Goal: Task Accomplishment & Management: Complete application form

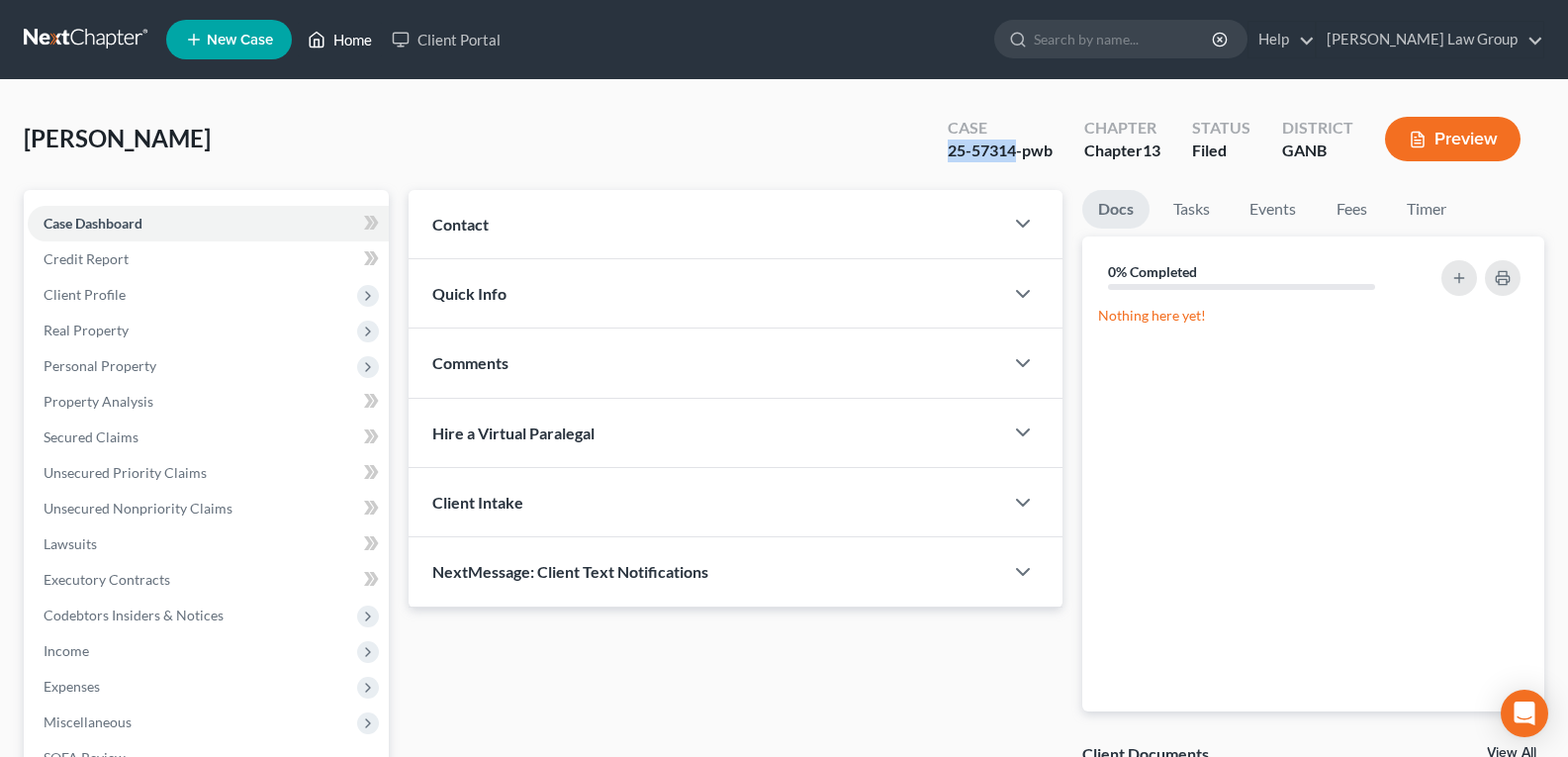
click at [346, 45] on link "Home" at bounding box center [339, 40] width 84 height 36
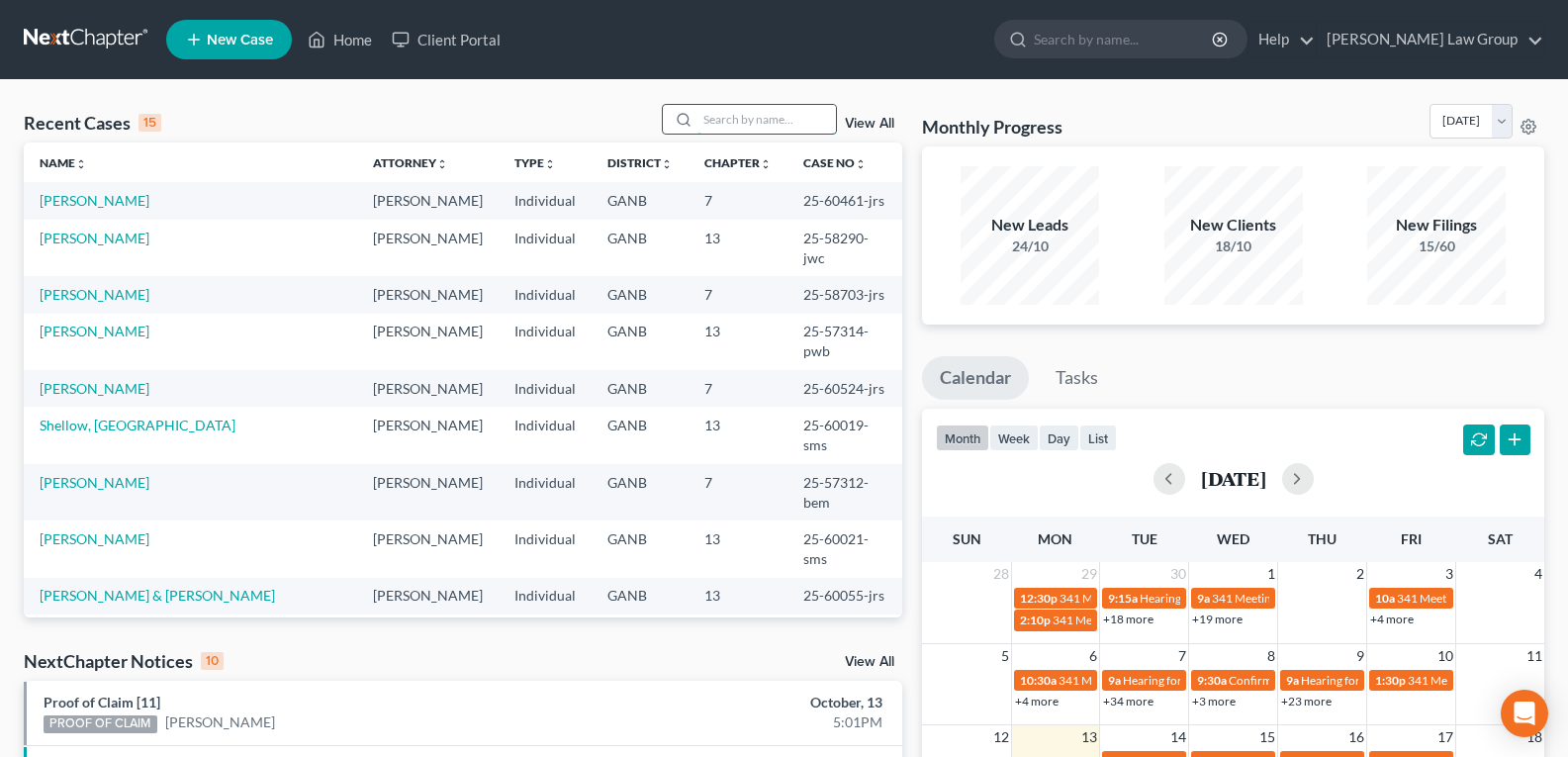
click at [735, 120] on input "search" at bounding box center [766, 119] width 139 height 29
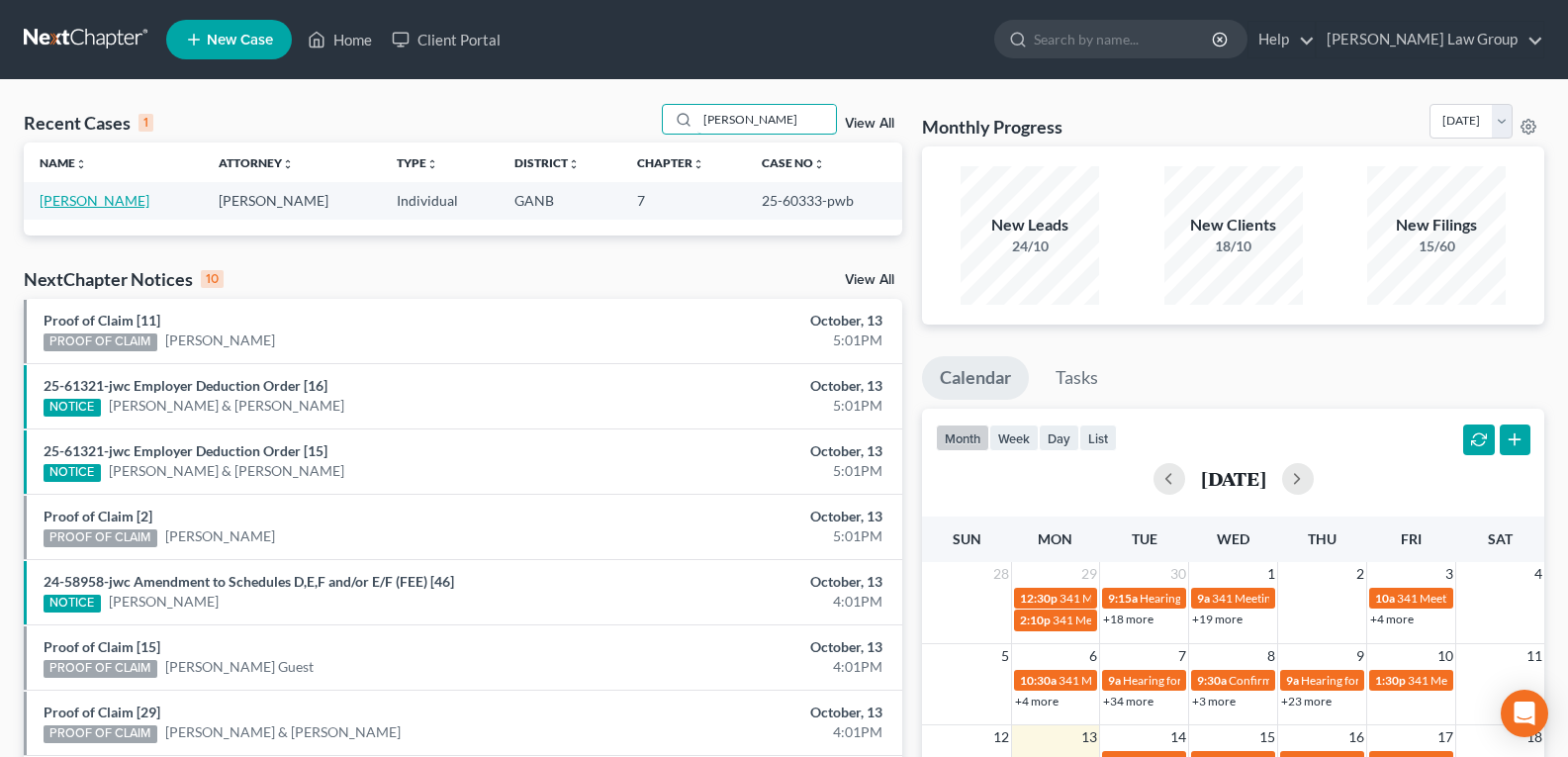
type input "[PERSON_NAME]"
click at [66, 201] on link "[PERSON_NAME]" at bounding box center [95, 199] width 110 height 17
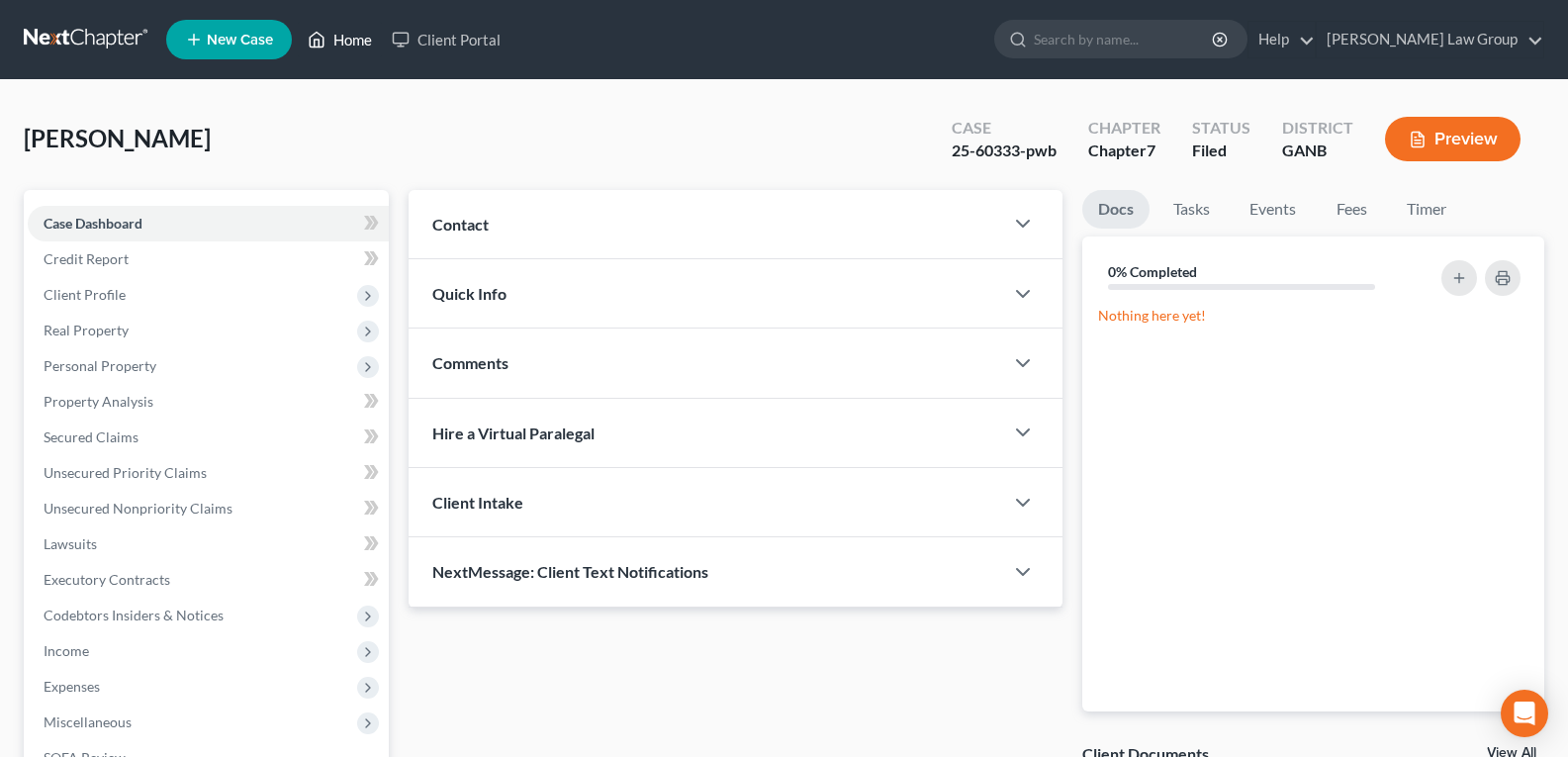
click at [333, 45] on link "Home" at bounding box center [339, 40] width 84 height 36
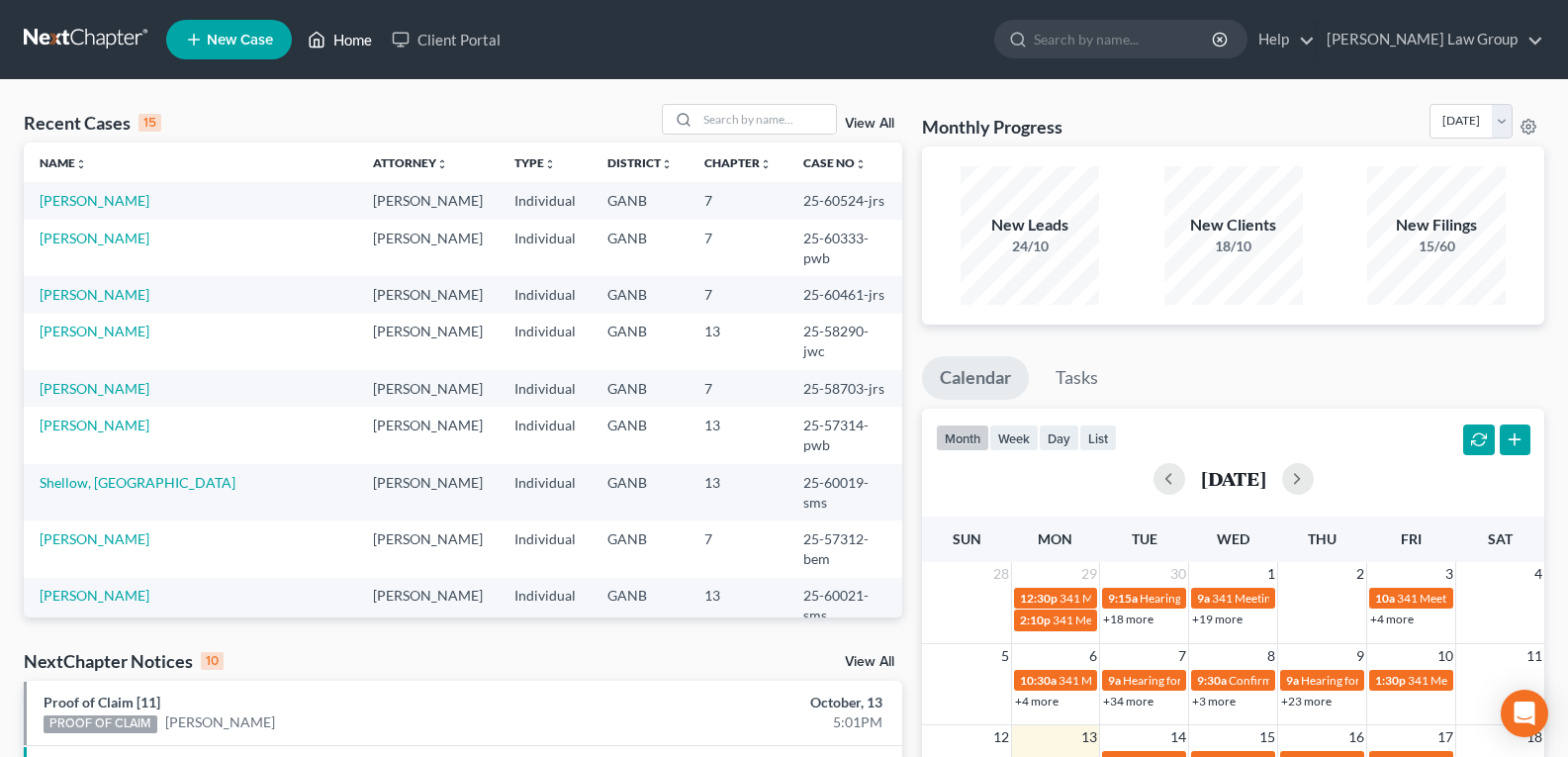
click at [357, 38] on link "Home" at bounding box center [339, 40] width 84 height 36
click at [741, 128] on input "search" at bounding box center [766, 119] width 139 height 29
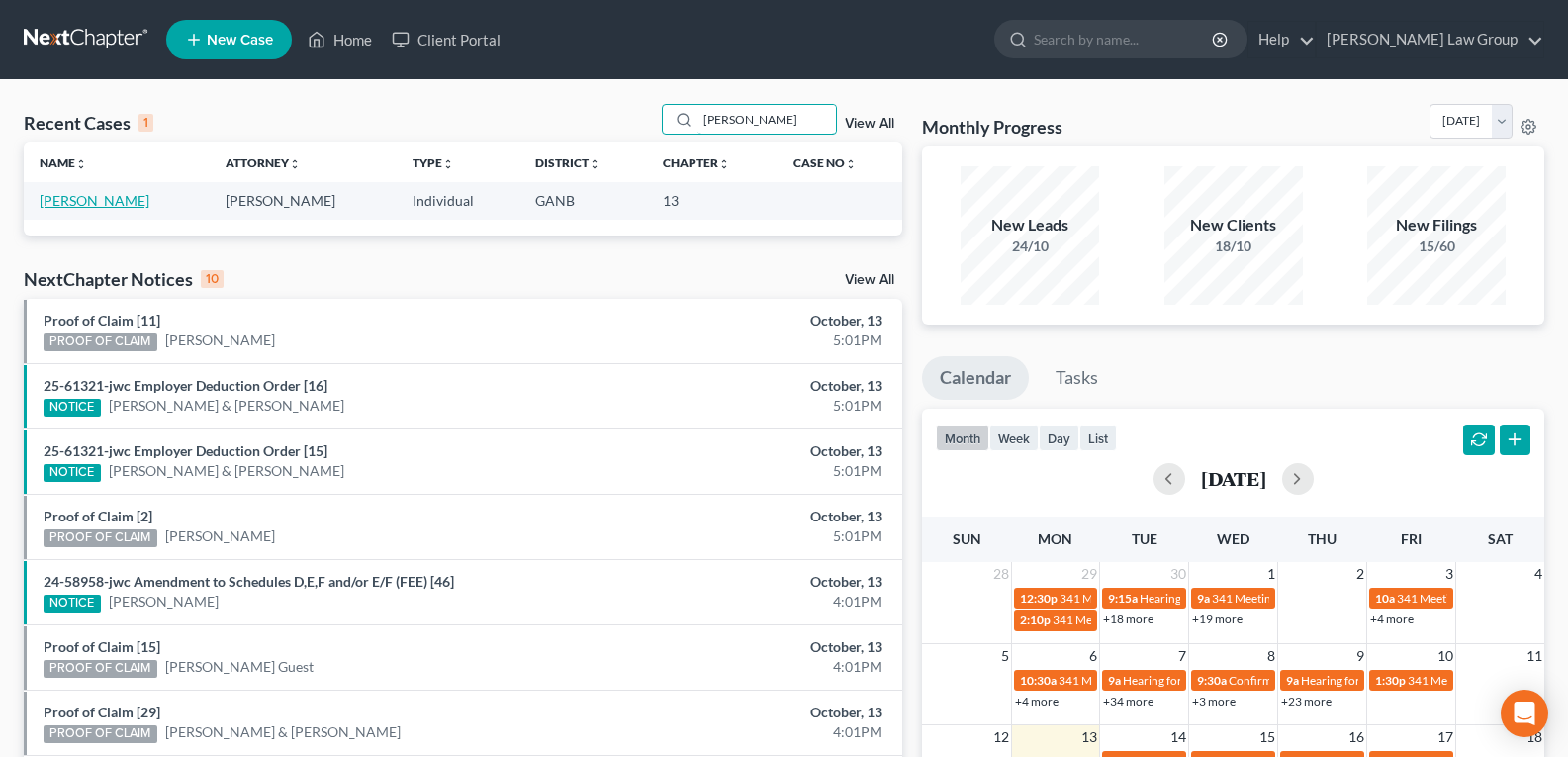
type input "[PERSON_NAME]"
click at [67, 202] on link "[PERSON_NAME]" at bounding box center [95, 199] width 110 height 17
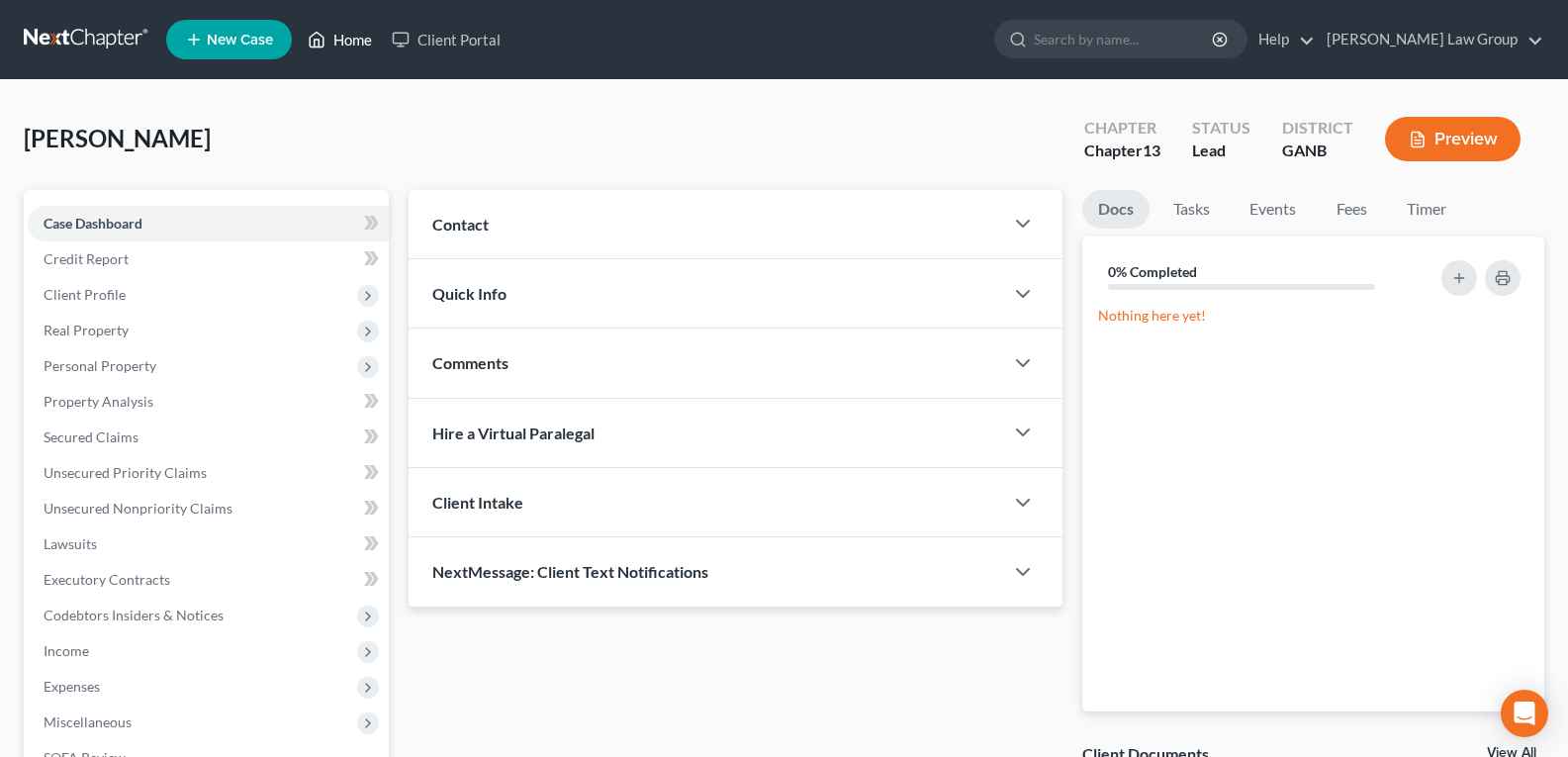
click at [337, 36] on link "Home" at bounding box center [339, 40] width 84 height 36
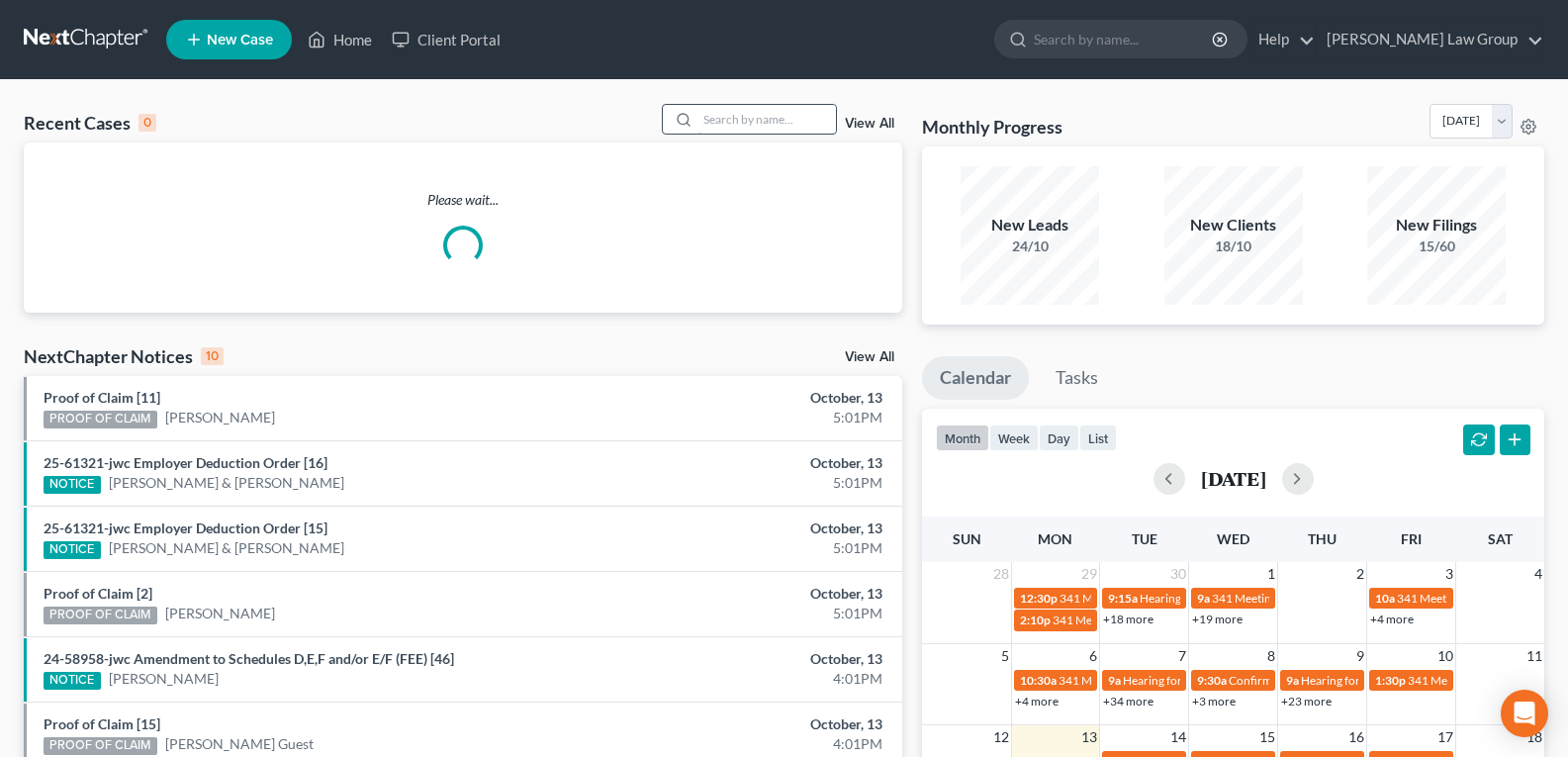
click at [720, 126] on input "search" at bounding box center [766, 119] width 139 height 29
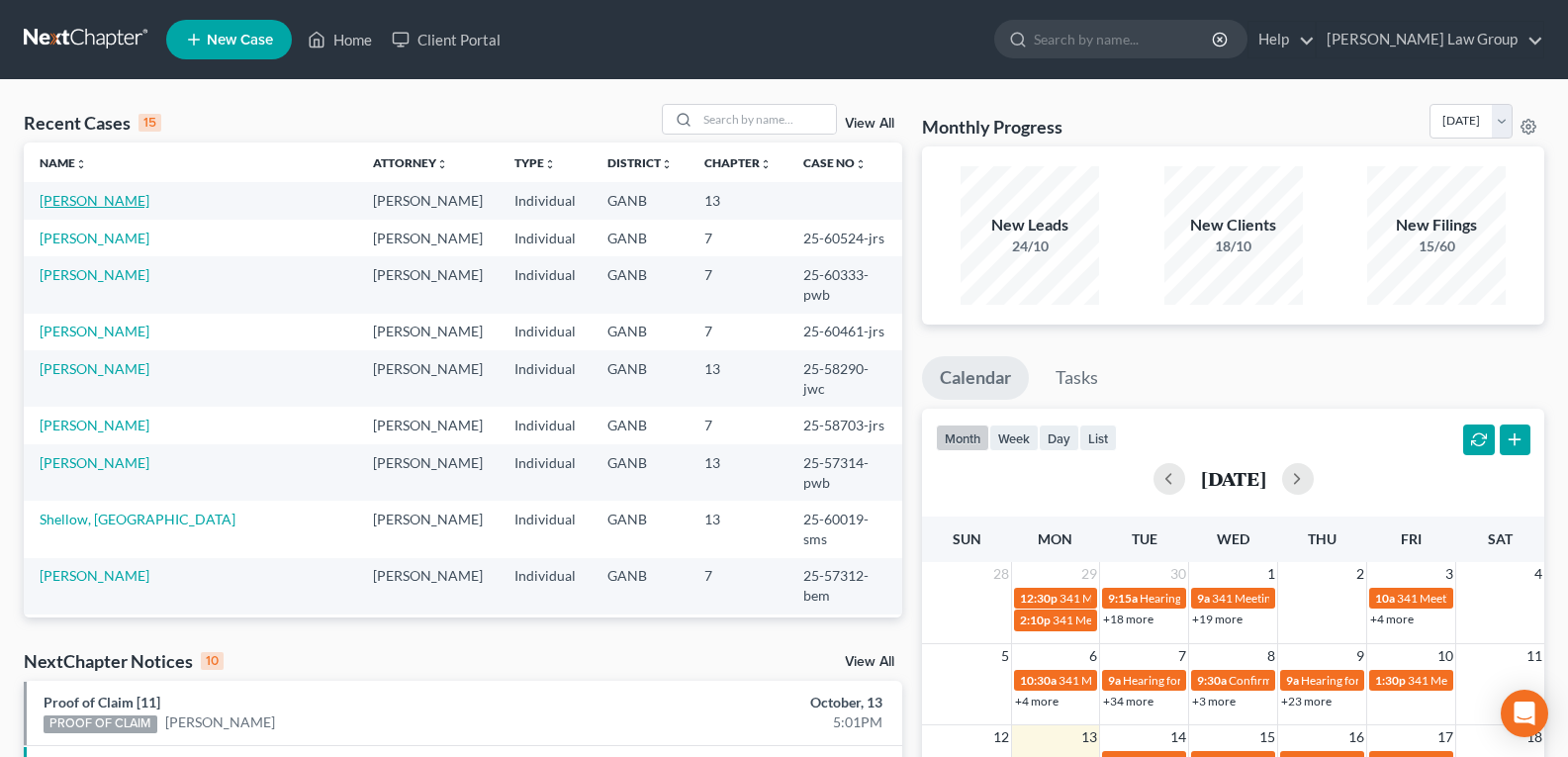
click at [67, 199] on link "[PERSON_NAME]" at bounding box center [95, 199] width 110 height 17
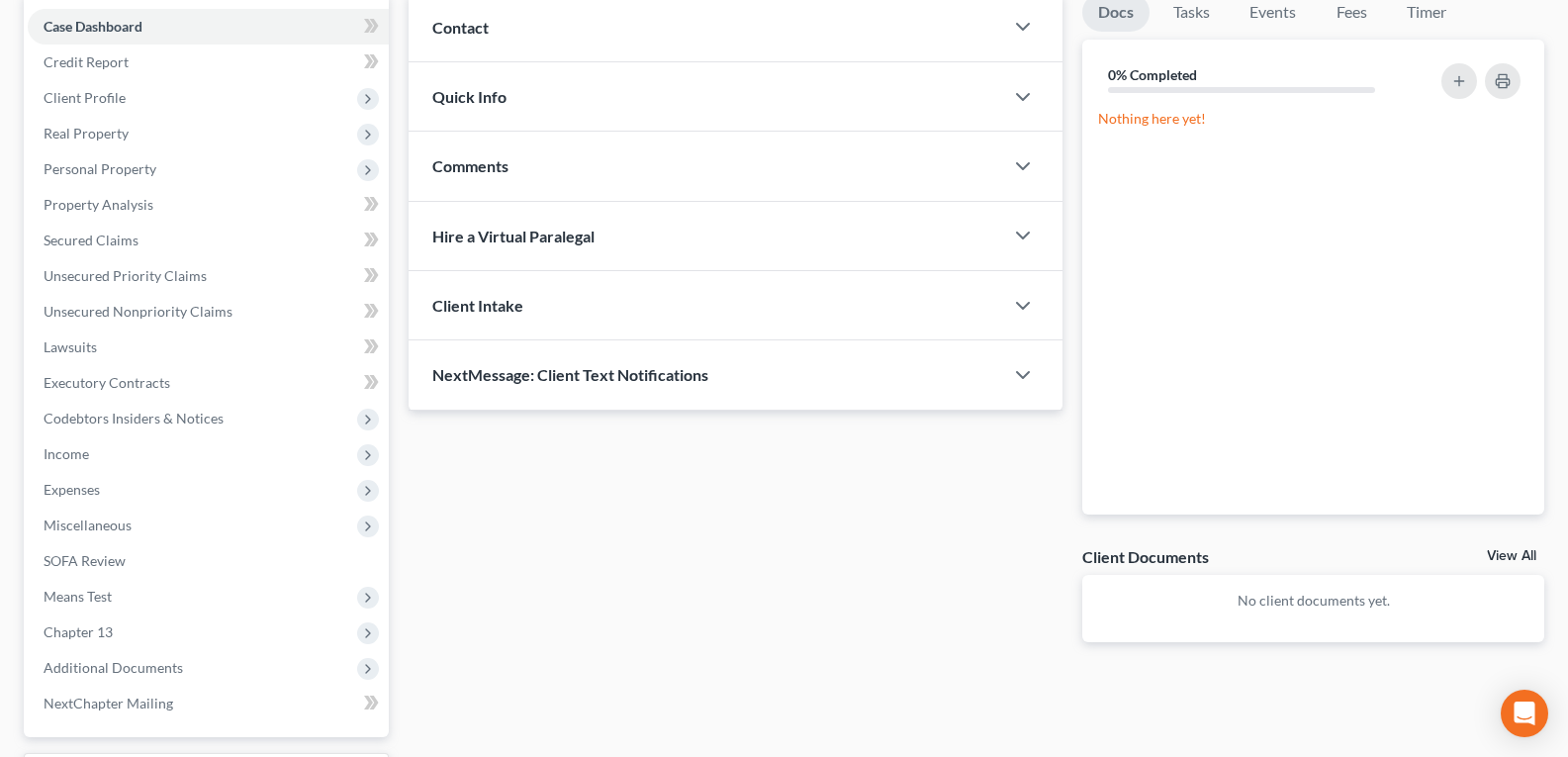
scroll to position [197, 0]
click at [79, 246] on span "Secured Claims" at bounding box center [91, 238] width 95 height 17
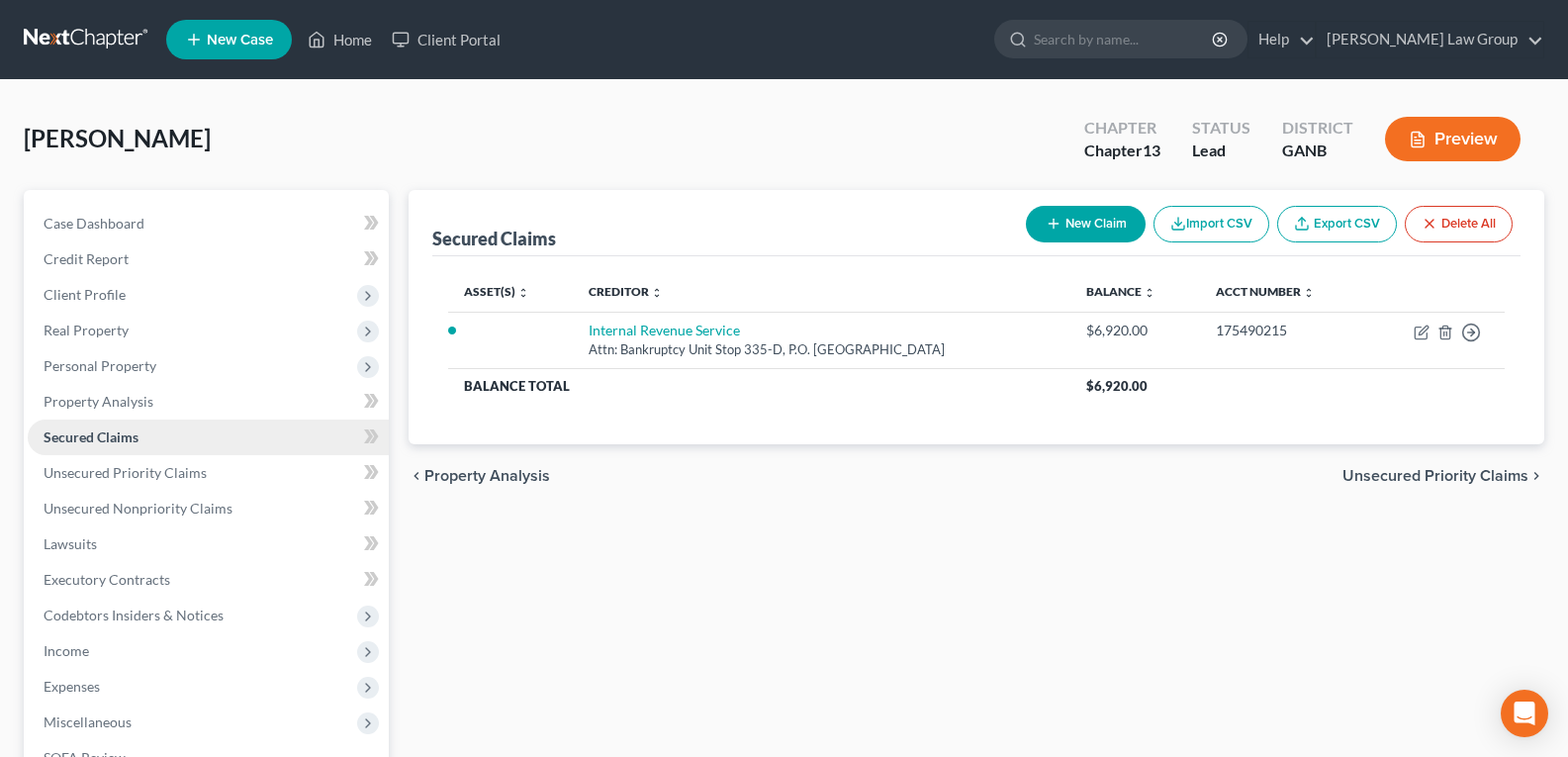
click at [74, 445] on link "Secured Claims" at bounding box center [208, 437] width 361 height 36
click at [84, 369] on span "Personal Property" at bounding box center [100, 365] width 113 height 17
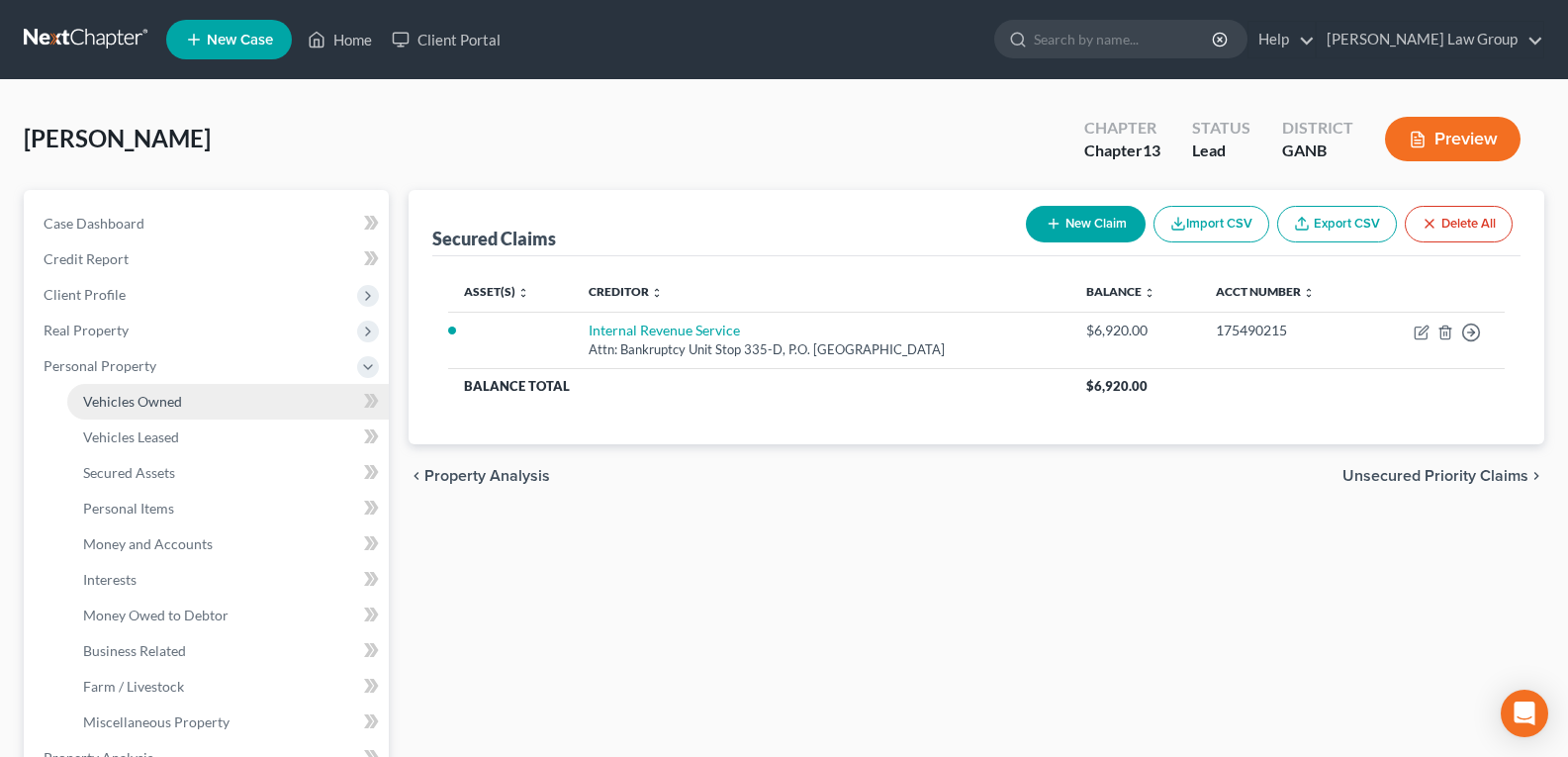
click at [116, 408] on span "Vehicles Owned" at bounding box center [132, 401] width 99 height 17
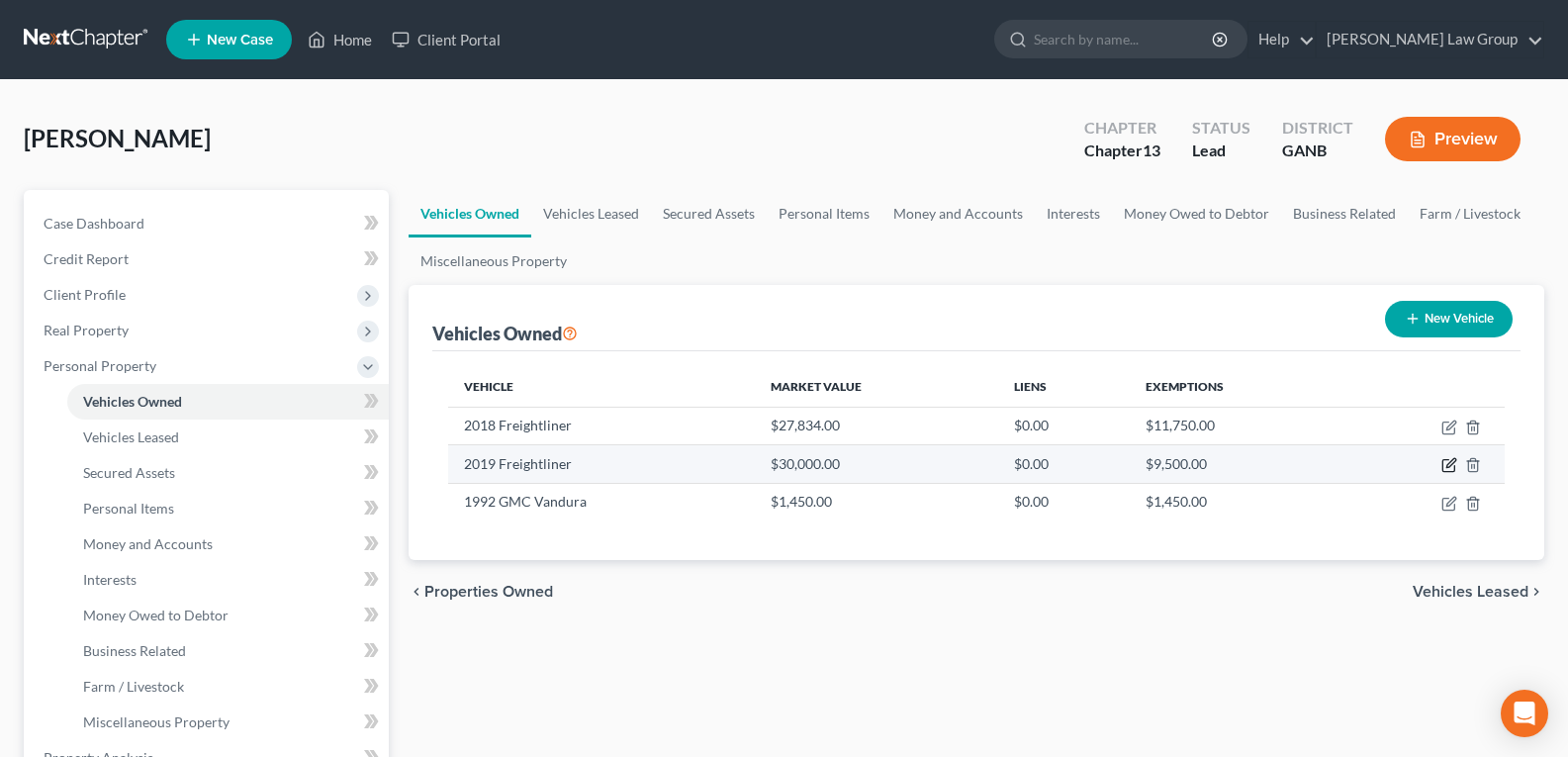
click at [1445, 461] on icon "button" at bounding box center [1449, 465] width 16 height 16
select select "0"
select select "7"
select select "2"
select select "0"
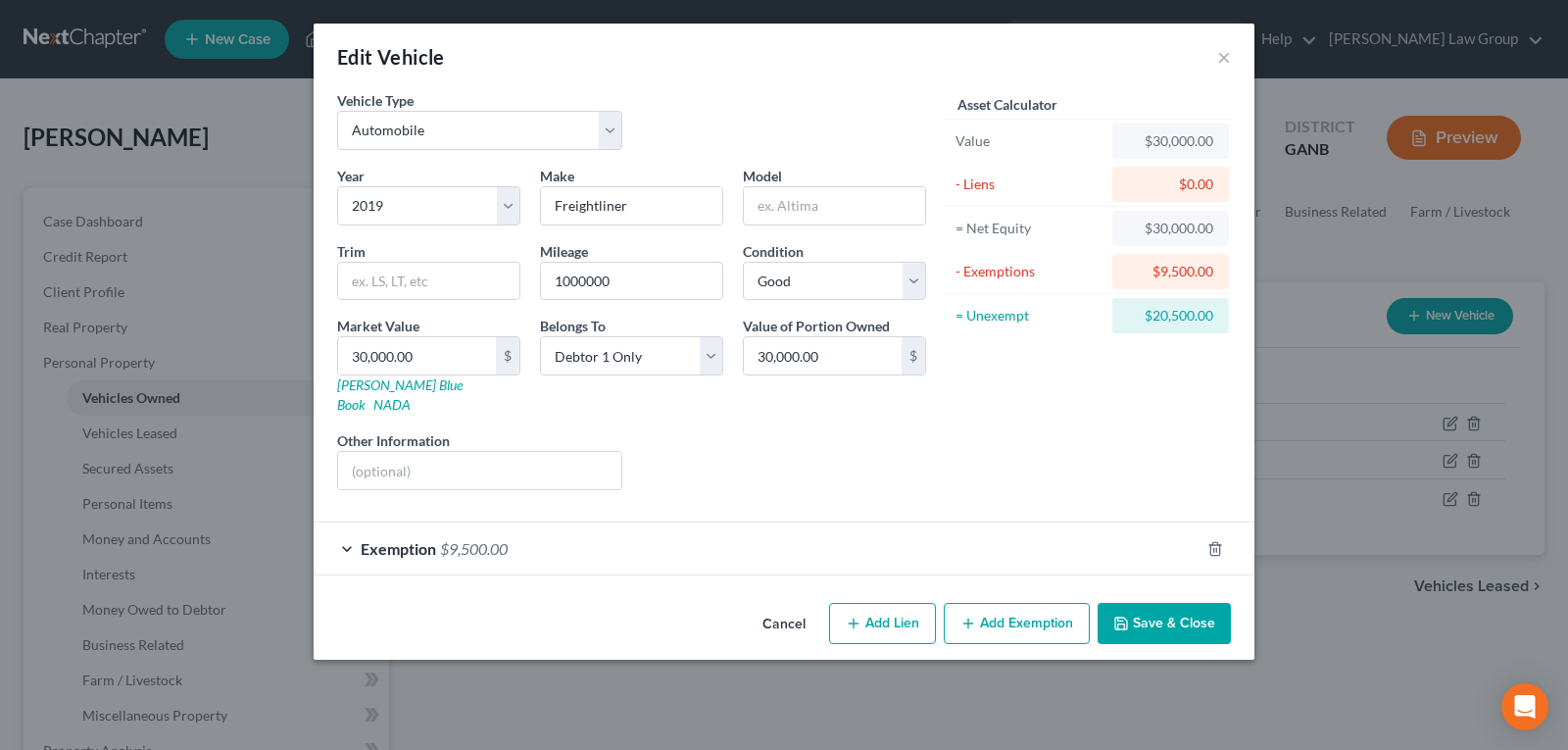
click at [765, 607] on button "Cancel" at bounding box center [784, 625] width 74 height 40
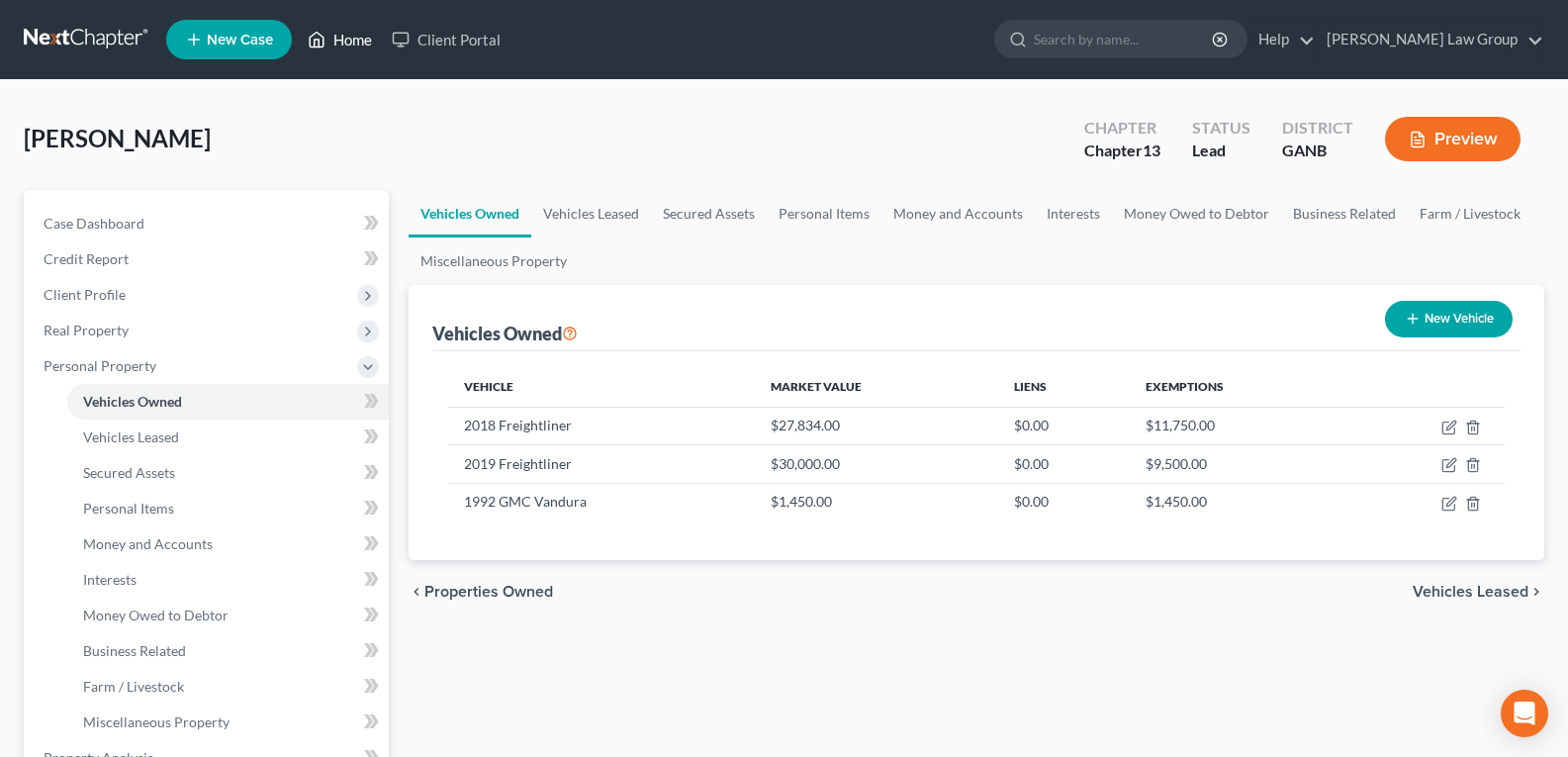
click at [328, 46] on link "Home" at bounding box center [339, 40] width 84 height 36
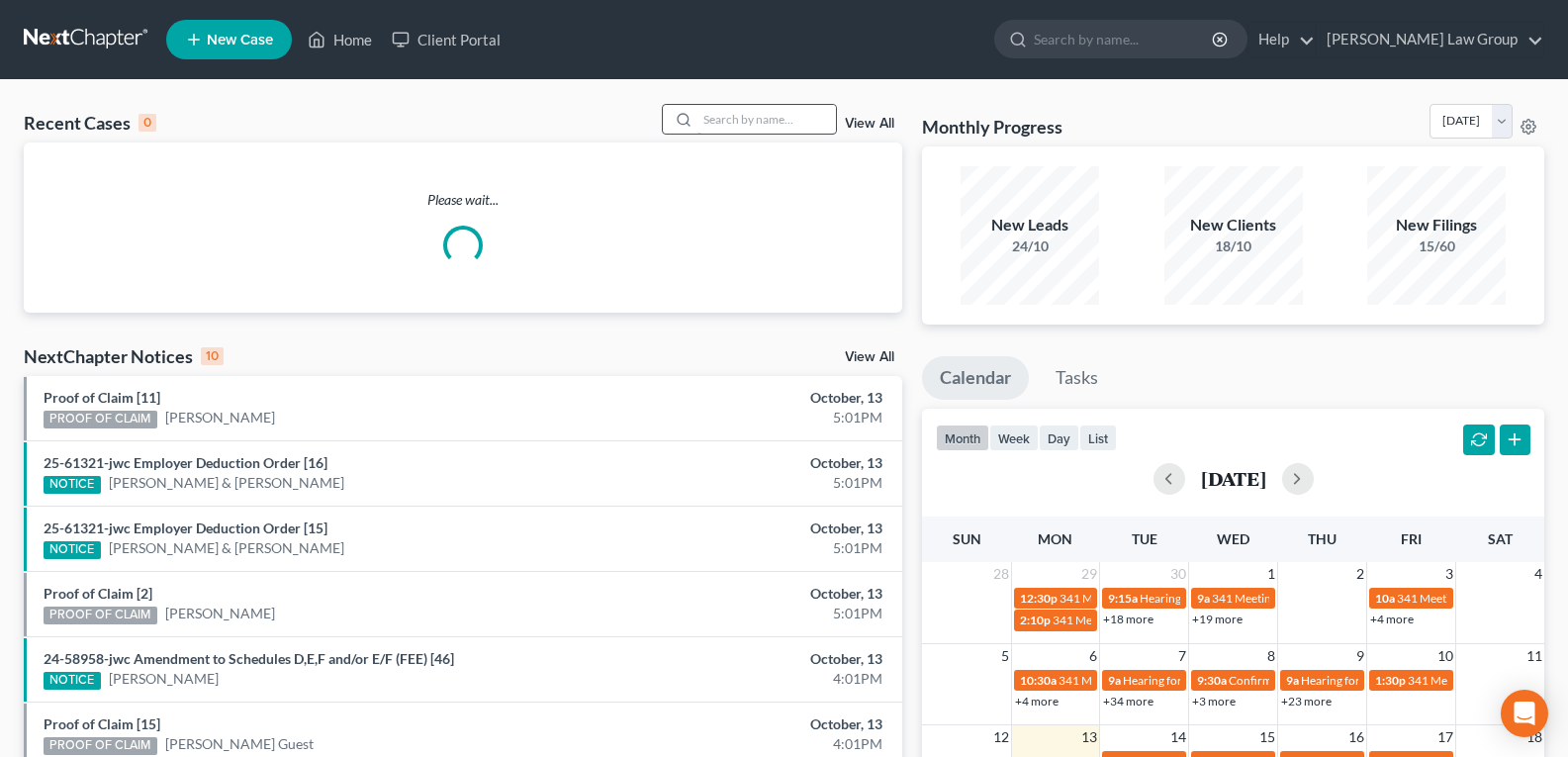
click at [701, 125] on div at bounding box center [749, 119] width 177 height 31
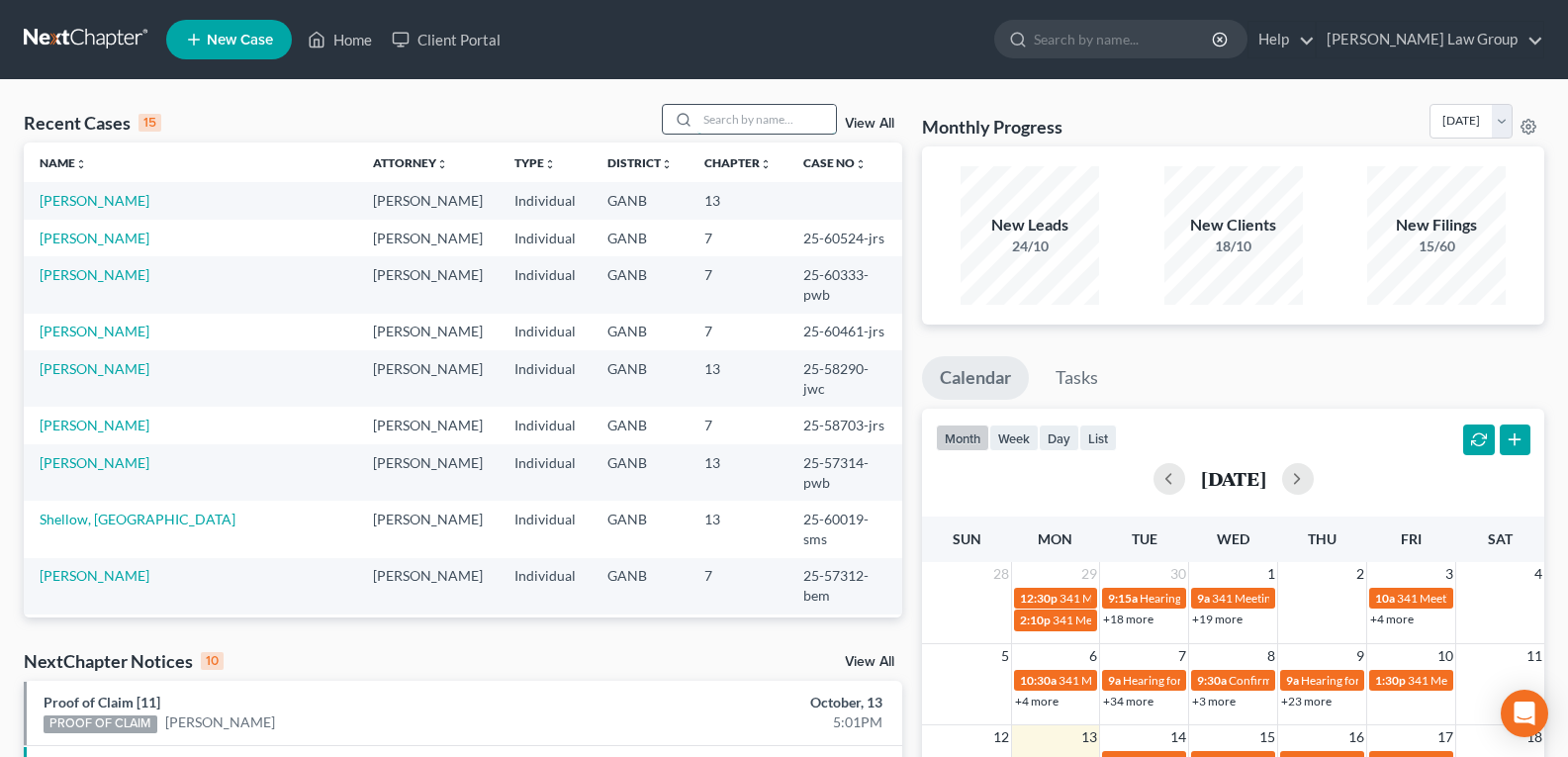
click at [709, 120] on input "search" at bounding box center [766, 119] width 139 height 29
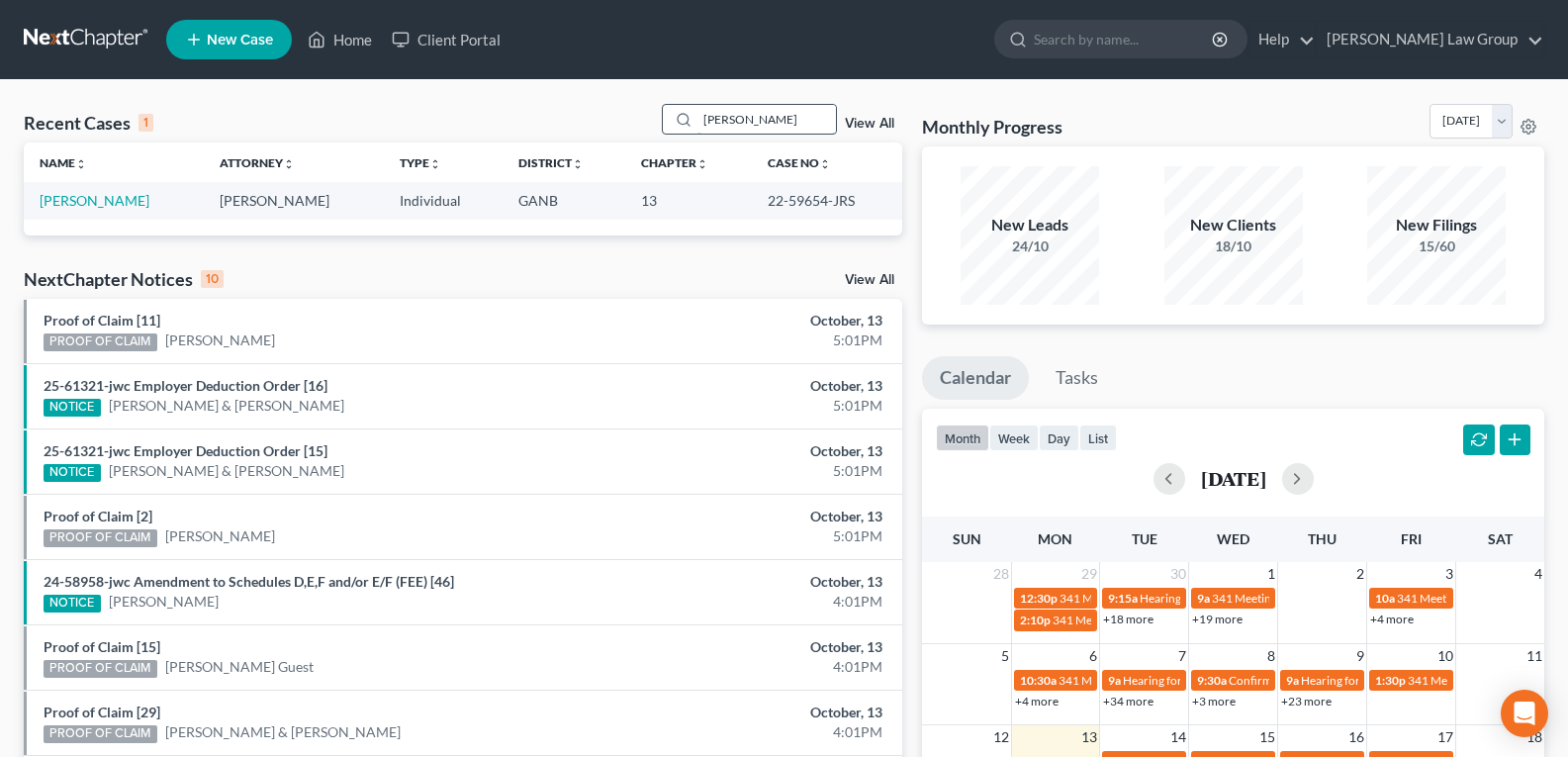
click at [709, 131] on input "[PERSON_NAME]" at bounding box center [766, 119] width 139 height 29
click at [768, 109] on input "[PERSON_NAME]" at bounding box center [766, 119] width 139 height 29
type input "d"
type input "[PERSON_NAME]"
click at [64, 204] on link "[PERSON_NAME]" at bounding box center [95, 199] width 110 height 17
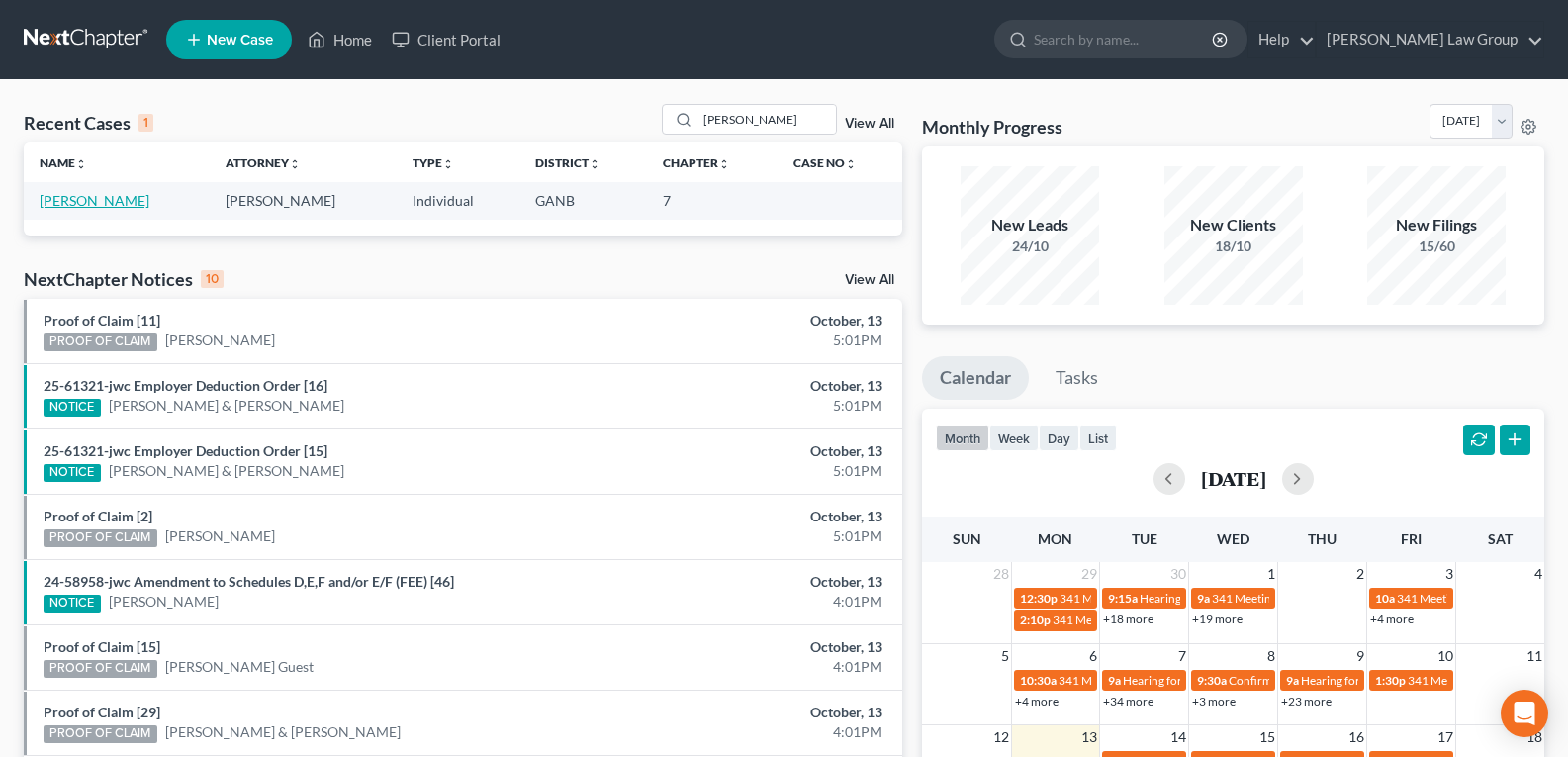
click at [73, 201] on link "[PERSON_NAME]" at bounding box center [95, 199] width 110 height 17
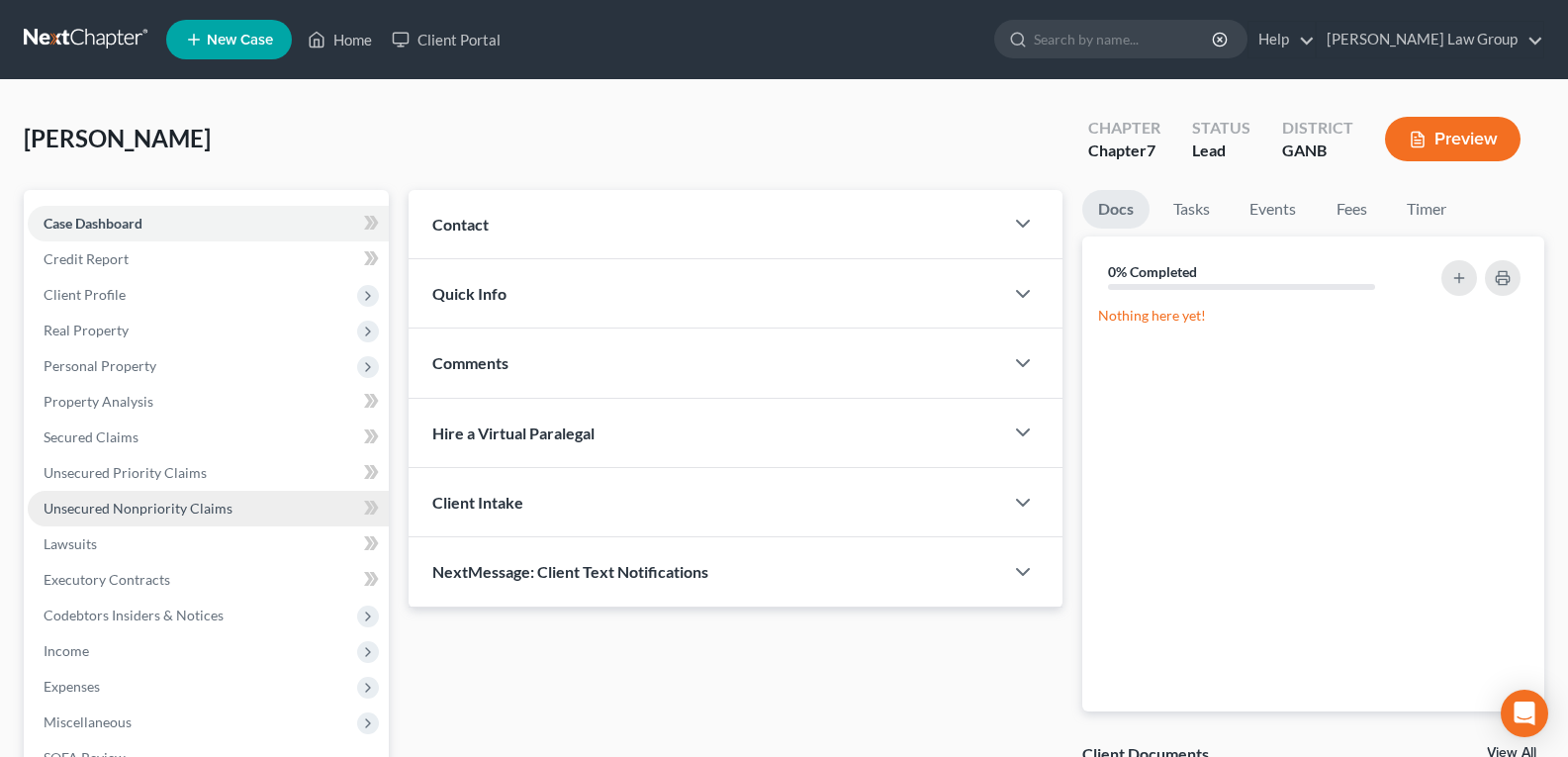
click at [78, 509] on span "Unsecured Nonpriority Claims" at bounding box center [138, 508] width 189 height 17
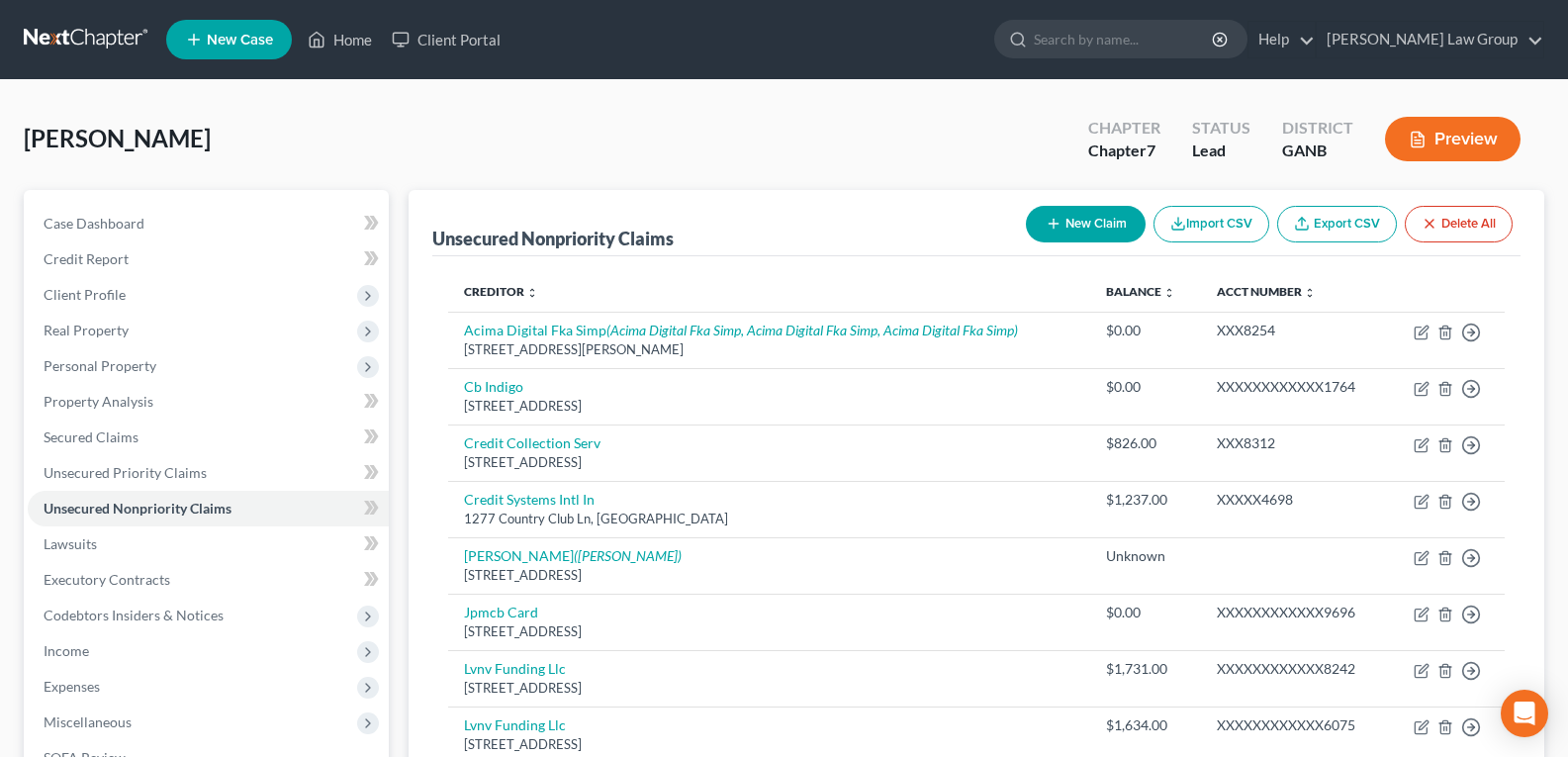
click at [1071, 222] on button "New Claim" at bounding box center [1085, 223] width 120 height 37
select select "0"
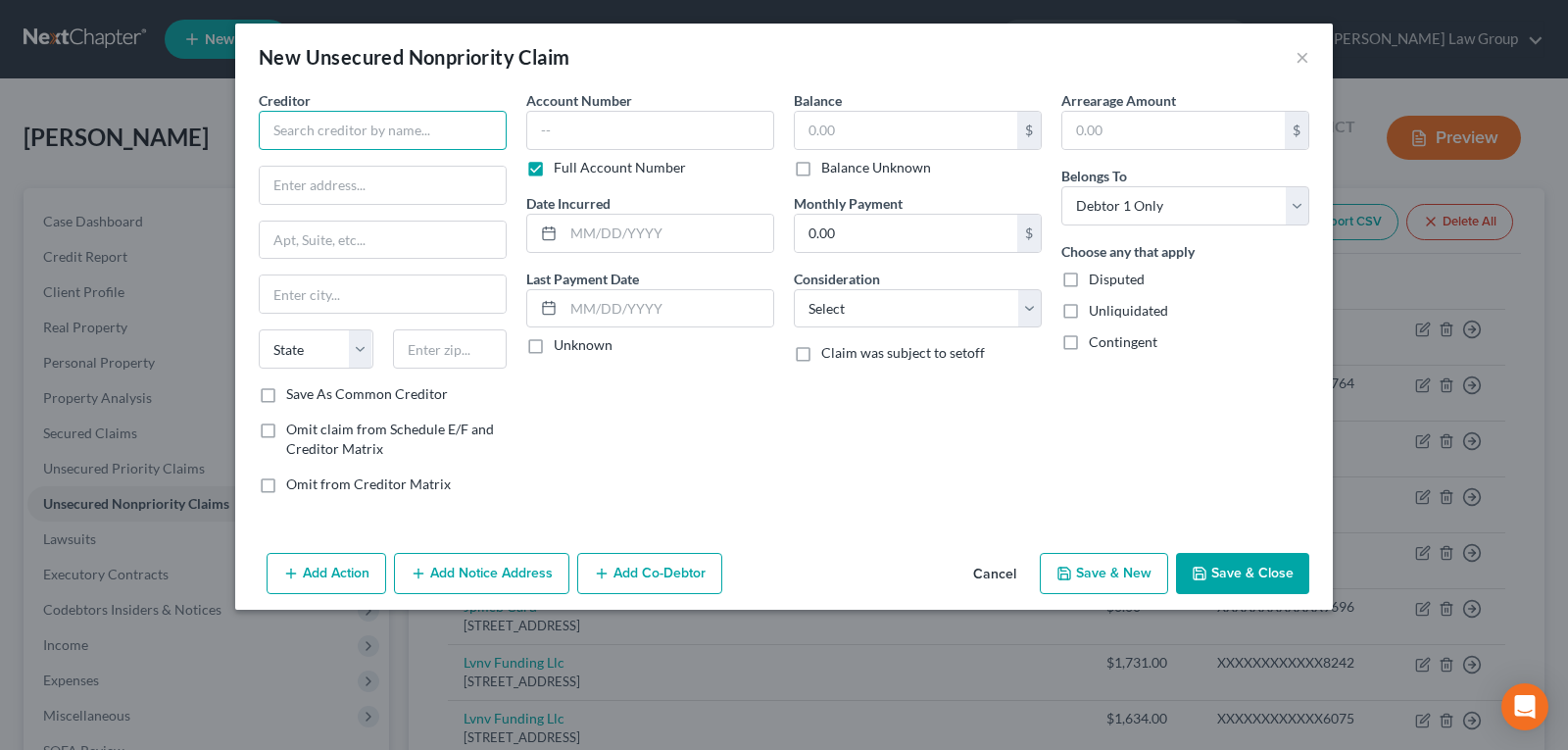
click at [354, 119] on input "text" at bounding box center [382, 130] width 248 height 40
type input "PFC USA/American Health Imaging of [PERSON_NAME][GEOGRAPHIC_DATA]"
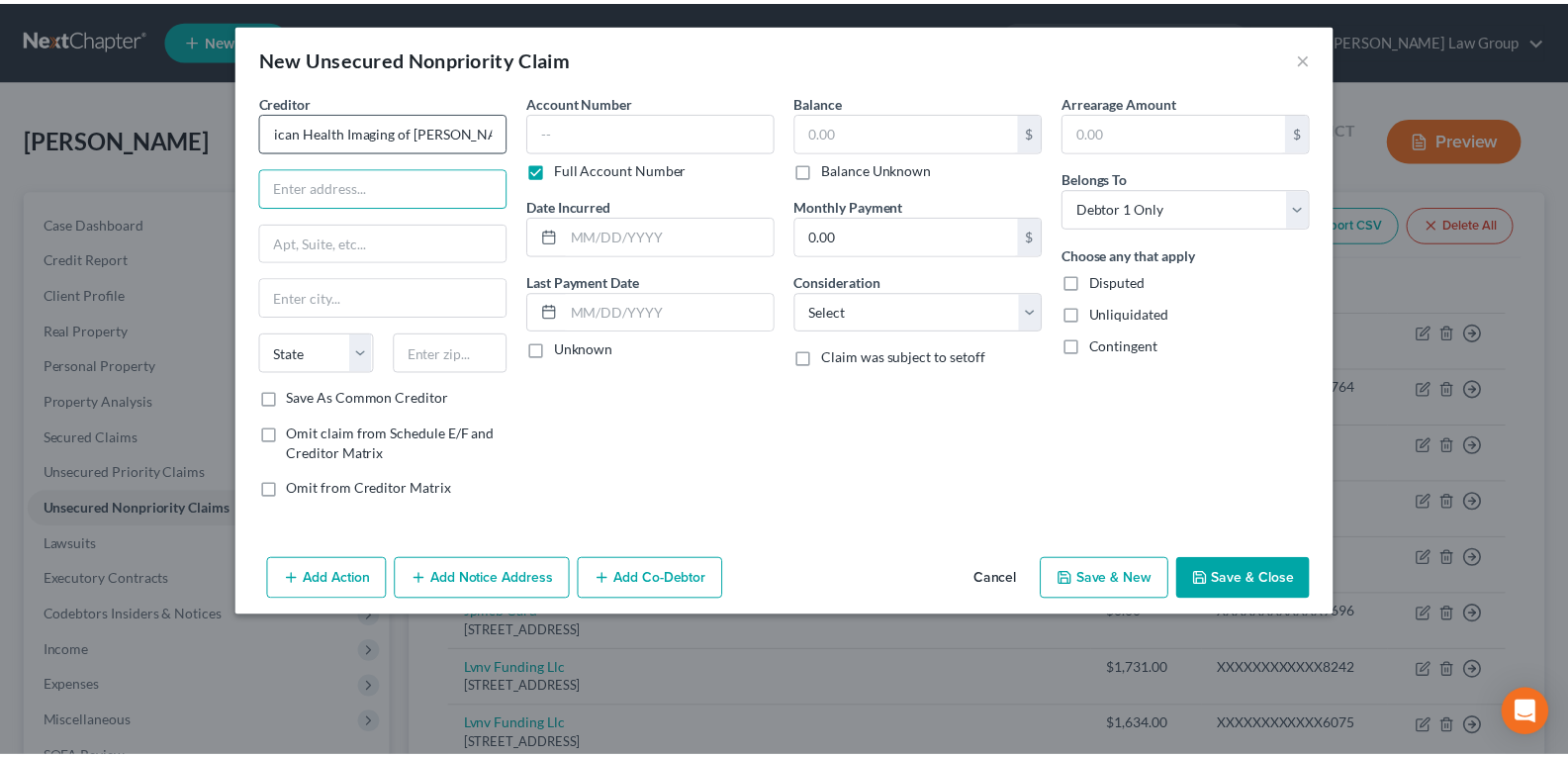
scroll to position [0, 0]
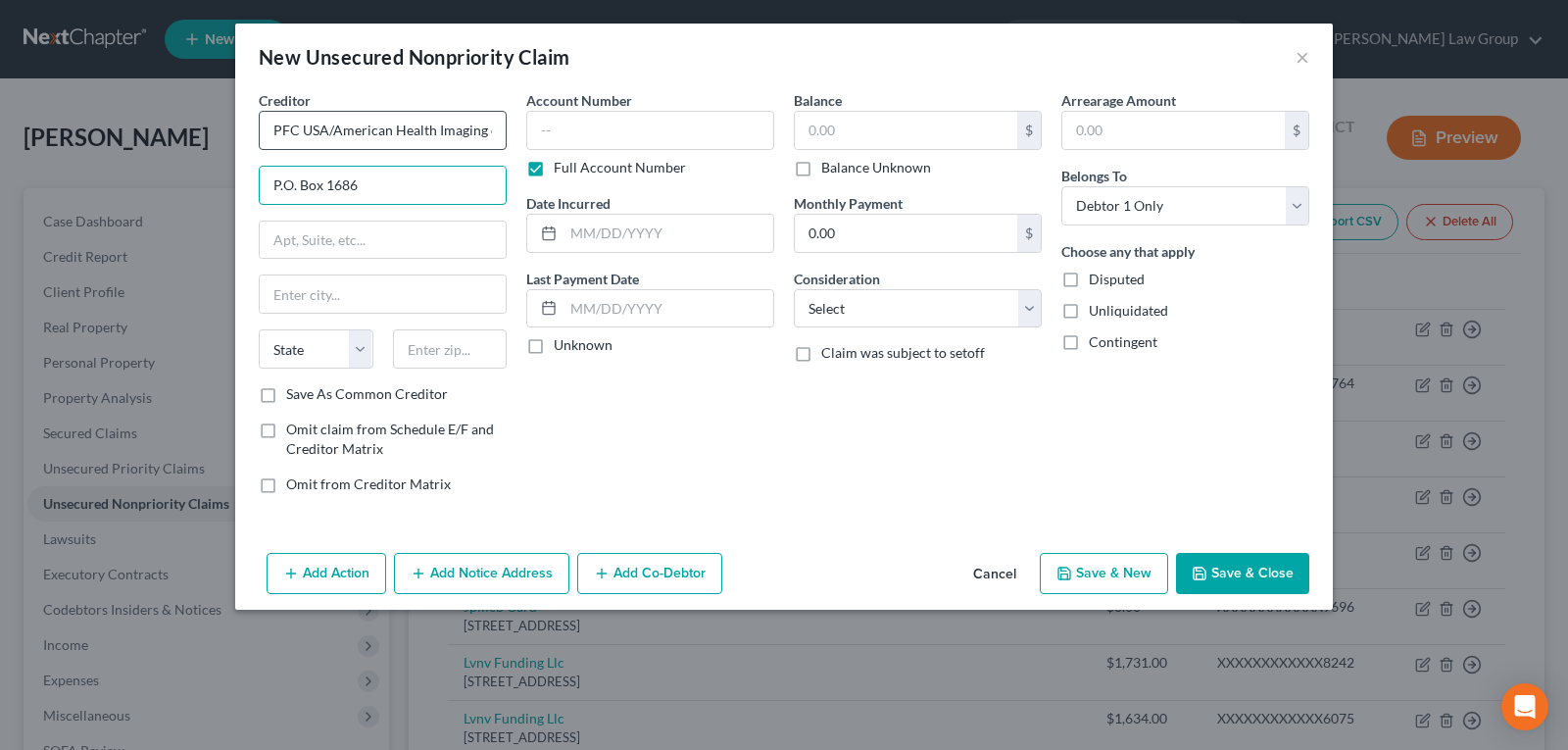
type input "P.O. Box 1686"
type input "Greeley"
select select "5"
type input "80632"
click at [886, 136] on input "text" at bounding box center [905, 130] width 222 height 38
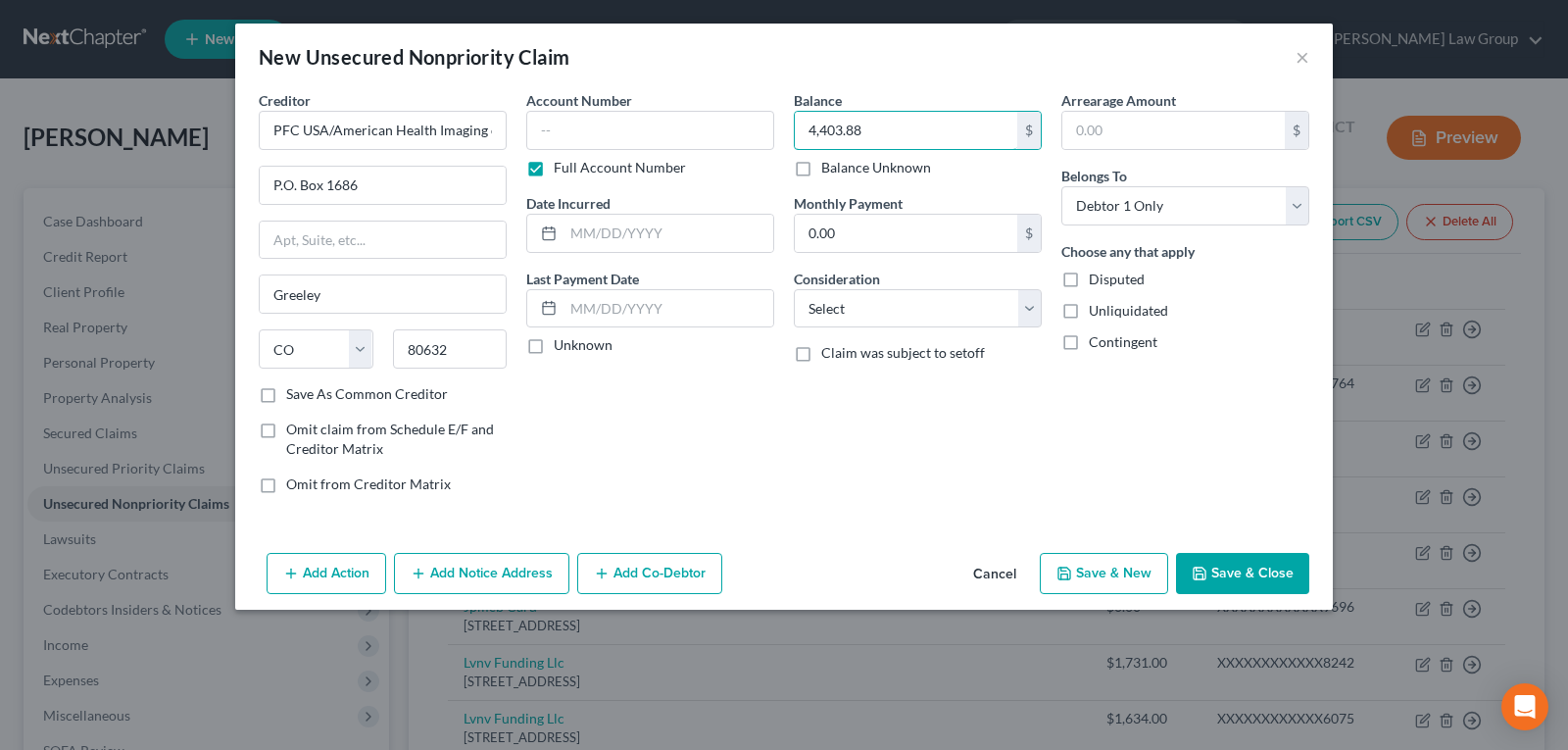
type input "4,403.88"
click at [1255, 578] on button "Save & Close" at bounding box center [1242, 573] width 133 height 42
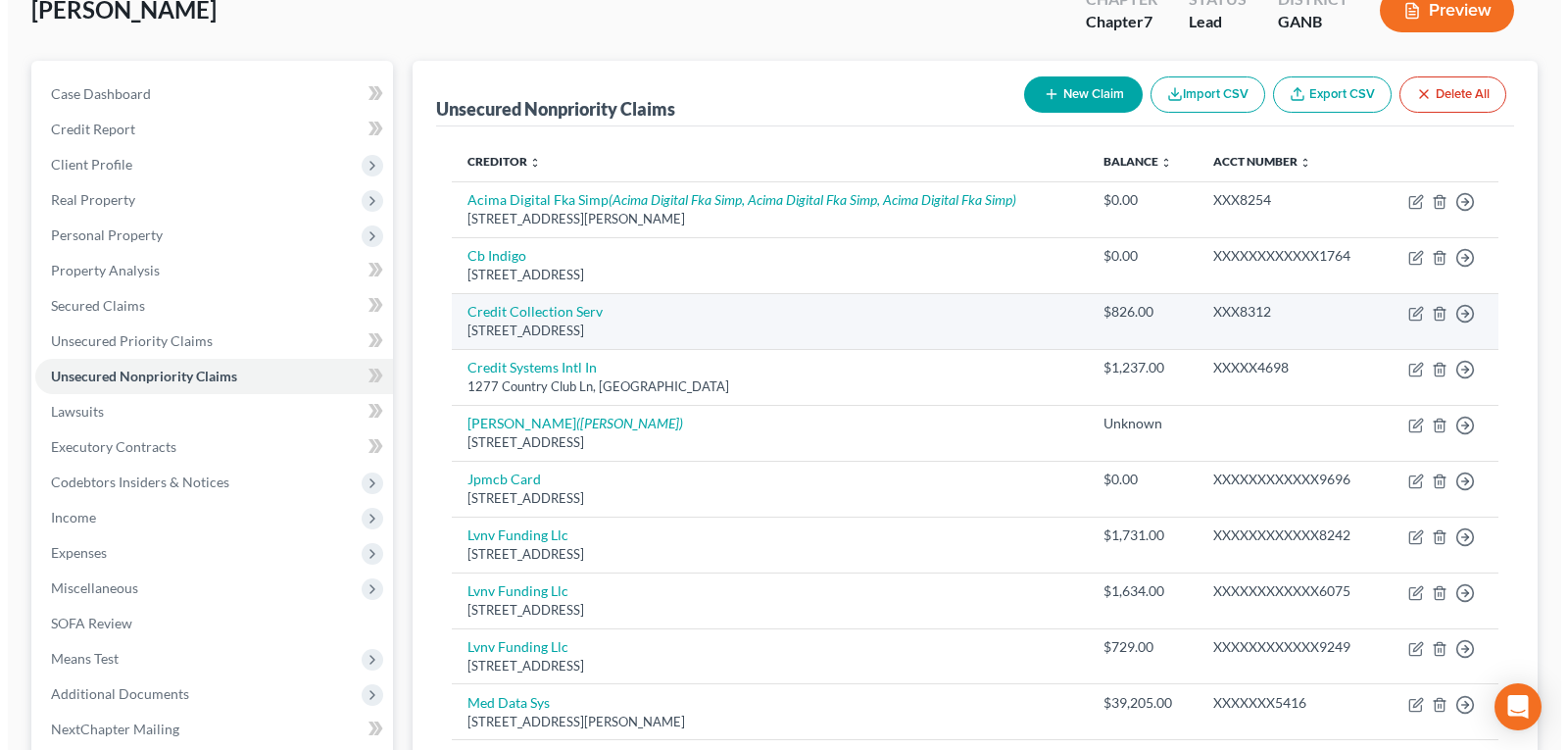
scroll to position [98, 0]
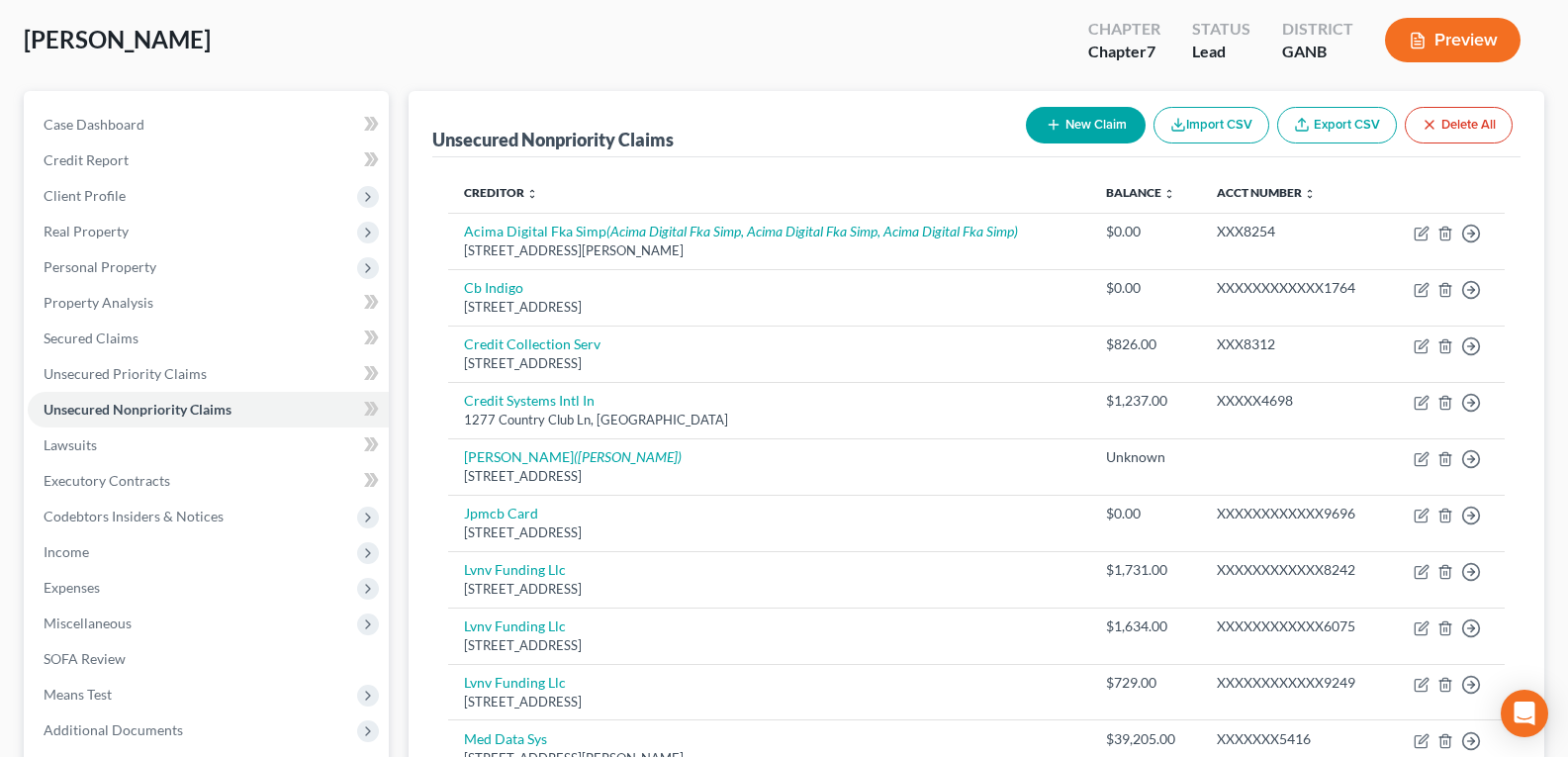
click at [1085, 134] on button "New Claim" at bounding box center [1085, 125] width 120 height 37
select select "0"
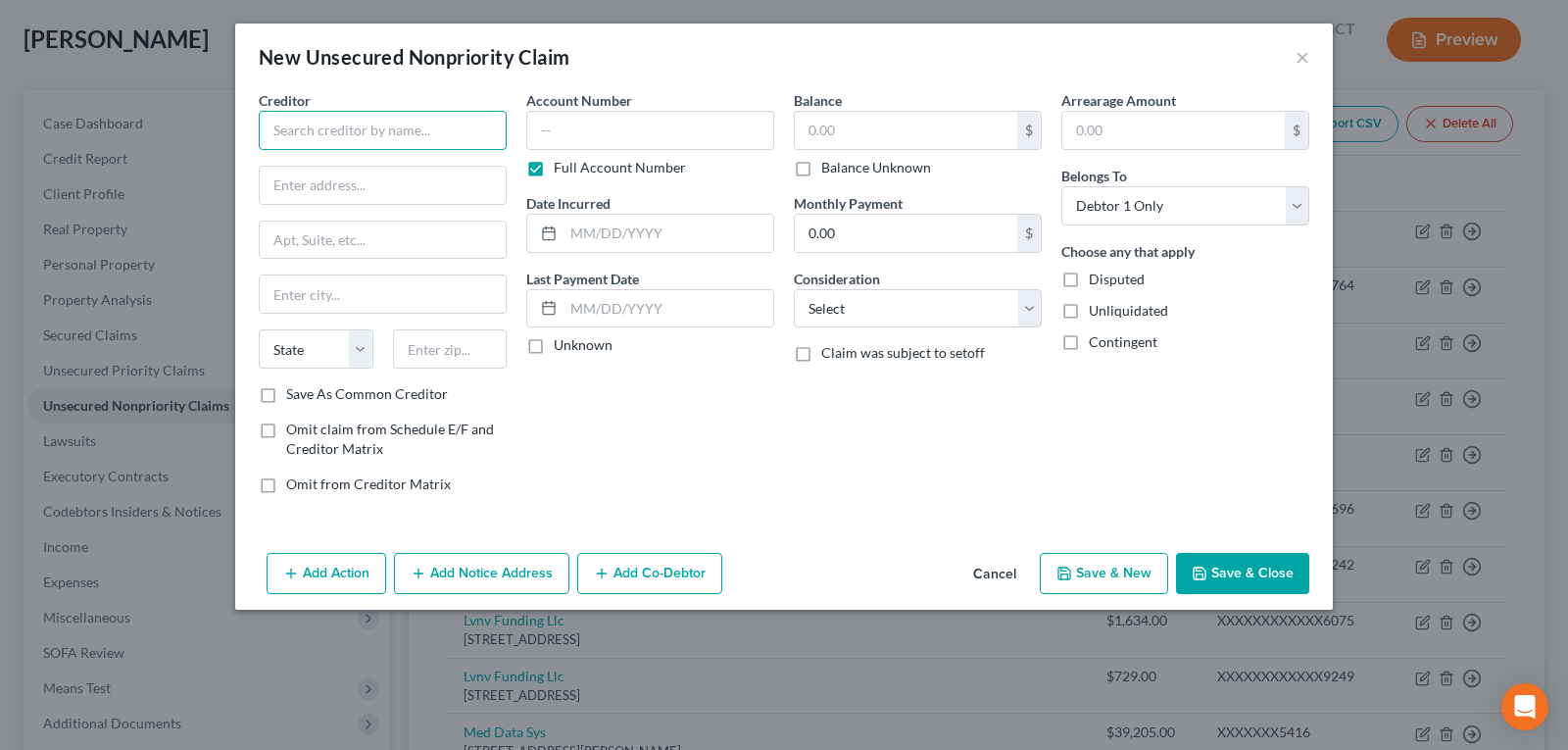
click at [337, 134] on input "text" at bounding box center [382, 130] width 248 height 40
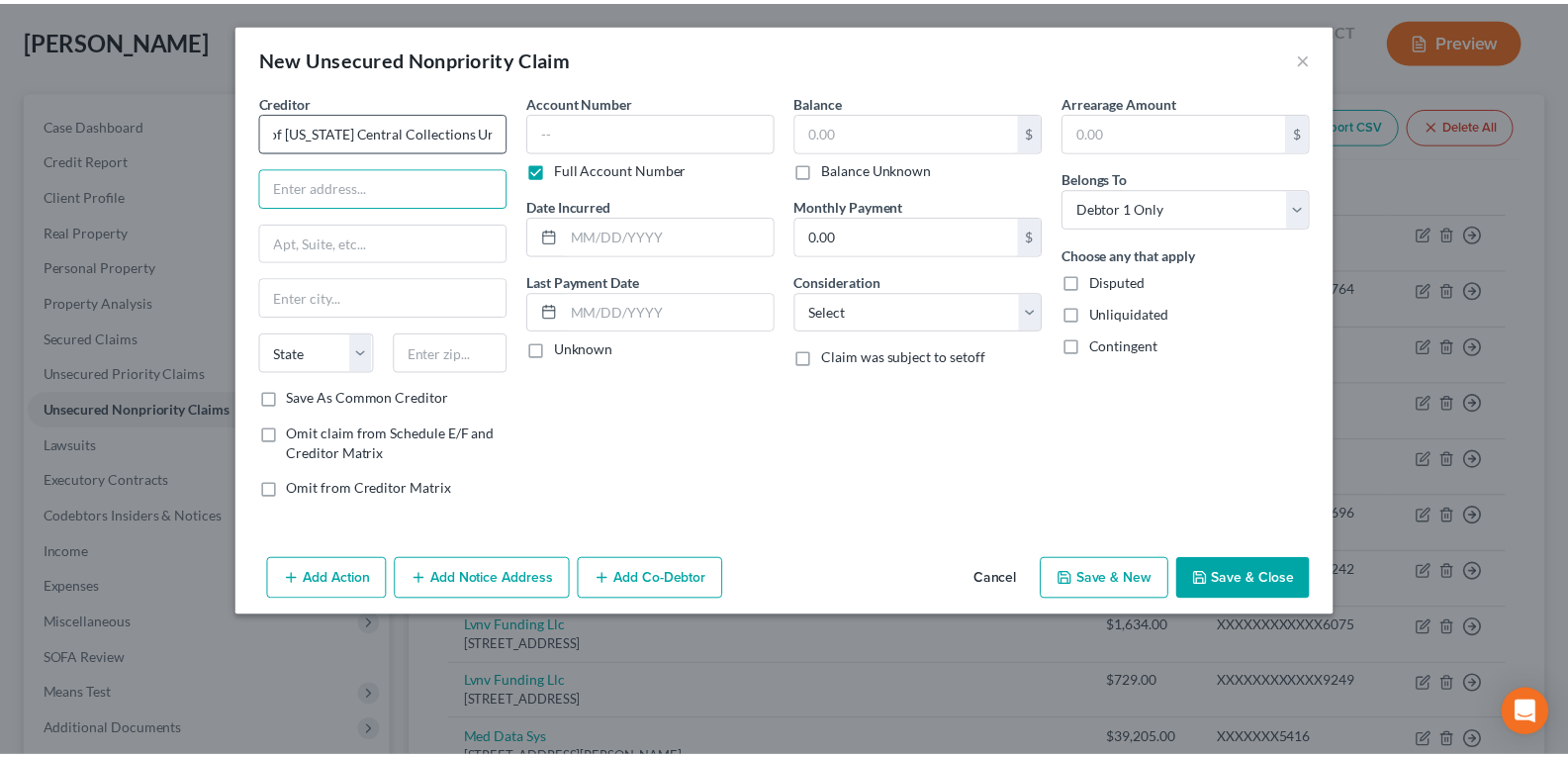
scroll to position [0, 0]
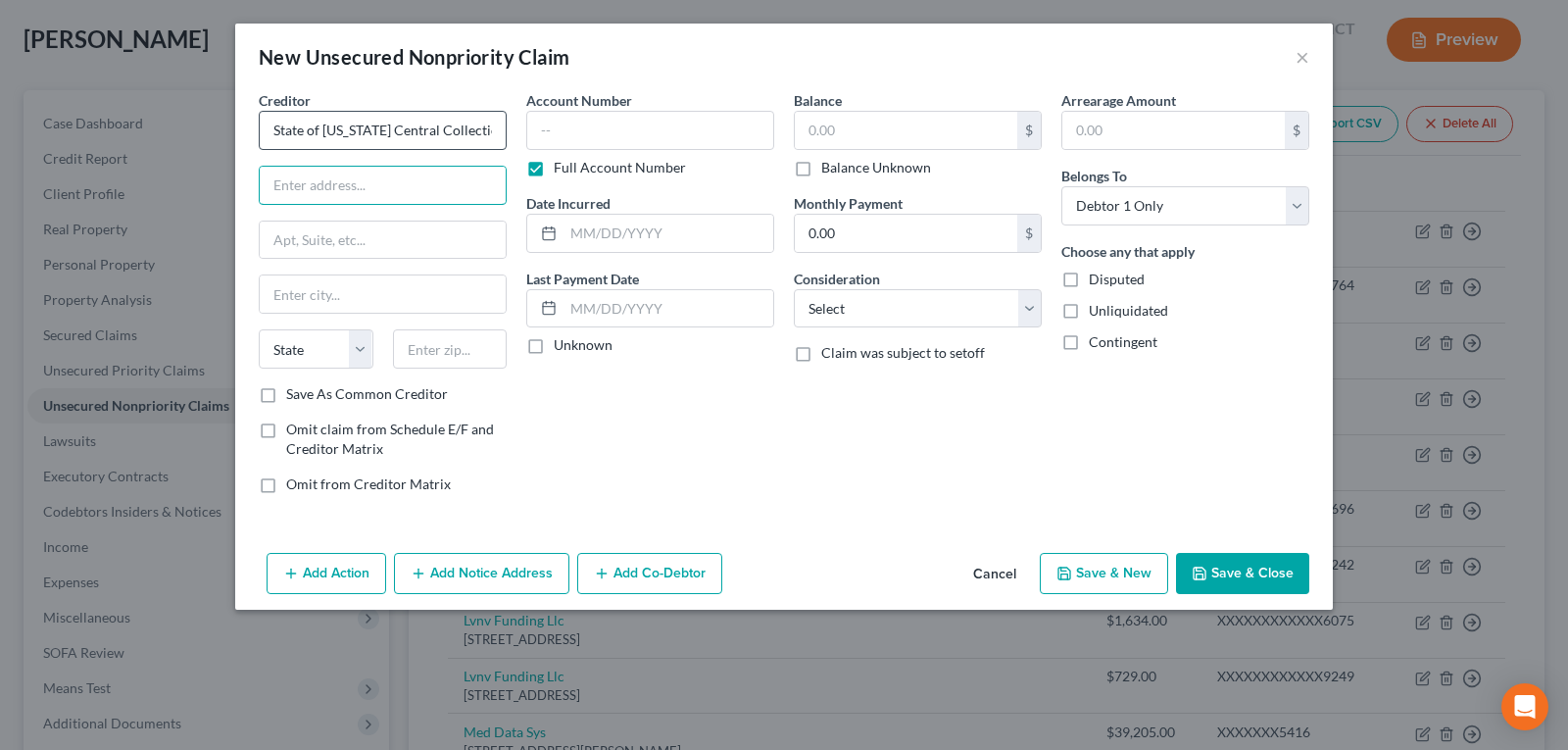
type input "State of [US_STATE] Central Collections Unit"
type input "5th Floor Certifications"
type input "[STREET_ADDRESS][PERSON_NAME]"
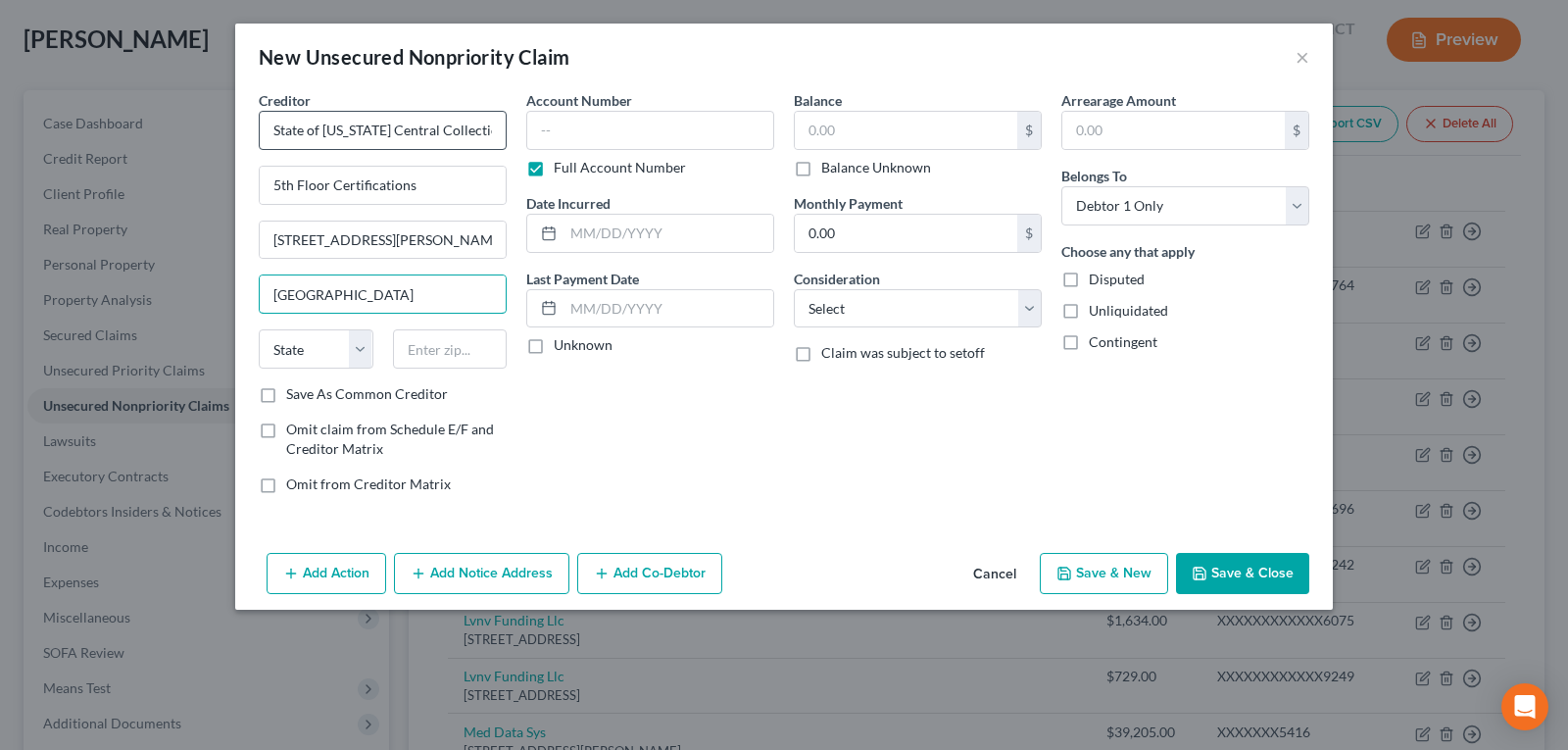
type input "[GEOGRAPHIC_DATA]"
select select "21"
type input "21201"
click at [843, 124] on input "text" at bounding box center [905, 130] width 222 height 38
type input "658.71"
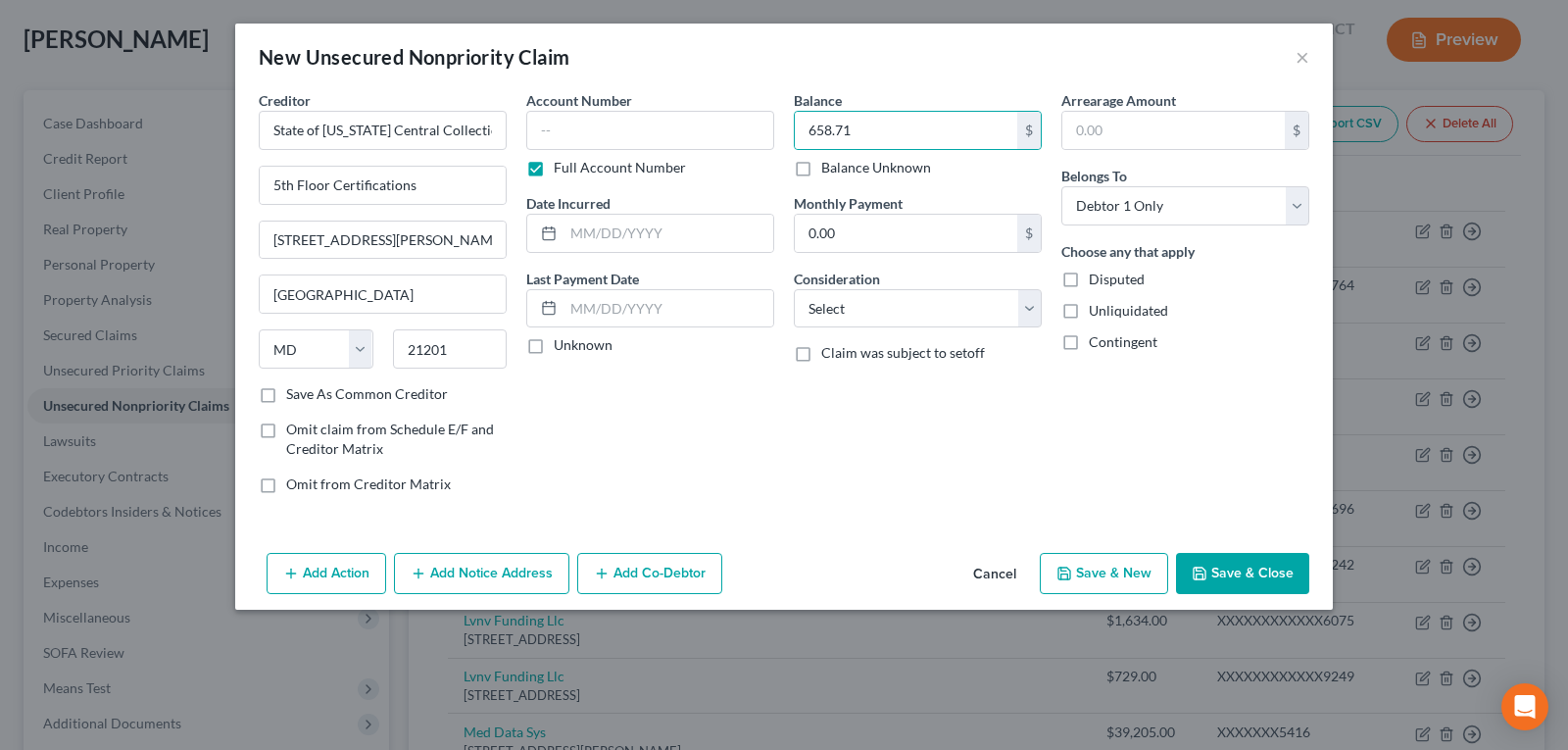
click at [1135, 578] on button "Save & New" at bounding box center [1104, 573] width 128 height 42
select select "0"
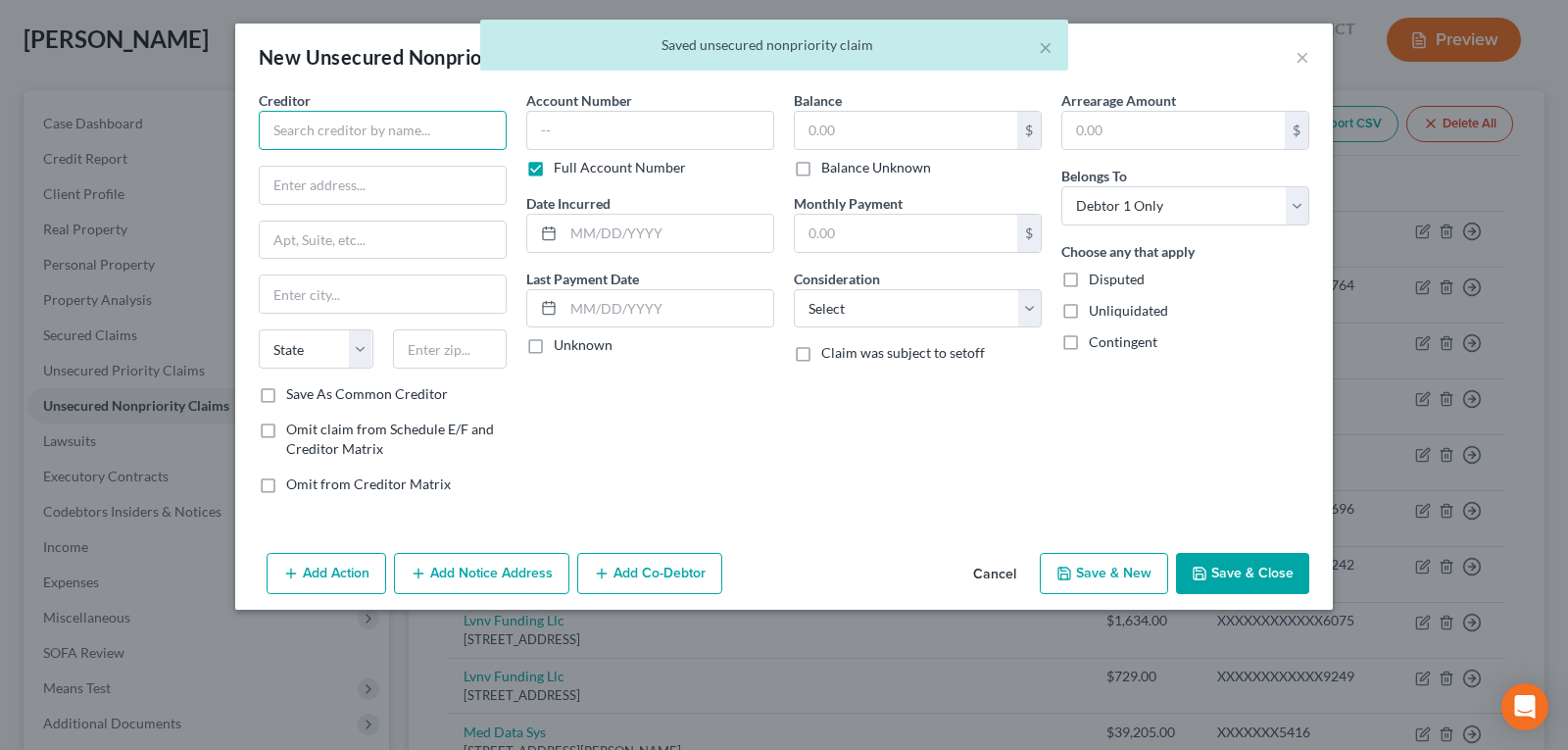
drag, startPoint x: 405, startPoint y: 136, endPoint x: 411, endPoint y: 127, distance: 10.8
click at [405, 135] on input "text" at bounding box center [382, 130] width 248 height 40
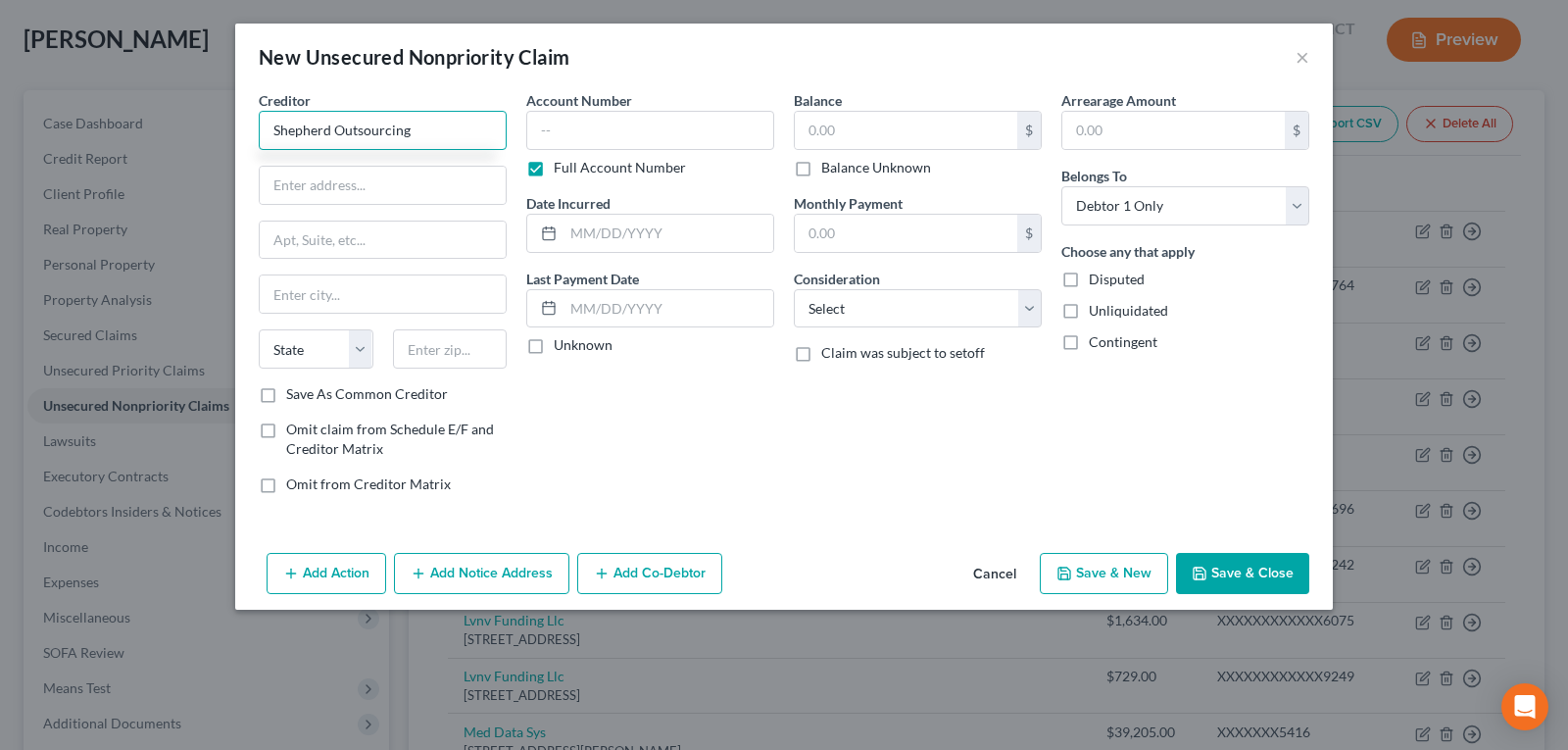
type input "Shepherd Outsourcing"
type input "P.O. Box 27115"
type input "[GEOGRAPHIC_DATA]"
select select "42"
type input "29616"
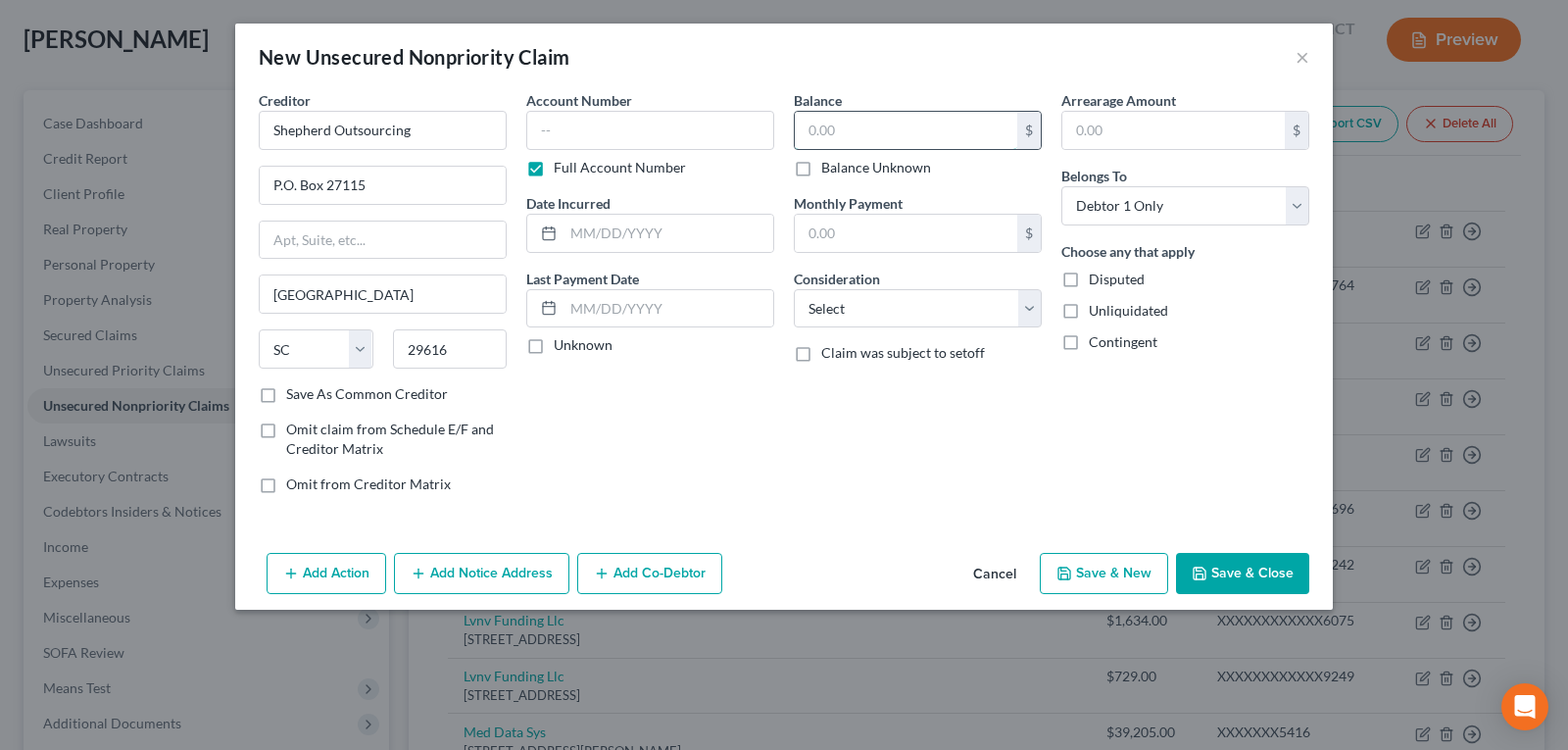
click at [867, 124] on input "text" at bounding box center [905, 130] width 222 height 38
type input "1,235.21"
click at [1106, 572] on button "Save & New" at bounding box center [1104, 573] width 128 height 42
select select "0"
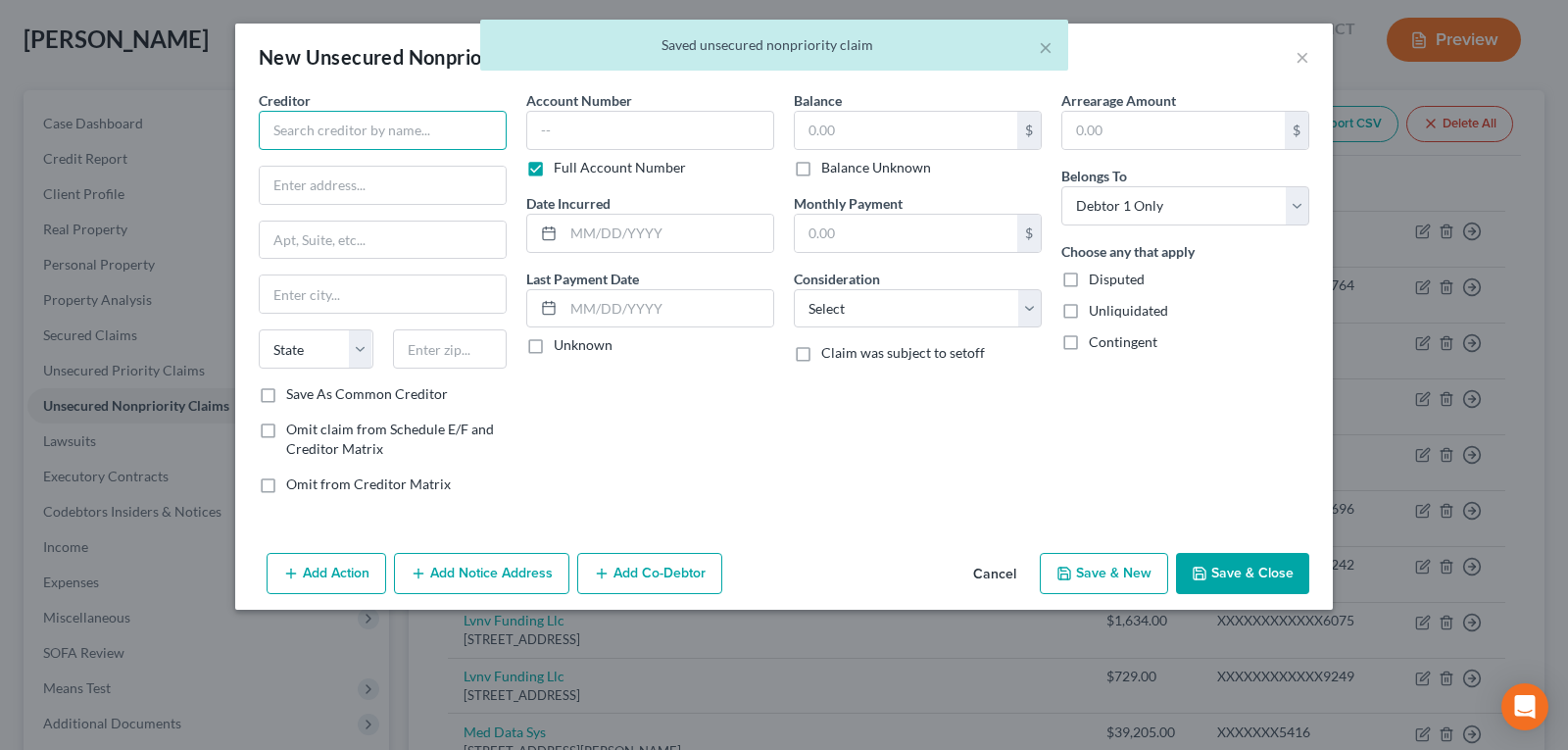
click at [392, 126] on input "text" at bounding box center [382, 130] width 248 height 40
type input "GCCB"
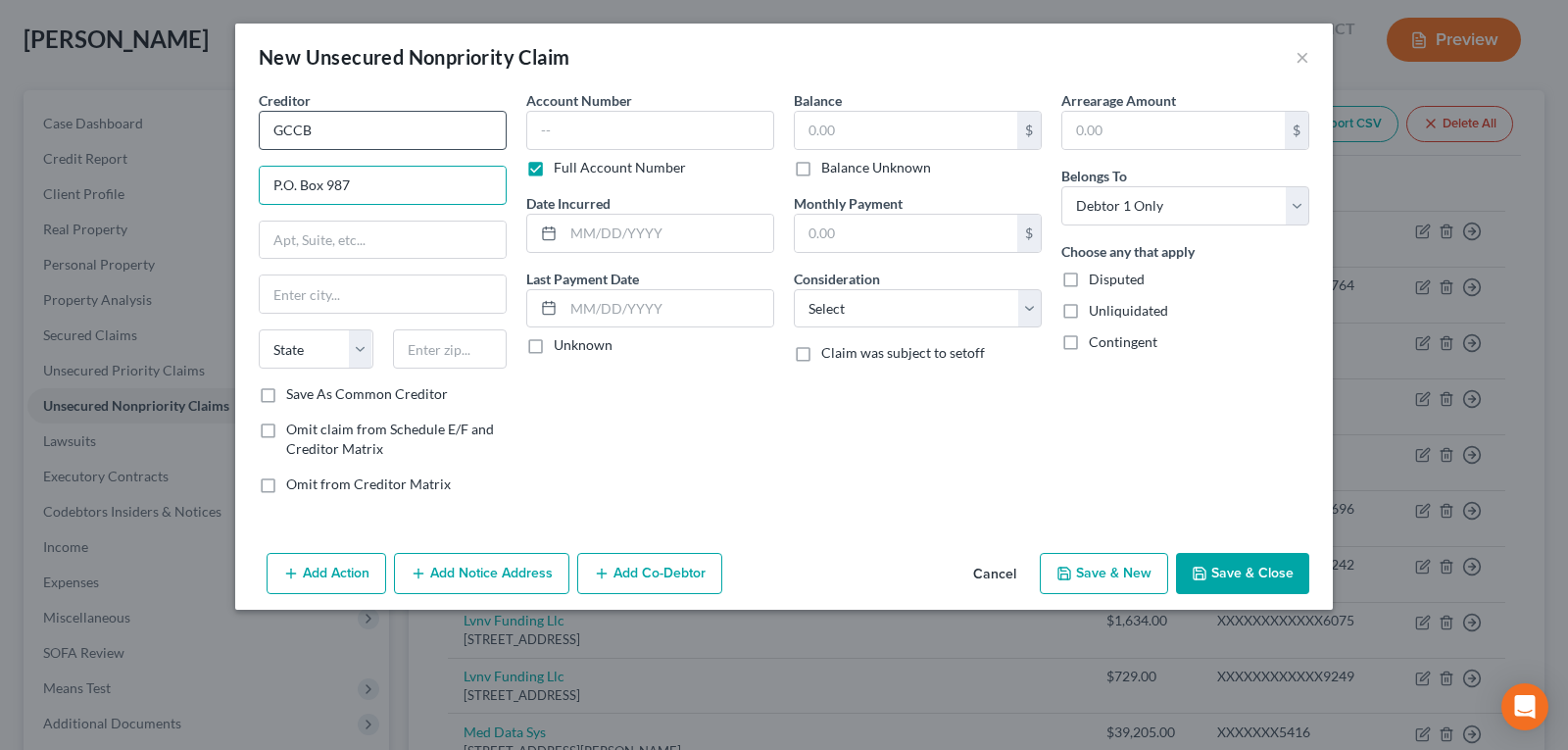
type input "P.O. Box 987"
type input "Tallbast"
select select "9"
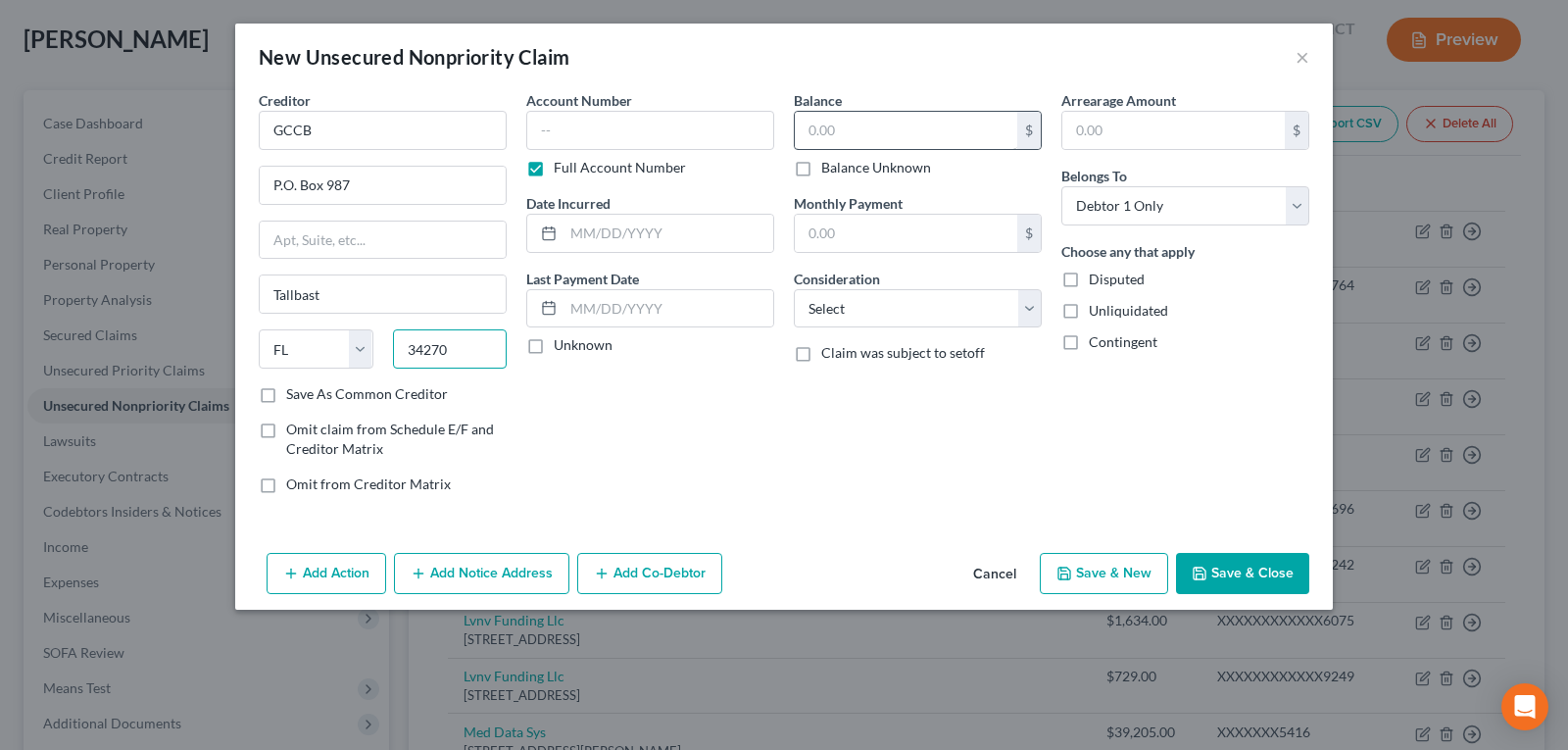
type input "34270"
click at [826, 123] on input "text" at bounding box center [905, 130] width 222 height 38
type input "Tallevast"
type input "232.57"
click at [349, 129] on input "GCCB" at bounding box center [382, 130] width 248 height 40
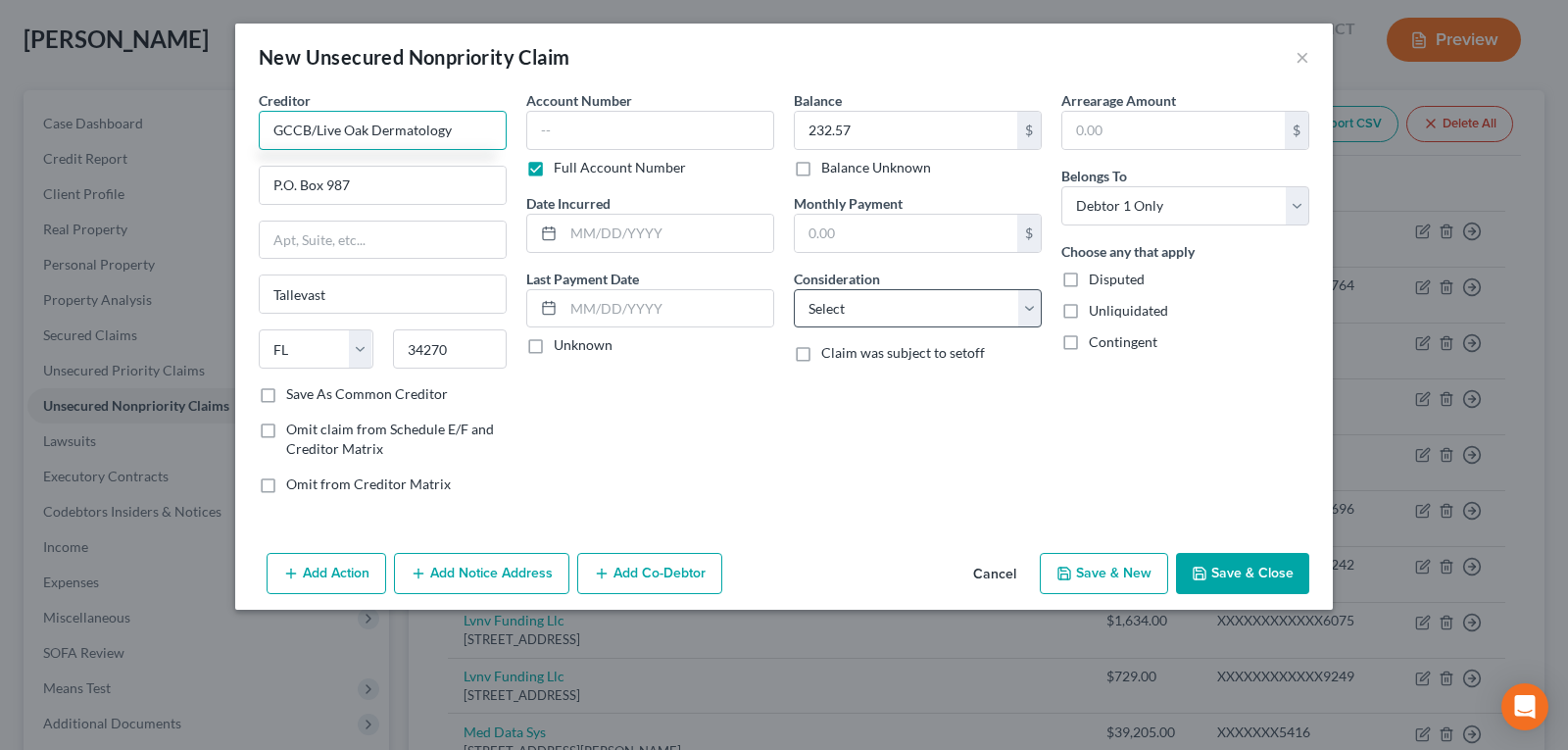
type input "GCCB/Live Oak Dermatology"
drag, startPoint x: 869, startPoint y: 298, endPoint x: 869, endPoint y: 325, distance: 27.0
click at [869, 298] on select "Select Cable / Satellite Services Collection Agency Credit Card Debt Debt Couns…" at bounding box center [917, 309] width 248 height 40
select select "9"
click at [793, 290] on select "Select Cable / Satellite Services Collection Agency Credit Card Debt Debt Couns…" at bounding box center [917, 309] width 248 height 40
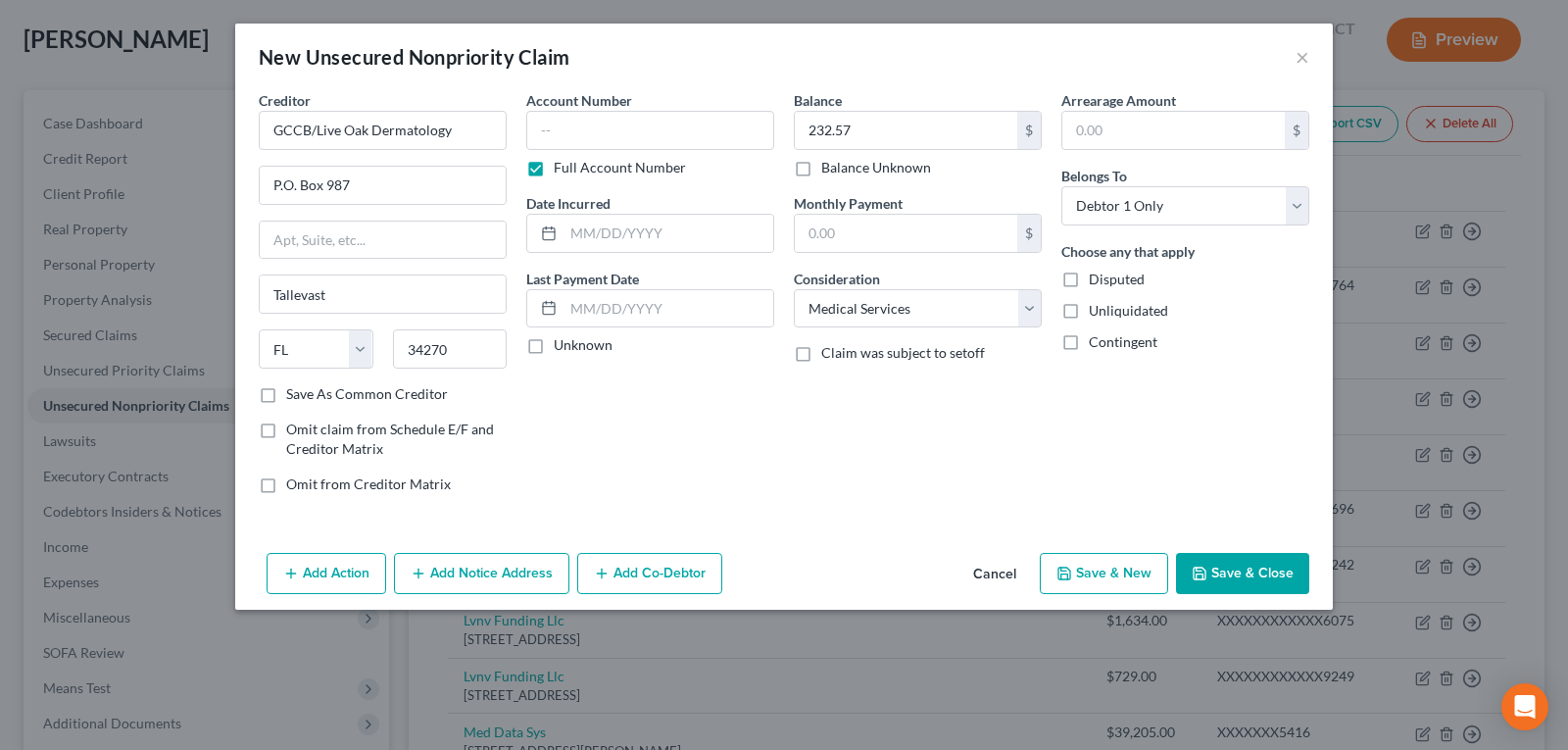
click at [1109, 575] on button "Save & New" at bounding box center [1104, 573] width 128 height 42
select select "0"
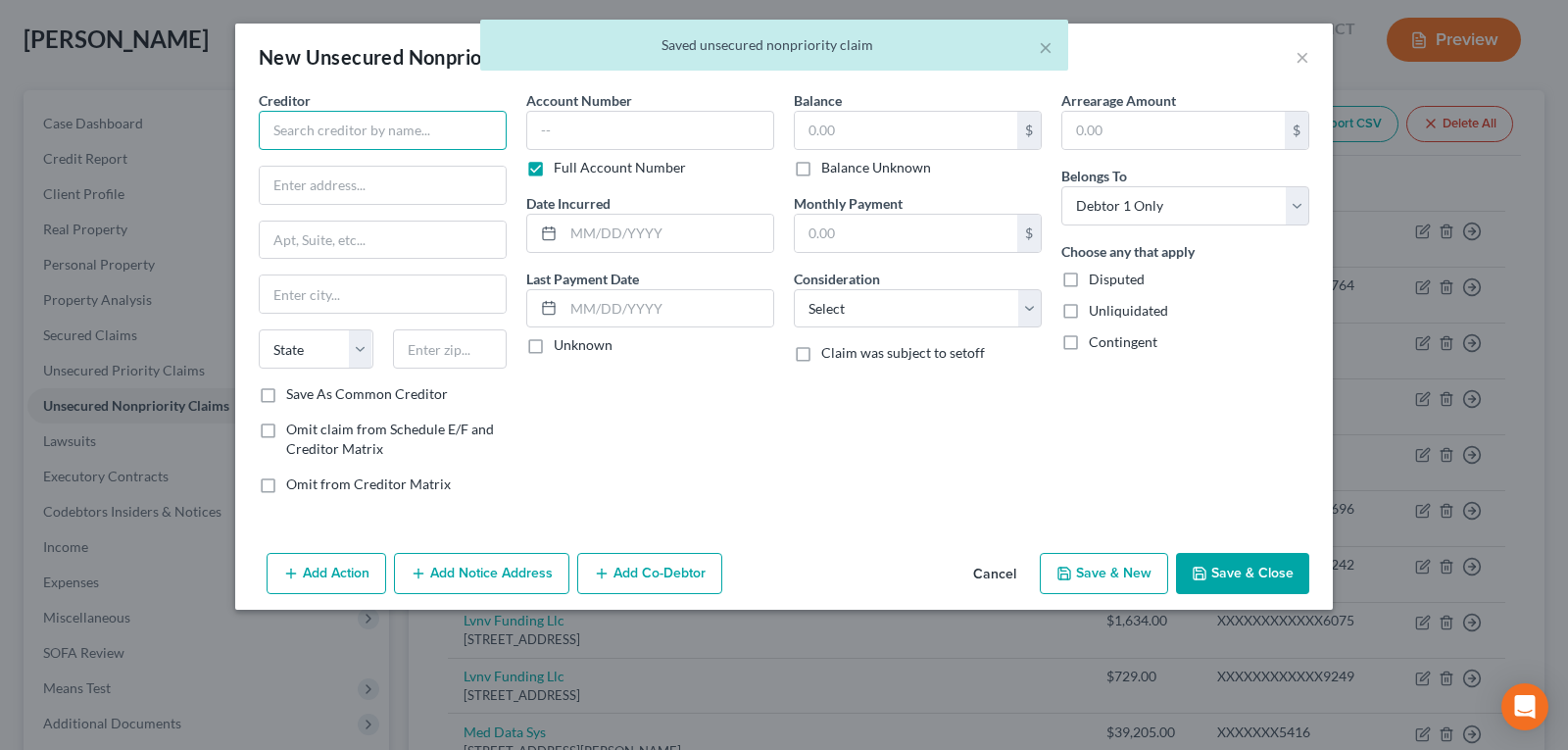
click at [376, 122] on input "text" at bounding box center [382, 130] width 248 height 40
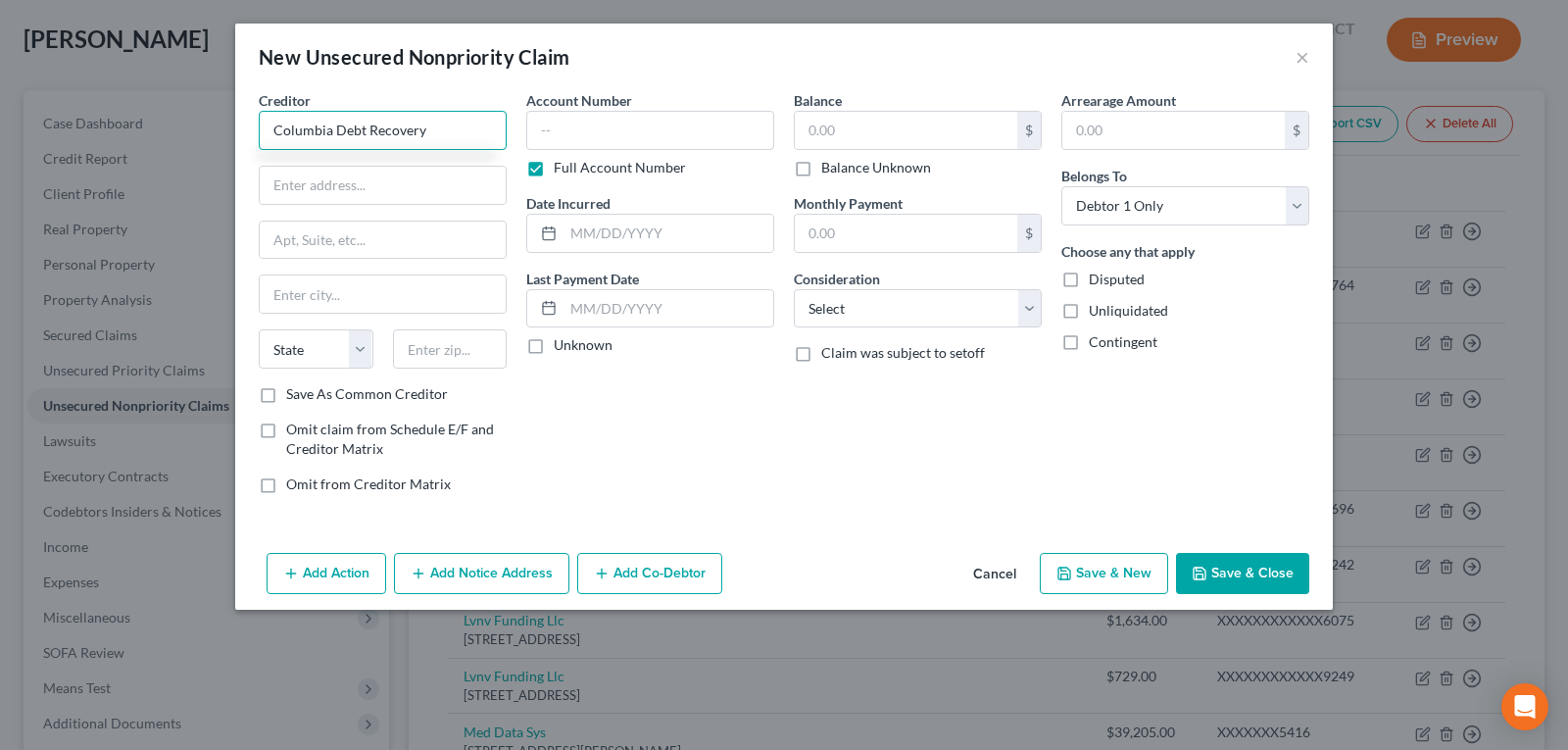
type input "Columbia Debt Recovery"
type input "P.O. Box 3630"
type input "[PERSON_NAME]"
select select "50"
type input "98213"
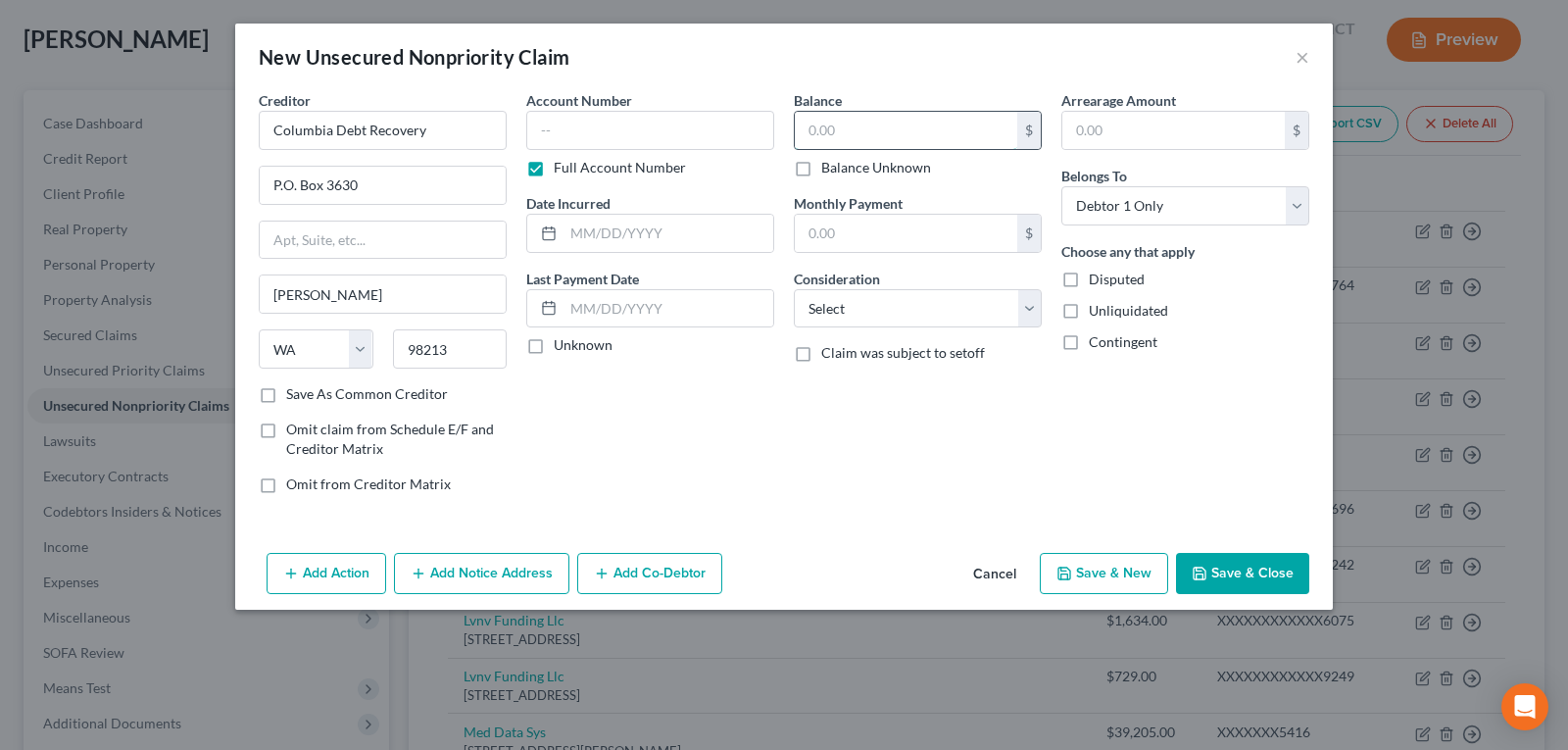
click at [854, 119] on input "text" at bounding box center [905, 130] width 222 height 38
type input "6,048.26"
drag, startPoint x: 1011, startPoint y: 566, endPoint x: 1069, endPoint y: 578, distance: 59.2
click at [1010, 566] on button "Cancel" at bounding box center [994, 574] width 74 height 40
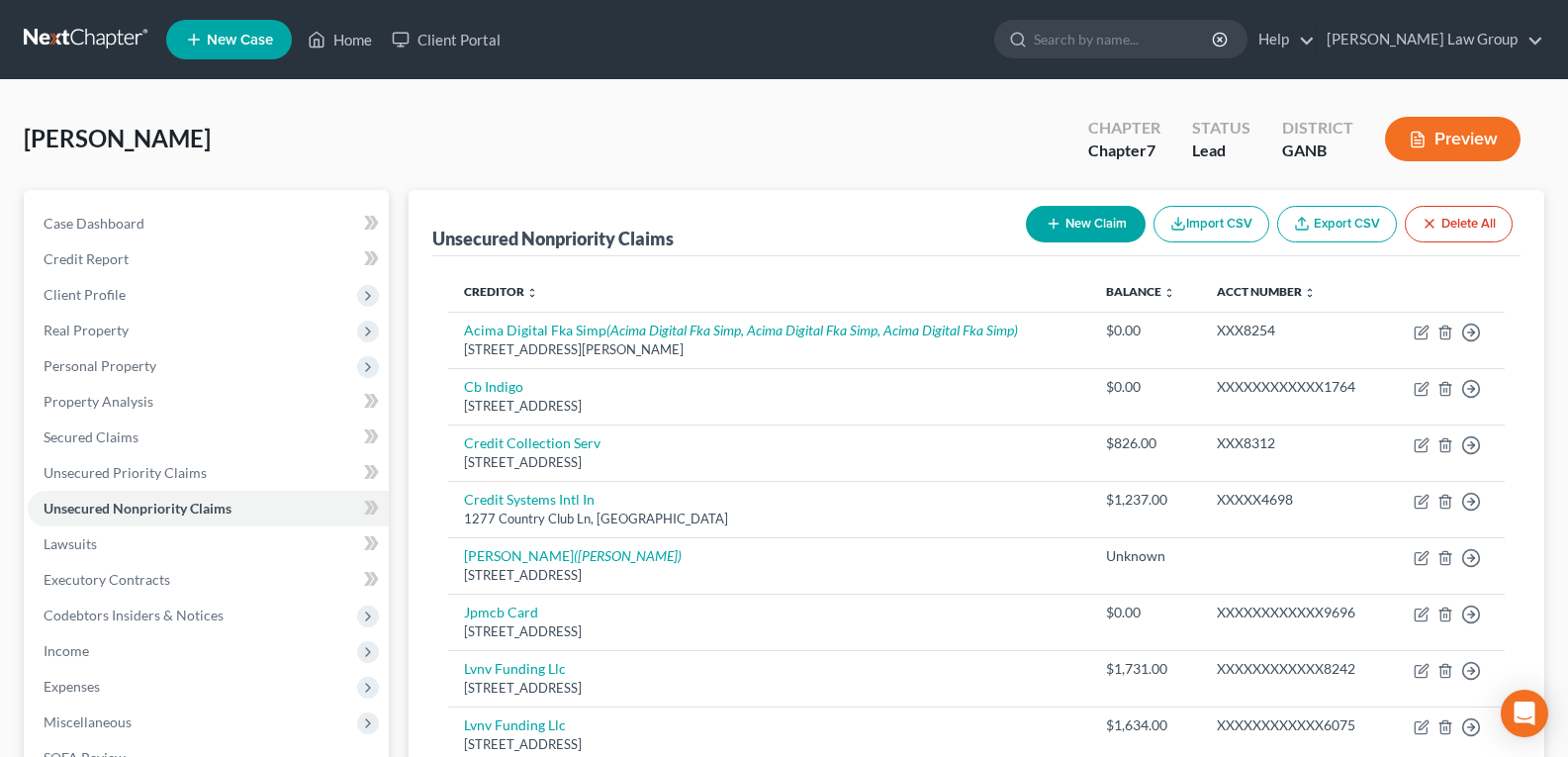
click at [1091, 220] on button "New Claim" at bounding box center [1085, 223] width 120 height 37
select select "0"
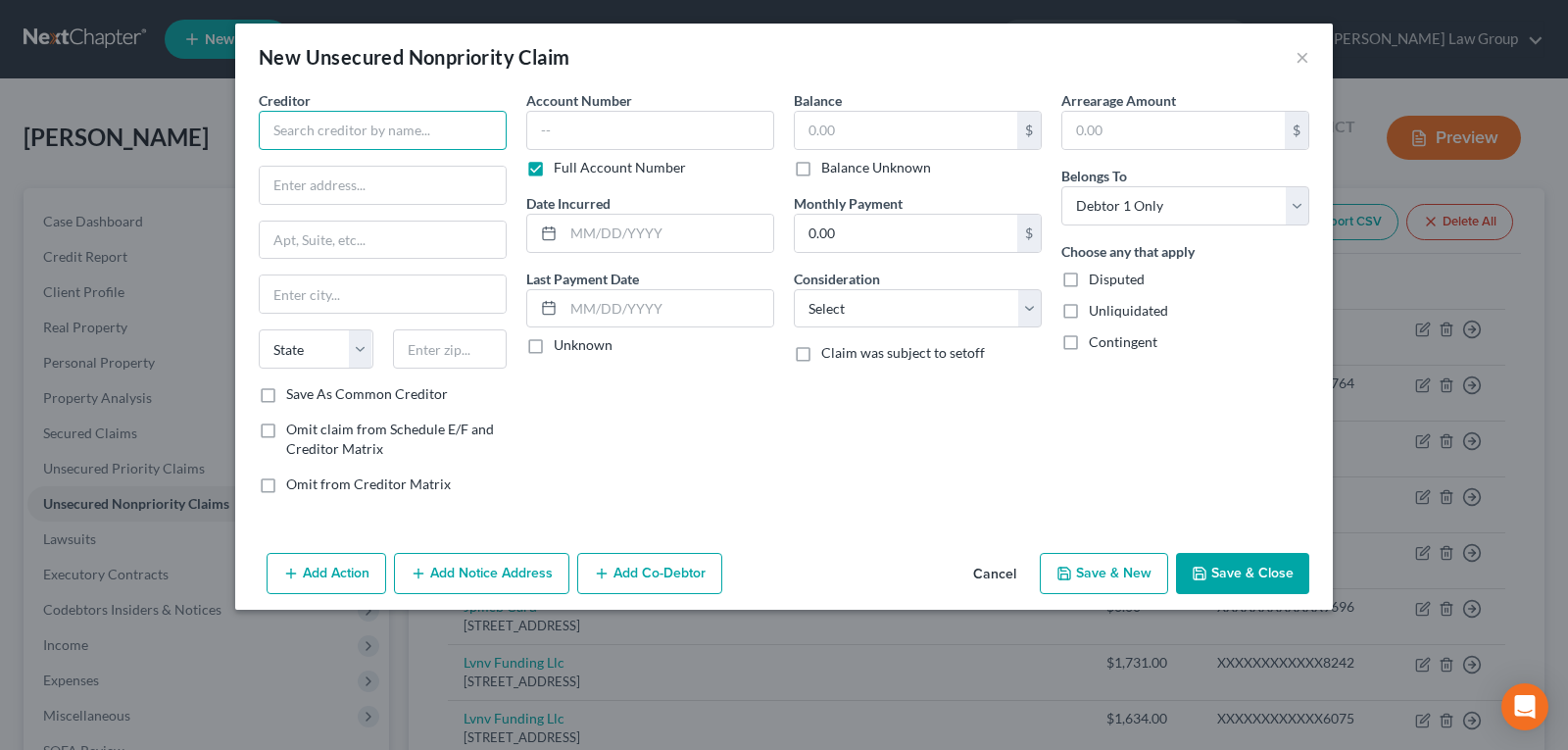
click at [413, 125] on input "text" at bounding box center [382, 130] width 248 height 40
type input "GCCB/Live Oak Dermatology"
type input "P.O. Box 3630"
type input "[PERSON_NAME]"
select select "50"
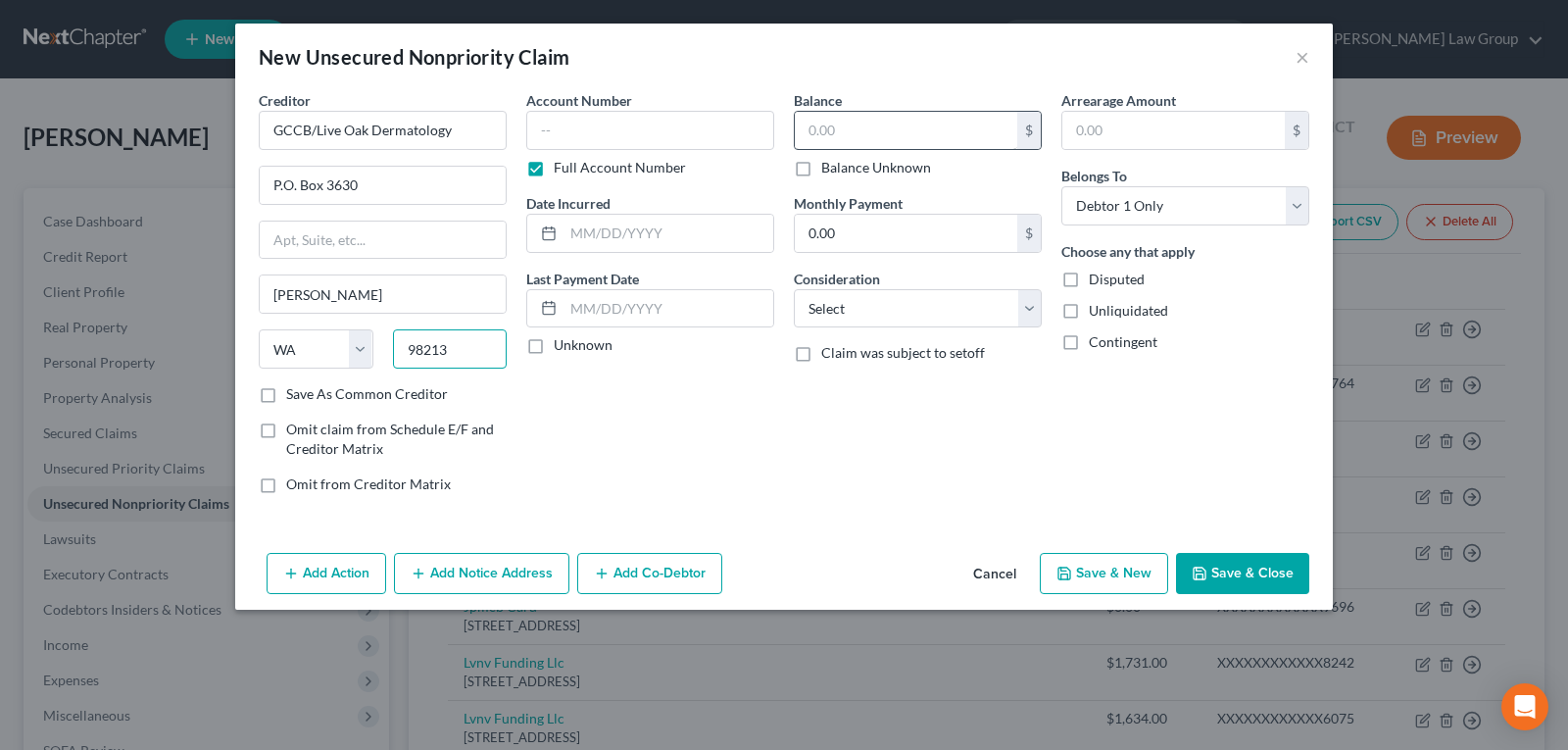
type input "98213"
click at [845, 134] on input "text" at bounding box center [905, 130] width 222 height 38
type input "232.57"
click at [1104, 577] on button "Save & New" at bounding box center [1104, 573] width 128 height 42
select select "0"
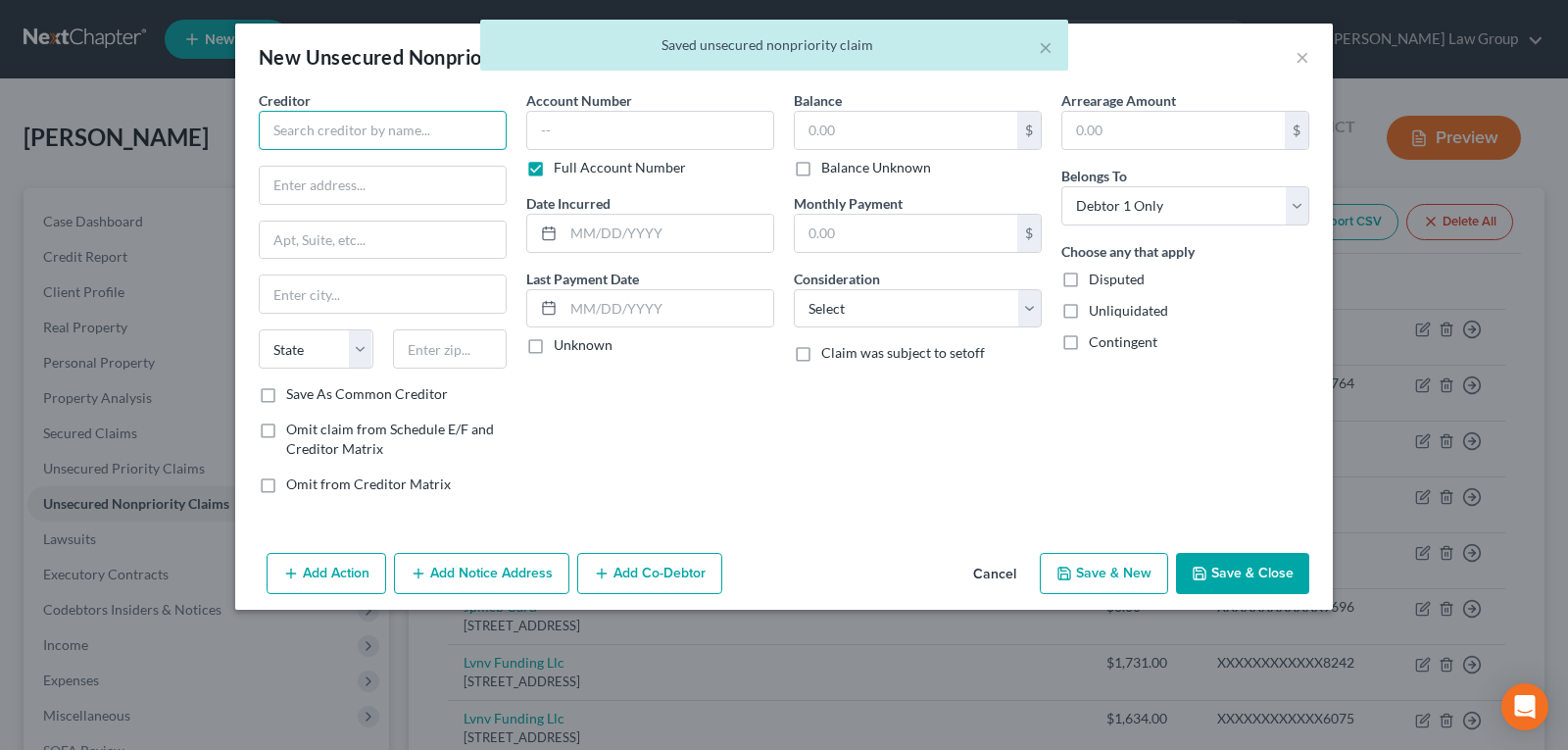
drag, startPoint x: 385, startPoint y: 147, endPoint x: 385, endPoint y: 130, distance: 17.0
click at [385, 139] on input "text" at bounding box center [382, 130] width 248 height 40
type input "O"
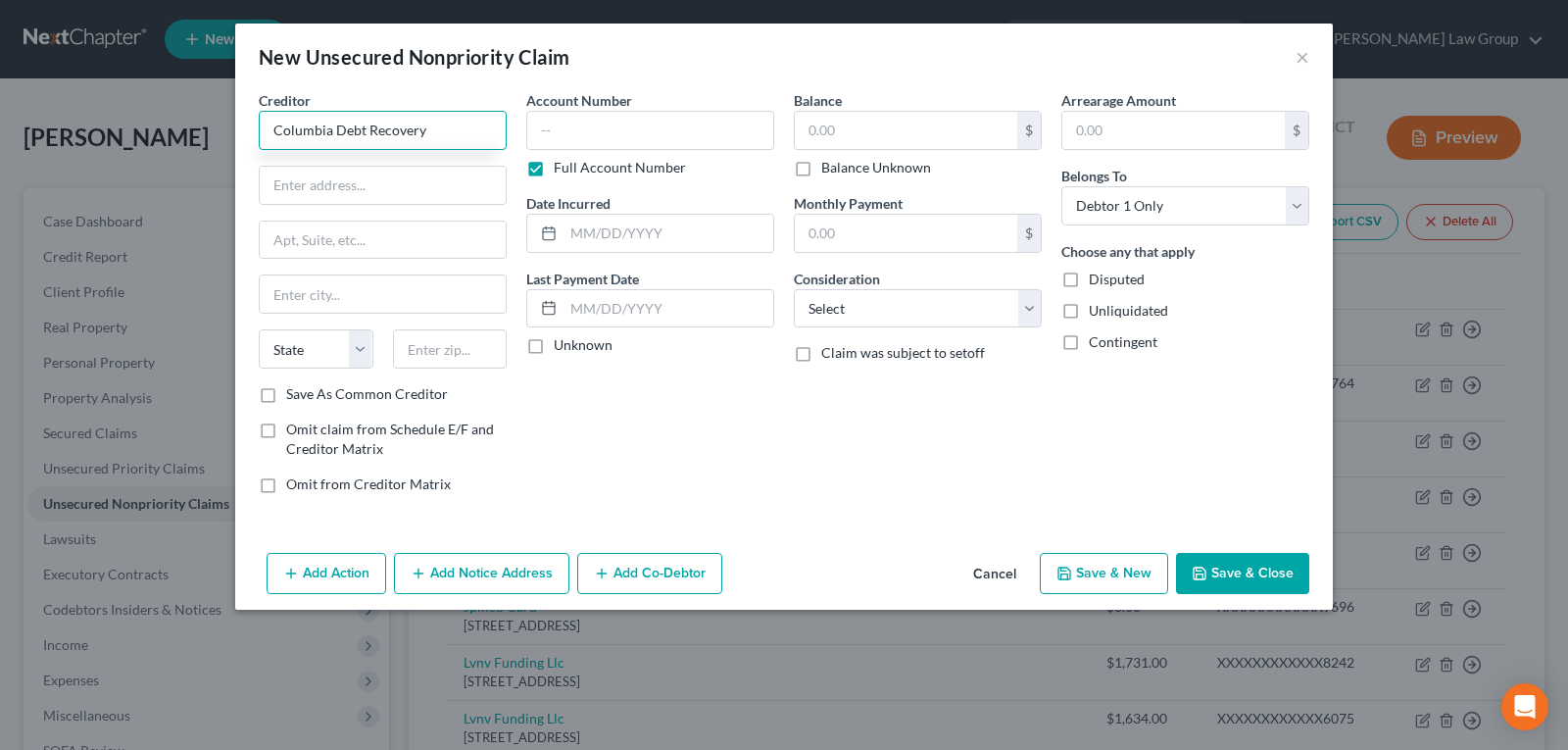
type input "Columbia Debt Recovery"
type input "P.O. Box 3630"
type input "[PERSON_NAME]"
select select "50"
type input "98213"
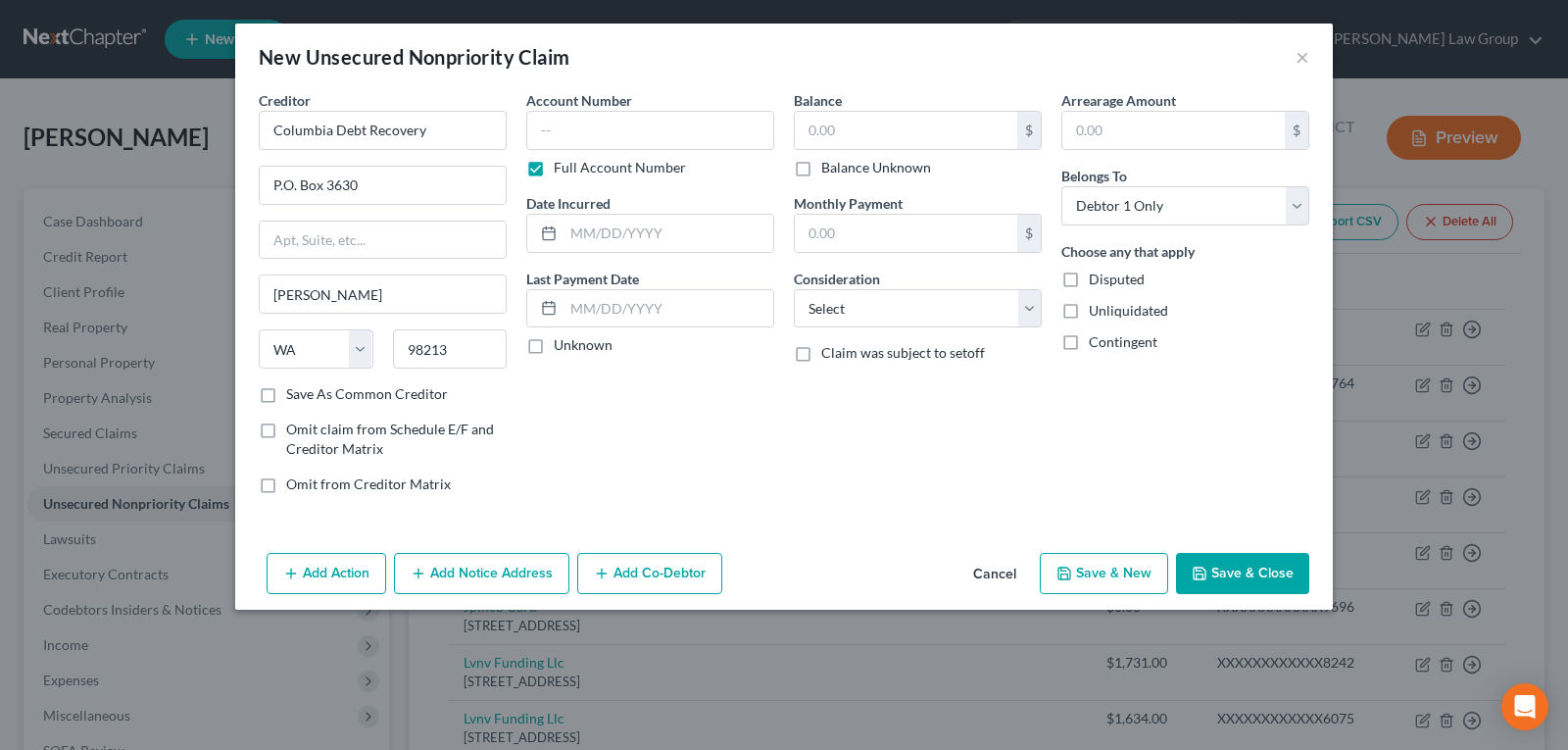
click at [1207, 580] on icon "button" at bounding box center [1199, 573] width 16 height 16
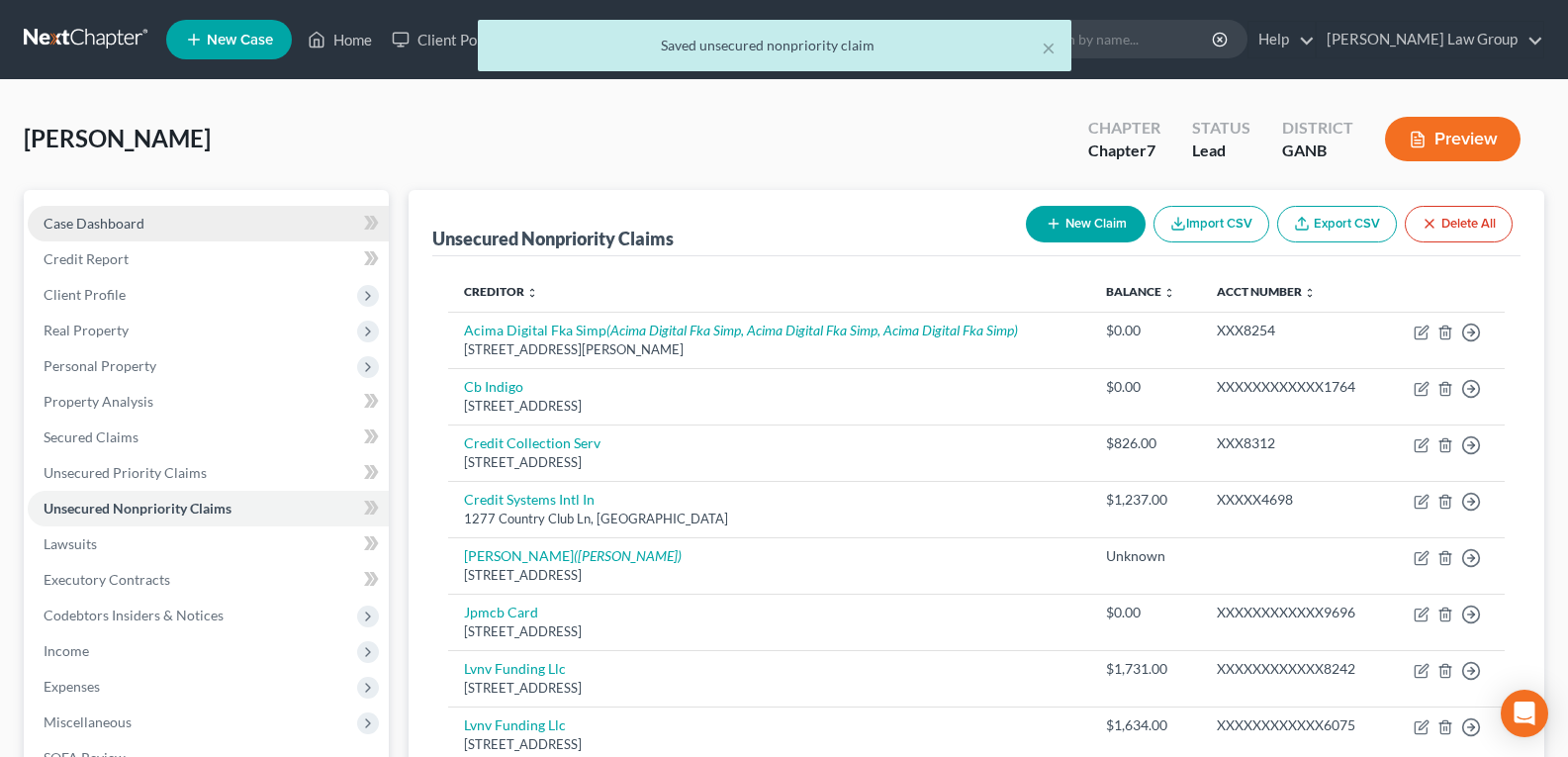
click at [83, 224] on span "Case Dashboard" at bounding box center [94, 222] width 101 height 17
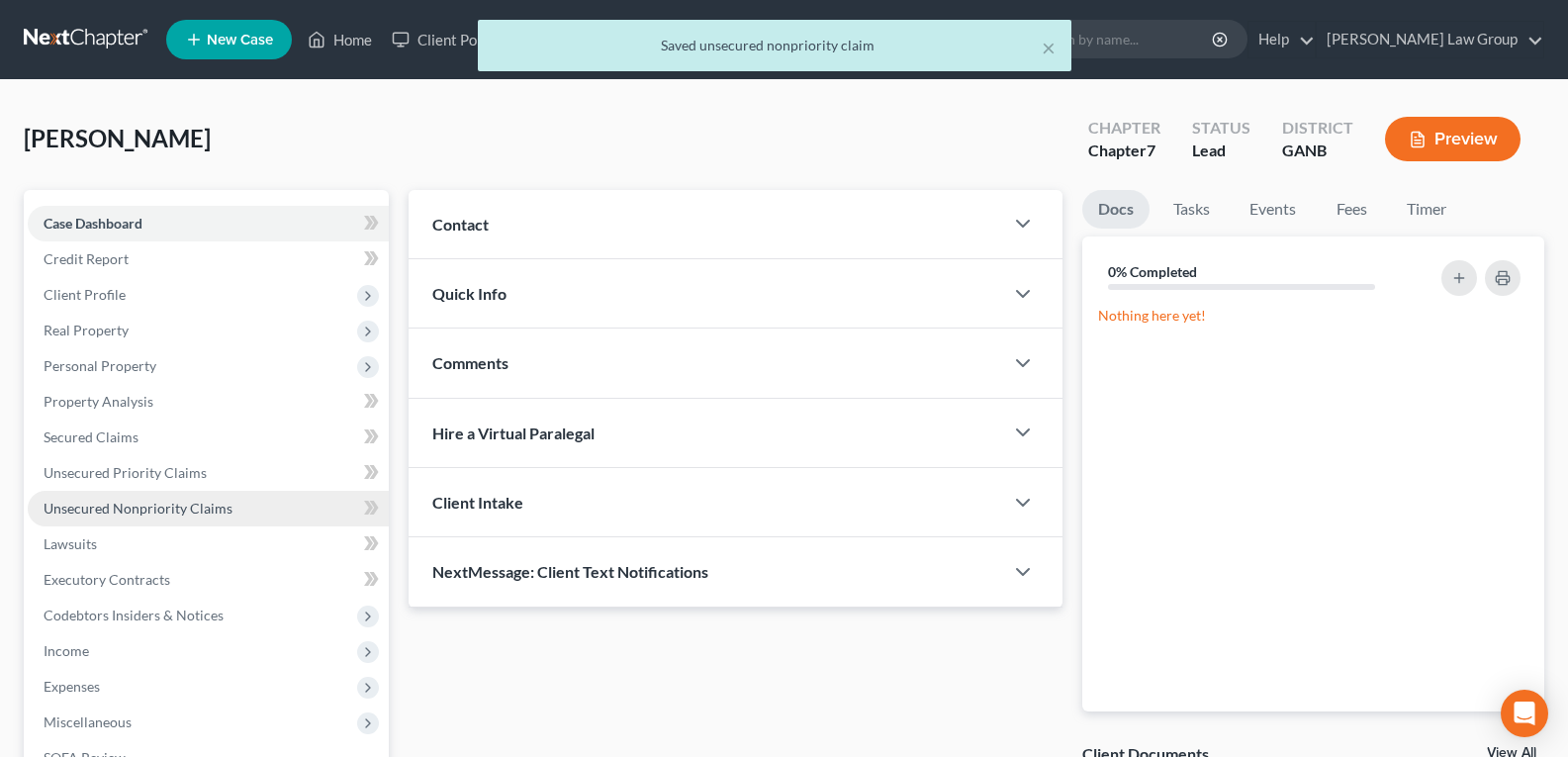
click at [91, 500] on span "Unsecured Nonpriority Claims" at bounding box center [138, 508] width 189 height 17
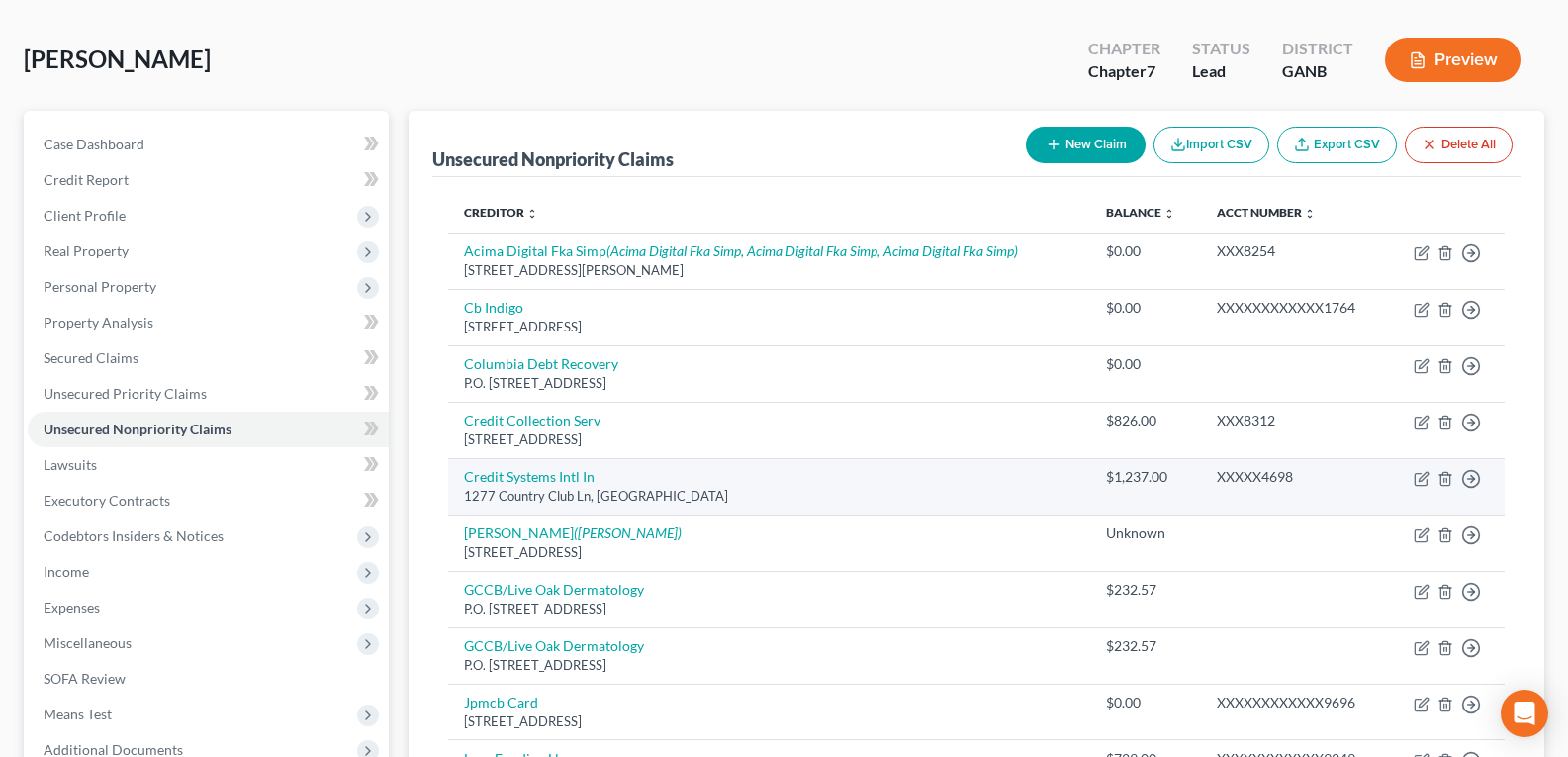
scroll to position [296, 0]
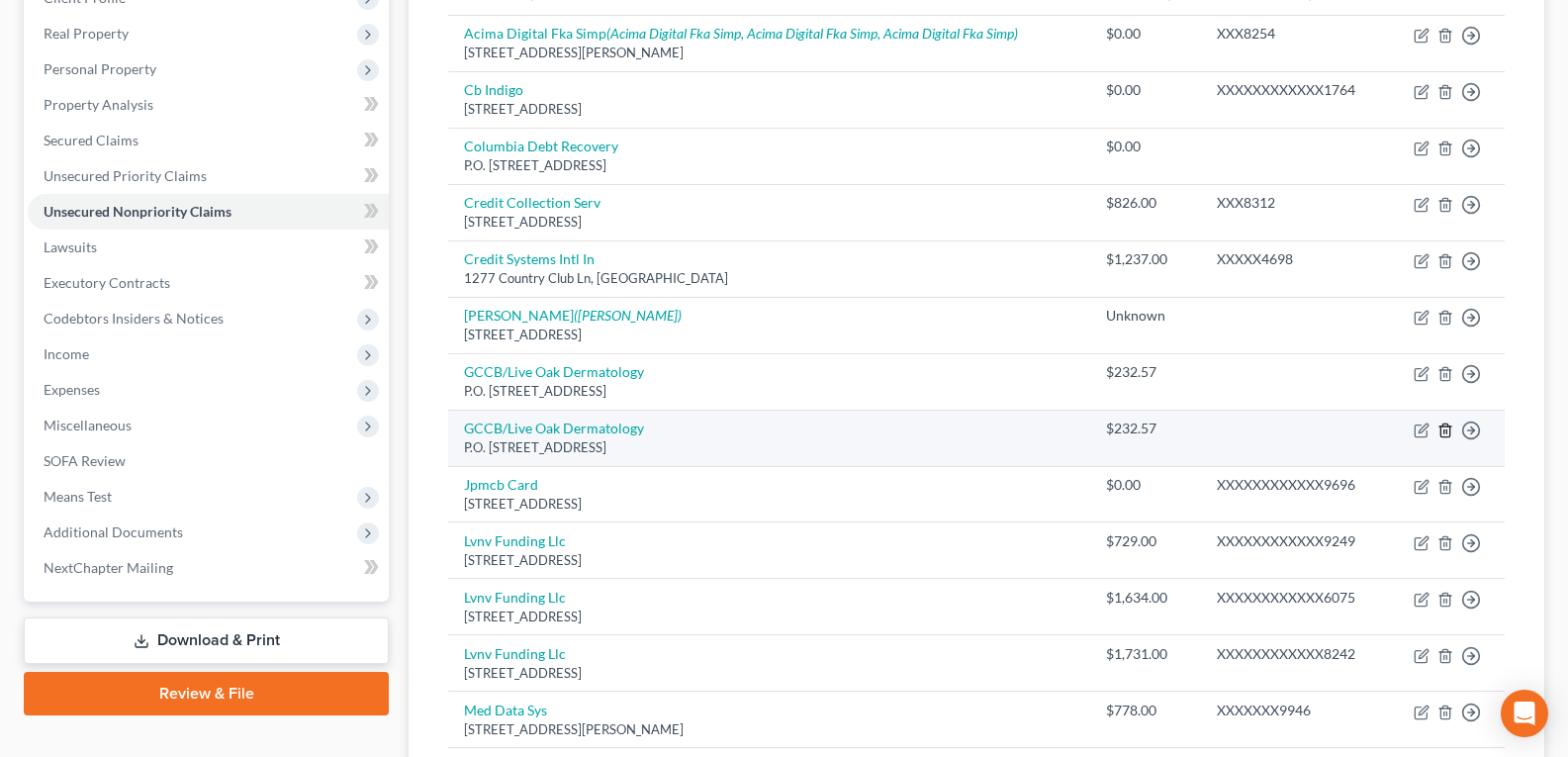
click at [1443, 429] on icon "button" at bounding box center [1445, 430] width 16 height 16
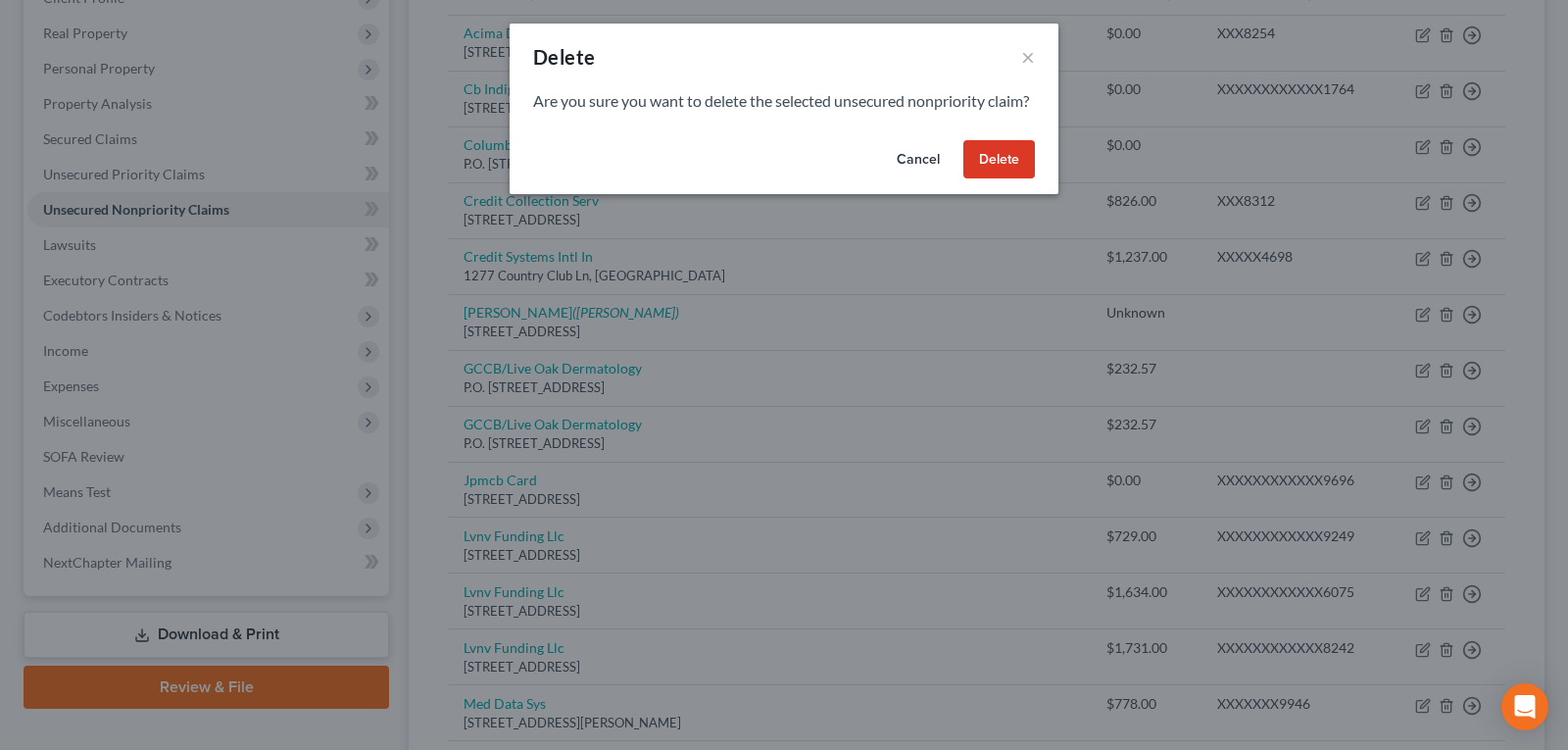
drag, startPoint x: 995, startPoint y: 178, endPoint x: 1031, endPoint y: 205, distance: 45.0
click at [996, 177] on button "Delete" at bounding box center [999, 160] width 71 height 40
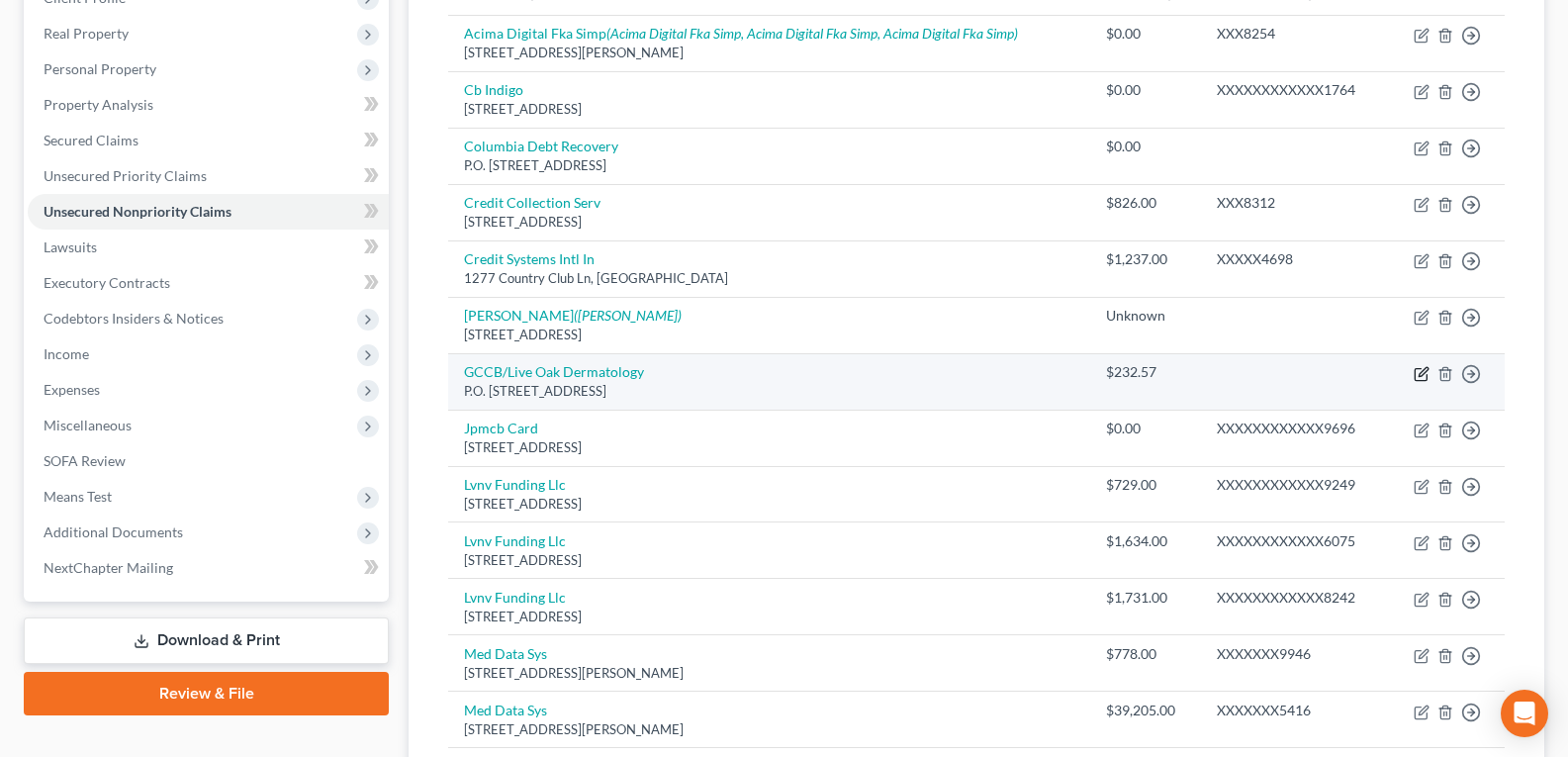
click at [1418, 377] on icon "button" at bounding box center [1421, 374] width 16 height 16
select select "9"
select select "0"
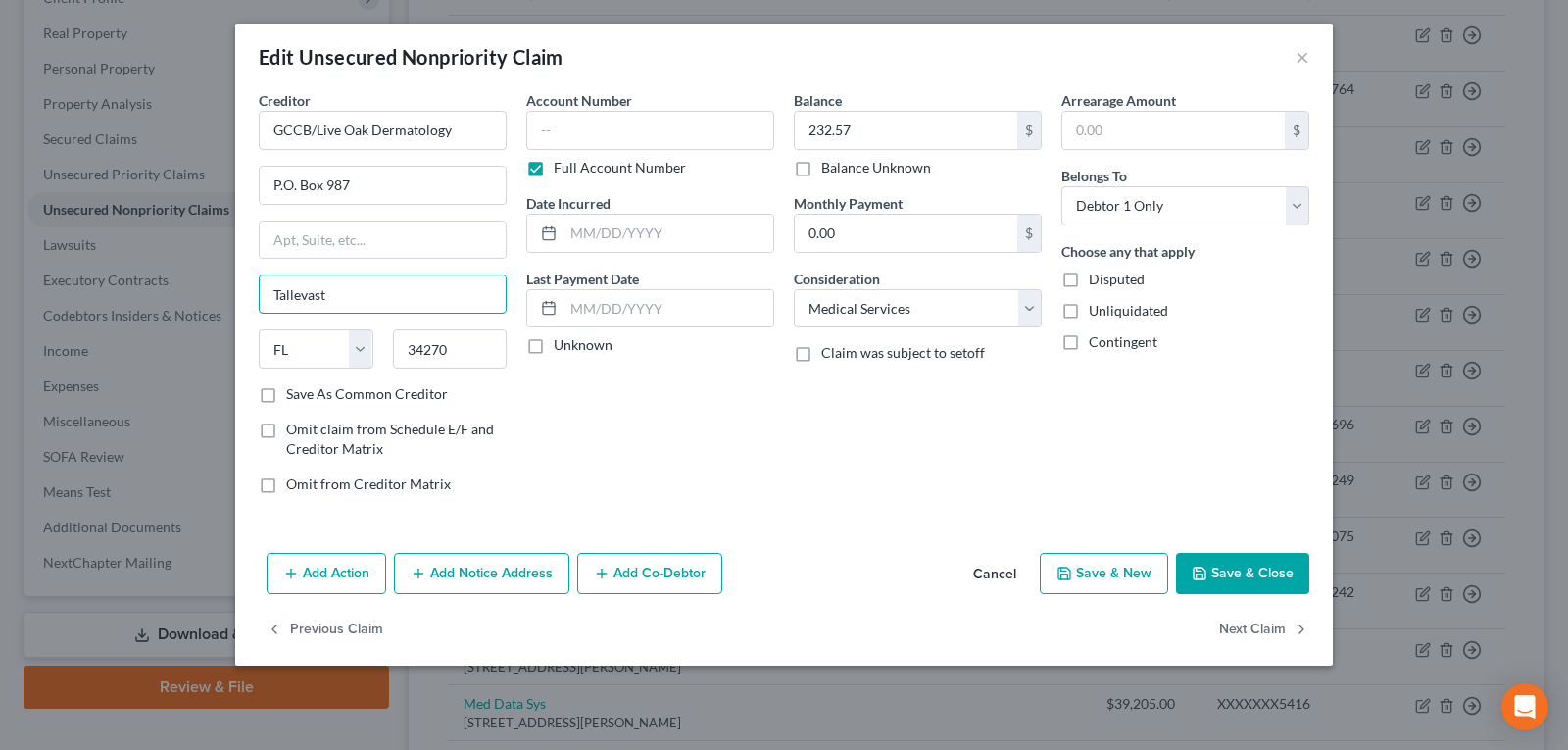
drag, startPoint x: 367, startPoint y: 300, endPoint x: 196, endPoint y: 288, distance: 171.4
click at [197, 289] on div "Edit Unsecured Nonpriority Claim × Creditor * GCCB/Live Oak Dermatology P.O. Bo…" at bounding box center [784, 375] width 1568 height 750
type input "Tallbast"
click at [1249, 582] on button "Save & Close" at bounding box center [1242, 573] width 133 height 42
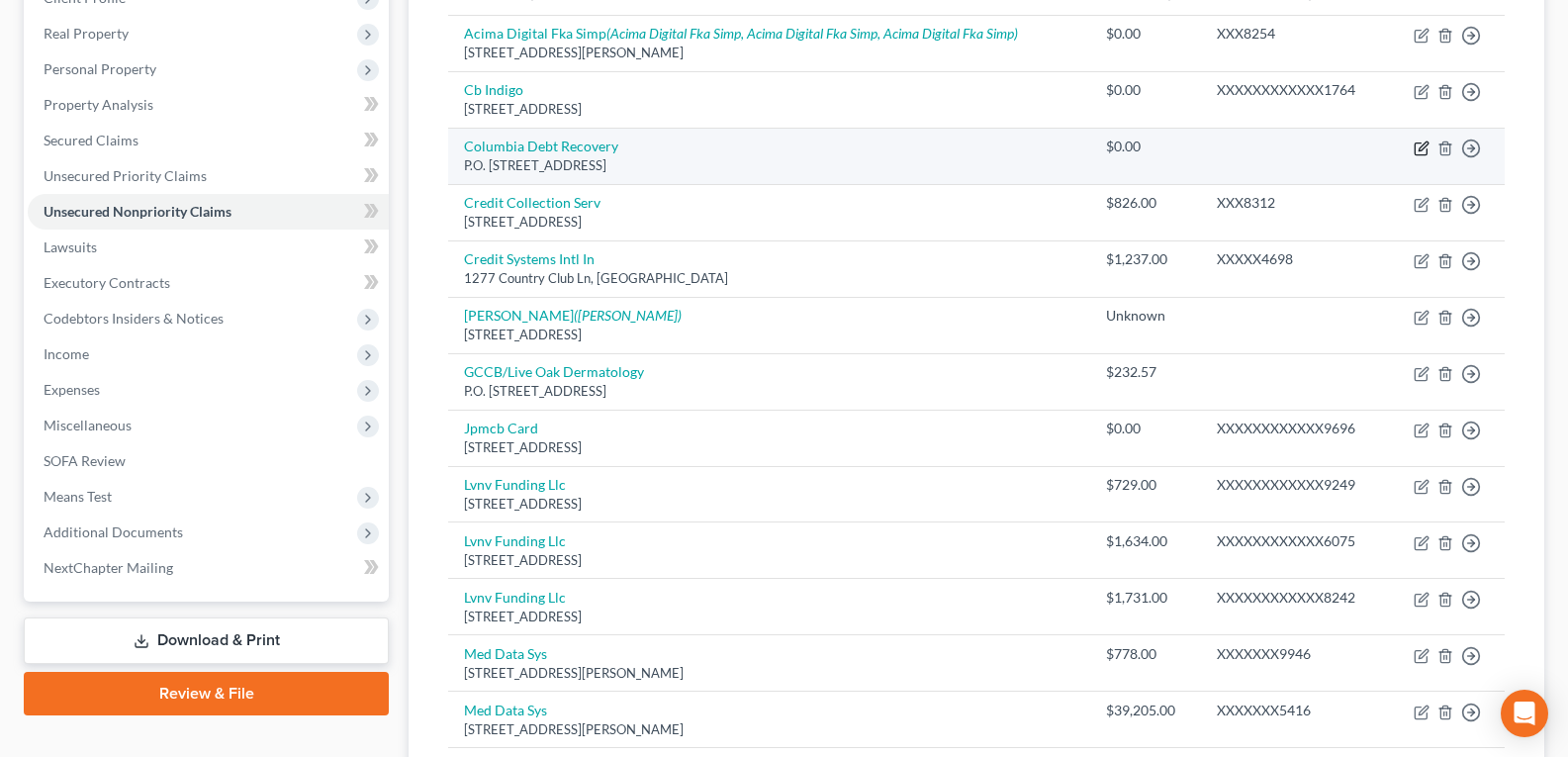
click at [1422, 149] on icon "button" at bounding box center [1422, 146] width 9 height 9
select select "50"
select select "0"
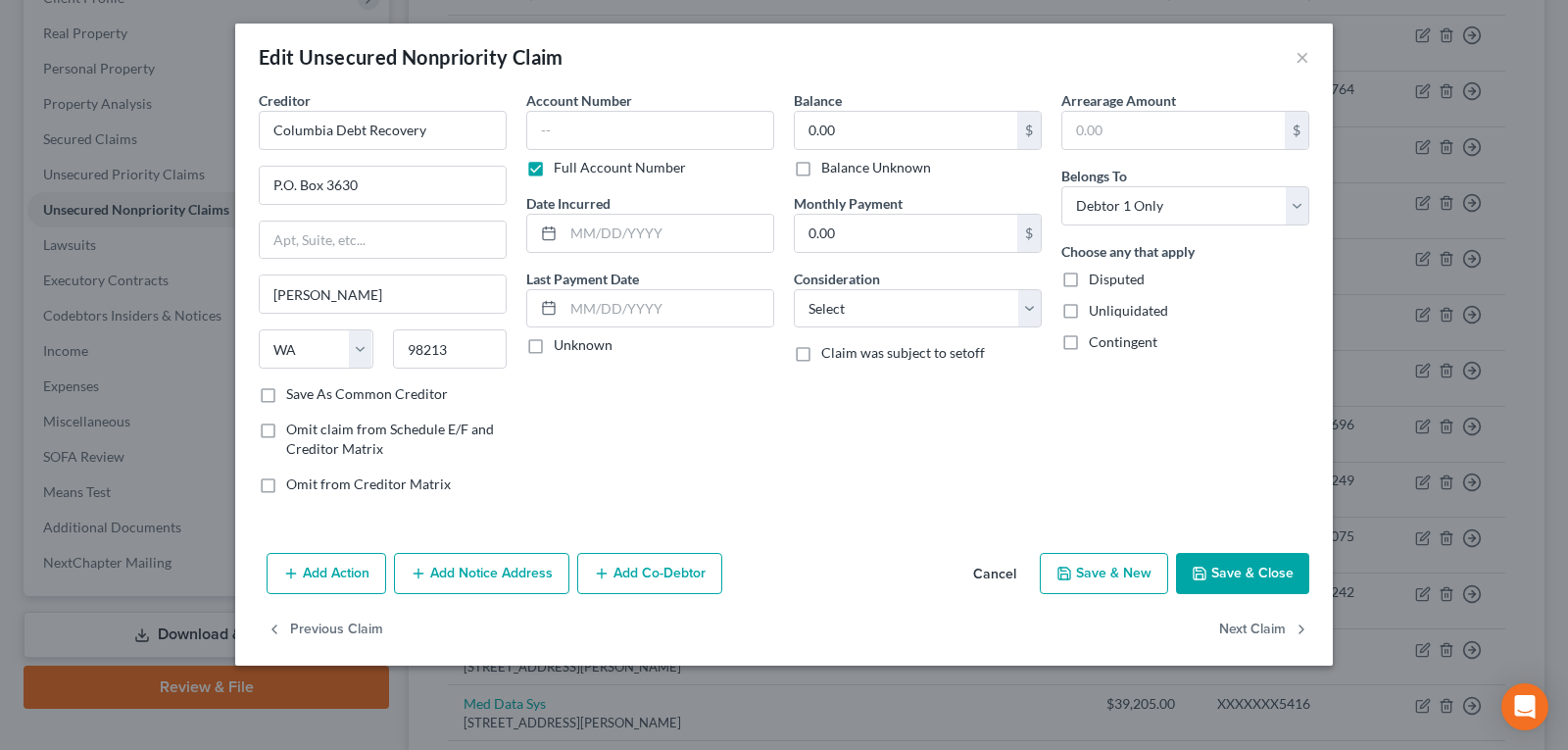
click at [993, 576] on button "Cancel" at bounding box center [994, 574] width 74 height 40
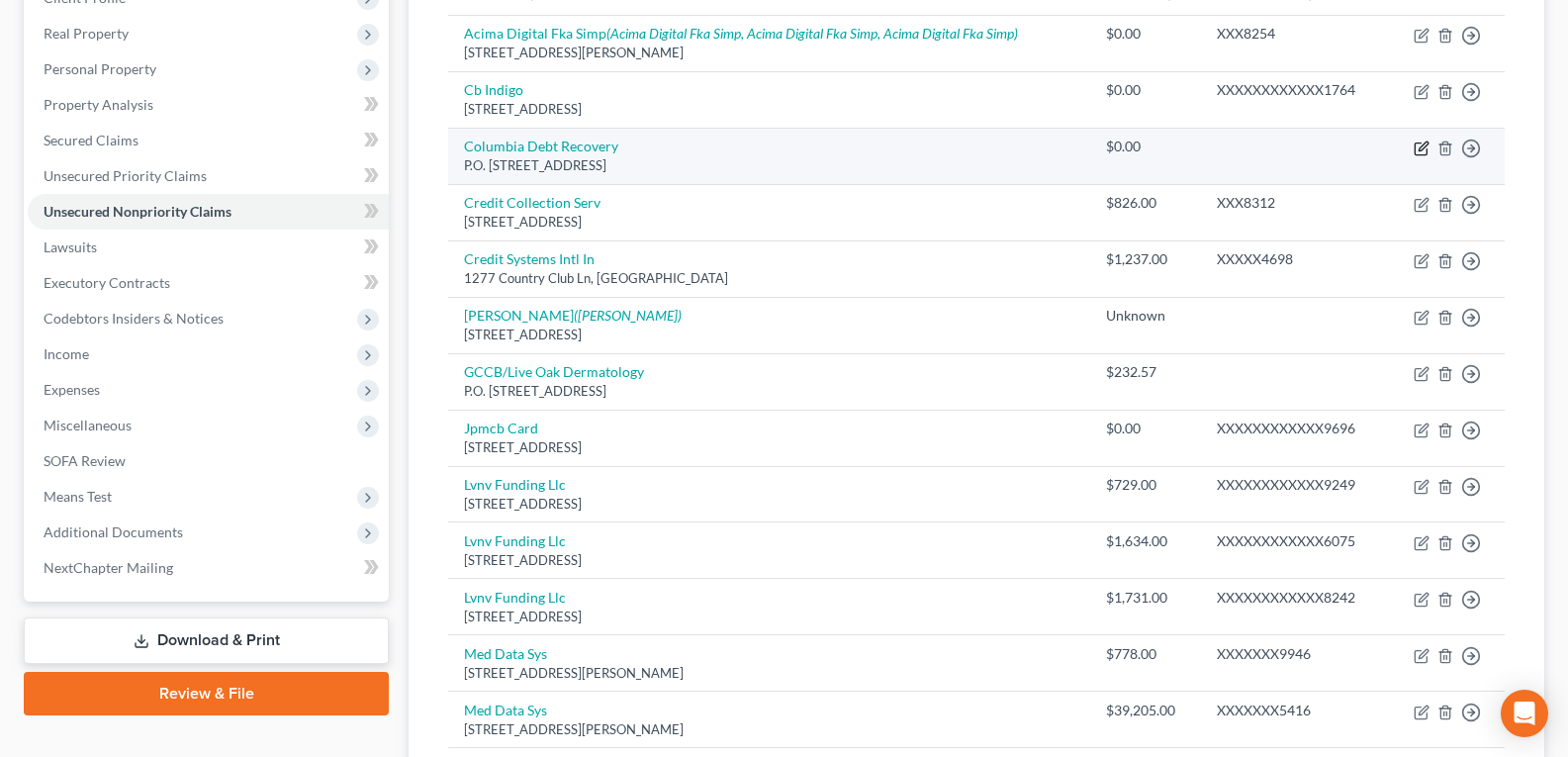
click at [1423, 152] on icon "button" at bounding box center [1421, 149] width 16 height 16
select select "50"
select select "0"
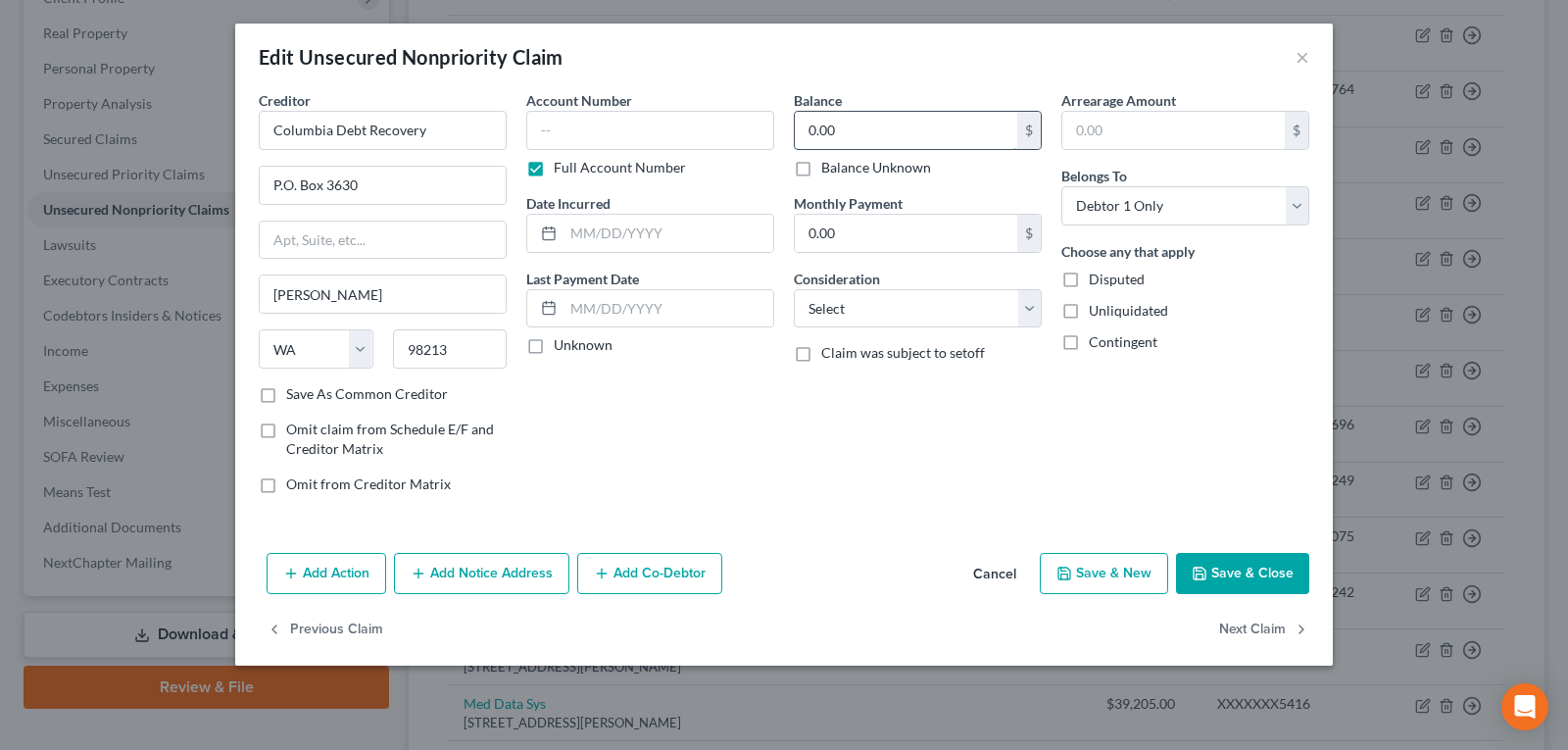
click at [853, 137] on input "0.00" at bounding box center [905, 130] width 222 height 38
type input "6,048.26"
click at [1097, 574] on button "Save & New" at bounding box center [1104, 573] width 128 height 42
select select "0"
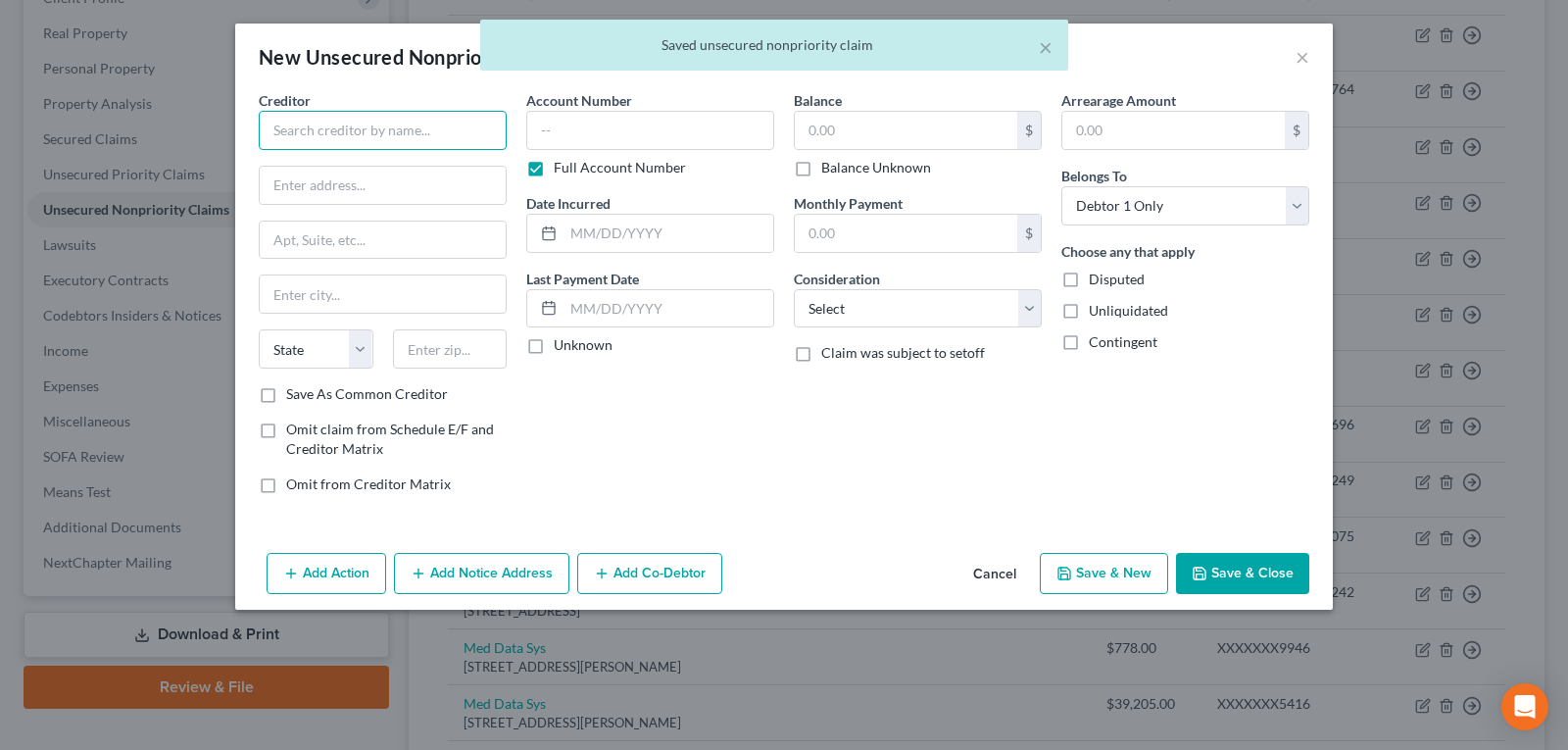
click at [366, 130] on input "text" at bounding box center [382, 130] width 248 height 40
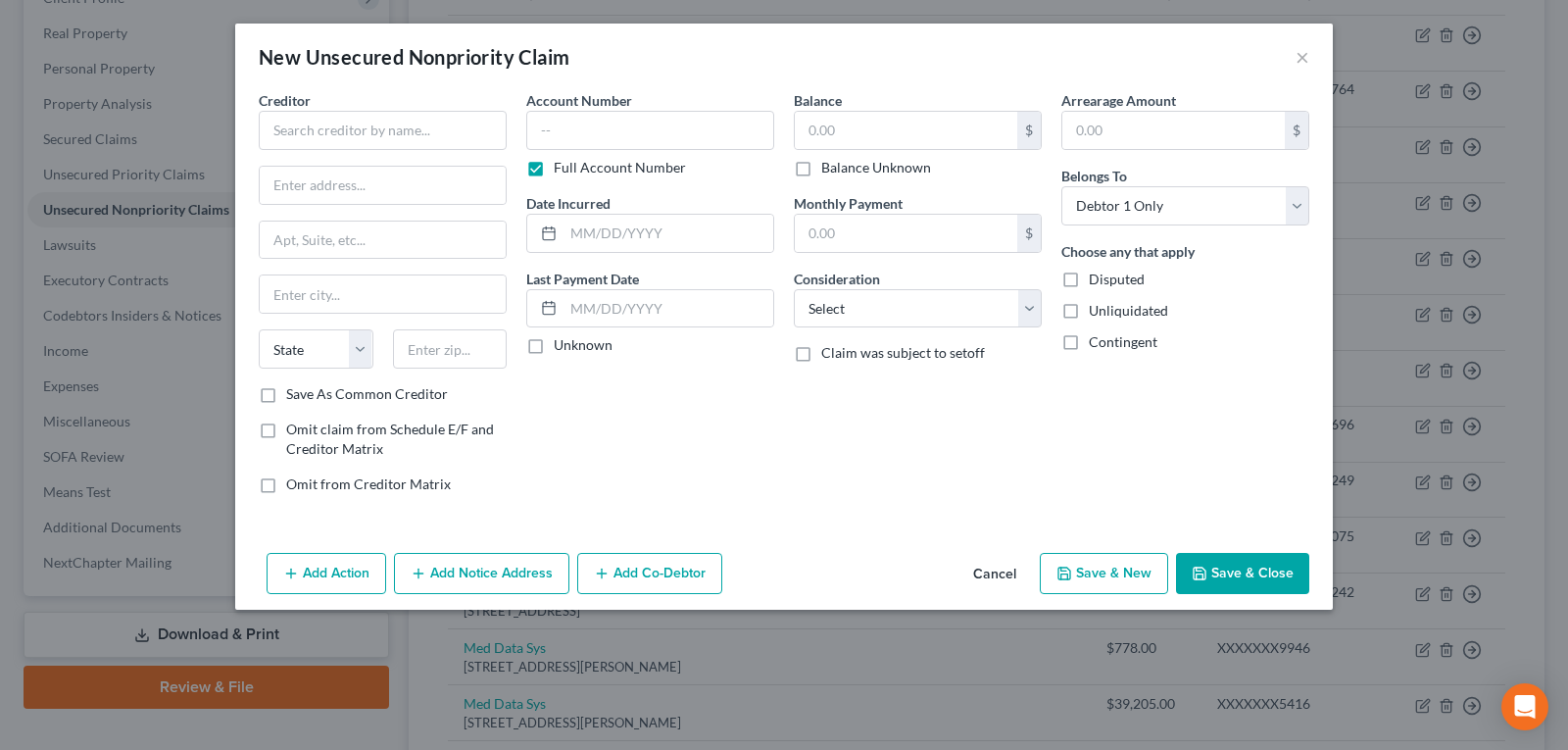
click at [1002, 572] on button "Cancel" at bounding box center [994, 574] width 74 height 40
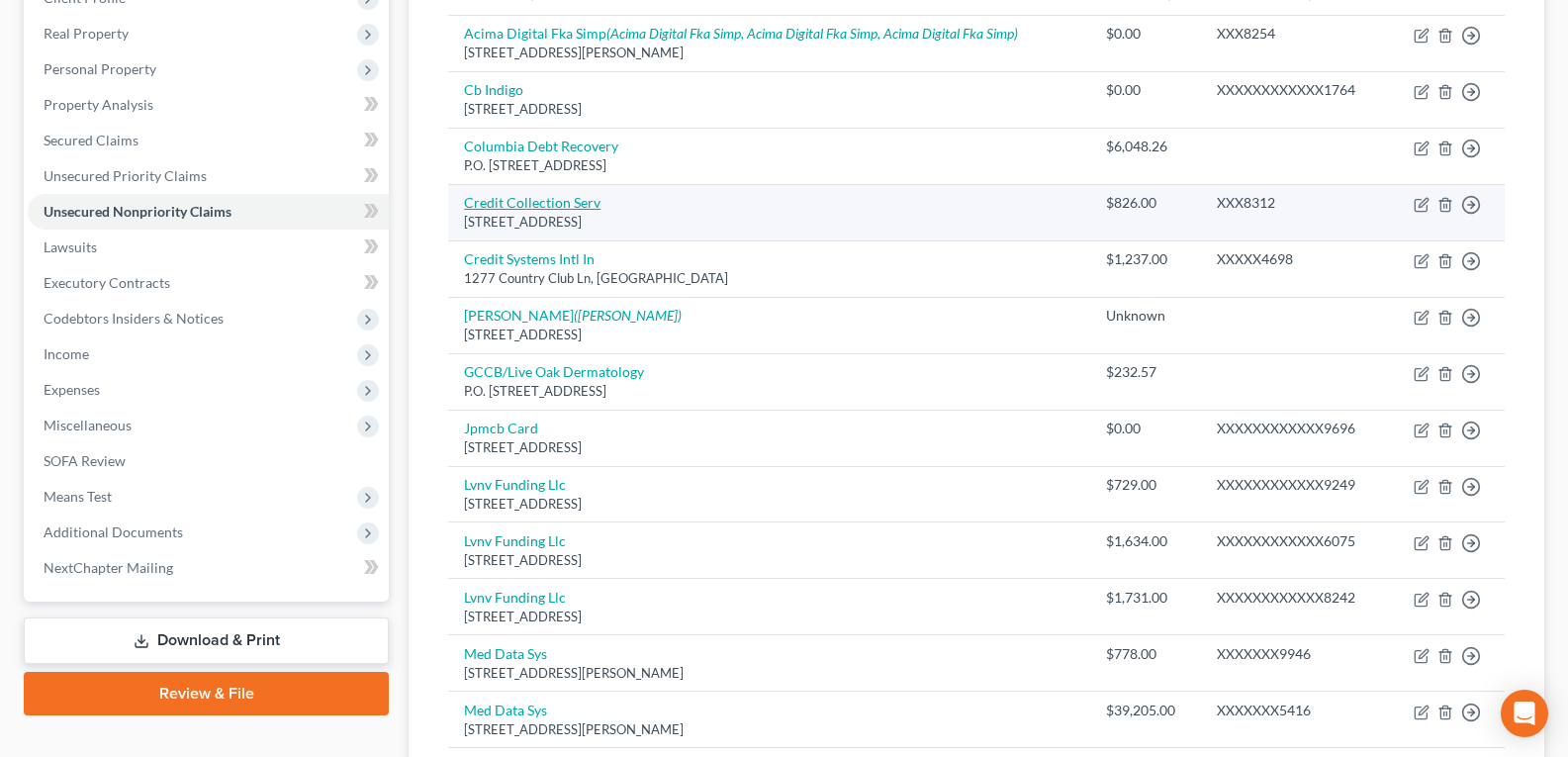
click at [569, 206] on link "Credit Collection Serv" at bounding box center [532, 201] width 137 height 17
select select "22"
select select "1"
select select "0"
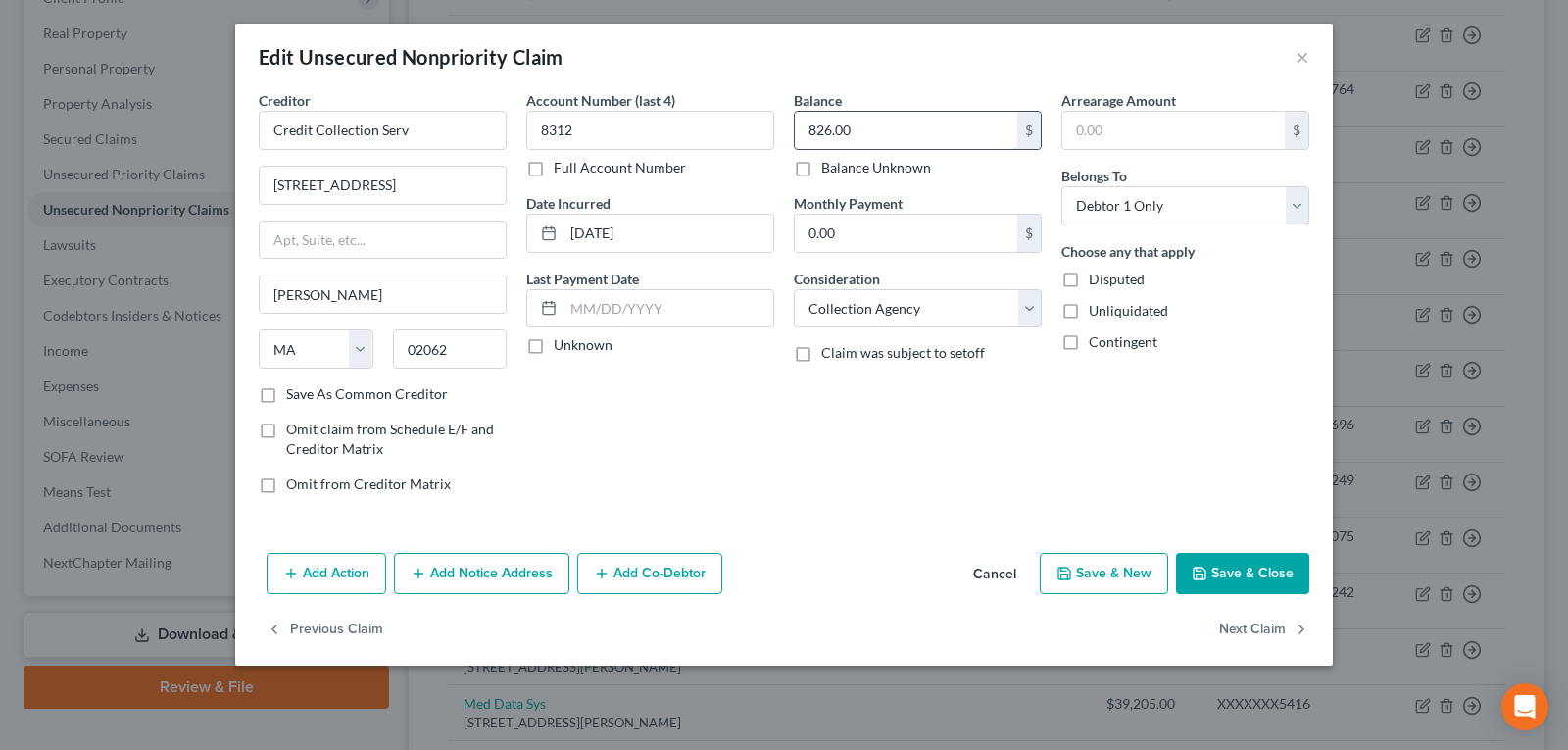
click at [908, 135] on input "826.00" at bounding box center [905, 130] width 222 height 38
type input "826.08"
click at [1203, 578] on polyline "button" at bounding box center [1199, 575] width 7 height 5
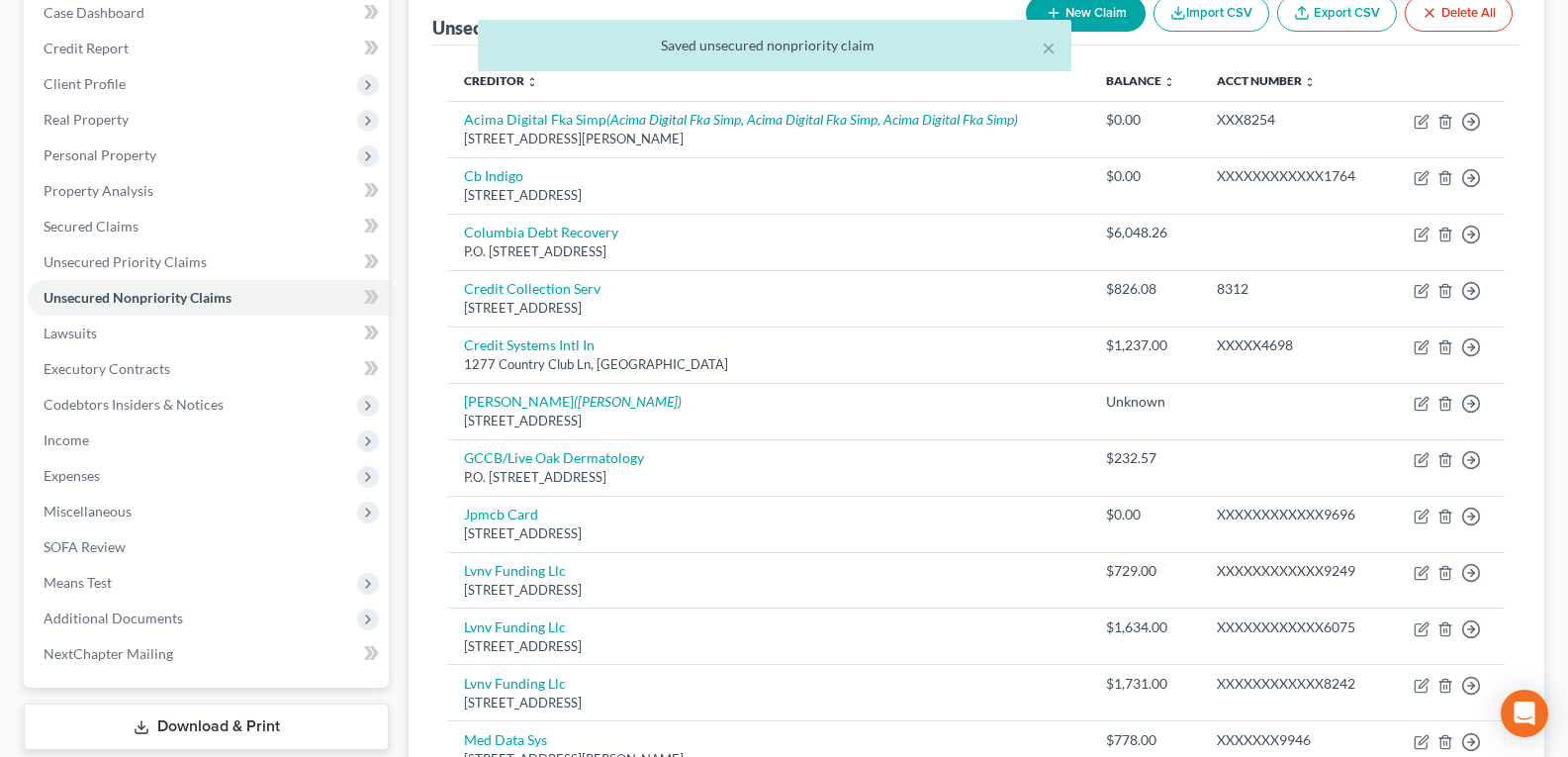
scroll to position [99, 0]
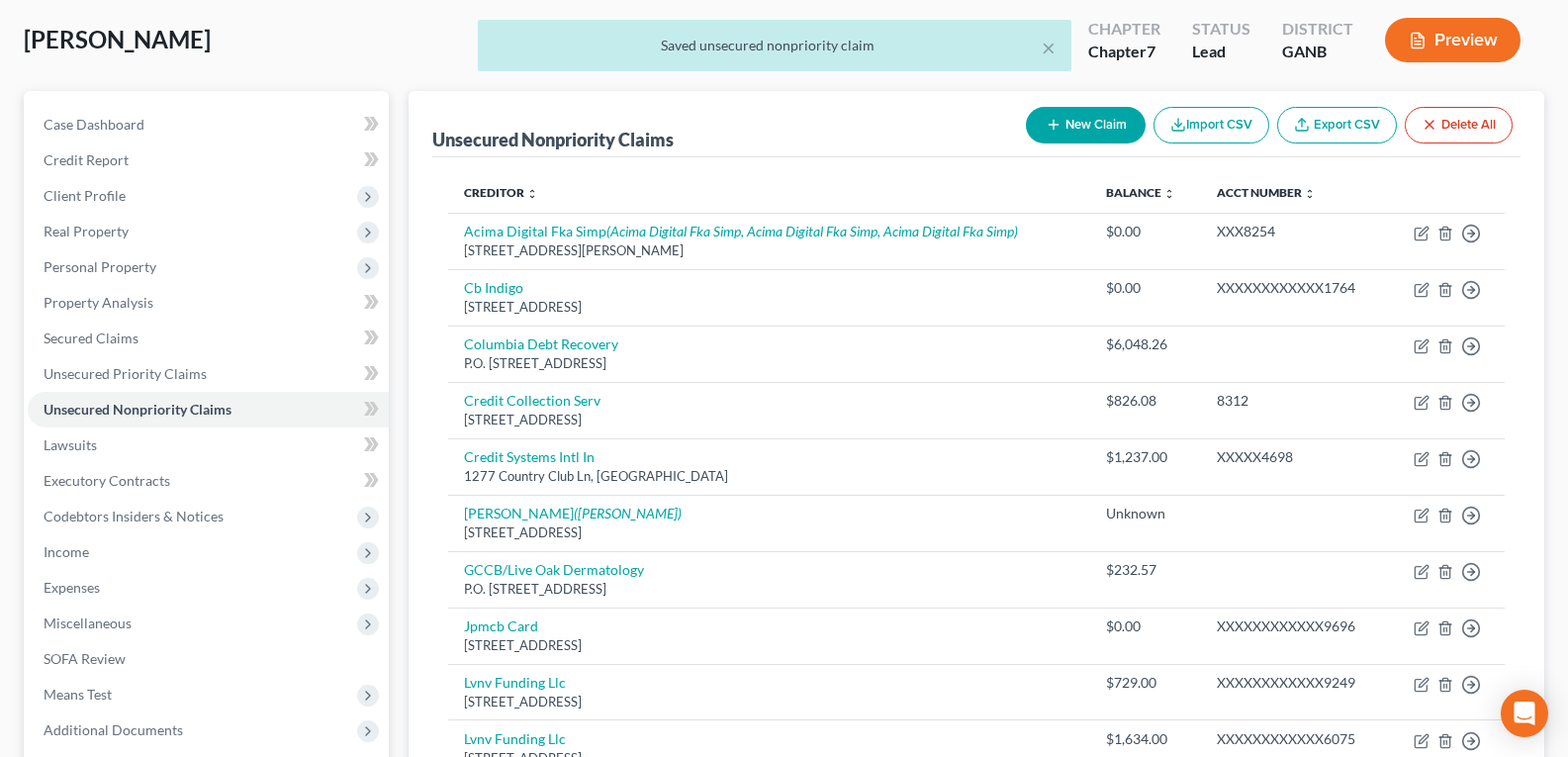
click at [1077, 118] on button "New Claim" at bounding box center [1085, 125] width 120 height 37
select select "0"
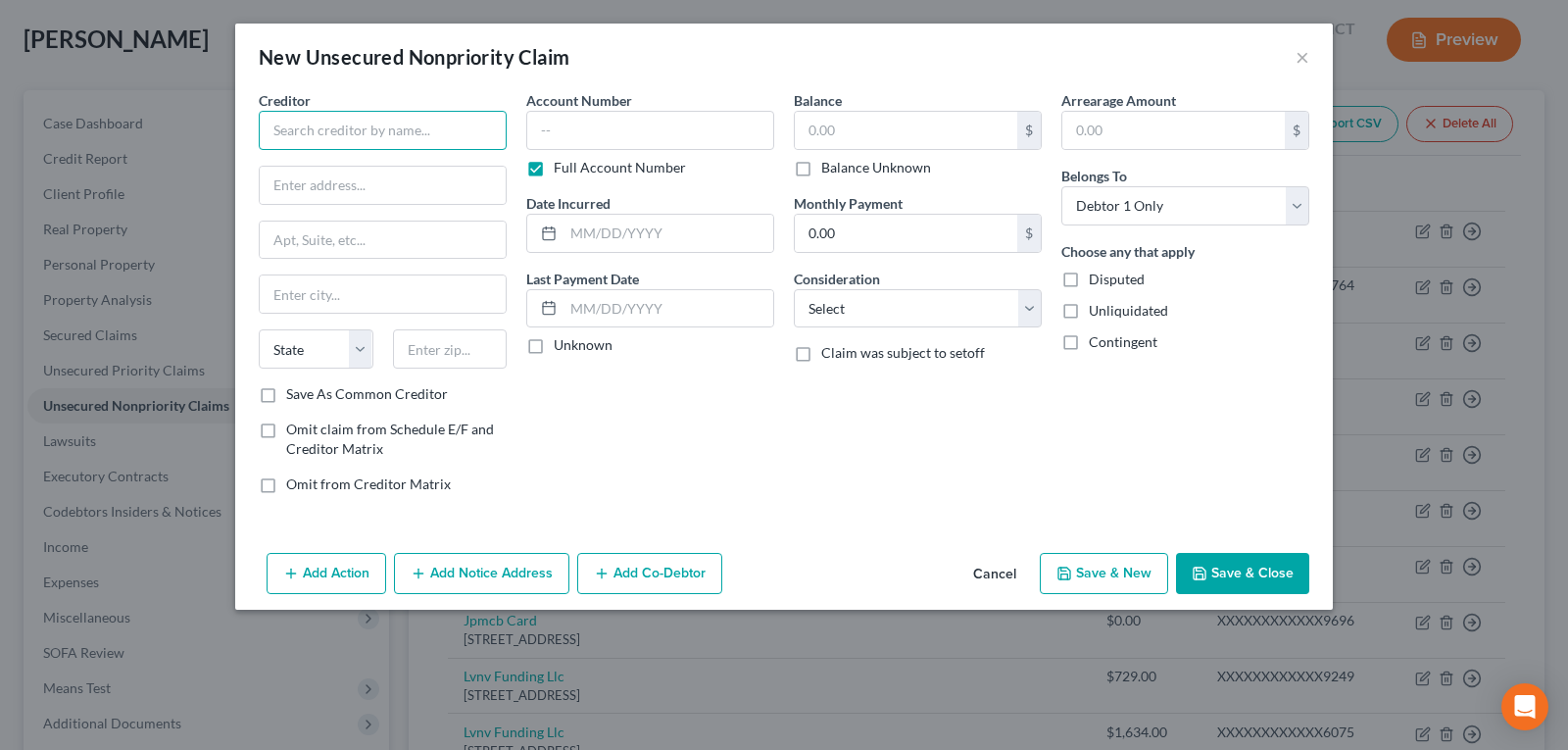
click at [440, 121] on input "text" at bounding box center [382, 130] width 248 height 40
type input "Credit Collection Services"
type input "P.O. Box 607"
type input "[PERSON_NAME]"
select select "22"
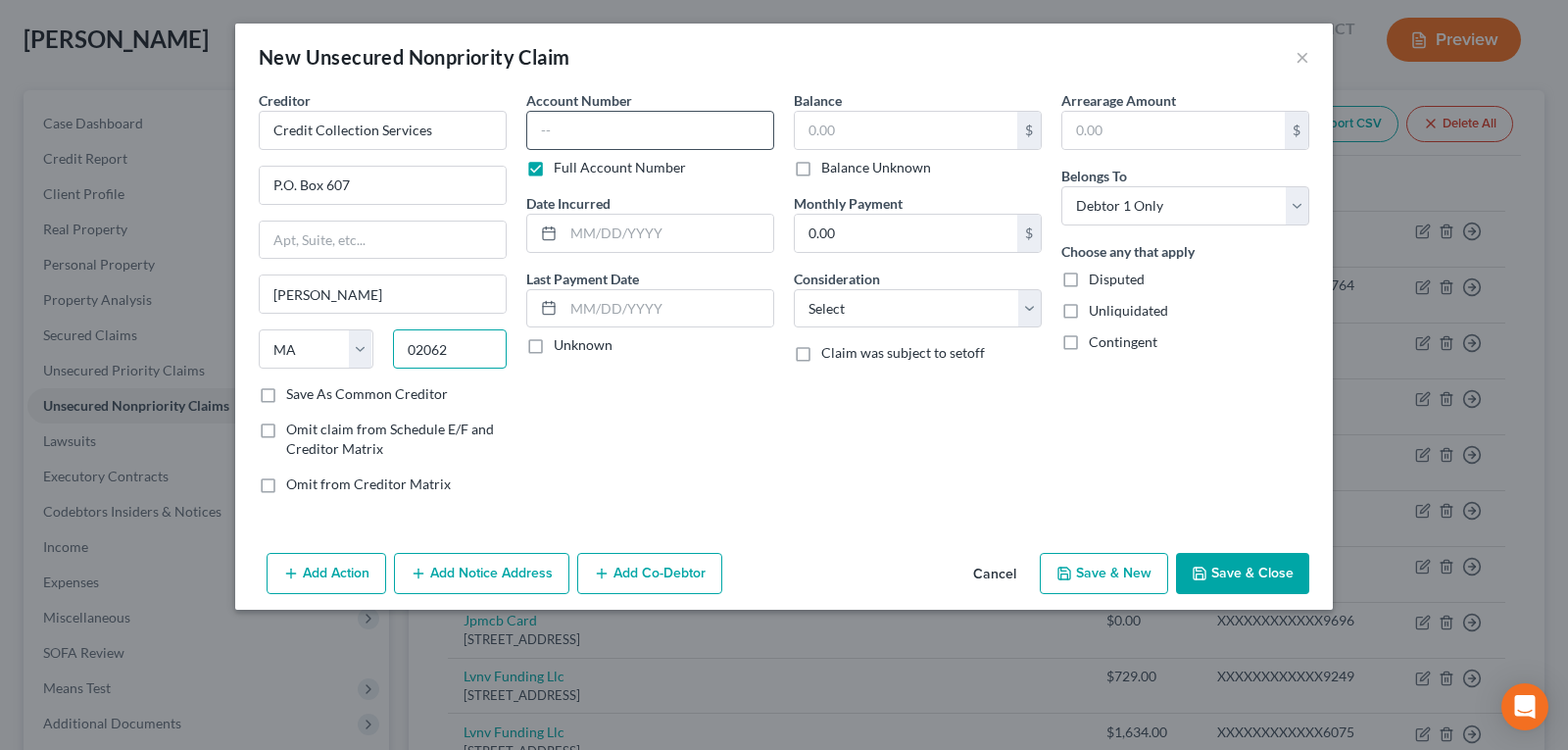
type input "02062"
click at [643, 128] on input "text" at bounding box center [650, 130] width 248 height 40
drag, startPoint x: 617, startPoint y: 136, endPoint x: 501, endPoint y: 138, distance: 116.0
click at [501, 138] on div "Creditor * Credit Collection Services P.O. [GEOGRAPHIC_DATA][PERSON_NAME] [US_S…" at bounding box center [784, 299] width 1070 height 419
type input "1"
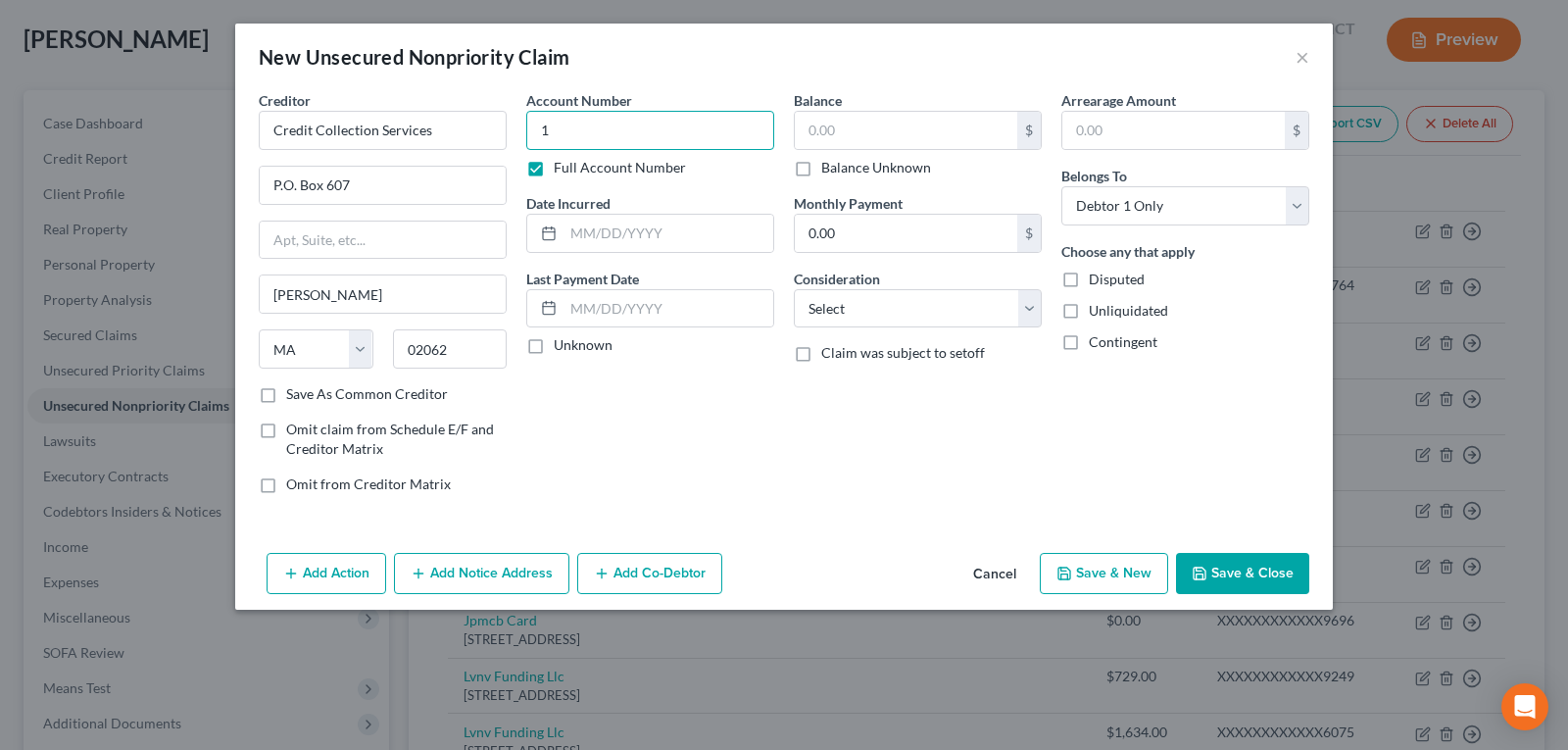
click at [590, 123] on input "1" at bounding box center [650, 130] width 248 height 40
click at [876, 118] on input "text" at bounding box center [905, 130] width 222 height 38
type input "125.60"
click at [1099, 568] on button "Save & New" at bounding box center [1104, 573] width 128 height 42
select select "0"
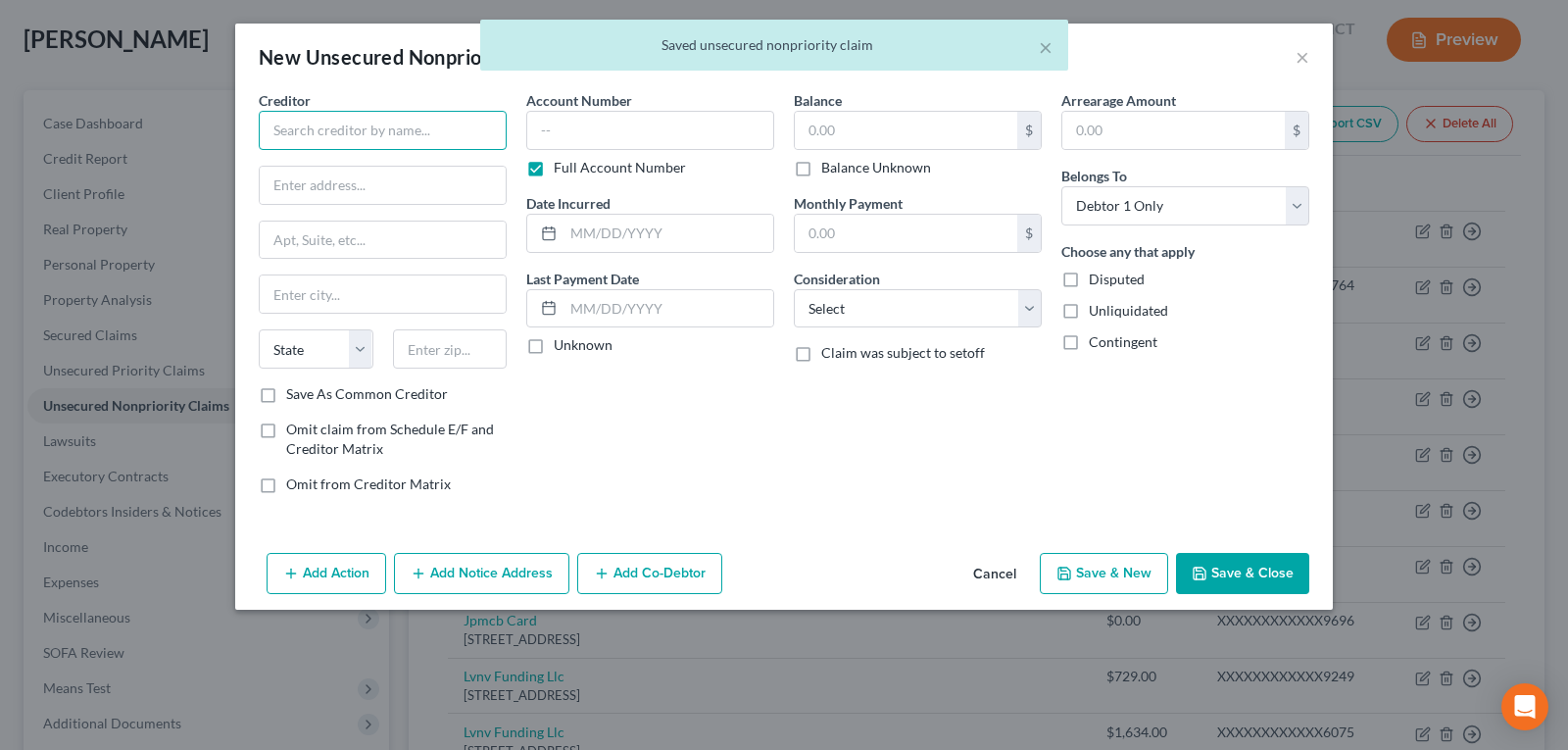
click at [404, 143] on input "text" at bounding box center [382, 130] width 248 height 40
type input "Credit Collection Services"
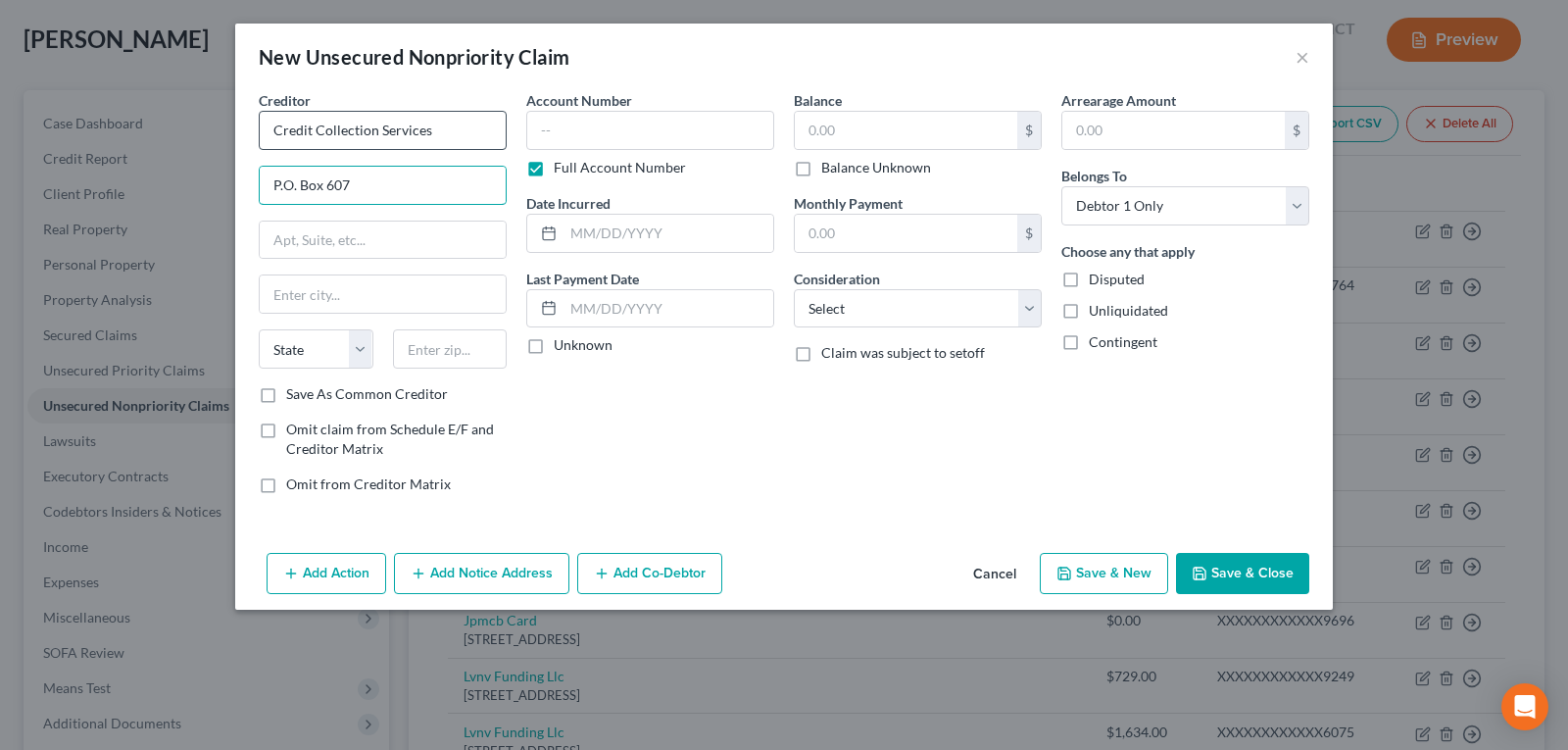
type input "P.O. Box 607"
type input "[PERSON_NAME]"
select select "22"
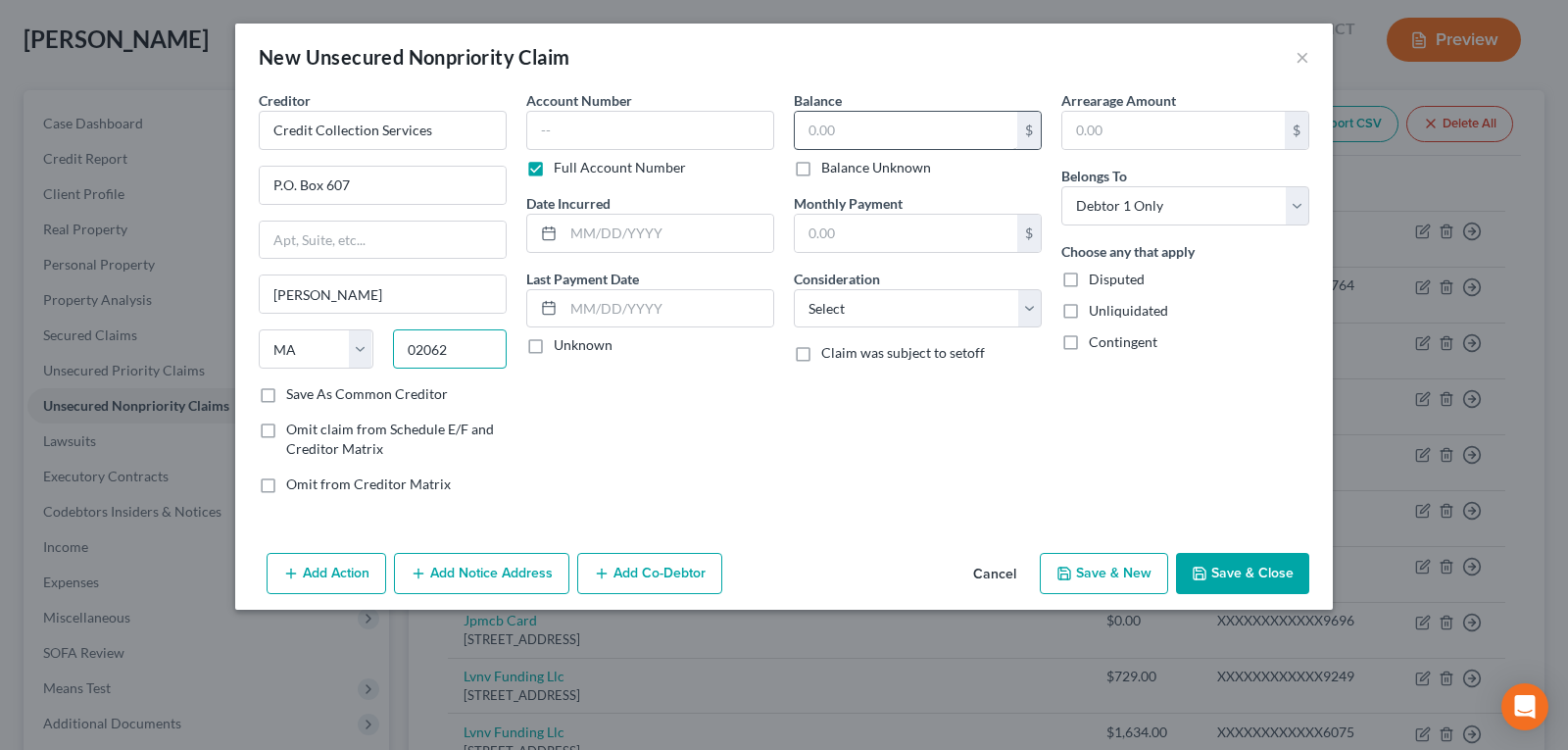
type input "02062"
click at [840, 132] on input "text" at bounding box center [905, 130] width 222 height 38
type input "47.60"
click at [1107, 574] on button "Save & New" at bounding box center [1104, 573] width 128 height 42
select select "0"
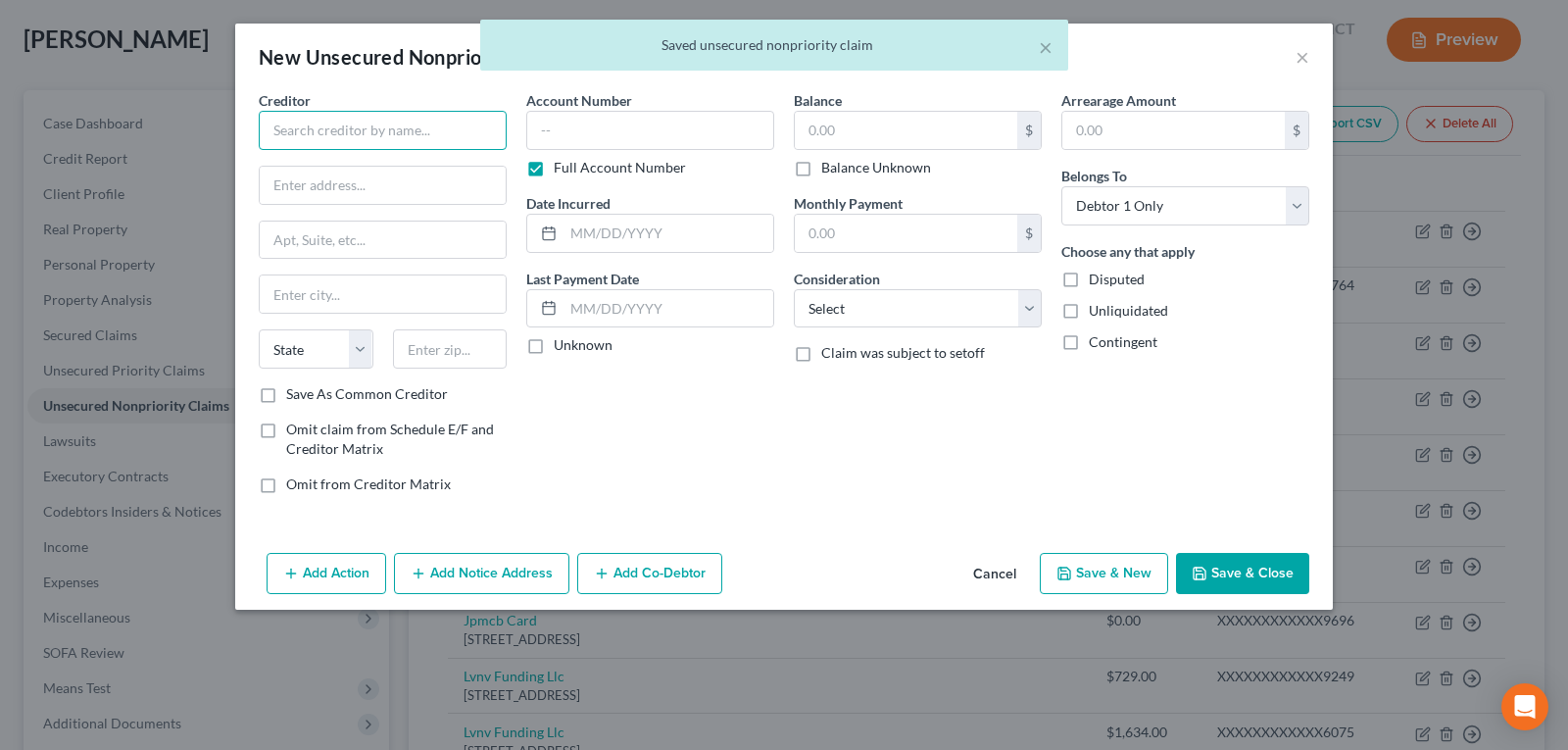
click at [332, 129] on input "text" at bounding box center [382, 130] width 248 height 40
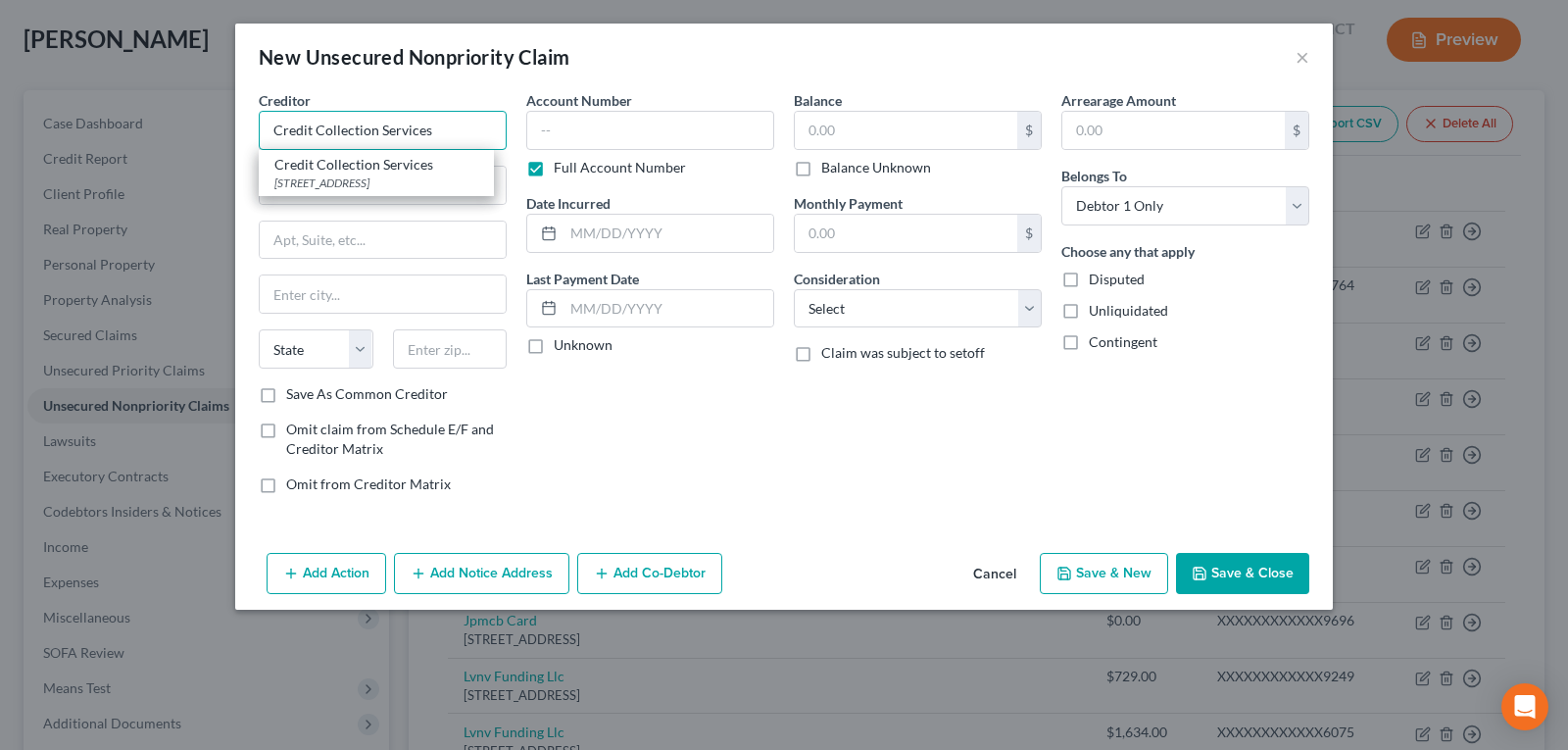
type input "Credit Collection Services"
type input "P.O. Box 607"
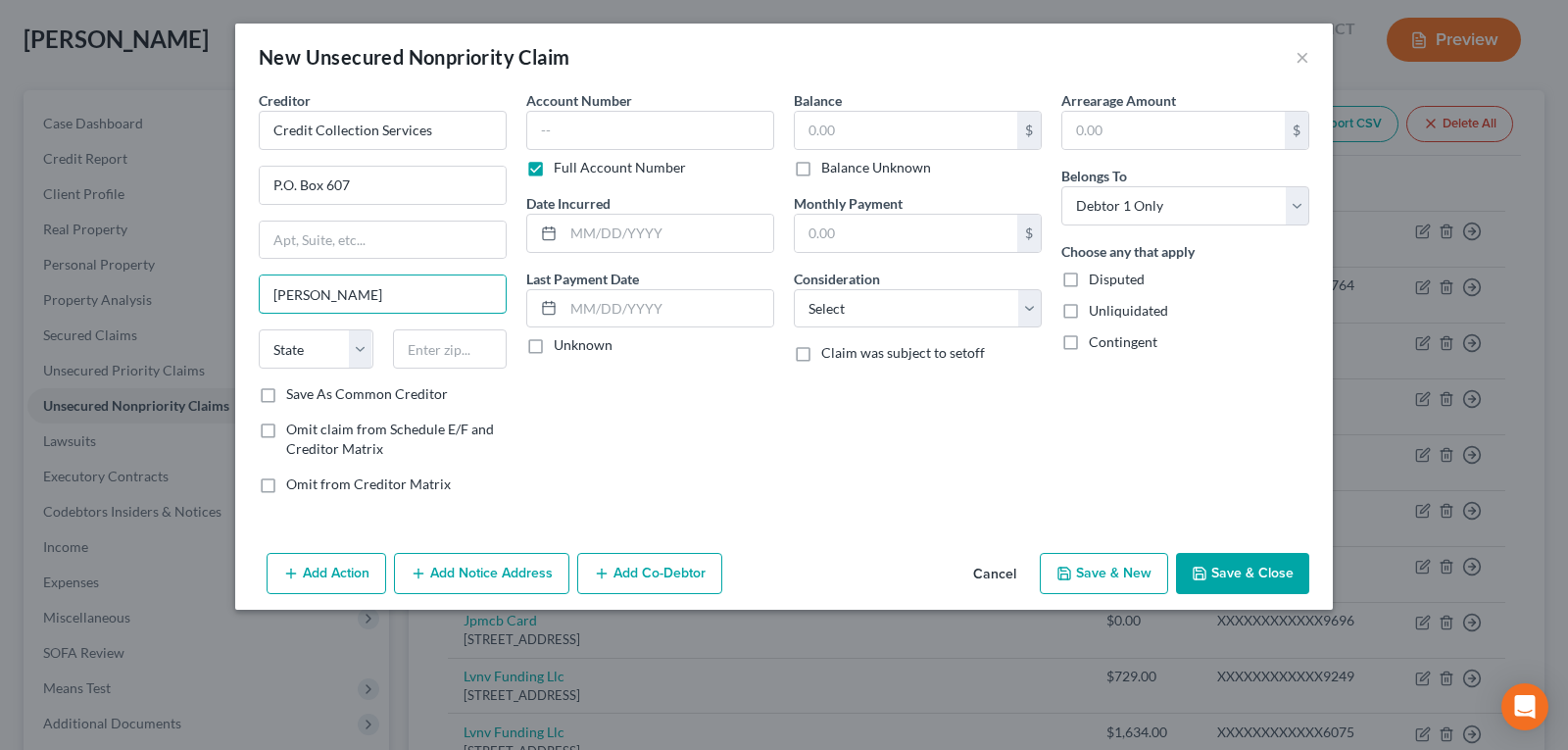
type input "[PERSON_NAME]"
select select "22"
type input "02062"
drag, startPoint x: 875, startPoint y: 111, endPoint x: 873, endPoint y: 126, distance: 15.1
click at [874, 116] on div "$" at bounding box center [917, 130] width 248 height 40
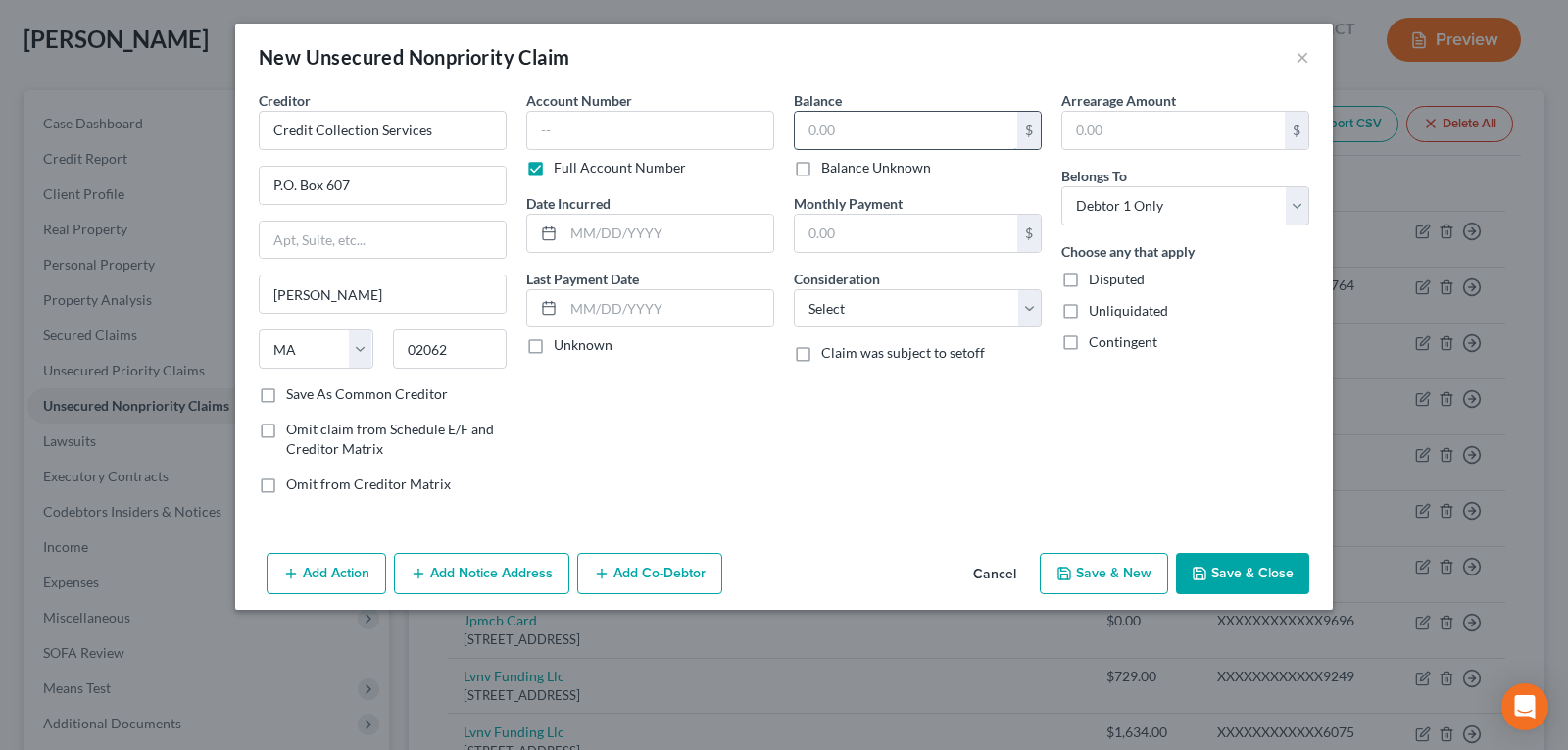
click at [873, 131] on input "text" at bounding box center [905, 130] width 222 height 38
type input "47.60"
click at [906, 318] on select "Select Cable / Satellite Services Collection Agency Credit Card Debt Debt Couns…" at bounding box center [917, 309] width 248 height 40
select select "1"
click at [793, 290] on select "Select Cable / Satellite Services Collection Agency Credit Card Debt Debt Couns…" at bounding box center [917, 309] width 248 height 40
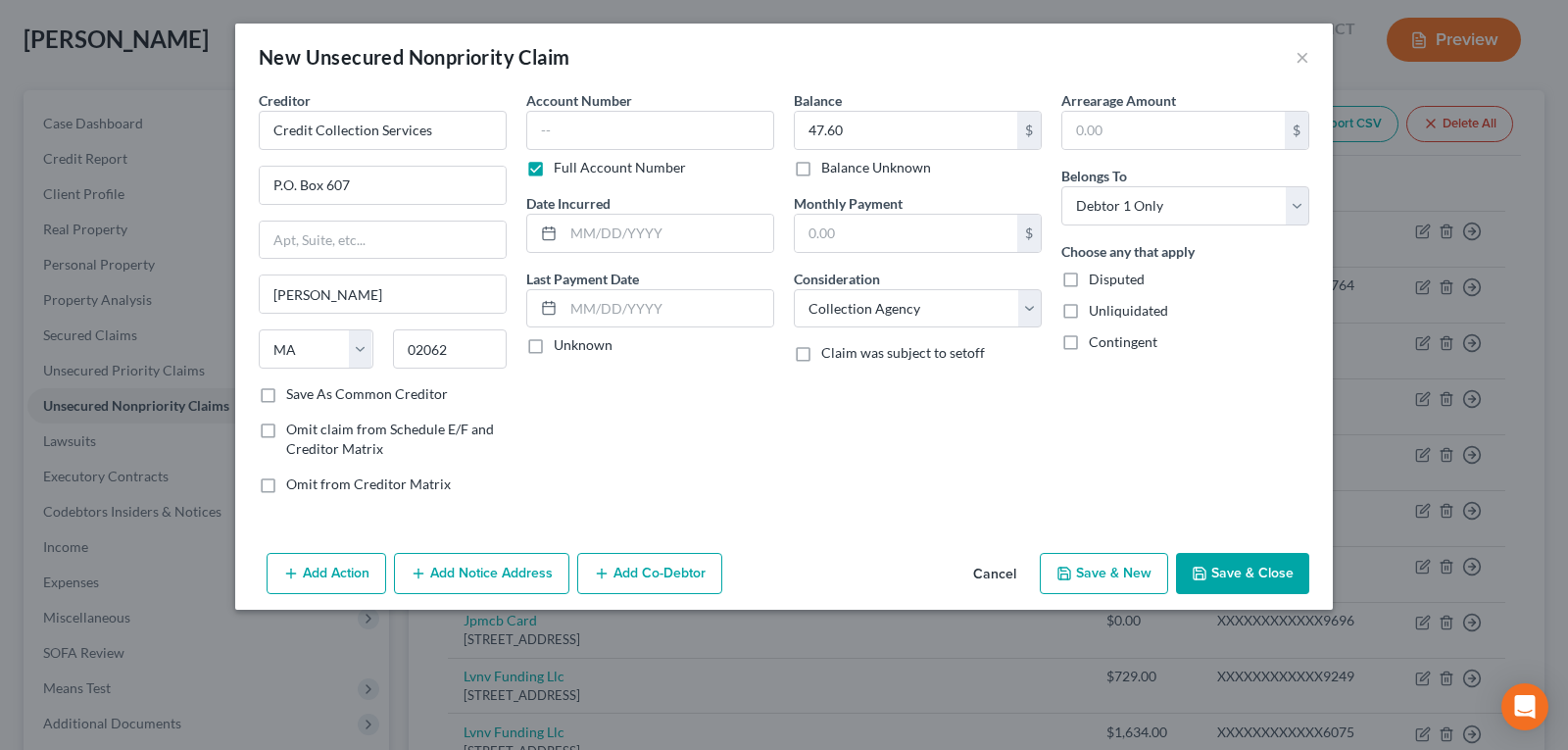
click at [1096, 573] on button "Save & New" at bounding box center [1104, 573] width 128 height 42
select select "0"
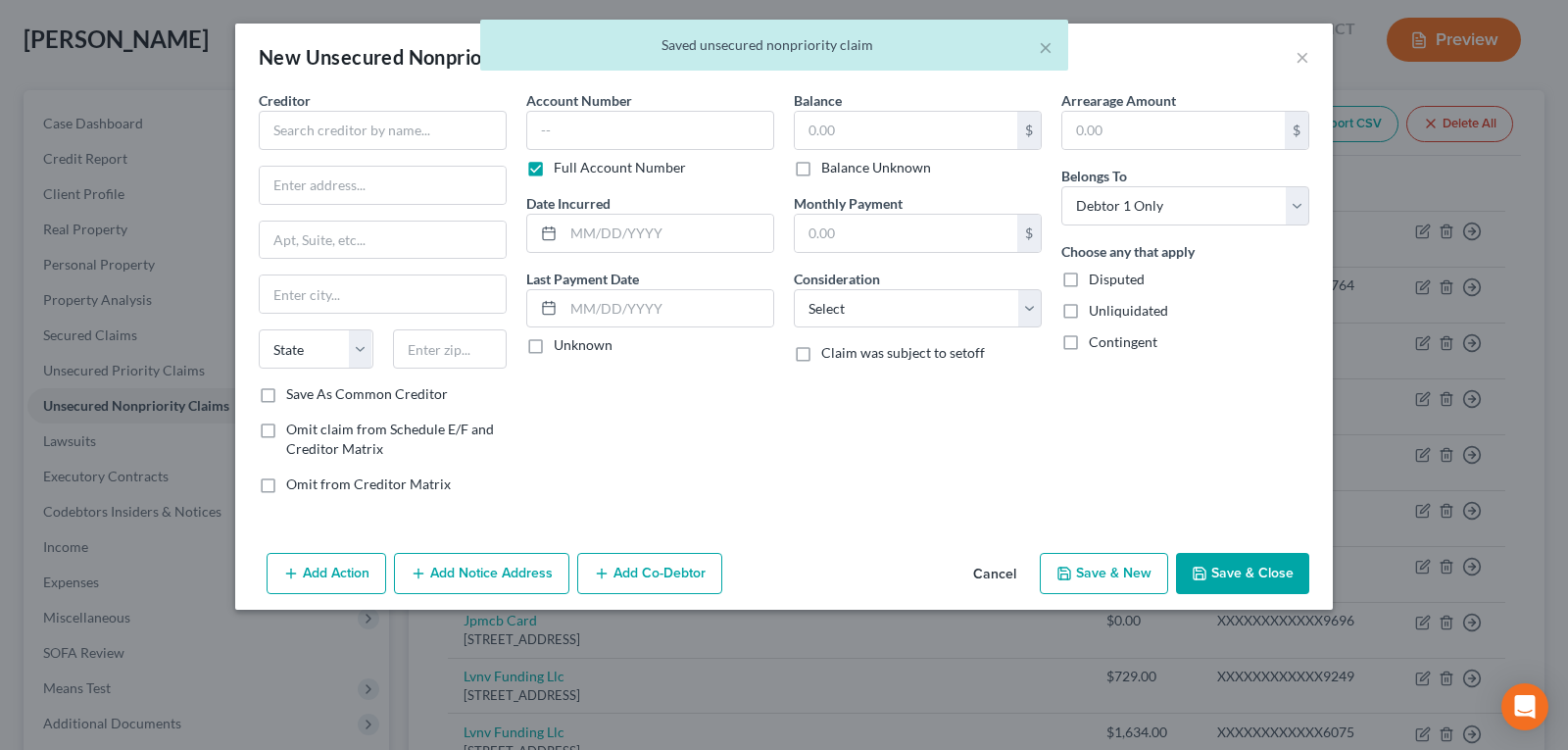
click at [375, 150] on div "Creditor * State [US_STATE] AK AR AZ CA CO [GEOGRAPHIC_DATA] DE DC [GEOGRAPHIC_…" at bounding box center [382, 236] width 248 height 293
click at [382, 128] on input "text" at bounding box center [382, 130] width 248 height 40
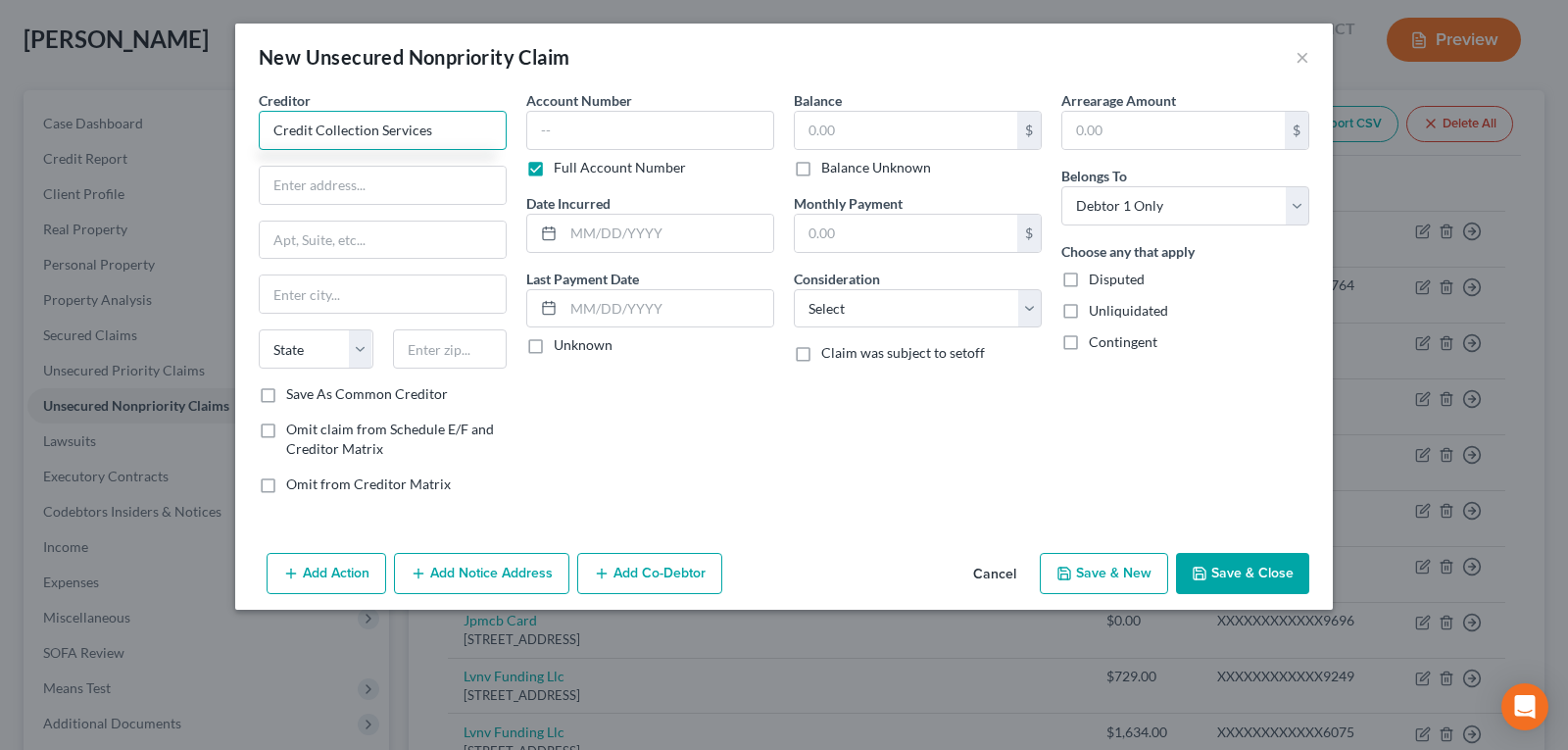
type input "Credit Collection Services"
type input "P.O. Box 607"
type input "[PERSON_NAME]"
select select "22"
type input "02062"
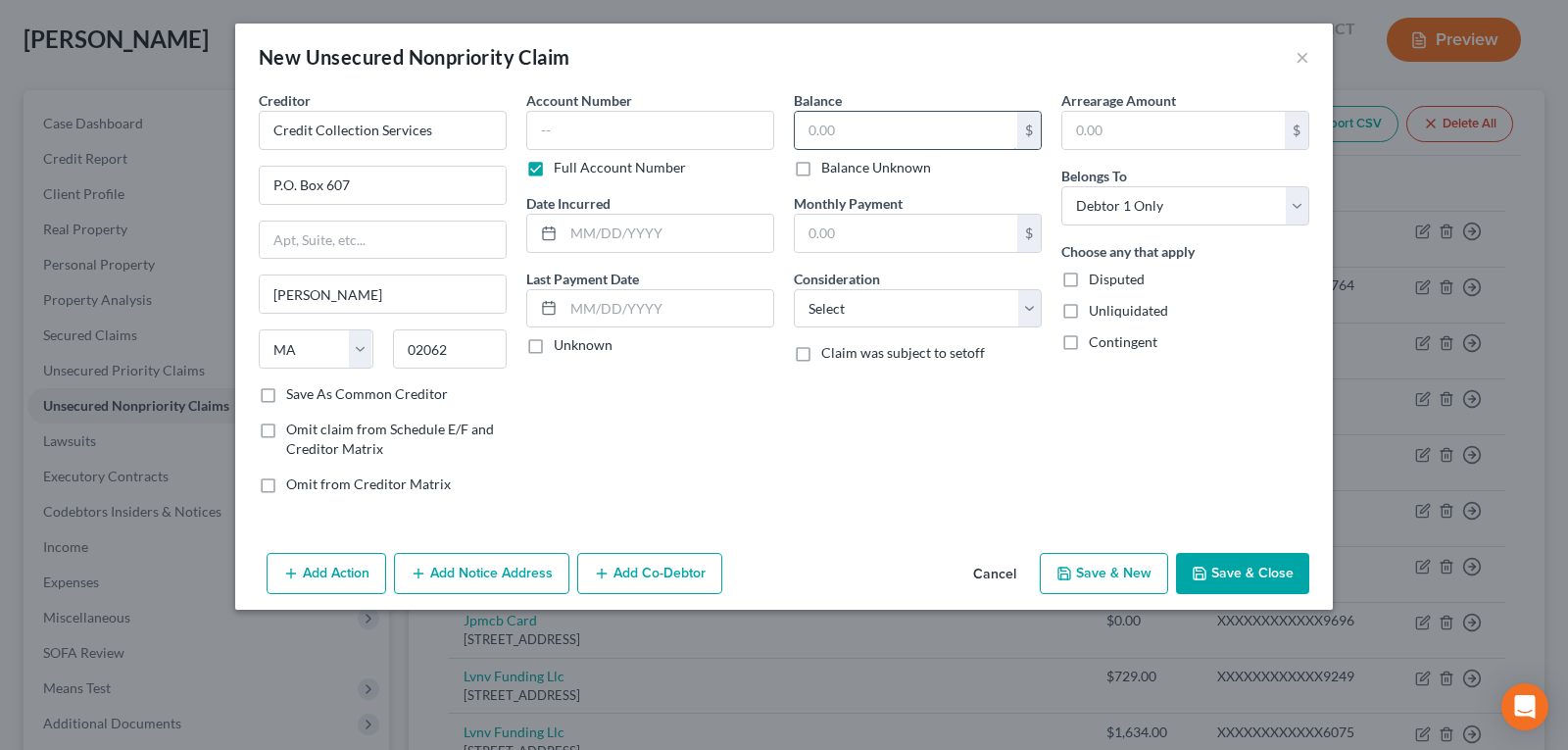
click at [871, 134] on input "text" at bounding box center [905, 130] width 222 height 38
type input "77.53"
click at [906, 321] on select "Select Cable / Satellite Services Collection Agency Credit Card Debt Debt Couns…" at bounding box center [917, 309] width 248 height 40
select select "1"
click at [793, 290] on select "Select Cable / Satellite Services Collection Agency Credit Card Debt Debt Couns…" at bounding box center [917, 309] width 248 height 40
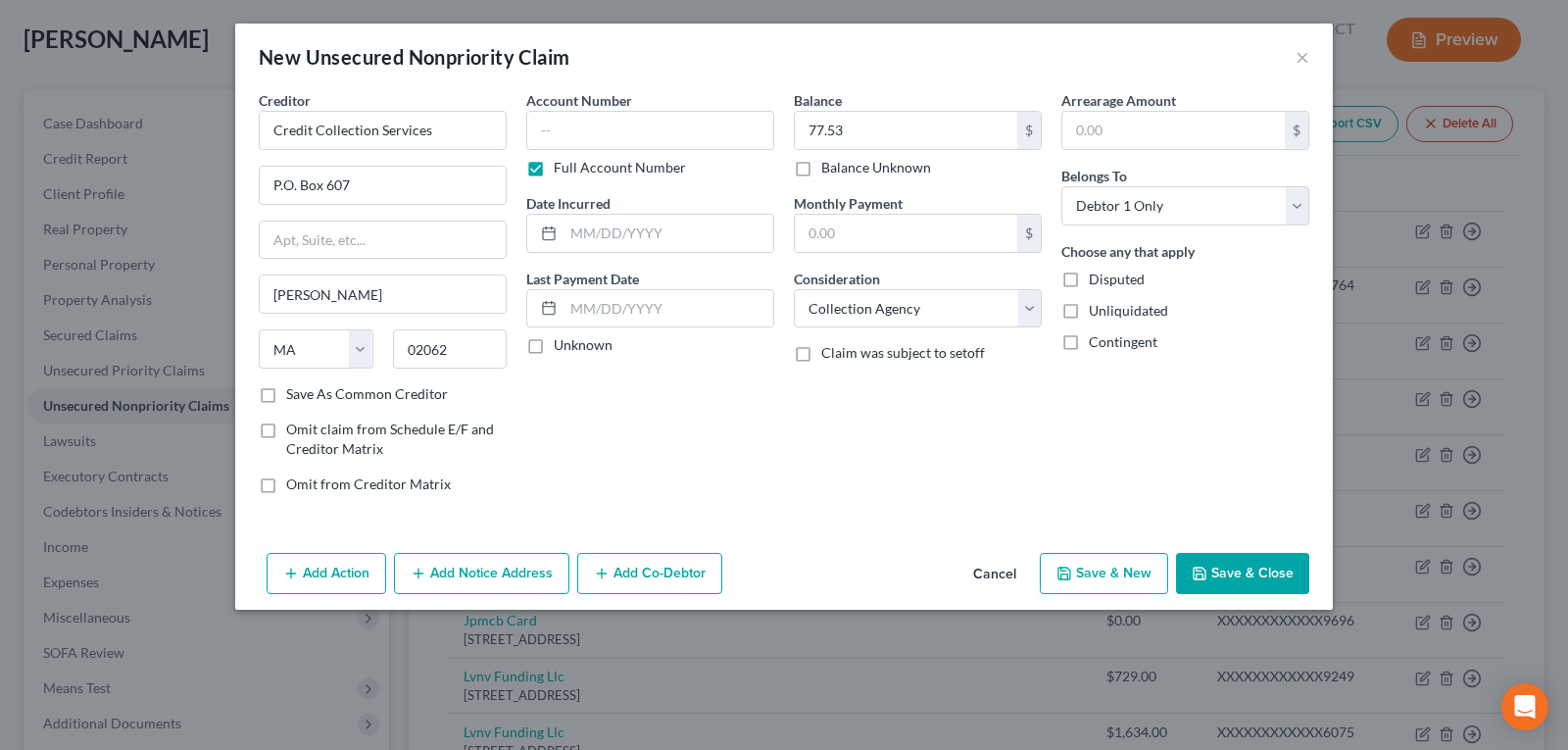
click at [1202, 571] on icon "button" at bounding box center [1199, 573] width 16 height 16
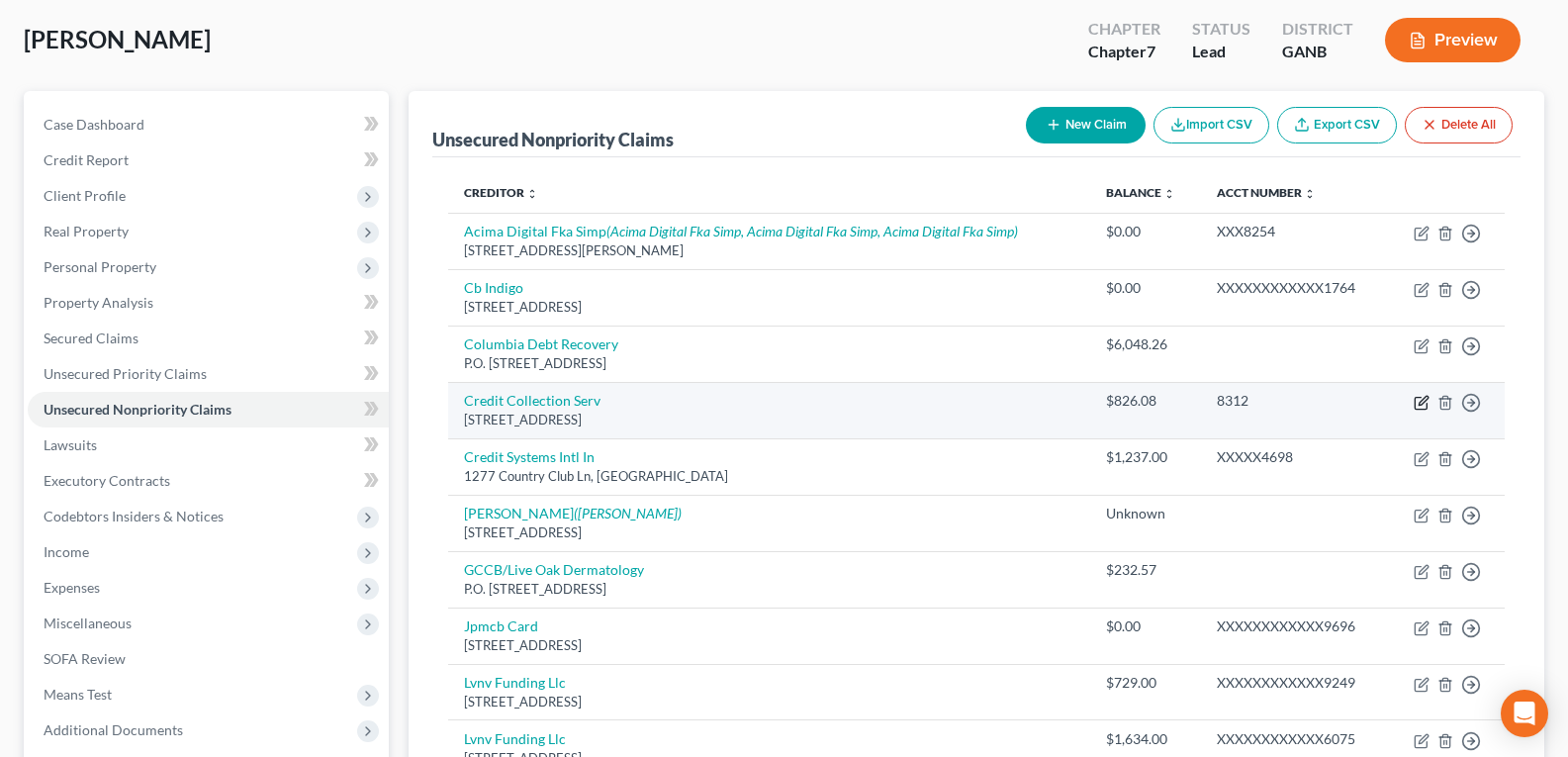
click at [1416, 402] on icon "button" at bounding box center [1421, 403] width 16 height 16
select select "22"
select select "1"
select select "0"
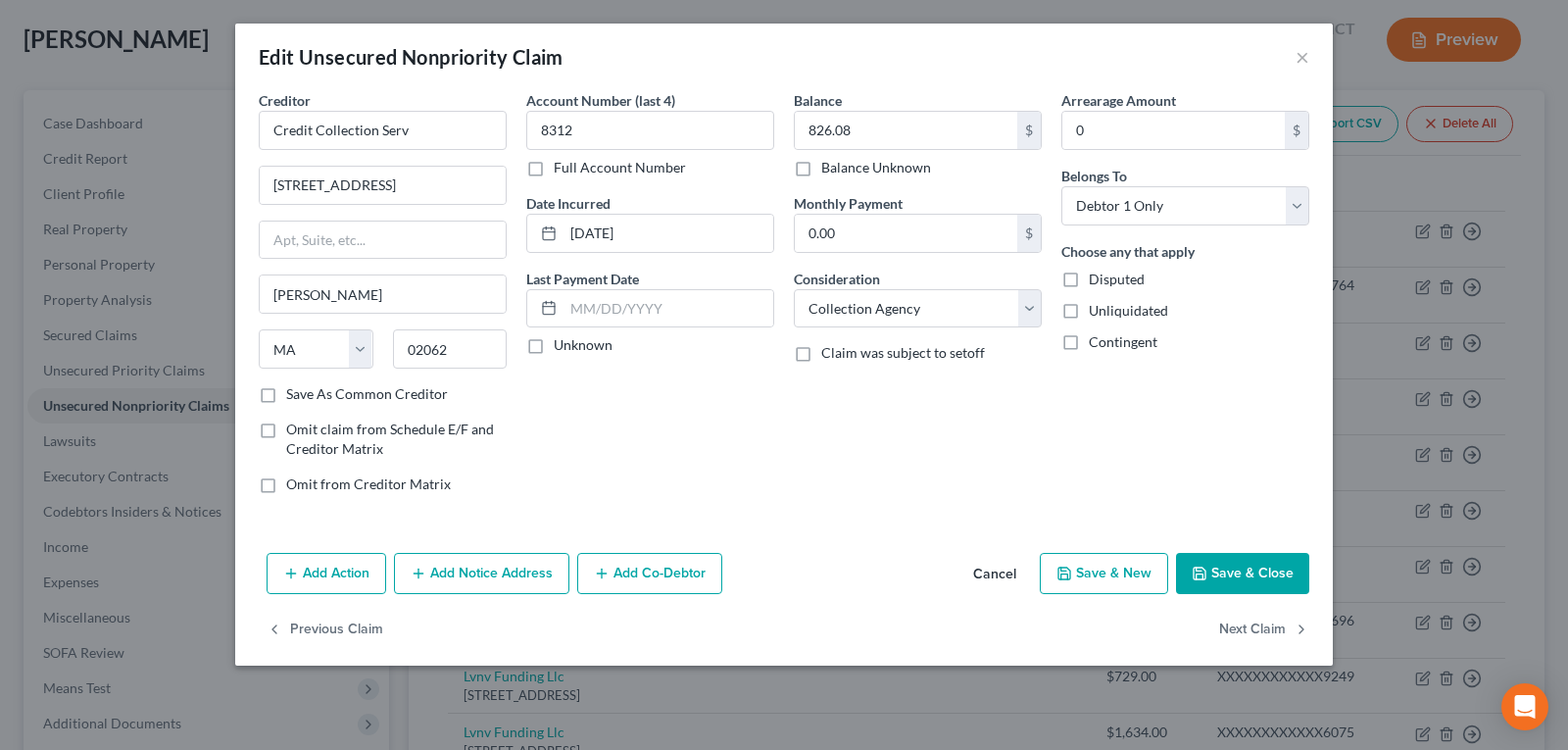
drag, startPoint x: 1222, startPoint y: 576, endPoint x: 1198, endPoint y: 578, distance: 24.1
click at [1223, 576] on button "Save & Close" at bounding box center [1242, 573] width 133 height 42
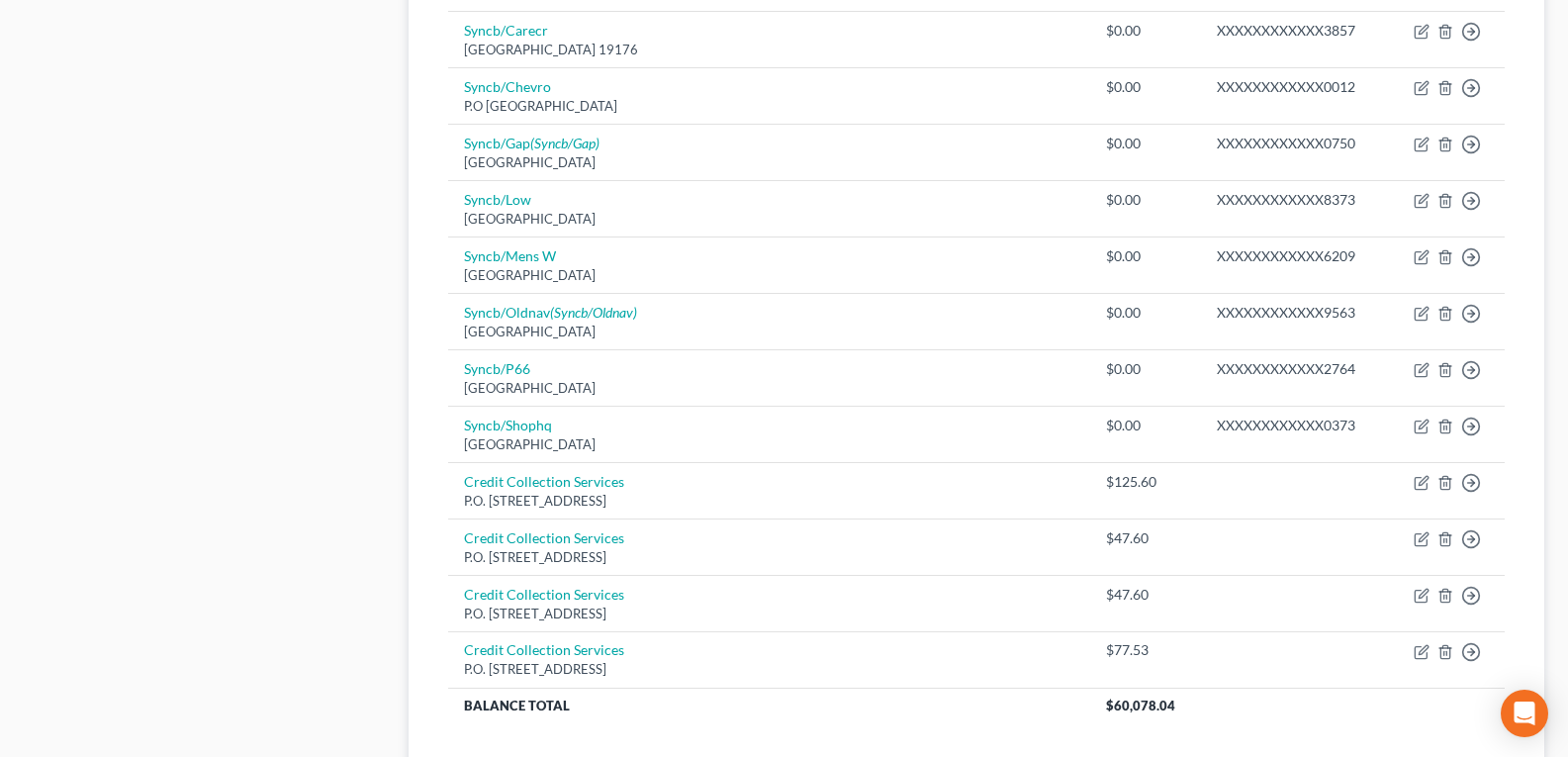
scroll to position [1583, 0]
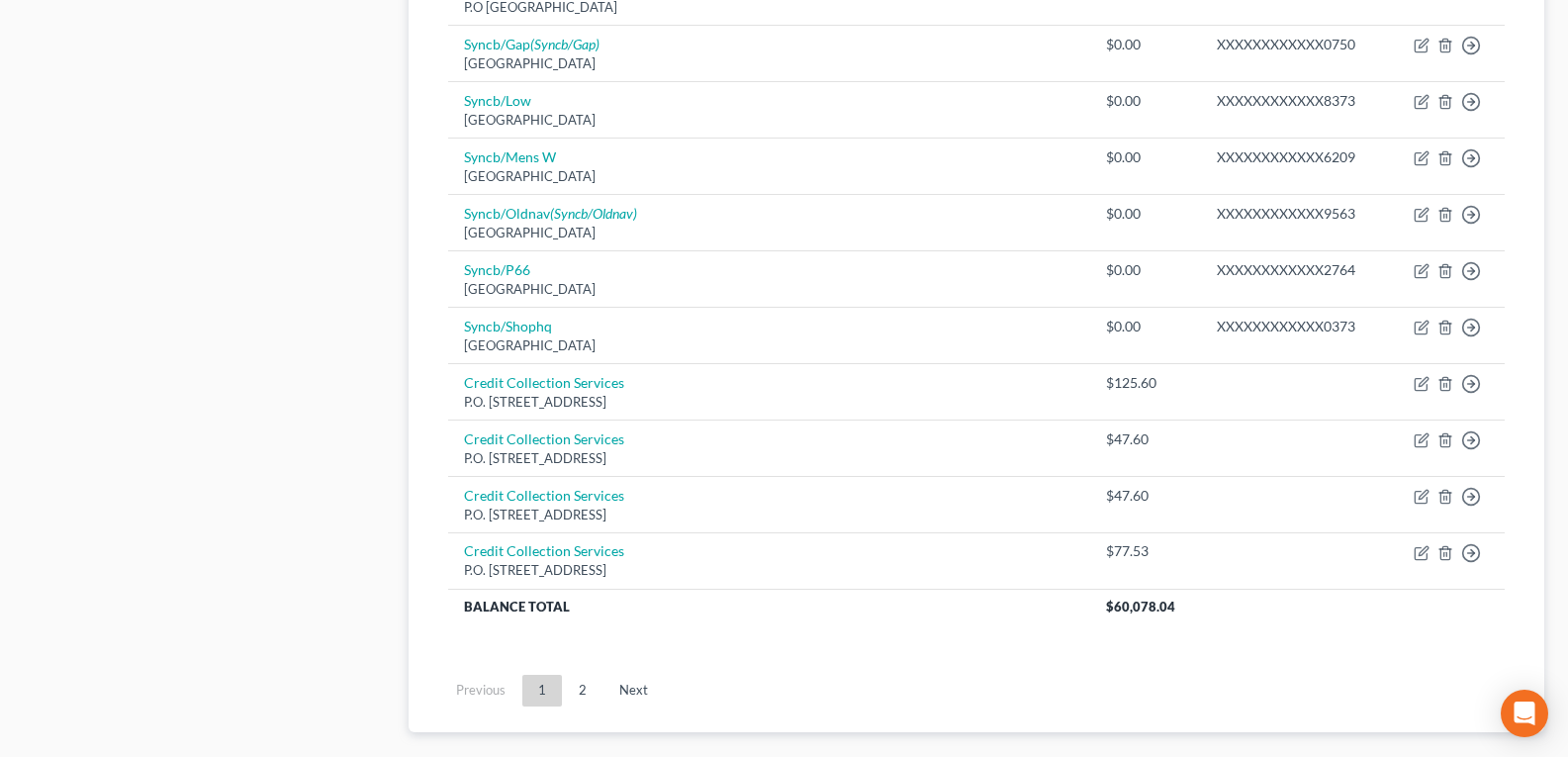
drag, startPoint x: 582, startPoint y: 691, endPoint x: 615, endPoint y: 664, distance: 42.6
click at [582, 691] on link "2" at bounding box center [583, 690] width 40 height 32
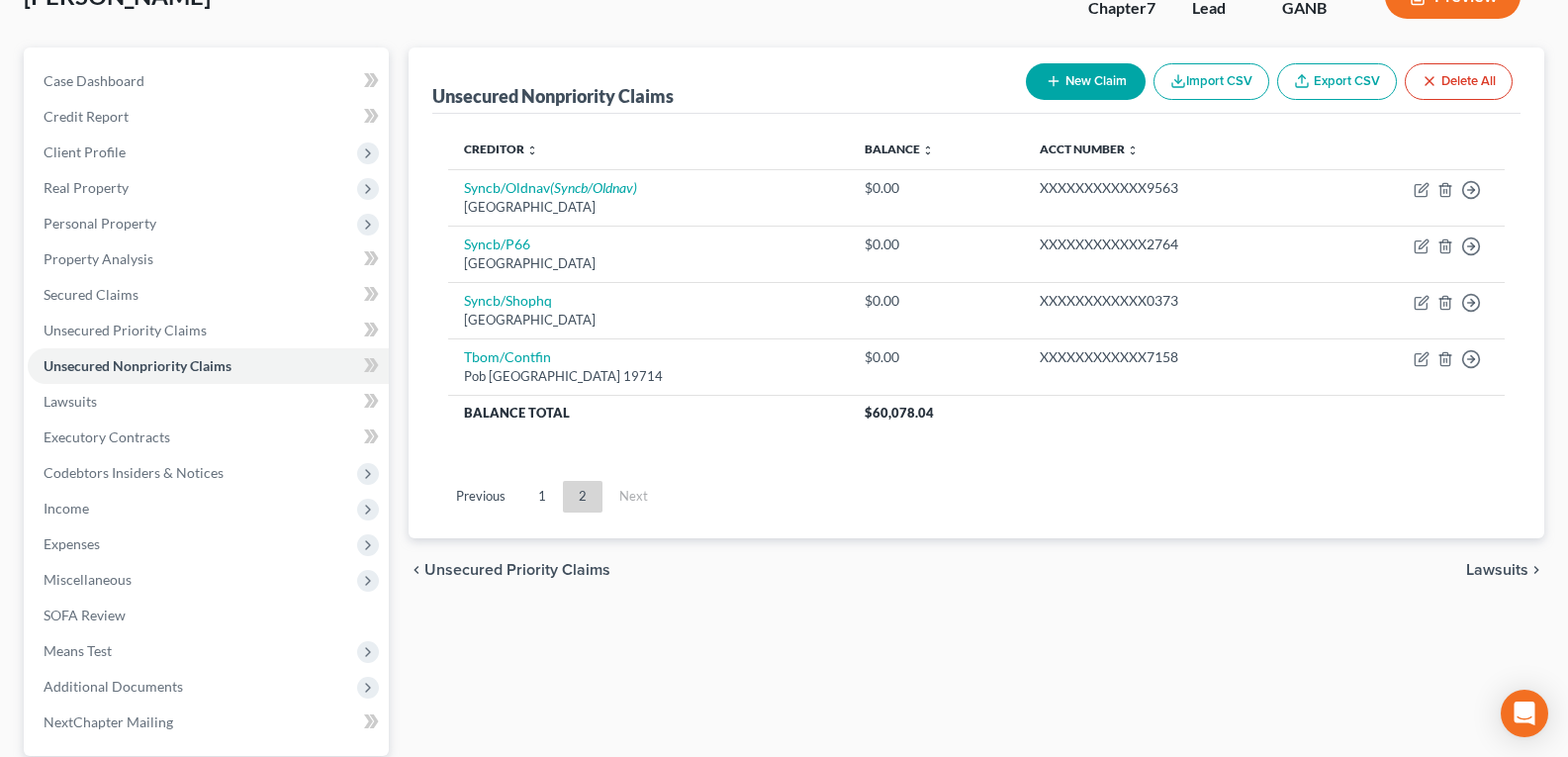
scroll to position [0, 0]
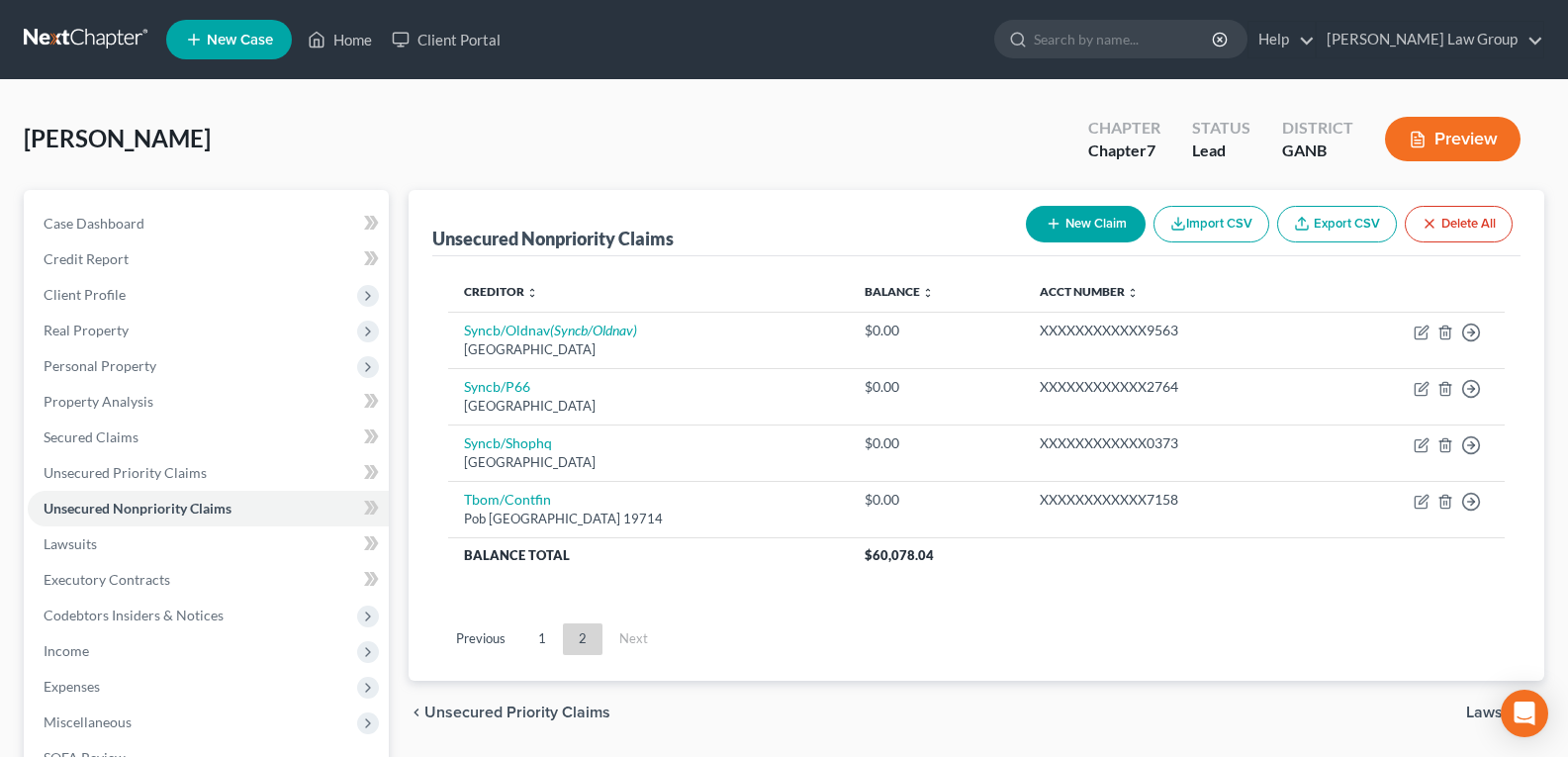
click at [1058, 222] on button "New Claim" at bounding box center [1085, 223] width 120 height 37
select select "0"
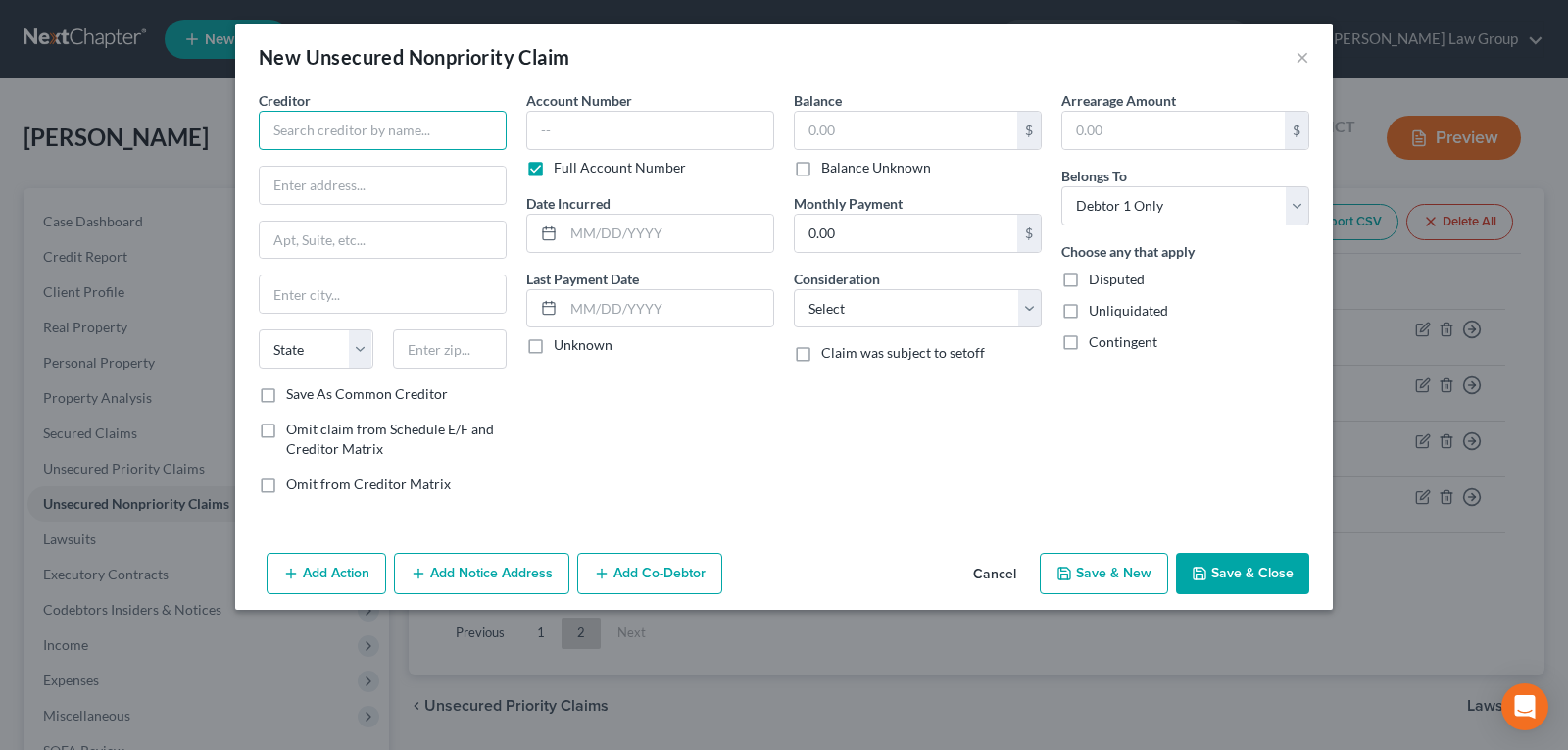
click at [380, 135] on input "text" at bounding box center [382, 130] width 248 height 40
click at [379, 129] on input "text" at bounding box center [382, 130] width 248 height 40
type input "True Accord"
type input "[STREET_ADDRESS]"
type input "Suite 130"
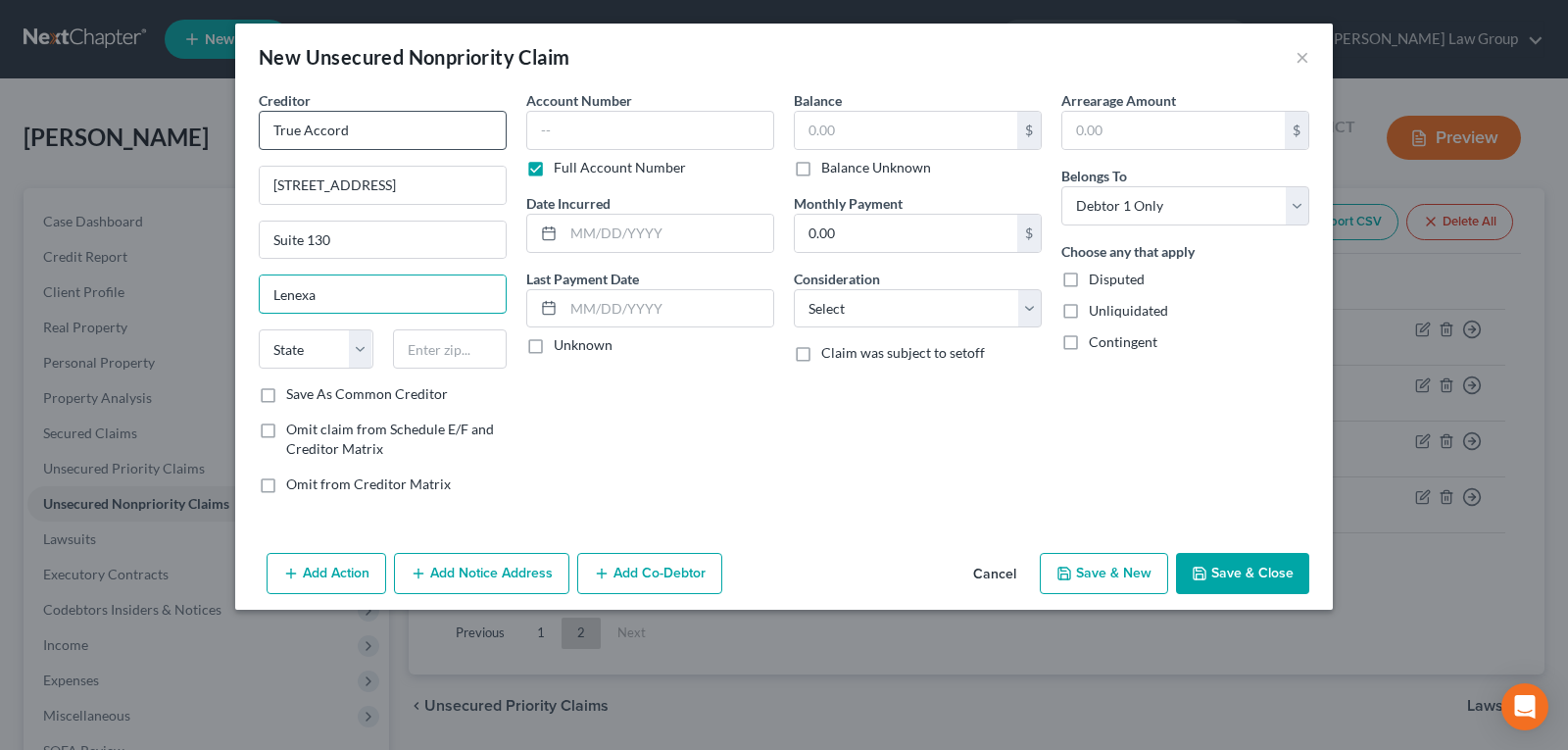
type input "Lenexa"
select select "17"
type input "66219"
click at [872, 127] on input "text" at bounding box center [905, 130] width 222 height 38
type input "Shawnee Mission"
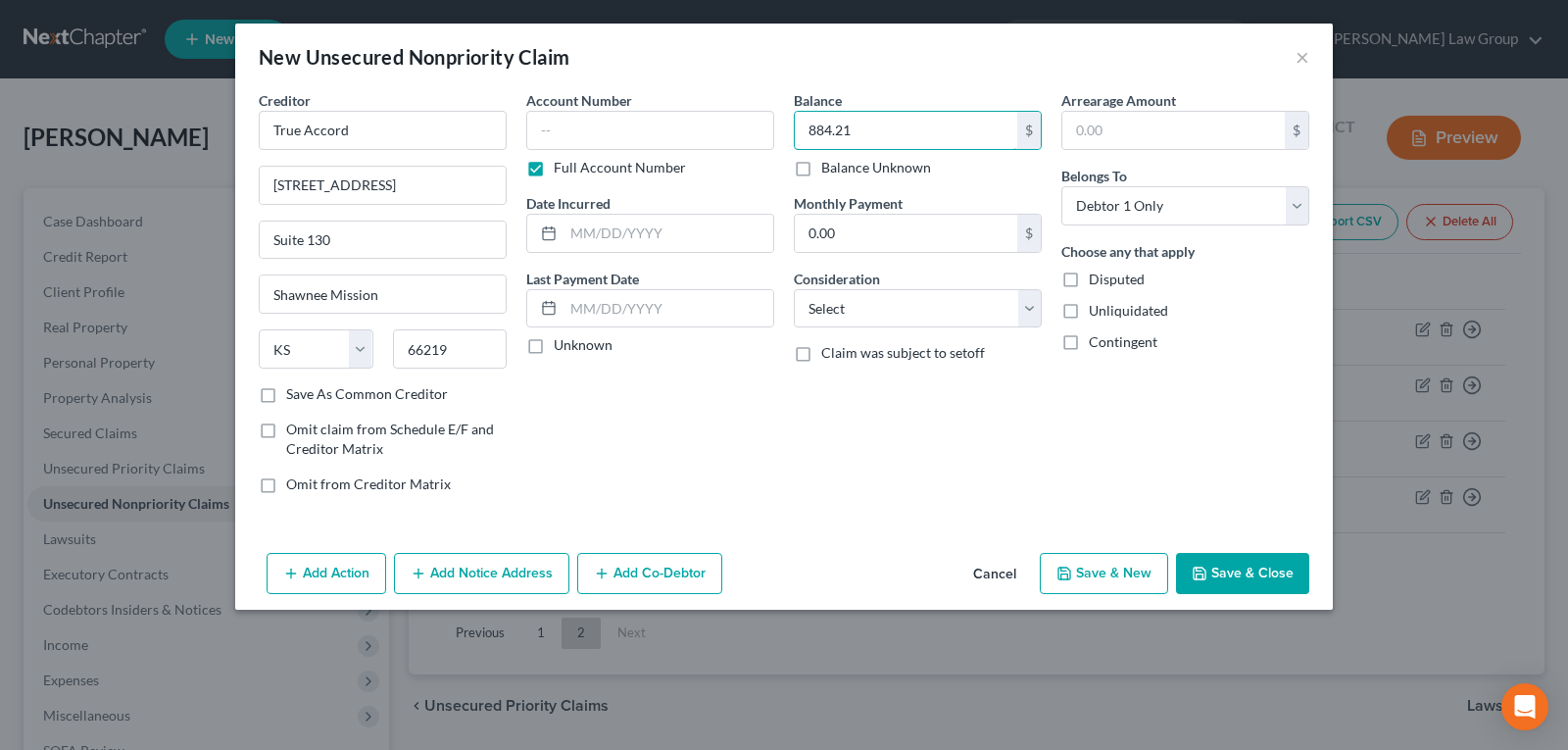
type input "884.21"
click at [1135, 580] on button "Save & New" at bounding box center [1104, 573] width 128 height 42
select select "0"
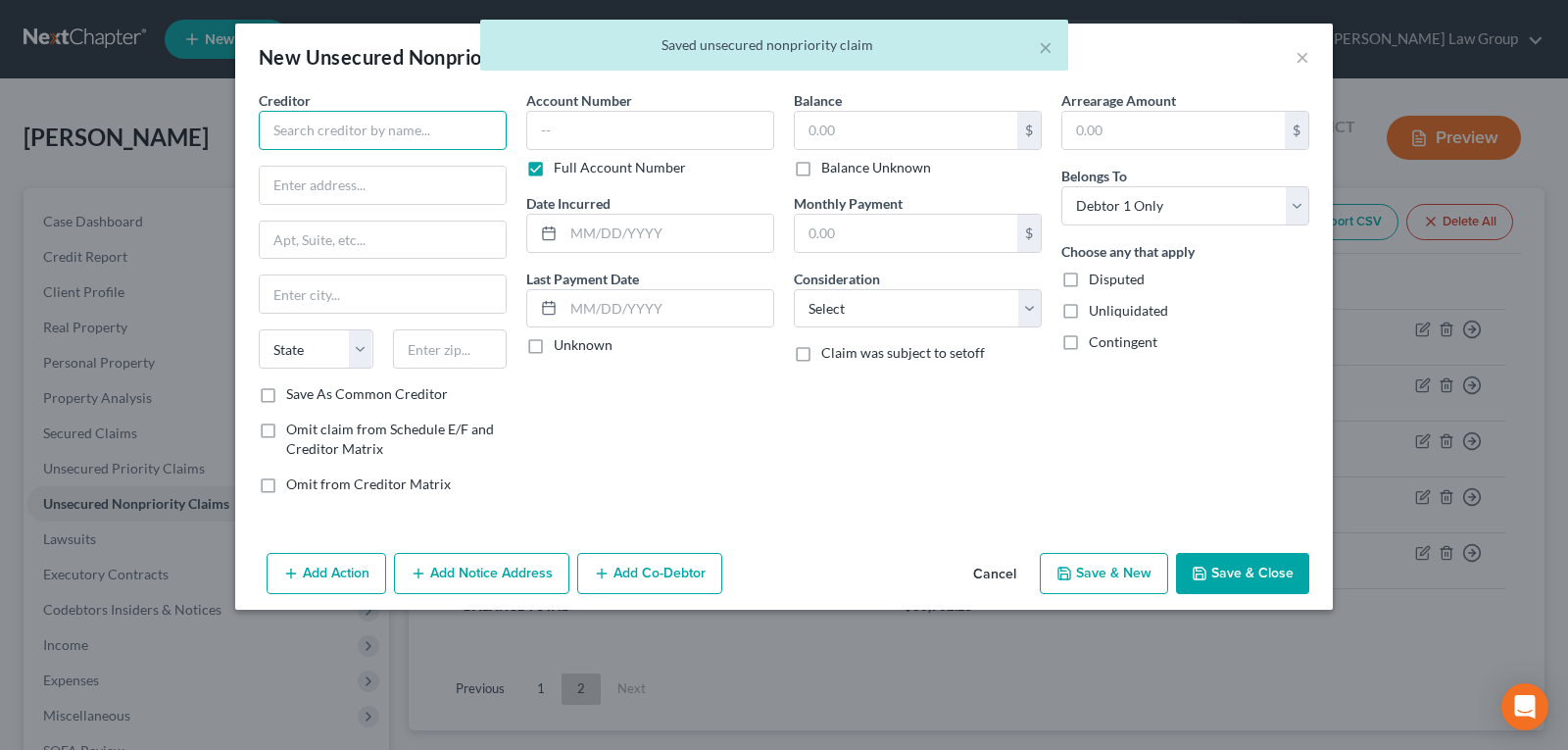
click at [416, 122] on input "text" at bounding box center [382, 130] width 248 height 40
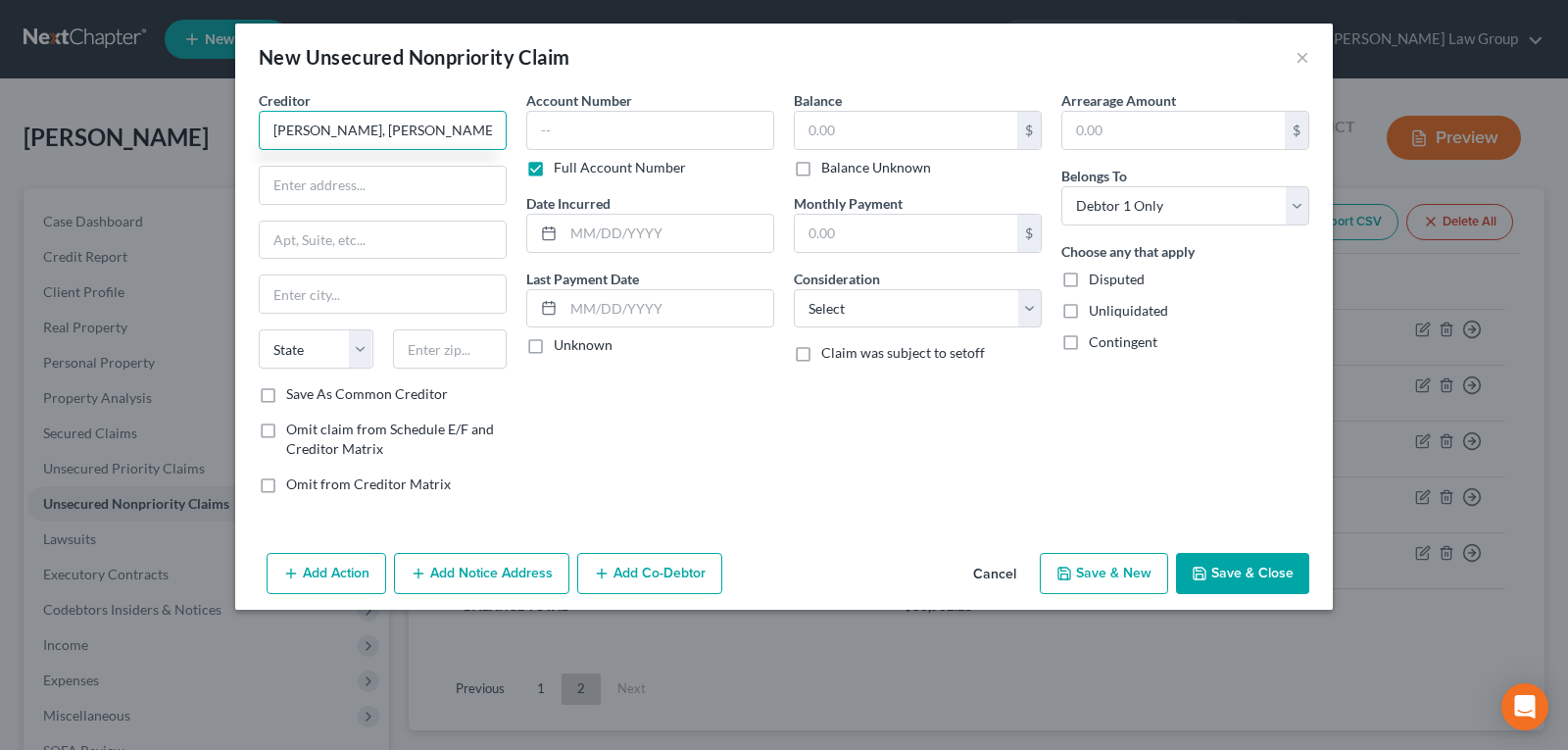
type input "[PERSON_NAME], [PERSON_NAME] LLC"
type input "[STREET_ADDRESS]"
type input "Suite 200"
click at [417, 121] on input "[PERSON_NAME], [PERSON_NAME] LoDmon LLC" at bounding box center [382, 130] width 248 height 40
type input "[PERSON_NAME], [PERSON_NAME] LLC"
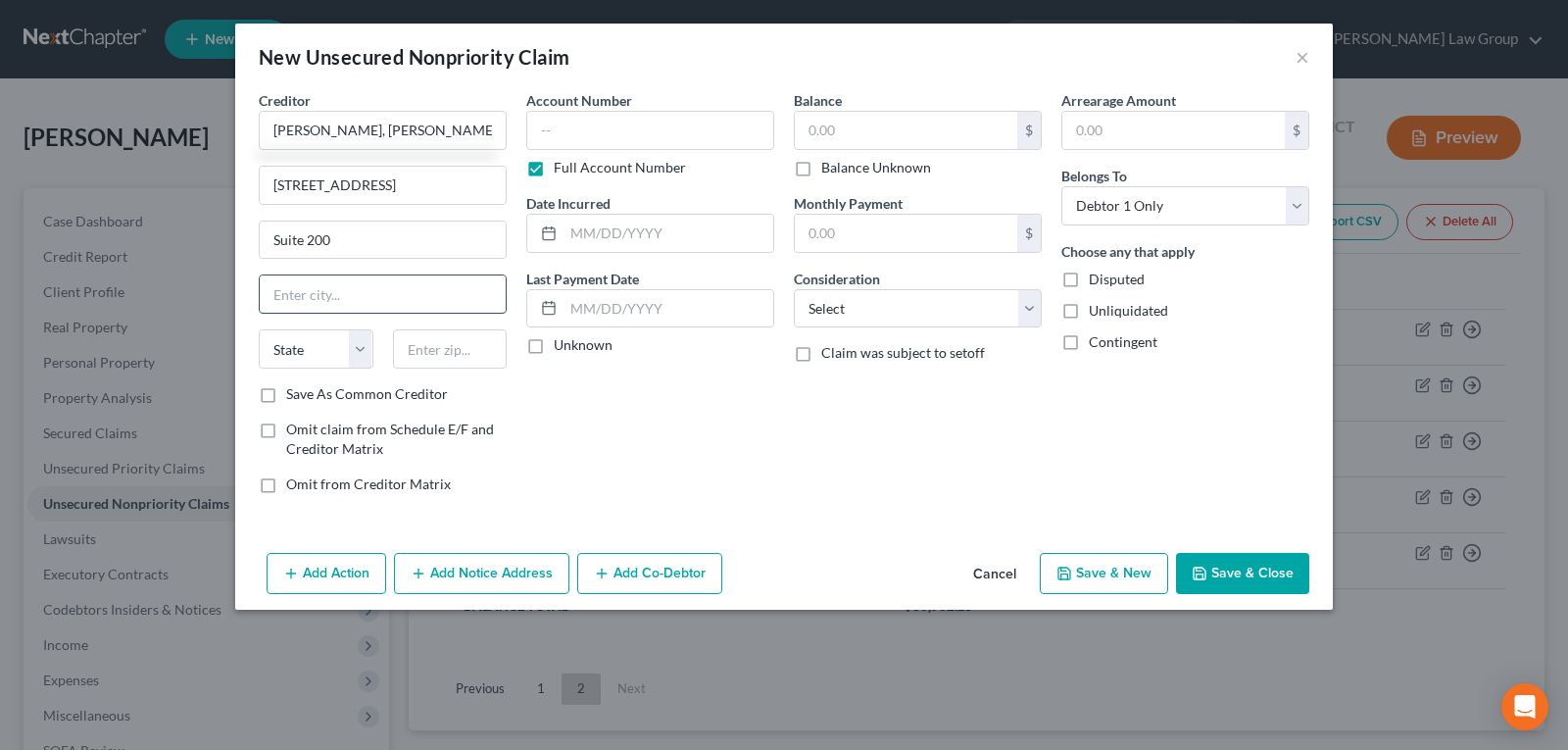
click at [331, 308] on input "text" at bounding box center [382, 294] width 246 height 38
type input "Des Plaines"
select select "14"
type input "60018"
click at [478, 133] on input "[PERSON_NAME], [PERSON_NAME] LLC" at bounding box center [382, 130] width 248 height 40
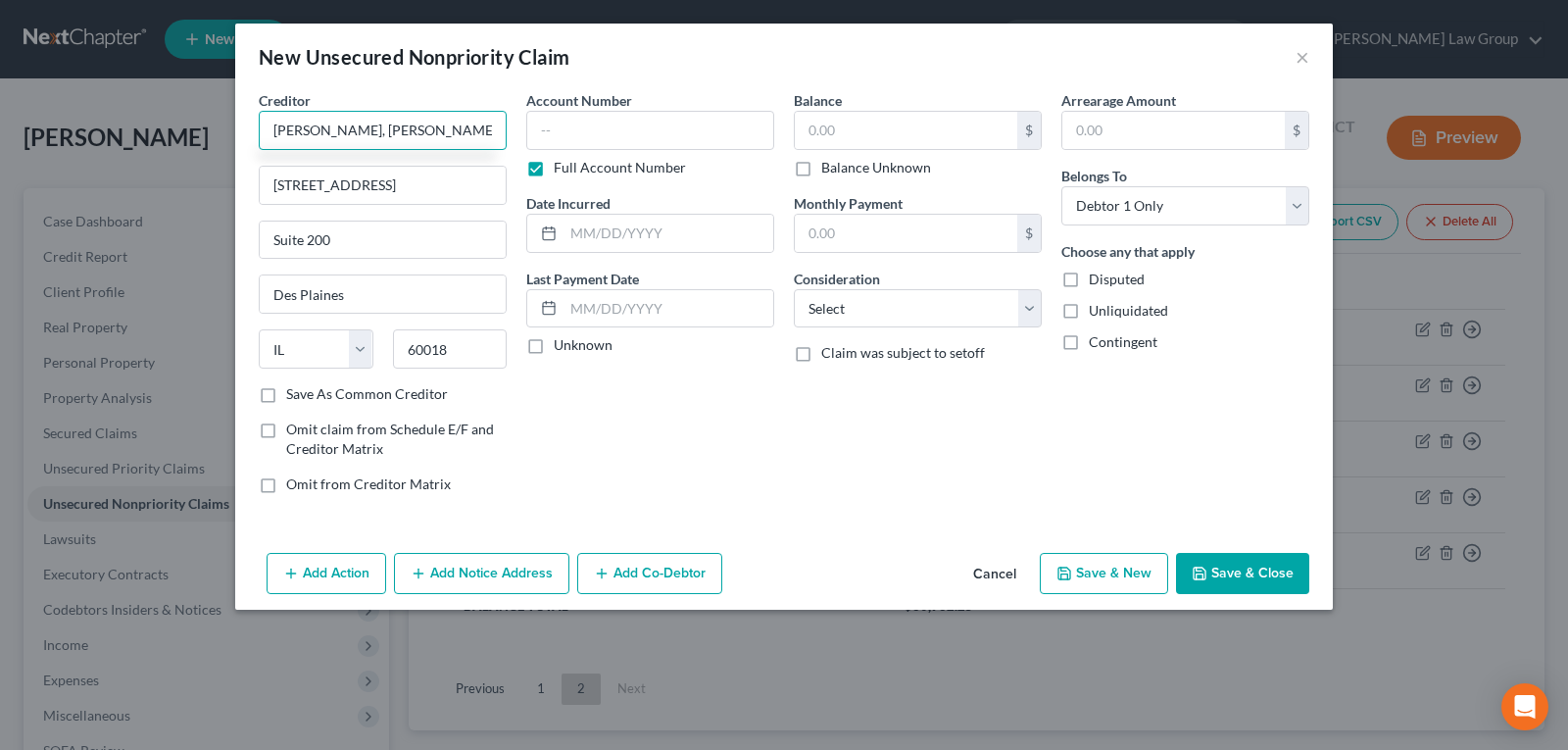
type input "[PERSON_NAME], [PERSON_NAME] LL"
click at [991, 574] on button "Cancel" at bounding box center [994, 574] width 74 height 40
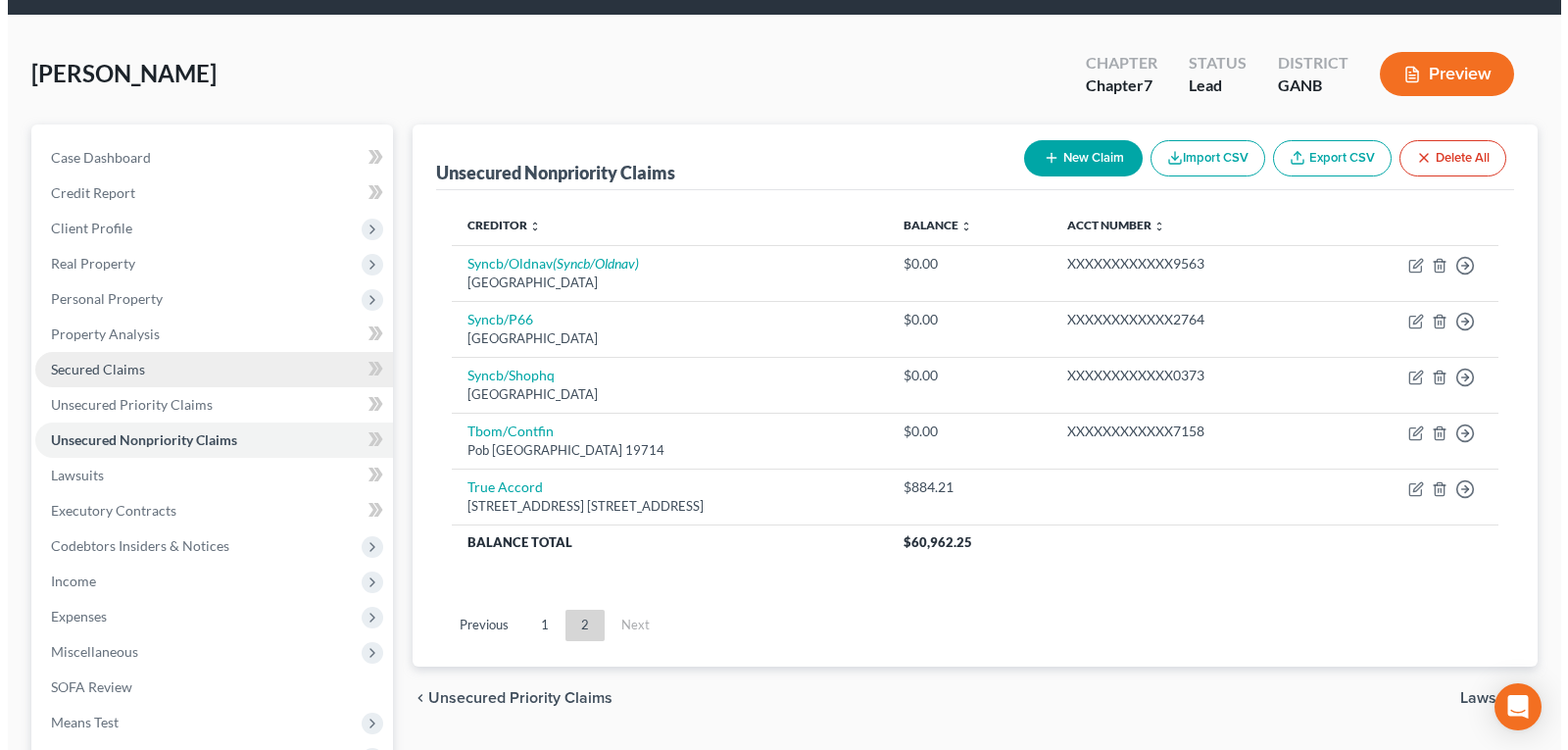
scroll to position [98, 0]
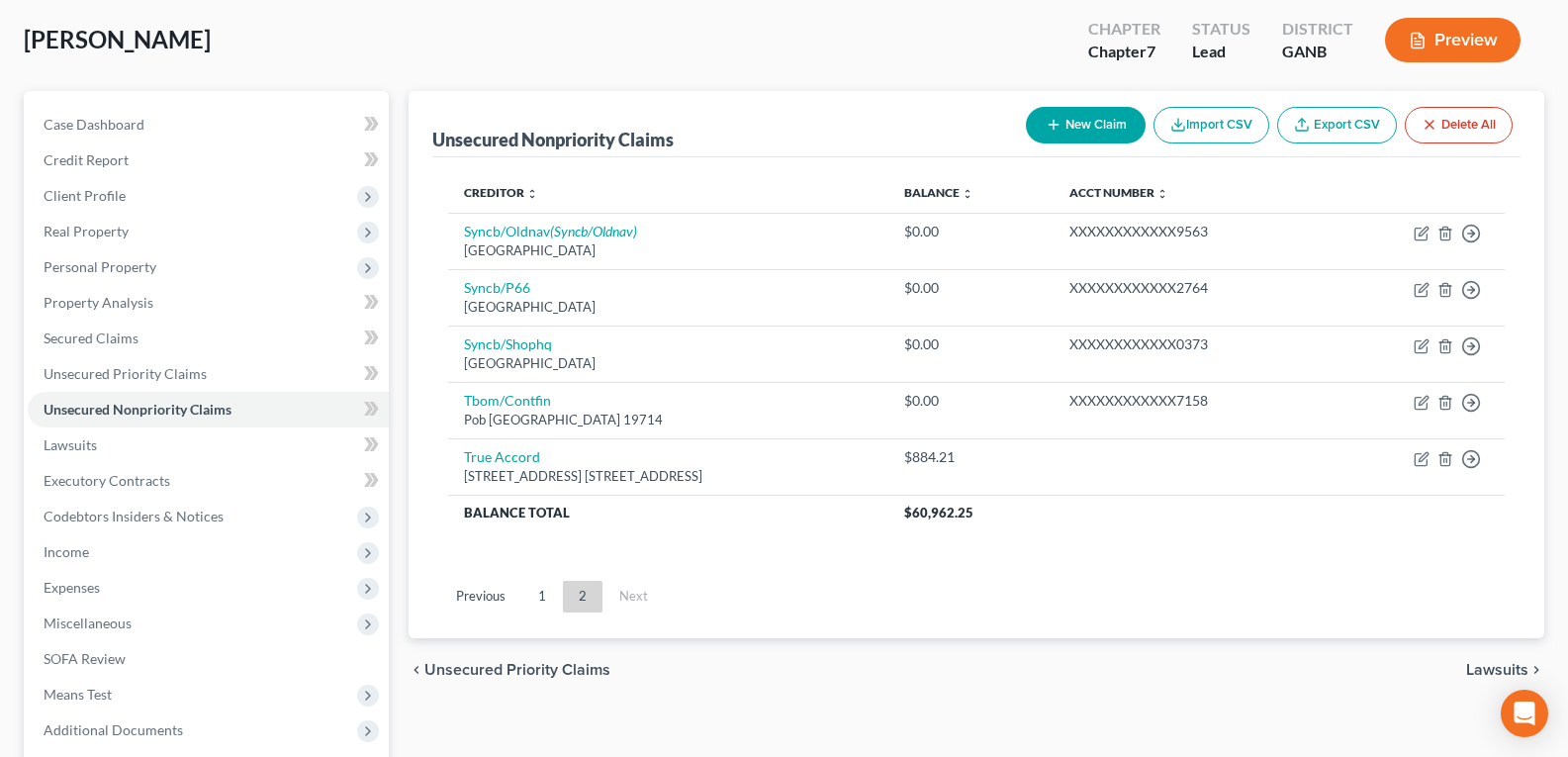
click at [1061, 127] on button "New Claim" at bounding box center [1085, 125] width 120 height 37
select select "0"
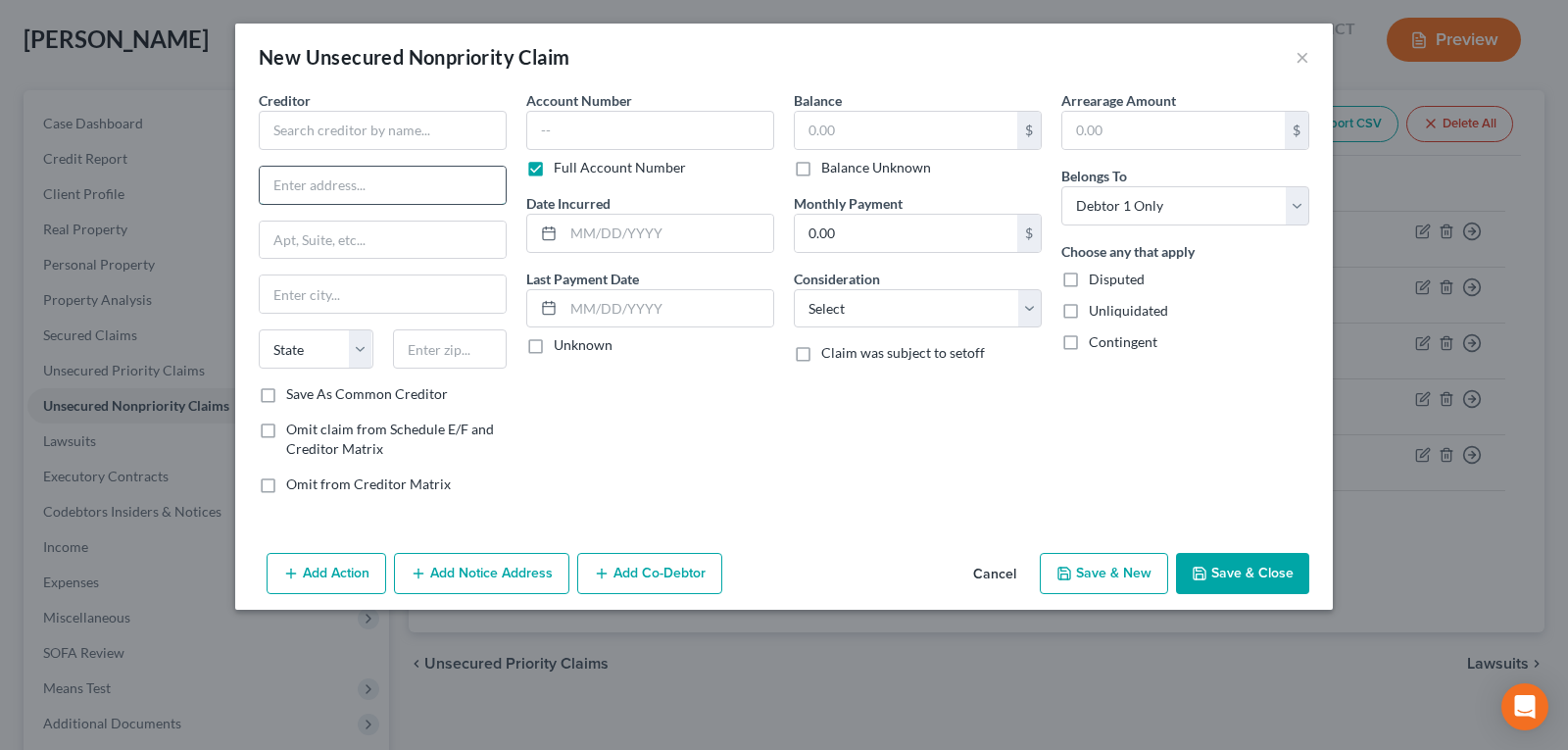
click at [309, 174] on input "text" at bounding box center [382, 186] width 246 height 38
paste input "[STREET_ADDRESS]"
type input "[STREET_ADDRESS]"
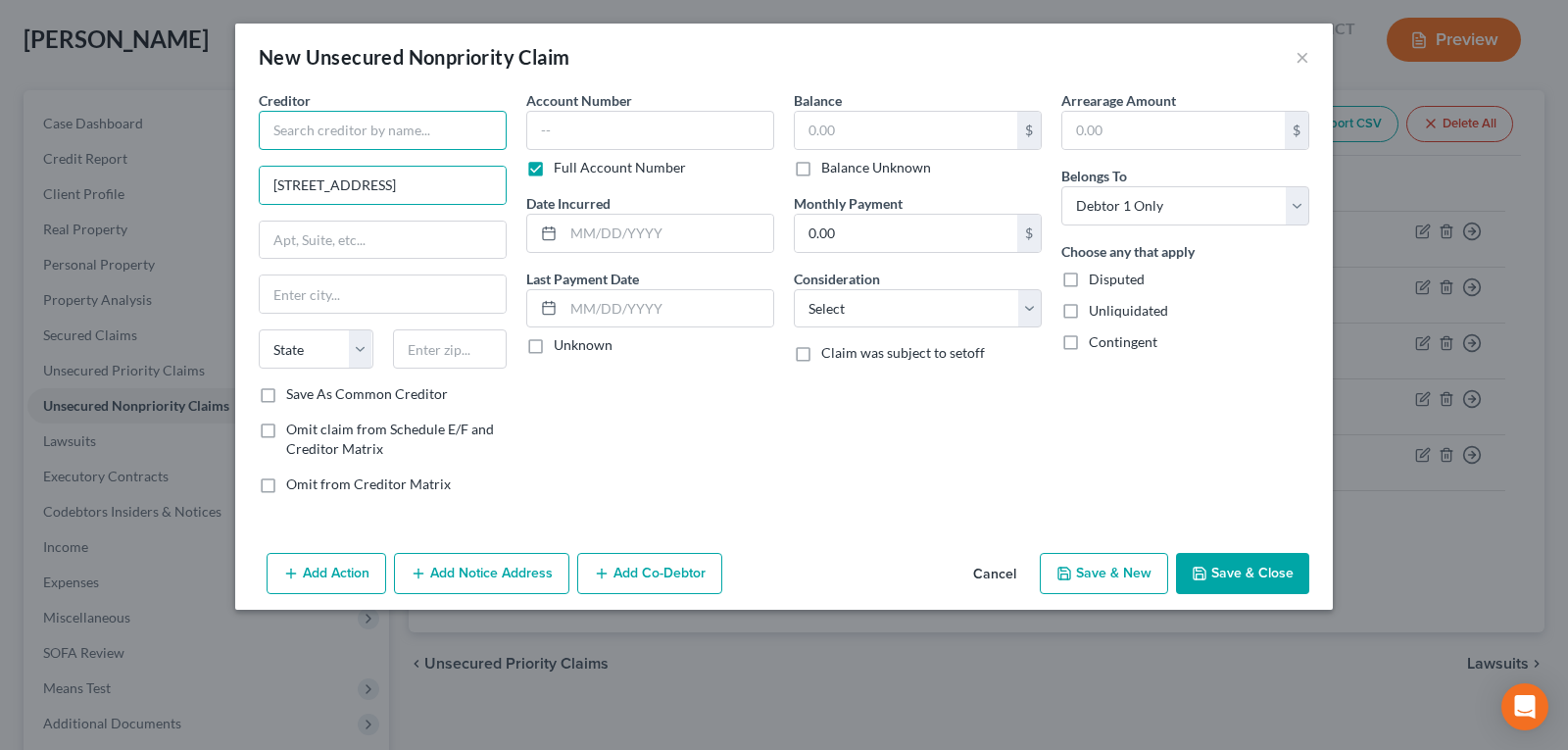
click at [345, 126] on input "text" at bounding box center [382, 130] width 248 height 40
type input "Agile Premium Finance"
click at [446, 186] on input "[STREET_ADDRESS]" at bounding box center [382, 186] width 246 height 38
click at [353, 295] on input "text" at bounding box center [382, 294] width 246 height 38
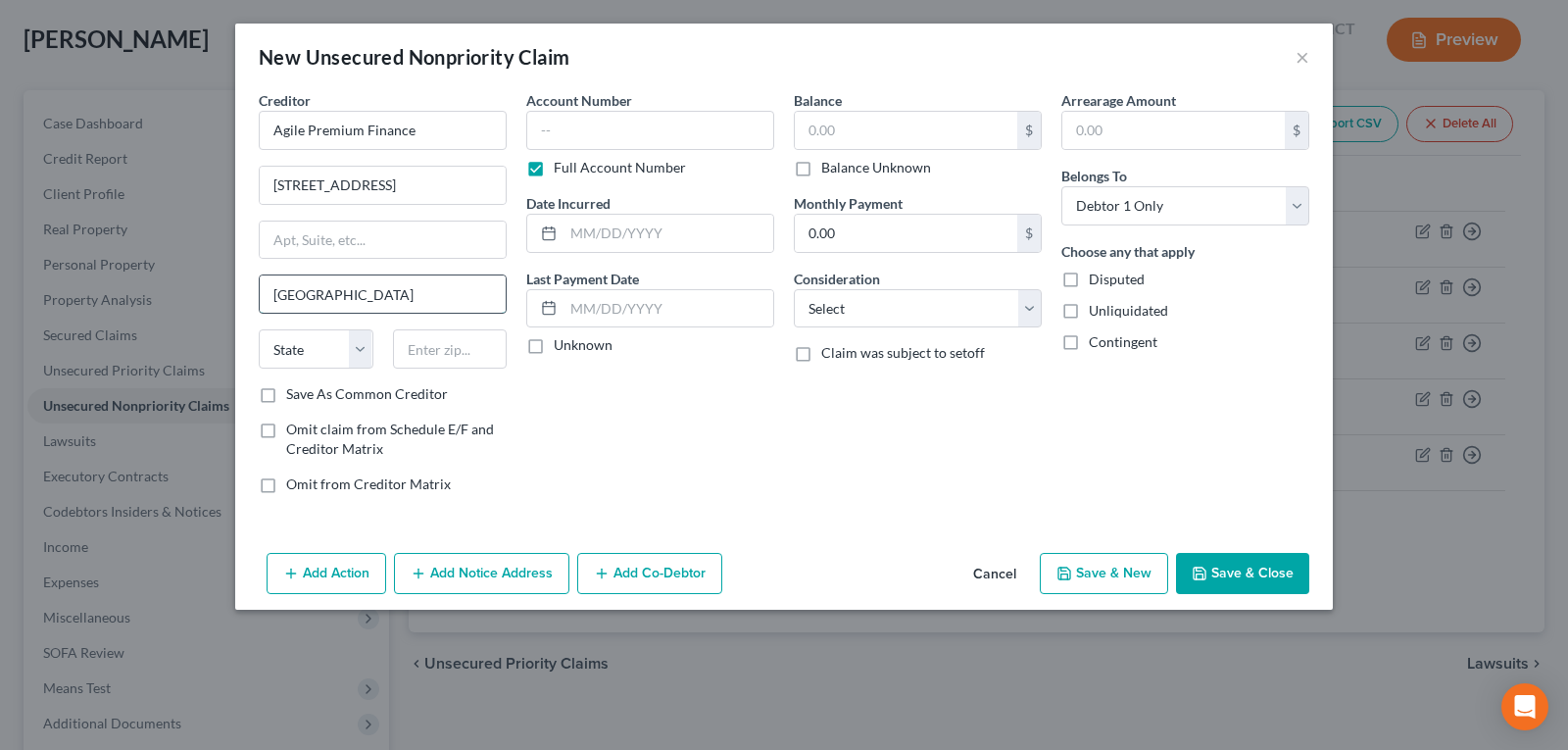
type input "[GEOGRAPHIC_DATA]"
drag, startPoint x: 410, startPoint y: 156, endPoint x: 415, endPoint y: 166, distance: 11.2
click at [409, 159] on div "Creditor * Agile Premium Finance 475 Half Day [GEOGRAPHIC_DATA] [US_STATE][GEOG…" at bounding box center [382, 236] width 248 height 293
click at [431, 171] on input "[STREET_ADDRESS]" at bounding box center [382, 186] width 246 height 38
click at [363, 370] on div "State [US_STATE] AK AR AZ CA CO CT DE DC [GEOGRAPHIC_DATA] [GEOGRAPHIC_DATA] GU…" at bounding box center [382, 357] width 268 height 55
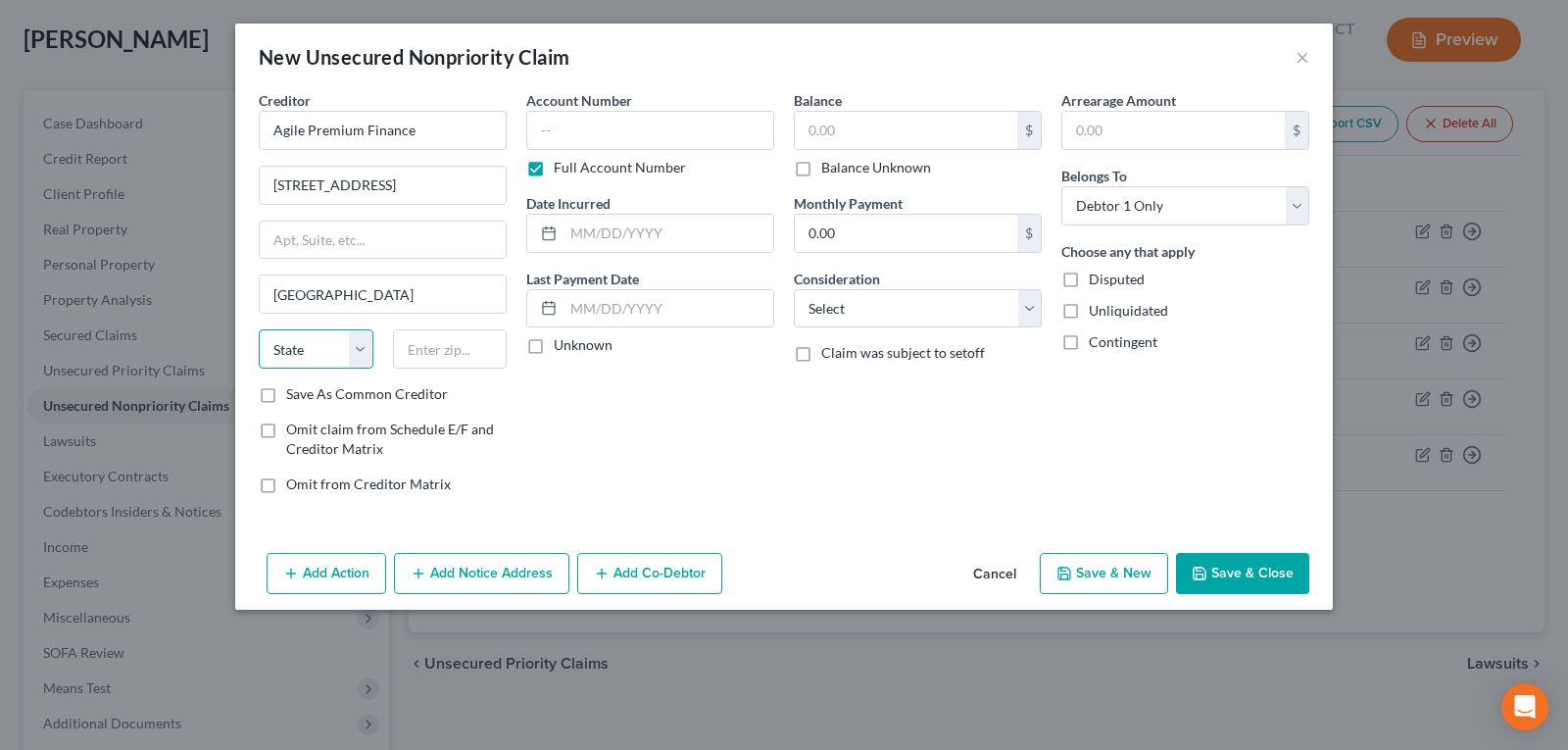
click at [367, 350] on select "State [US_STATE] AK AR AZ CA CO CT DE DC [GEOGRAPHIC_DATA] [GEOGRAPHIC_DATA] GU…" at bounding box center [316, 349] width 115 height 40
select select "14"
click at [259, 329] on select "State [US_STATE] AK AR AZ CA CO CT DE DC [GEOGRAPHIC_DATA] [GEOGRAPHIC_DATA] GU…" at bounding box center [316, 349] width 115 height 40
click at [442, 179] on input "[STREET_ADDRESS]" at bounding box center [382, 186] width 246 height 38
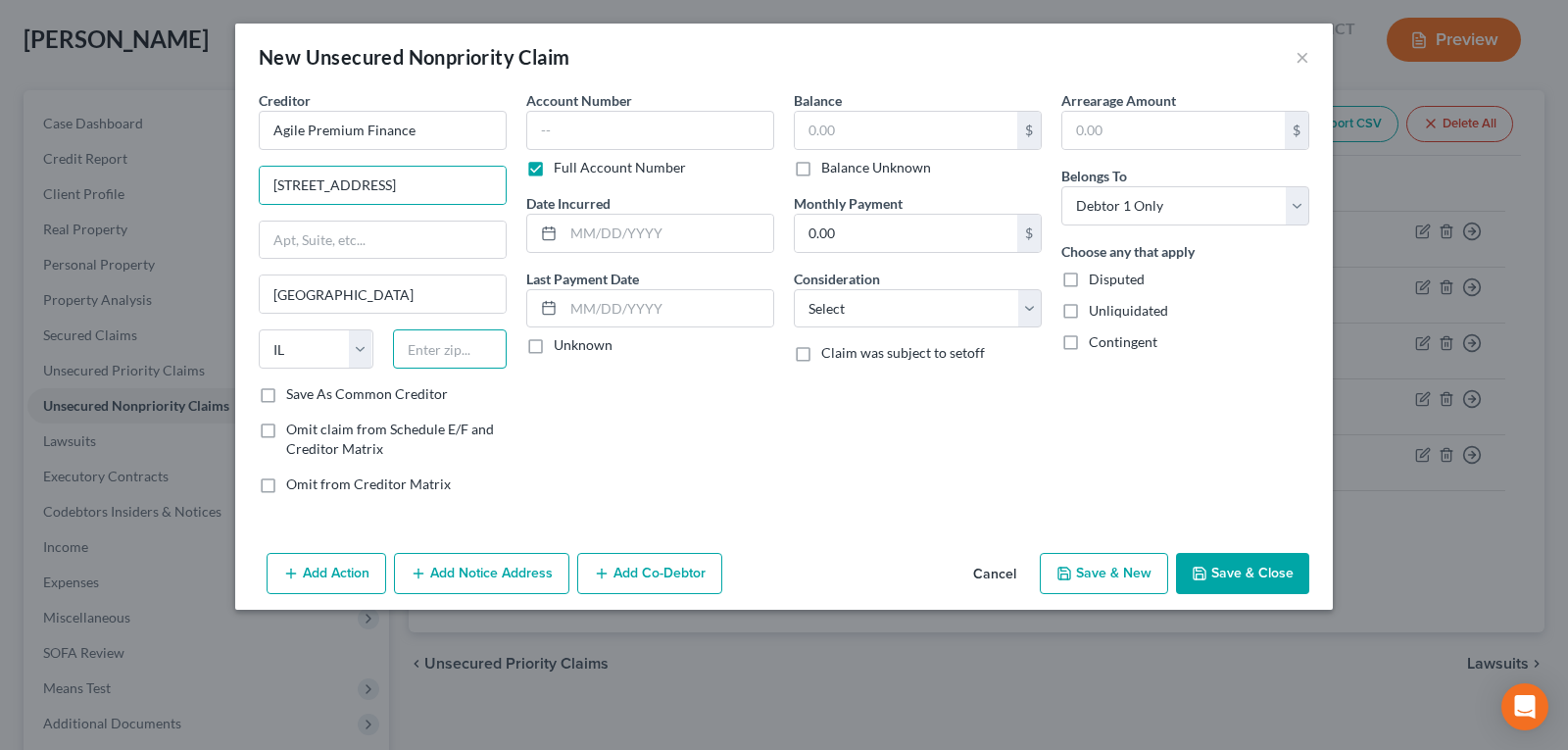
click at [449, 355] on input "text" at bounding box center [451, 349] width 115 height 40
type input "60069"
drag, startPoint x: 425, startPoint y: 186, endPoint x: 588, endPoint y: 188, distance: 163.0
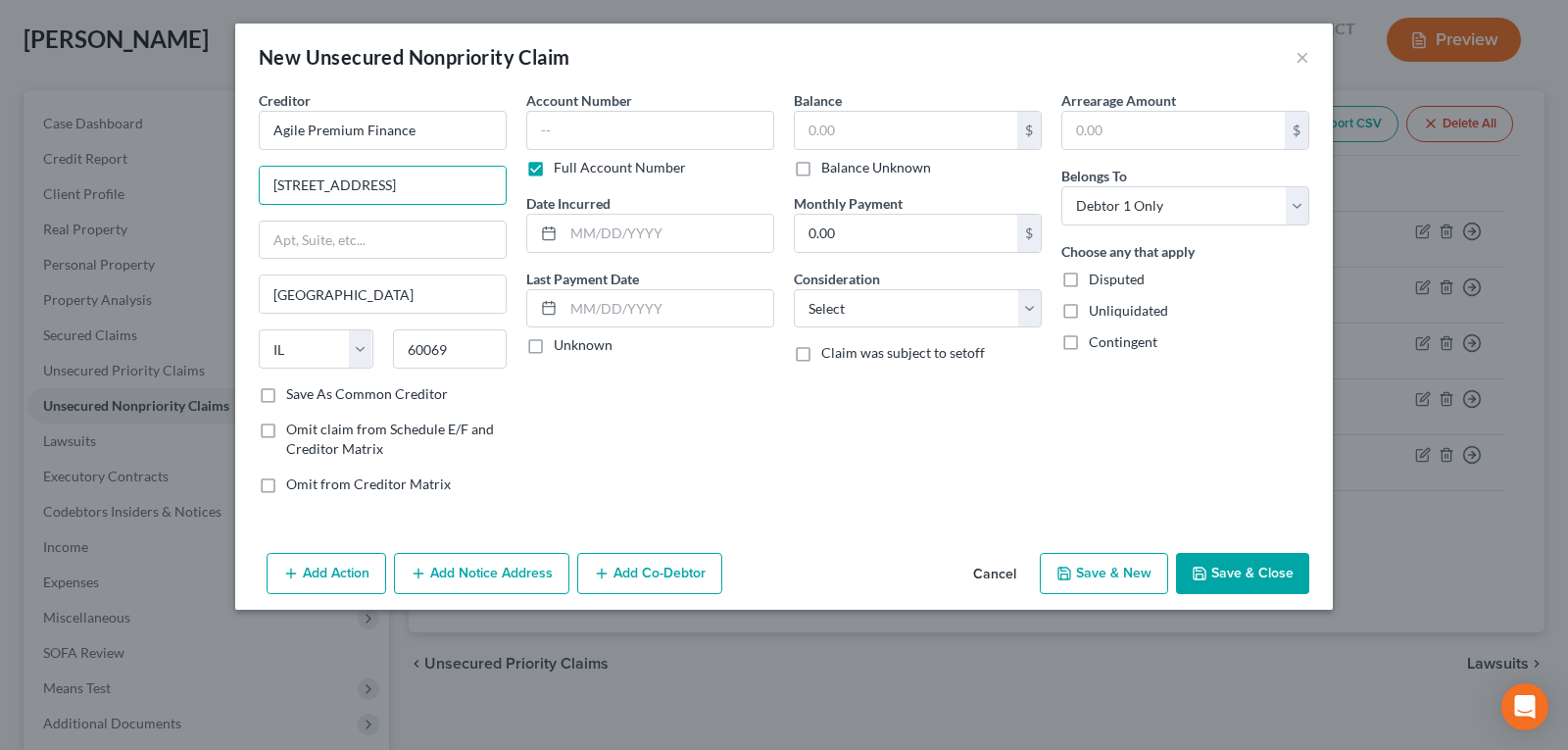
click at [588, 188] on div "Creditor * Agile Premium Finance [STREET_ADDRESS] [GEOGRAPHIC_DATA] [US_STATE][…" at bounding box center [784, 299] width 1070 height 419
type input "475 Half Day Rd Ste 550,"
click at [391, 227] on input "text" at bounding box center [382, 240] width 246 height 38
type input "Suite 550"
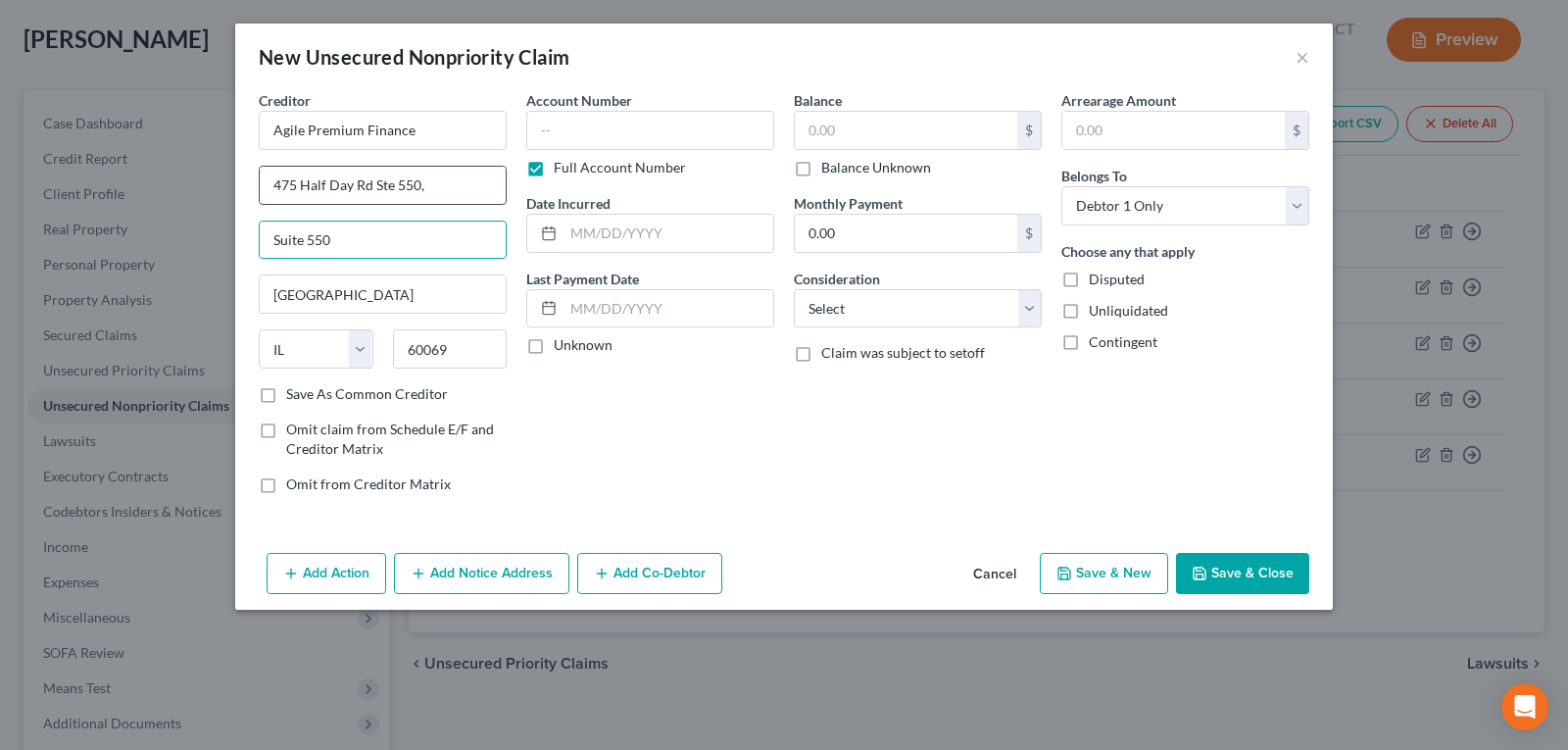
click at [437, 185] on input "475 Half Day Rd Ste 550," at bounding box center [382, 186] width 246 height 38
type input "[STREET_ADDRESS]"
click at [873, 138] on input "text" at bounding box center [905, 130] width 222 height 38
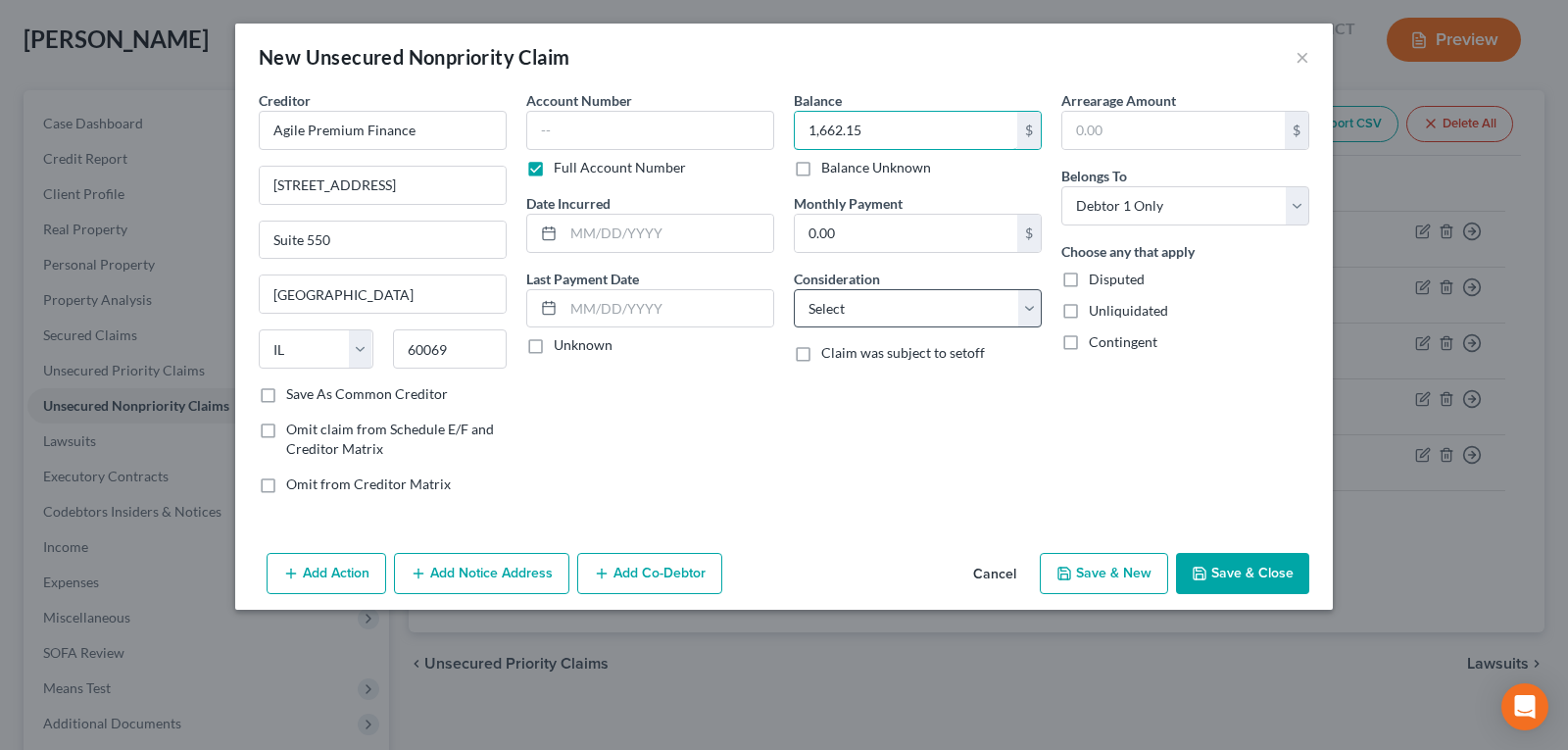
type input "1,662.15"
click at [914, 326] on select "Select Cable / Satellite Services Collection Agency Credit Card Debt Debt Couns…" at bounding box center [917, 309] width 248 height 40
click at [623, 414] on div "Account Number Full Account Number Date Incurred Last Payment Date Unknown" at bounding box center [650, 299] width 268 height 419
click at [460, 577] on button "Add Notice Address" at bounding box center [482, 573] width 176 height 42
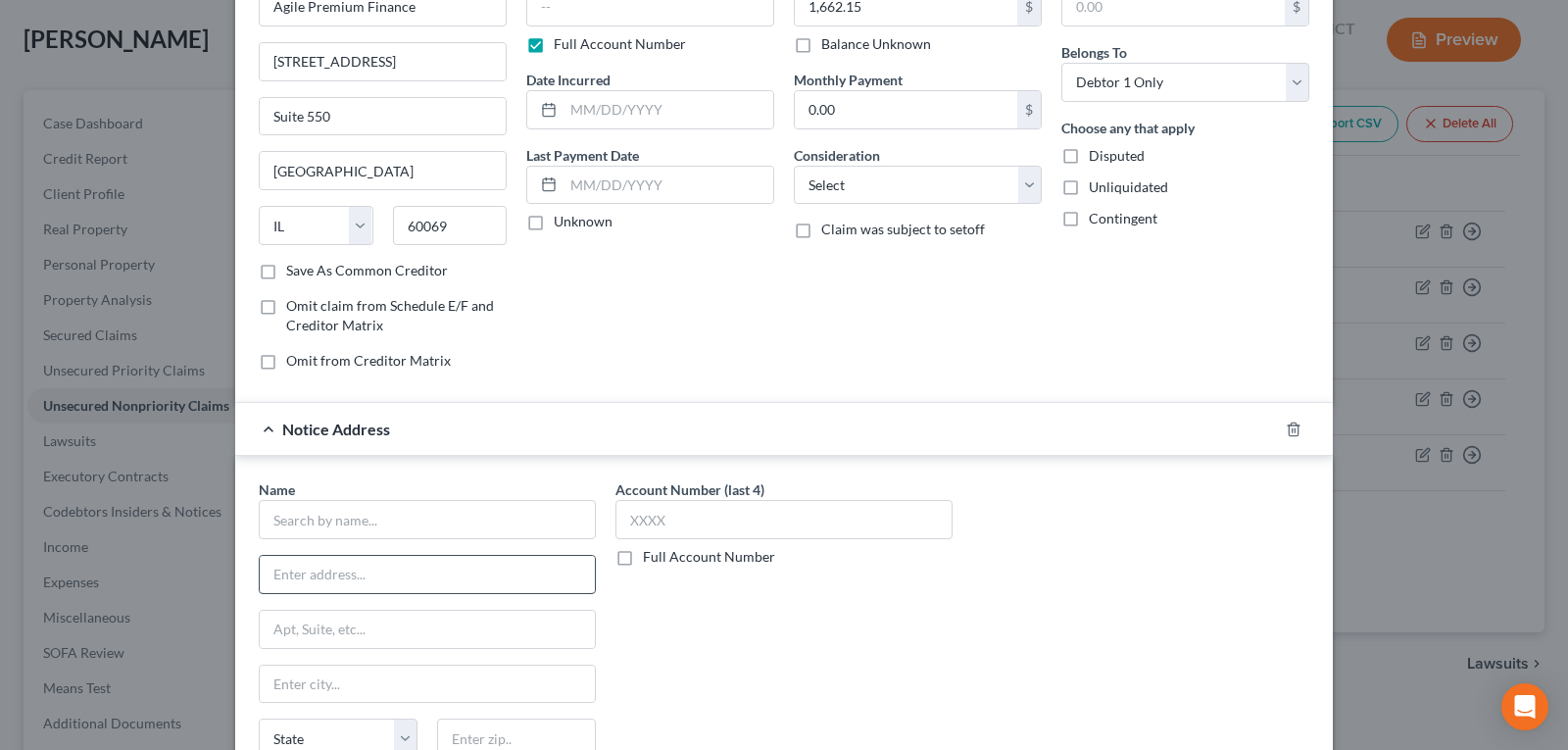
scroll to position [196, 0]
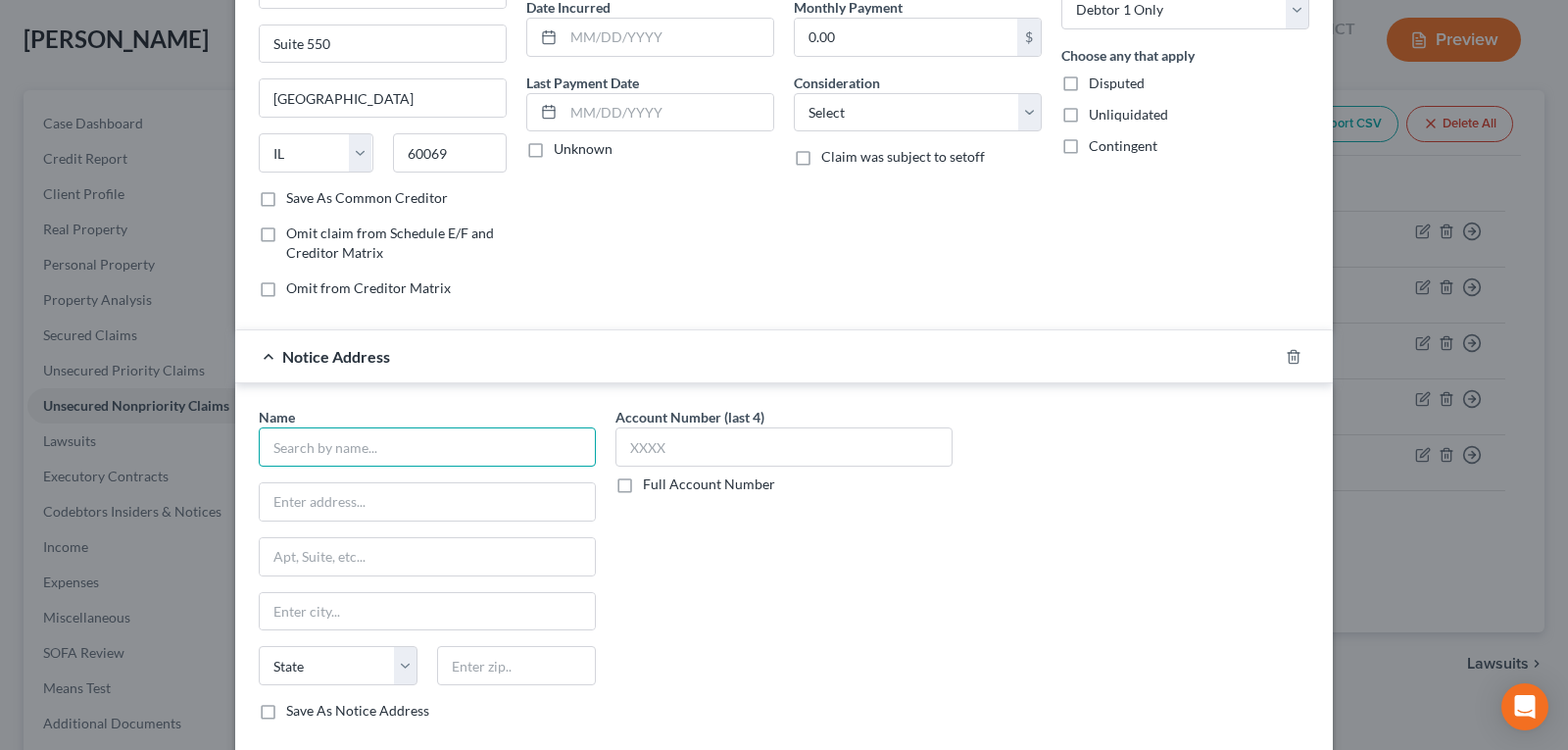
click at [406, 453] on input "text" at bounding box center [427, 447] width 337 height 40
type input "[PERSON_NAME], [PERSON_NAME] LLC"
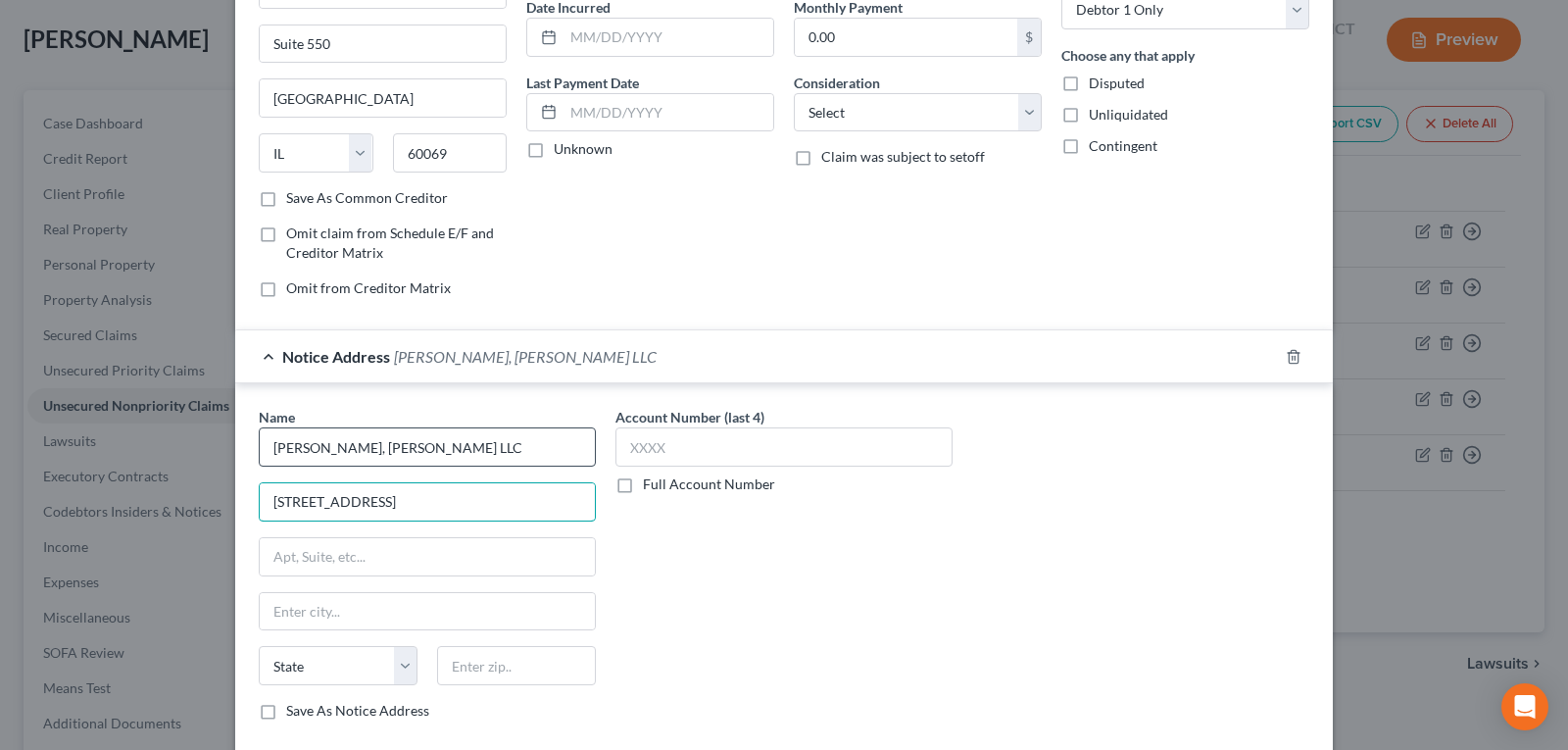
type input "[STREET_ADDRESS]"
type input "Suite 200"
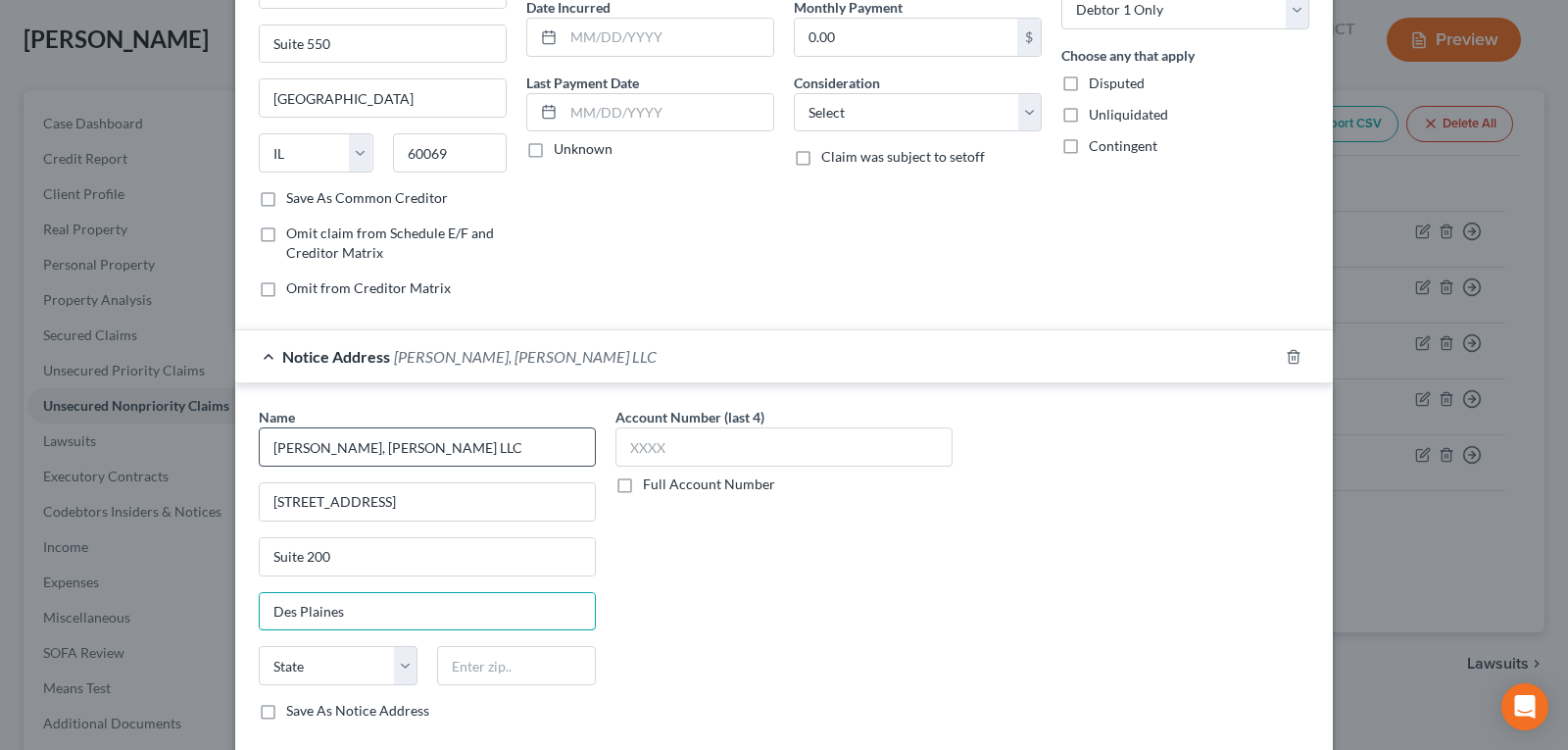
type input "Des Plaines"
select select "14"
type input "60018"
click at [821, 543] on div "Account Number (last 4) Full Account Number" at bounding box center [784, 571] width 357 height 329
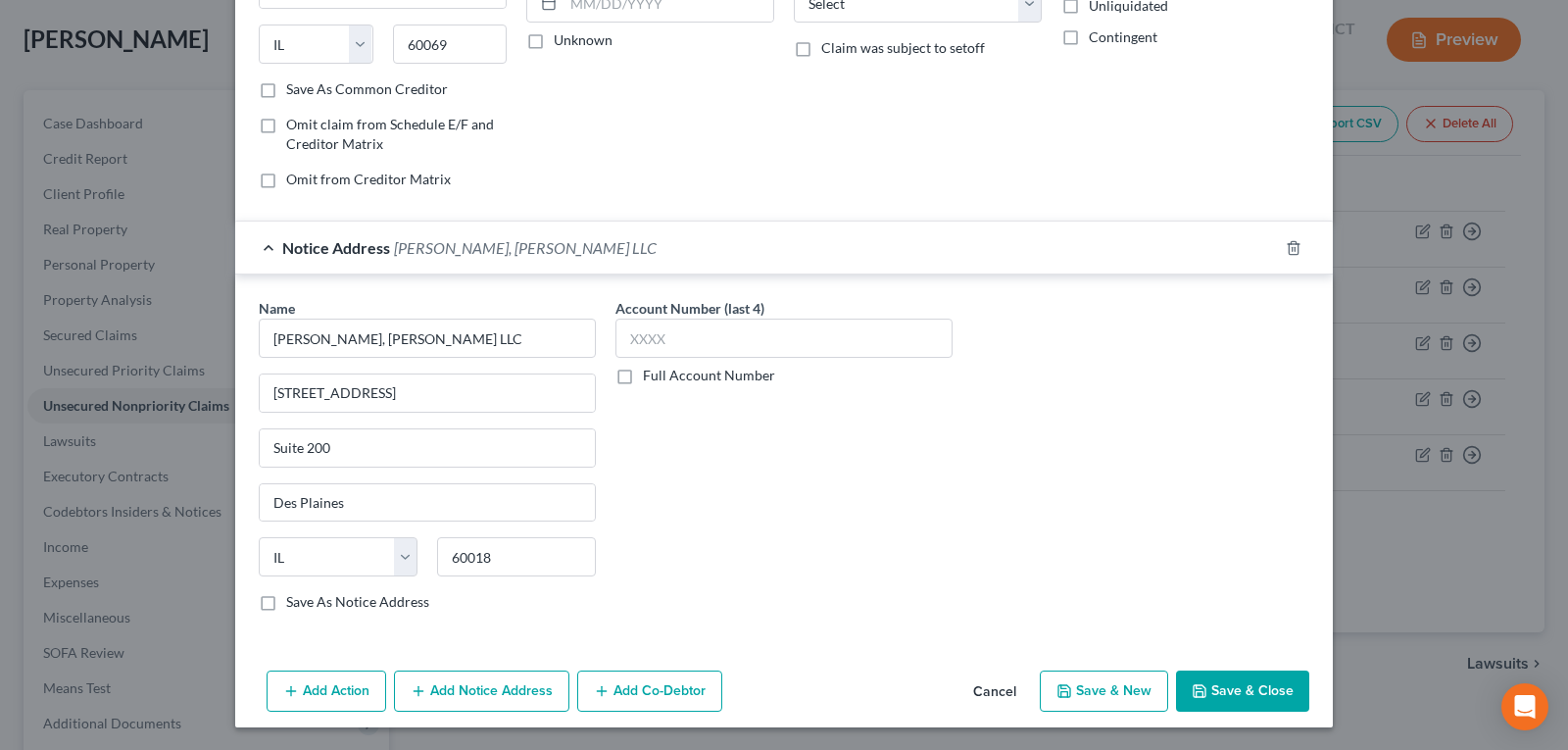
scroll to position [305, 0]
click at [1115, 685] on button "Save & New" at bounding box center [1104, 690] width 128 height 42
select select "0"
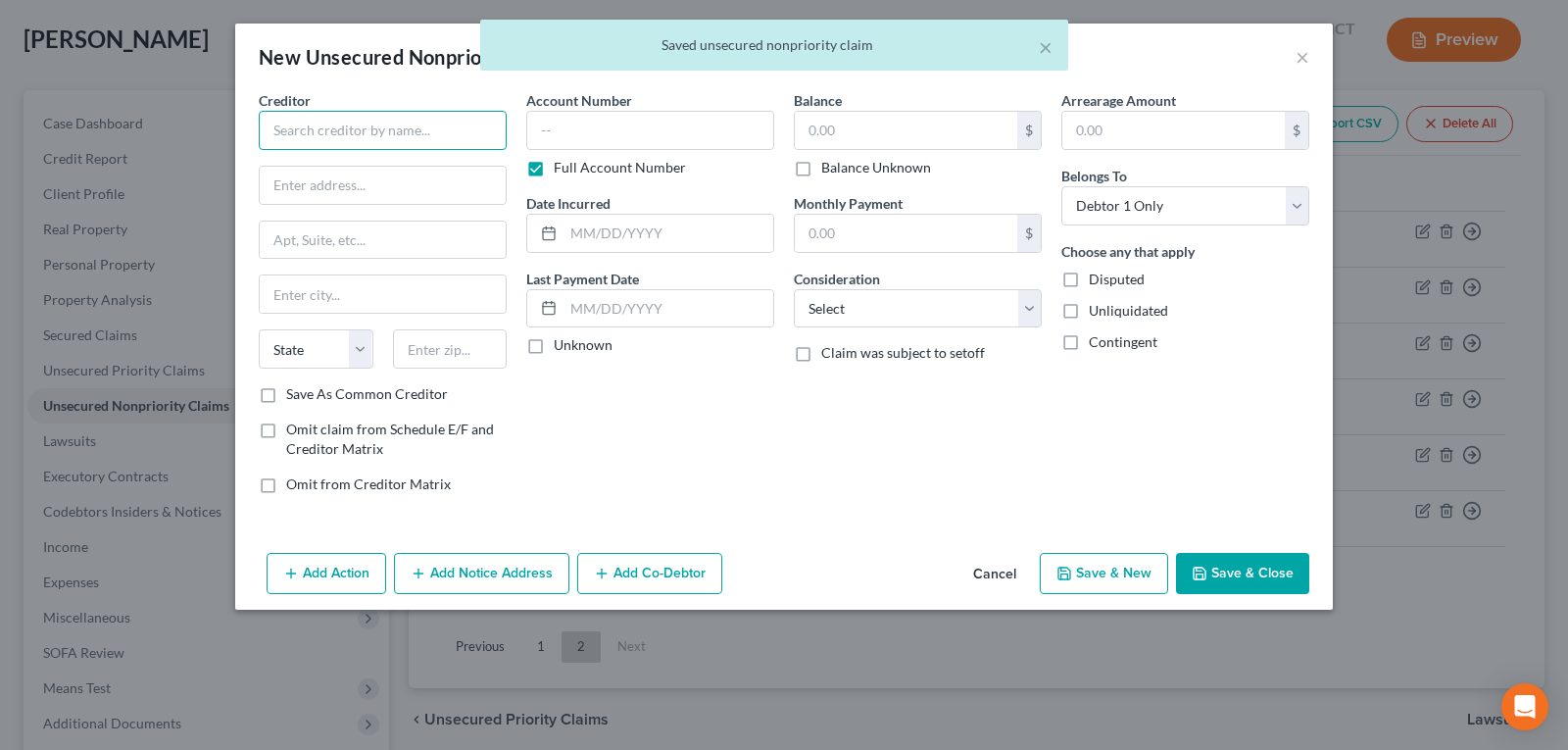
click at [344, 136] on input "text" at bounding box center [382, 130] width 248 height 40
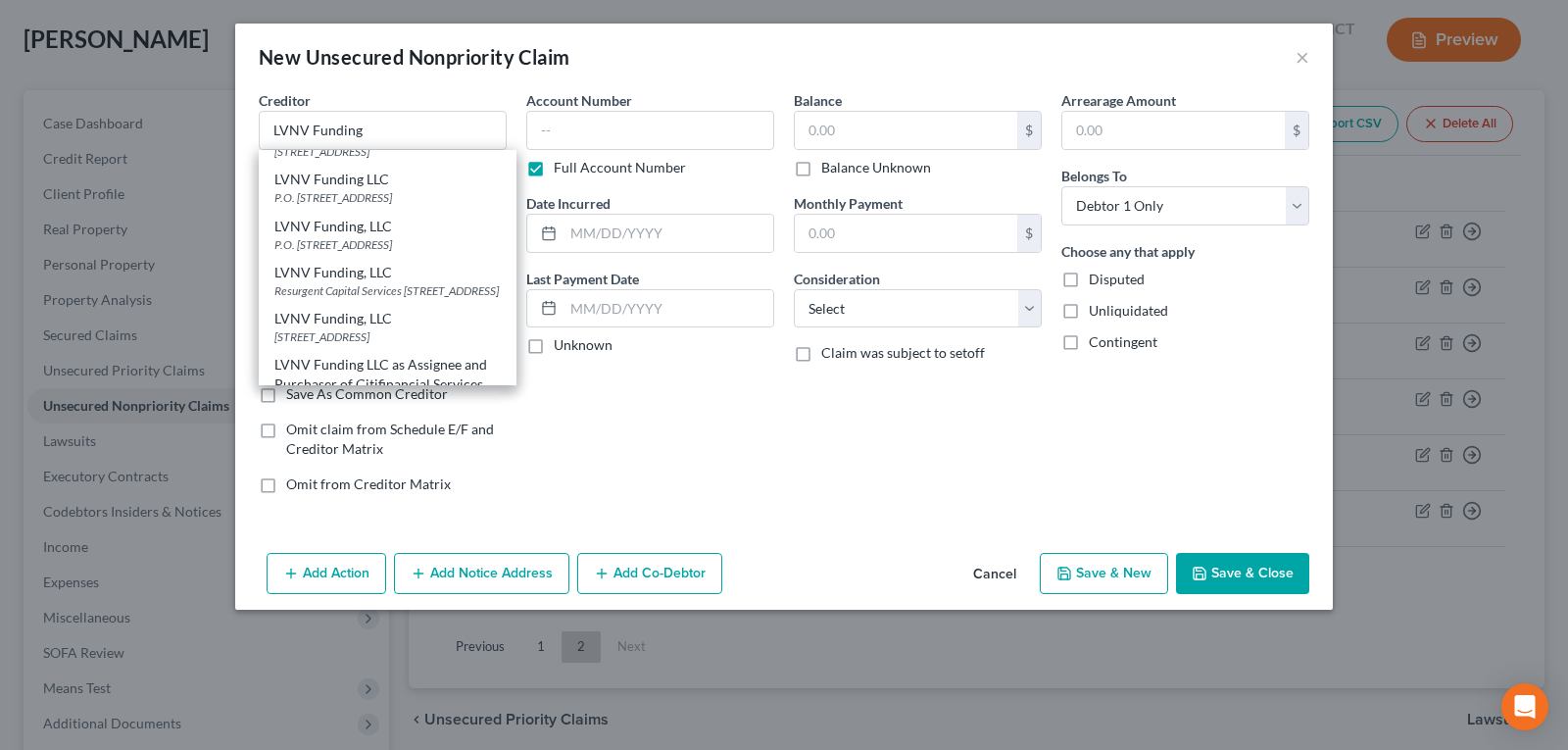
scroll to position [0, 0]
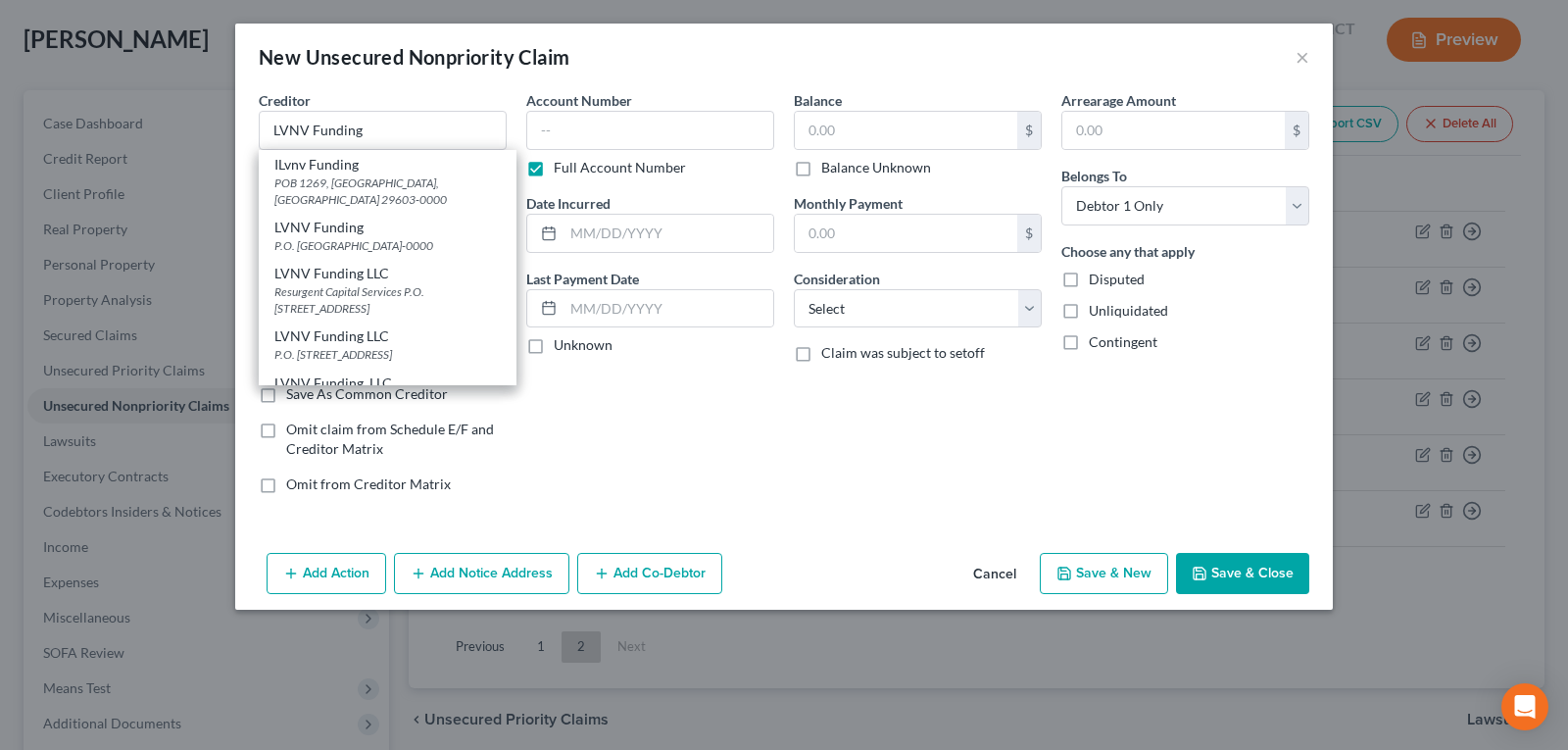
click at [631, 450] on div "Account Number Full Account Number Date Incurred Last Payment Date Unknown" at bounding box center [650, 299] width 268 height 419
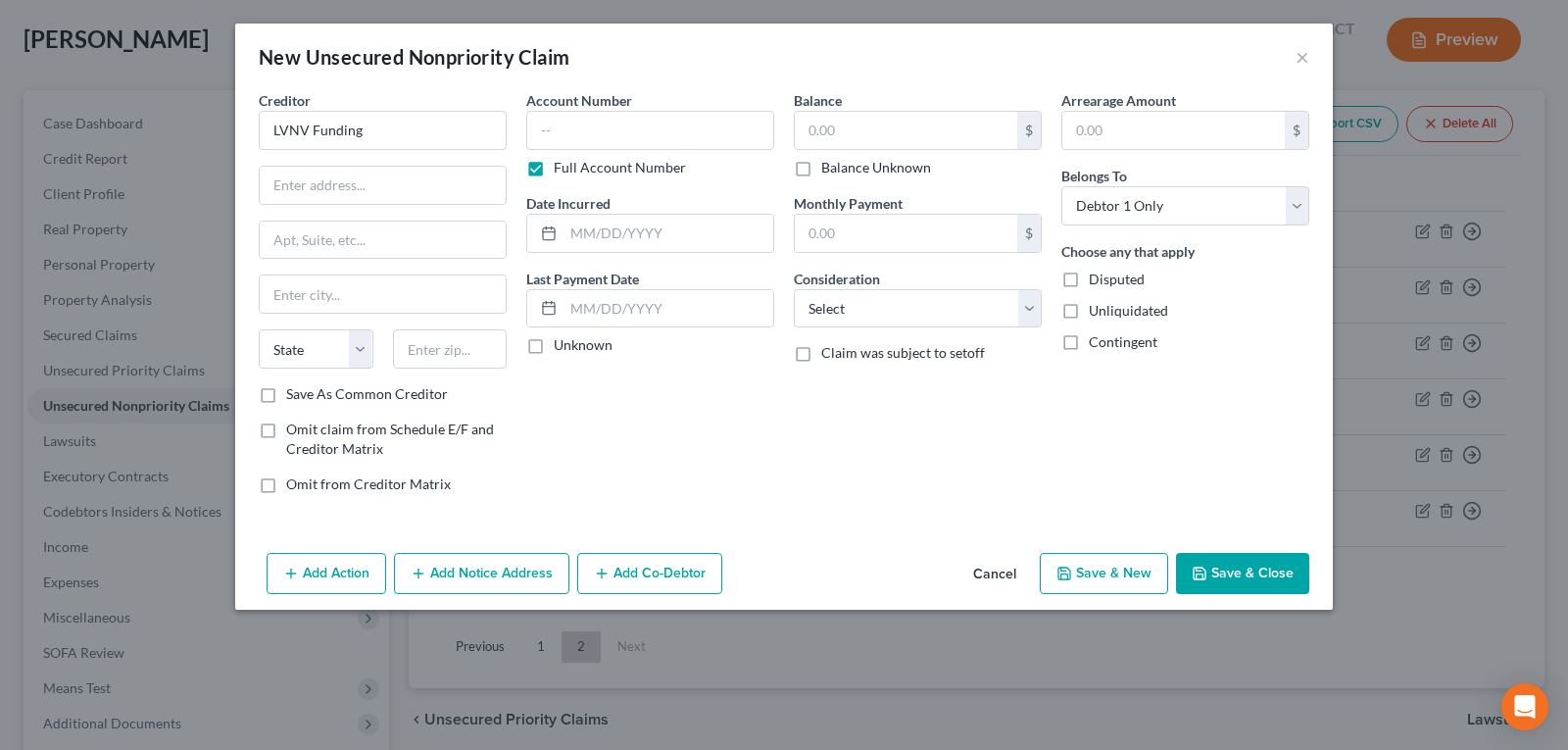
click at [536, 571] on button "Add Notice Address" at bounding box center [482, 573] width 176 height 42
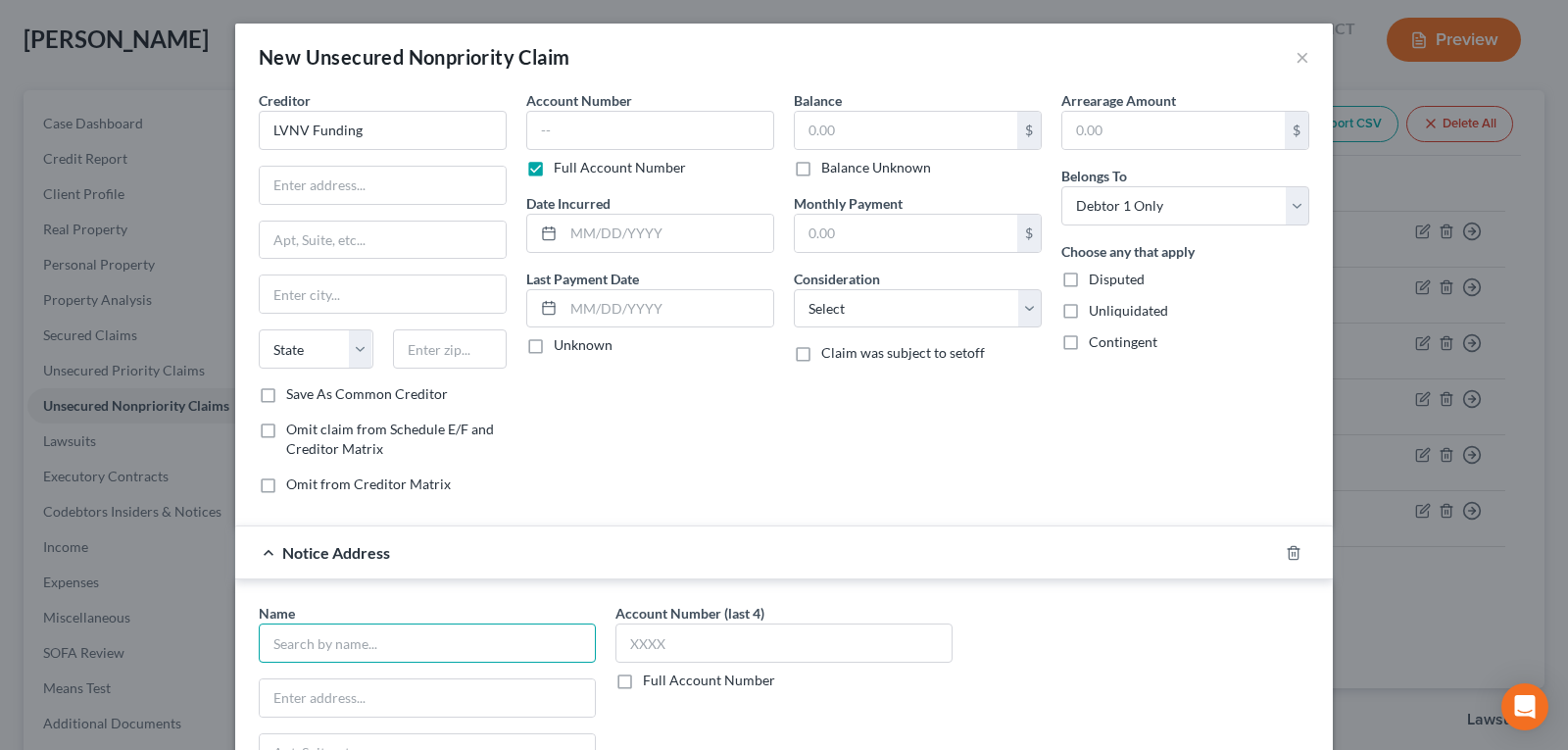
click at [402, 640] on input "text" at bounding box center [427, 643] width 337 height 40
drag, startPoint x: 379, startPoint y: 134, endPoint x: 98, endPoint y: 91, distance: 284.3
click at [98, 91] on div "New Unsecured Nonpriority Claim × Creditor * LVNV Funding State [US_STATE] AK A…" at bounding box center [784, 375] width 1568 height 750
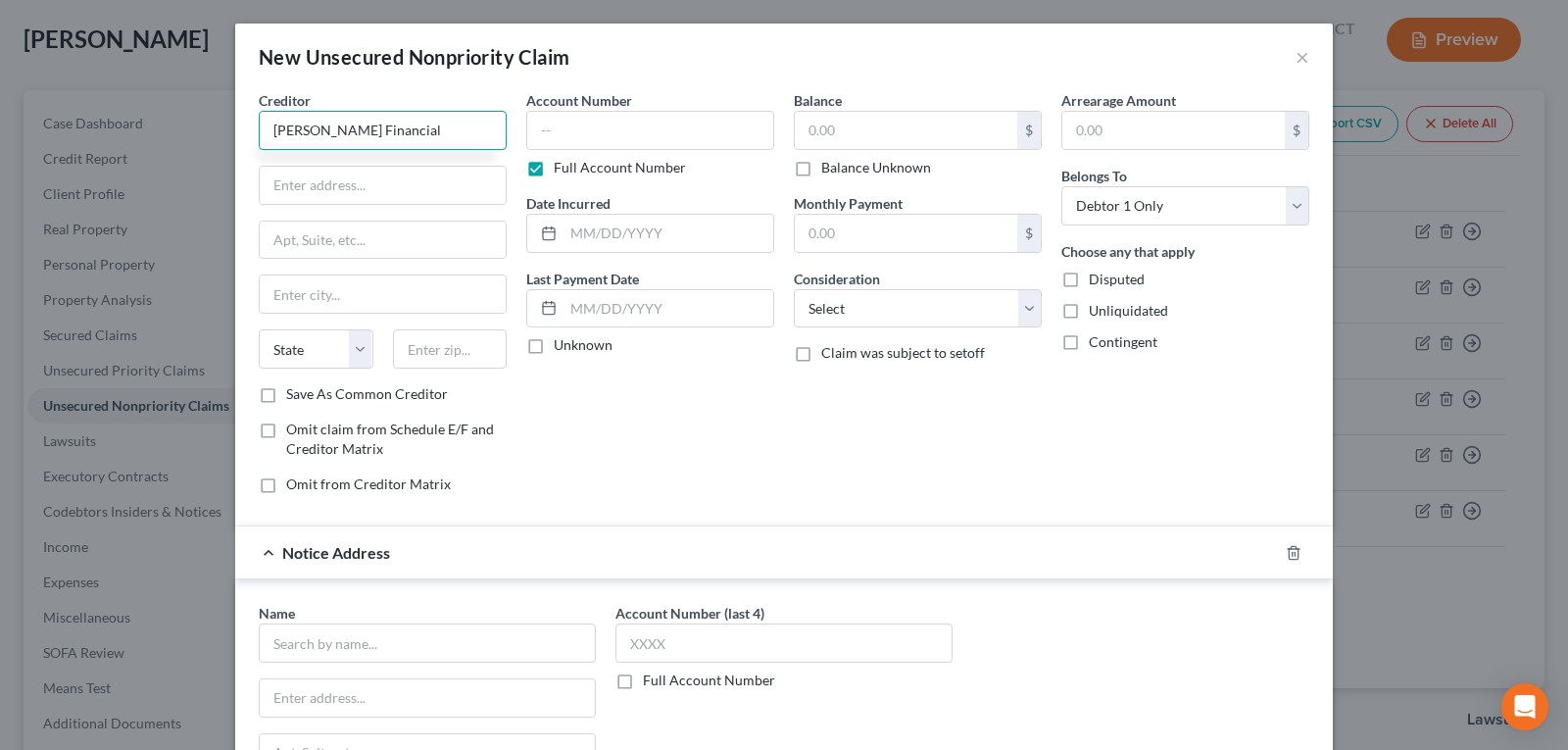
type input "[PERSON_NAME] Financial"
paste input "[STREET_ADDRESS]"
type input "[STREET_ADDRESS]"
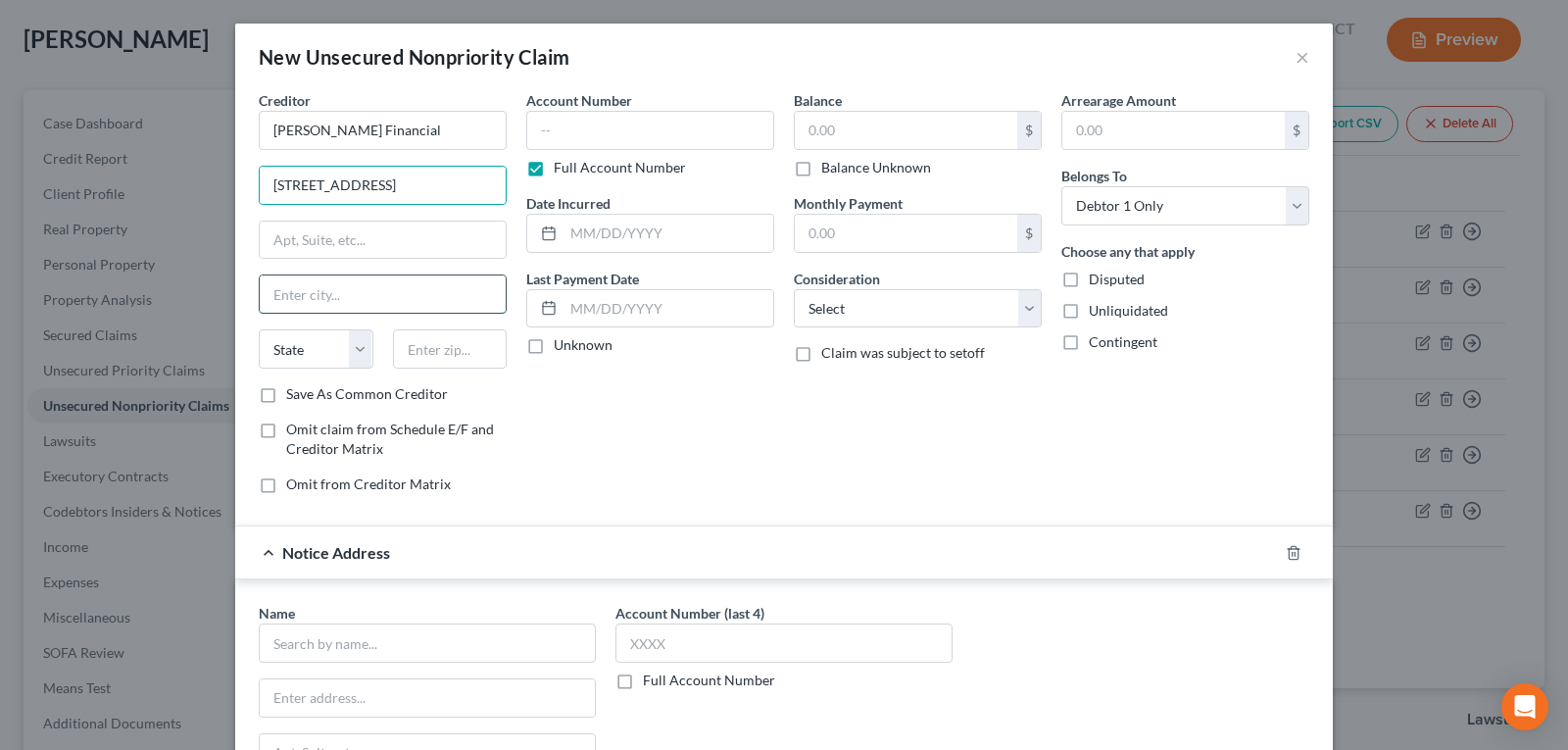
click at [308, 285] on input "text" at bounding box center [382, 294] width 246 height 38
type input "Skokie"
select select "14"
click at [380, 237] on input "text" at bounding box center [382, 240] width 246 height 38
type input "Suite 500"
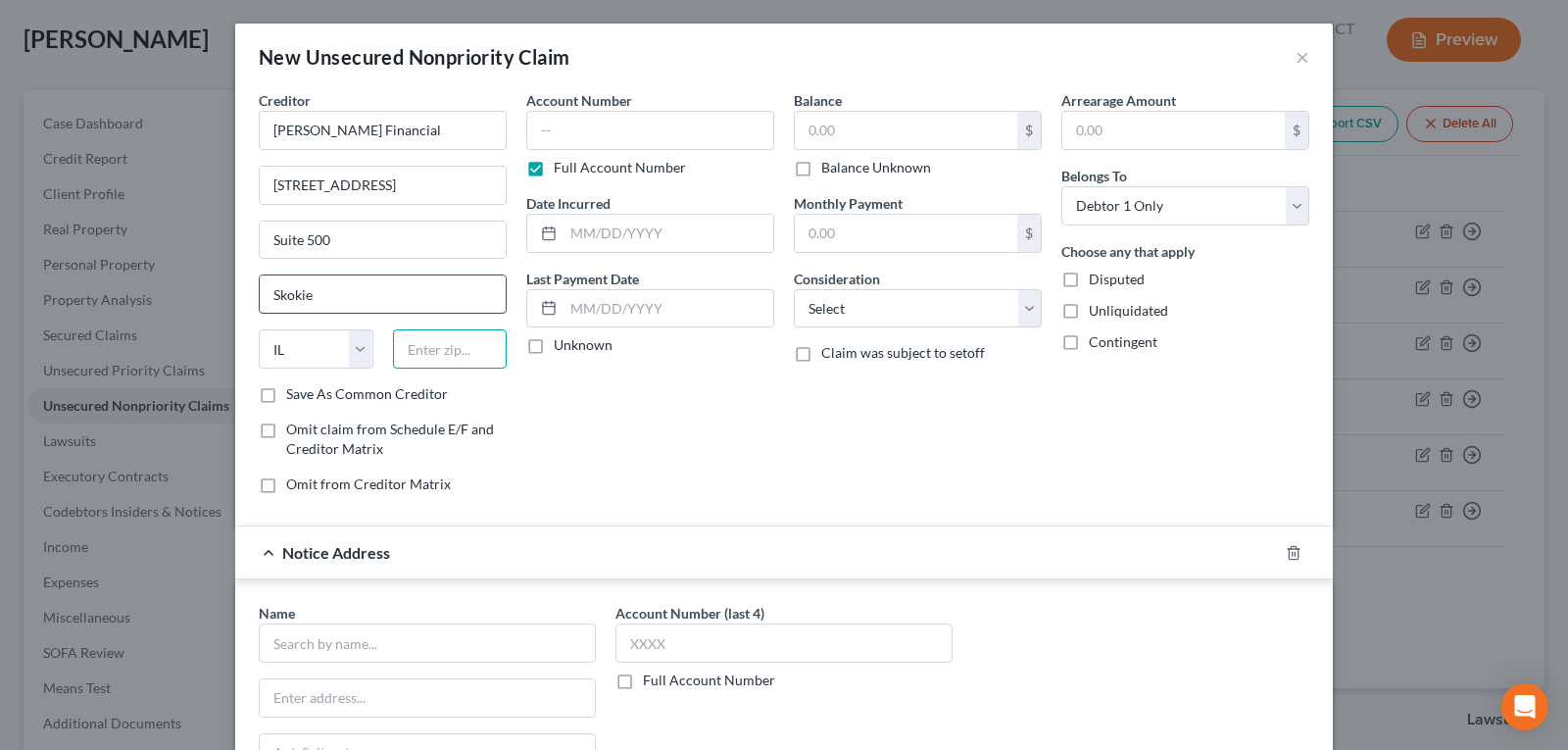
drag, startPoint x: 446, startPoint y: 361, endPoint x: 475, endPoint y: 281, distance: 85.1
click at [446, 358] on input "text" at bounding box center [451, 349] width 115 height 40
drag, startPoint x: 496, startPoint y: 188, endPoint x: 457, endPoint y: 190, distance: 39.1
click at [487, 188] on input "[STREET_ADDRESS]" at bounding box center [382, 186] width 246 height 38
click at [456, 190] on input "[STREET_ADDRESS]" at bounding box center [382, 186] width 246 height 38
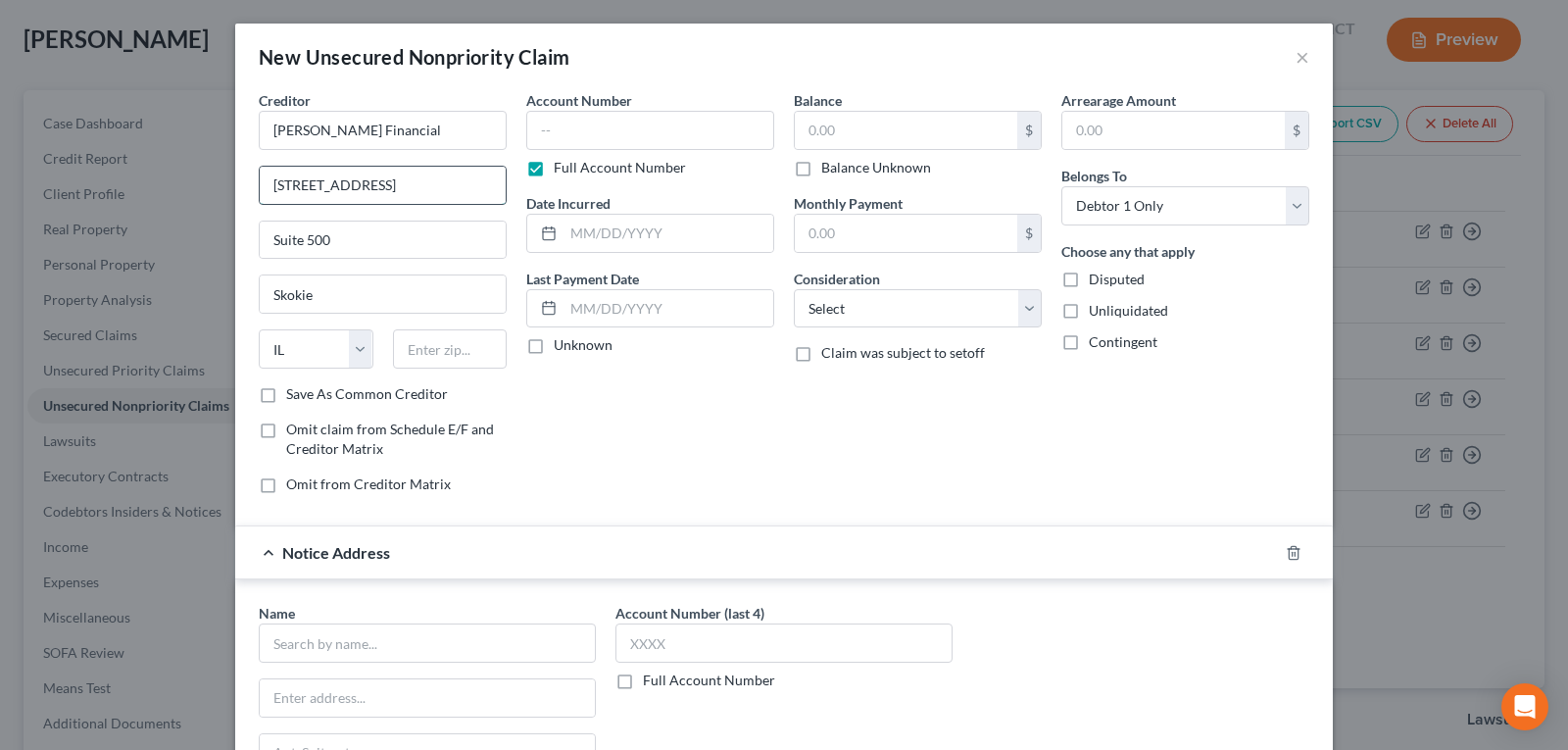
scroll to position [0, 49]
click at [407, 346] on input "text" at bounding box center [451, 349] width 115 height 40
type input "60077"
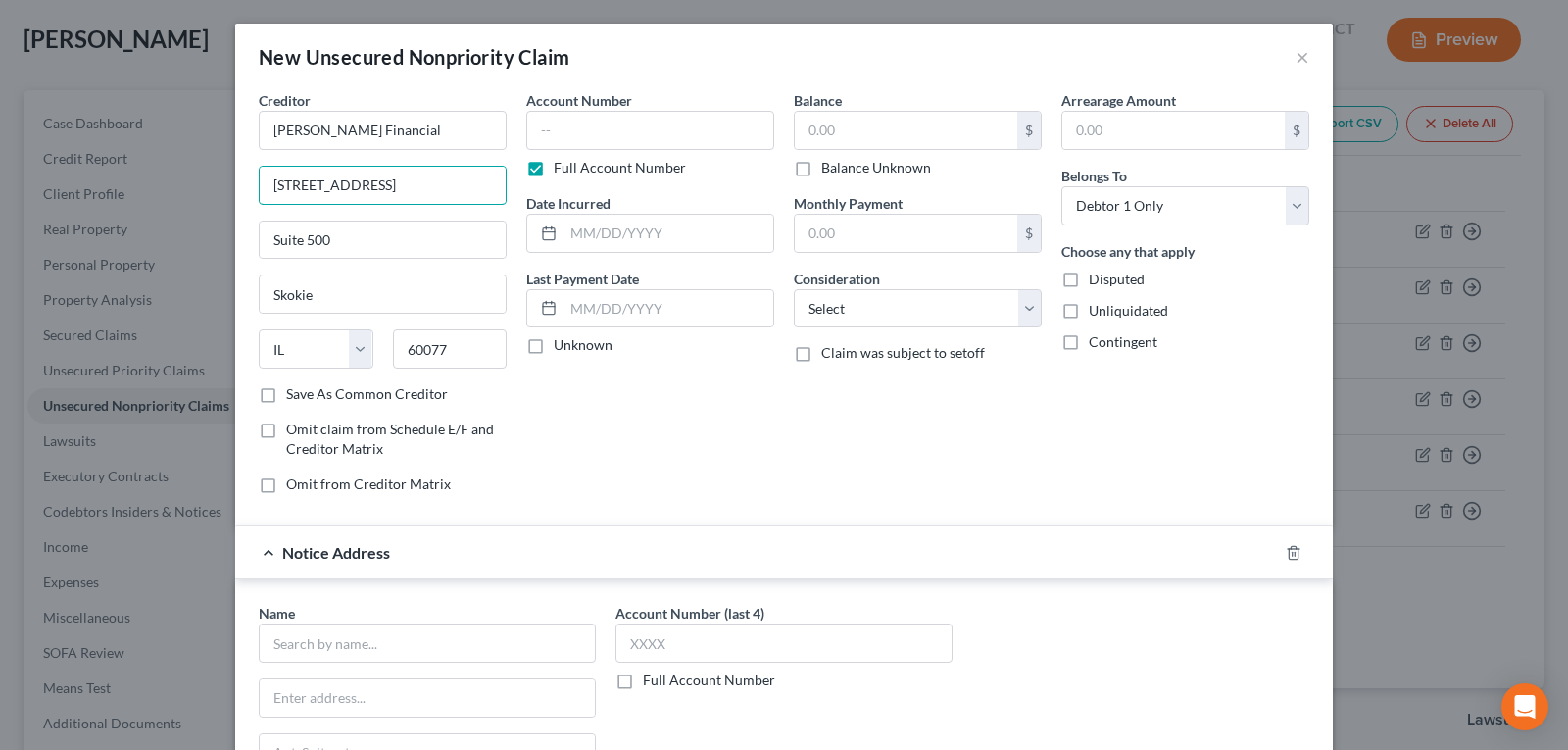
drag, startPoint x: 371, startPoint y: 186, endPoint x: 587, endPoint y: 186, distance: 216.0
click at [587, 186] on div "Creditor * [PERSON_NAME] Financial [STREET_ADDRESS][GEOGRAPHIC_DATA][US_STATE] …" at bounding box center [784, 299] width 1070 height 419
type input "[STREET_ADDRESS]"
click at [888, 138] on input "text" at bounding box center [905, 130] width 222 height 38
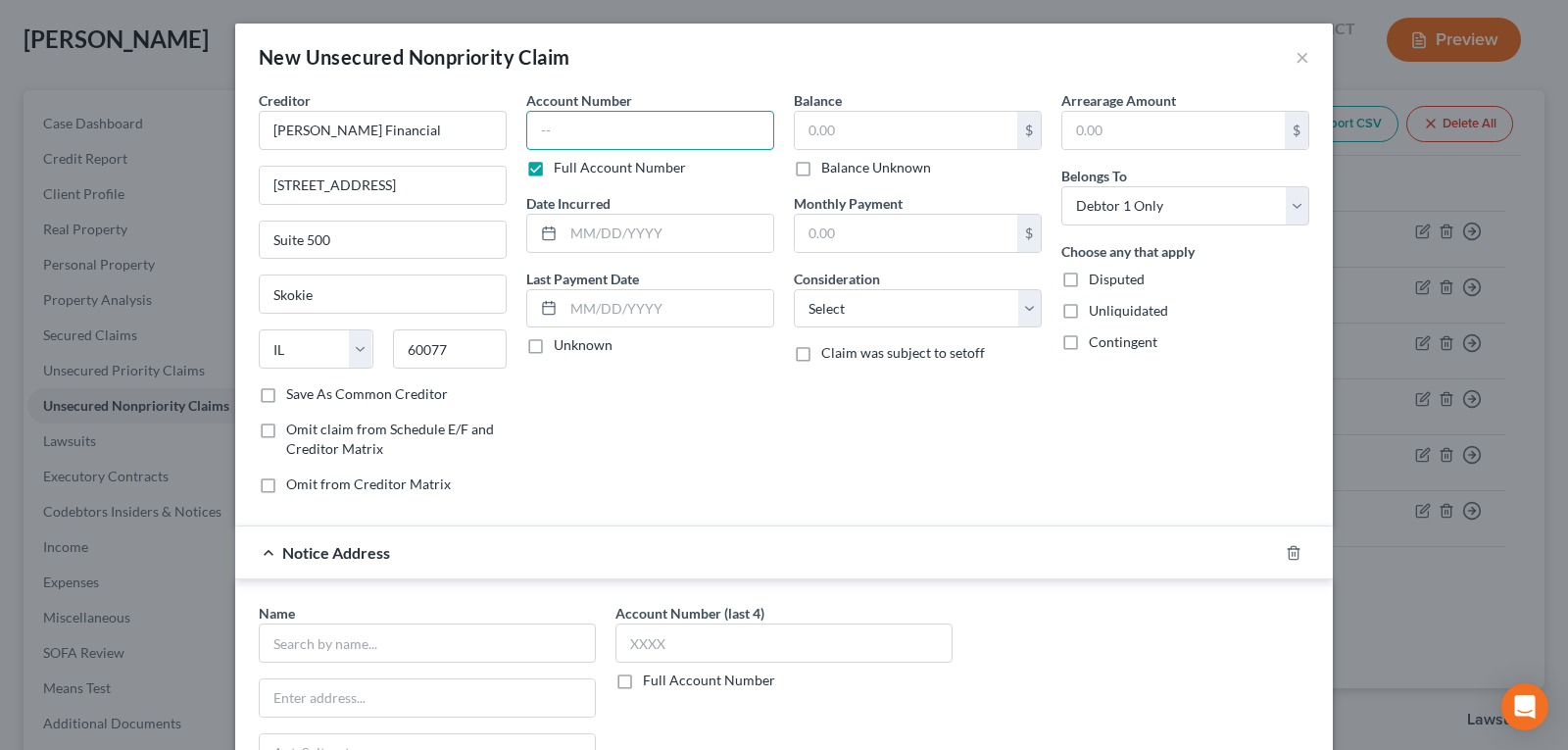
click at [570, 121] on input "text" at bounding box center [650, 130] width 248 height 40
click at [553, 171] on label "Full Account Number" at bounding box center [619, 168] width 132 height 20
click at [561, 171] on input "Full Account Number" at bounding box center [567, 164] width 13 height 13
click at [574, 138] on input "text" at bounding box center [650, 130] width 248 height 40
type input "6075"
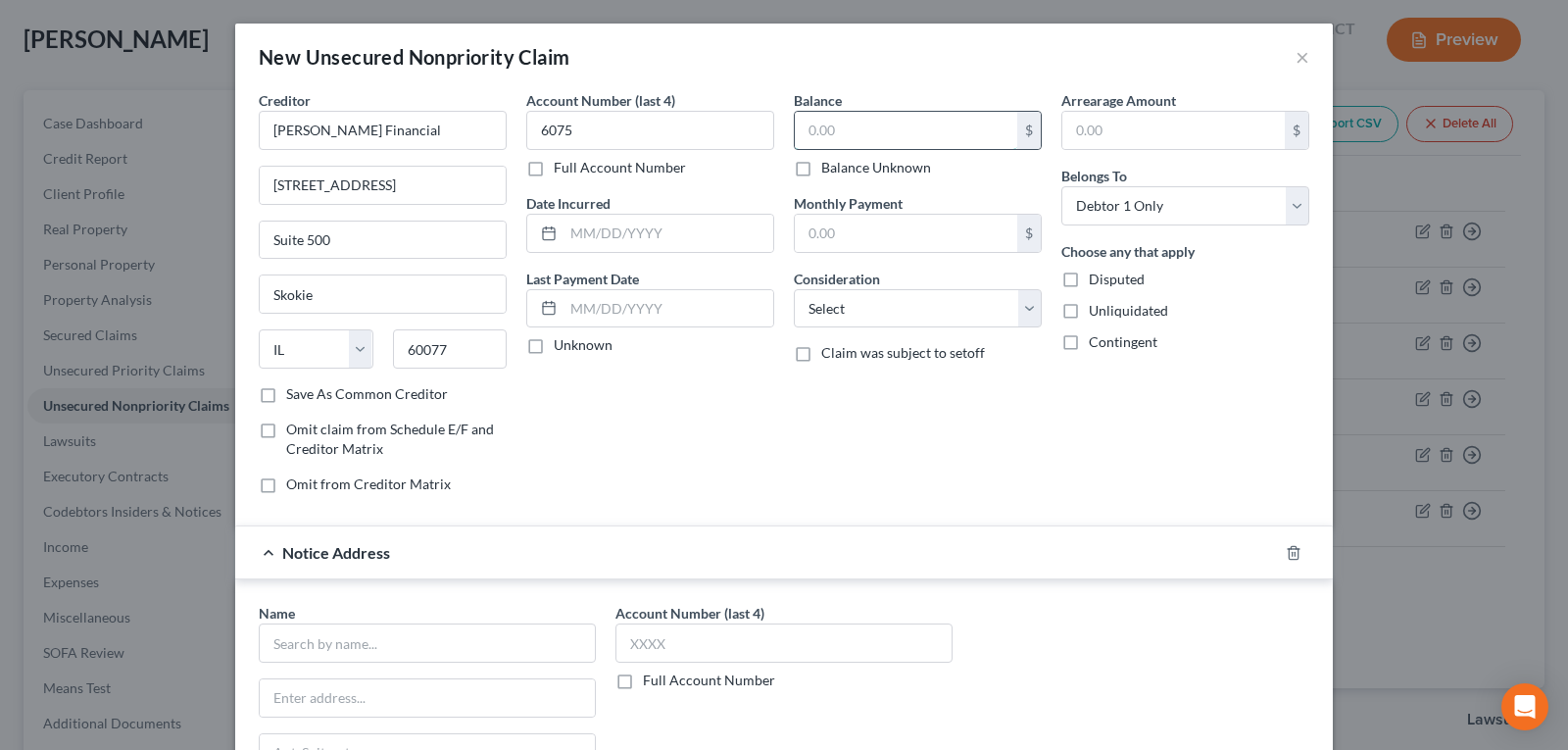
click at [845, 129] on input "text" at bounding box center [905, 130] width 222 height 38
type input "1,634.73"
click at [841, 475] on div "Balance 1,634.73 $ Balance Unknown Balance Undetermined 1,634.73 $ Balance Unkn…" at bounding box center [917, 299] width 268 height 419
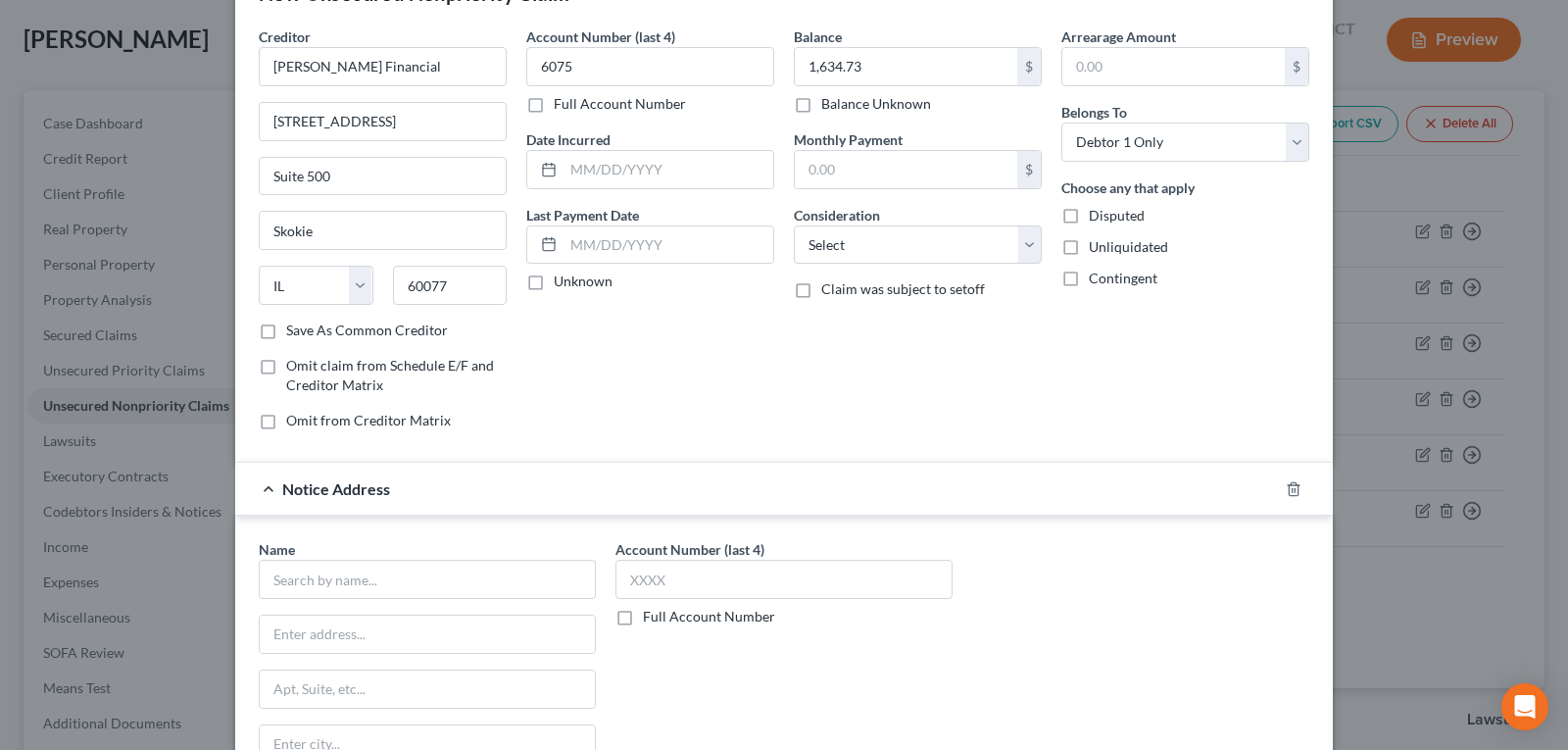
scroll to position [98, 0]
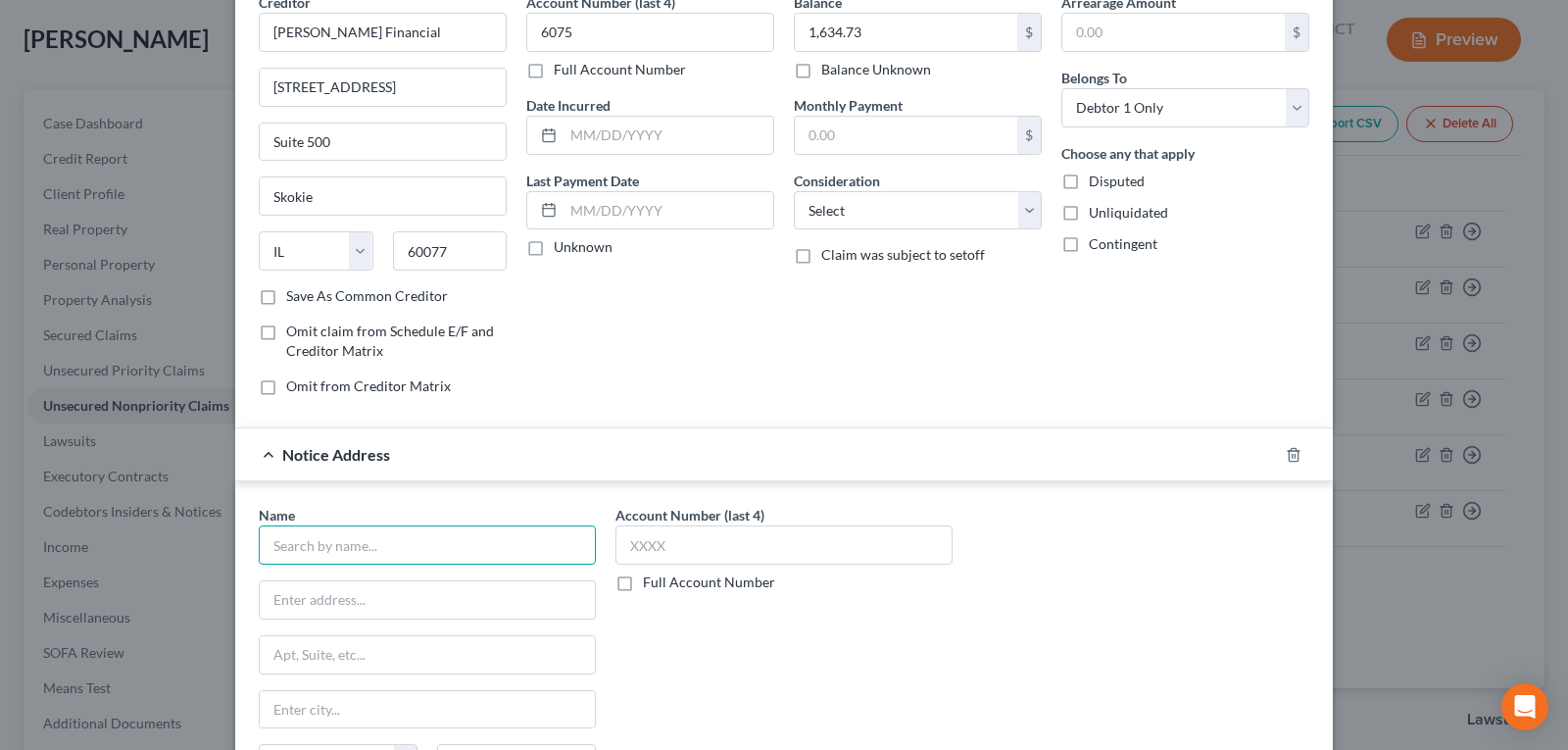
click at [442, 542] on input "text" at bounding box center [427, 545] width 337 height 40
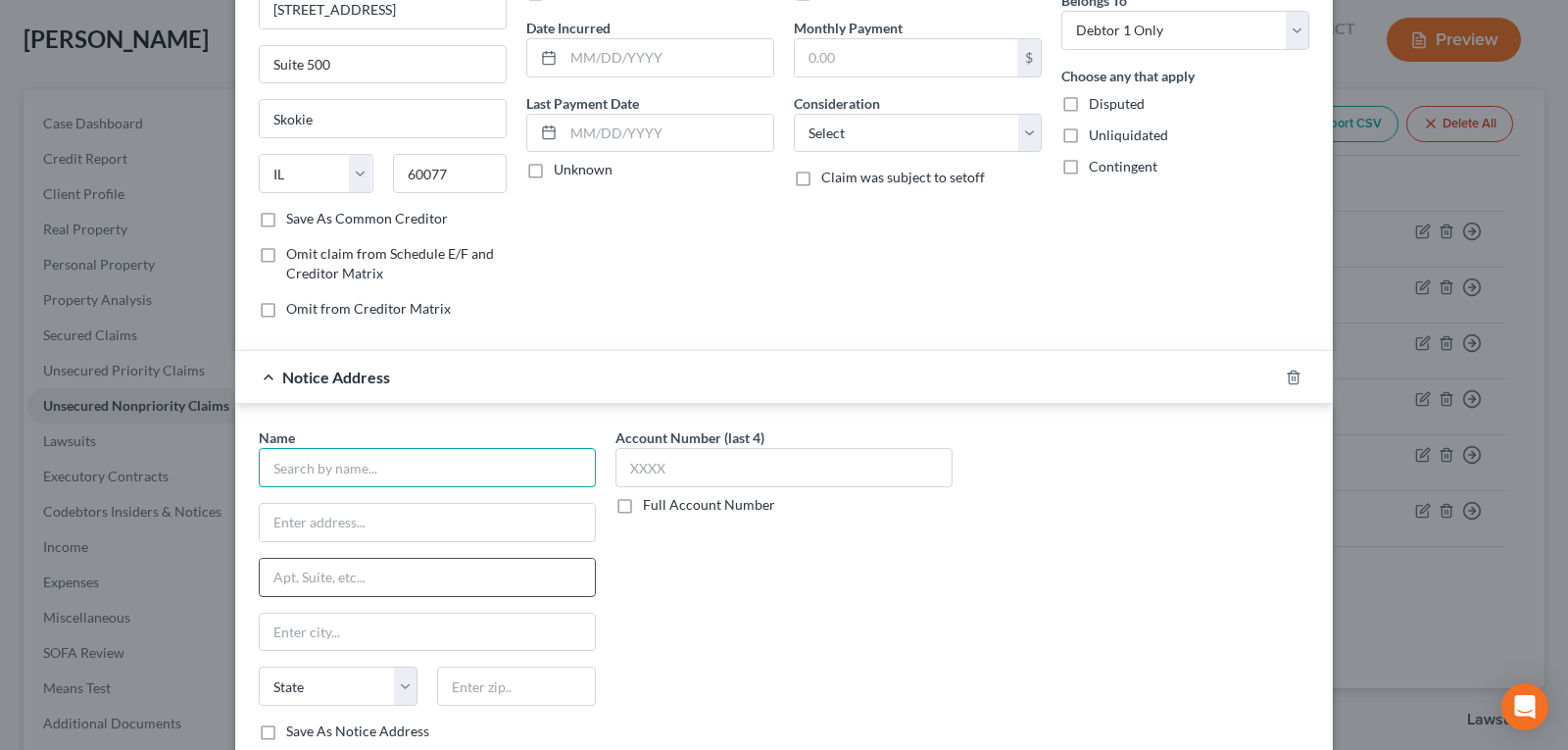
scroll to position [196, 0]
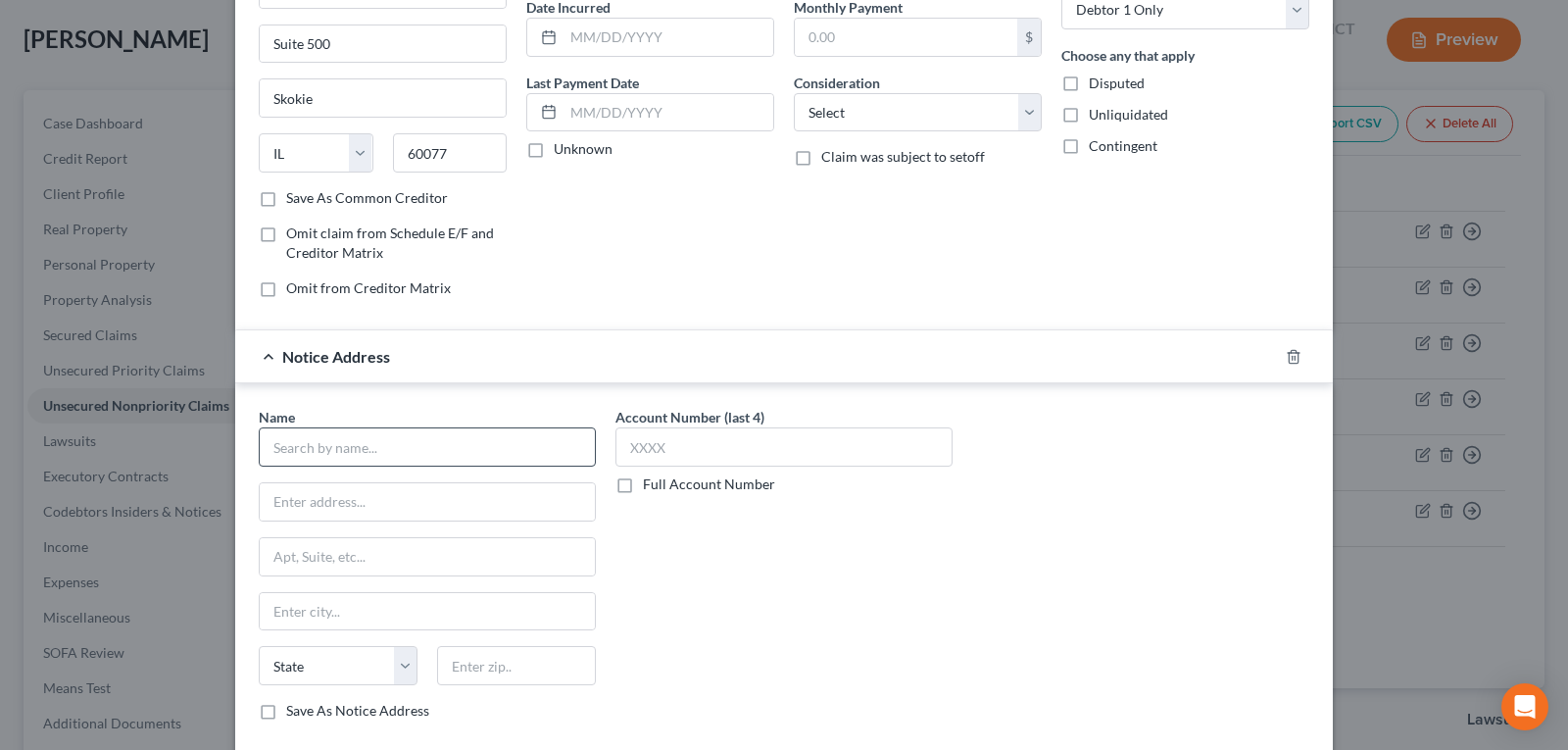
click at [384, 466] on div "Name * State [US_STATE] AK AR AZ CA CO CT DE DC [GEOGRAPHIC_DATA] [GEOGRAPHIC_D…" at bounding box center [427, 563] width 337 height 313
drag, startPoint x: 389, startPoint y: 434, endPoint x: 382, endPoint y: 445, distance: 13.0
click at [385, 440] on input "text" at bounding box center [427, 447] width 337 height 40
paste input "LVNV Funding, LLC c/o Resurgent Capital Services P.O. [STREET_ADDRESS]"
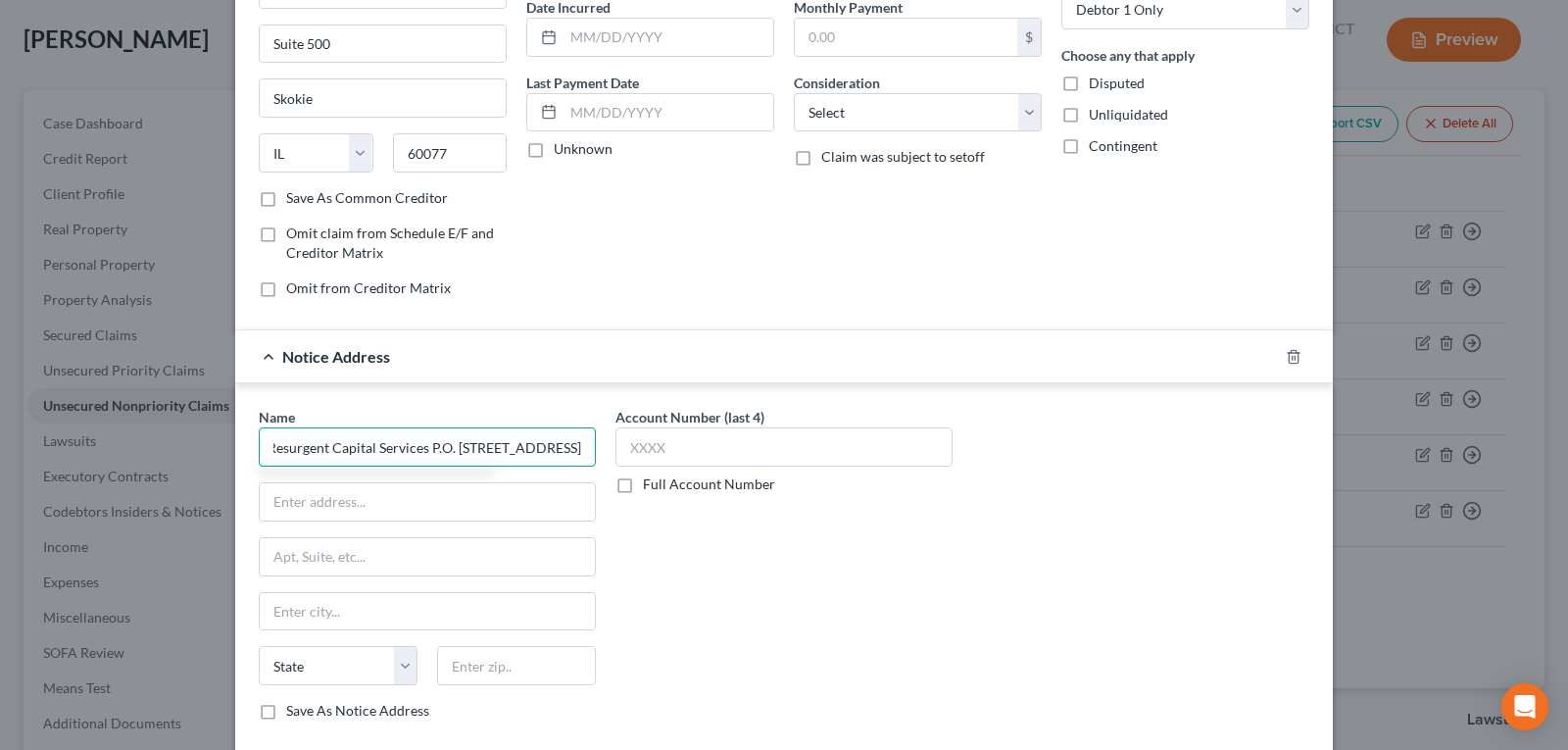
drag, startPoint x: 348, startPoint y: 446, endPoint x: 440, endPoint y: 448, distance: 92.0
click at [440, 448] on input "LVNV Funding, LLC c/o Resurgent Capital Services P.O. [STREET_ADDRESS]" at bounding box center [427, 447] width 337 height 40
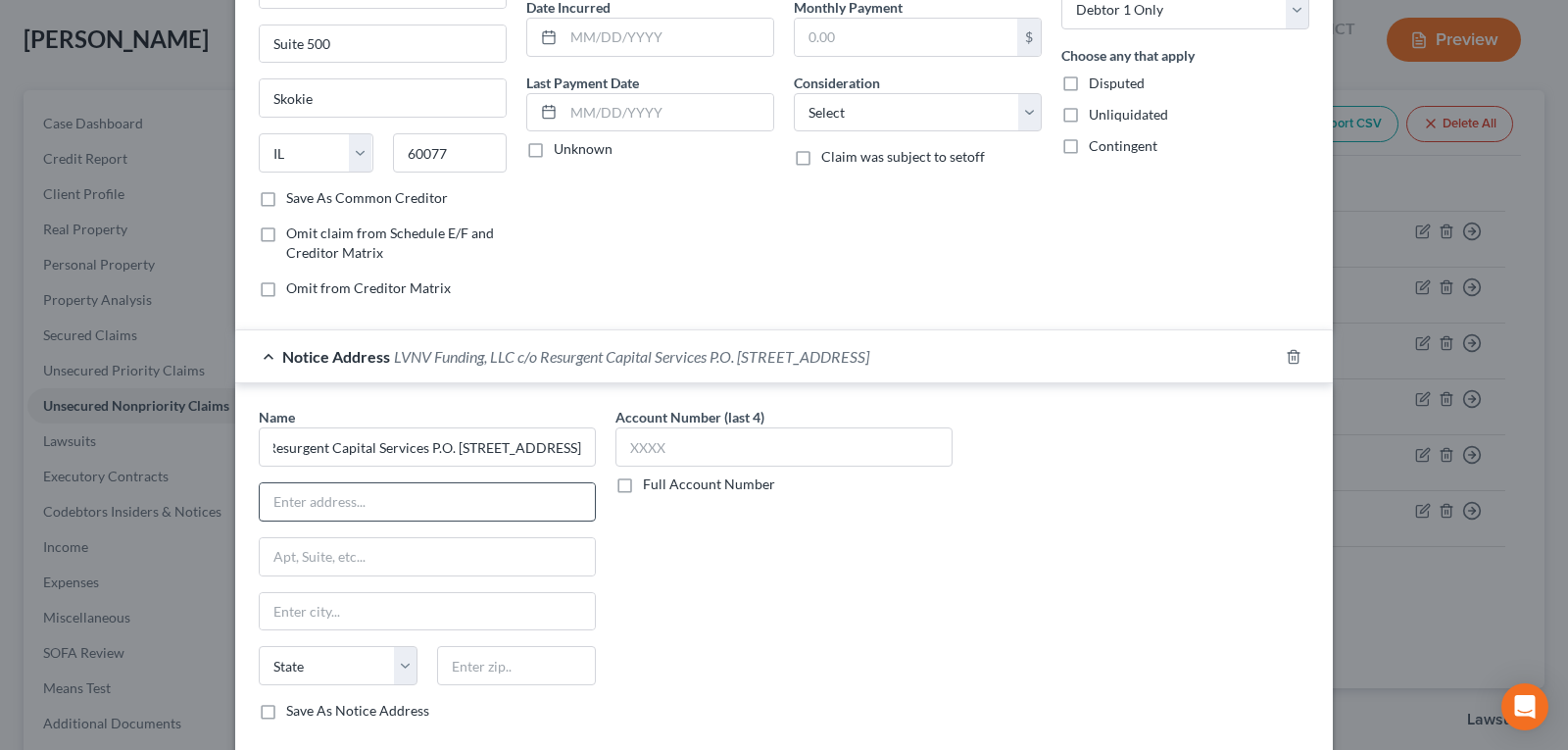
scroll to position [0, 0]
drag, startPoint x: 432, startPoint y: 476, endPoint x: 431, endPoint y: 489, distance: 13.0
click at [431, 485] on div "Name * LVNV Funding, LLC c/o Resurgent Capital Services P.O. [GEOGRAPHIC_DATA][…" at bounding box center [427, 563] width 337 height 313
type input "LVNV Funding, LLC c/o Resurgent Capital Services P.O. [STREET_ADDRESS]"
click at [431, 489] on input "text" at bounding box center [427, 502] width 335 height 38
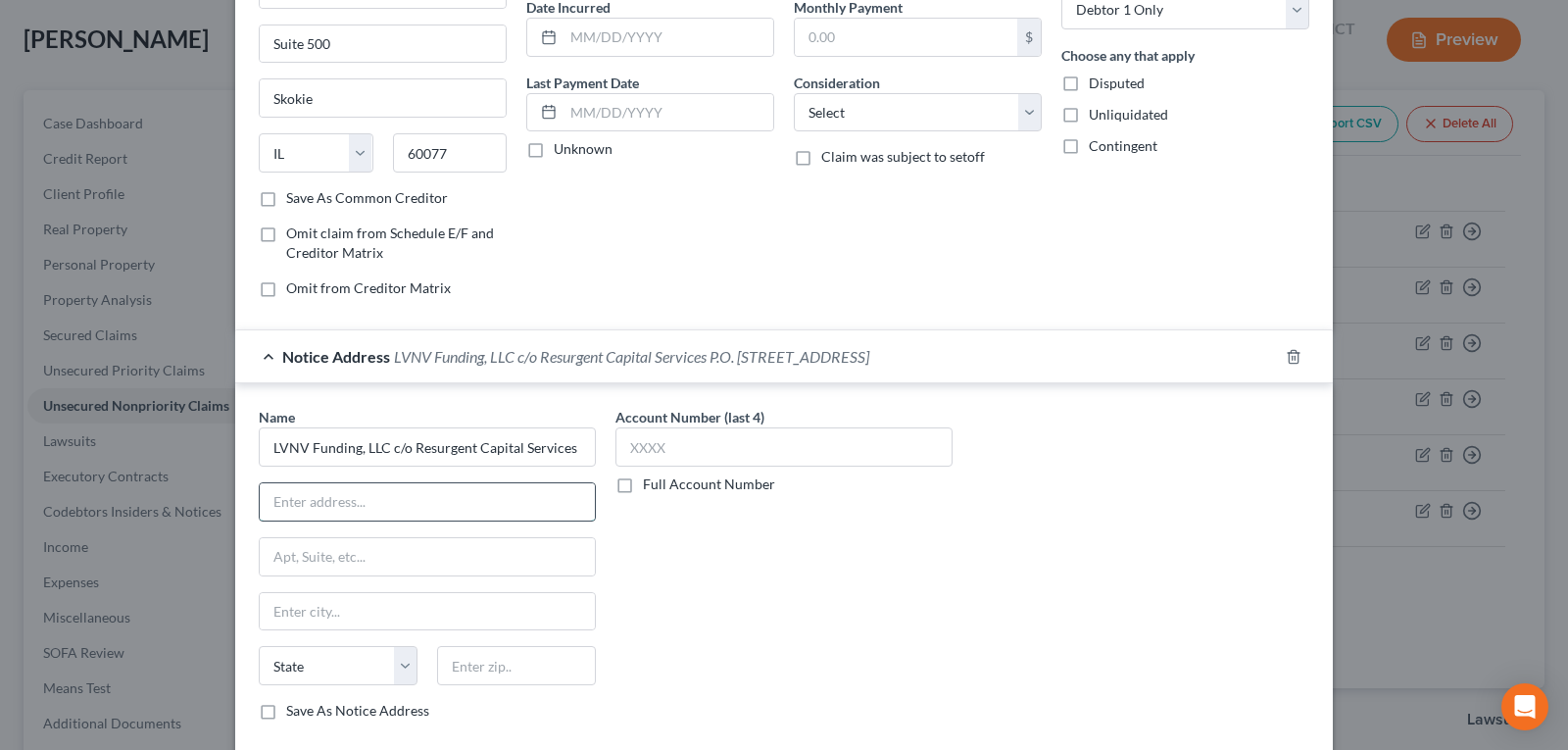
paste input "P.O. Box 10497"
type input "P.O. Box 10497"
click at [410, 549] on input "text" at bounding box center [427, 556] width 335 height 38
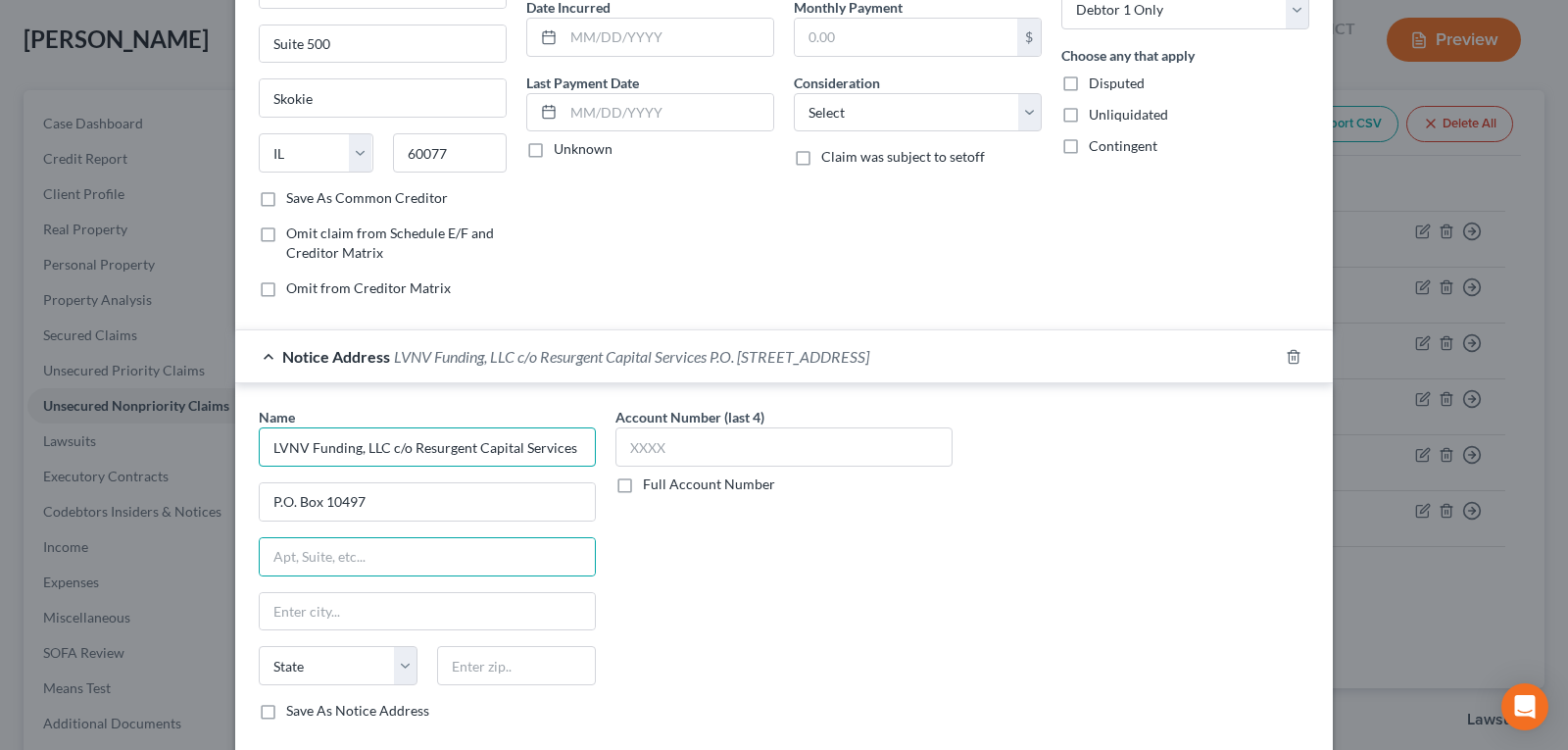
click at [441, 448] on input "LVNV Funding, LLC c/o Resurgent Capital Services P.O. [STREET_ADDRESS]" at bounding box center [427, 447] width 337 height 40
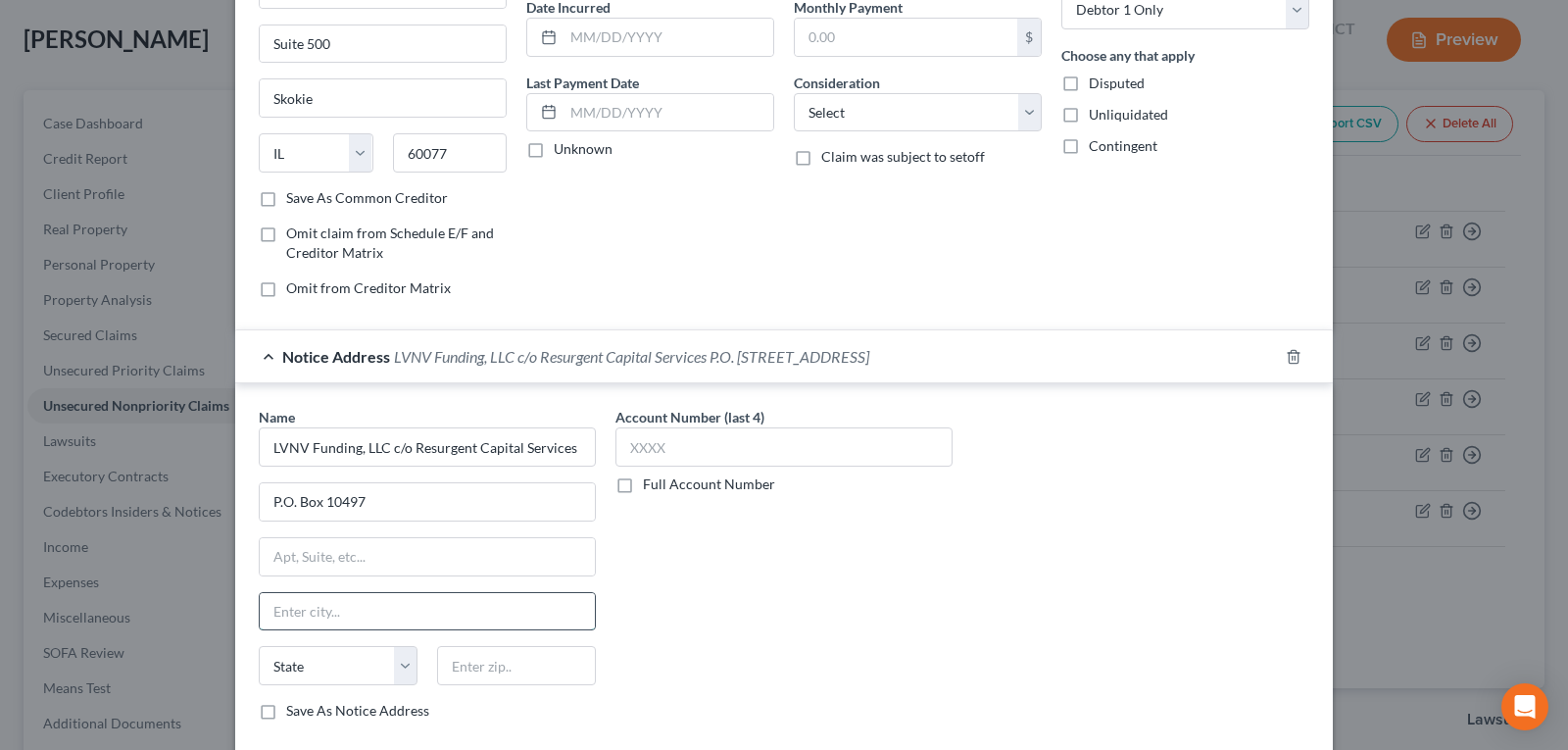
click at [473, 604] on input "text" at bounding box center [427, 612] width 335 height 38
type input "[GEOGRAPHIC_DATA]"
select select "42"
click at [529, 443] on input "LVNV Funding, LLC c/o Resurgent Capital Services P.O. [STREET_ADDRESS]" at bounding box center [427, 447] width 337 height 40
click at [518, 665] on input "text" at bounding box center [516, 666] width 159 height 40
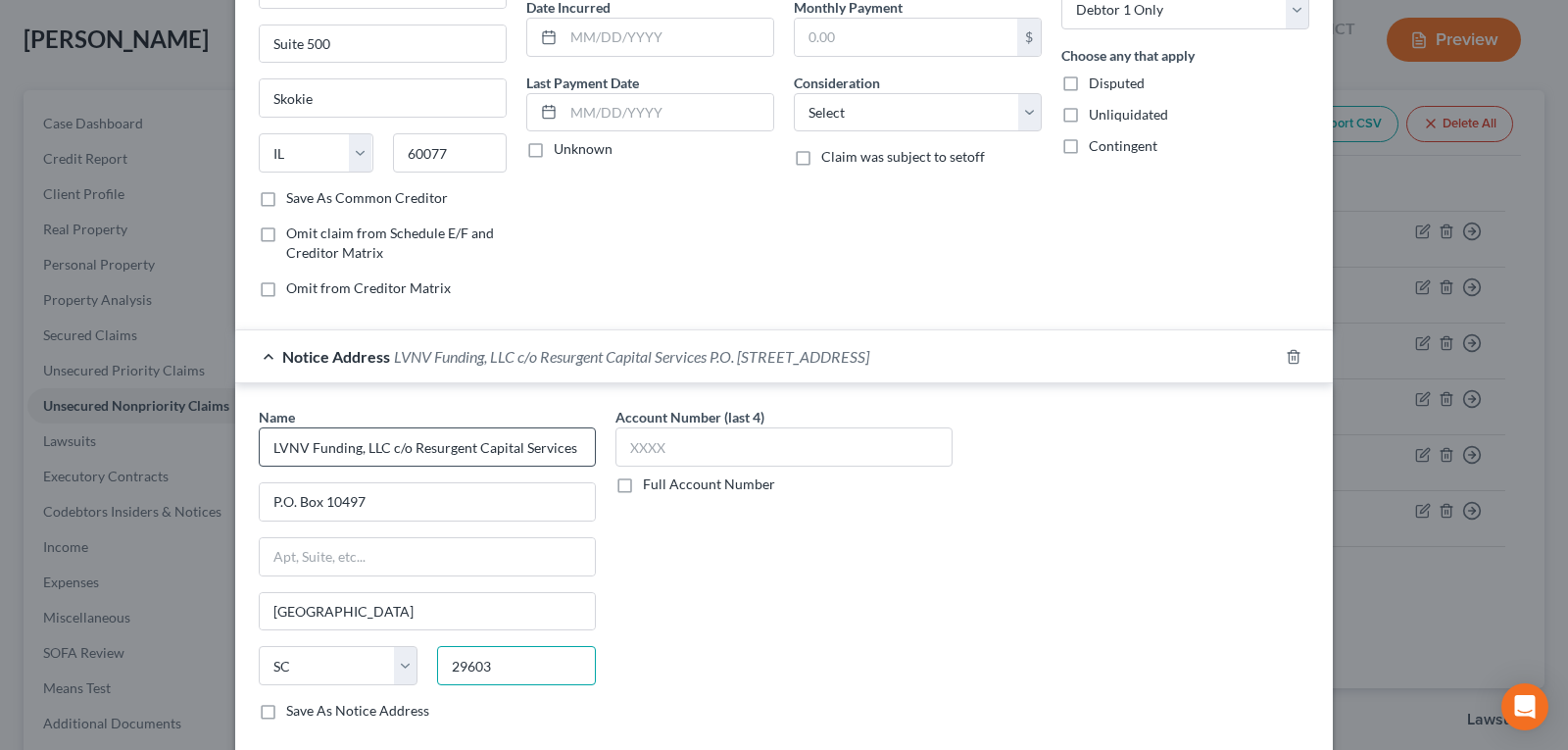
type input "29603"
click at [553, 448] on input "LVNV Funding, LLC c/o Resurgent Capital Services P.O. [STREET_ADDRESS]" at bounding box center [427, 447] width 337 height 40
drag, startPoint x: 566, startPoint y: 444, endPoint x: 616, endPoint y: 439, distance: 50.2
click at [616, 439] on div "Name * LVNV Funding, LLC c/o Resurgent Capital Services P.O. [STREET_ADDRESS] P…" at bounding box center [784, 571] width 1070 height 329
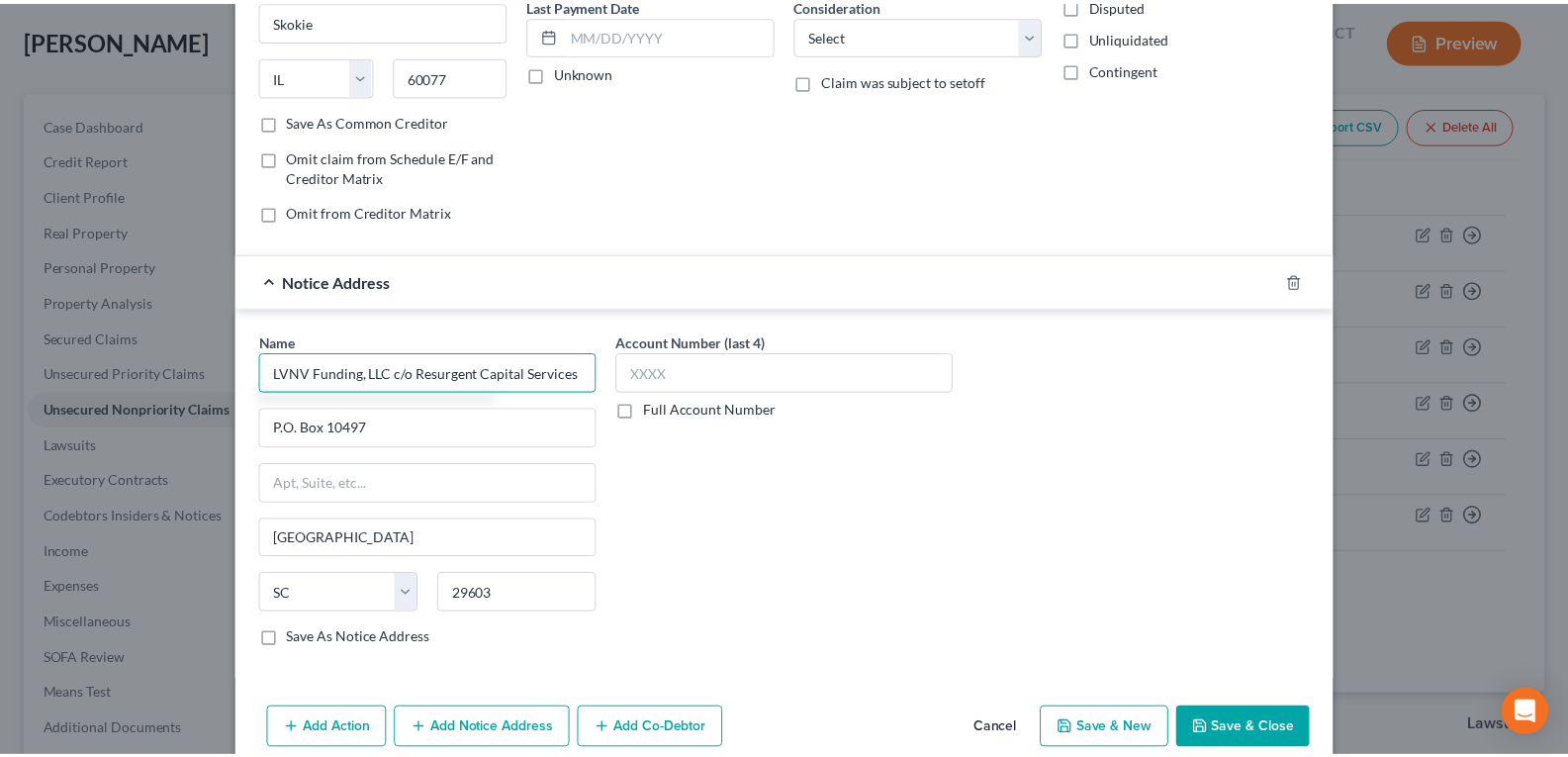
scroll to position [296, 0]
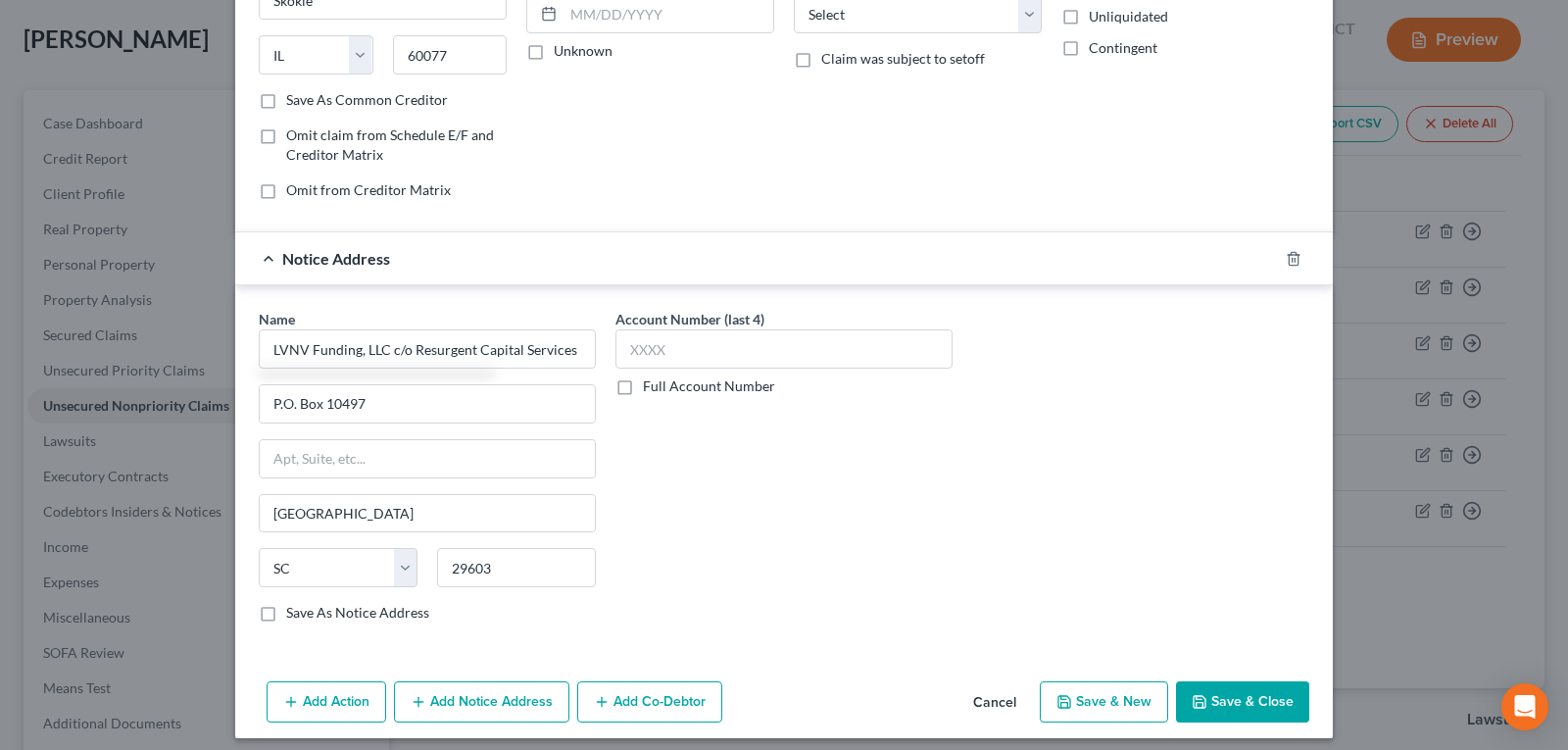
click at [1219, 699] on button "Save & Close" at bounding box center [1242, 702] width 133 height 42
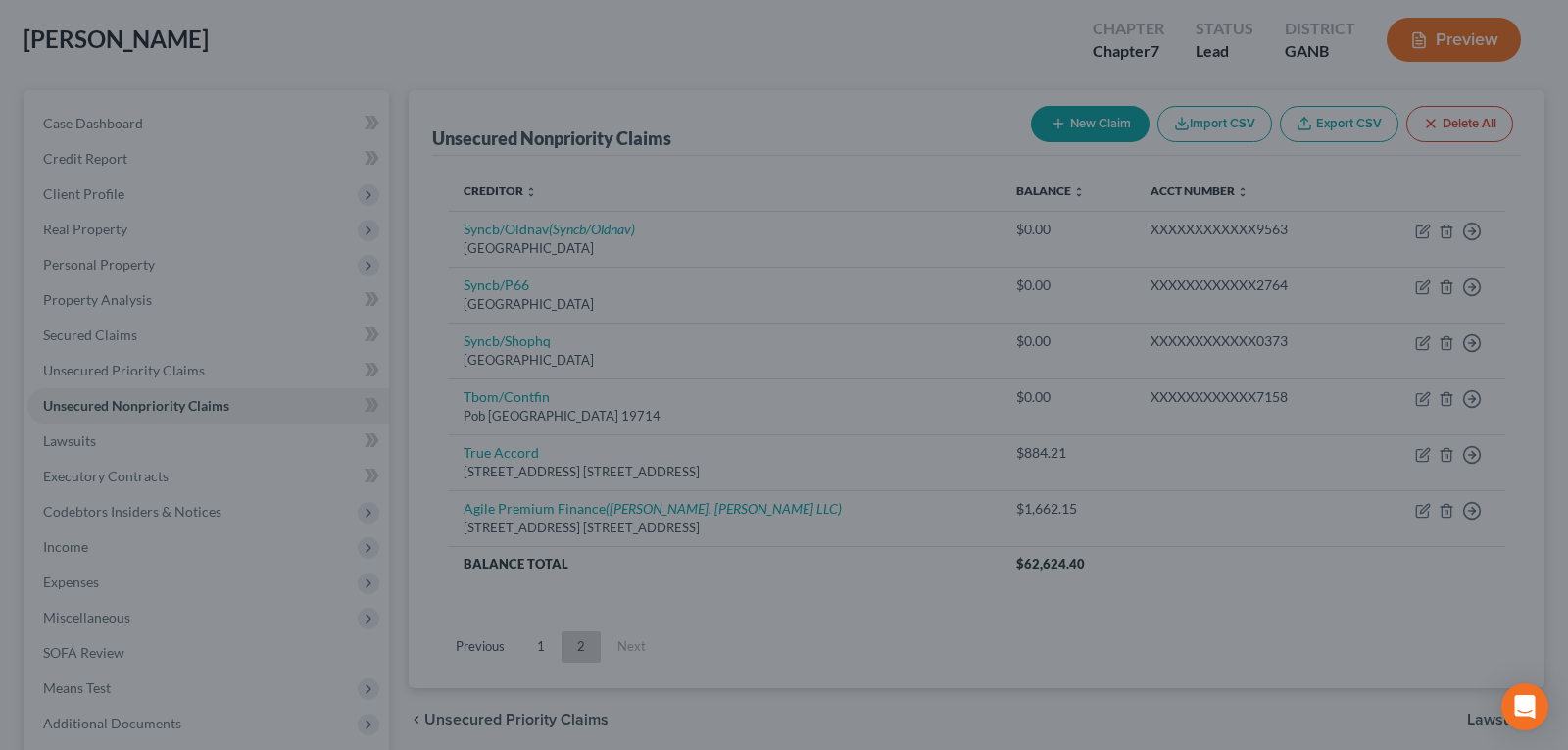
type input "LVNV Funding, LLC c/o Resurgent Capital Services"
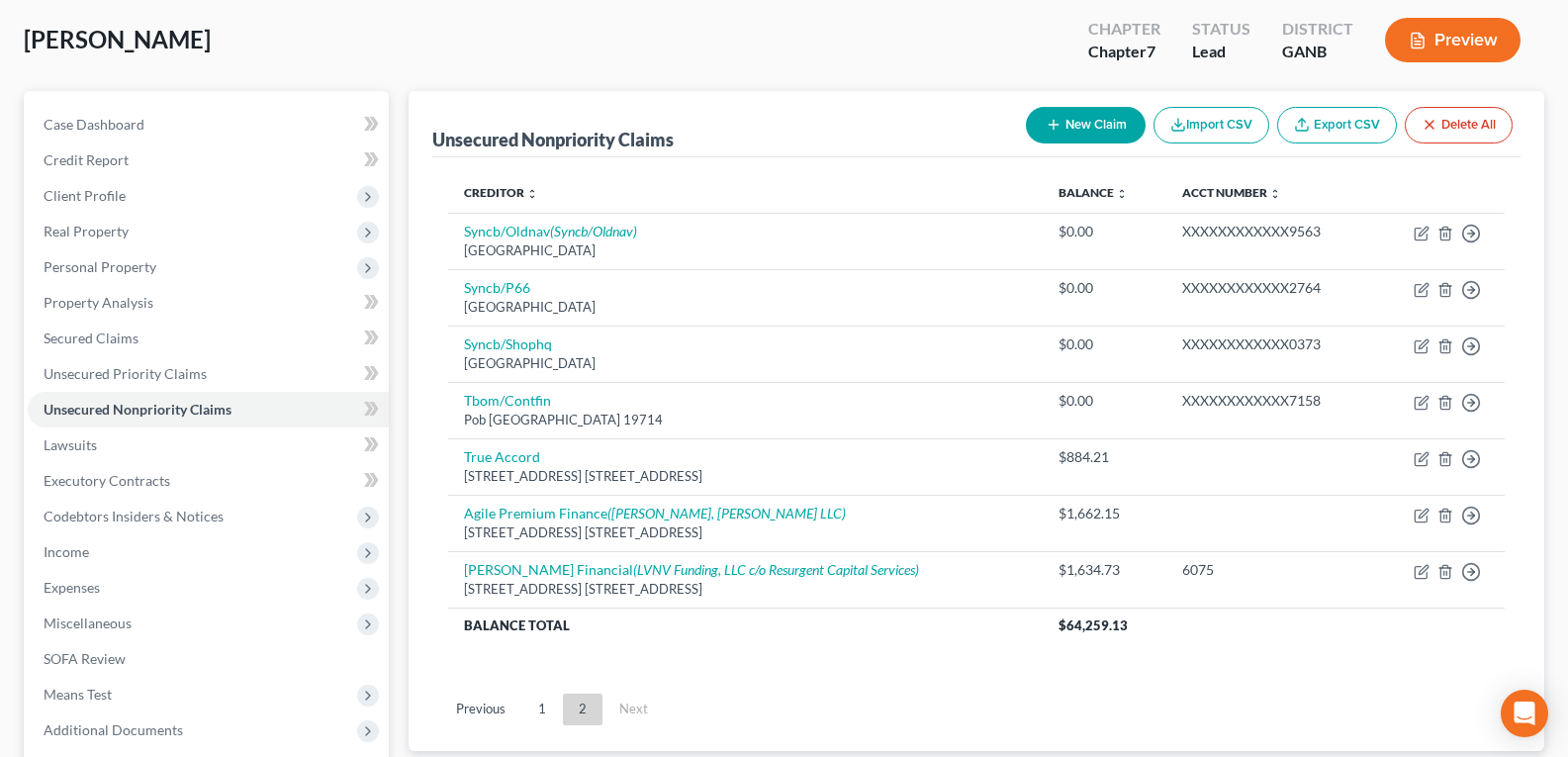
click at [1043, 114] on button "New Claim" at bounding box center [1085, 125] width 120 height 37
select select "0"
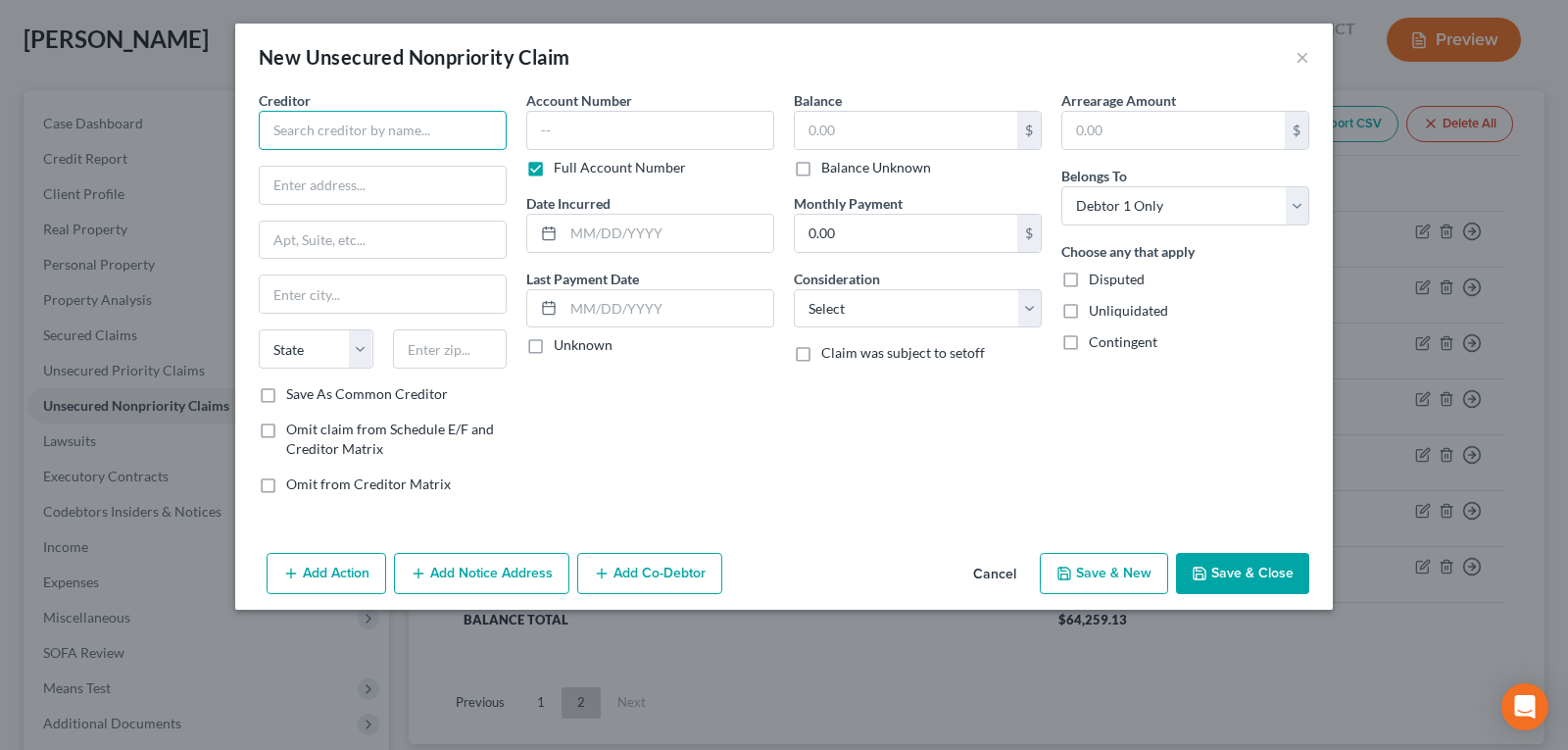
click at [360, 140] on input "text" at bounding box center [382, 130] width 248 height 40
type input "M"
click at [1000, 588] on button "Cancel" at bounding box center [994, 574] width 74 height 40
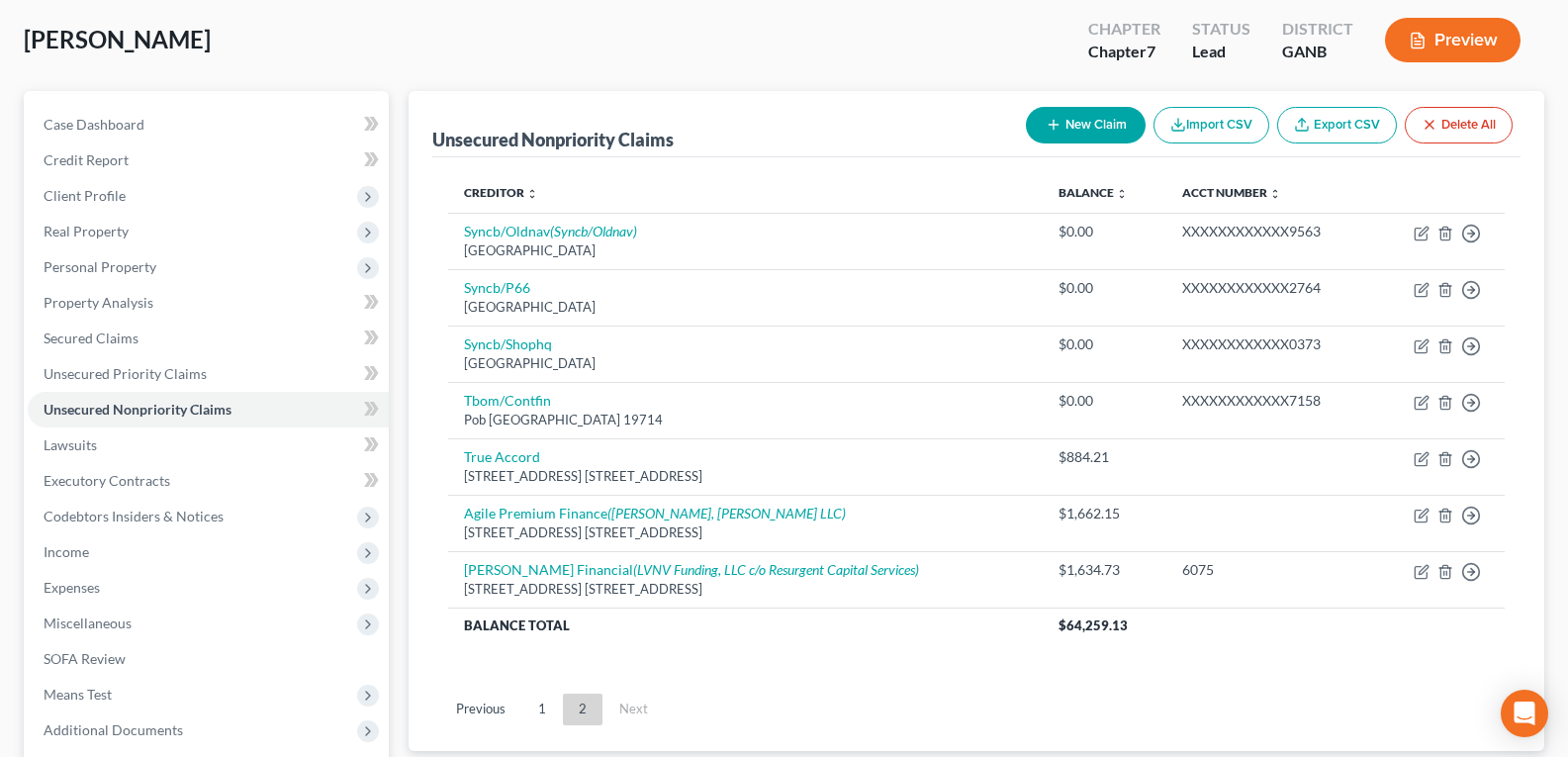
click at [1071, 122] on button "New Claim" at bounding box center [1085, 125] width 120 height 37
select select "0"
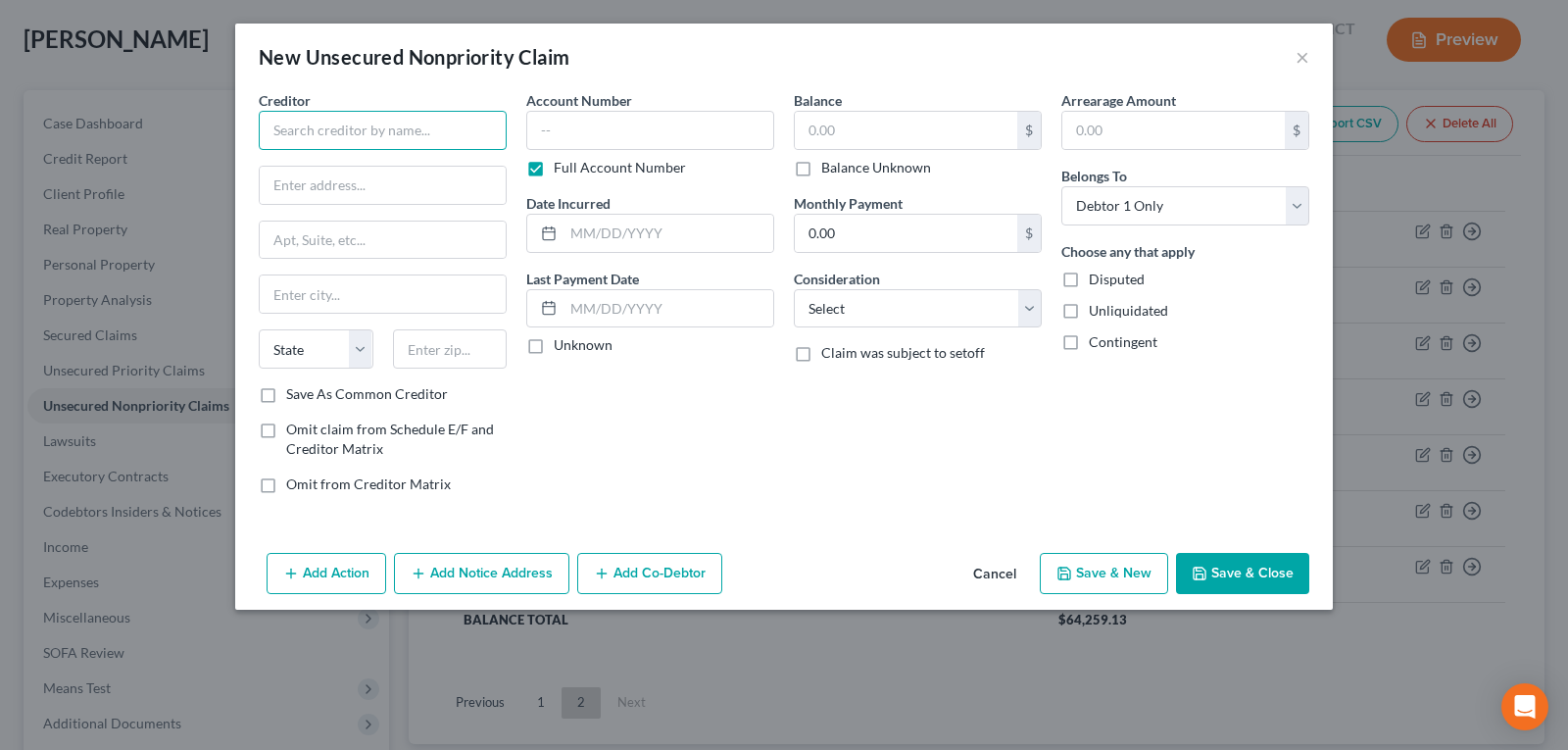
click at [383, 132] on input "text" at bounding box center [382, 130] width 248 height 40
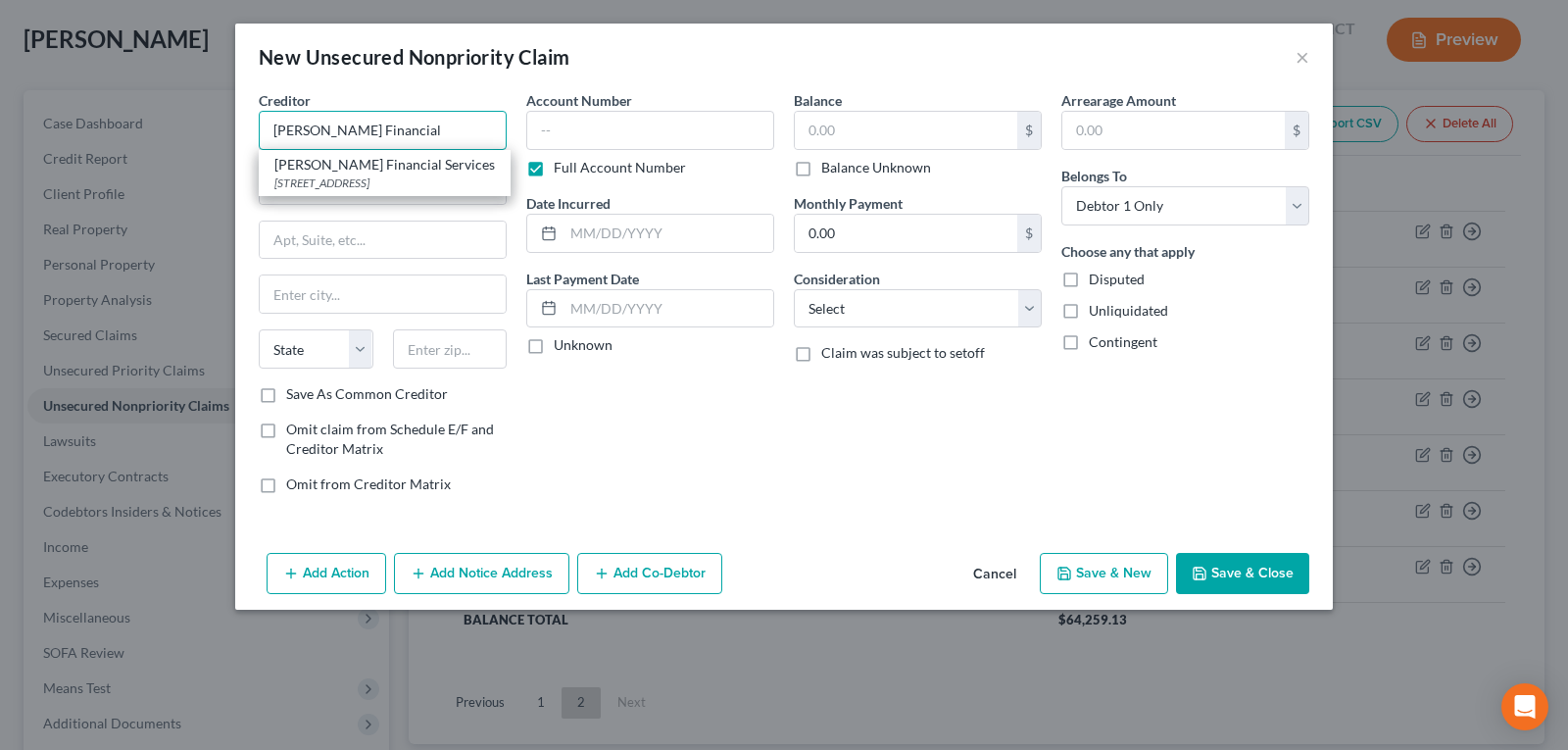
type input "[PERSON_NAME] Financial"
type input "P.O. Box 828"
type input "Skokie"
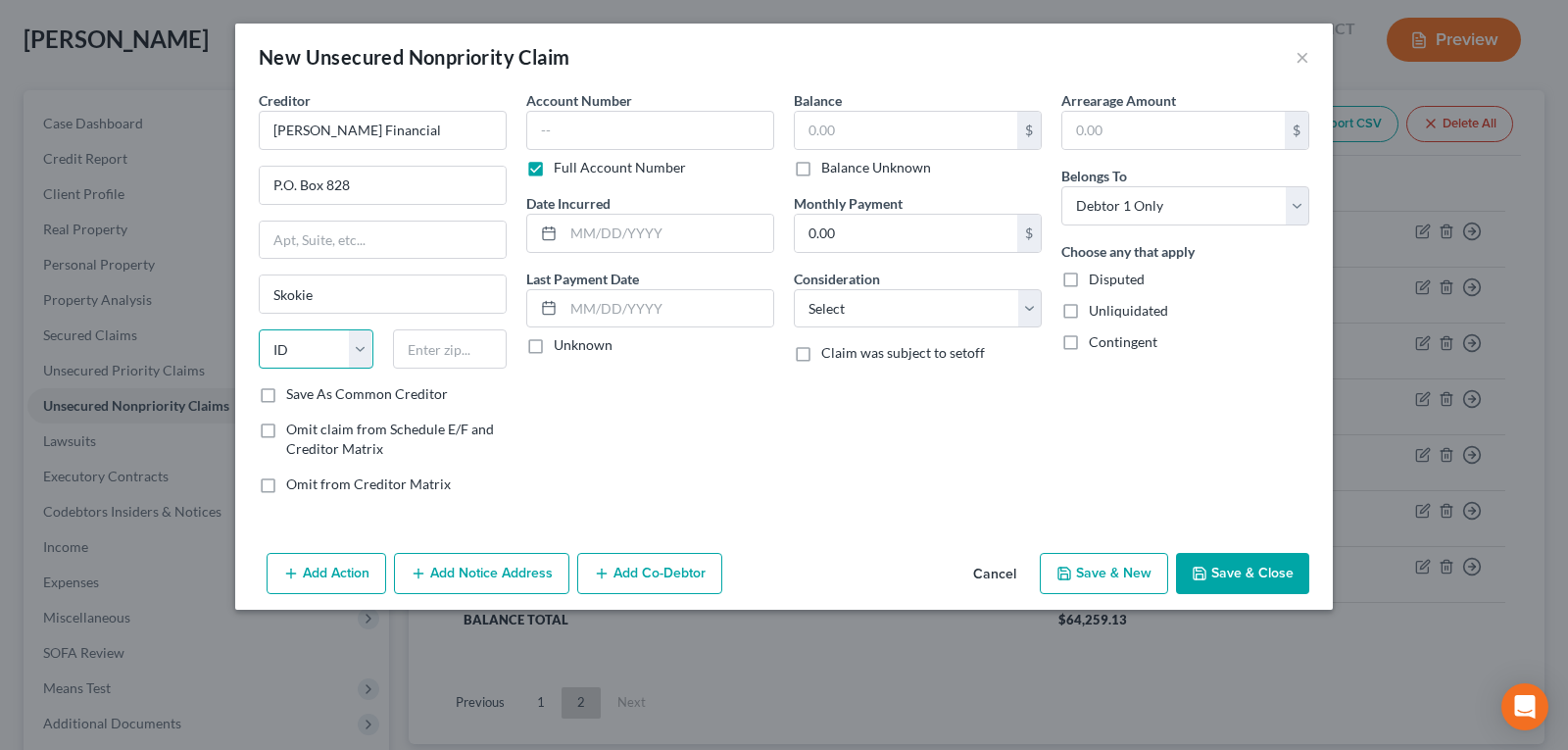
select select "14"
type input "60076"
click at [553, 163] on label "Full Account Number" at bounding box center [619, 168] width 132 height 20
click at [561, 163] on input "Full Account Number" at bounding box center [567, 164] width 13 height 13
click at [569, 129] on input "text" at bounding box center [650, 130] width 248 height 40
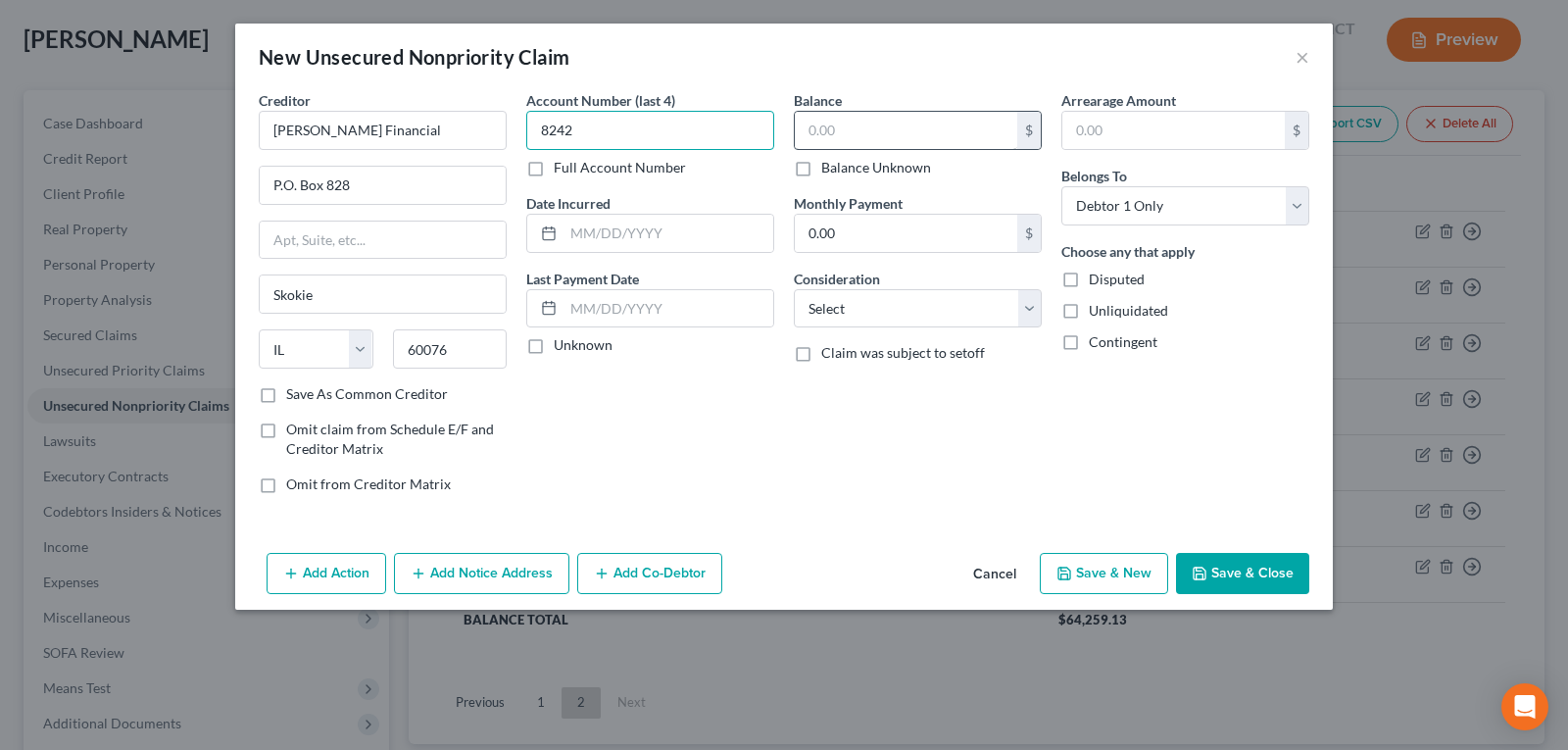
type input "8242"
click at [962, 128] on input "text" at bounding box center [905, 130] width 222 height 38
type input "1,731.77"
drag, startPoint x: 956, startPoint y: 426, endPoint x: 1074, endPoint y: 468, distance: 125.3
click at [957, 425] on div "Balance 1,731.77 $ Balance Unknown Balance Undetermined 1,731.77 $ Balance Unkn…" at bounding box center [917, 299] width 268 height 419
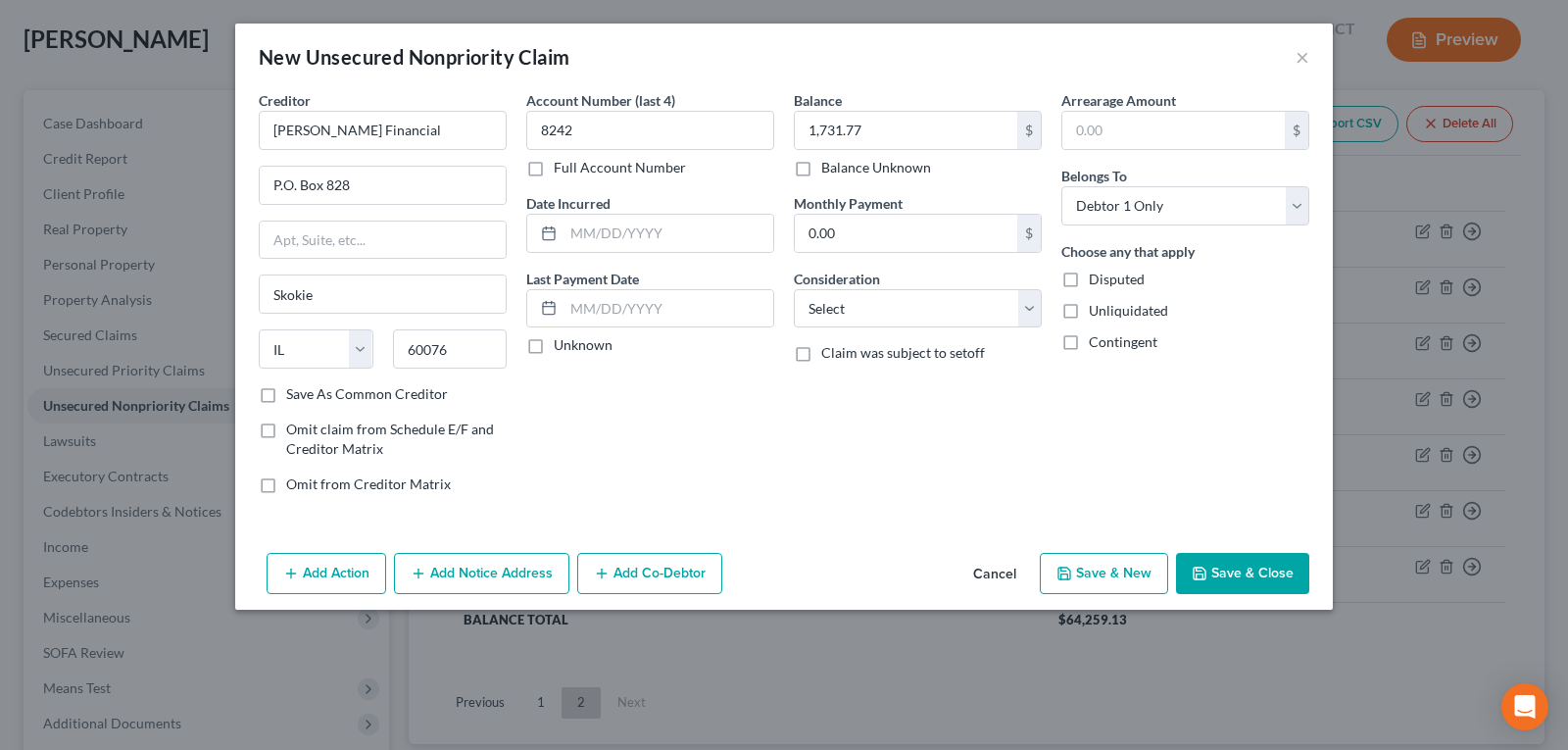
drag, startPoint x: 1217, startPoint y: 549, endPoint x: 1216, endPoint y: 579, distance: 30.0
click at [1217, 562] on div "Add Action Add Notice Address Add Co-Debtor Cancel Save & New Save & Close" at bounding box center [784, 576] width 1098 height 64
click at [1218, 578] on button "Save & Close" at bounding box center [1242, 573] width 133 height 42
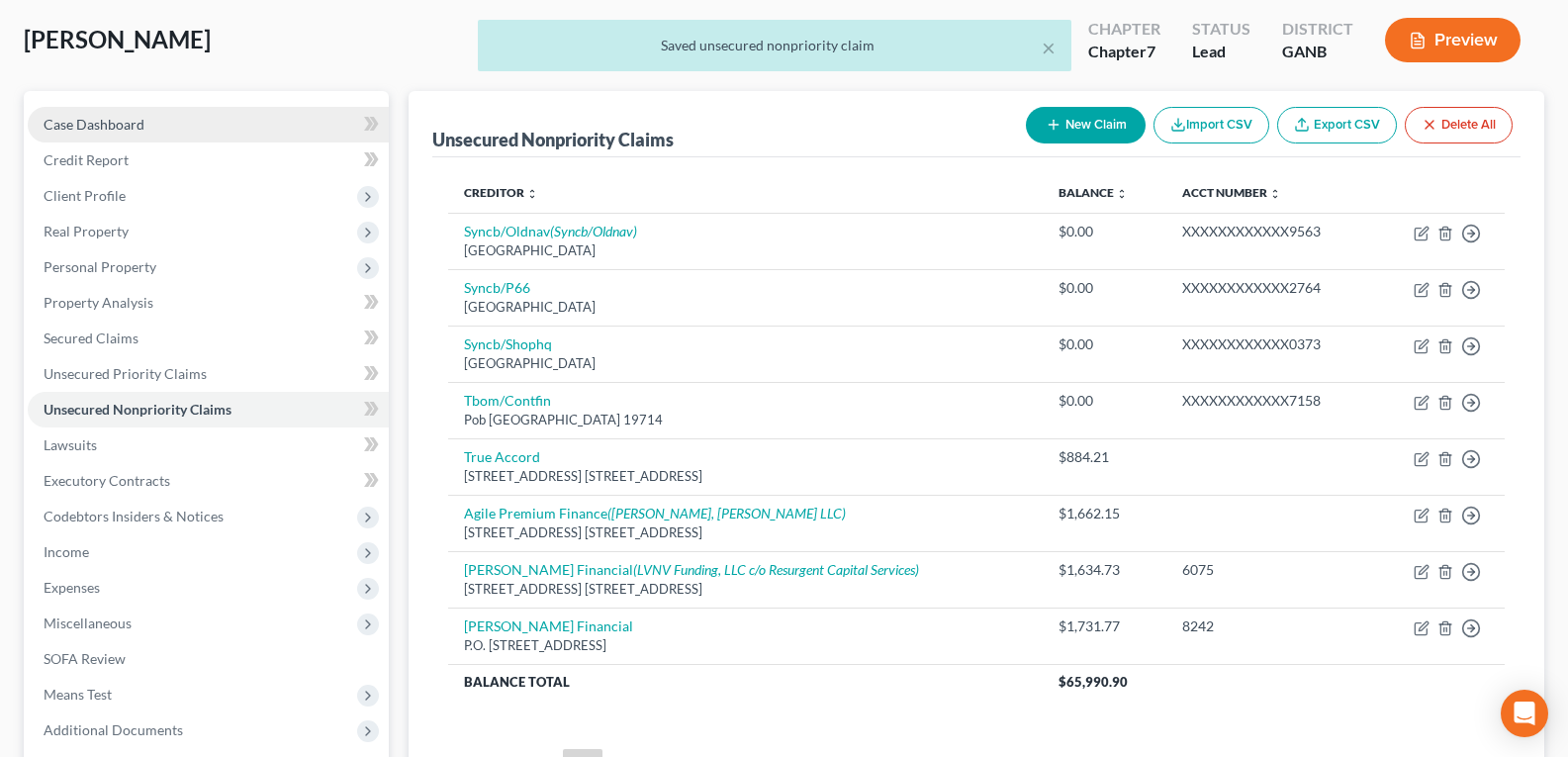
click at [105, 137] on link "Case Dashboard" at bounding box center [208, 125] width 361 height 36
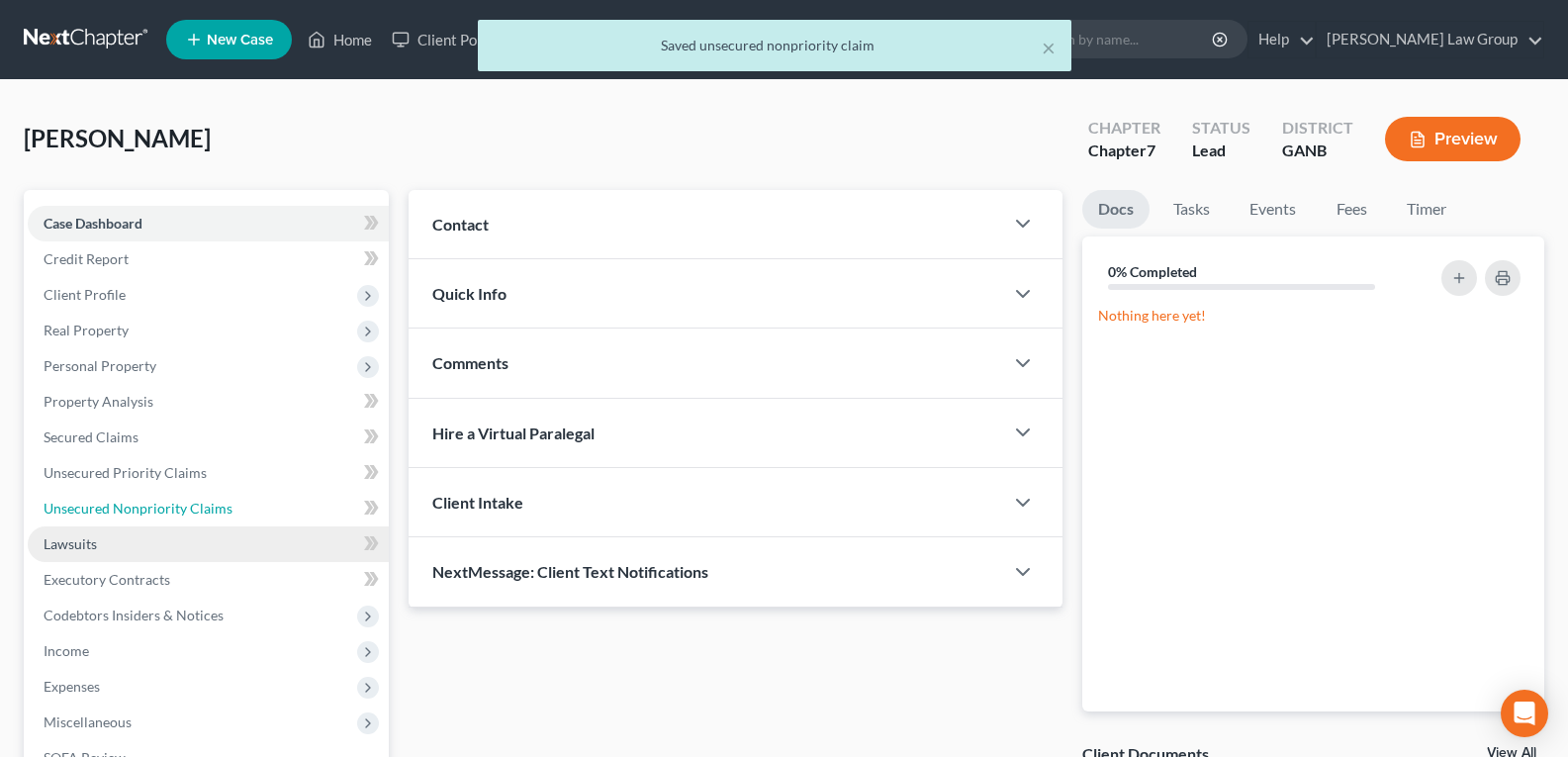
drag, startPoint x: 98, startPoint y: 513, endPoint x: 170, endPoint y: 536, distance: 75.6
click at [97, 514] on span "Unsecured Nonpriority Claims" at bounding box center [138, 508] width 189 height 17
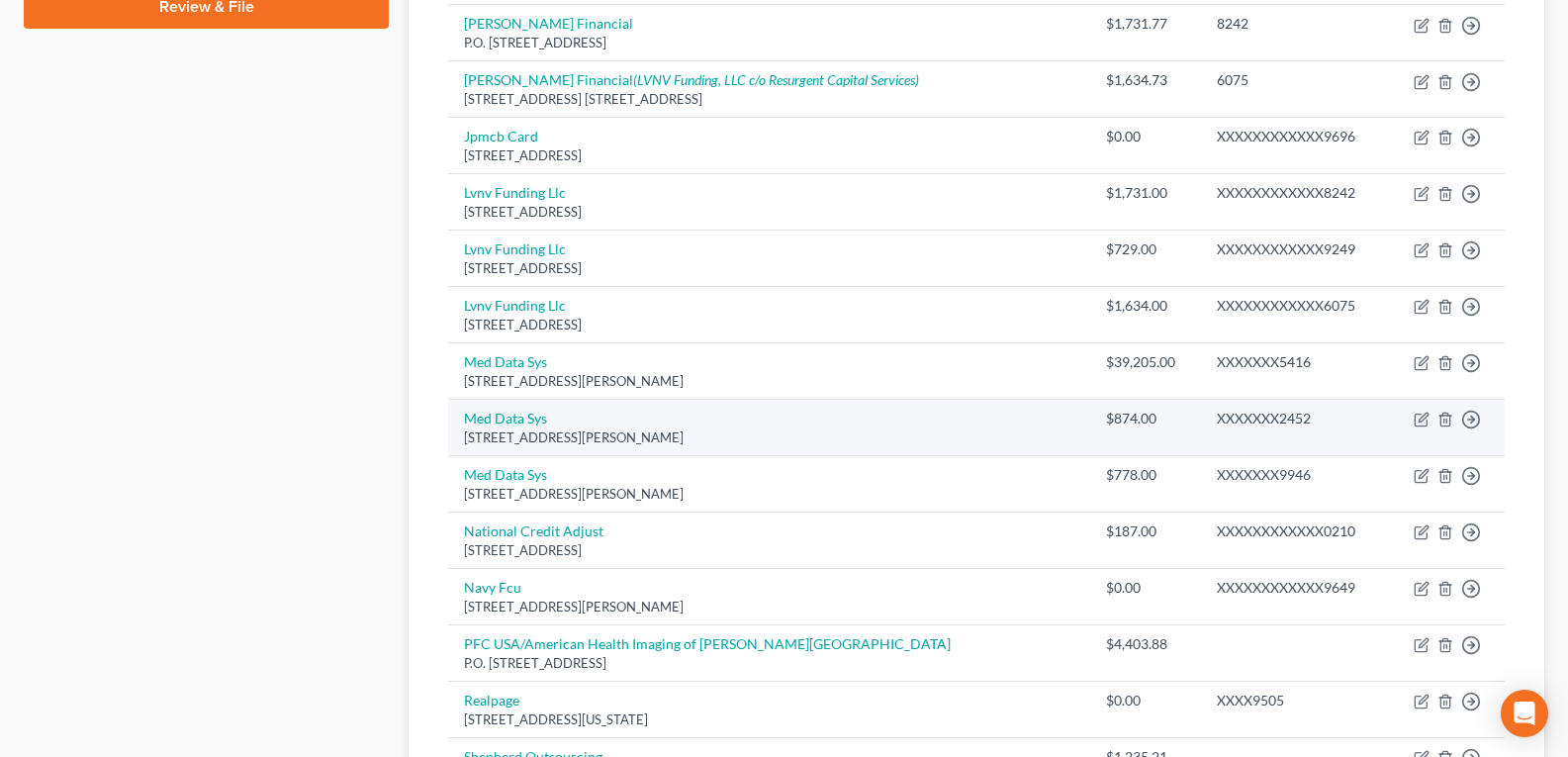
scroll to position [791, 0]
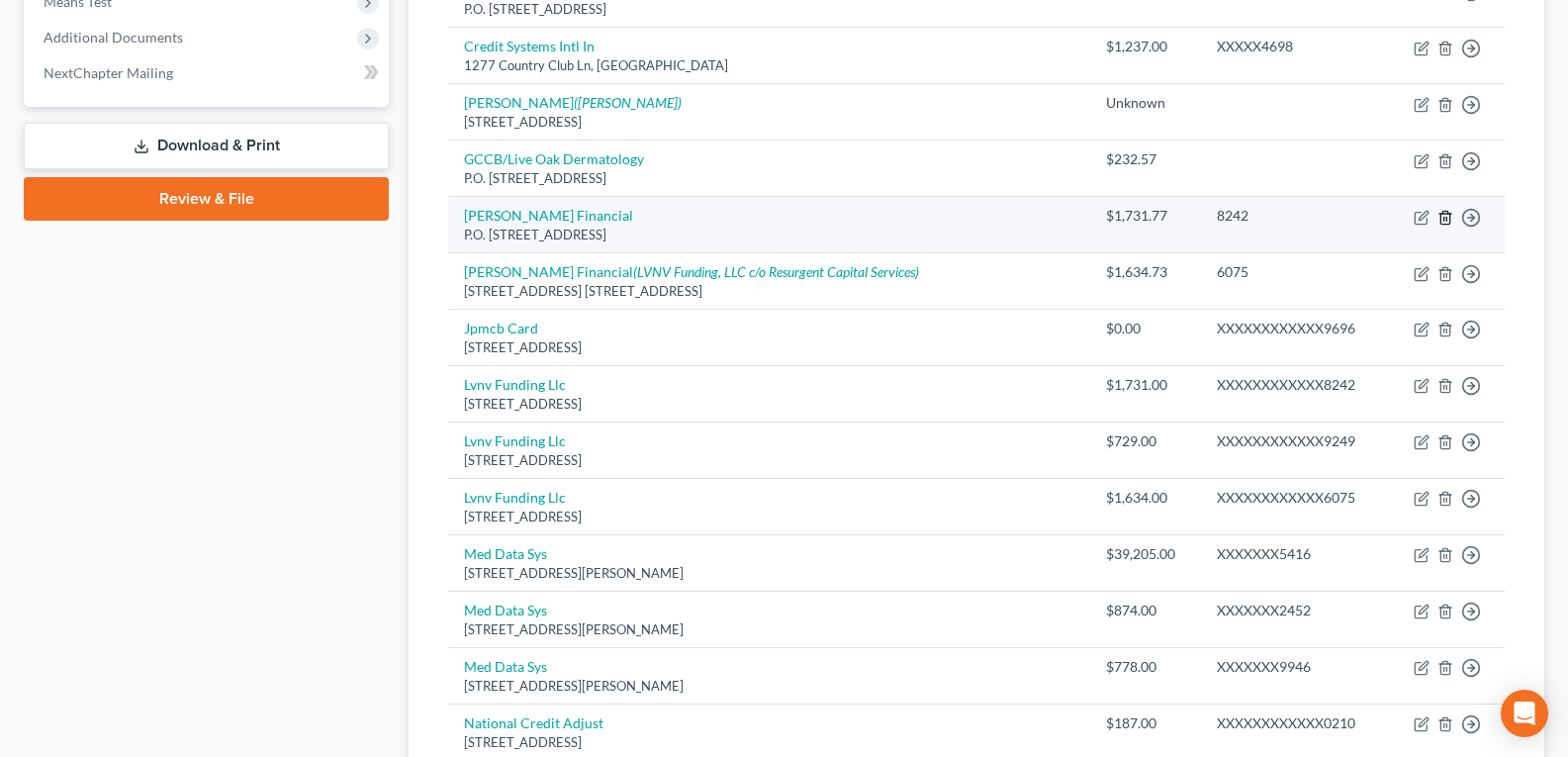
click at [1445, 216] on icon "button" at bounding box center [1445, 217] width 16 height 16
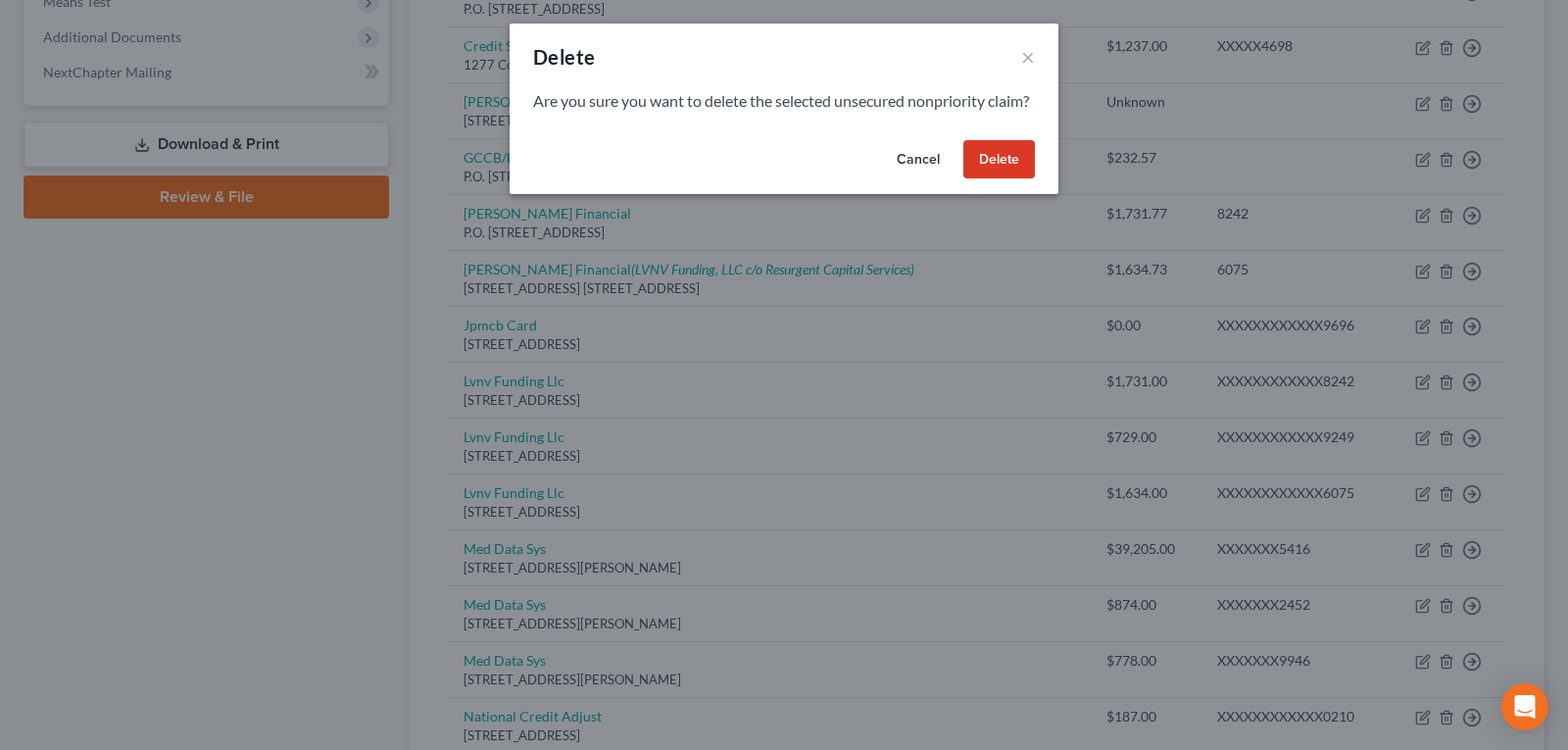
click at [997, 179] on button "Delete" at bounding box center [999, 160] width 71 height 40
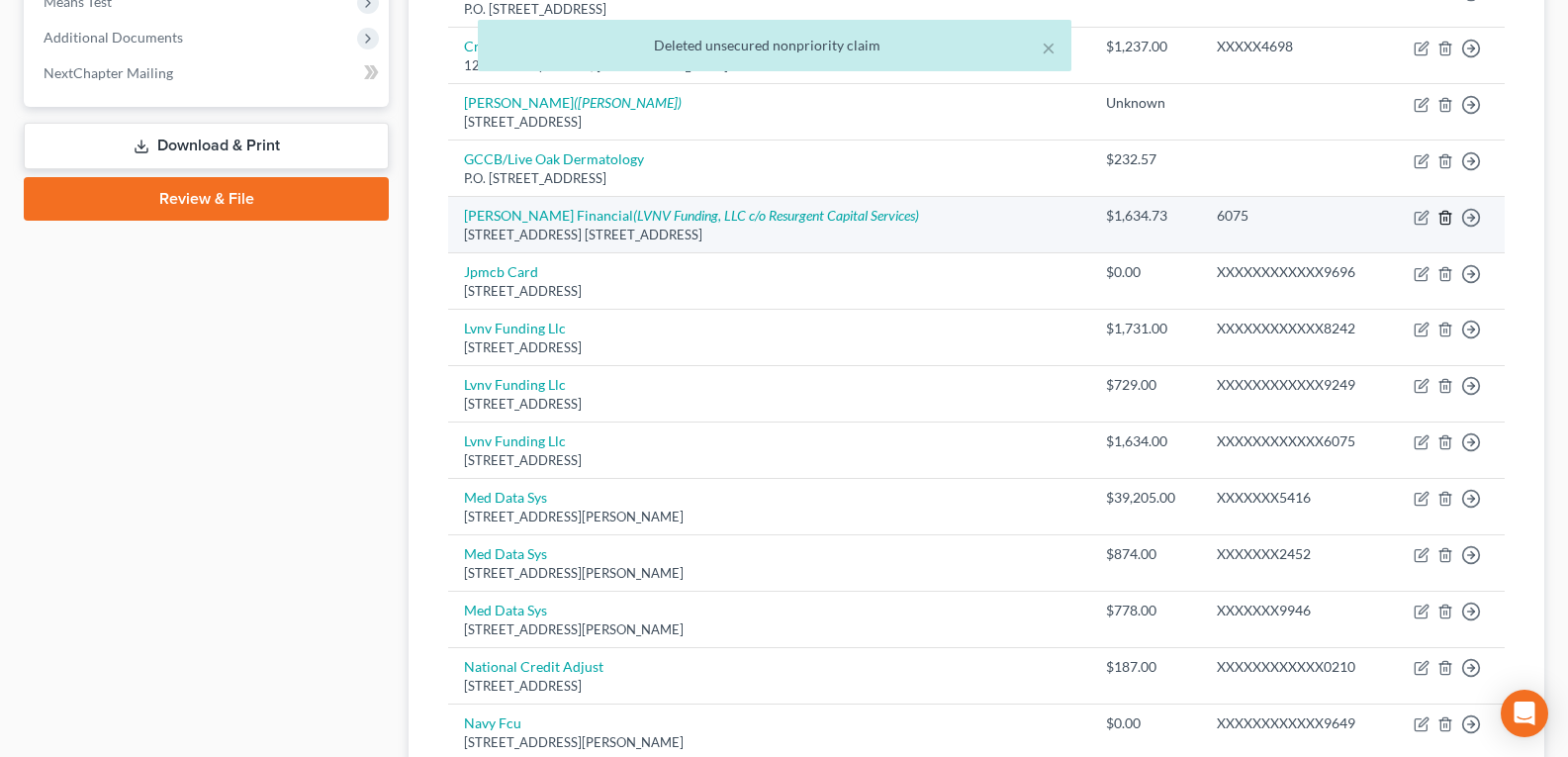
click at [1446, 217] on line "button" at bounding box center [1446, 218] width 0 height 4
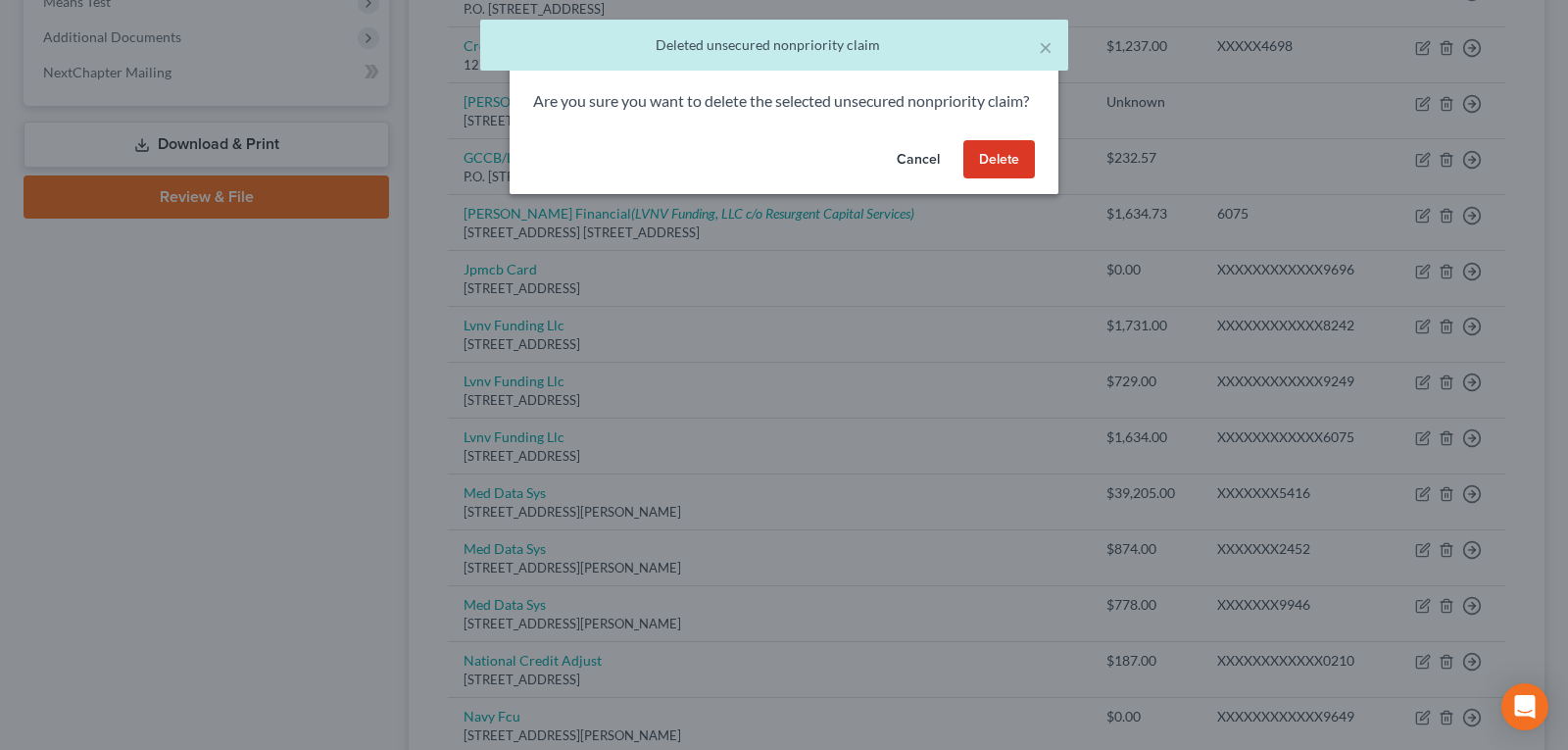
click at [1001, 179] on button "Delete" at bounding box center [999, 160] width 71 height 40
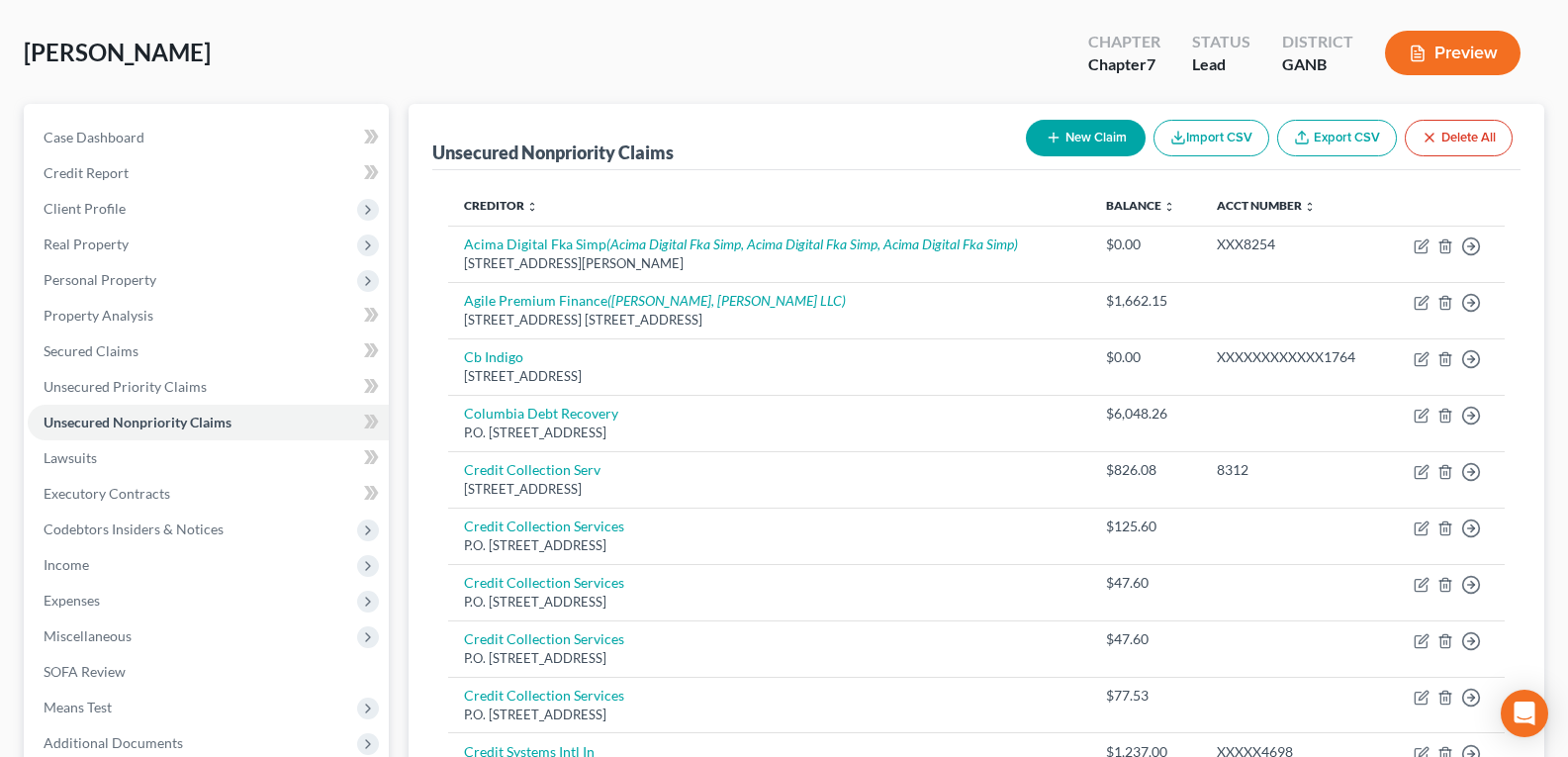
scroll to position [0, 0]
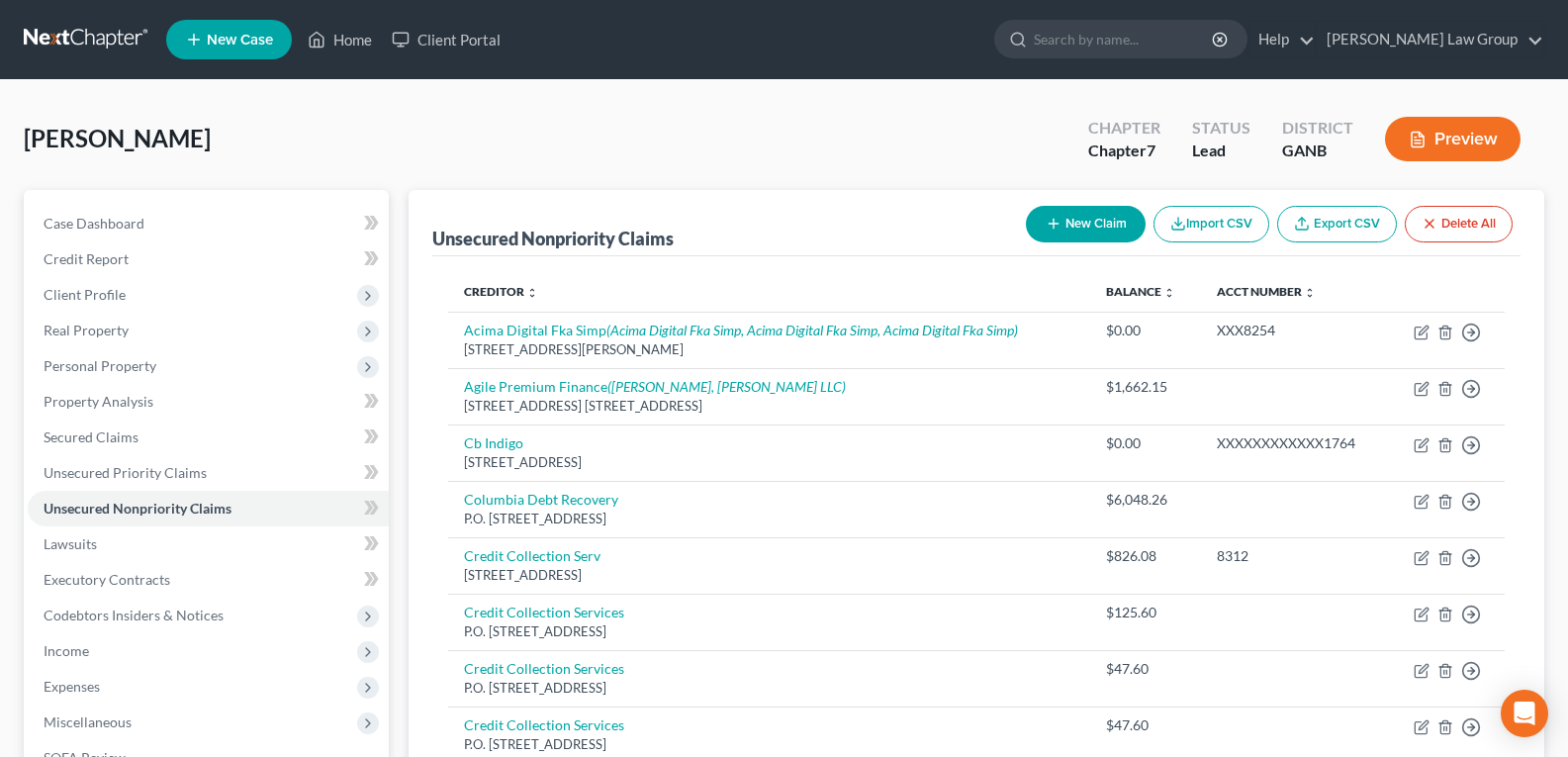
click at [1086, 221] on button "New Claim" at bounding box center [1085, 223] width 120 height 37
select select "0"
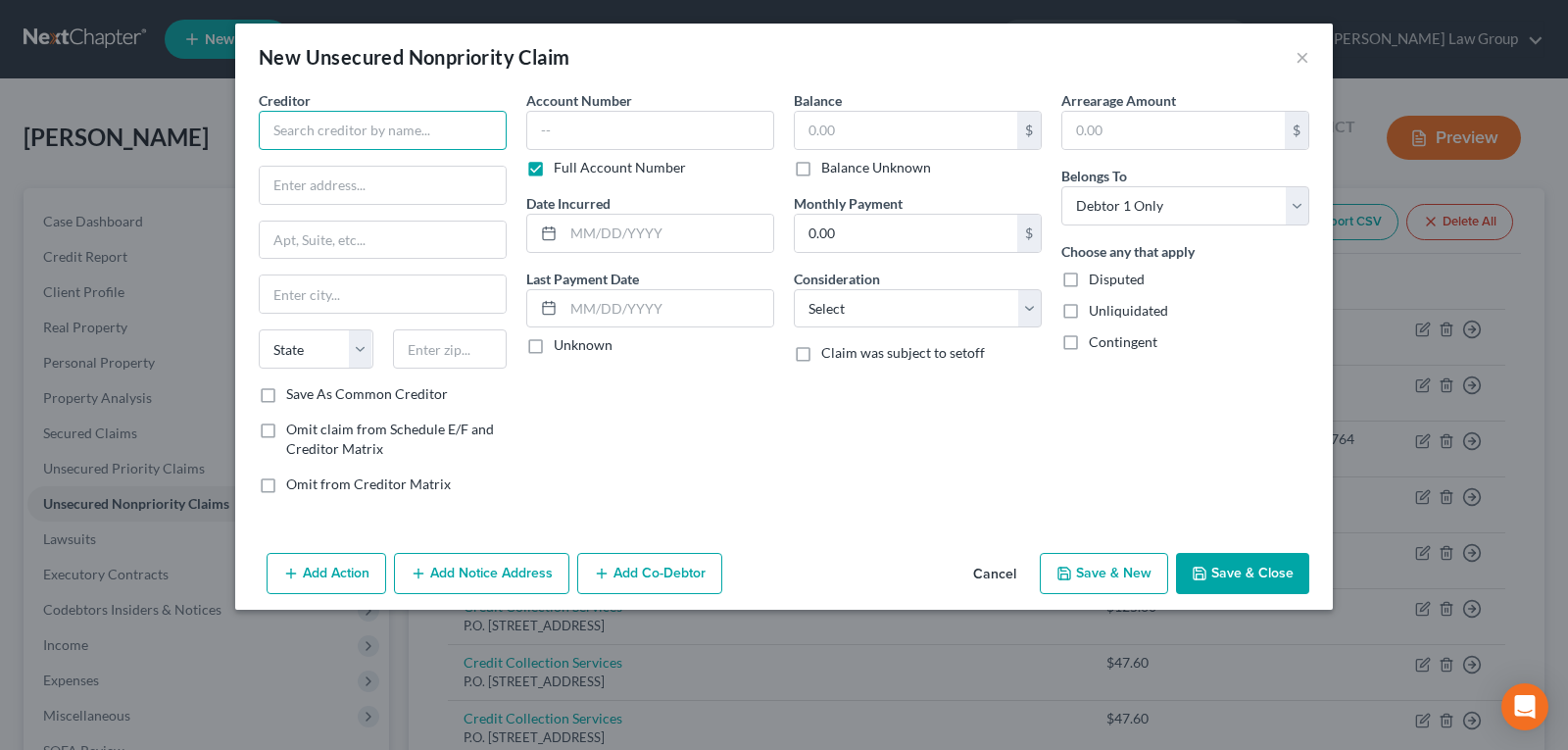
click at [397, 134] on input "text" at bounding box center [382, 130] width 248 height 40
type input "Medical Revenue Services"
type input "P.O. Box 1149"
type input "Sebring"
select select "9"
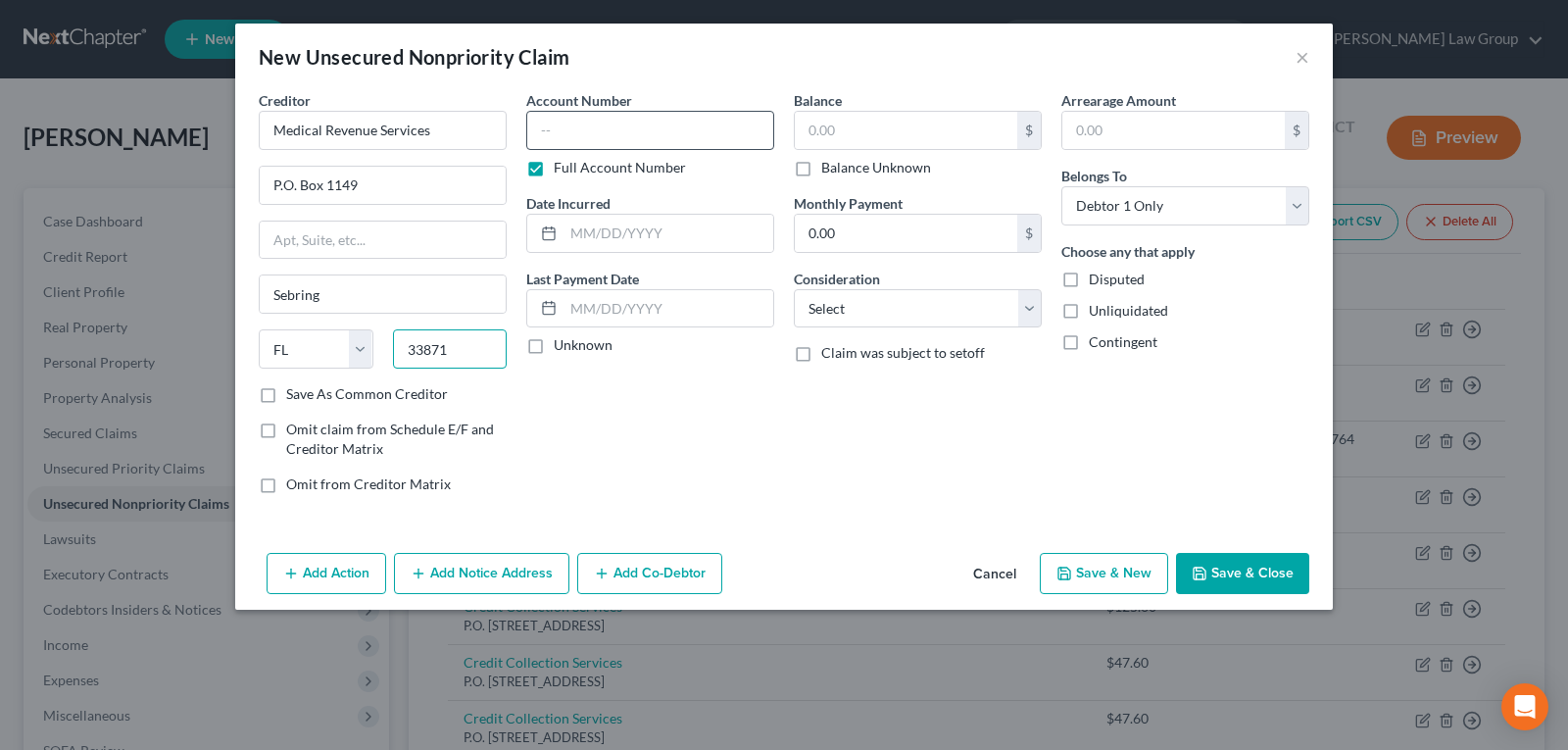
type input "33871"
click at [678, 126] on input "text" at bounding box center [650, 130] width 248 height 40
click at [869, 131] on input "text" at bounding box center [905, 130] width 222 height 38
type input "776.78"
click at [921, 313] on select "Select Cable / Satellite Services Collection Agency Credit Card Debt Debt Couns…" at bounding box center [917, 309] width 248 height 40
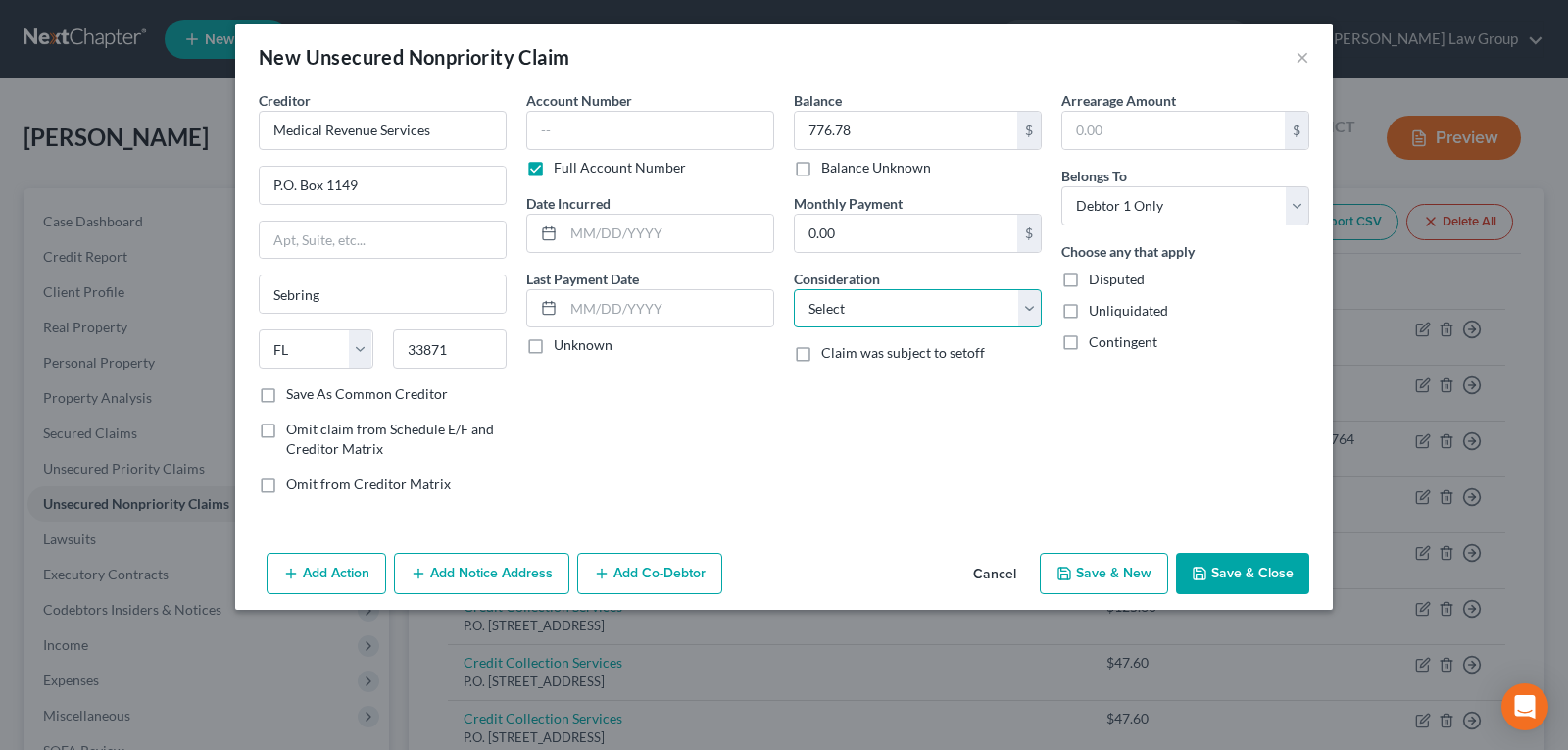
select select "9"
click at [793, 290] on select "Select Cable / Satellite Services Collection Agency Credit Card Debt Debt Couns…" at bounding box center [917, 309] width 248 height 40
click at [1094, 575] on button "Save & New" at bounding box center [1104, 573] width 128 height 42
select select "0"
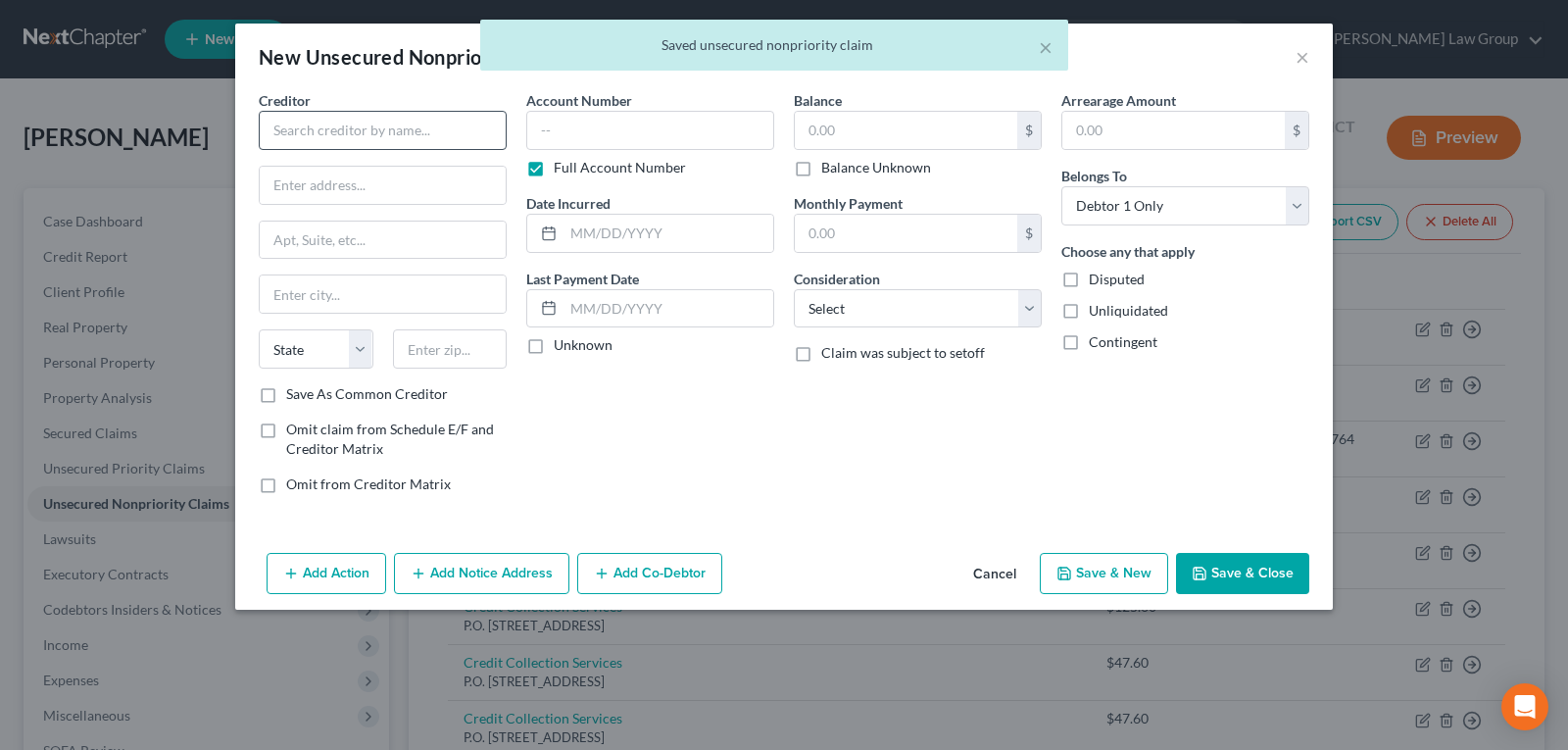
drag, startPoint x: 413, startPoint y: 109, endPoint x: 409, endPoint y: 125, distance: 16.5
click at [411, 114] on div "Creditor *" at bounding box center [382, 120] width 248 height 59
click at [409, 125] on input "text" at bounding box center [382, 130] width 248 height 40
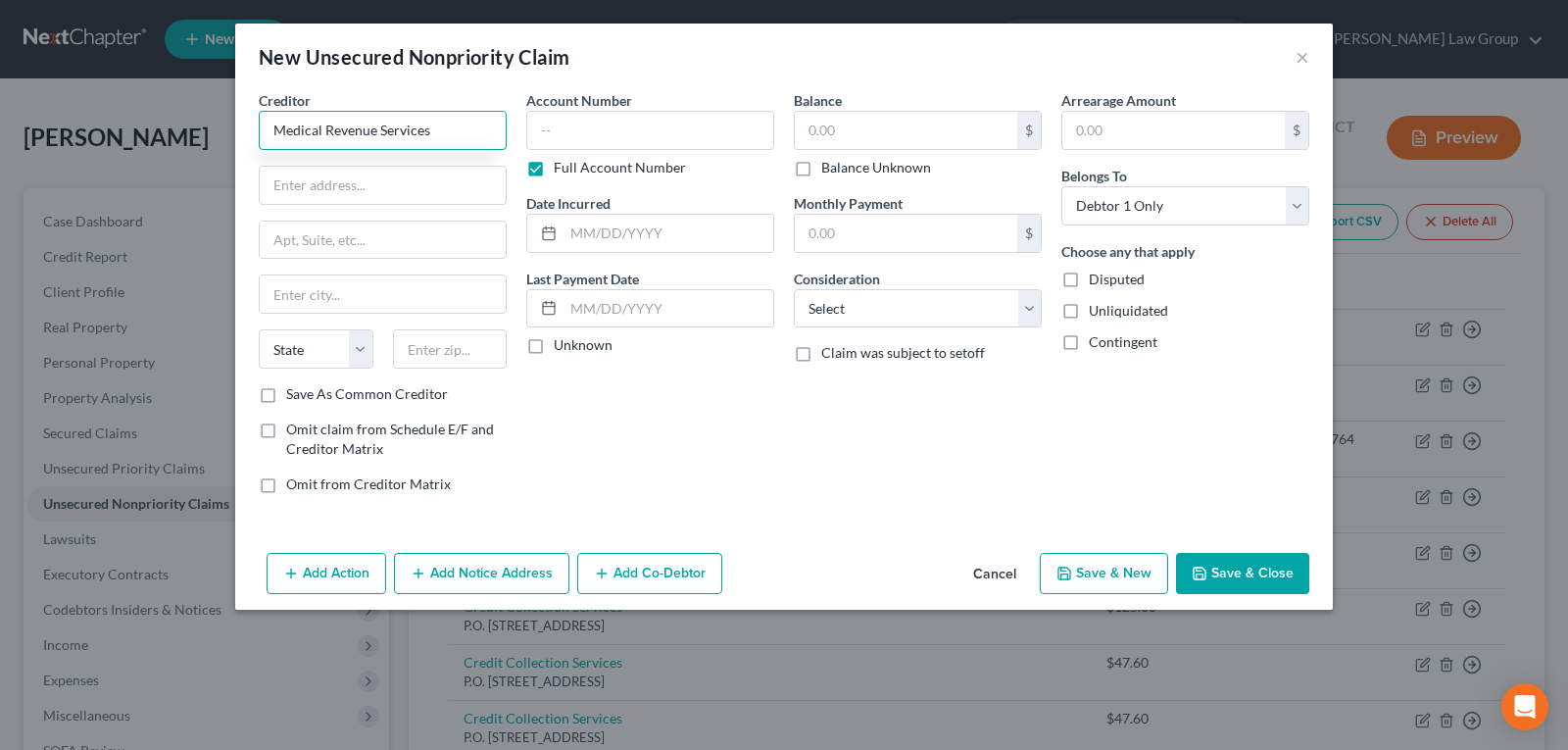
type input "Medical Revenue Services"
type input "P.O. Box 1149"
type input "Sebring"
select select "9"
type input "33871"
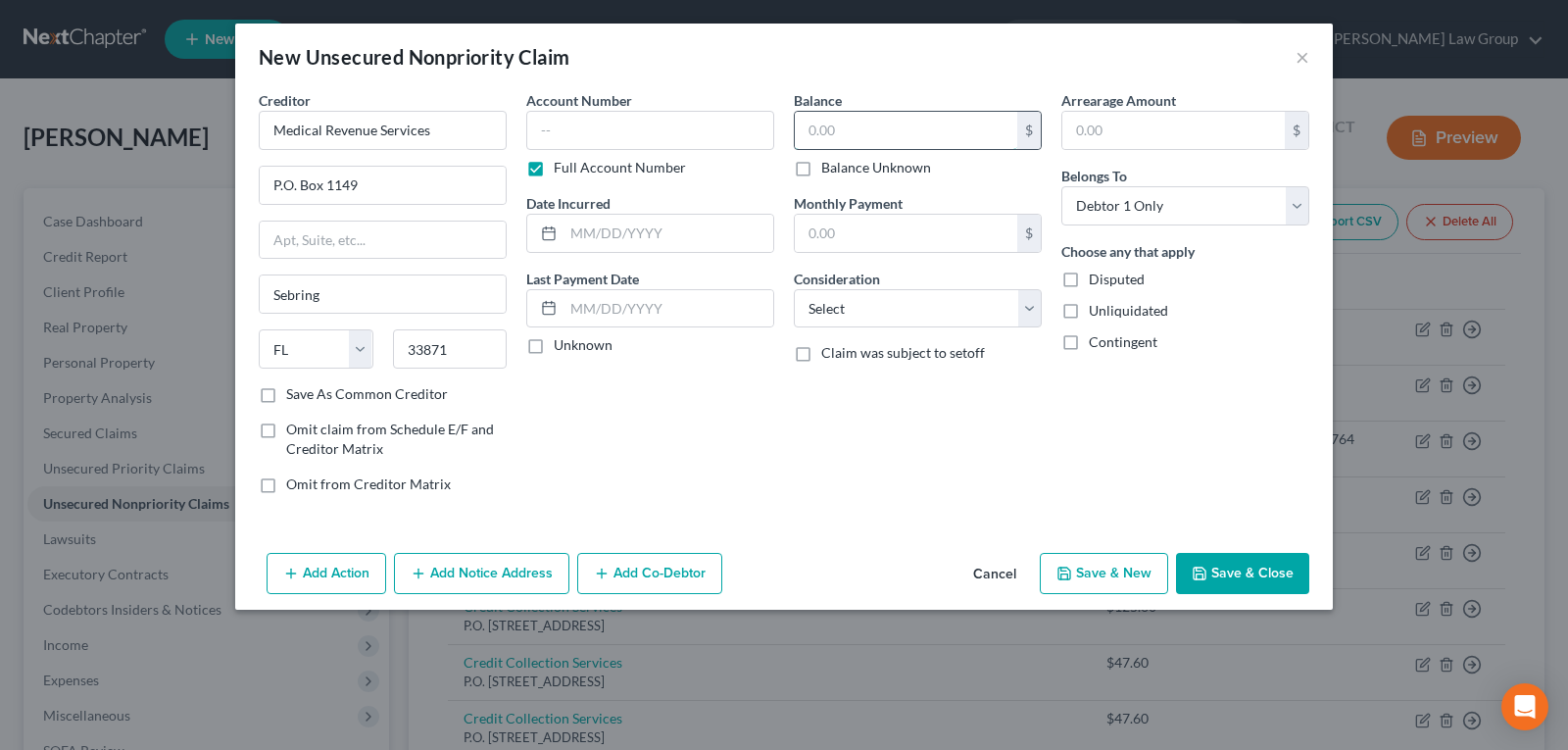
click at [870, 120] on input "text" at bounding box center [905, 130] width 222 height 38
drag, startPoint x: 650, startPoint y: 131, endPoint x: 603, endPoint y: 150, distance: 50.7
click at [649, 132] on input "text" at bounding box center [650, 130] width 248 height 40
click at [553, 169] on label "Full Account Number" at bounding box center [619, 168] width 132 height 20
click at [561, 169] on input "Full Account Number" at bounding box center [567, 164] width 13 height 13
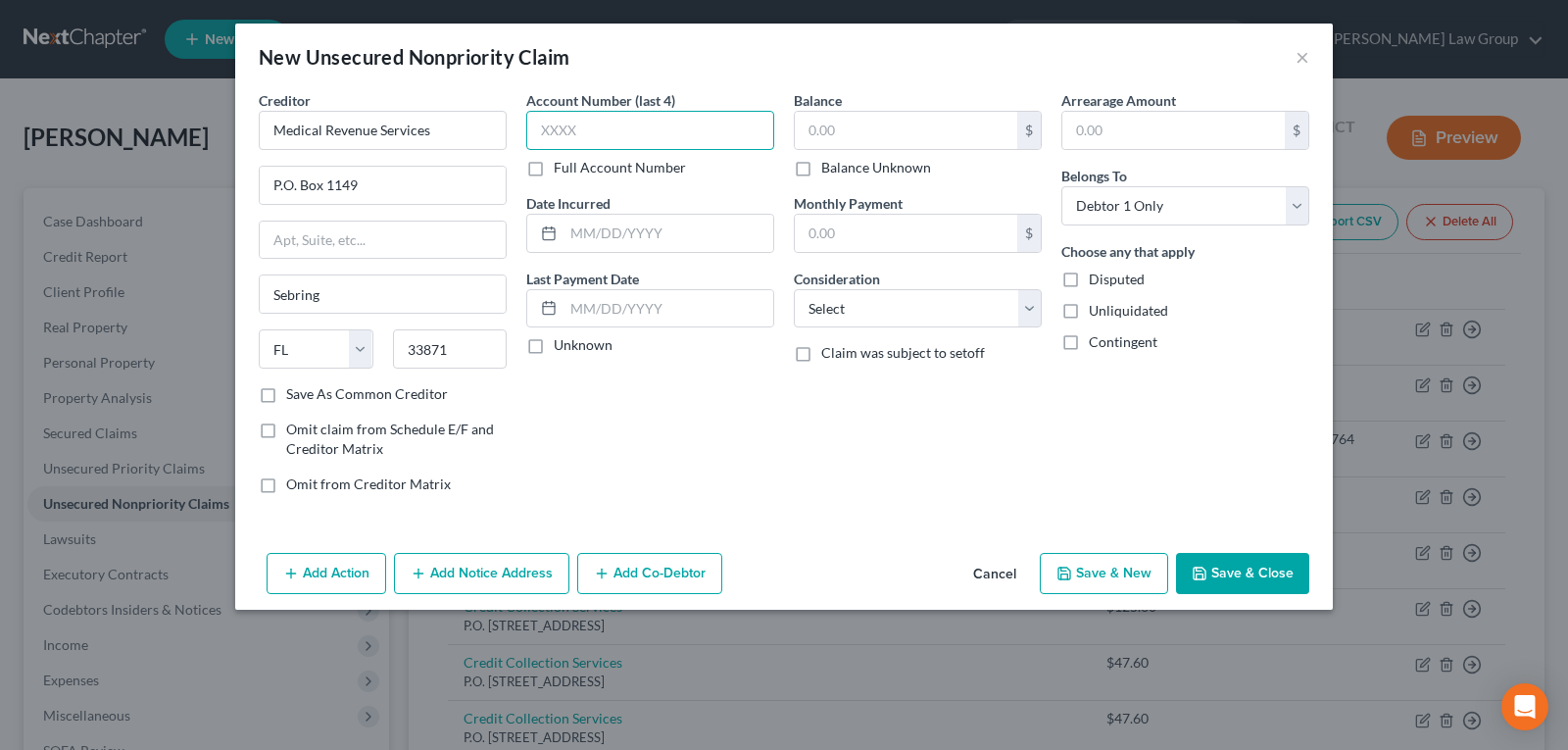
click at [596, 128] on input "text" at bounding box center [650, 130] width 248 height 40
type input "4680"
click at [856, 137] on input "text" at bounding box center [905, 130] width 222 height 38
type input "147.16"
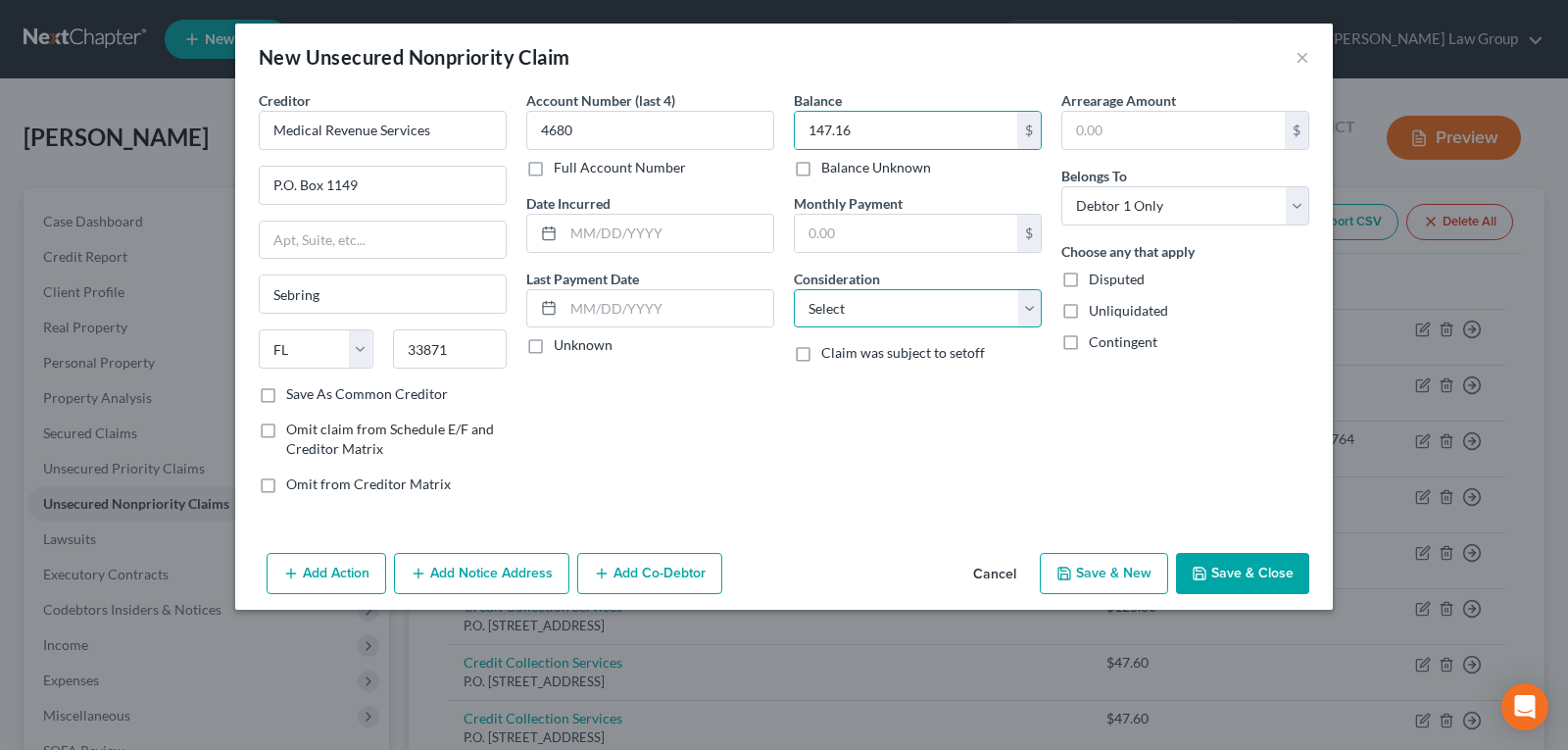
drag, startPoint x: 873, startPoint y: 305, endPoint x: 873, endPoint y: 324, distance: 19.0
click at [873, 305] on select "Select Cable / Satellite Services Collection Agency Credit Card Debt Debt Couns…" at bounding box center [917, 309] width 248 height 40
select select "9"
click at [793, 290] on select "Select Cable / Satellite Services Collection Agency Credit Card Debt Debt Couns…" at bounding box center [917, 309] width 248 height 40
click at [1131, 579] on button "Save & New" at bounding box center [1104, 573] width 128 height 42
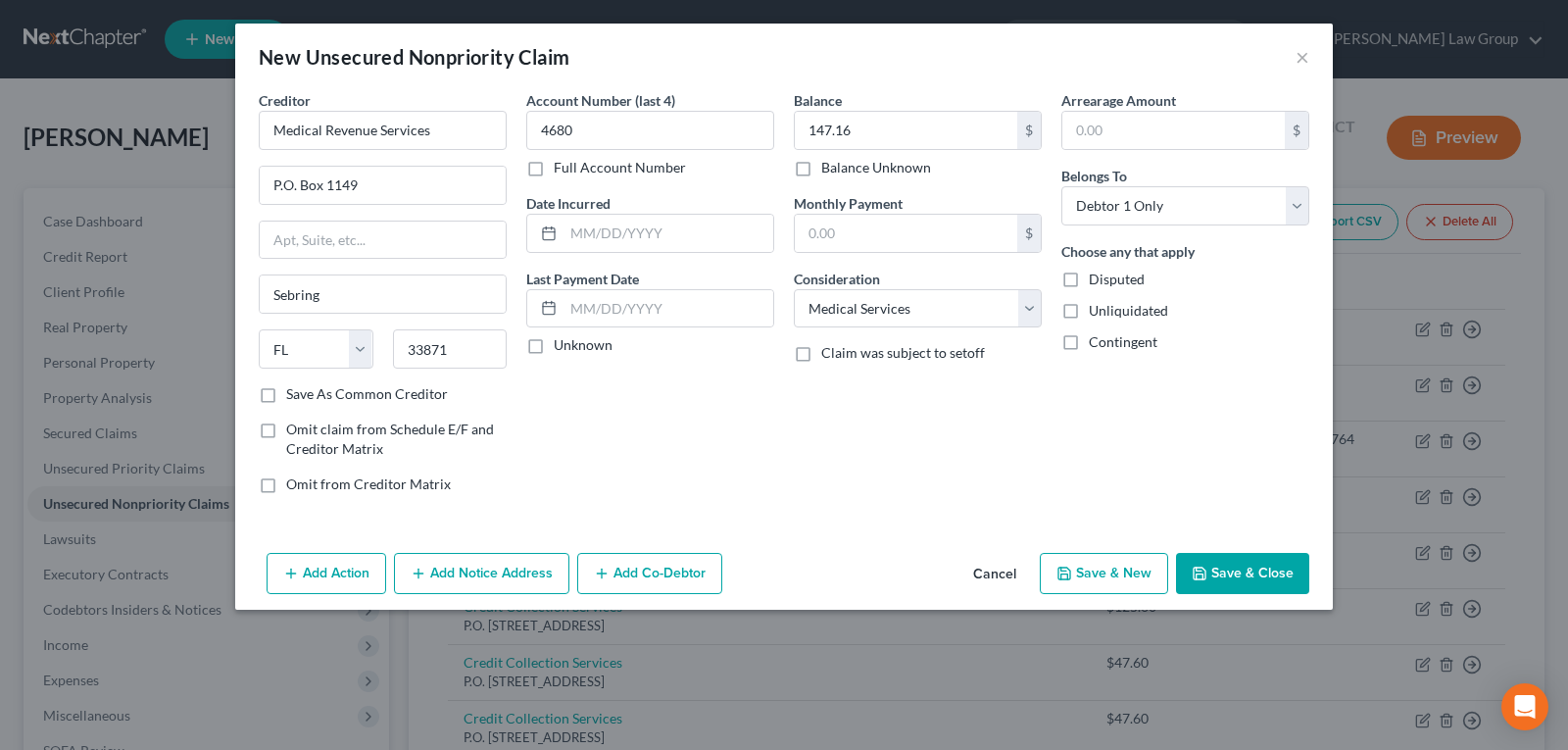
select select "0"
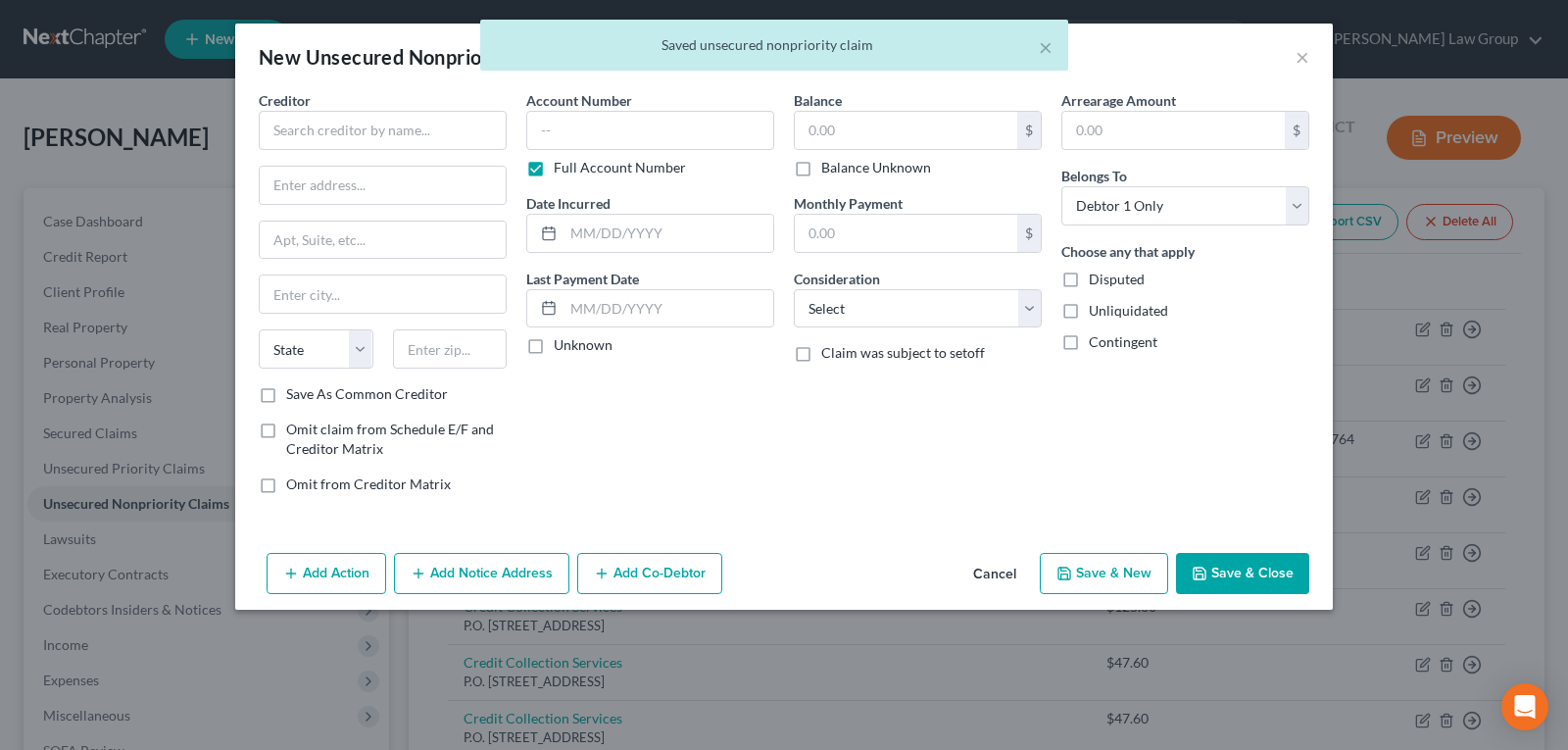
click at [987, 570] on button "Cancel" at bounding box center [994, 574] width 74 height 40
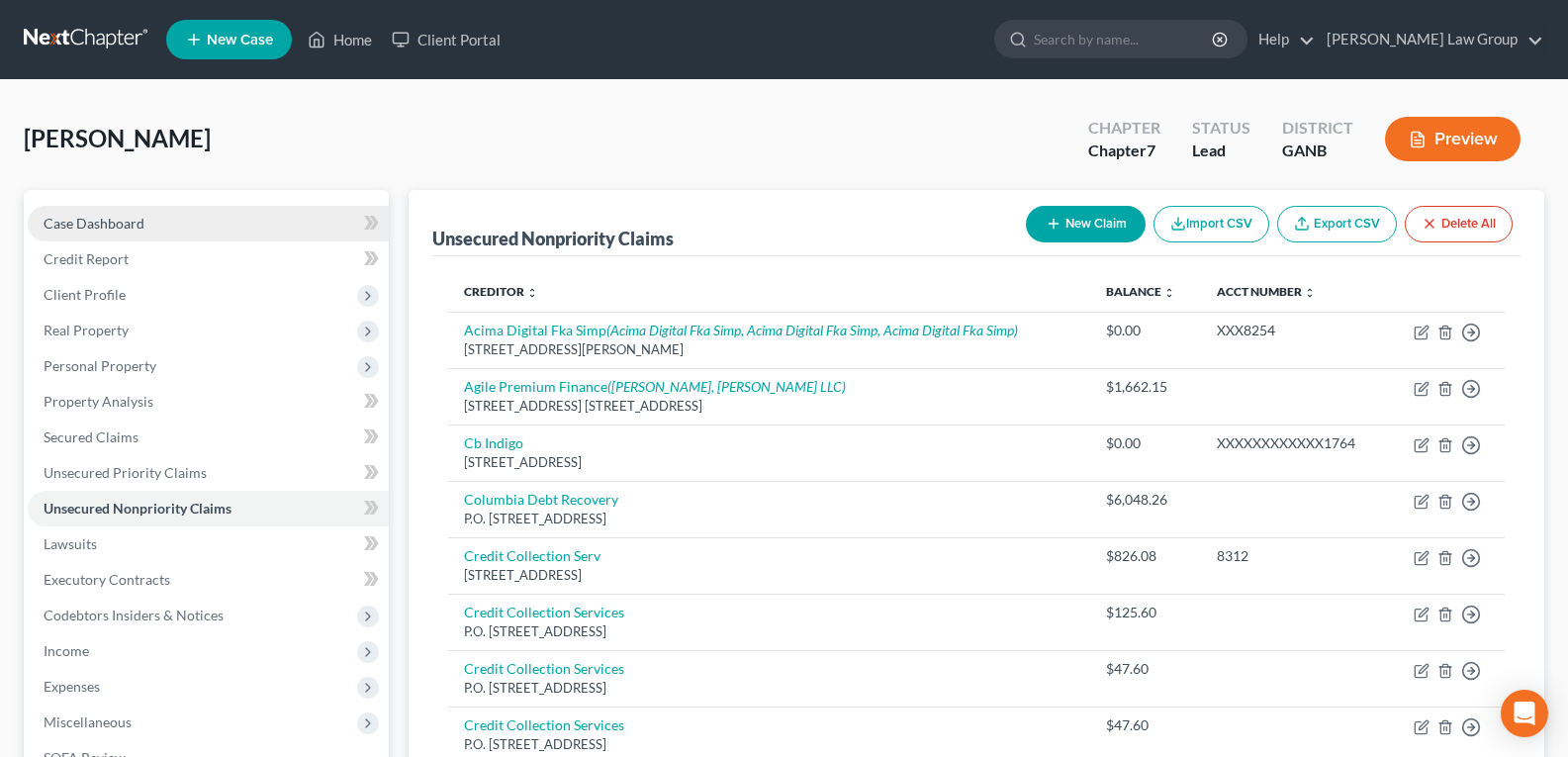
click at [90, 224] on span "Case Dashboard" at bounding box center [94, 222] width 101 height 17
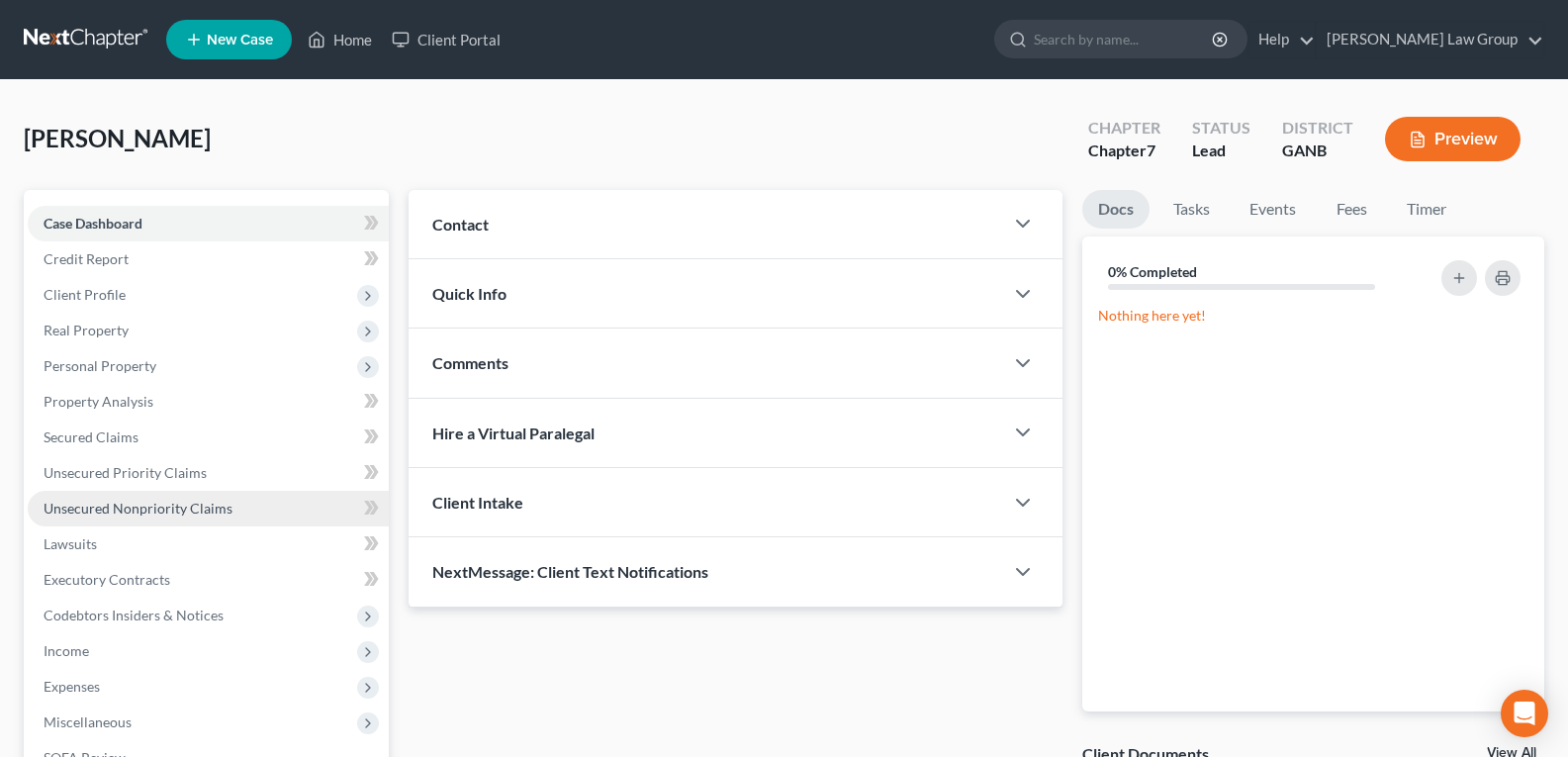
click at [142, 505] on span "Unsecured Nonpriority Claims" at bounding box center [138, 508] width 189 height 17
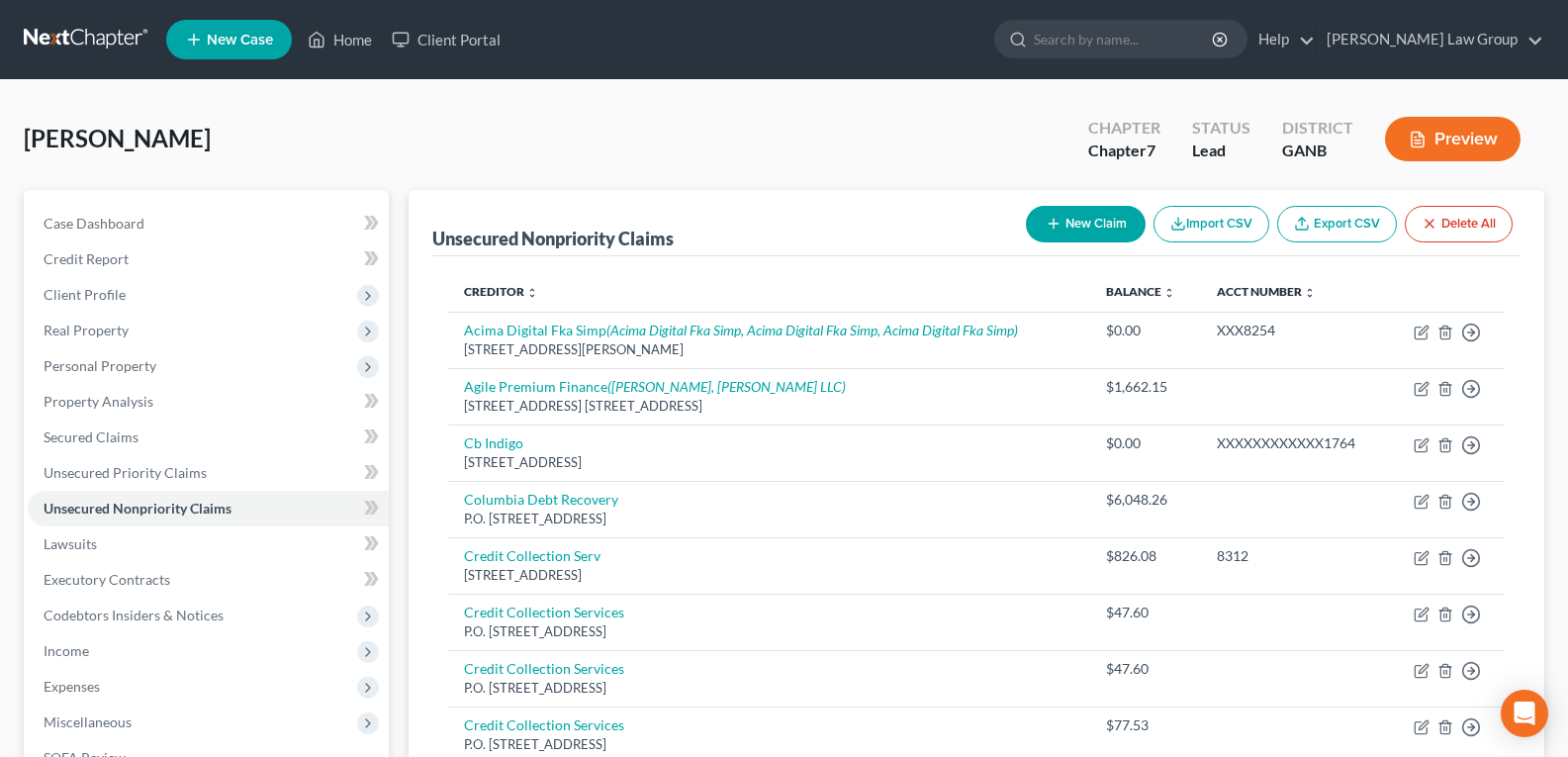
click at [1105, 219] on button "New Claim" at bounding box center [1085, 223] width 120 height 37
select select "0"
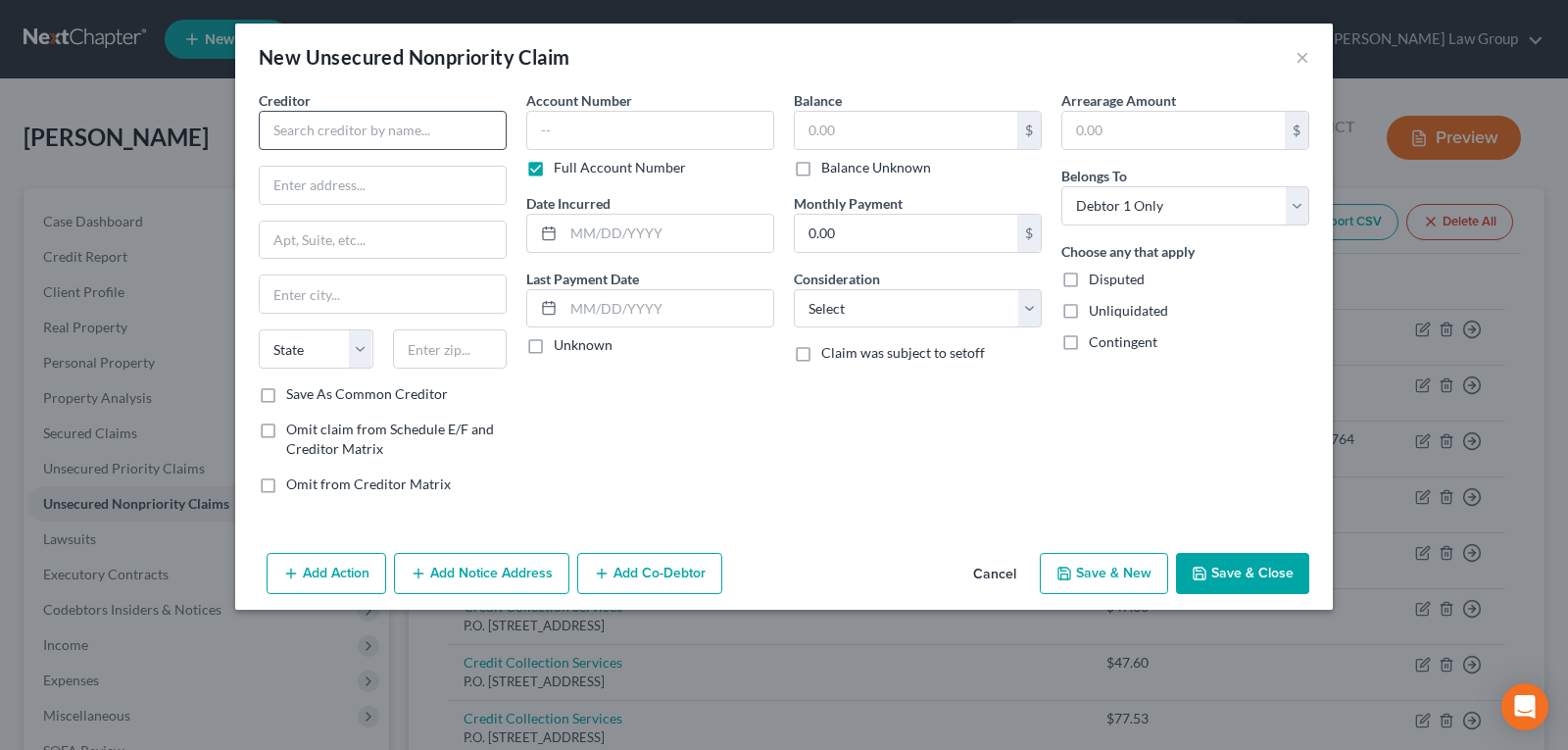
drag, startPoint x: 404, startPoint y: 103, endPoint x: 378, endPoint y: 148, distance: 52.0
click at [385, 136] on div "Creditor *" at bounding box center [382, 120] width 248 height 59
click at [378, 148] on input "text" at bounding box center [382, 130] width 248 height 40
type input "IC System"
type input "P.O. Box 64378"
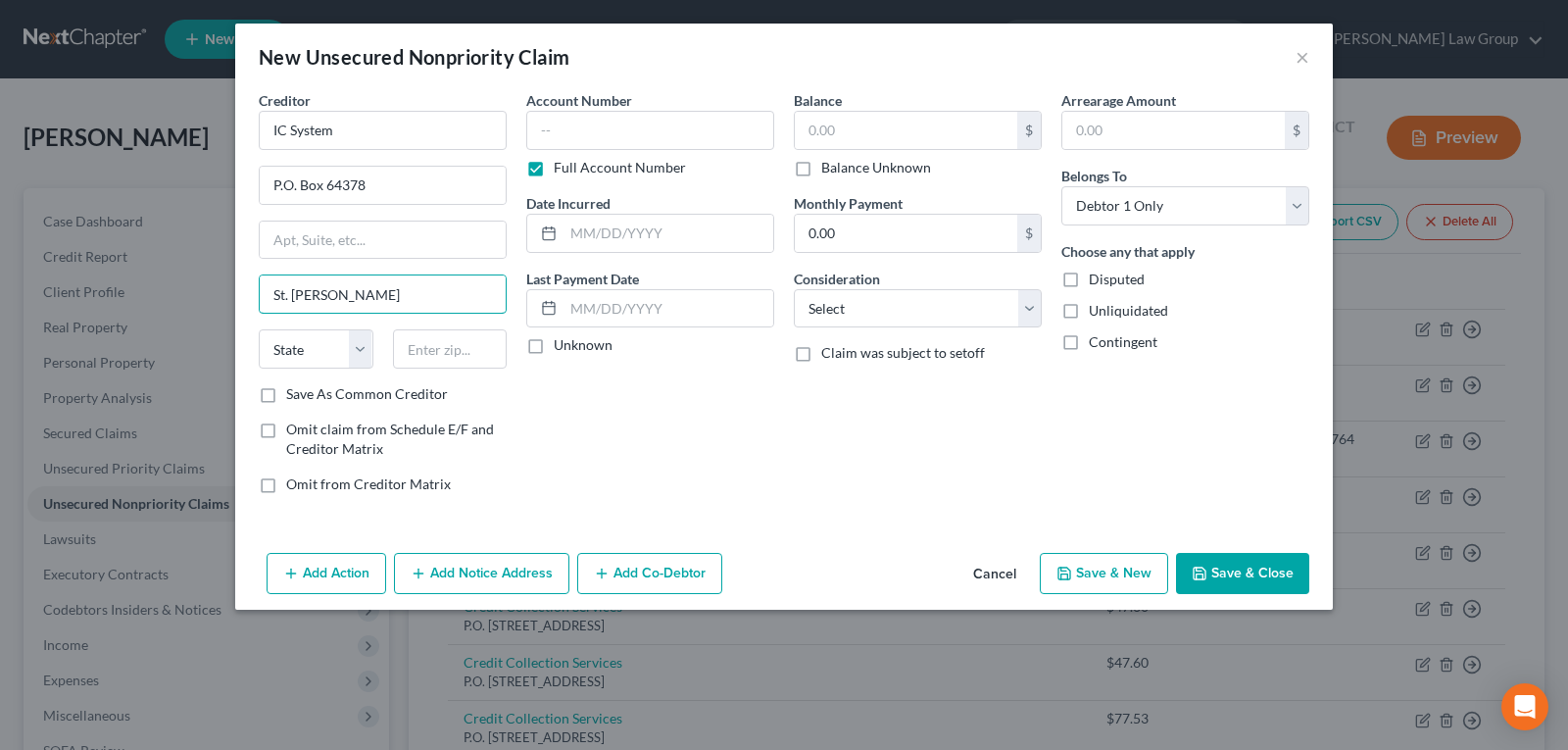
type input "St. [PERSON_NAME]"
select select "24"
type input "55164"
drag, startPoint x: 886, startPoint y: 103, endPoint x: 869, endPoint y: 136, distance: 37.1
click at [880, 115] on div "Balance $ Balance Unknown Balance Undetermined $ Balance Unknown" at bounding box center [917, 133] width 248 height 87
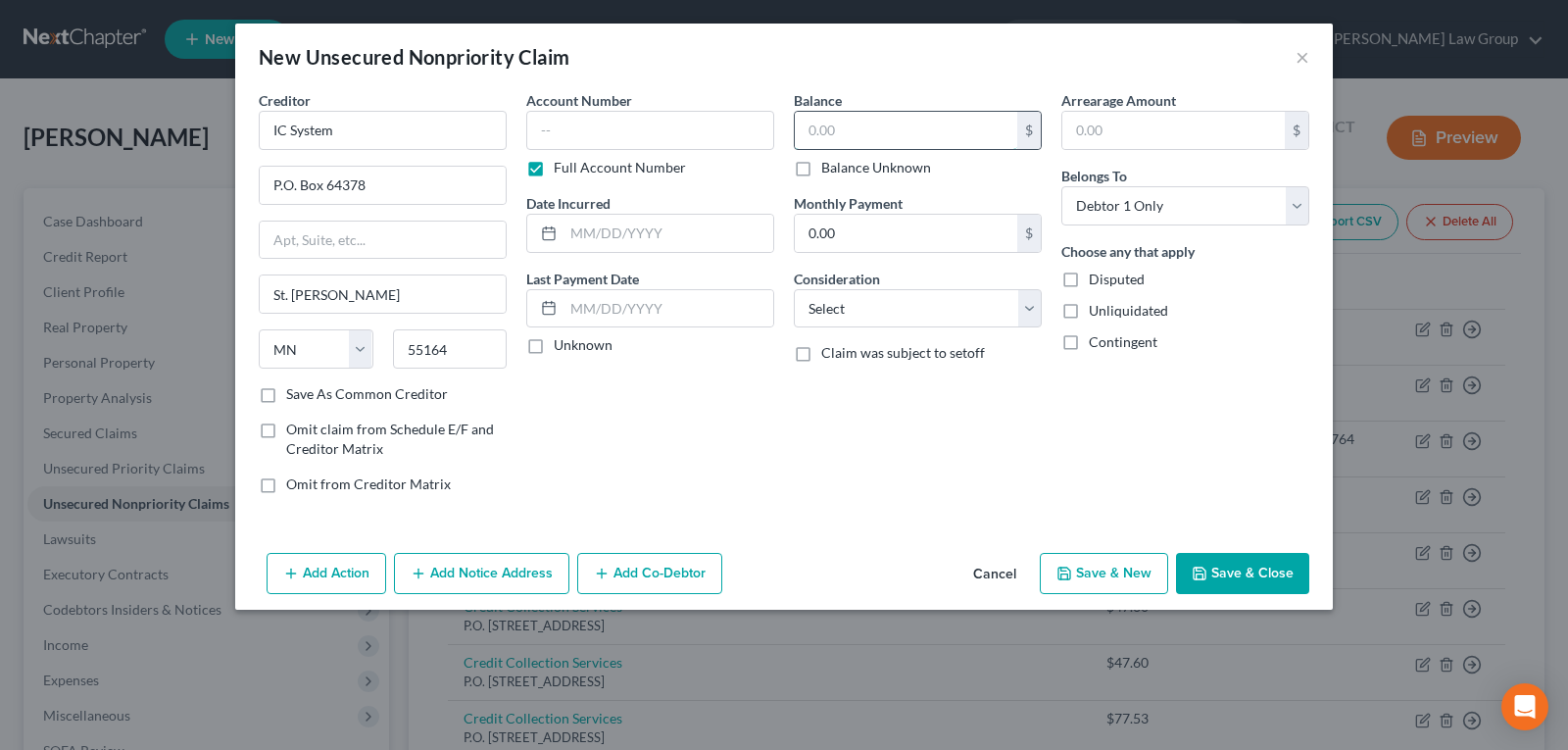
type input "Saint [PERSON_NAME]"
click at [869, 136] on input "text" at bounding box center [905, 130] width 222 height 38
type input "13,500.00"
click at [1210, 578] on button "Save & Close" at bounding box center [1242, 573] width 133 height 42
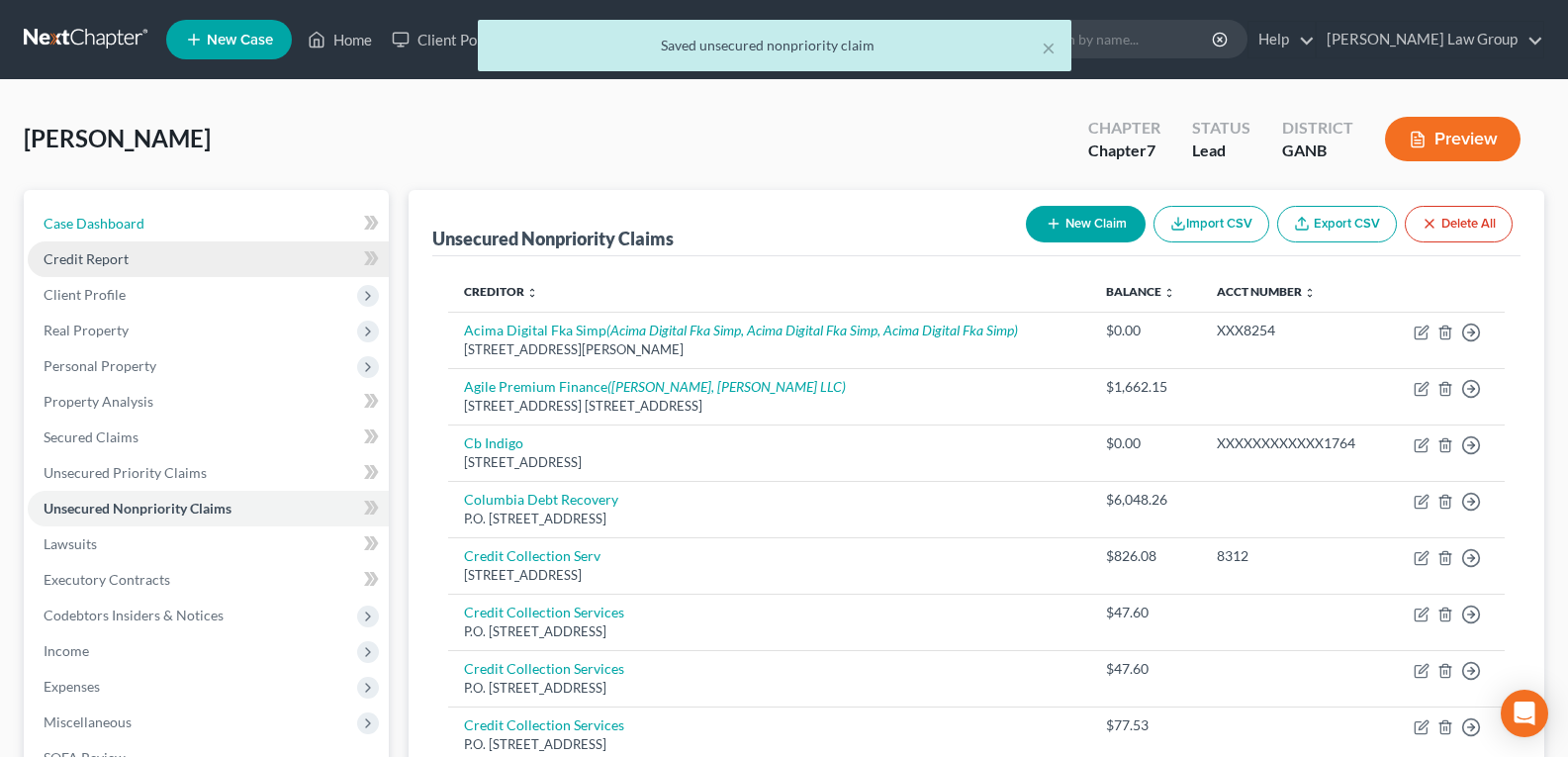
drag, startPoint x: 101, startPoint y: 229, endPoint x: 88, endPoint y: 249, distance: 23.9
click at [101, 229] on span "Case Dashboard" at bounding box center [94, 222] width 101 height 17
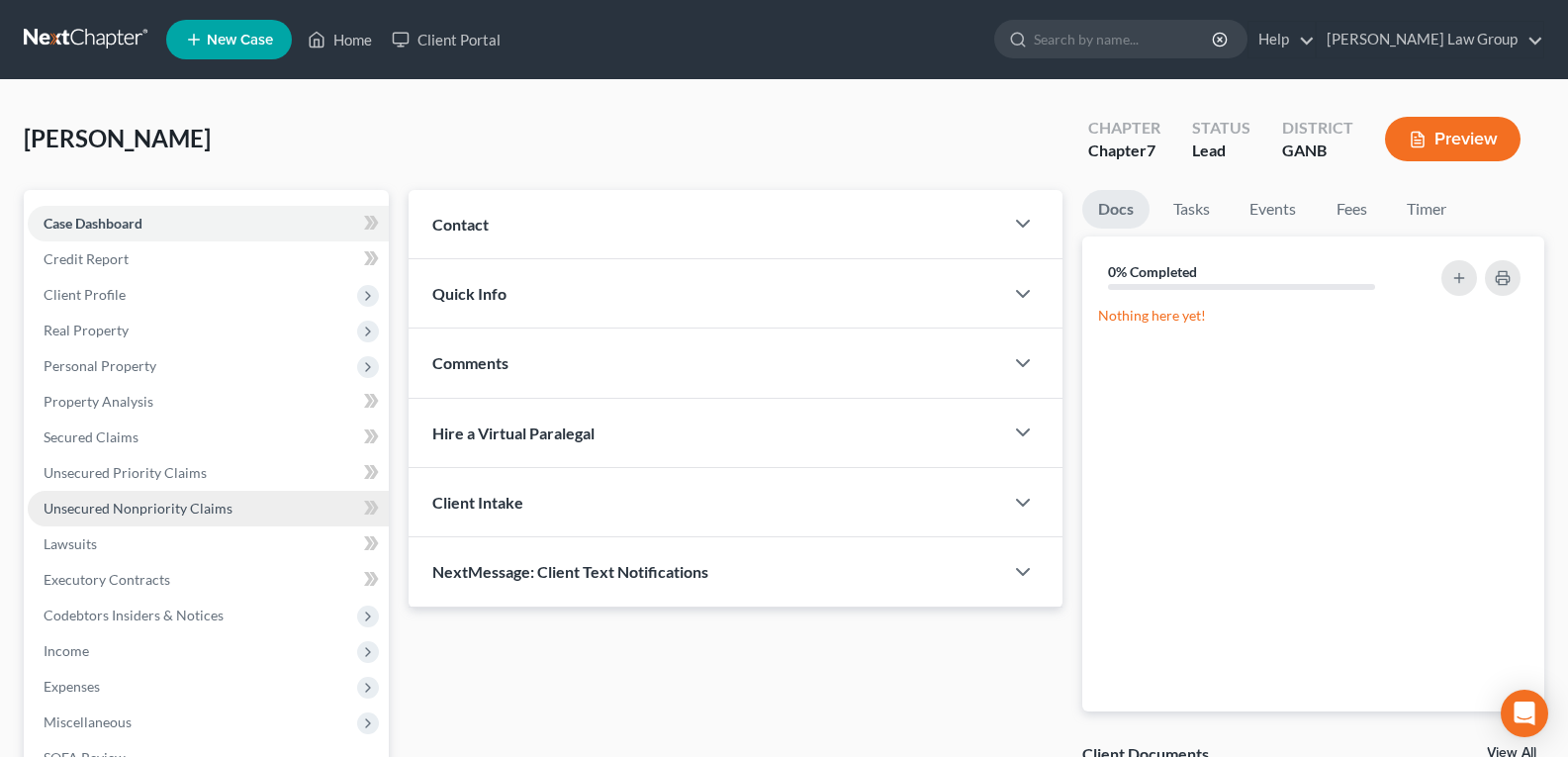
click at [100, 514] on span "Unsecured Nonpriority Claims" at bounding box center [138, 508] width 189 height 17
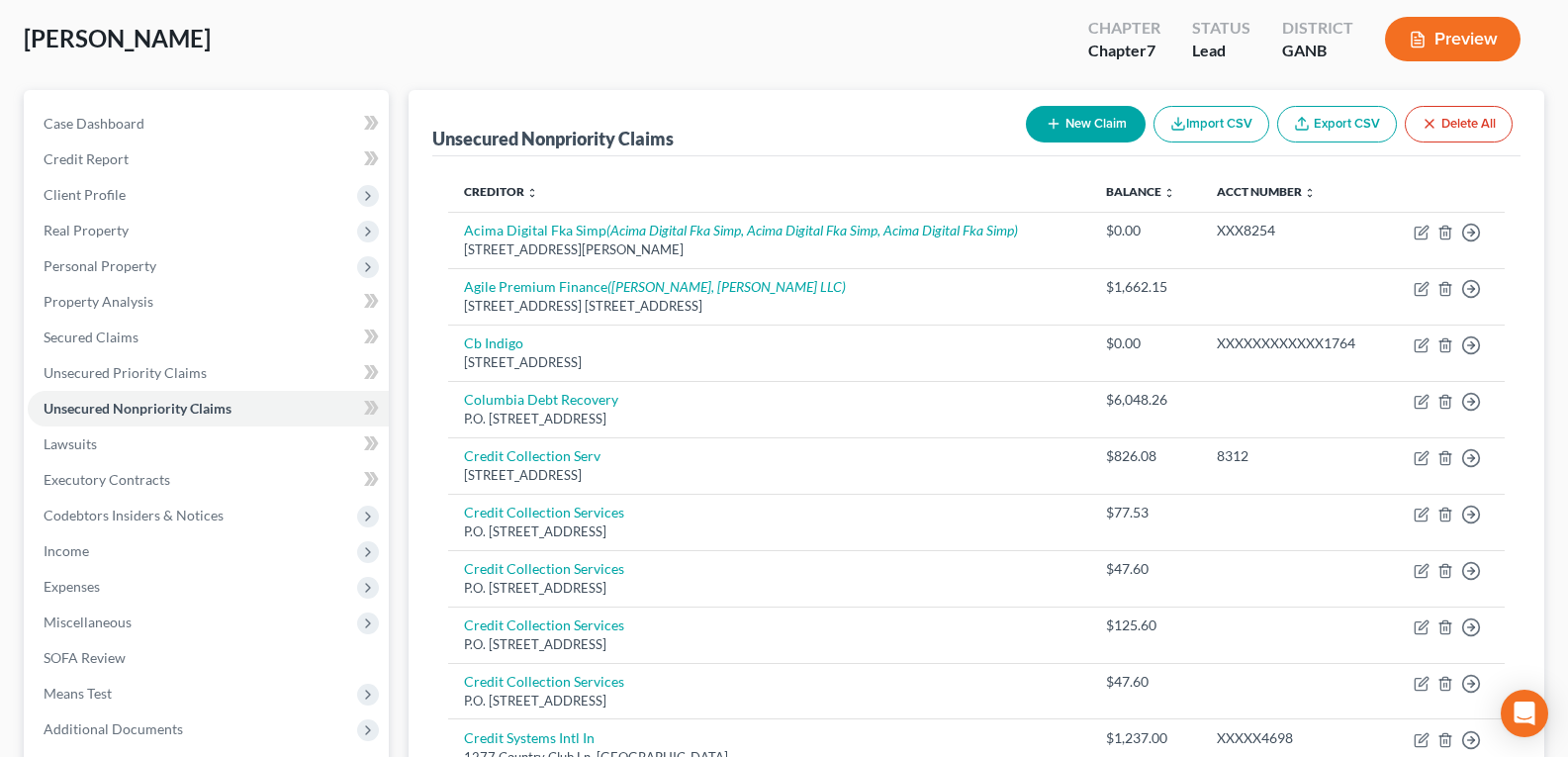
scroll to position [99, 0]
click at [1080, 125] on button "New Claim" at bounding box center [1085, 125] width 120 height 37
select select "0"
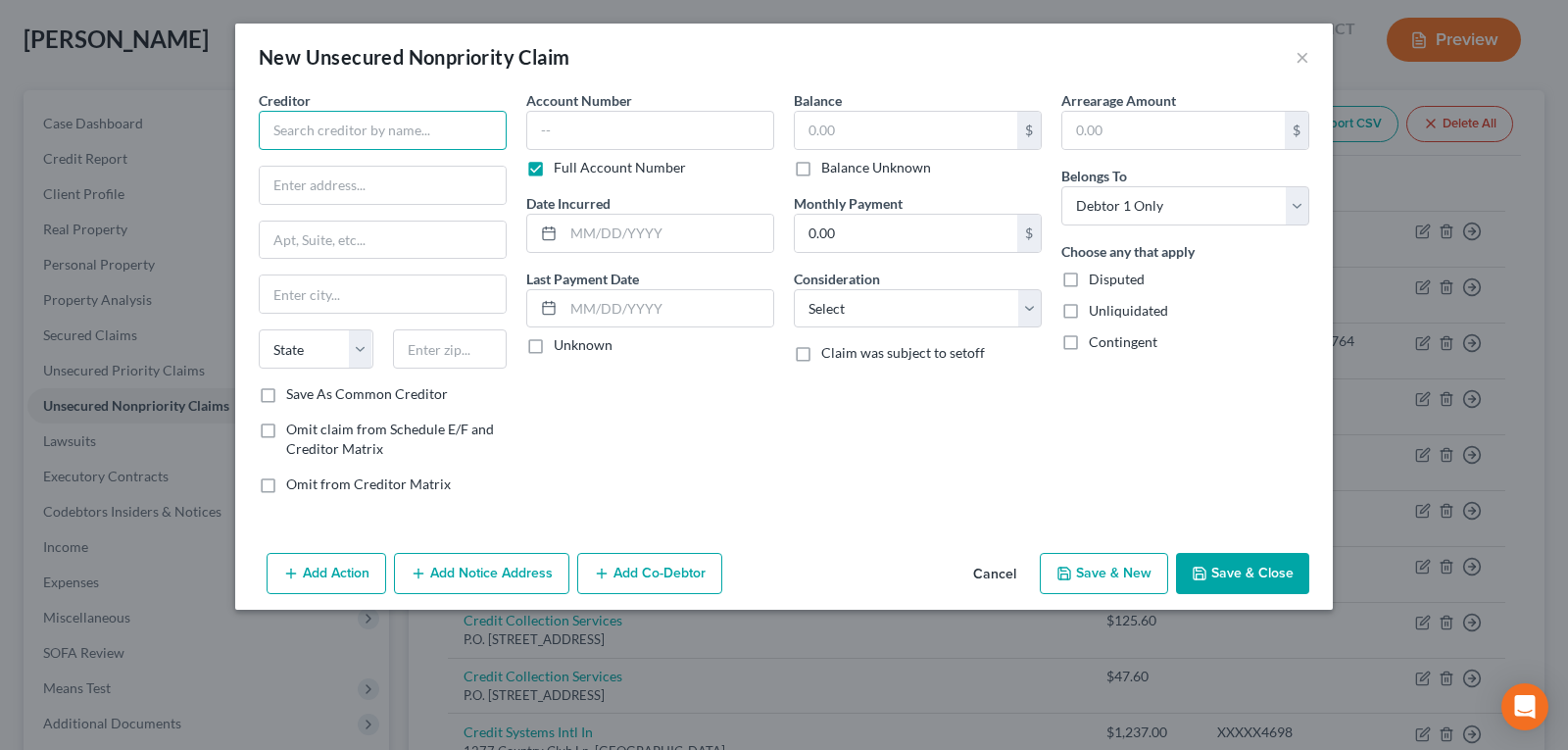
click at [358, 124] on input "text" at bounding box center [382, 130] width 248 height 40
type input "[PERSON_NAME] Associates"
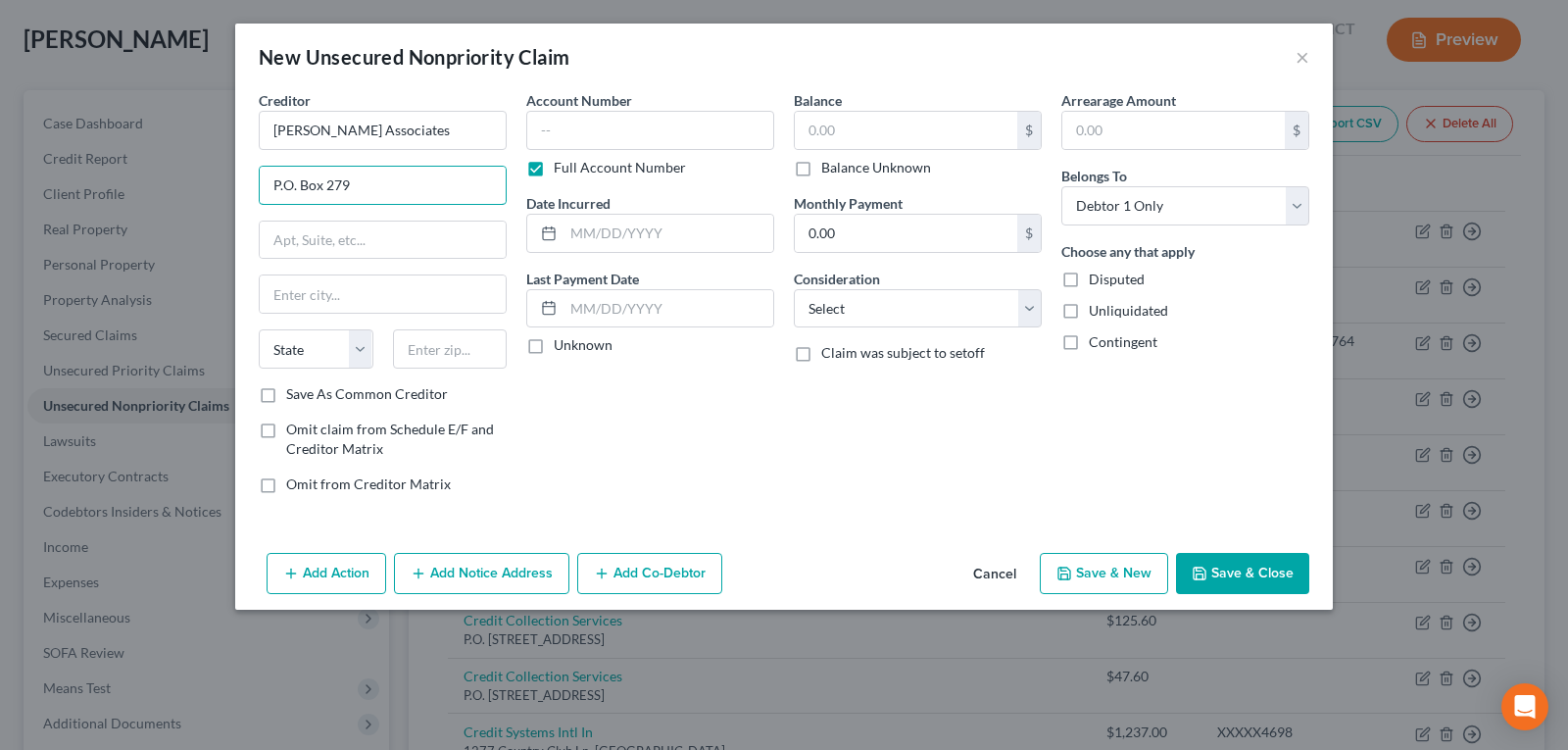
type input "P.O. Box 279"
click at [602, 135] on input "text" at bounding box center [650, 130] width 248 height 40
click at [847, 130] on input "text" at bounding box center [905, 130] width 222 height 38
click at [883, 440] on div "Balance 142.00 $ Balance Unknown Balance Undetermined 142.00 $ Balance Unknown …" at bounding box center [917, 299] width 268 height 419
click at [553, 168] on label "Full Account Number" at bounding box center [619, 168] width 132 height 20
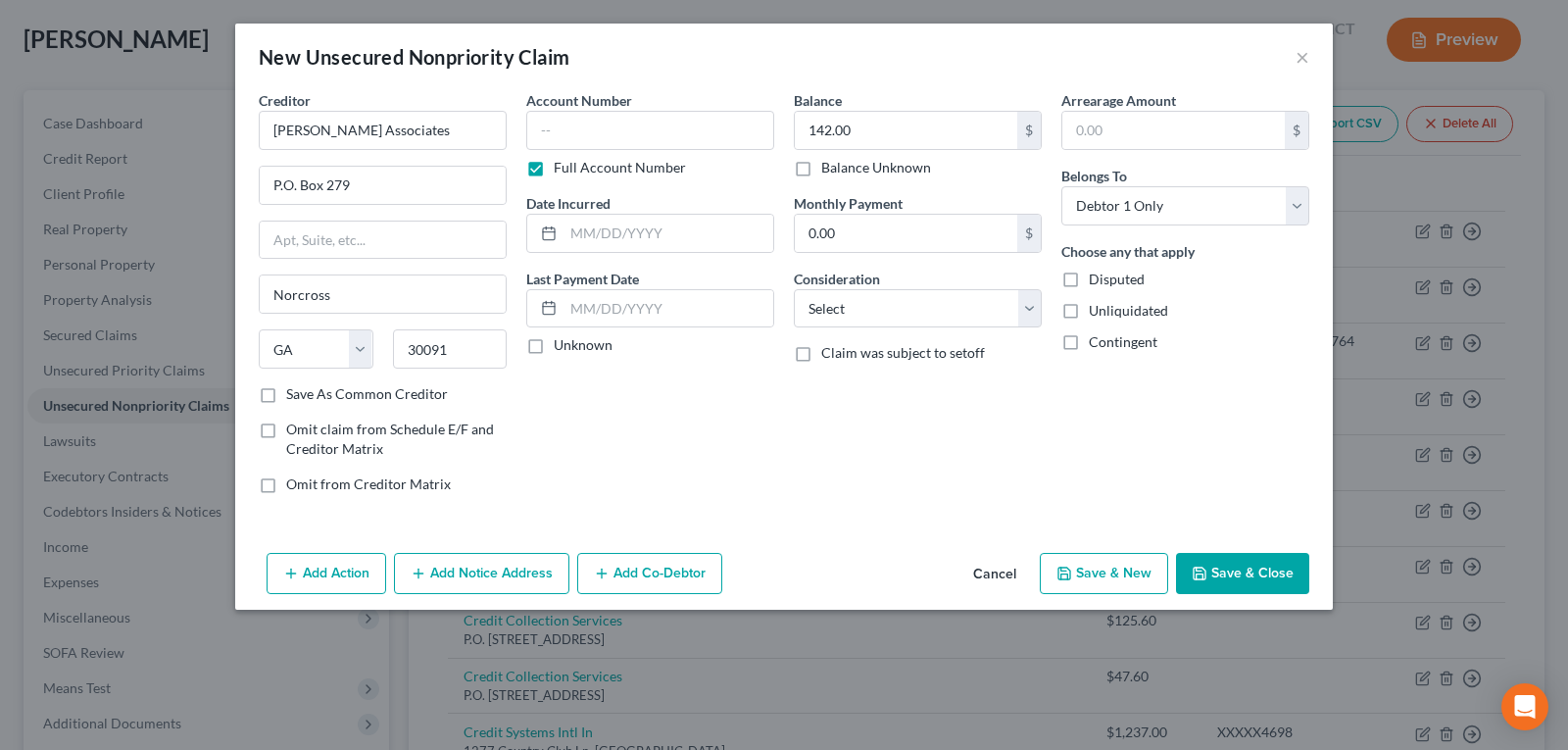
click at [561, 168] on input "Full Account Number" at bounding box center [567, 164] width 13 height 13
click at [594, 130] on input "text" at bounding box center [650, 130] width 248 height 40
click at [884, 484] on div "Balance 142.00 $ Balance Unknown Balance Undetermined 142.00 $ Balance Unknown …" at bounding box center [917, 299] width 268 height 419
click at [1223, 563] on button "Save & Close" at bounding box center [1242, 573] width 133 height 42
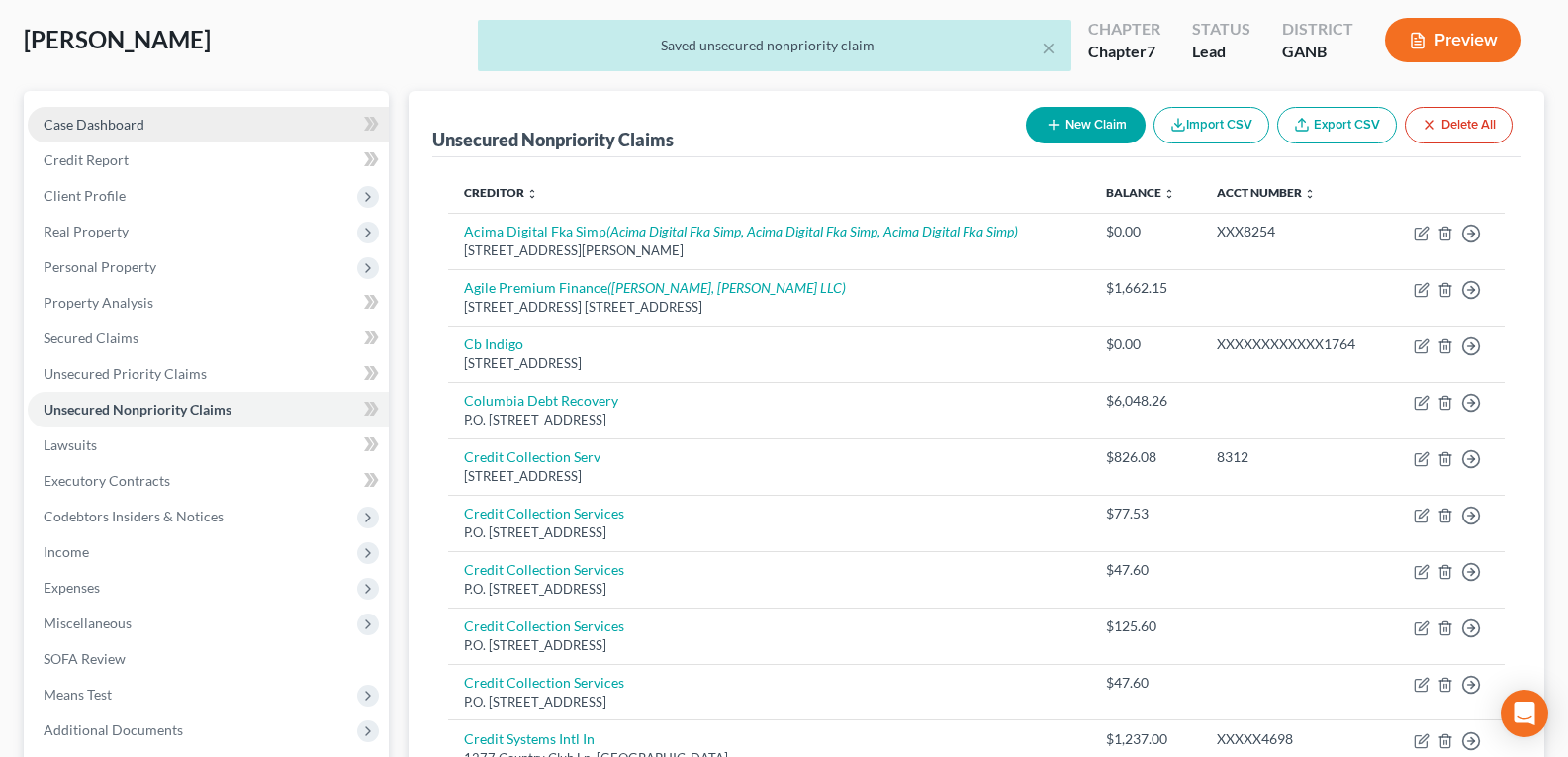
click at [111, 122] on span "Case Dashboard" at bounding box center [94, 124] width 101 height 17
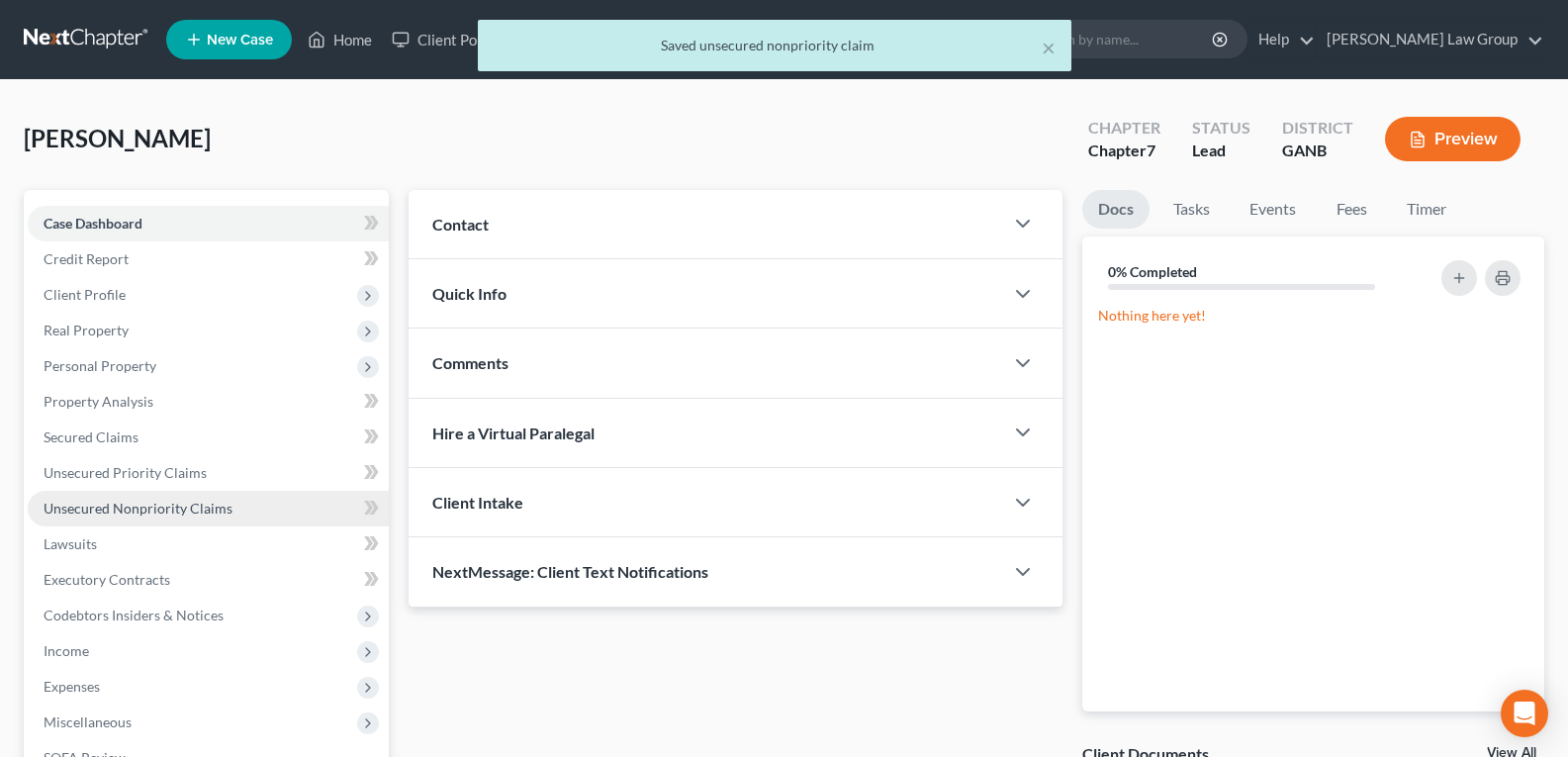
click at [72, 513] on span "Unsecured Nonpriority Claims" at bounding box center [138, 508] width 189 height 17
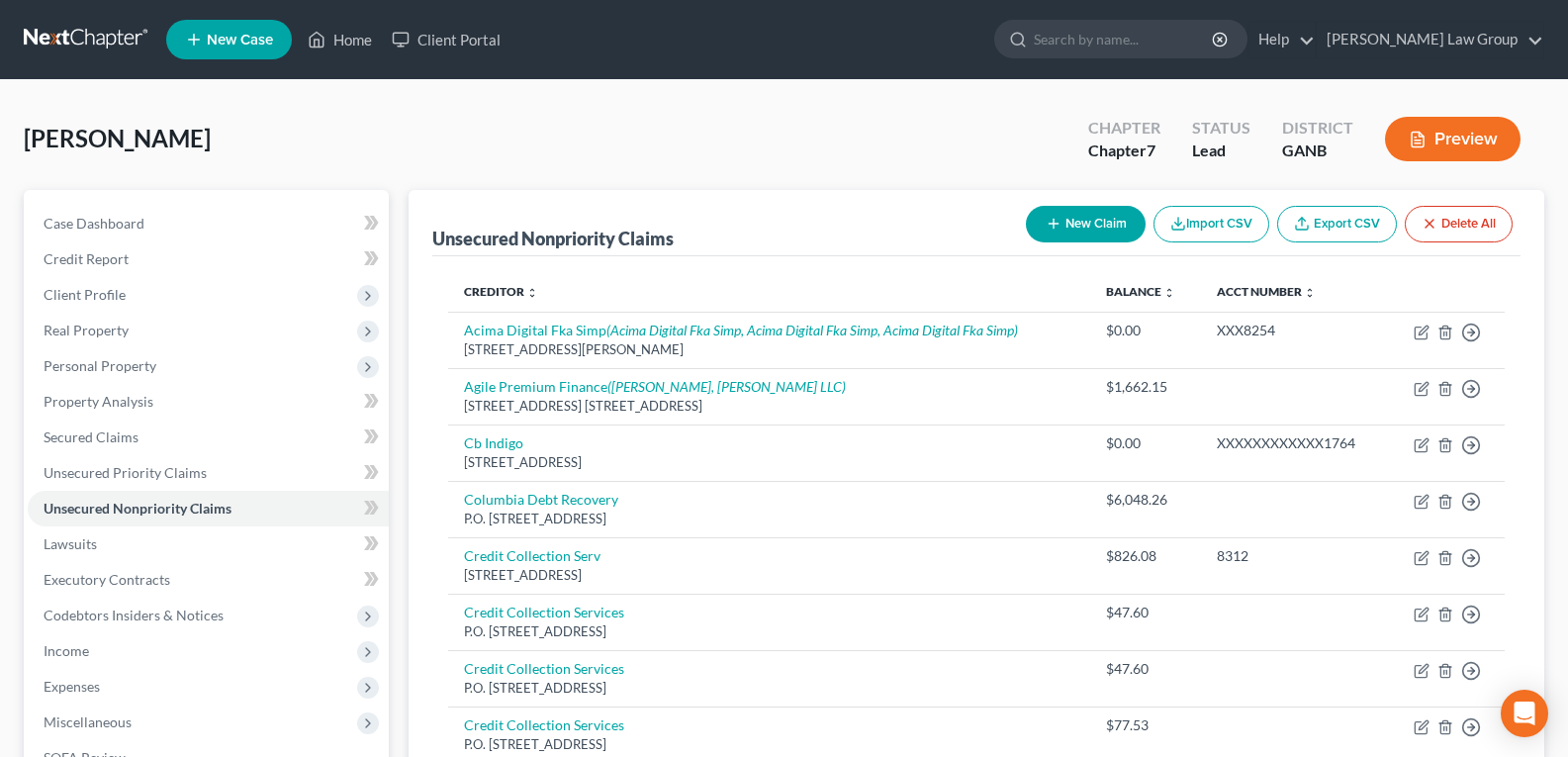
click at [1055, 223] on icon "button" at bounding box center [1053, 223] width 16 height 16
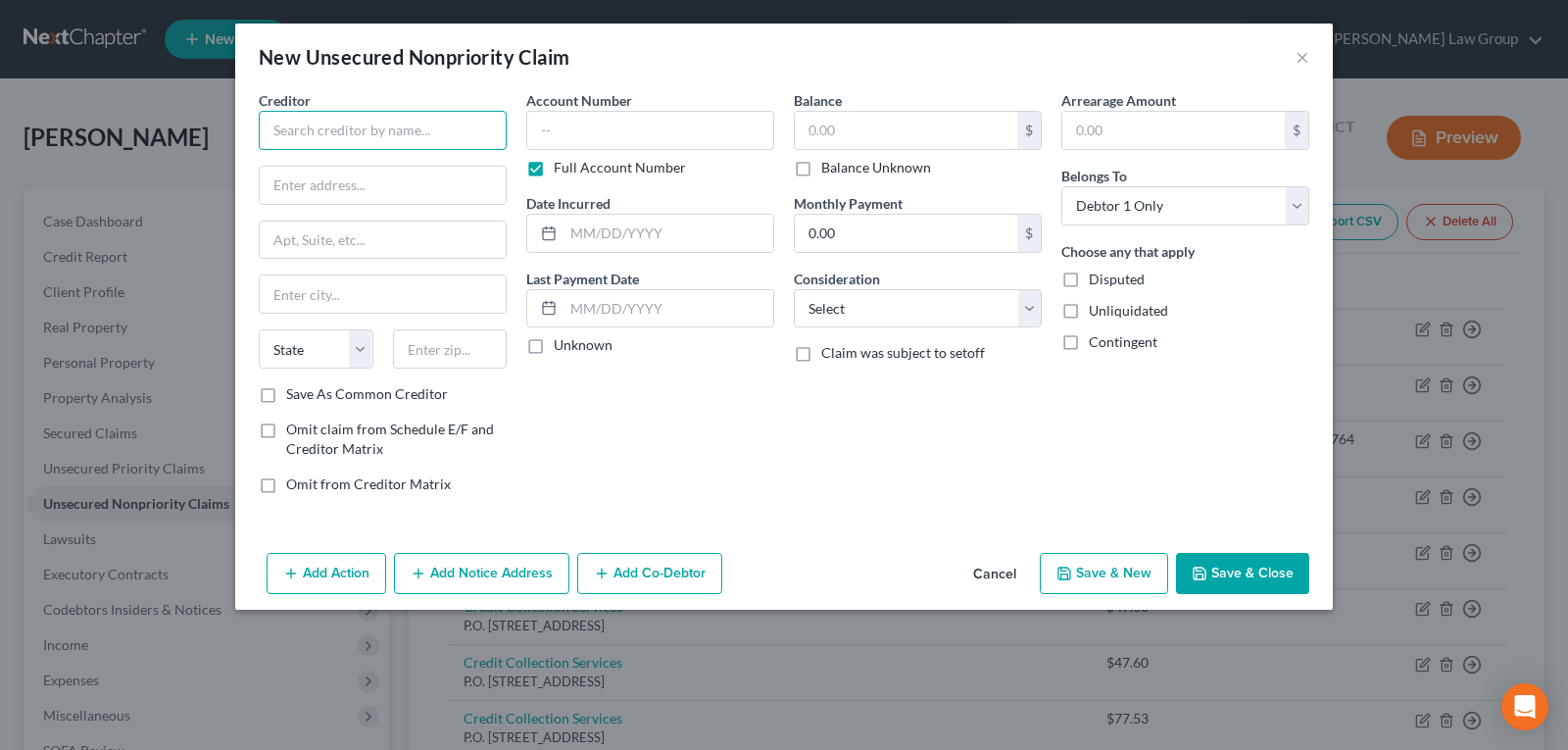
click at [358, 131] on input "text" at bounding box center [382, 130] width 248 height 40
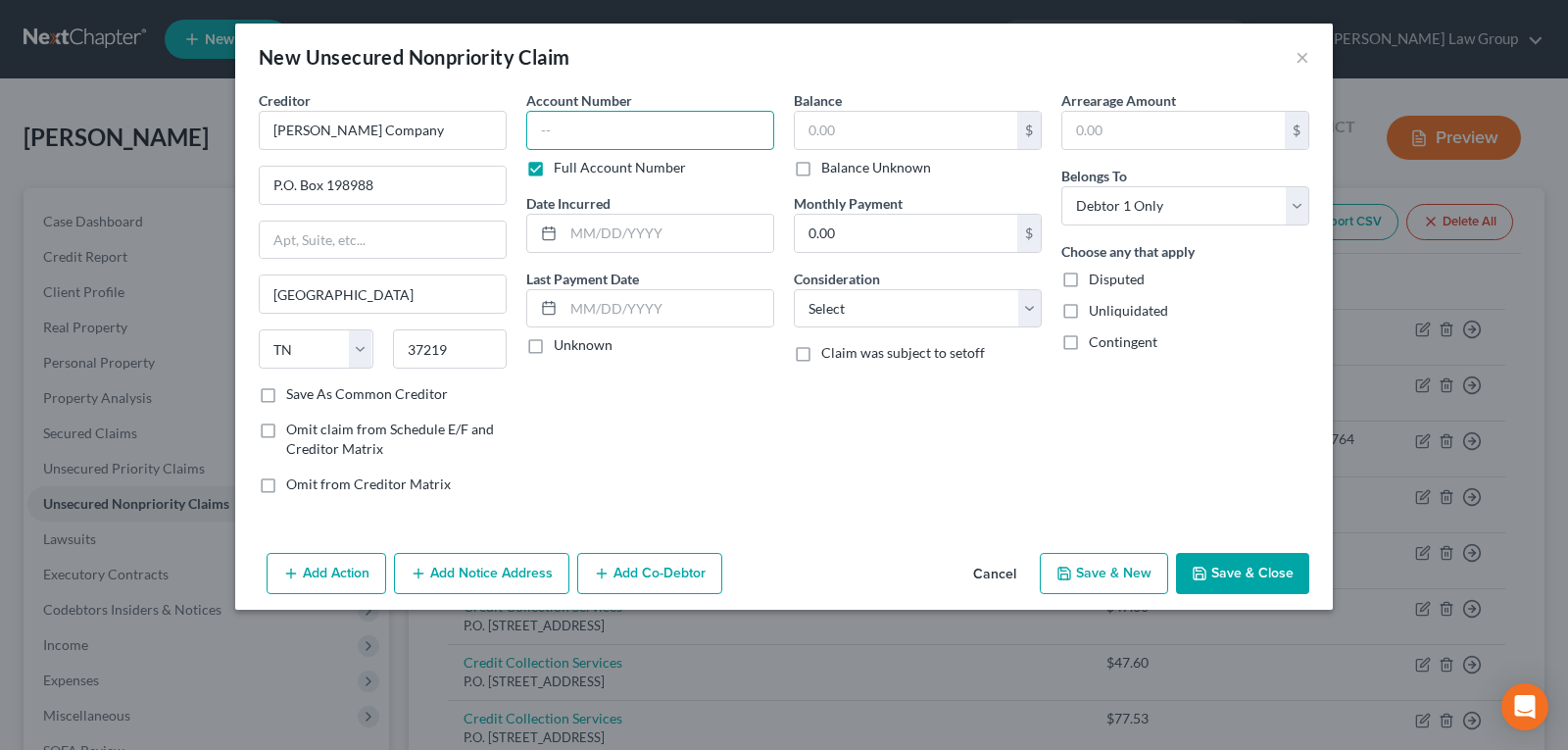
click at [586, 130] on input "text" at bounding box center [650, 130] width 248 height 40
click at [553, 169] on label "Full Account Number" at bounding box center [619, 168] width 132 height 20
click at [561, 169] on input "Full Account Number" at bounding box center [567, 164] width 13 height 13
click at [571, 136] on input "text" at bounding box center [650, 130] width 248 height 40
click at [825, 126] on input "text" at bounding box center [905, 130] width 222 height 38
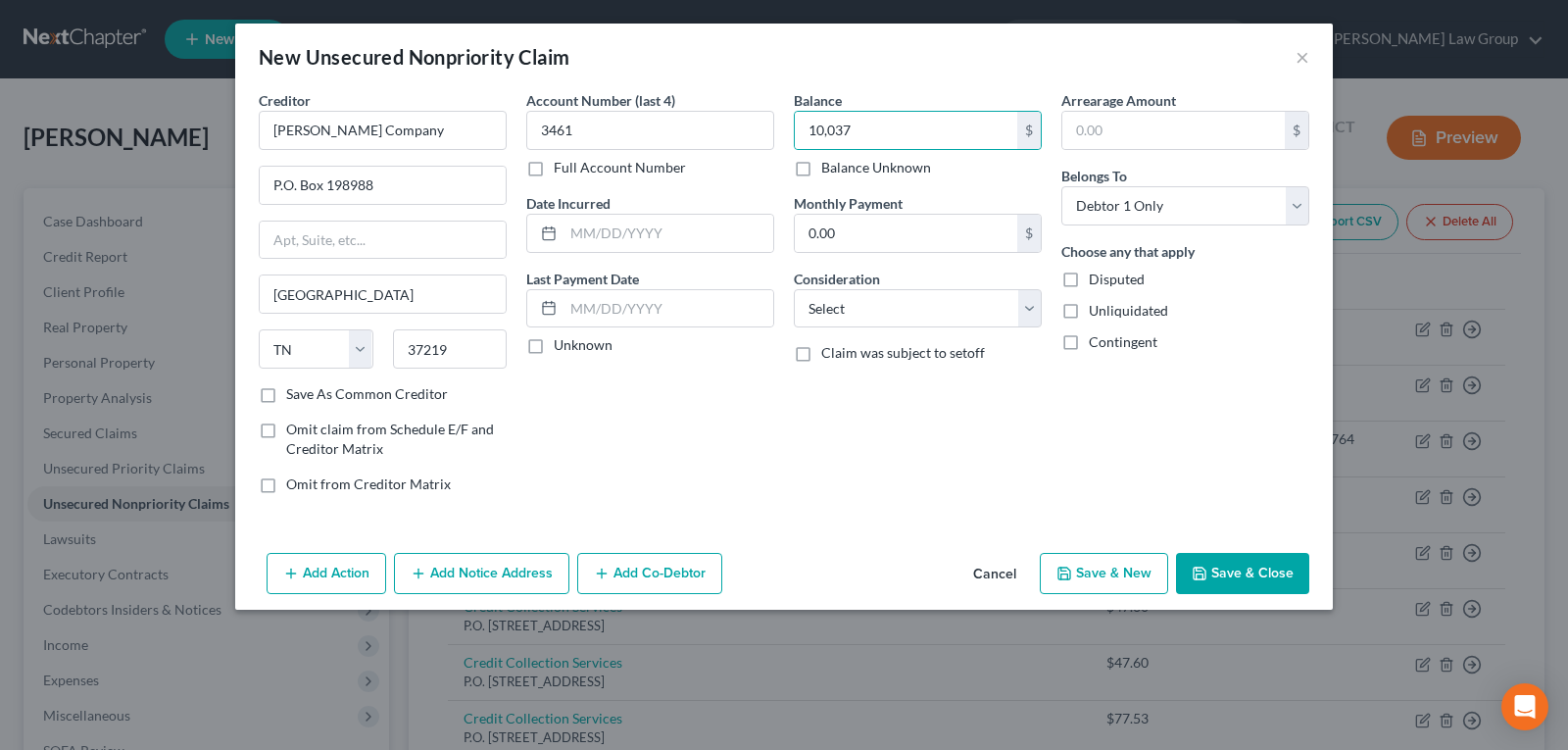
click at [1124, 578] on button "Save & New" at bounding box center [1104, 573] width 128 height 42
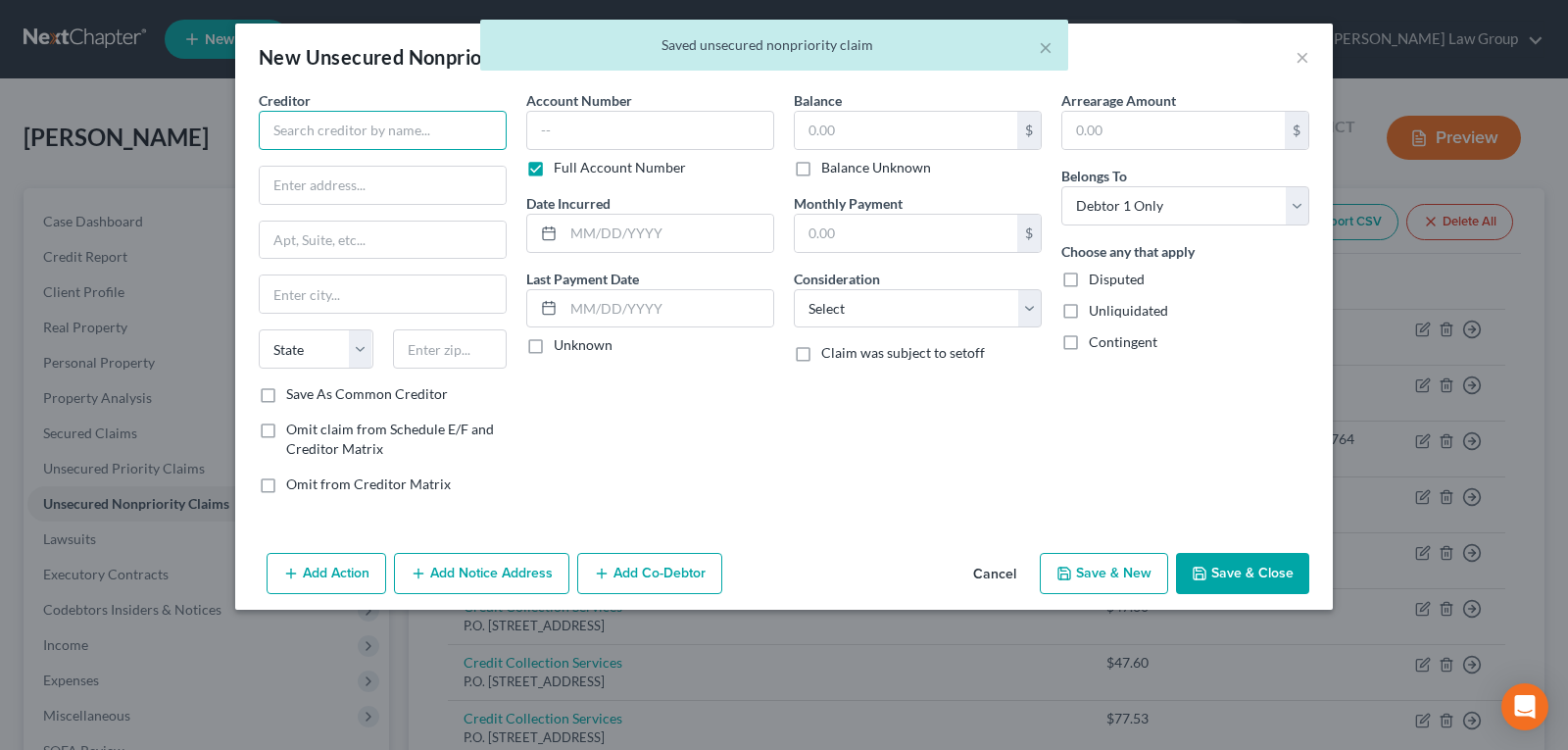
click at [431, 137] on input "text" at bounding box center [382, 130] width 248 height 40
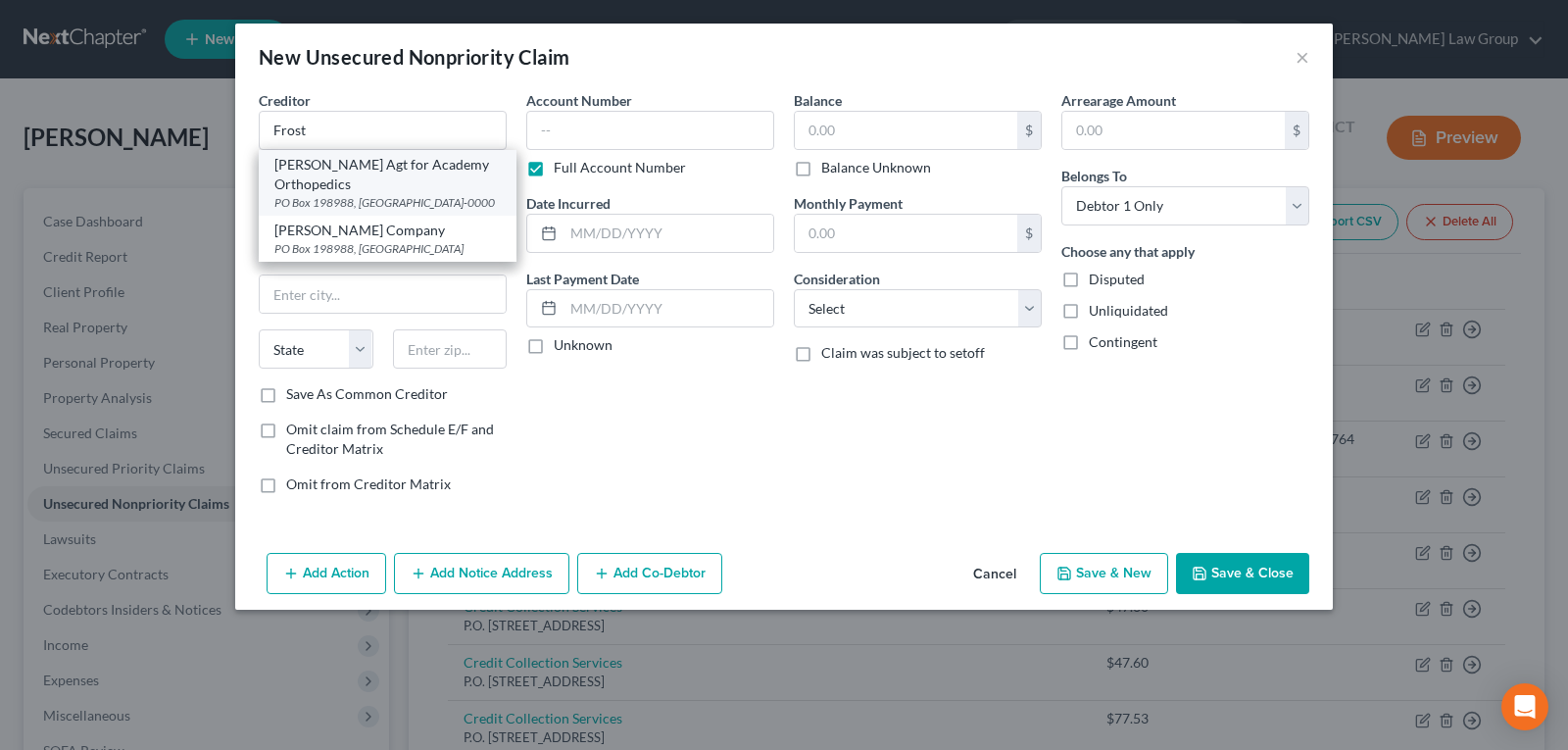
click at [397, 190] on div "[PERSON_NAME] Agt for Academy Orthopedics" at bounding box center [387, 175] width 226 height 40
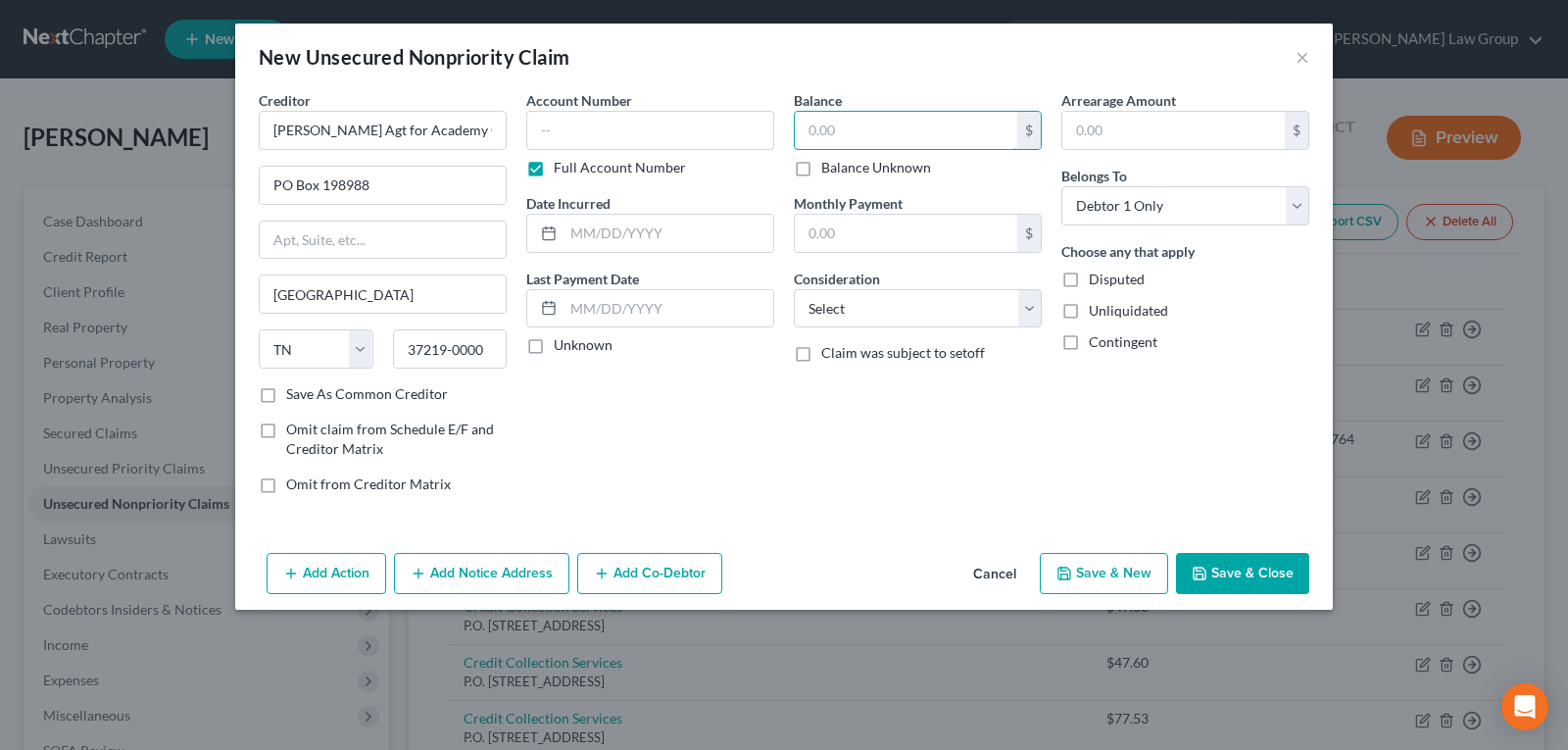
drag, startPoint x: 812, startPoint y: 123, endPoint x: 852, endPoint y: 151, distance: 48.8
click at [830, 132] on input "text" at bounding box center [905, 130] width 222 height 38
click at [1069, 589] on button "Save & New" at bounding box center [1104, 573] width 128 height 42
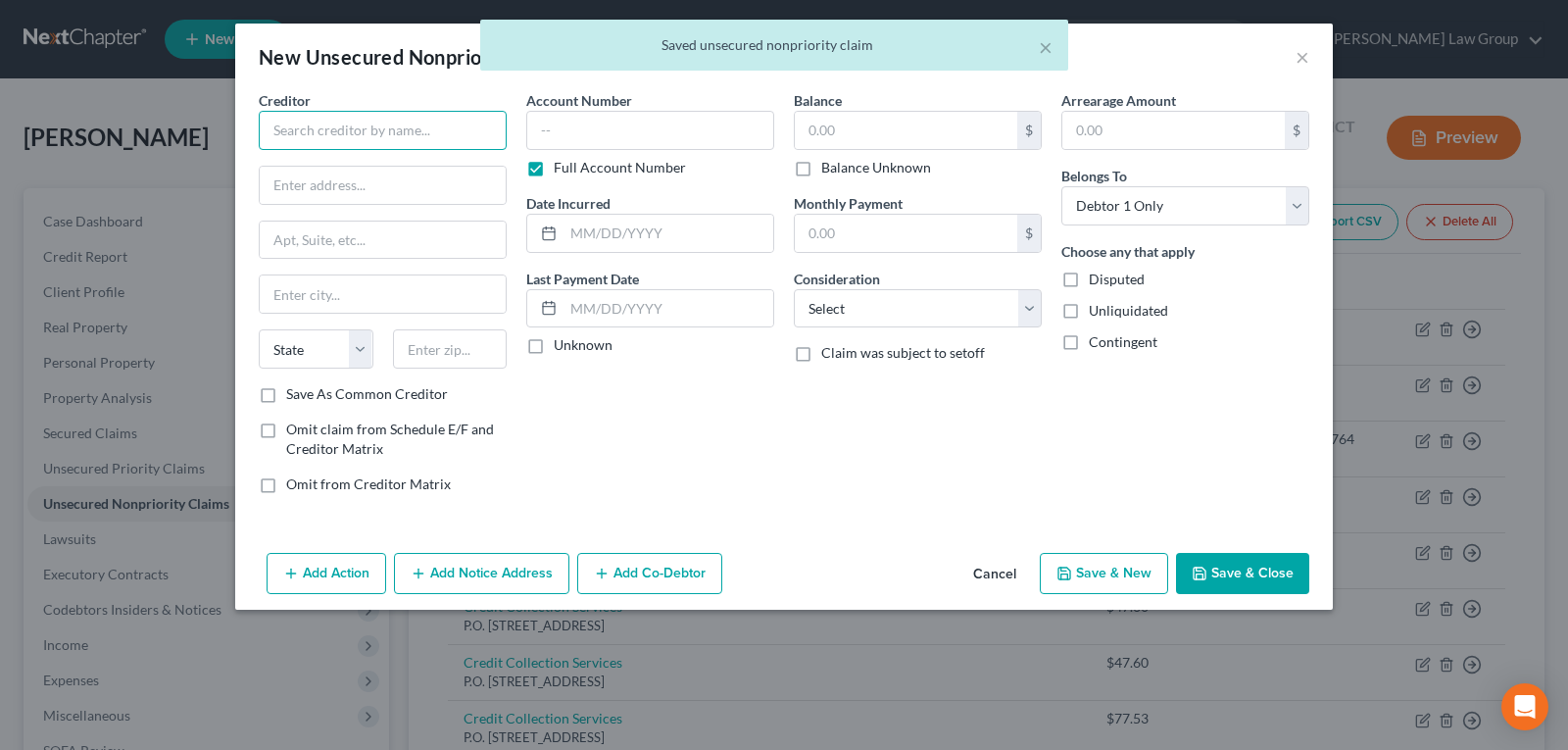
click at [424, 125] on input "text" at bounding box center [382, 130] width 248 height 40
drag, startPoint x: 424, startPoint y: 125, endPoint x: 436, endPoint y: 124, distance: 12.0
click at [436, 124] on input "F" at bounding box center [382, 130] width 248 height 40
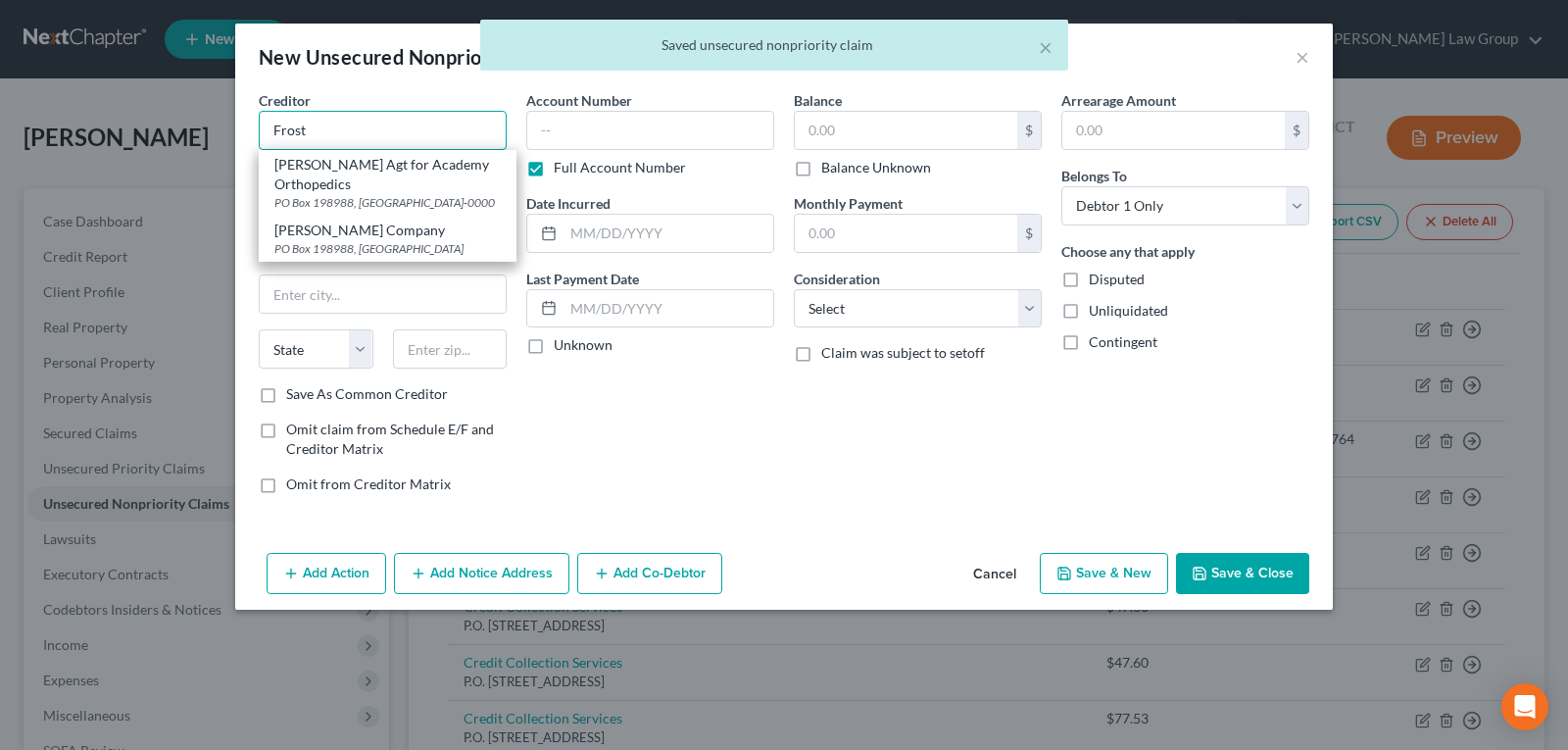
click at [423, 130] on input "Frost" at bounding box center [382, 130] width 248 height 40
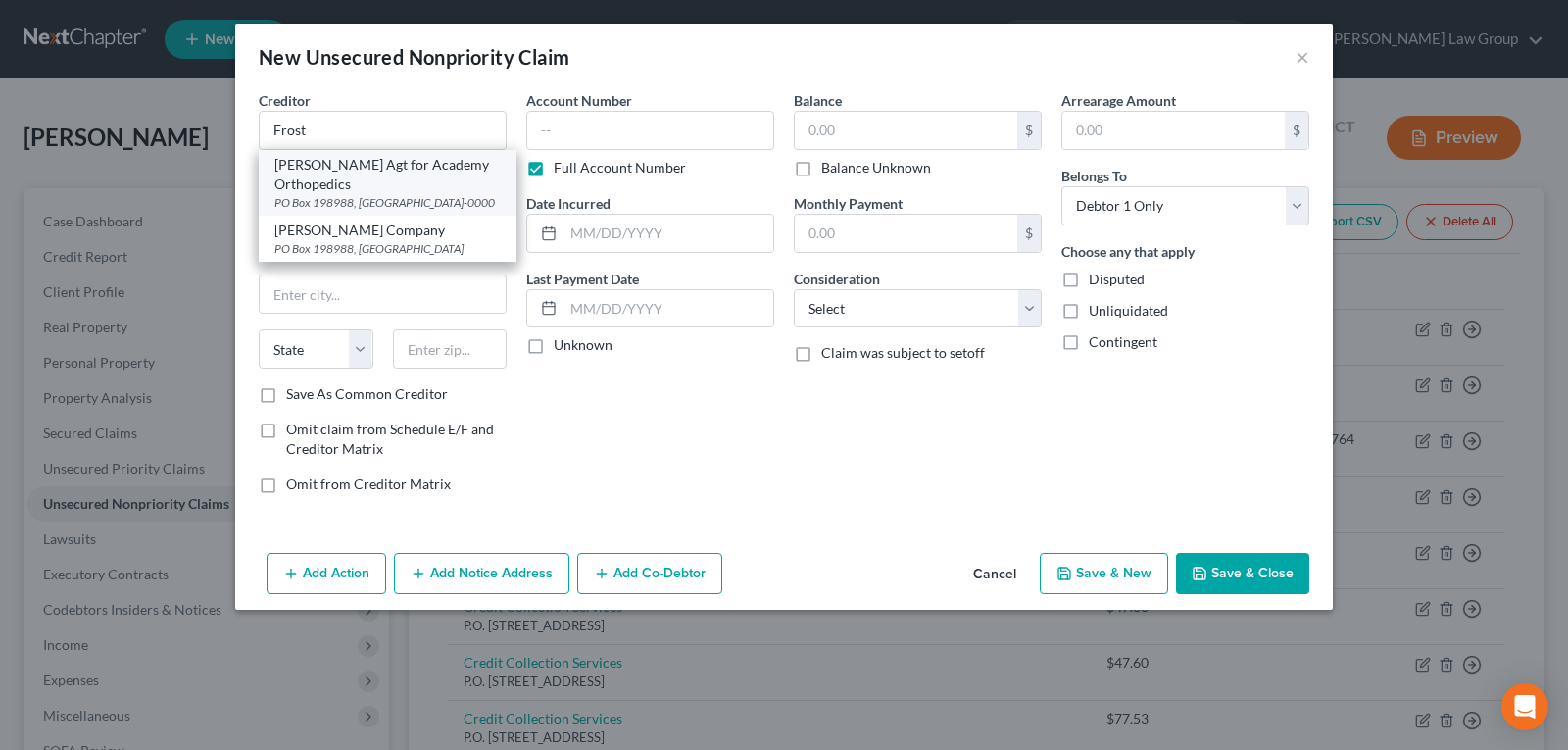
click at [371, 165] on div "[PERSON_NAME] Agt for Academy Orthopedics" at bounding box center [387, 175] width 226 height 40
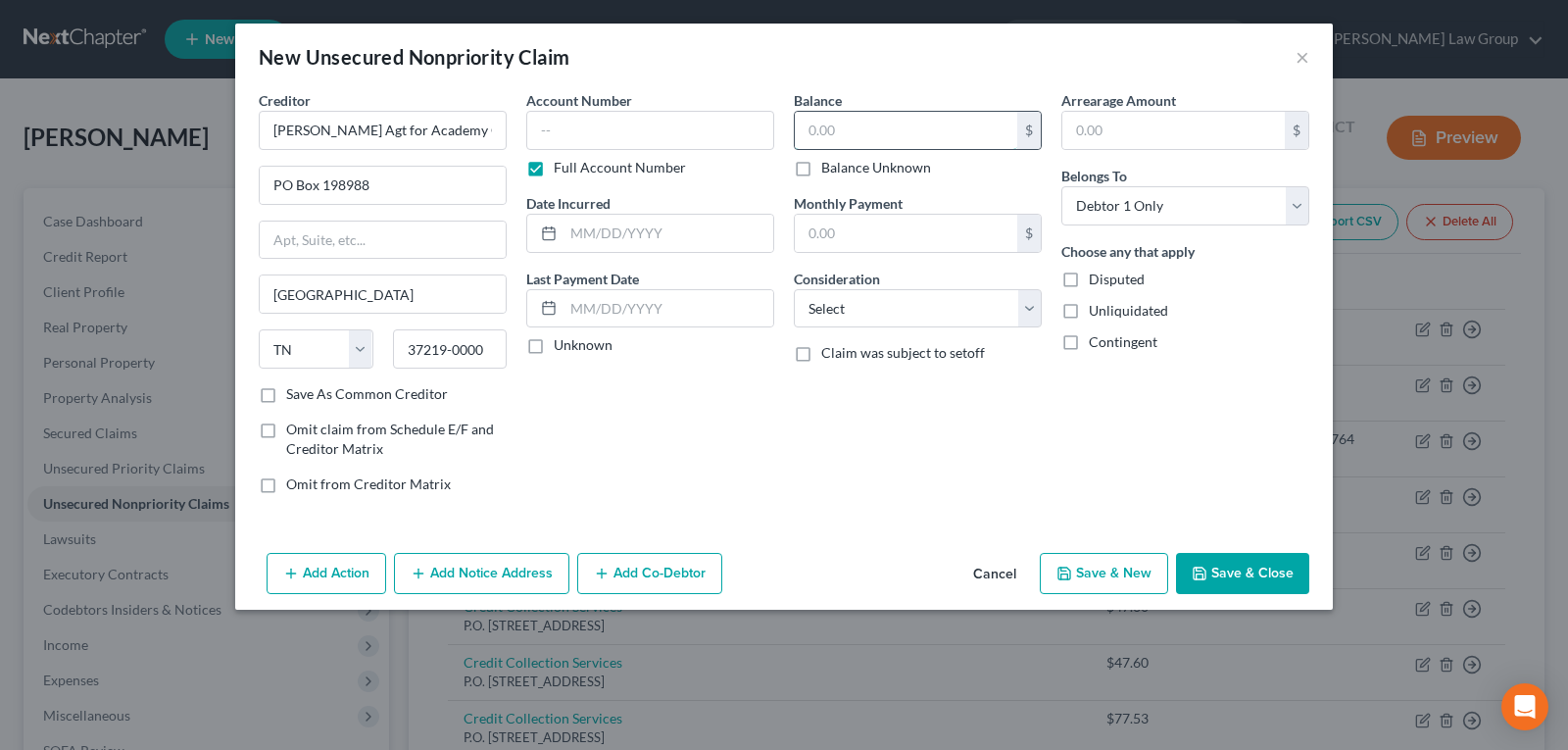
click at [843, 128] on input "text" at bounding box center [905, 130] width 222 height 38
drag, startPoint x: 904, startPoint y: 304, endPoint x: 900, endPoint y: 325, distance: 21.4
click at [904, 304] on select "Select Cable / Satellite Services Collection Agency Credit Card Debt Debt Couns…" at bounding box center [917, 309] width 248 height 40
click at [793, 290] on select "Select Cable / Satellite Services Collection Agency Credit Card Debt Debt Couns…" at bounding box center [917, 309] width 248 height 40
click at [1076, 561] on button "Save & New" at bounding box center [1104, 573] width 128 height 42
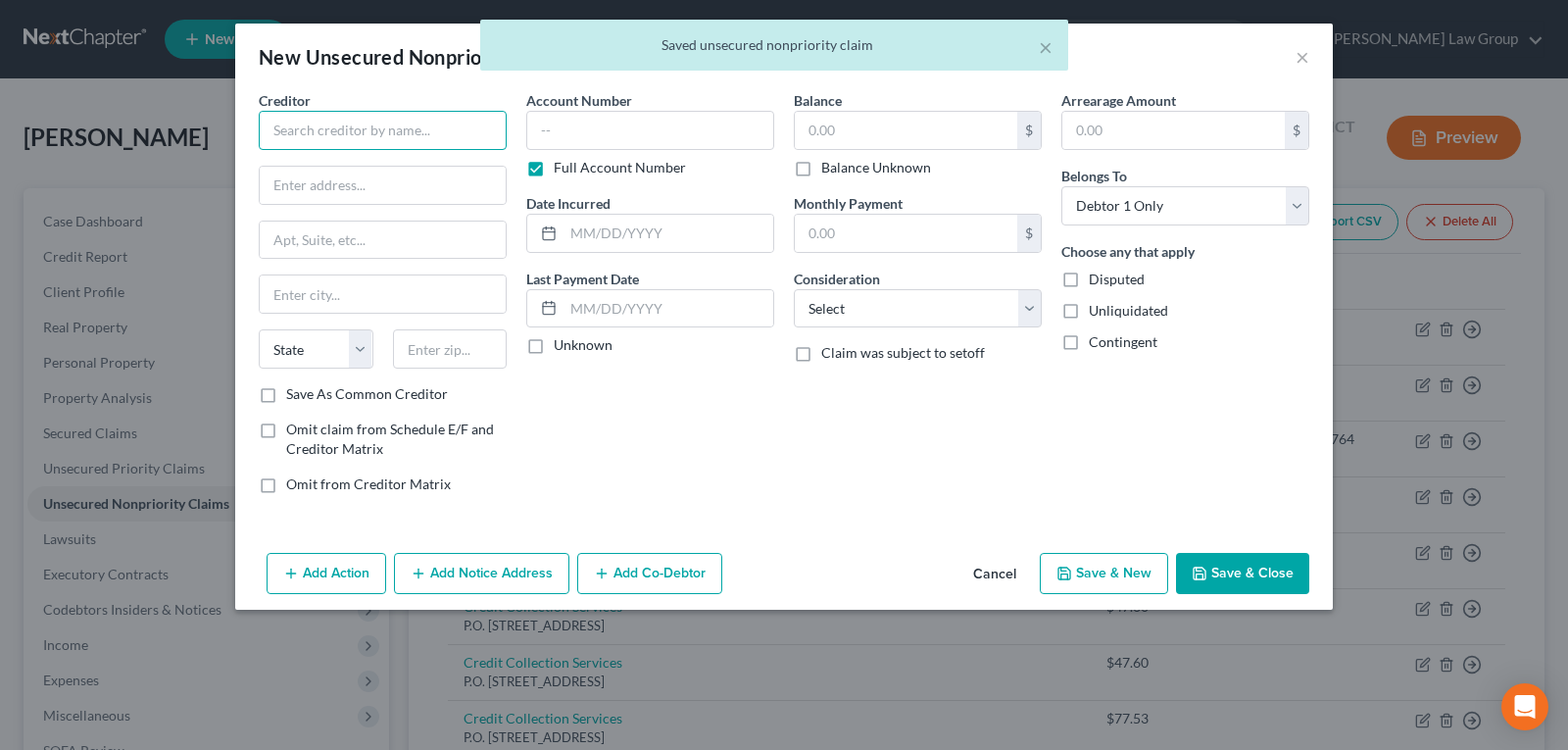
click at [399, 125] on input "text" at bounding box center [382, 130] width 248 height 40
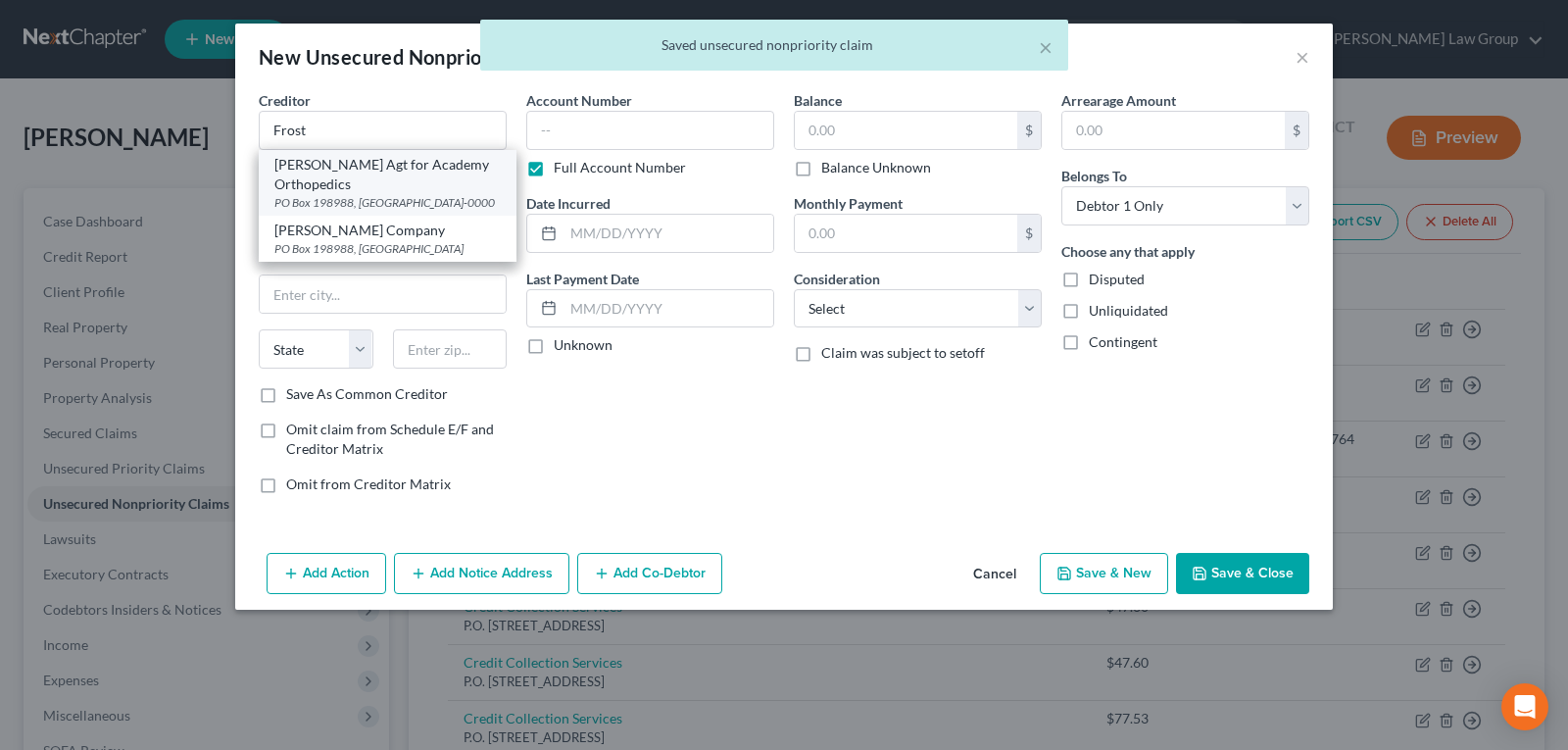
click at [373, 171] on div "[PERSON_NAME] Agt for Academy Orthopedics" at bounding box center [387, 175] width 226 height 40
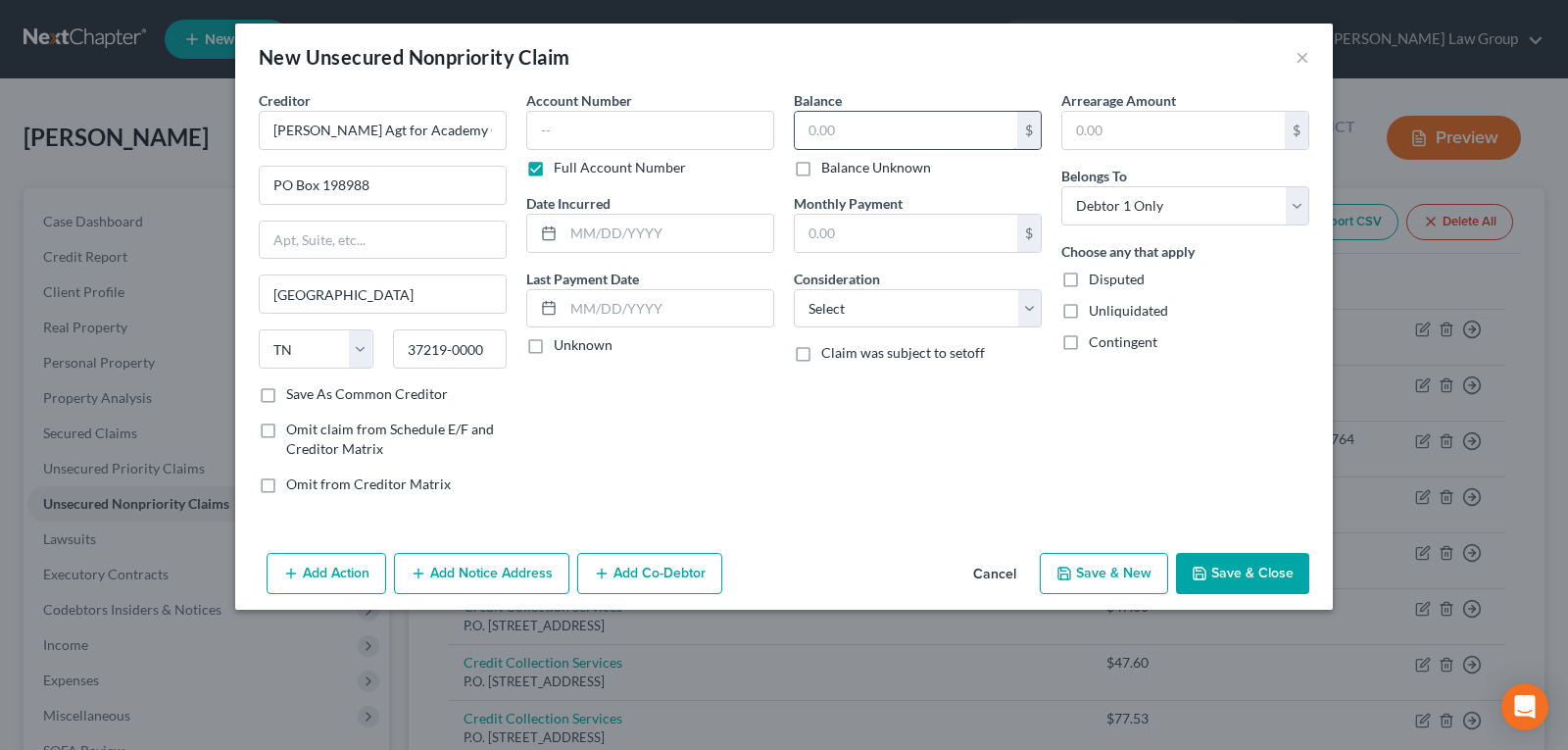
click at [901, 136] on input "text" at bounding box center [905, 130] width 222 height 38
drag, startPoint x: 871, startPoint y: 305, endPoint x: 868, endPoint y: 324, distance: 19.2
click at [871, 305] on select "Select Cable / Satellite Services Collection Agency Credit Card Debt Debt Couns…" at bounding box center [917, 309] width 248 height 40
click at [793, 290] on select "Select Cable / Satellite Services Collection Agency Credit Card Debt Debt Couns…" at bounding box center [917, 309] width 248 height 40
click at [1114, 579] on button "Save & New" at bounding box center [1104, 573] width 128 height 42
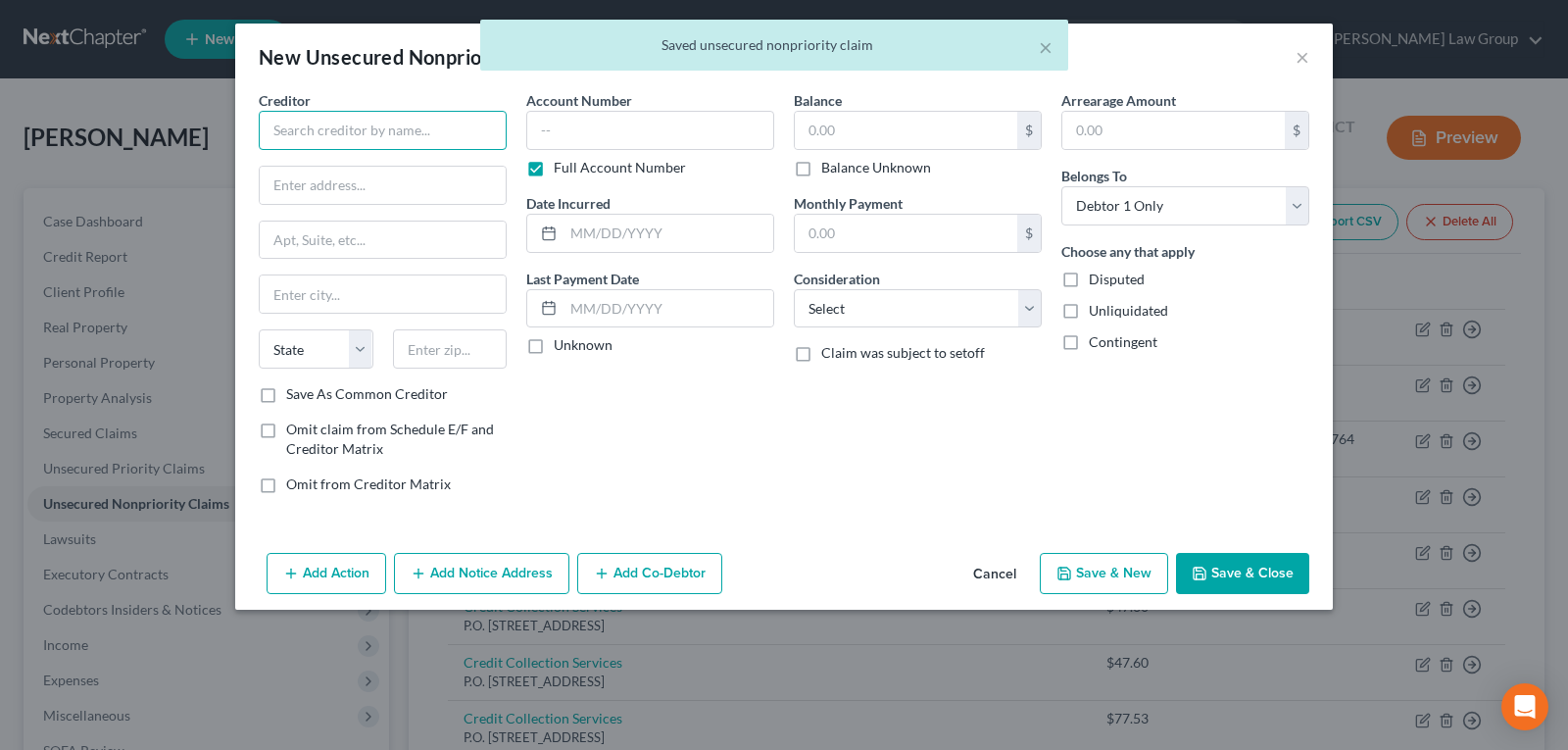
click at [358, 127] on input "text" at bounding box center [382, 130] width 248 height 40
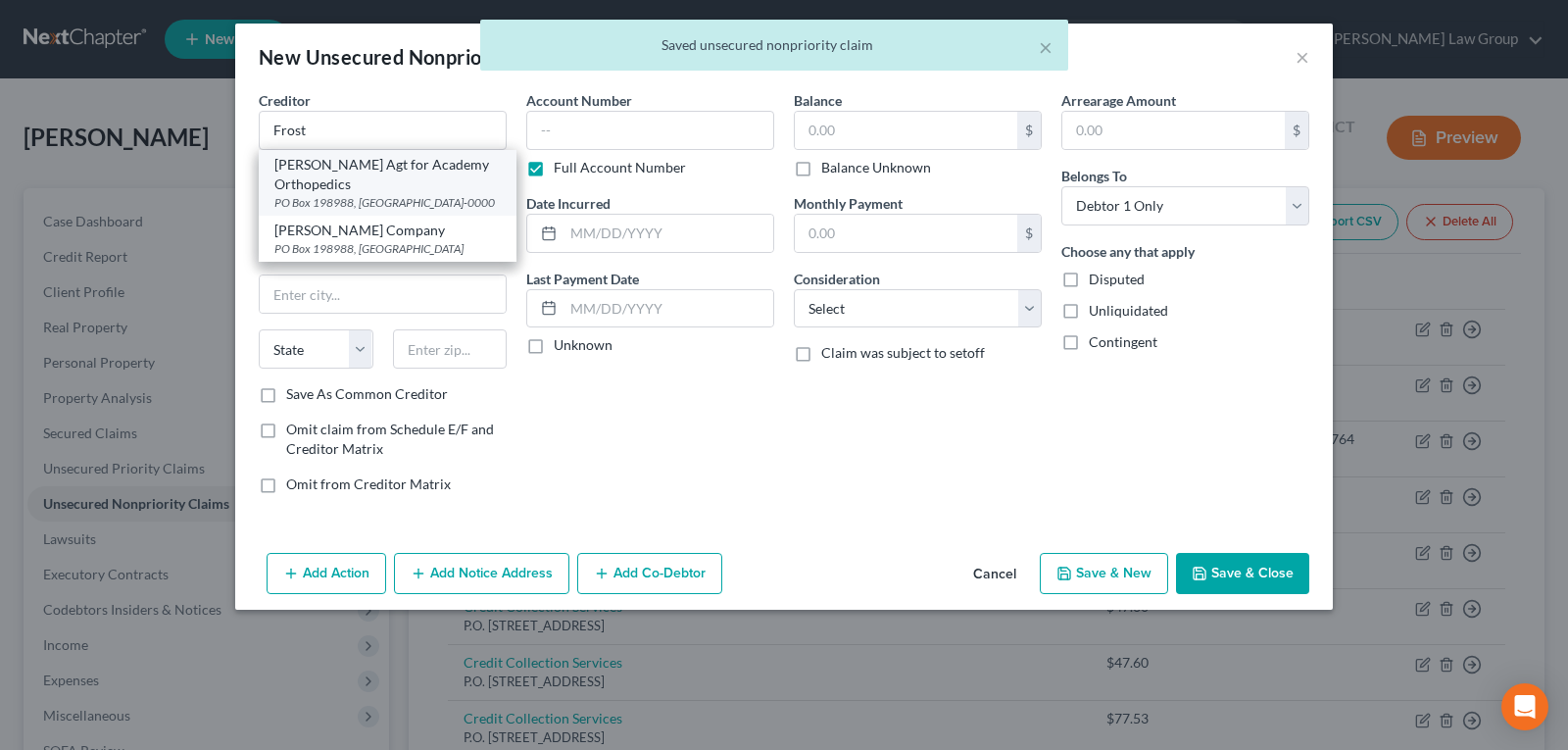
click at [369, 168] on div "[PERSON_NAME] Agt for Academy Orthopedics" at bounding box center [387, 175] width 226 height 40
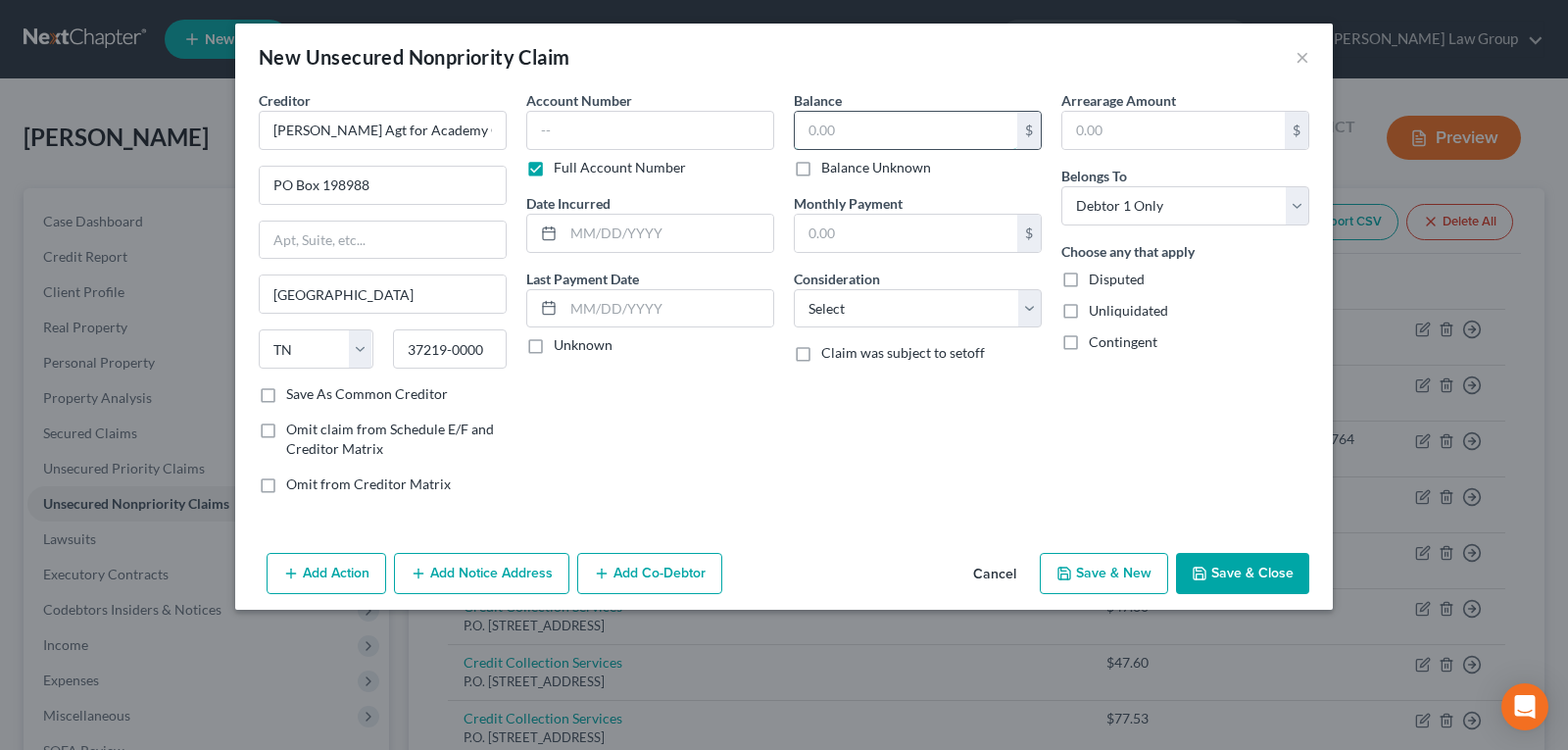
click at [821, 135] on input "text" at bounding box center [905, 130] width 222 height 38
click at [850, 303] on select "Select Cable / Satellite Services Collection Agency Credit Card Debt Debt Couns…" at bounding box center [917, 309] width 248 height 40
click at [793, 290] on select "Select Cable / Satellite Services Collection Agency Credit Card Debt Debt Couns…" at bounding box center [917, 309] width 248 height 40
click at [1234, 574] on button "Save & Close" at bounding box center [1242, 573] width 133 height 42
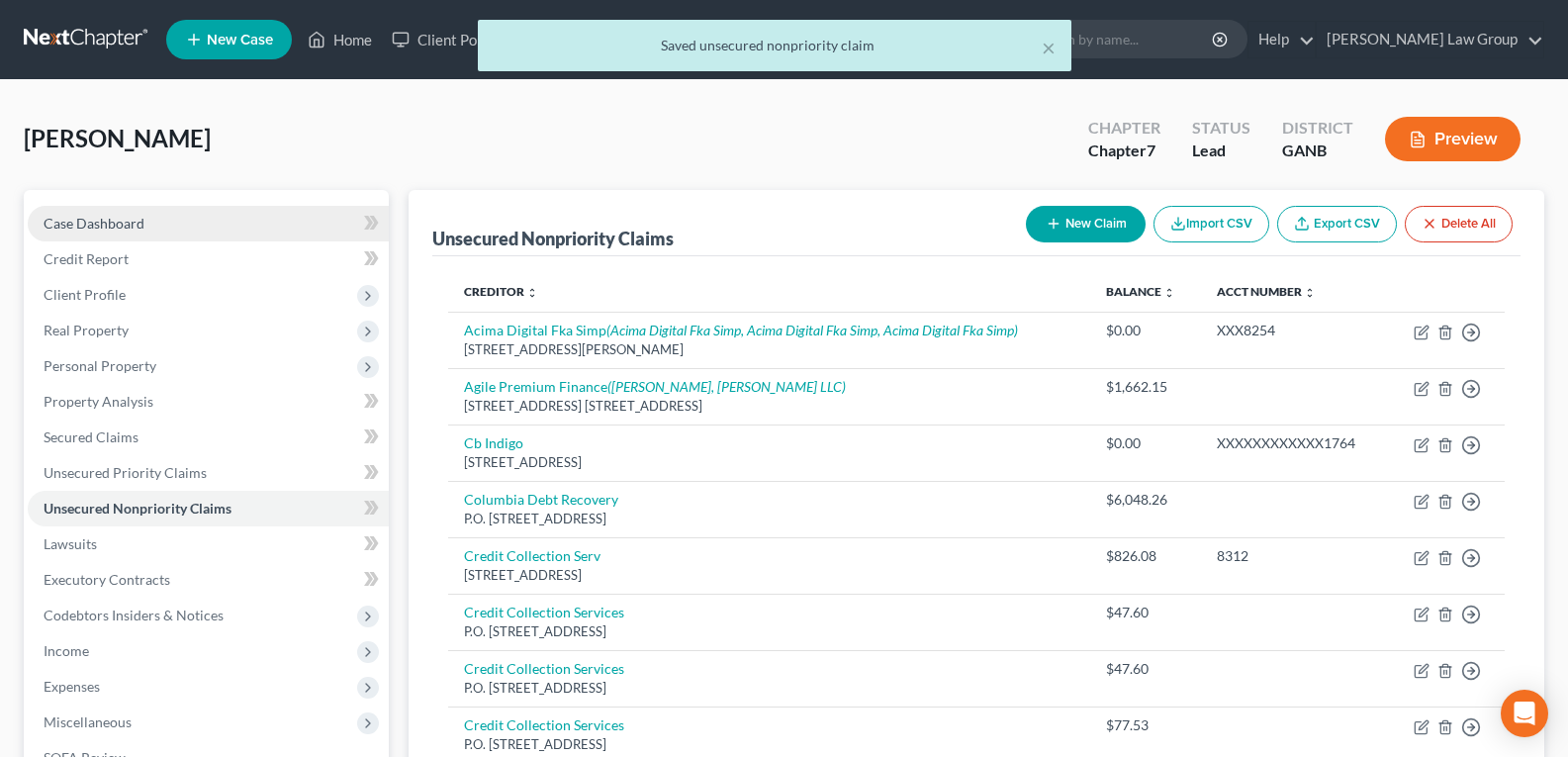
click at [105, 218] on span "Case Dashboard" at bounding box center [94, 222] width 101 height 17
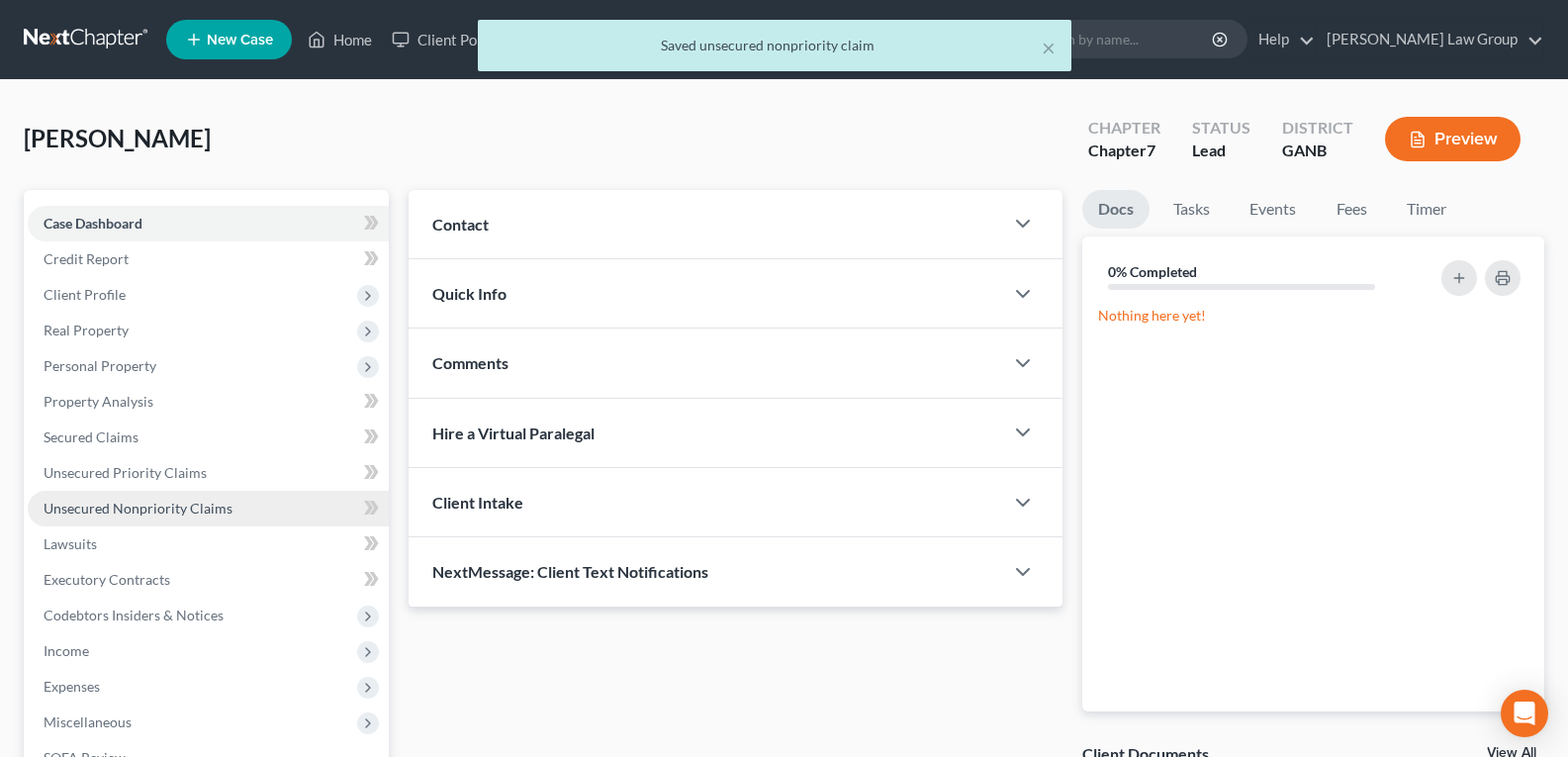
click at [87, 511] on span "Unsecured Nonpriority Claims" at bounding box center [138, 508] width 189 height 17
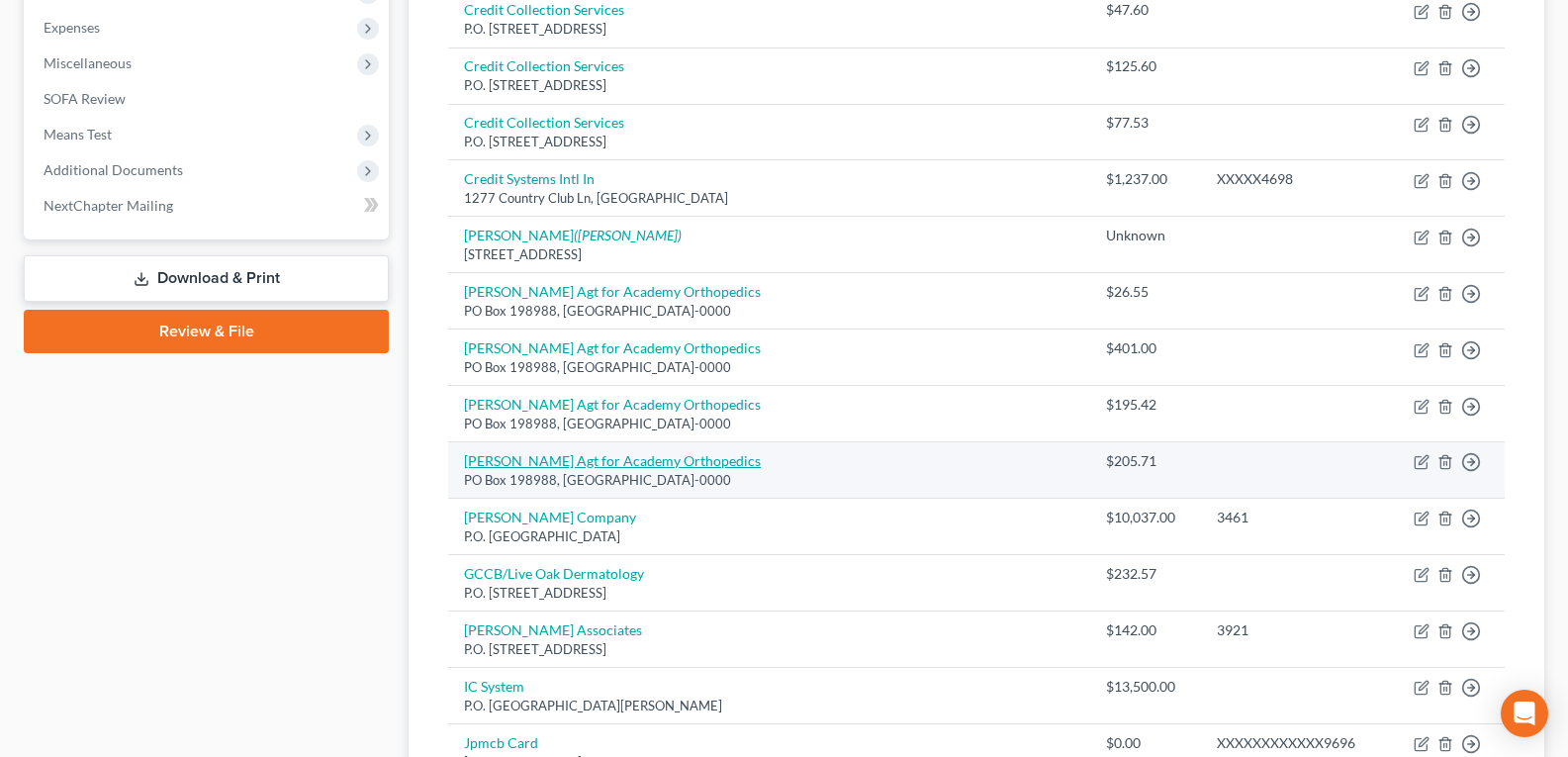
scroll to position [692, 0]
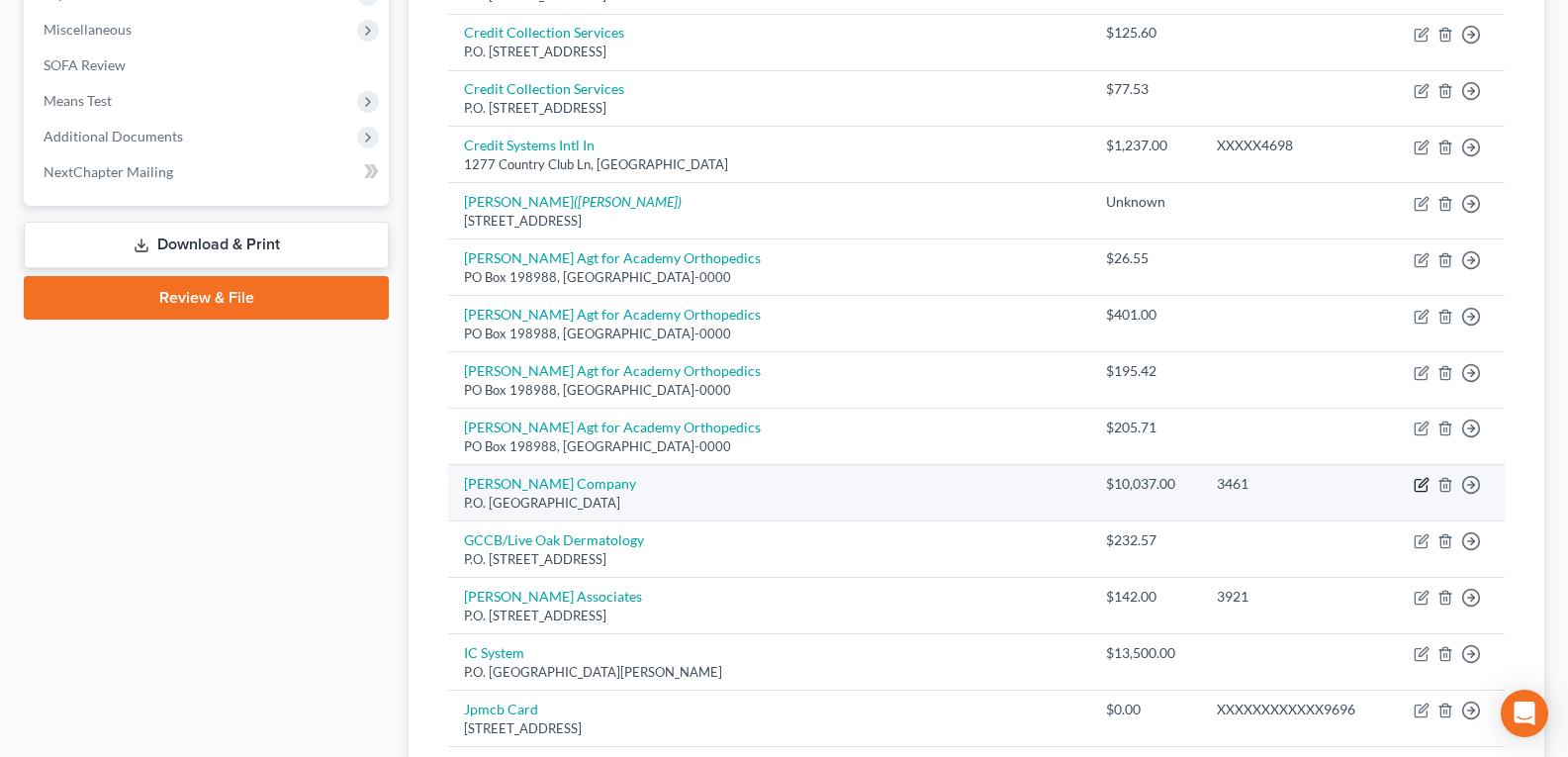
click at [1424, 487] on icon "button" at bounding box center [1421, 485] width 16 height 16
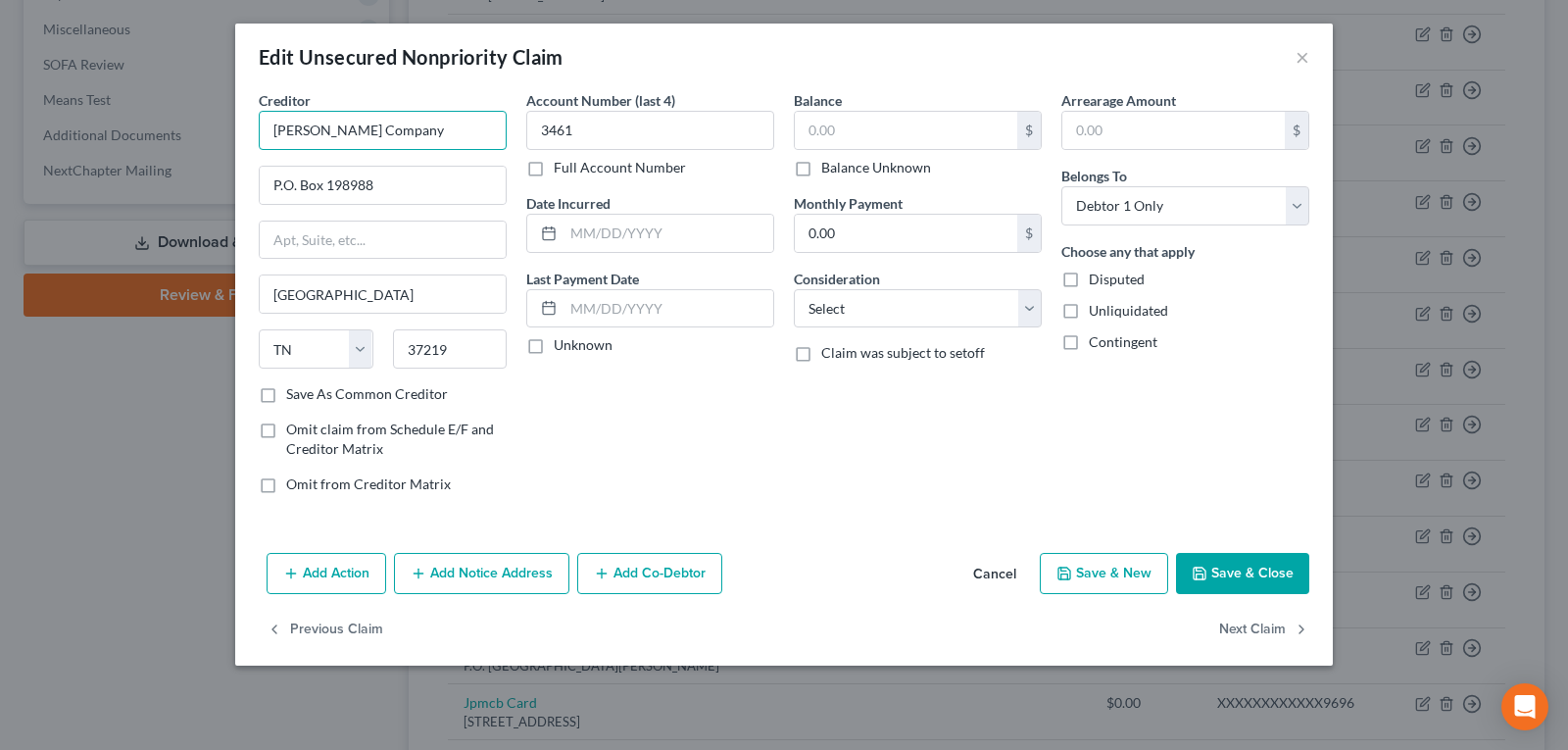
click at [423, 137] on input "[PERSON_NAME] Company" at bounding box center [382, 130] width 248 height 40
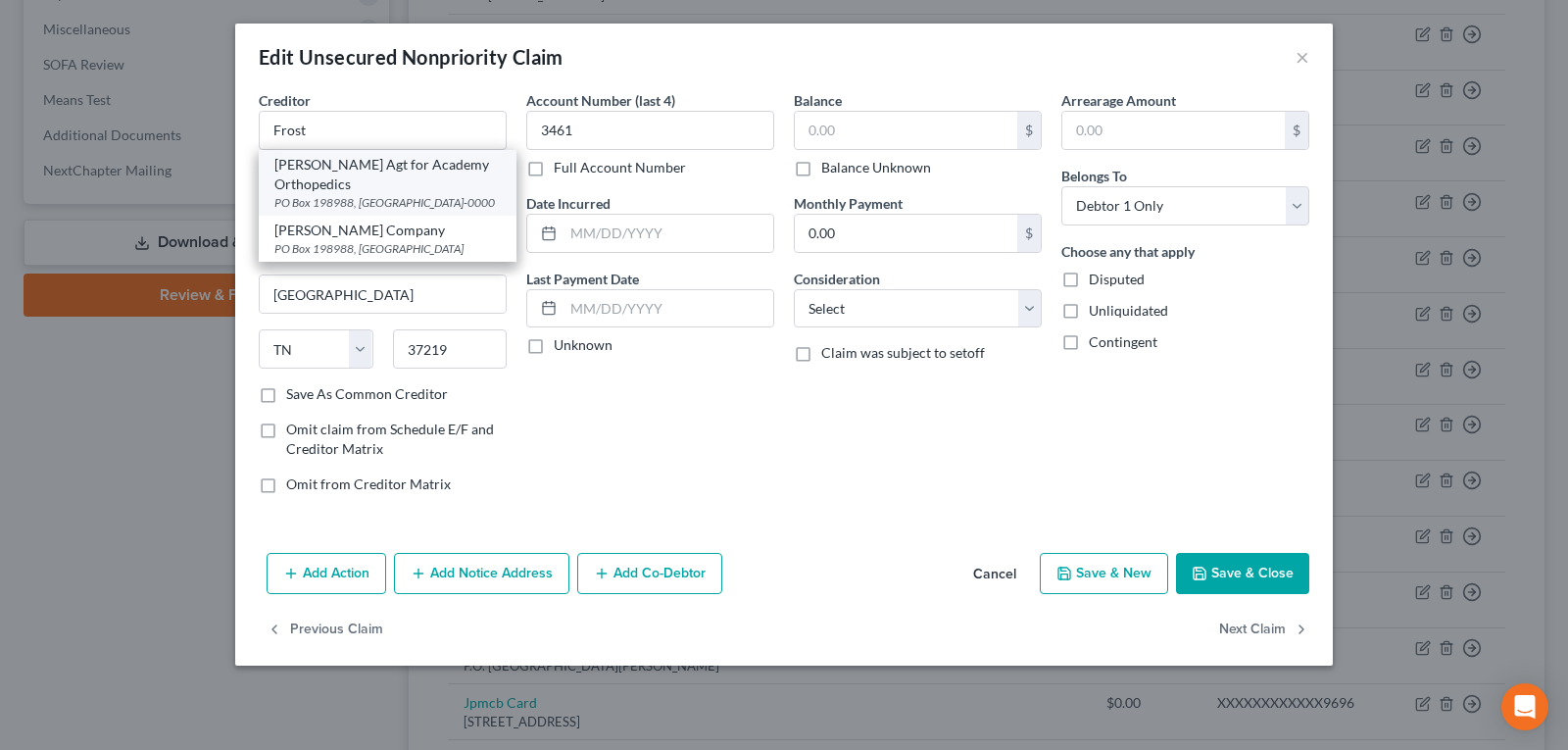
click at [378, 169] on div "[PERSON_NAME] Agt for Academy Orthopedics" at bounding box center [387, 175] width 226 height 40
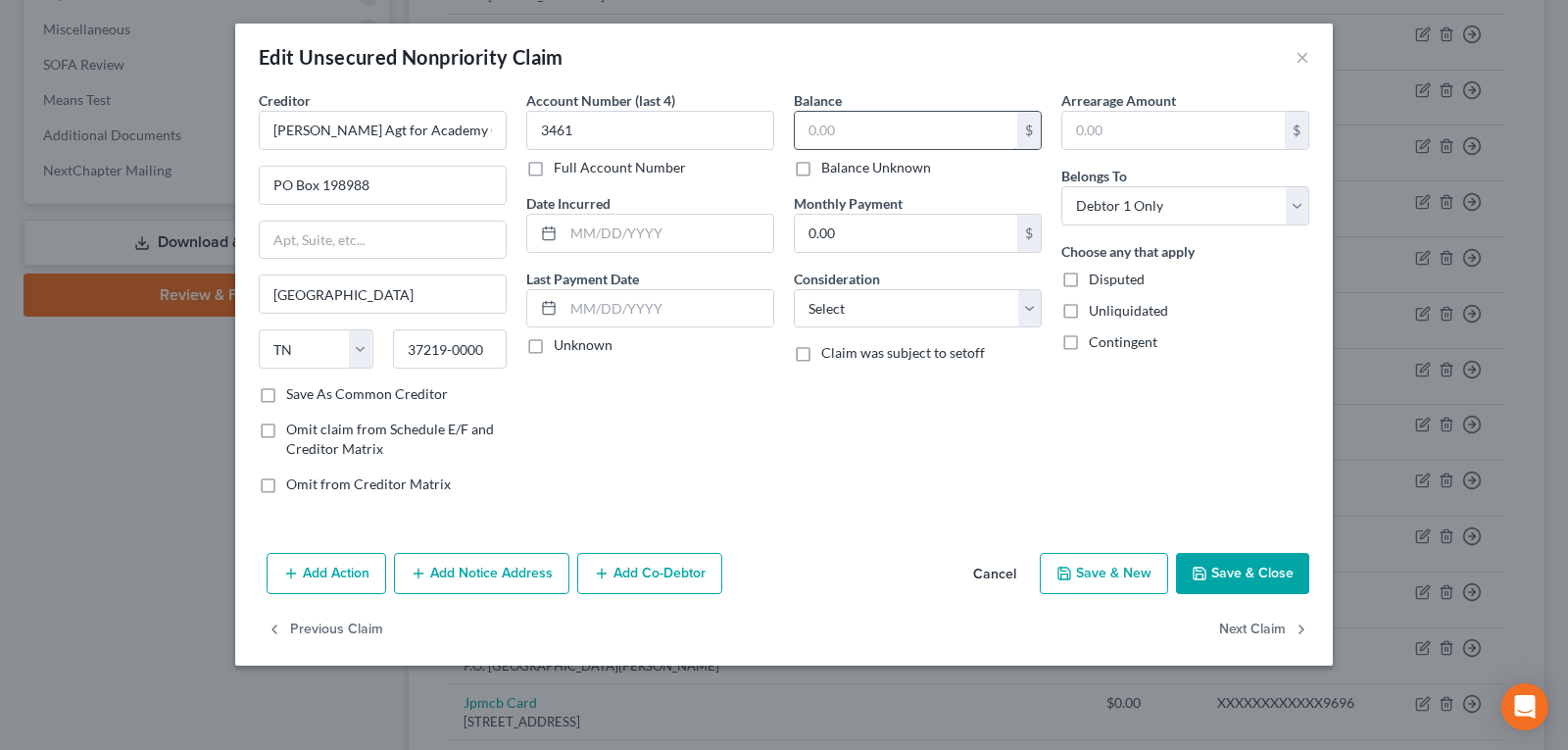
click at [881, 125] on input "text" at bounding box center [905, 130] width 222 height 38
drag, startPoint x: 878, startPoint y: 297, endPoint x: 874, endPoint y: 324, distance: 27.3
click at [878, 297] on select "Select Cable / Satellite Services Collection Agency Credit Card Debt Debt Couns…" at bounding box center [917, 309] width 248 height 40
click at [793, 290] on select "Select Cable / Satellite Services Collection Agency Credit Card Debt Debt Couns…" at bounding box center [917, 309] width 248 height 40
click at [1260, 572] on button "Save & Close" at bounding box center [1242, 573] width 133 height 42
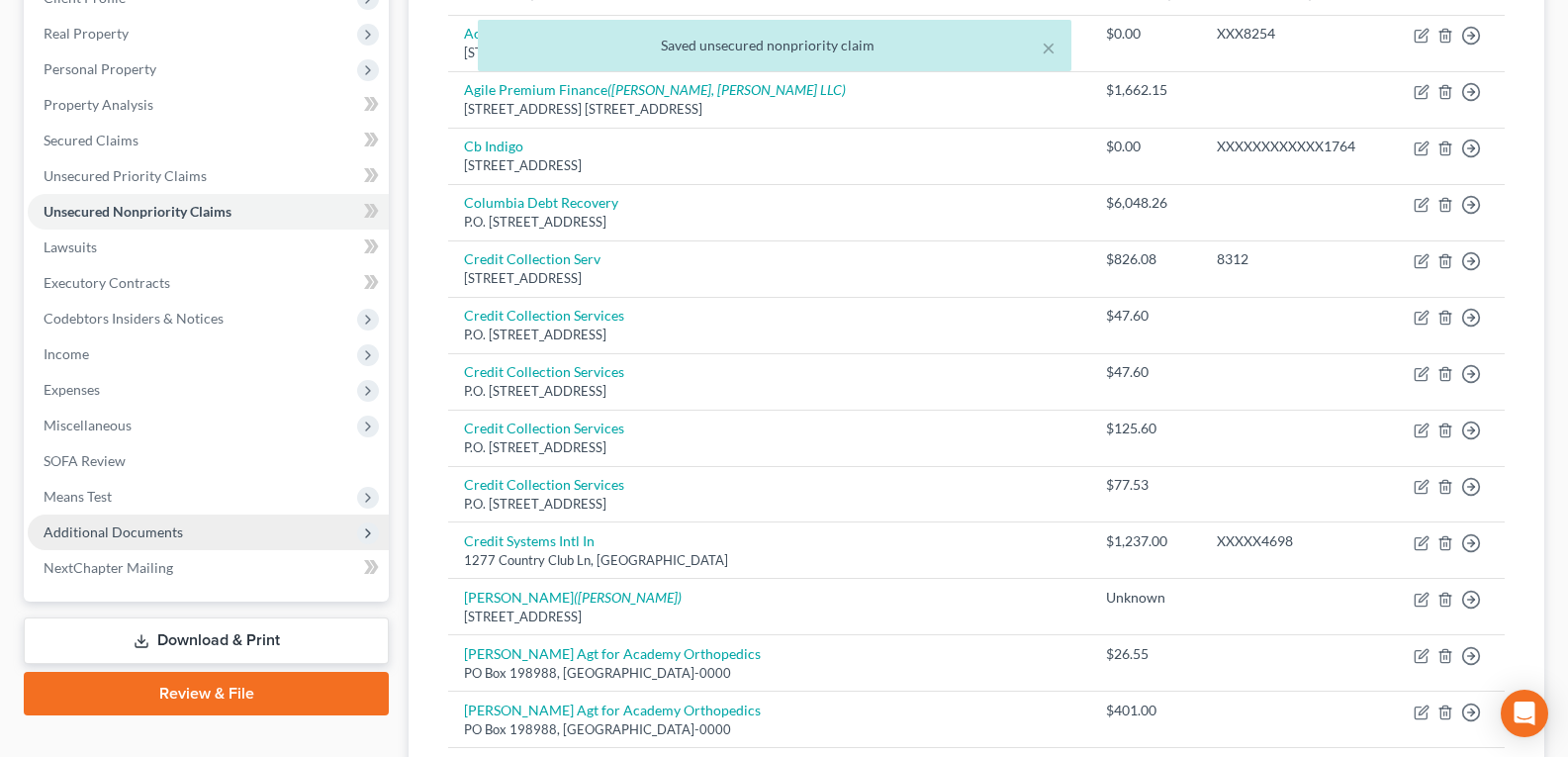
scroll to position [0, 0]
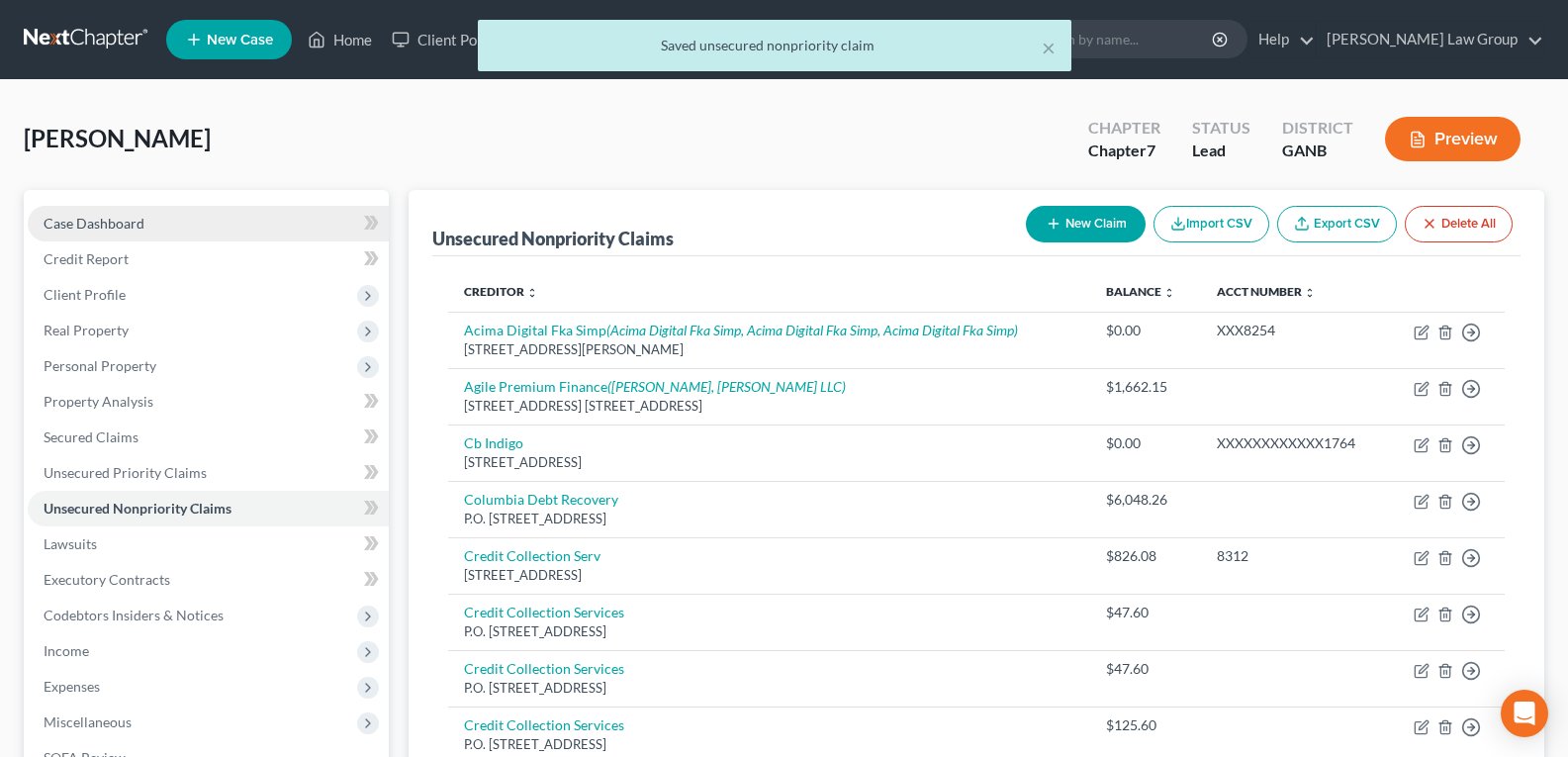
click at [115, 220] on span "Case Dashboard" at bounding box center [94, 222] width 101 height 17
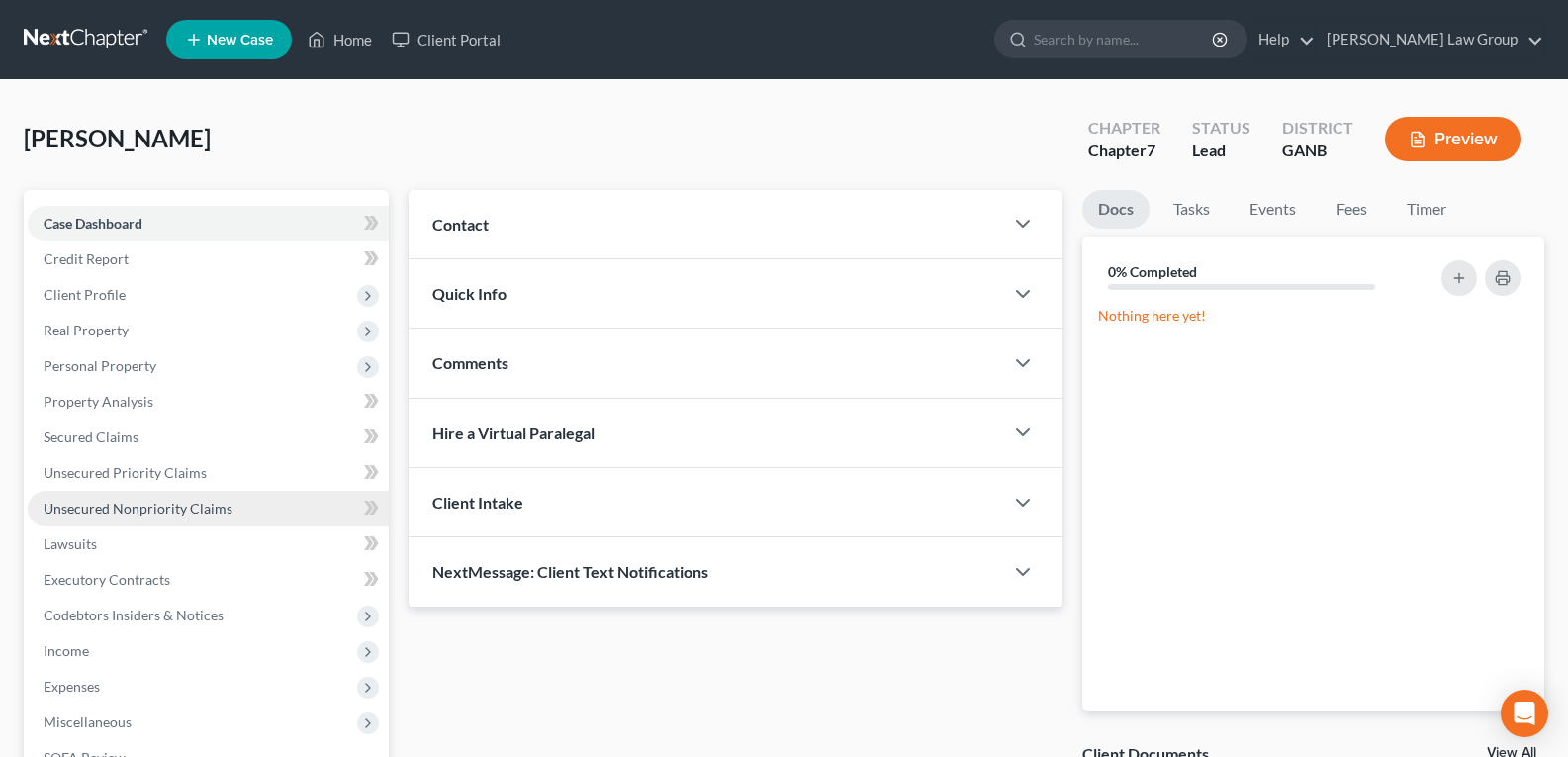
click at [92, 511] on span "Unsecured Nonpriority Claims" at bounding box center [138, 508] width 189 height 17
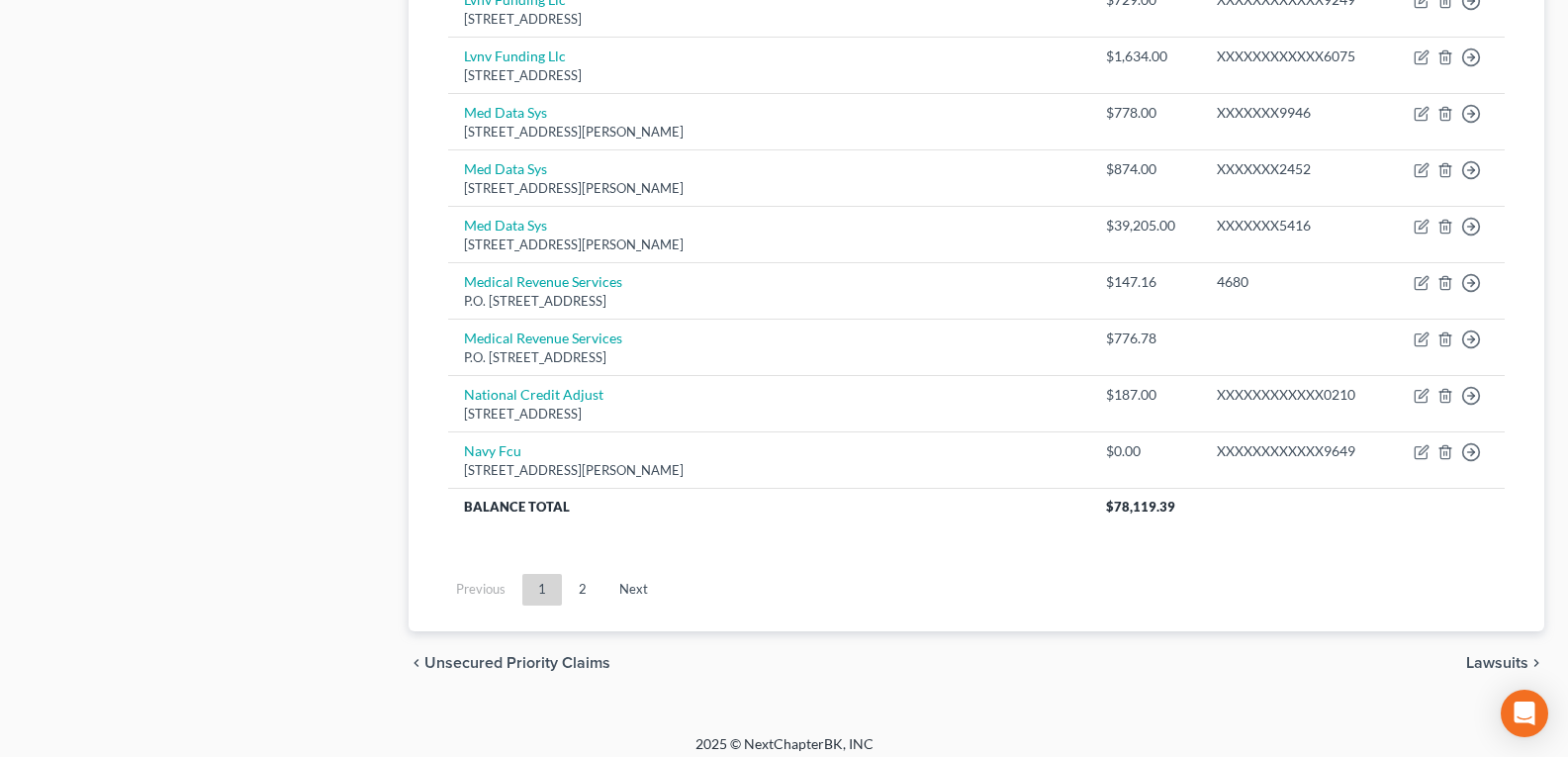
scroll to position [1527, 0]
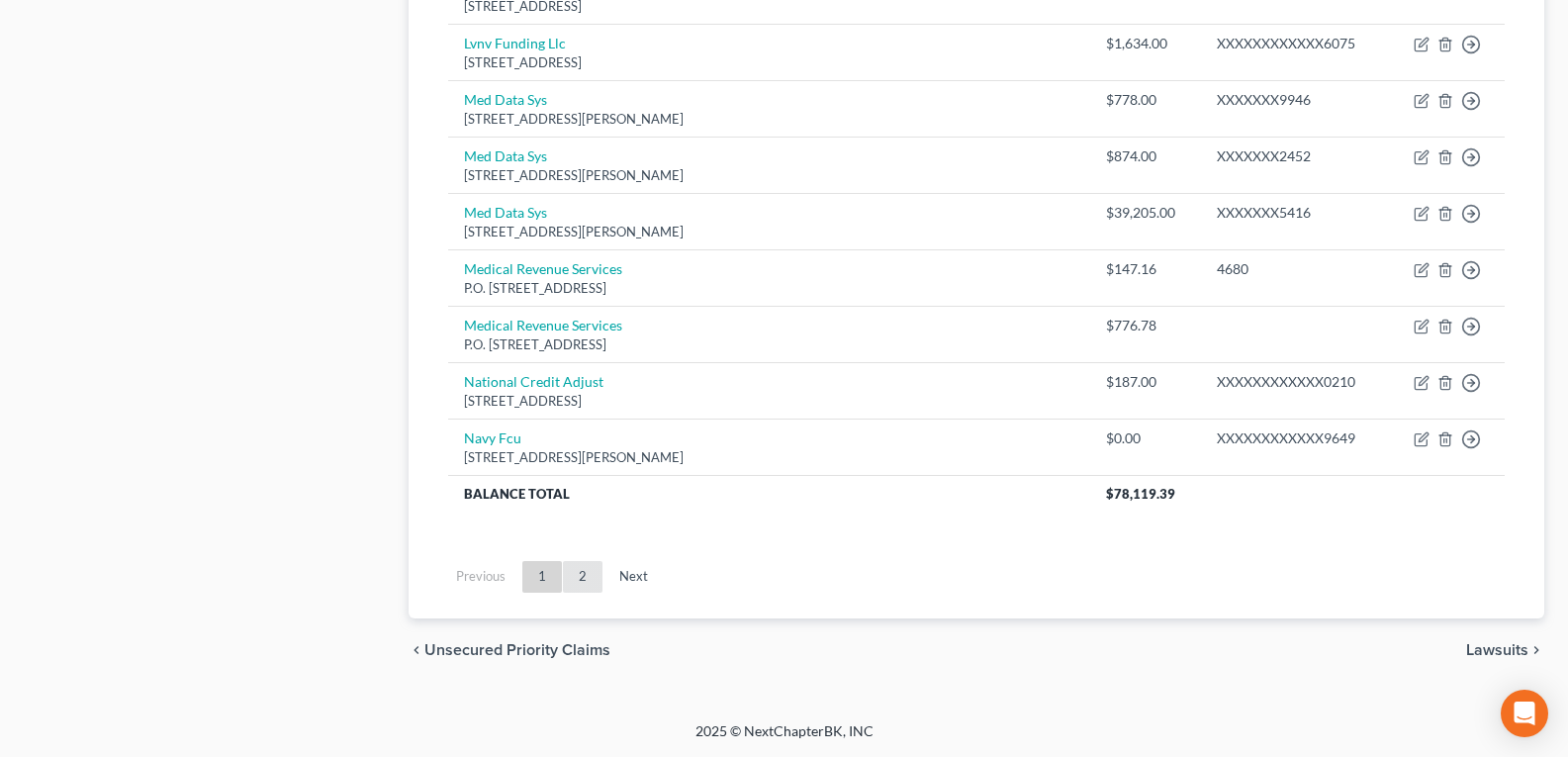
click at [582, 574] on link "2" at bounding box center [583, 576] width 40 height 32
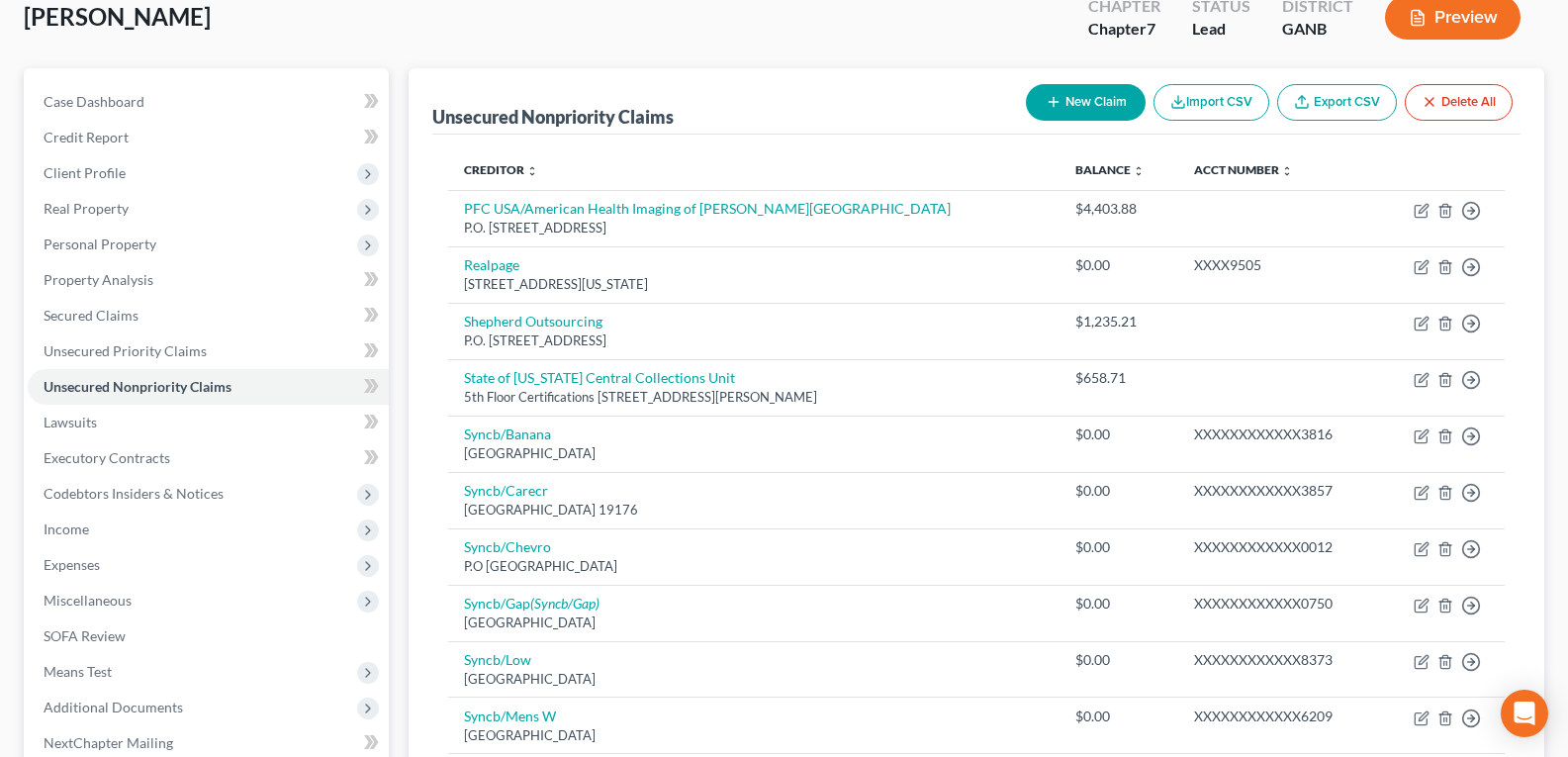
scroll to position [88, 0]
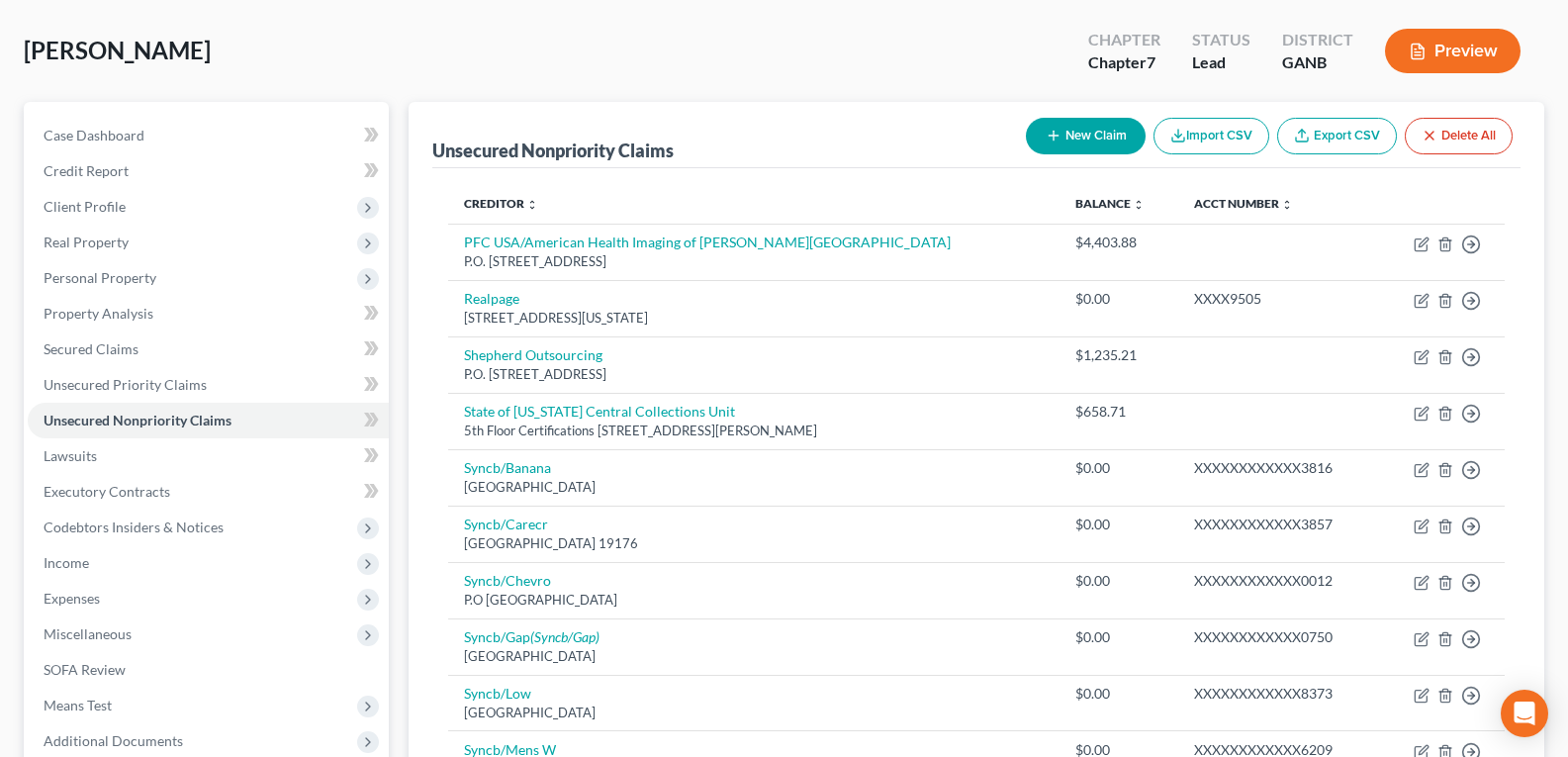
click at [1066, 137] on button "New Claim" at bounding box center [1085, 136] width 120 height 37
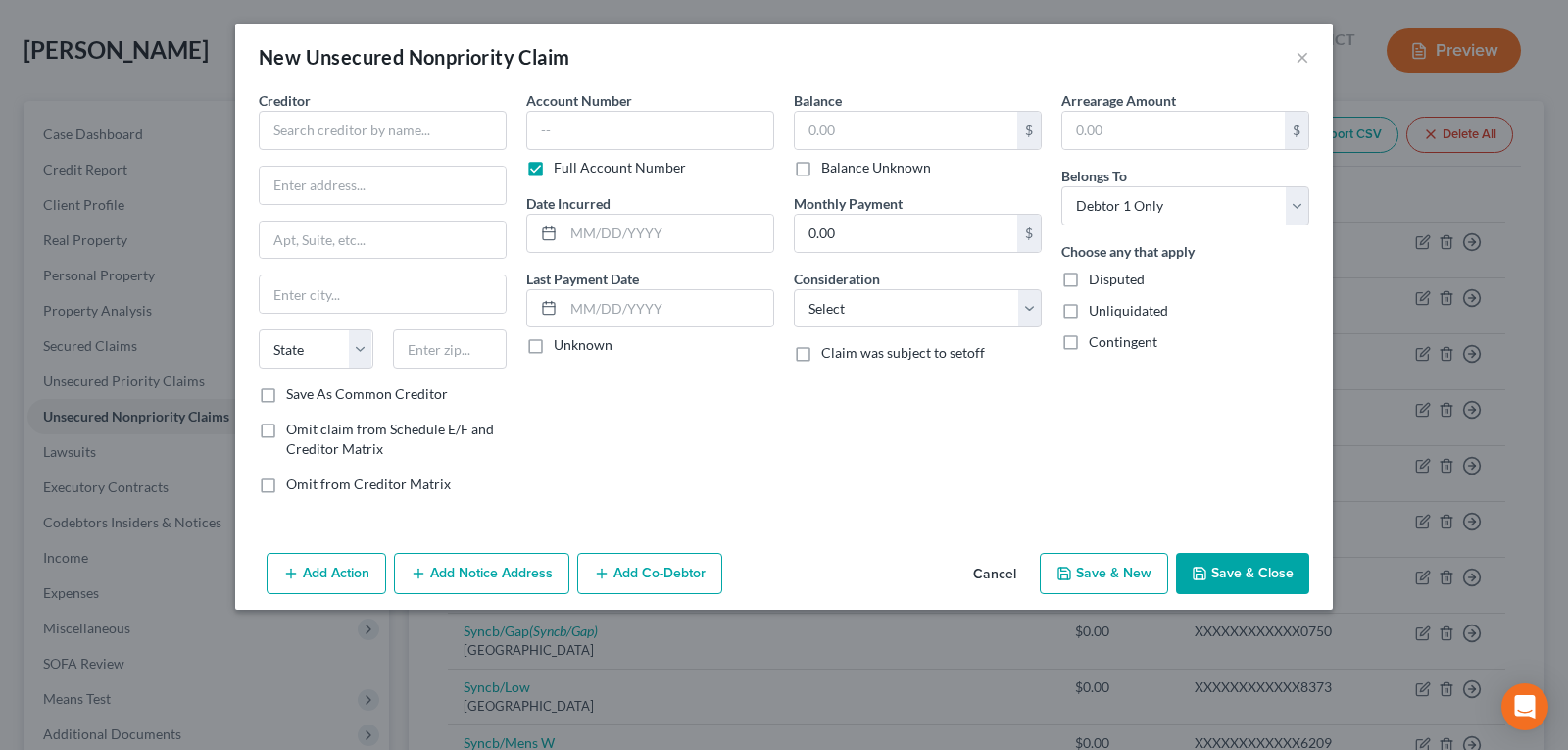
click at [979, 572] on button "Cancel" at bounding box center [994, 574] width 74 height 40
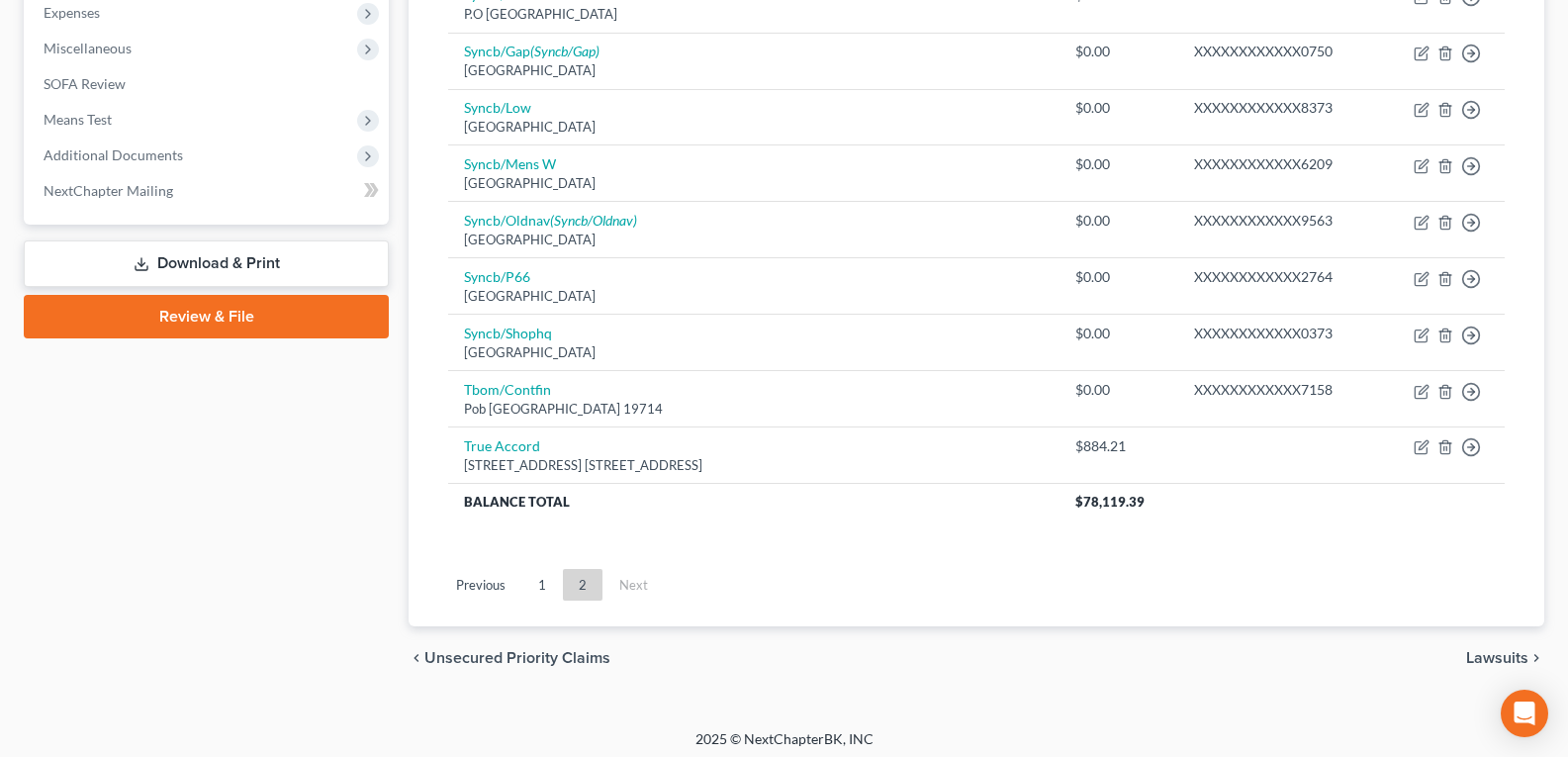
scroll to position [681, 0]
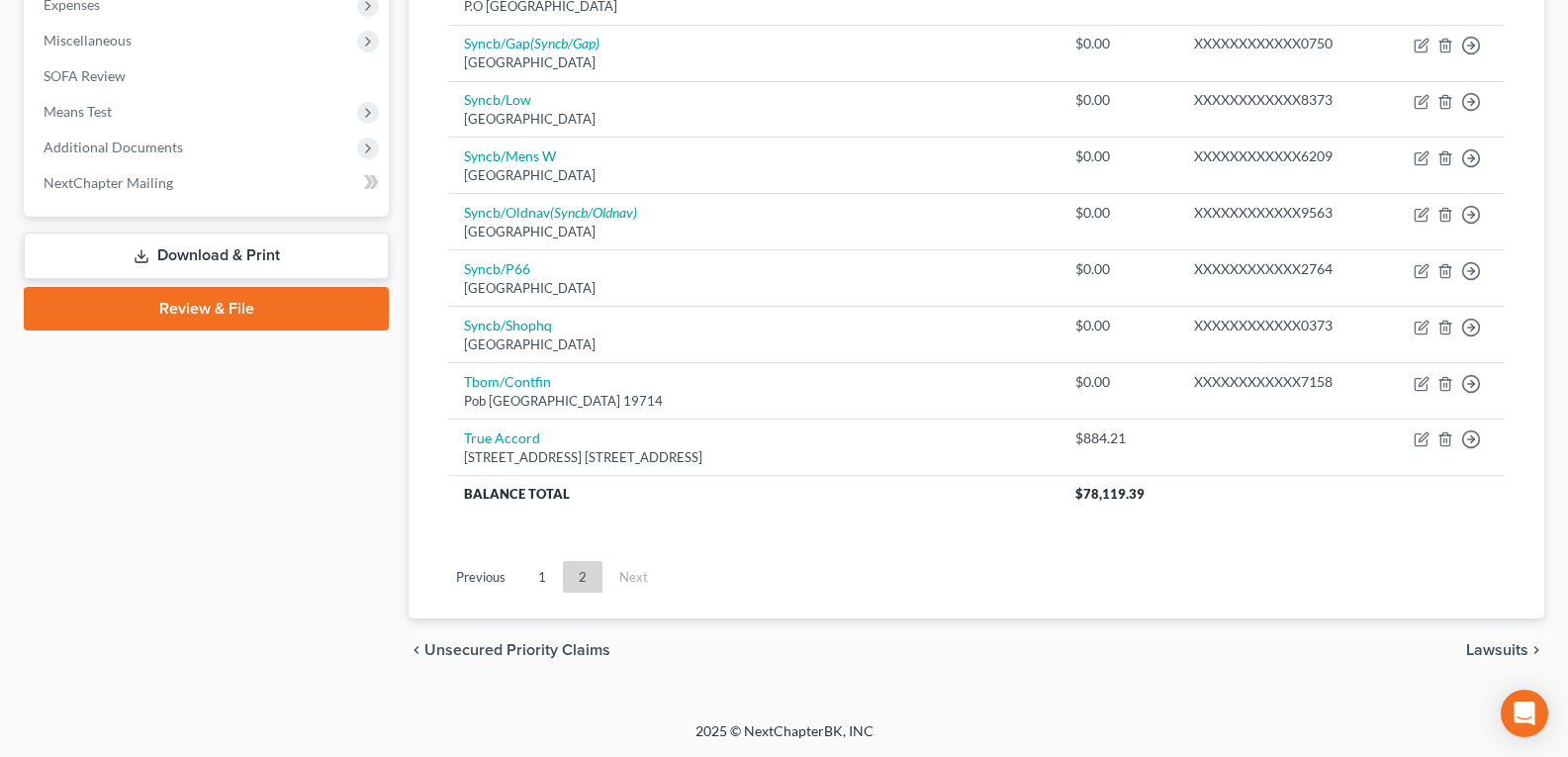
drag, startPoint x: 539, startPoint y: 576, endPoint x: 564, endPoint y: 477, distance: 102.1
click at [538, 577] on link "1" at bounding box center [543, 576] width 40 height 32
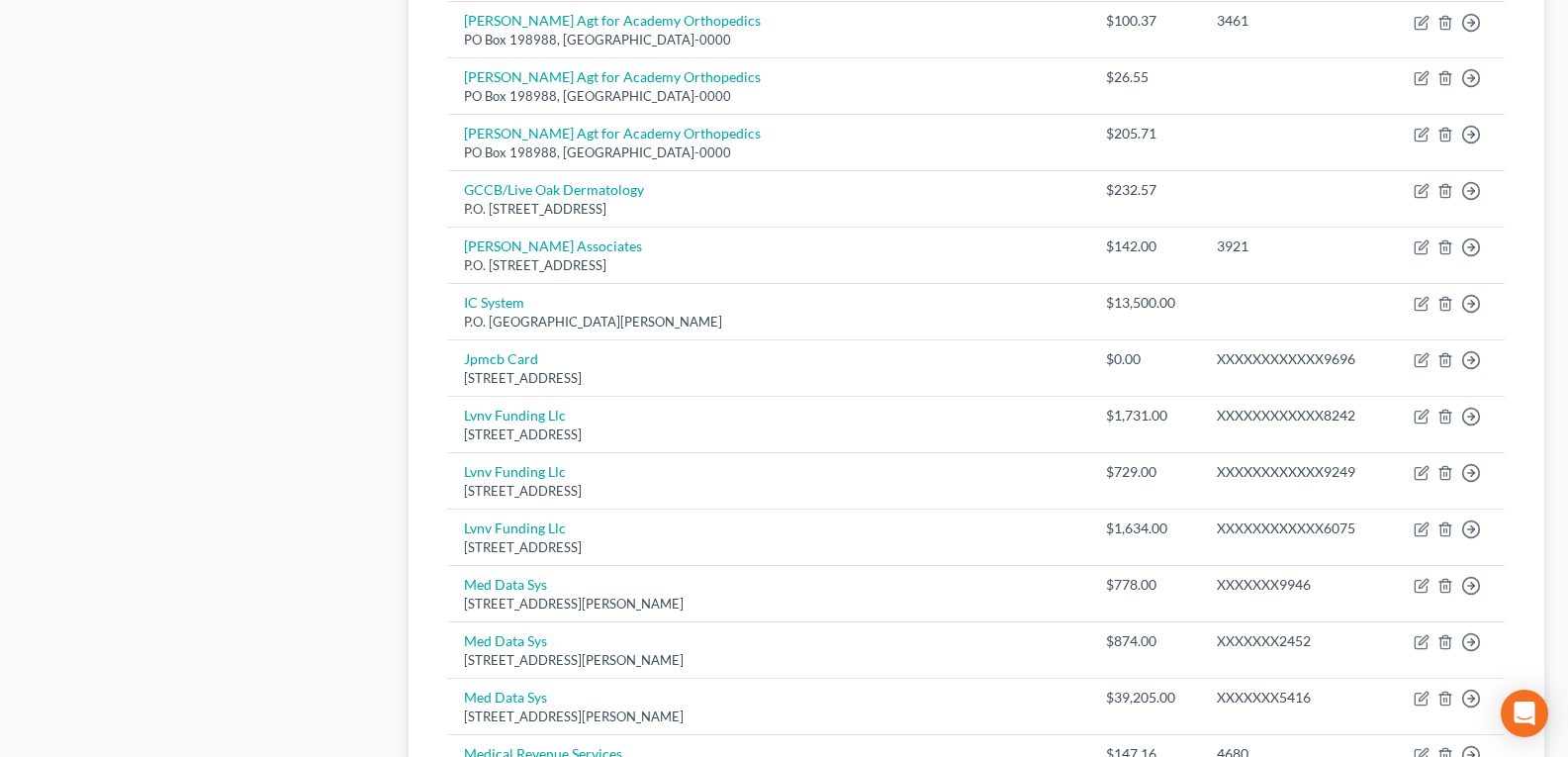
scroll to position [1077, 0]
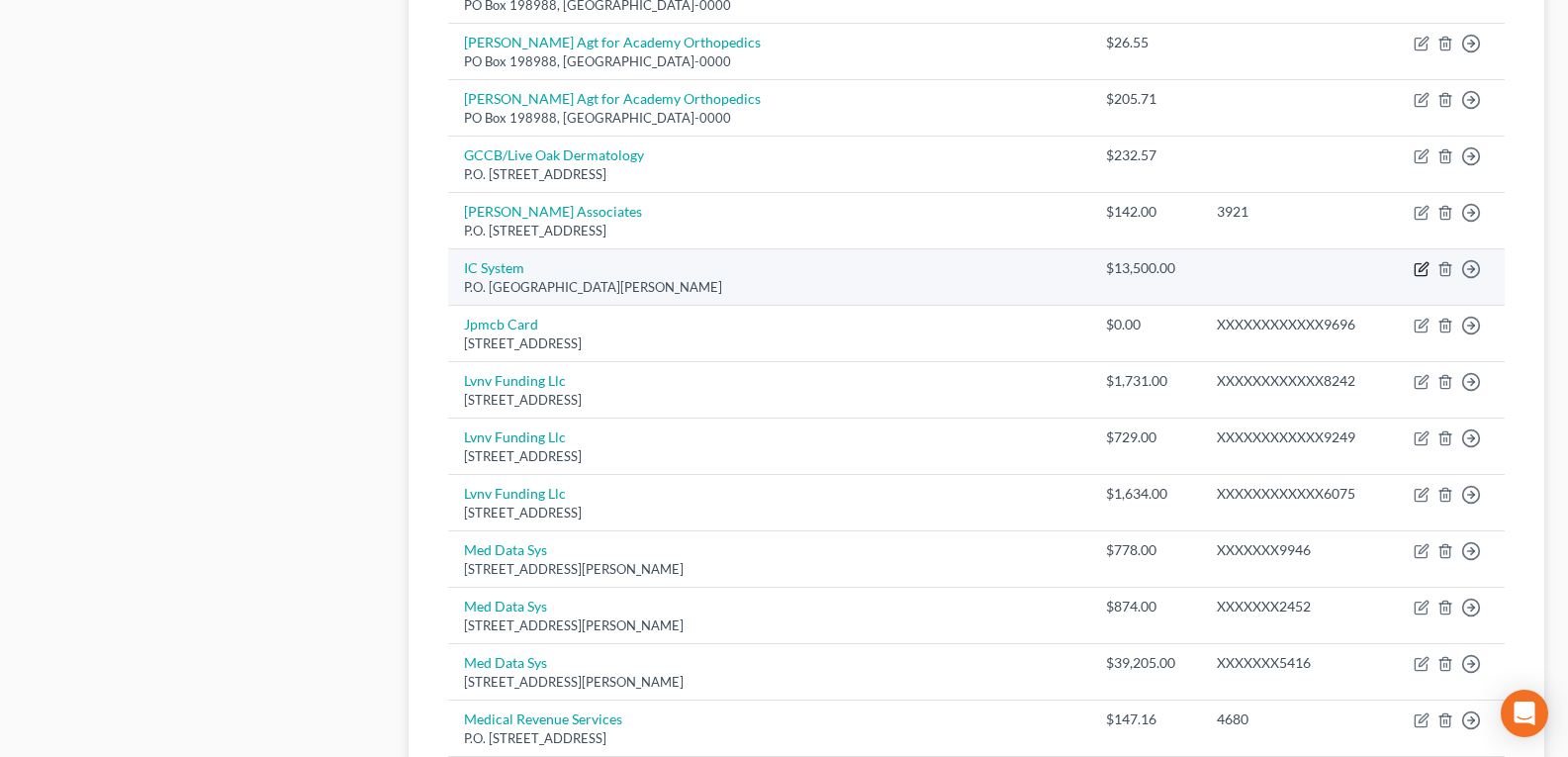
click at [1419, 269] on icon "button" at bounding box center [1422, 267] width 9 height 9
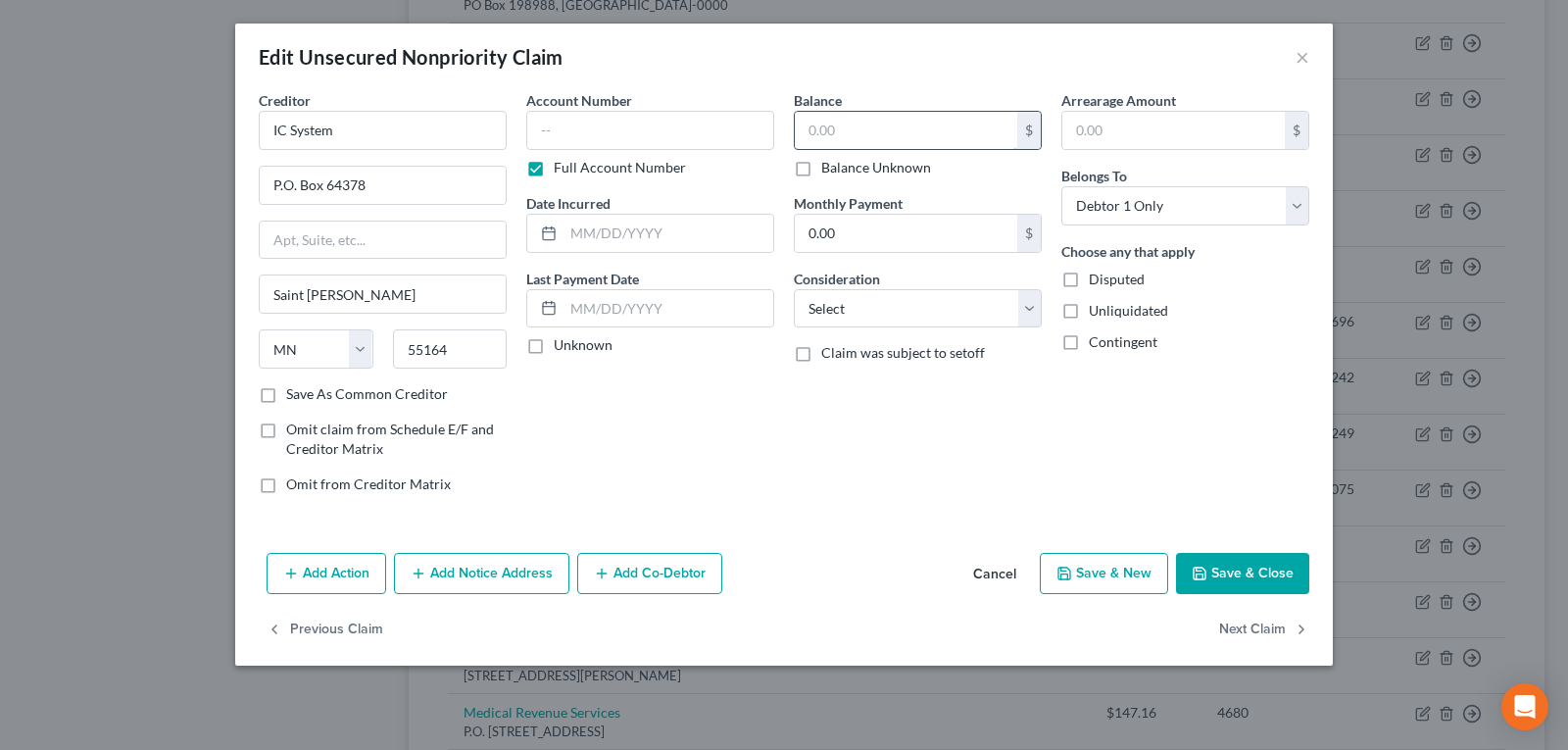
click at [838, 121] on div "Balance $ Balance Unknown Balance Undetermined $ Balance Unknown" at bounding box center [917, 133] width 248 height 87
click at [838, 118] on input "text" at bounding box center [905, 130] width 222 height 38
click at [1233, 576] on button "Save & Close" at bounding box center [1242, 573] width 133 height 42
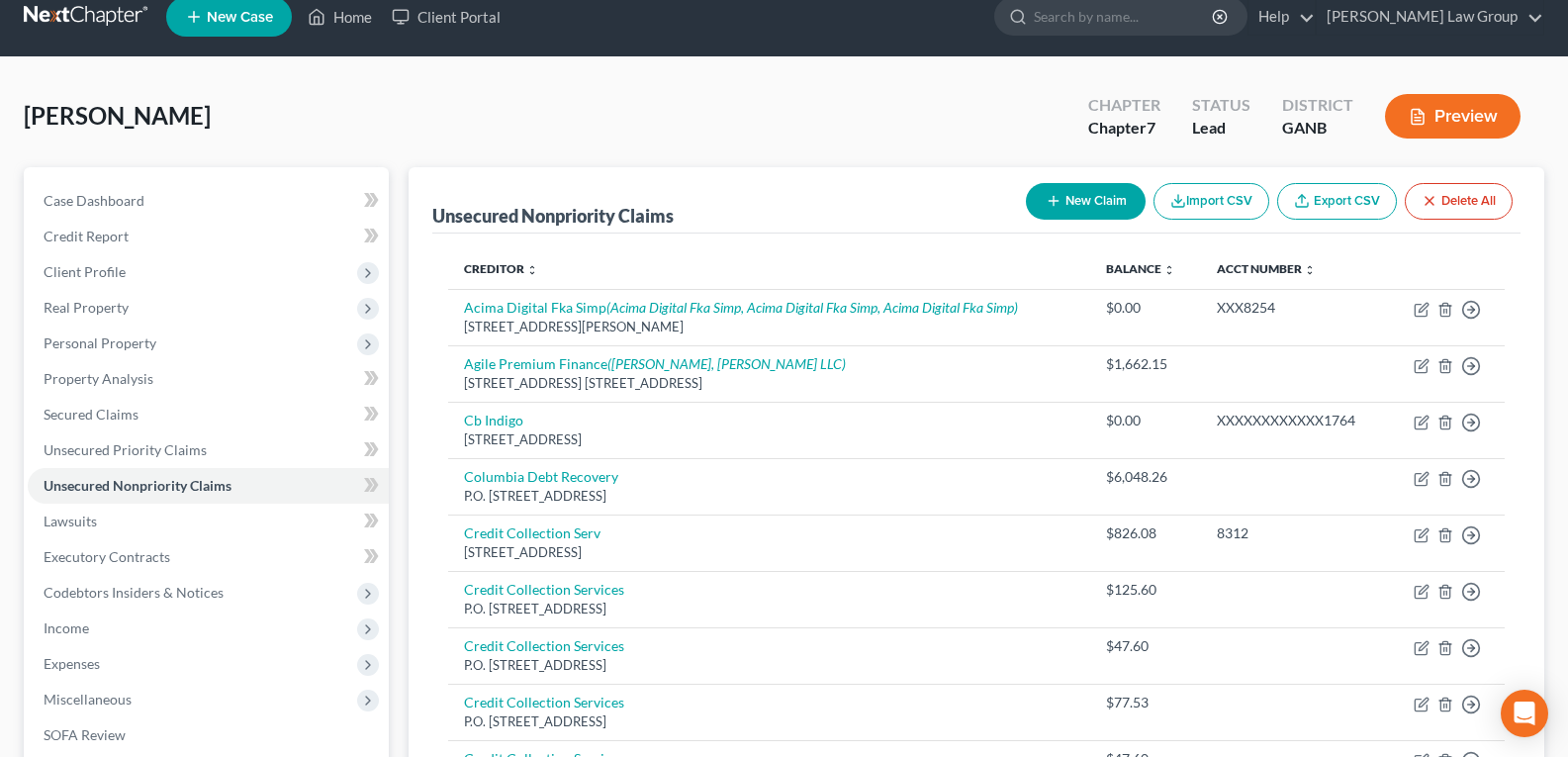
scroll to position [0, 0]
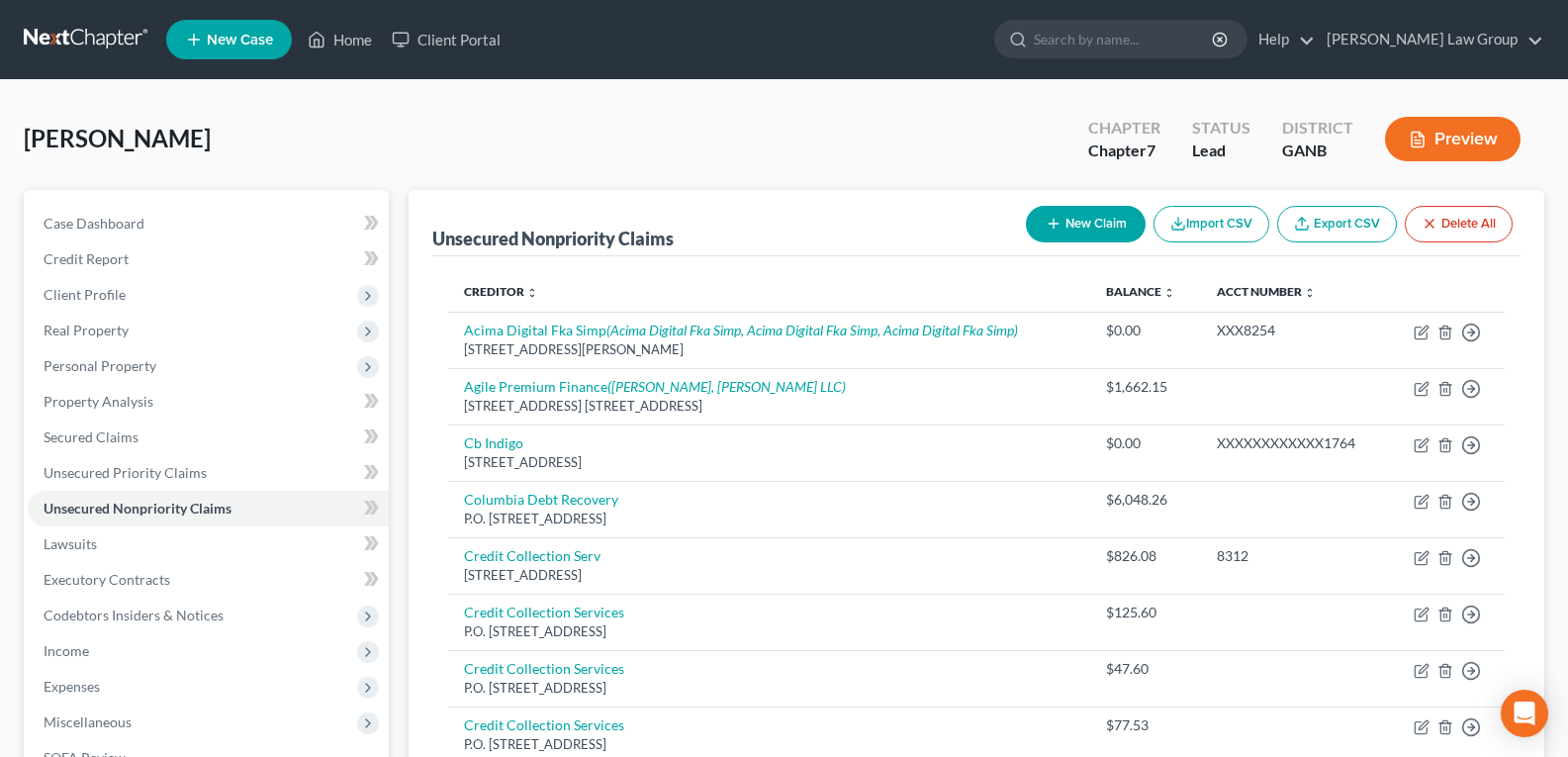
click at [1057, 221] on button "New Claim" at bounding box center [1085, 223] width 120 height 37
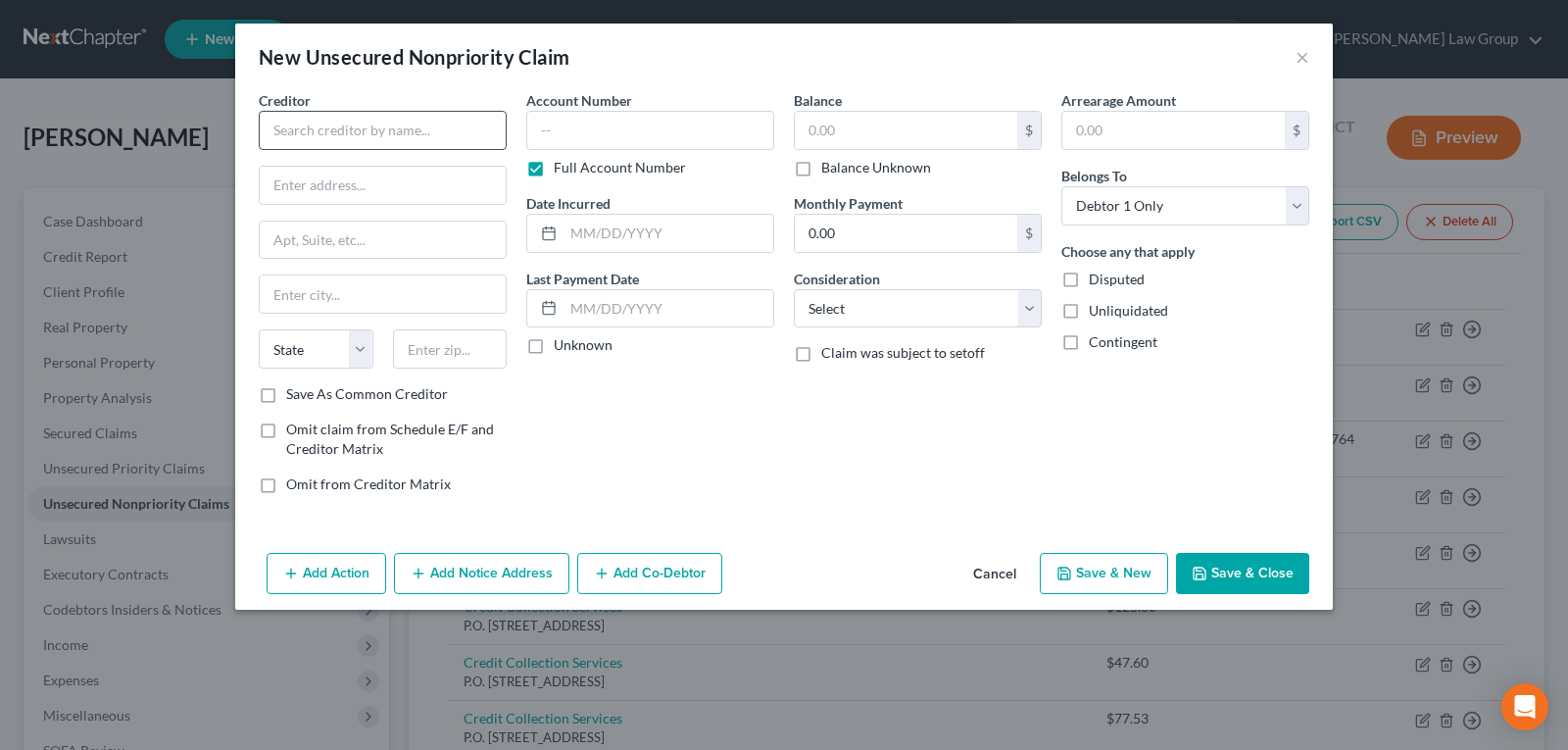
drag, startPoint x: 368, startPoint y: 157, endPoint x: 367, endPoint y: 132, distance: 25.0
click at [367, 150] on div "Creditor * State [US_STATE] AK AR AZ CA CO [GEOGRAPHIC_DATA] DE DC [GEOGRAPHIC_…" at bounding box center [382, 236] width 248 height 293
click at [367, 132] on input "text" at bounding box center [382, 130] width 248 height 40
click at [553, 174] on label "Full Account Number" at bounding box center [619, 168] width 132 height 20
click at [561, 171] on input "Full Account Number" at bounding box center [567, 164] width 13 height 13
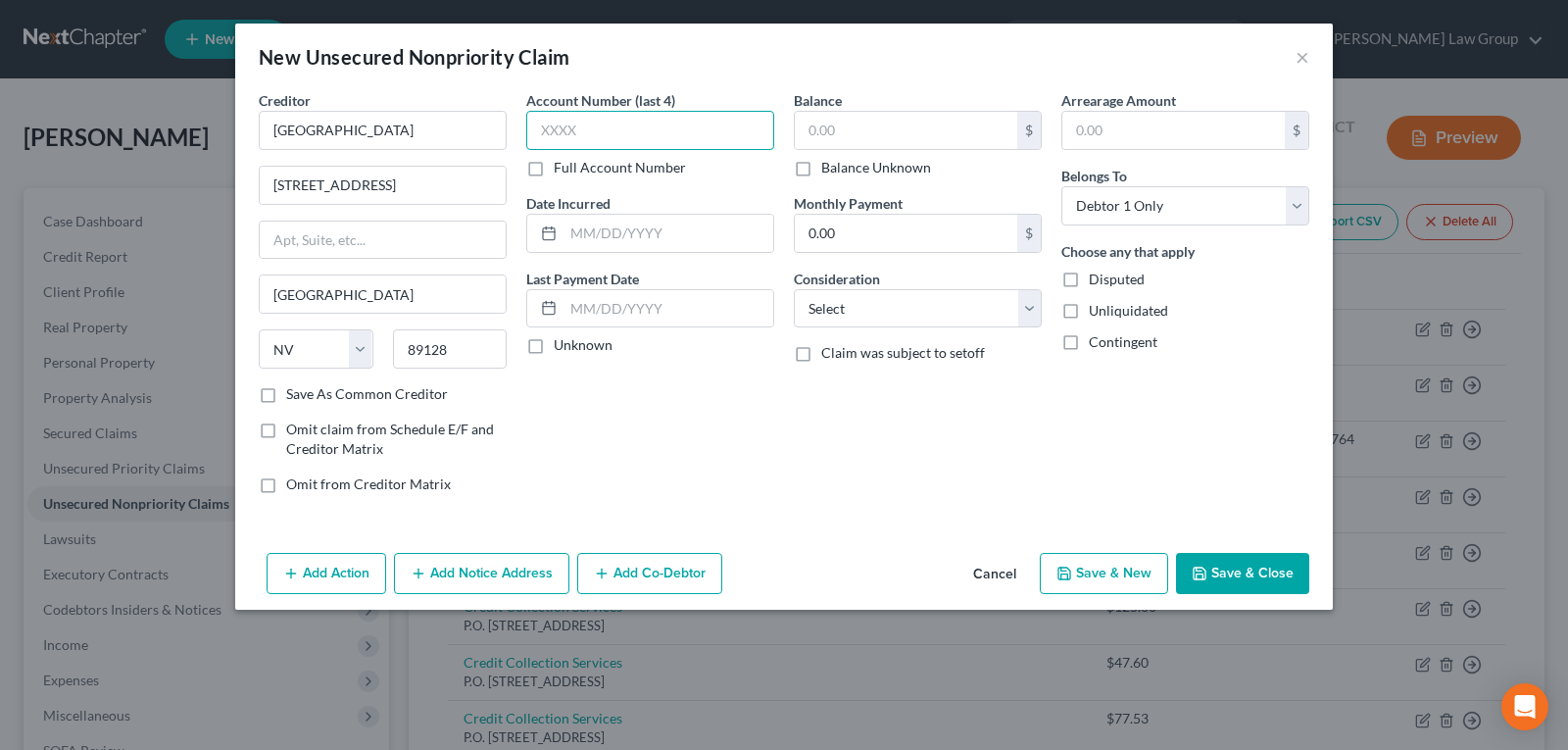
click at [556, 139] on input "text" at bounding box center [650, 130] width 248 height 40
click at [881, 128] on input "text" at bounding box center [905, 130] width 222 height 38
click at [861, 311] on select "Select Cable / Satellite Services Collection Agency Credit Card Debt Debt Couns…" at bounding box center [917, 309] width 248 height 40
click at [793, 290] on select "Select Cable / Satellite Services Collection Agency Credit Card Debt Debt Couns…" at bounding box center [917, 309] width 248 height 40
drag, startPoint x: 849, startPoint y: 472, endPoint x: 1044, endPoint y: 511, distance: 198.9
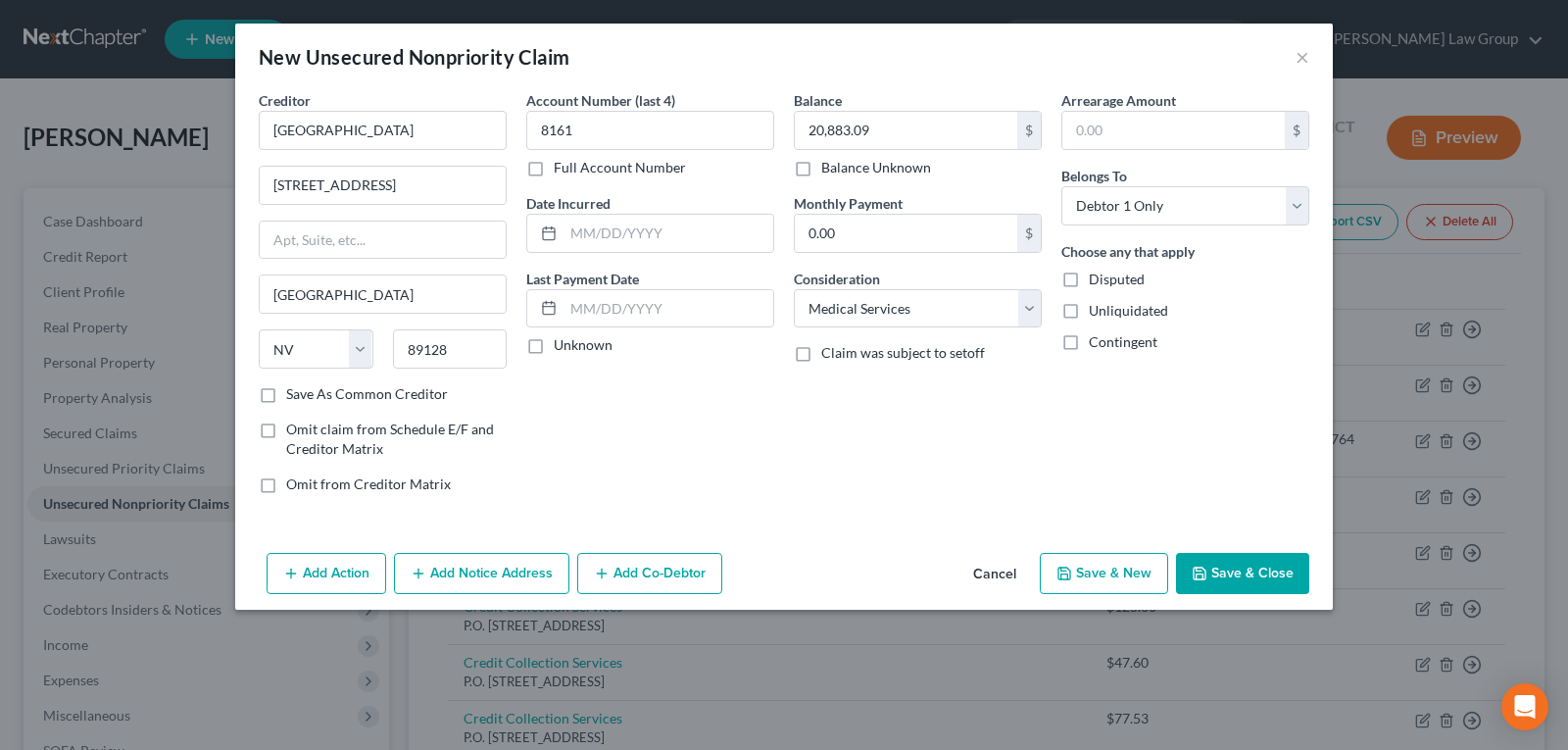
click at [850, 471] on div "Balance 20,883.09 $ Balance Unknown Balance Undetermined 20,883.09 $ Balance Un…" at bounding box center [917, 299] width 268 height 419
click at [1126, 581] on button "Save & New" at bounding box center [1104, 573] width 128 height 42
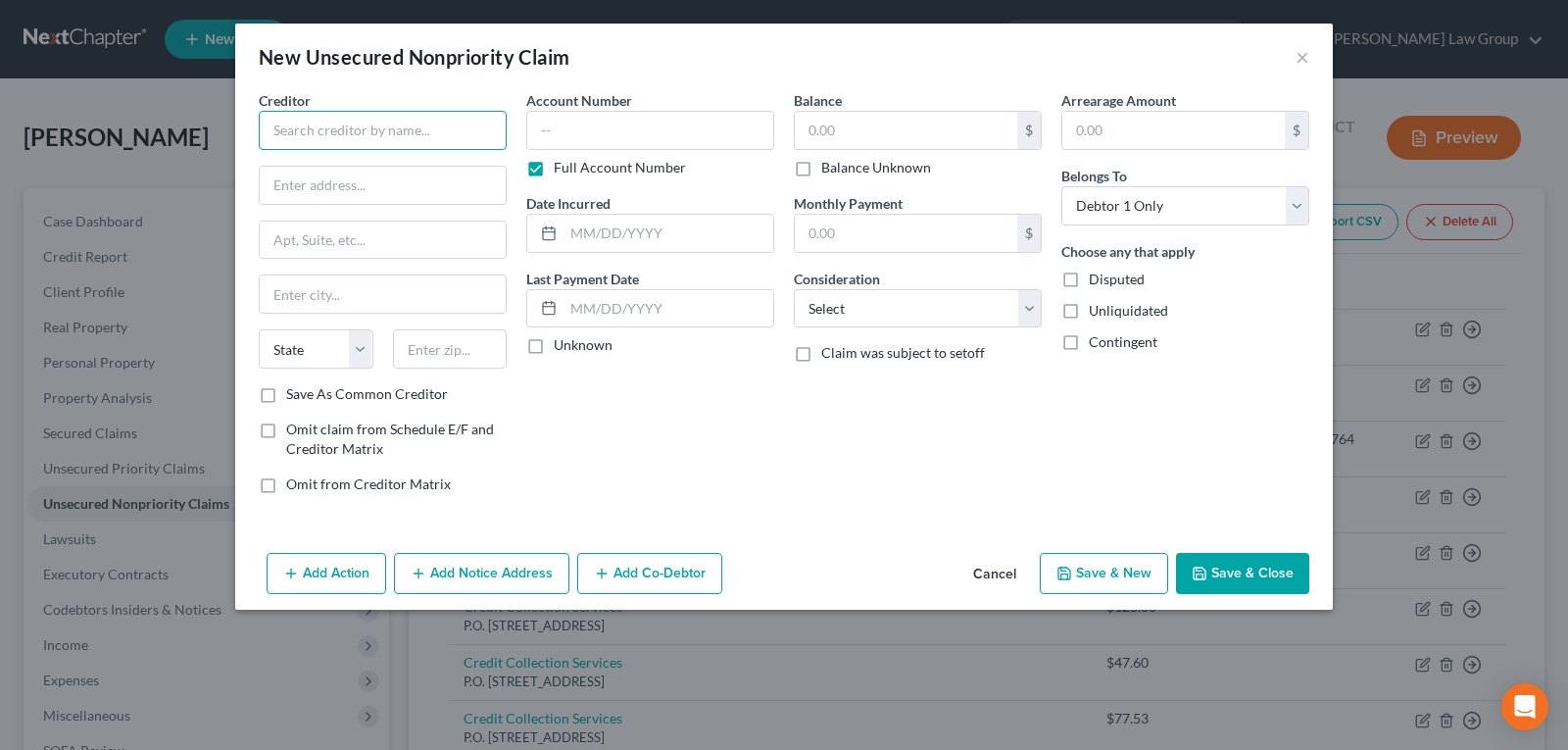
click at [293, 125] on input "text" at bounding box center [382, 130] width 248 height 40
click at [553, 169] on label "Full Account Number" at bounding box center [619, 168] width 132 height 20
click at [561, 169] on input "Full Account Number" at bounding box center [567, 164] width 13 height 13
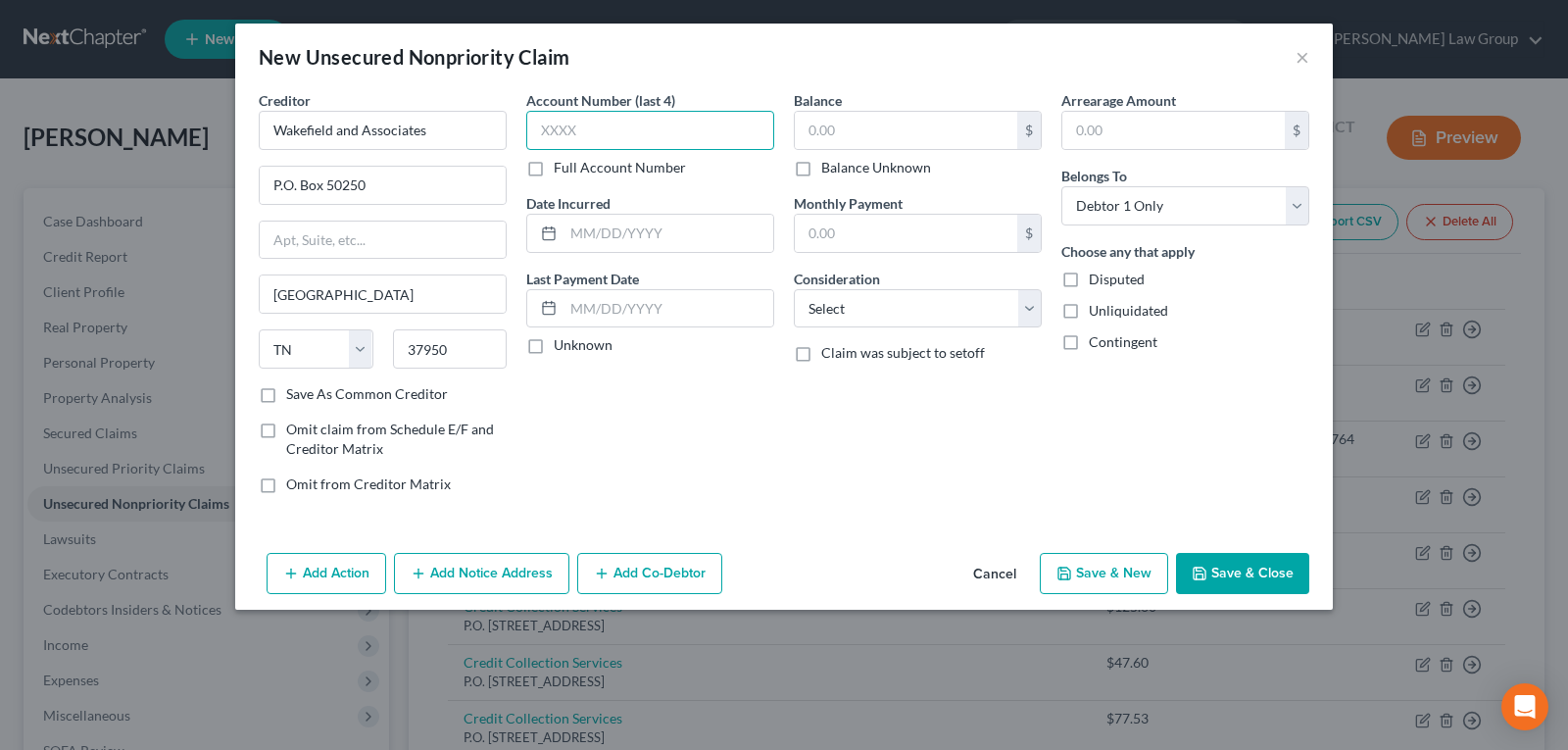
click at [580, 126] on input "text" at bounding box center [650, 130] width 248 height 40
drag, startPoint x: 537, startPoint y: 169, endPoint x: 908, endPoint y: 255, distance: 380.8
click at [1126, 93] on div "Creditor * Wakefield and Associates P.O. [GEOGRAPHIC_DATA] [US_STATE] AK AR AZ …" at bounding box center [784, 299] width 1070 height 419
click at [879, 138] on input "text" at bounding box center [905, 130] width 222 height 38
click at [1227, 584] on button "Save & Close" at bounding box center [1242, 573] width 133 height 42
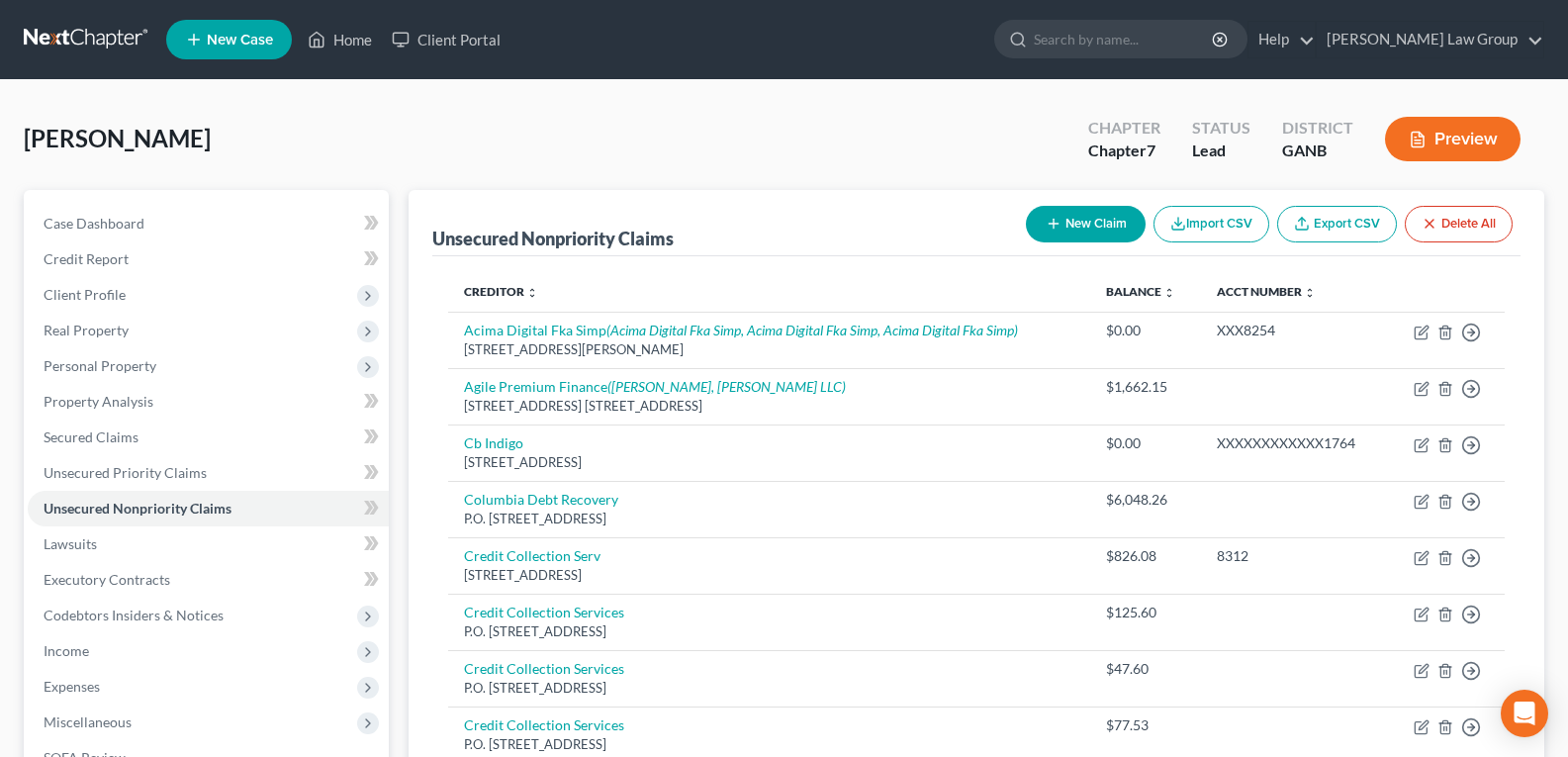
click at [1082, 226] on button "New Claim" at bounding box center [1085, 223] width 120 height 37
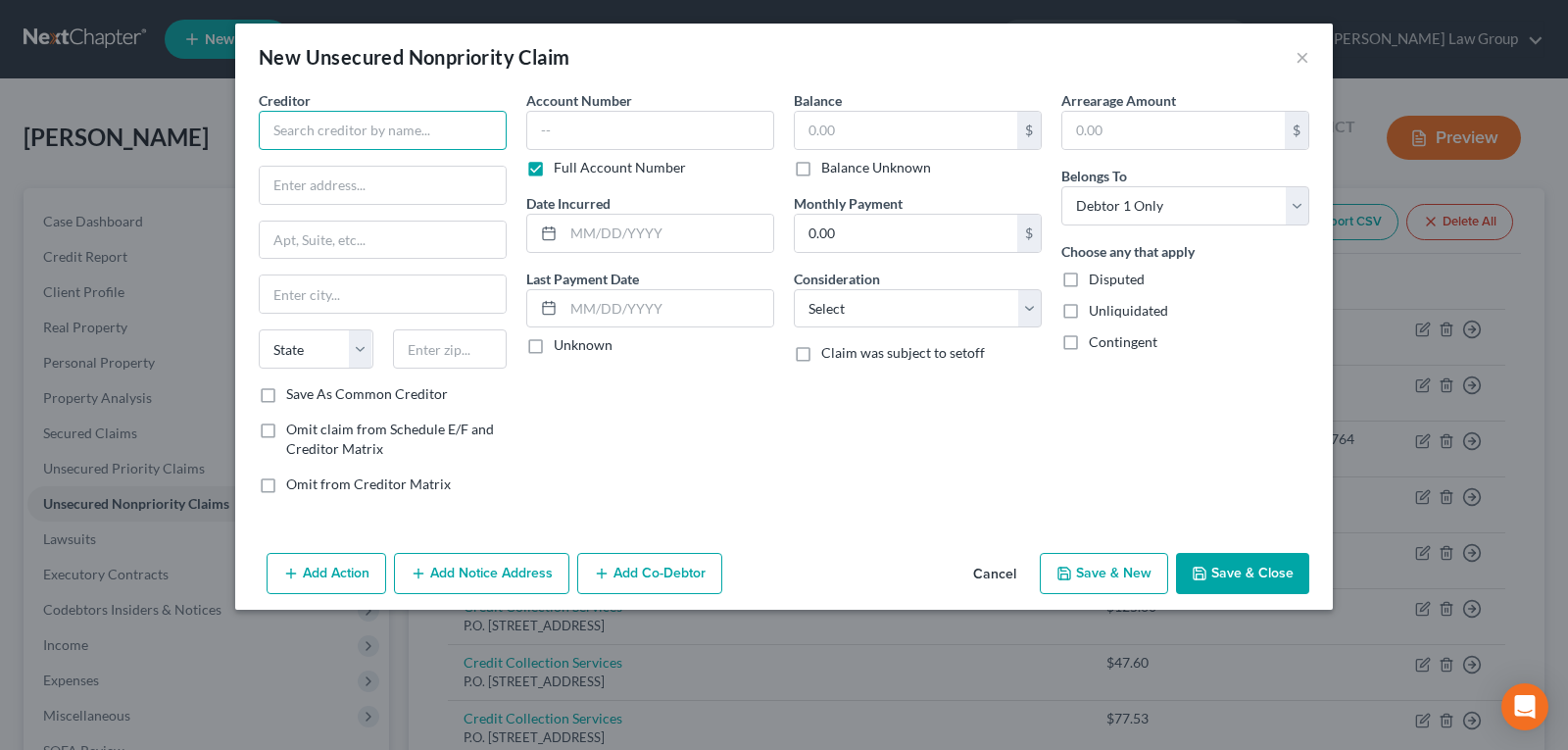
click at [318, 132] on input "text" at bounding box center [382, 130] width 248 height 40
click at [871, 125] on input "text" at bounding box center [905, 130] width 222 height 38
click at [553, 165] on label "Full Account Number" at bounding box center [619, 168] width 132 height 20
click at [561, 165] on input "Full Account Number" at bounding box center [567, 164] width 13 height 13
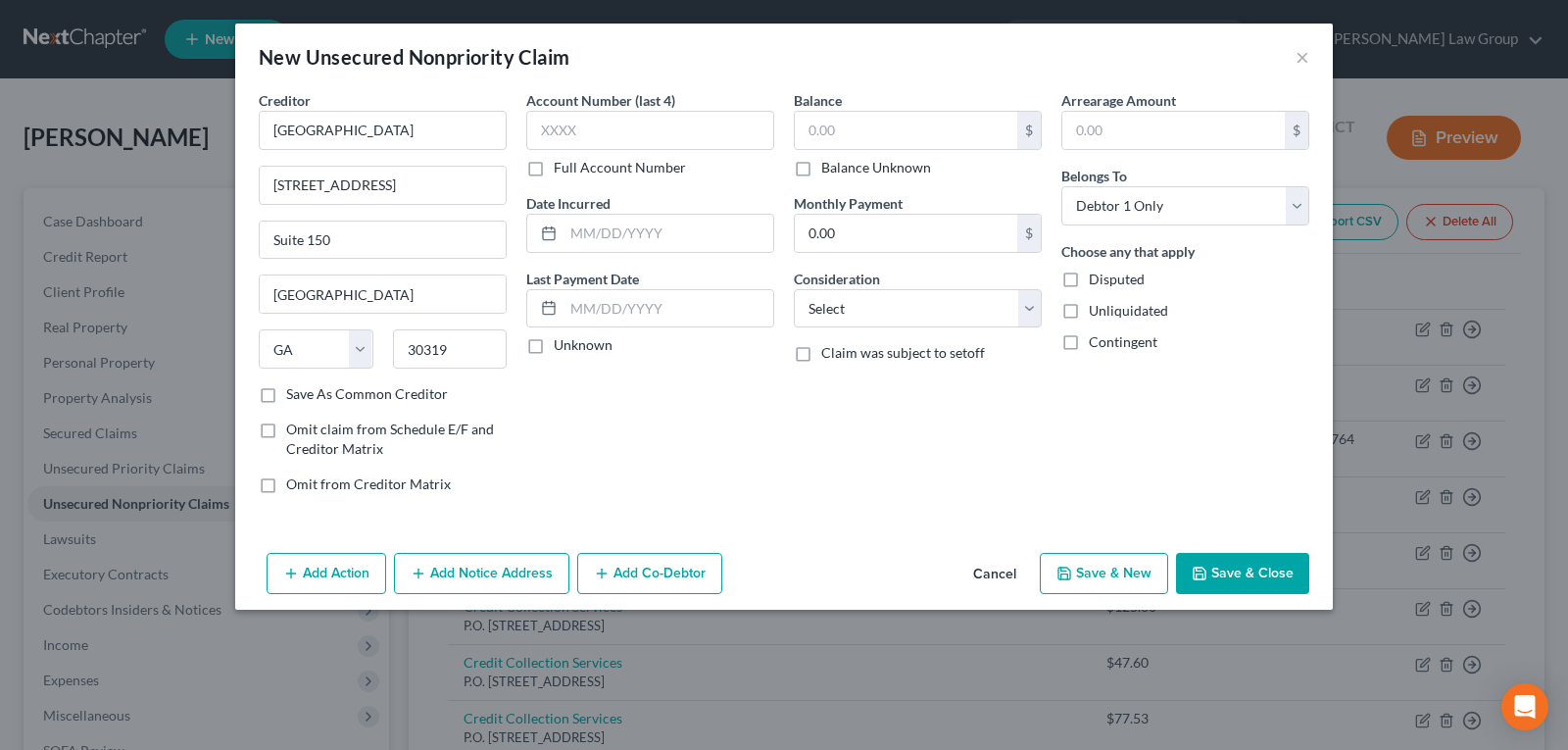
click at [553, 165] on label "Full Account Number" at bounding box center [619, 168] width 132 height 20
click at [561, 165] on input "Full Account Number" at bounding box center [567, 164] width 13 height 13
click at [837, 124] on input "text" at bounding box center [905, 130] width 222 height 38
drag, startPoint x: 893, startPoint y: 312, endPoint x: 892, endPoint y: 323, distance: 11.0
click at [893, 312] on select "Select Cable / Satellite Services Collection Agency Credit Card Debt Debt Couns…" at bounding box center [917, 309] width 248 height 40
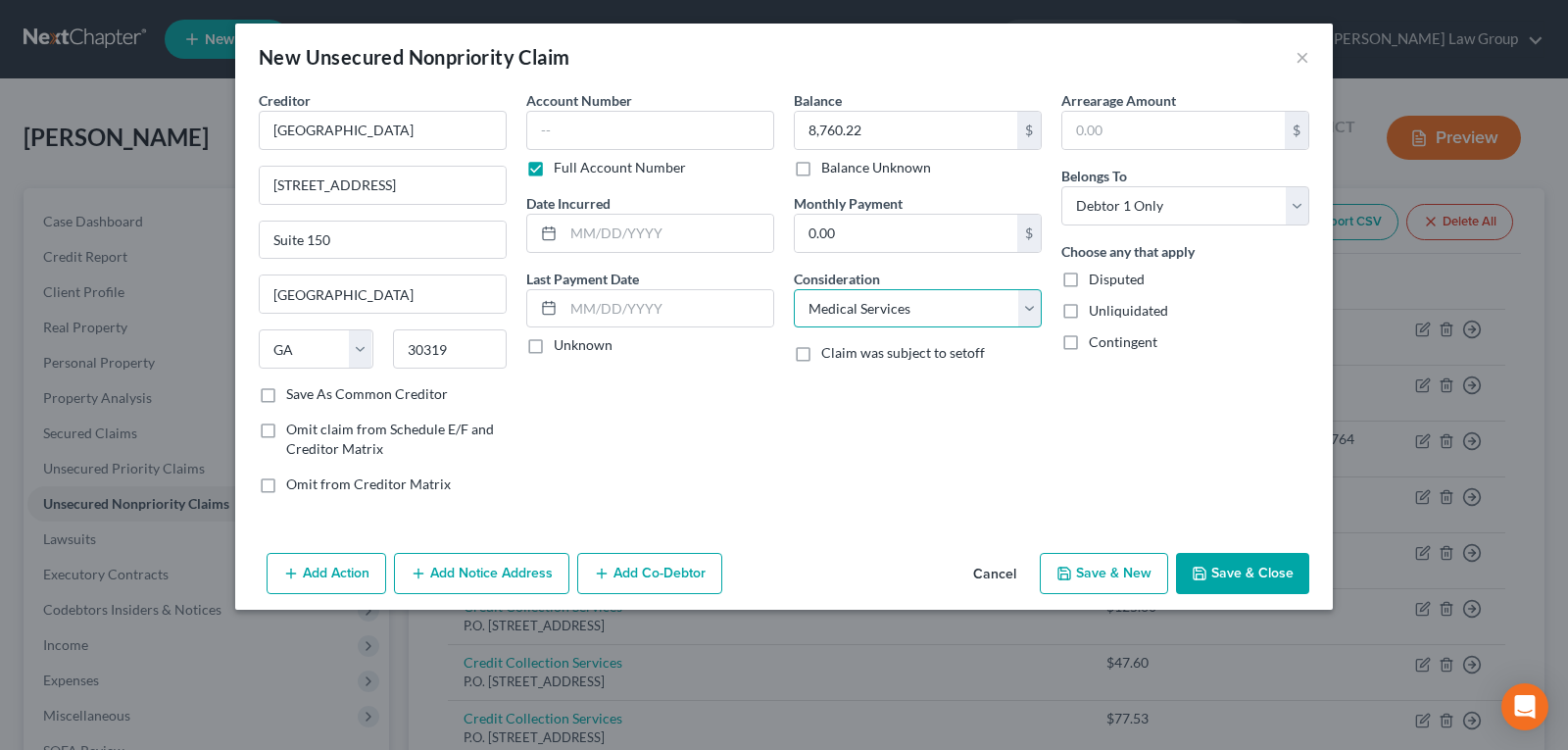
click at [793, 290] on select "Select Cable / Satellite Services Collection Agency Credit Card Debt Debt Couns…" at bounding box center [917, 309] width 248 height 40
click at [1060, 570] on icon "button" at bounding box center [1064, 573] width 16 height 16
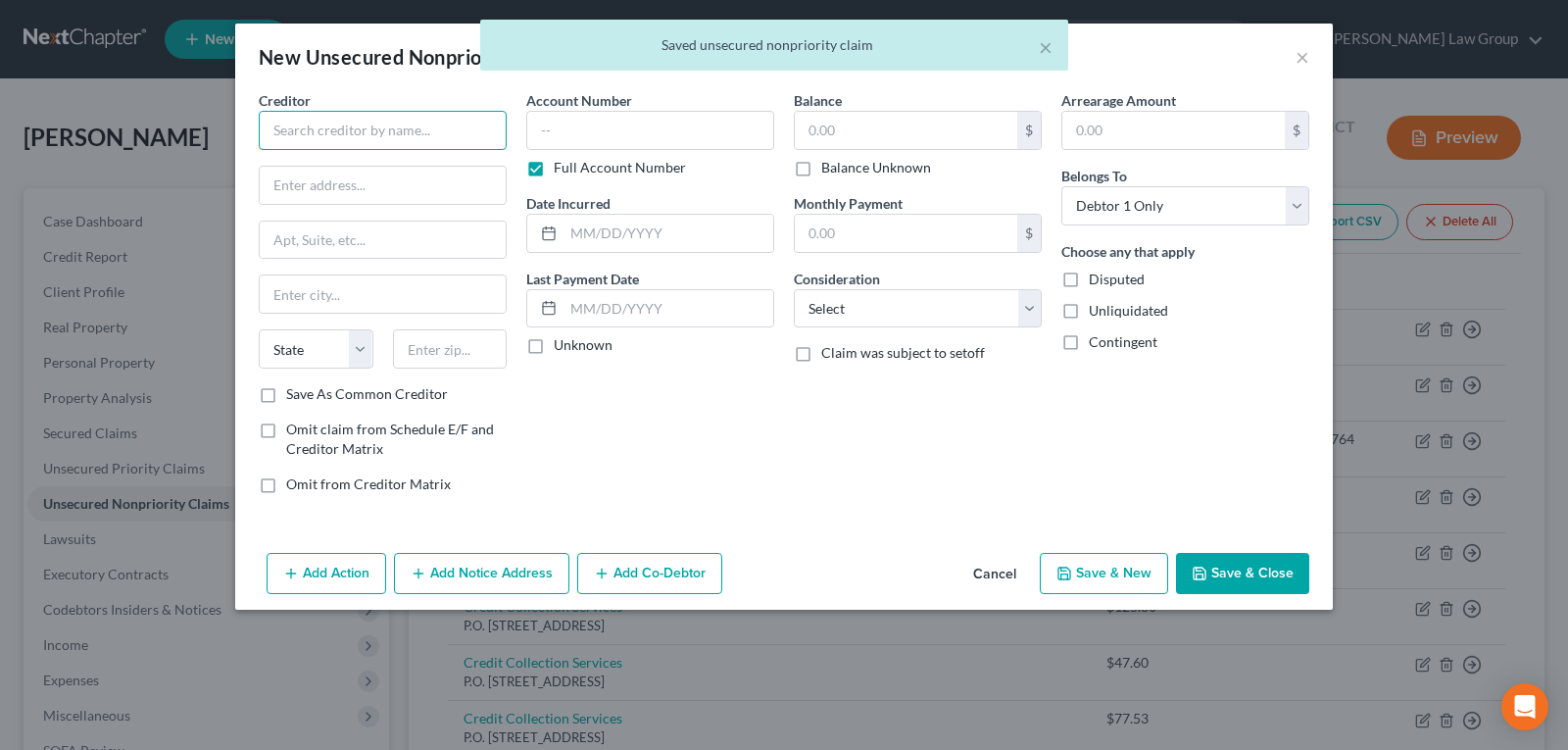
click at [401, 142] on input "text" at bounding box center [382, 130] width 248 height 40
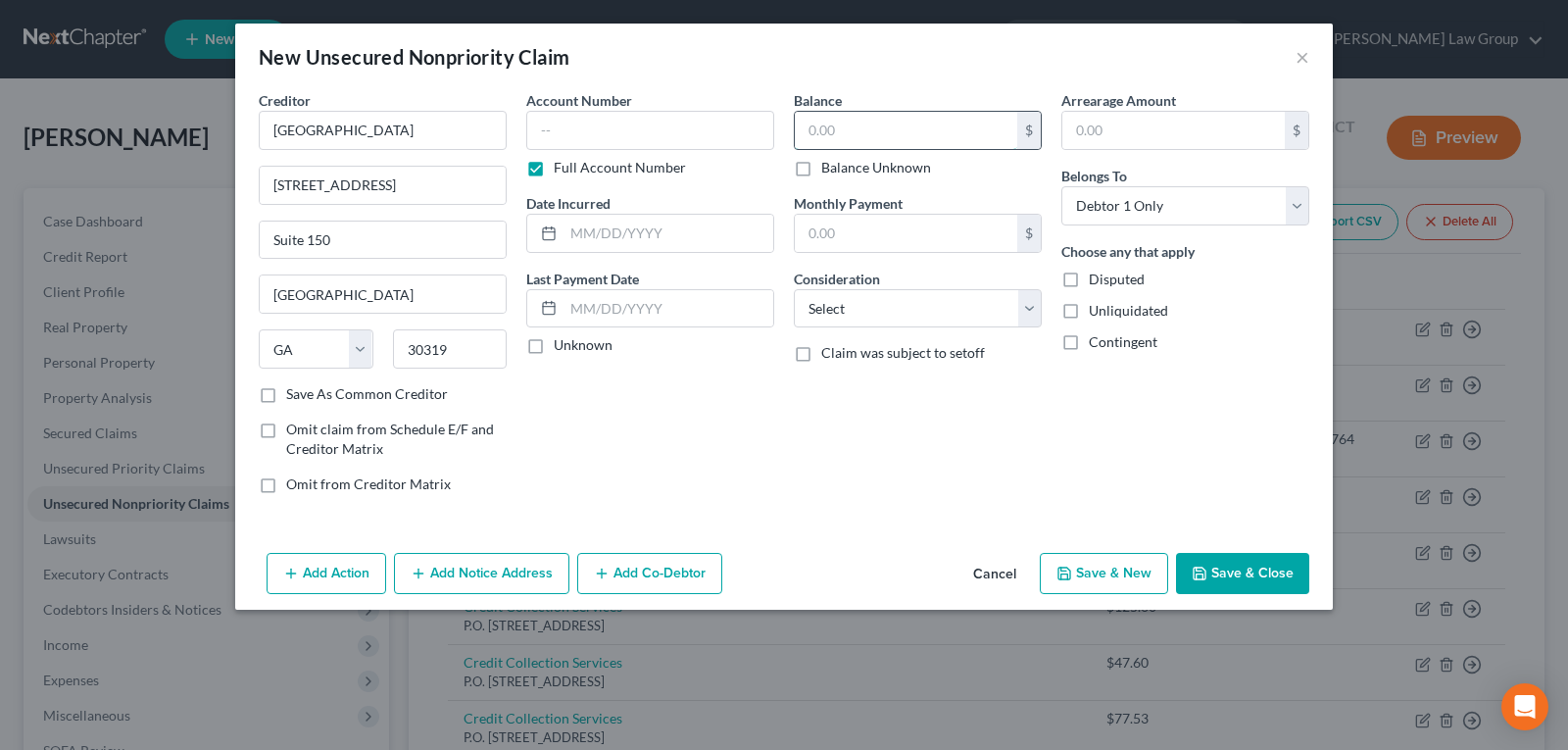
click at [852, 124] on input "text" at bounding box center [905, 130] width 222 height 38
drag, startPoint x: 838, startPoint y: 296, endPoint x: 838, endPoint y: 326, distance: 30.0
click at [838, 296] on select "Select Cable / Satellite Services Collection Agency Credit Card Debt Debt Couns…" at bounding box center [917, 309] width 248 height 40
click at [793, 290] on select "Select Cable / Satellite Services Collection Agency Credit Card Debt Debt Couns…" at bounding box center [917, 309] width 248 height 40
click at [1090, 582] on button "Save & New" at bounding box center [1104, 573] width 128 height 42
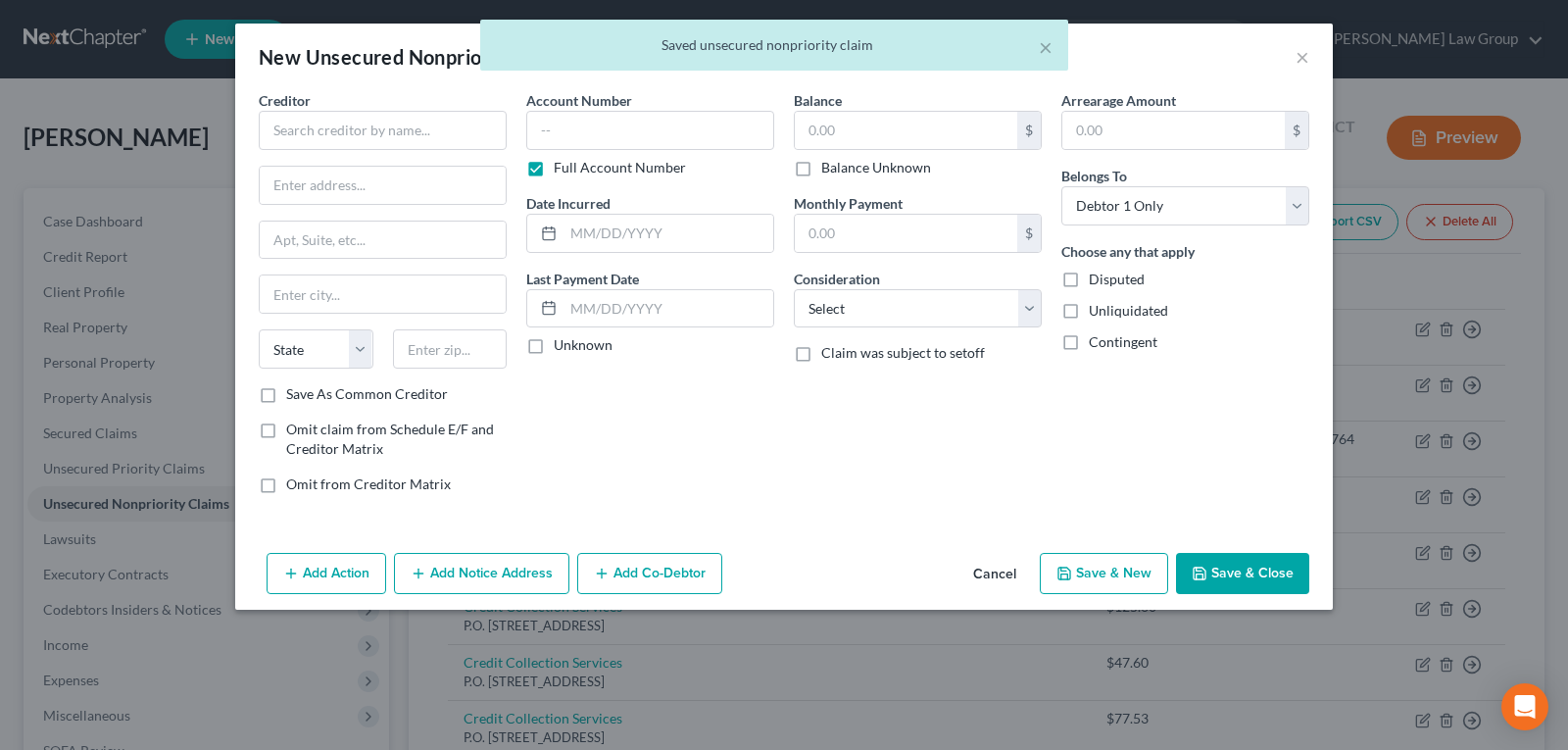
click at [1007, 564] on button "Cancel" at bounding box center [994, 574] width 74 height 40
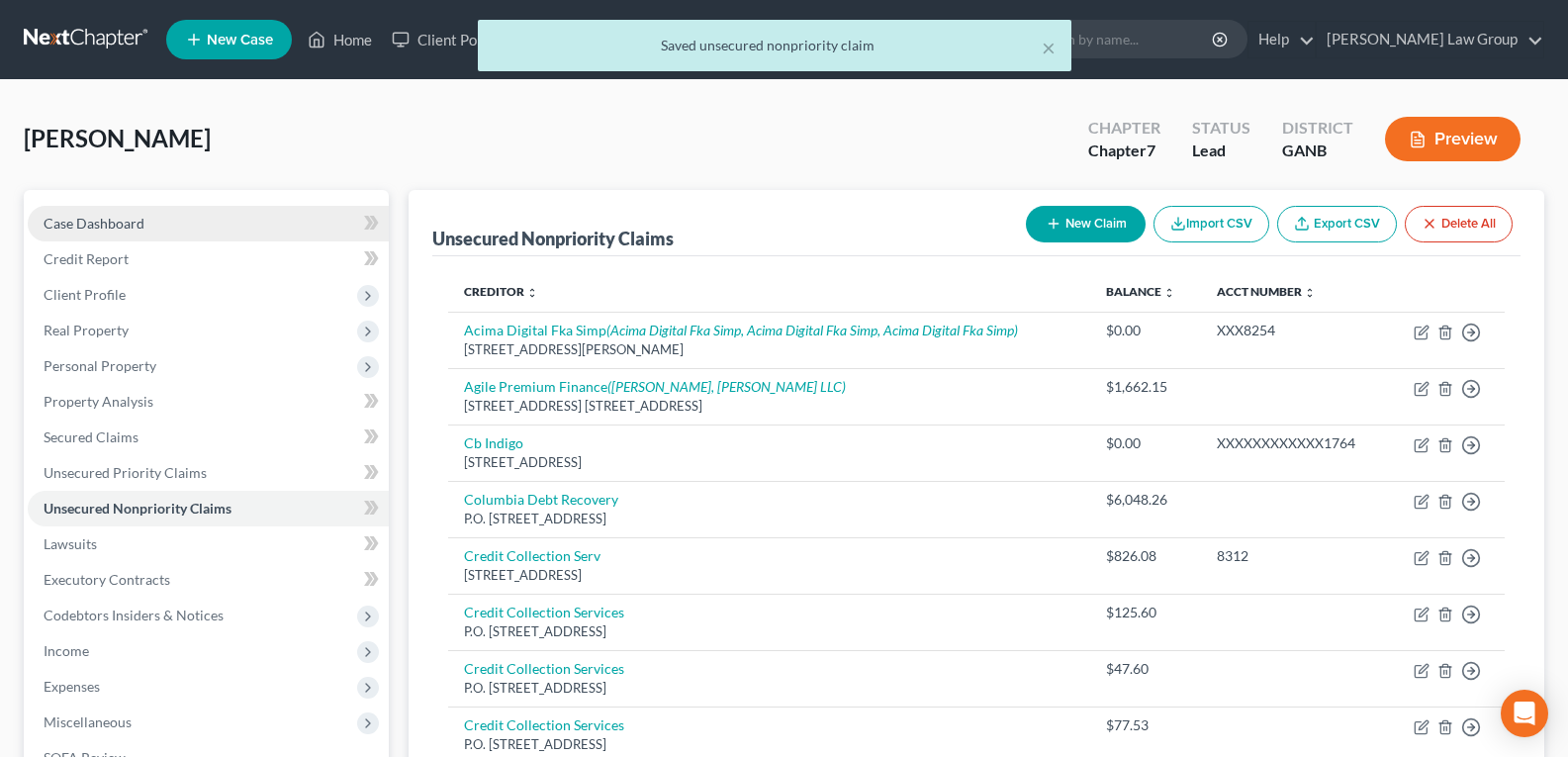
click at [127, 224] on span "Case Dashboard" at bounding box center [94, 222] width 101 height 17
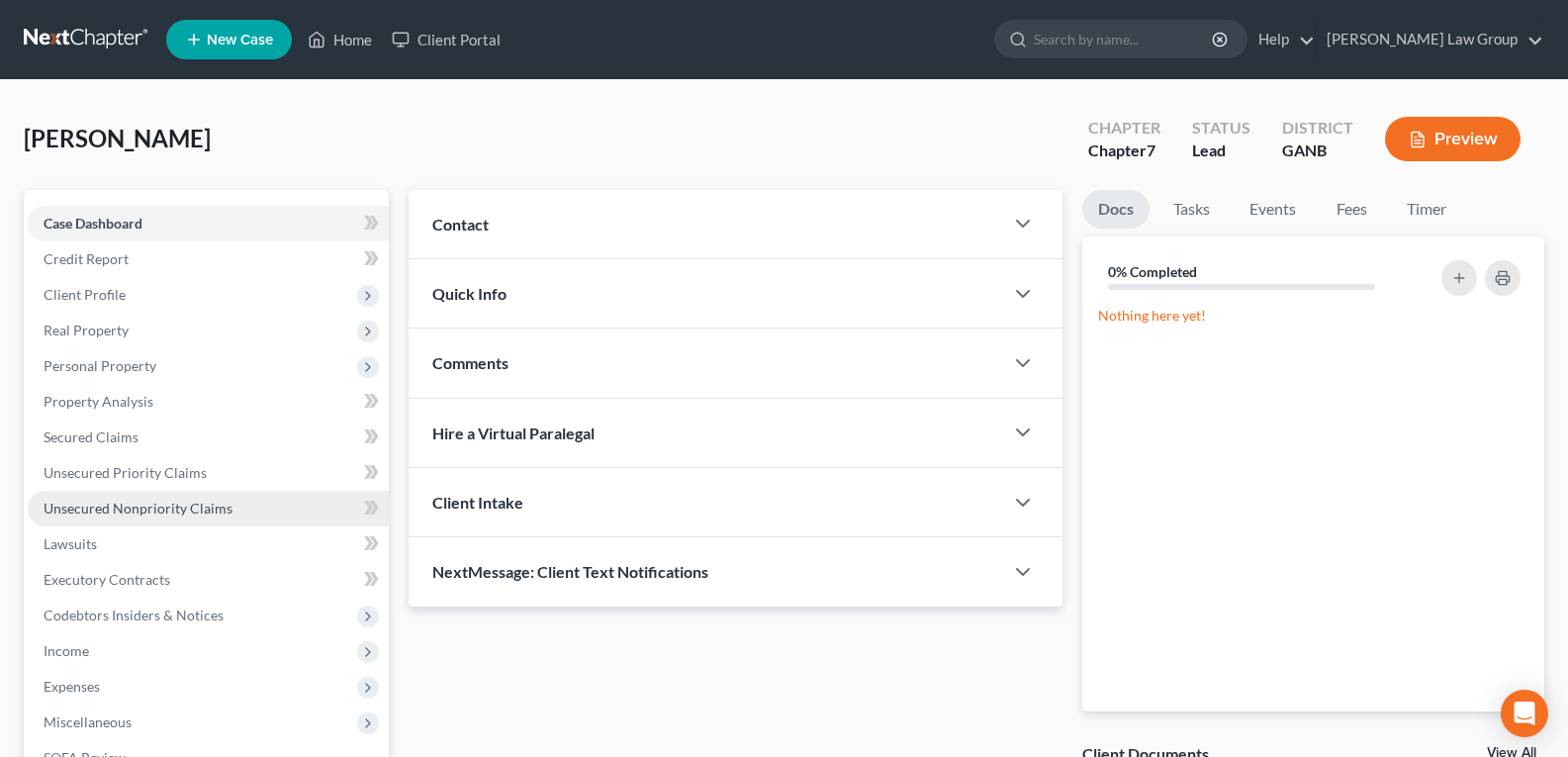
click at [76, 512] on span "Unsecured Nonpriority Claims" at bounding box center [138, 508] width 189 height 17
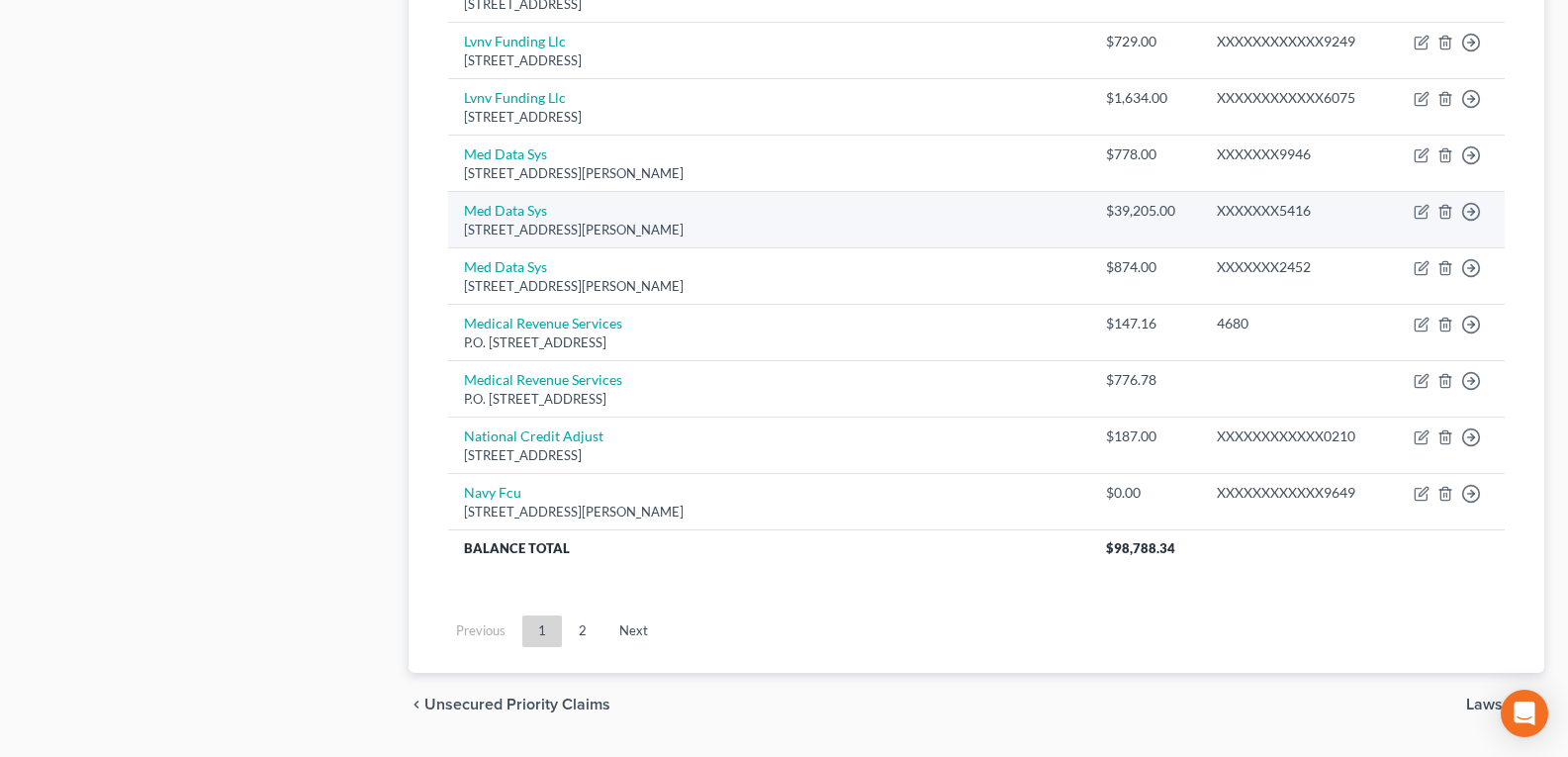
scroll to position [1527, 0]
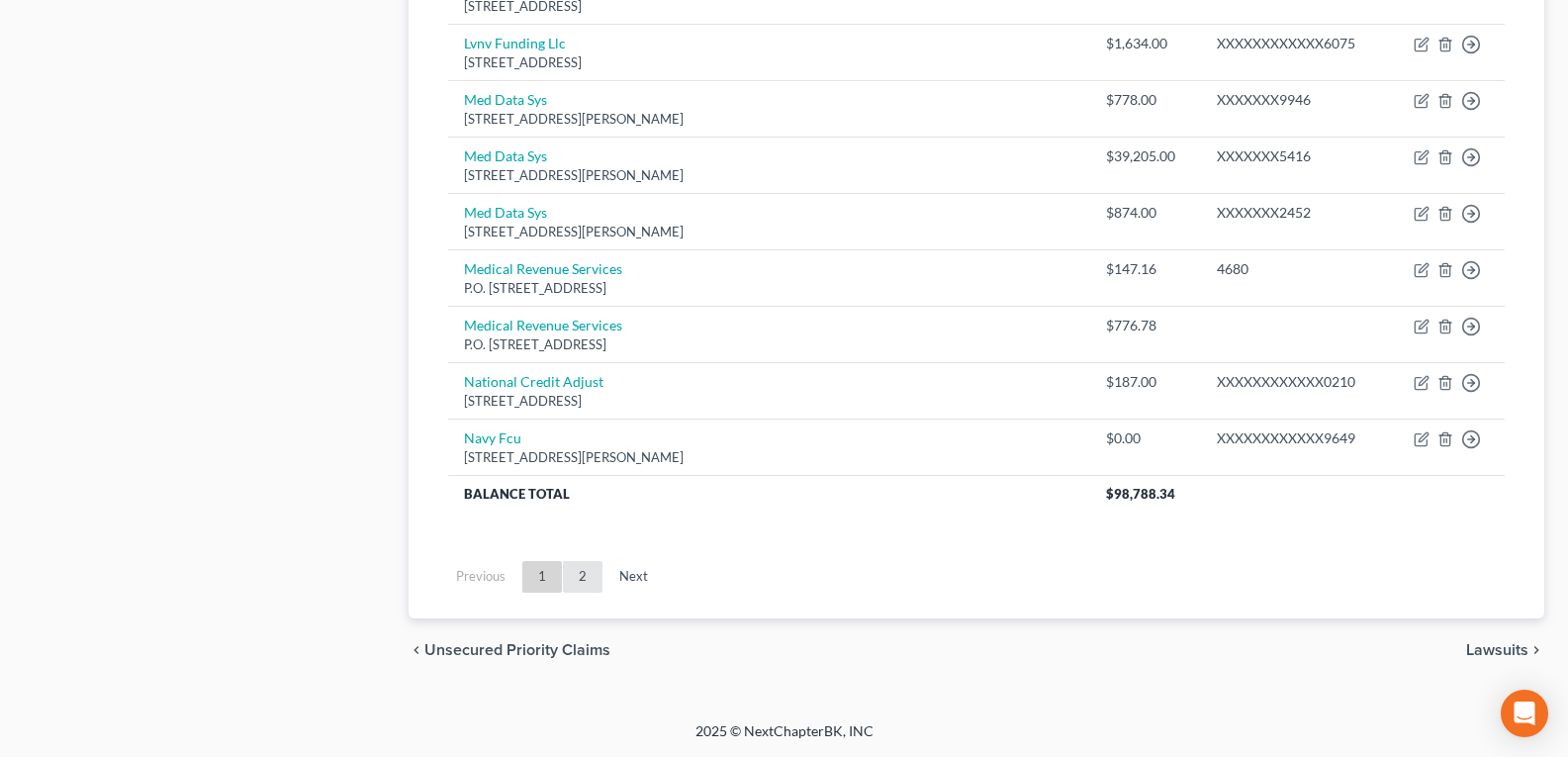
click at [590, 585] on link "2" at bounding box center [583, 576] width 40 height 32
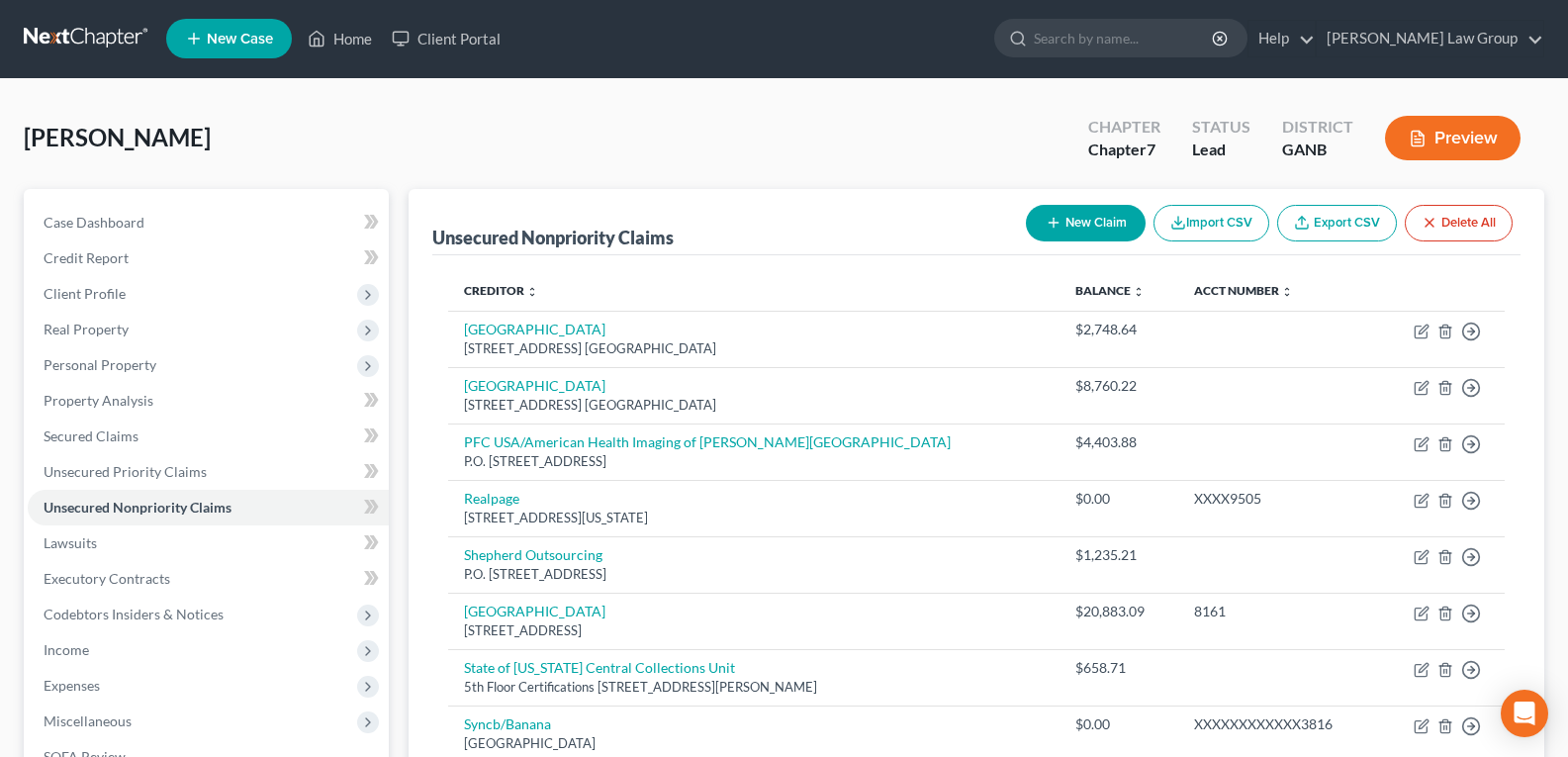
scroll to position [0, 0]
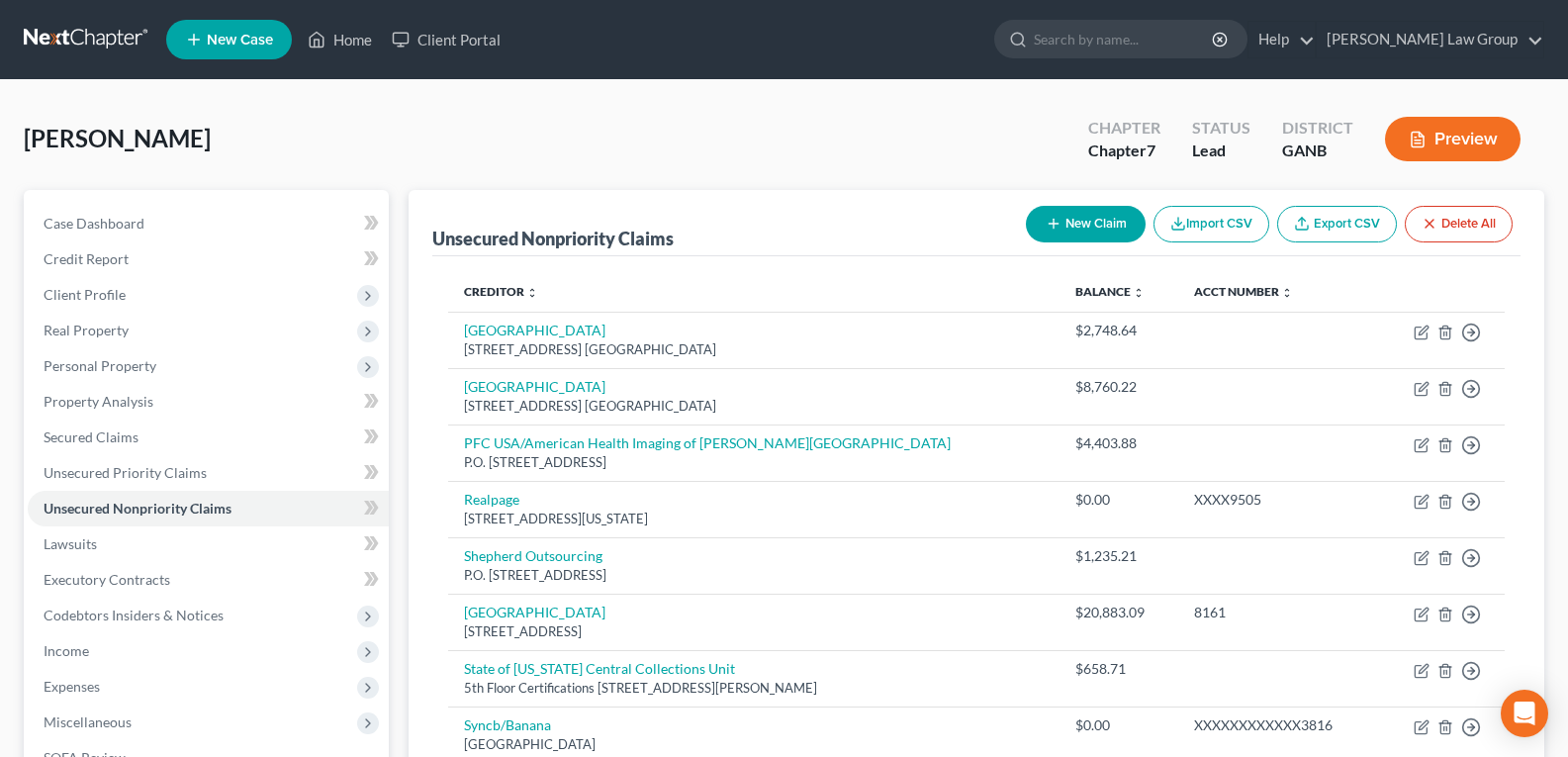
click at [1047, 225] on icon "button" at bounding box center [1053, 223] width 16 height 16
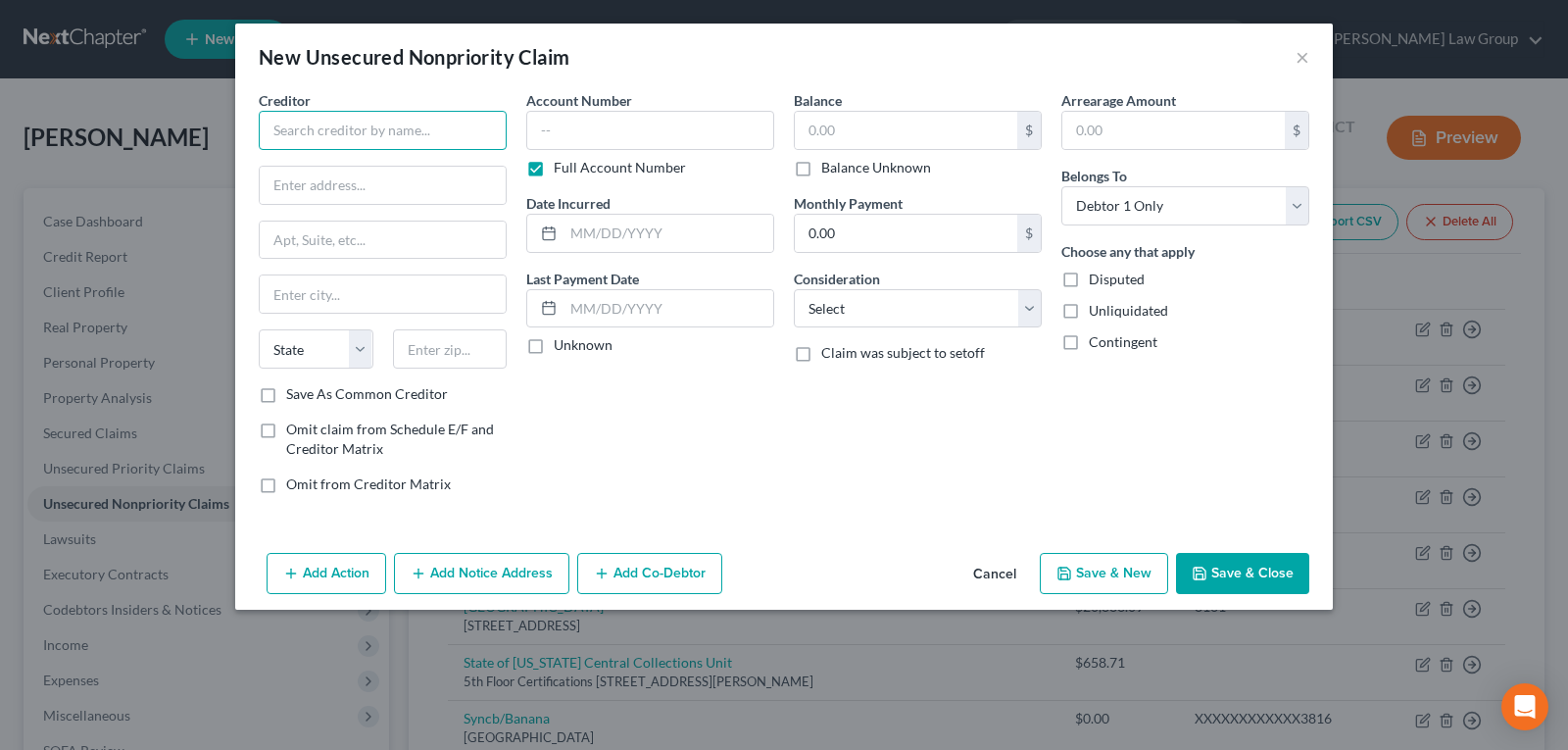
click at [311, 123] on input "text" at bounding box center [382, 130] width 248 height 40
click at [307, 123] on input "text" at bounding box center [382, 130] width 248 height 40
click at [882, 133] on input "text" at bounding box center [905, 130] width 222 height 38
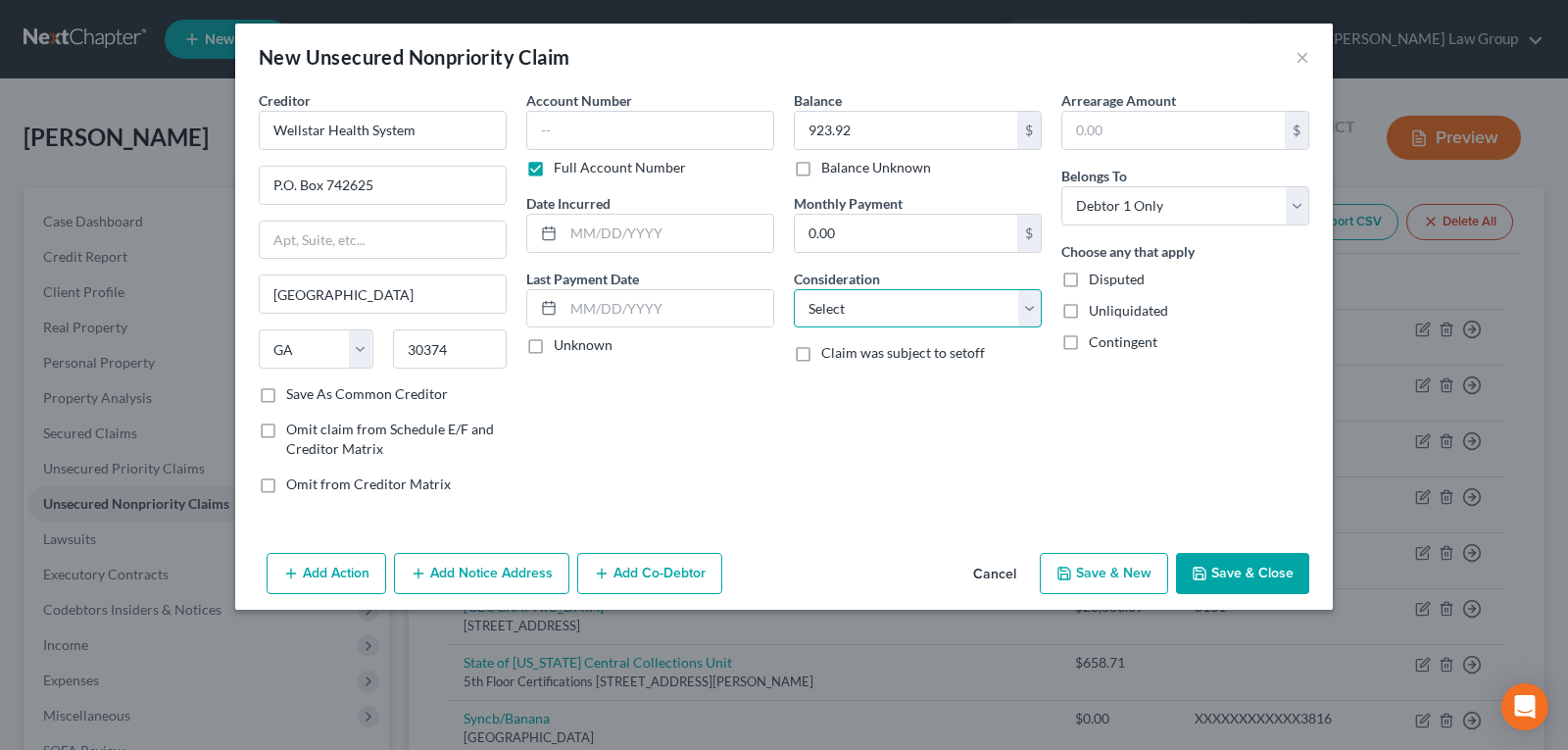
drag, startPoint x: 893, startPoint y: 307, endPoint x: 892, endPoint y: 324, distance: 17.0
click at [893, 307] on select "Select Cable / Satellite Services Collection Agency Credit Card Debt Debt Couns…" at bounding box center [917, 309] width 248 height 40
click at [793, 290] on select "Select Cable / Satellite Services Collection Agency Credit Card Debt Debt Couns…" at bounding box center [917, 309] width 248 height 40
click at [1222, 583] on button "Save & Close" at bounding box center [1242, 573] width 133 height 42
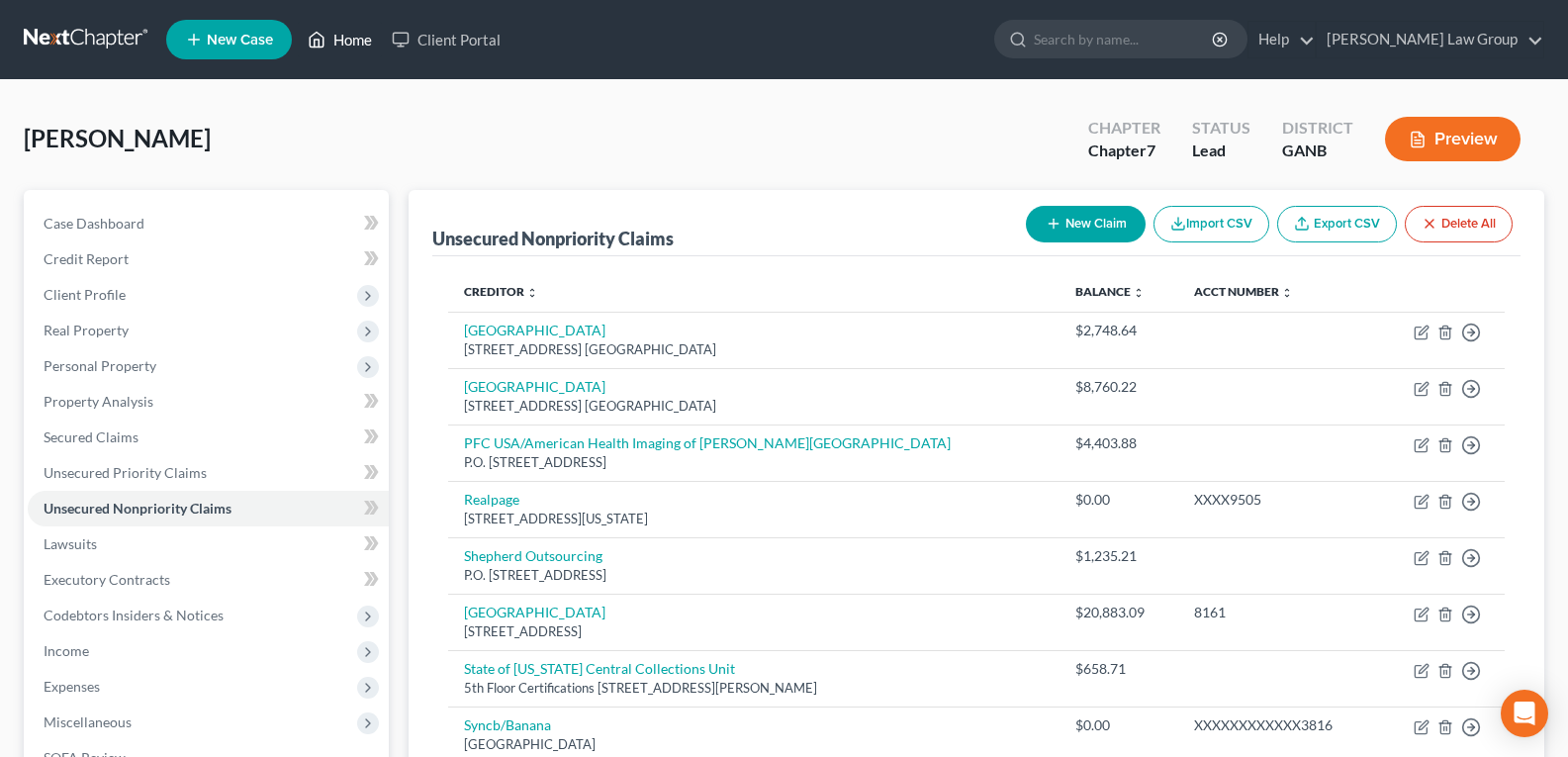
click at [325, 46] on icon at bounding box center [316, 40] width 18 height 24
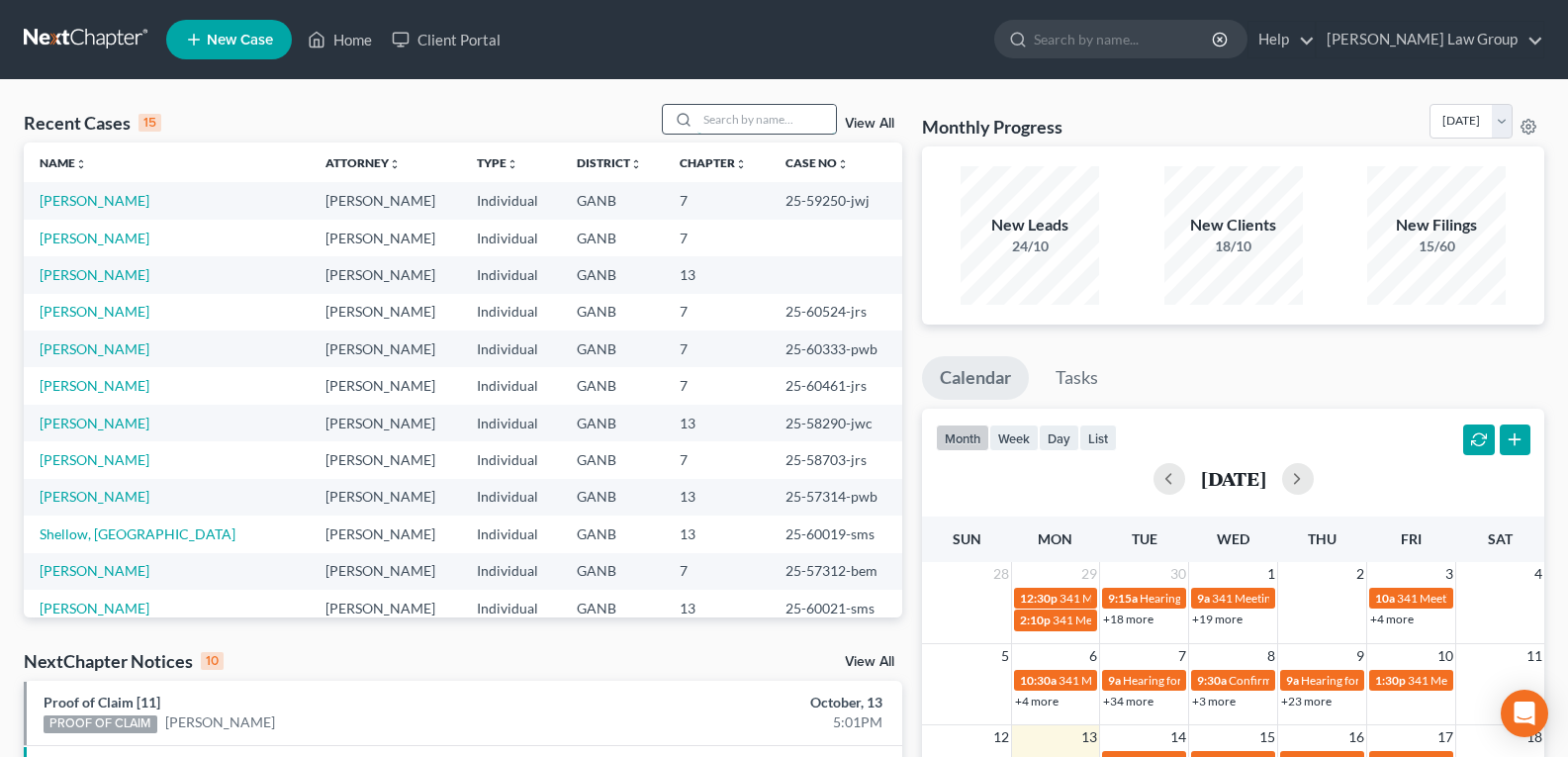
click at [728, 109] on input "search" at bounding box center [766, 119] width 139 height 29
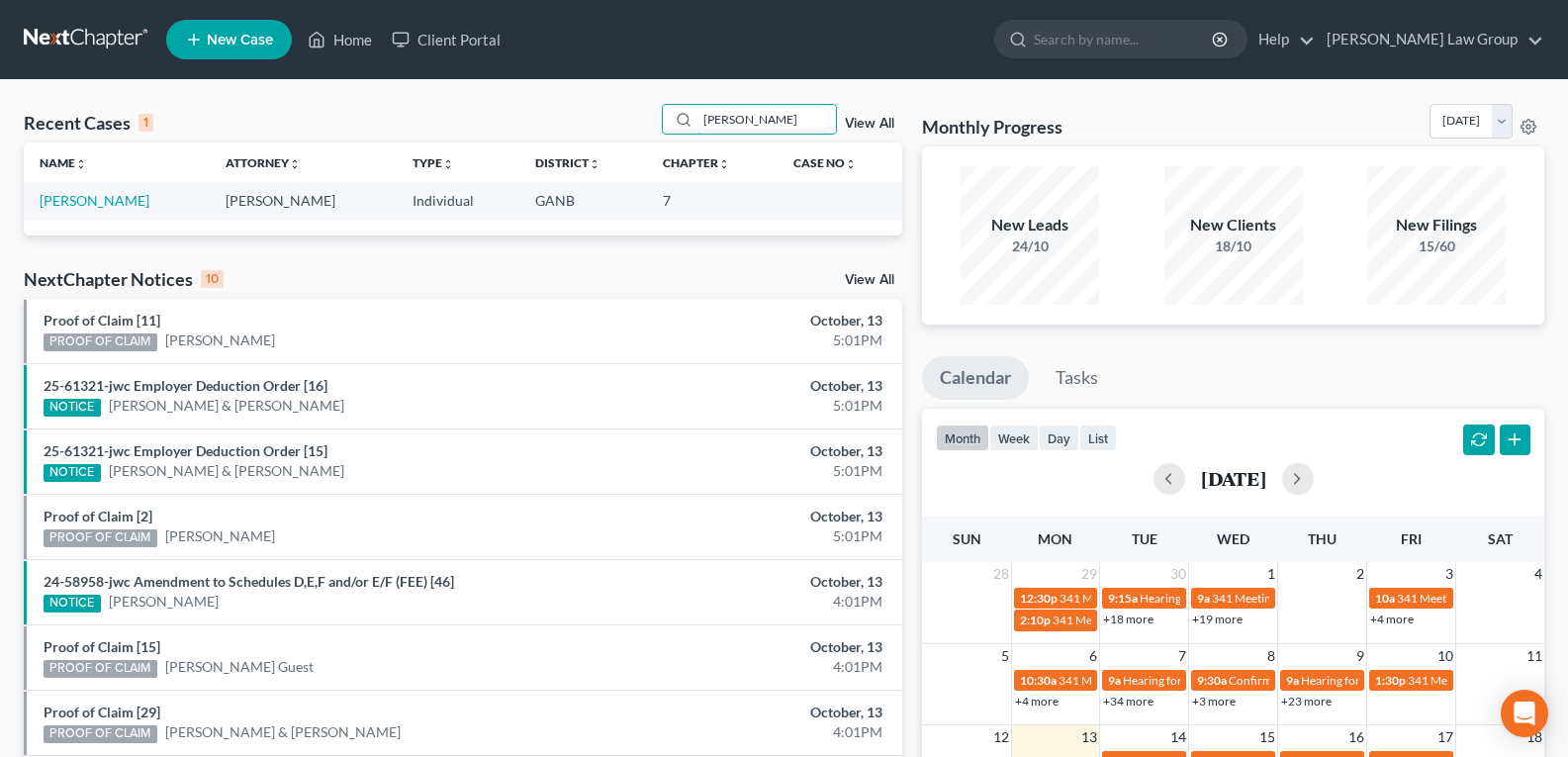
drag, startPoint x: 776, startPoint y: 120, endPoint x: 632, endPoint y: 131, distance: 144.4
click at [632, 131] on div "Recent Cases 1 [PERSON_NAME] View All" at bounding box center [463, 123] width 879 height 39
drag, startPoint x: 759, startPoint y: 202, endPoint x: 811, endPoint y: 203, distance: 52.0
click at [811, 203] on td "25-61045-jwc" at bounding box center [828, 199] width 152 height 37
copy td "25-61045"
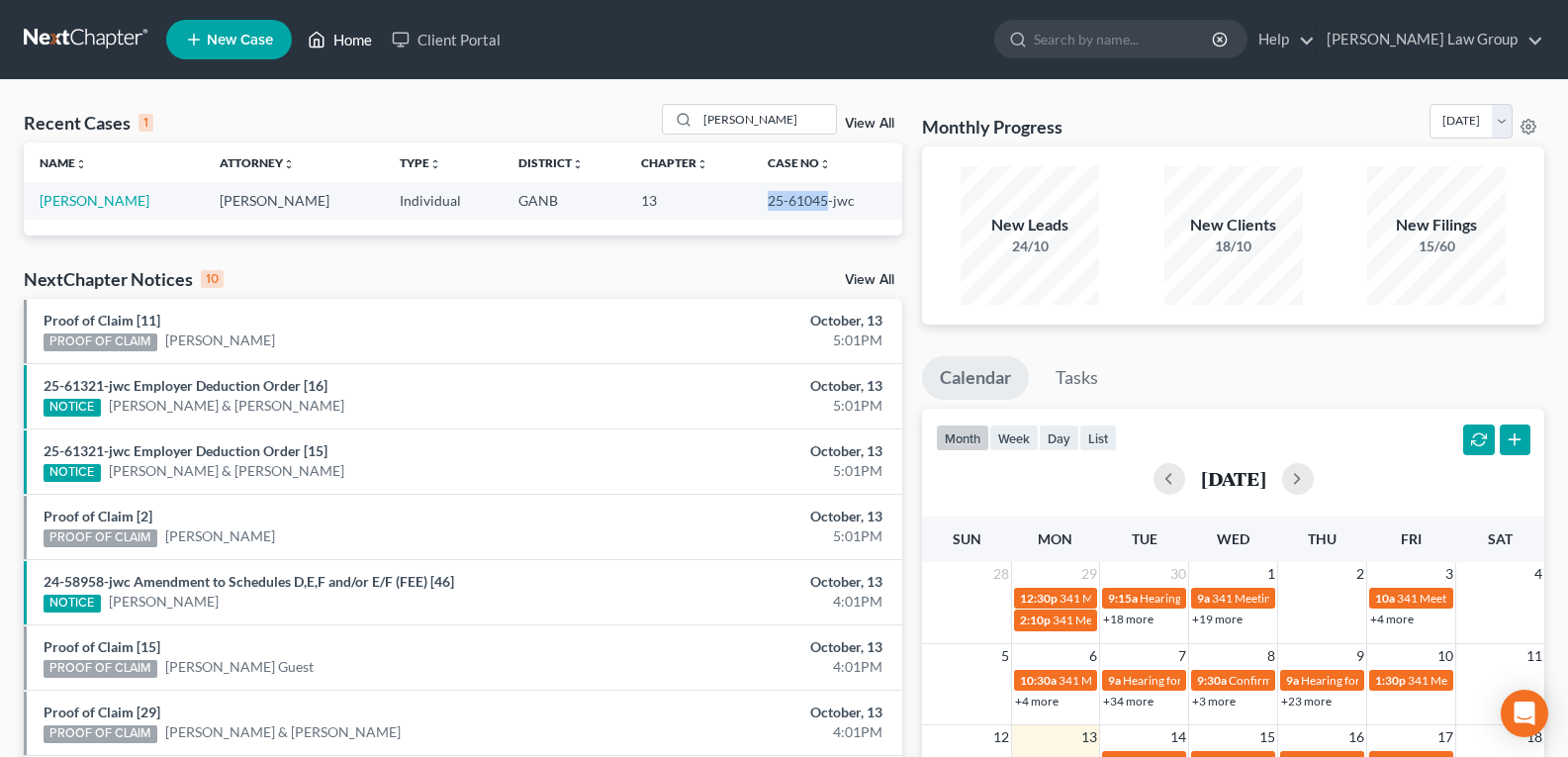
click at [342, 43] on link "Home" at bounding box center [339, 40] width 84 height 36
click at [770, 116] on input "[PERSON_NAME]" at bounding box center [766, 119] width 139 height 29
drag, startPoint x: 764, startPoint y: 108, endPoint x: 762, endPoint y: 122, distance: 14.1
click at [764, 112] on input "[PERSON_NAME]" at bounding box center [766, 119] width 139 height 29
click at [767, 123] on input "[PERSON_NAME]" at bounding box center [766, 119] width 139 height 29
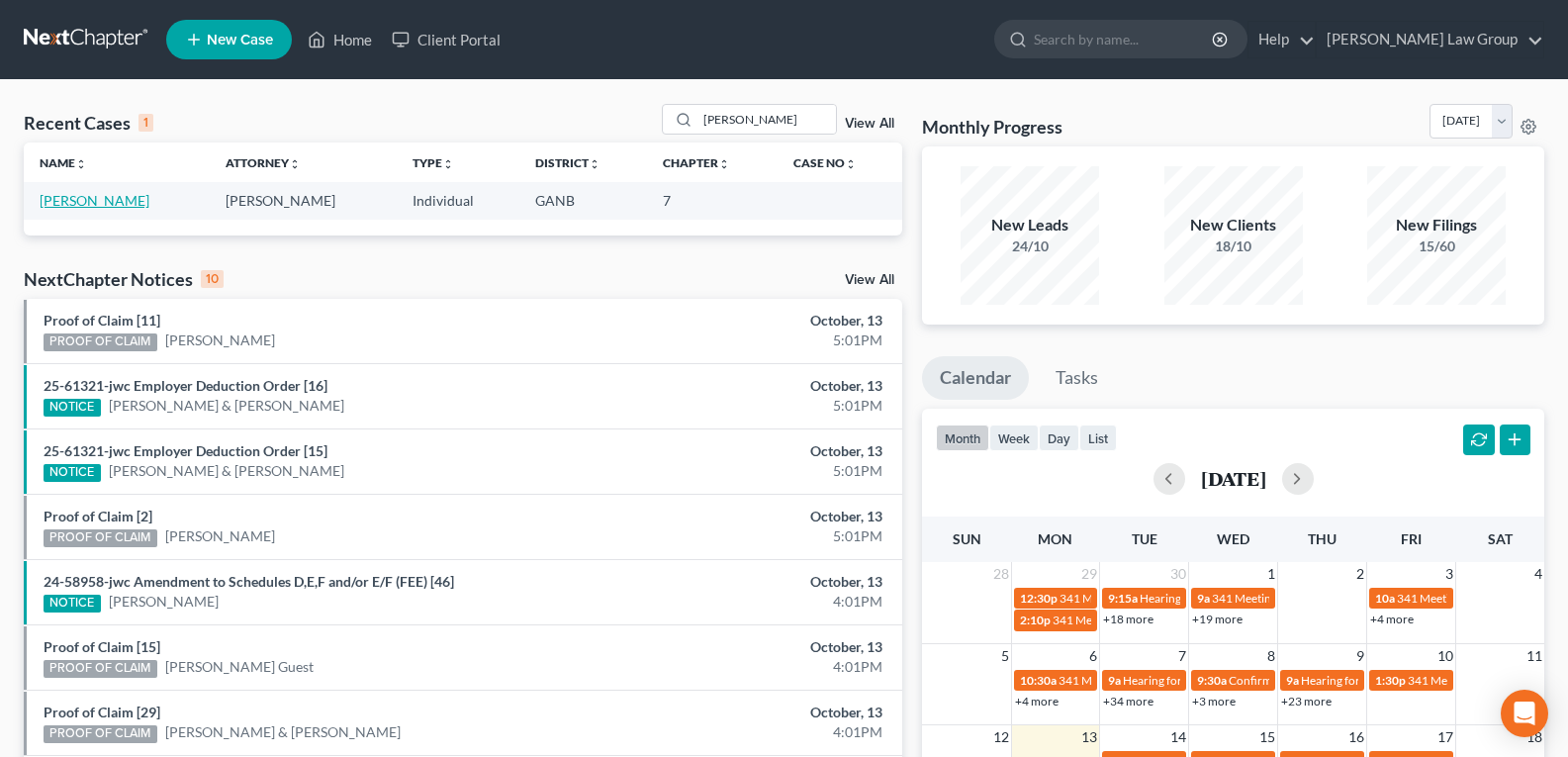
click at [100, 205] on link "[PERSON_NAME]" at bounding box center [95, 199] width 110 height 17
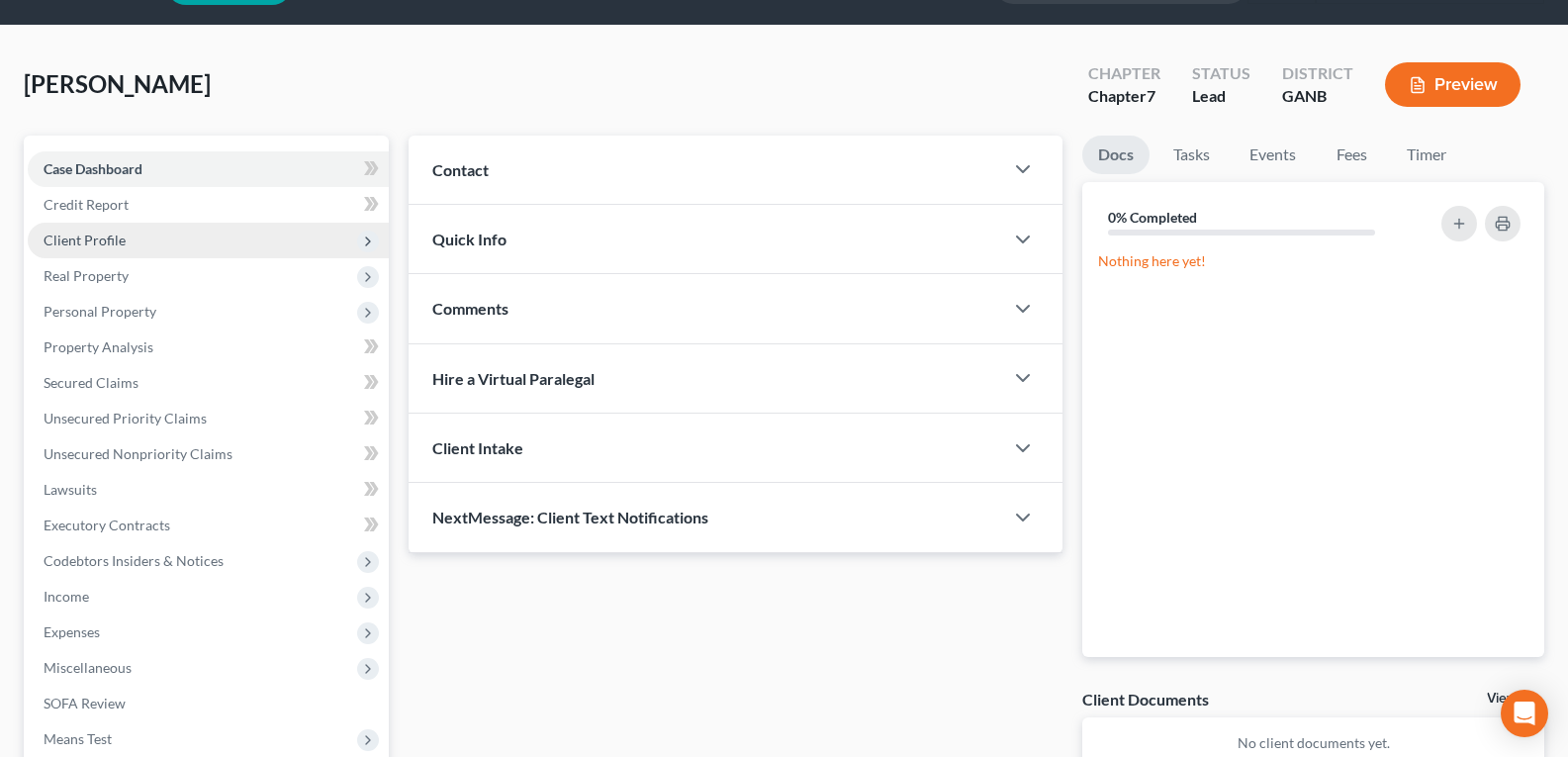
scroll to position [34, 0]
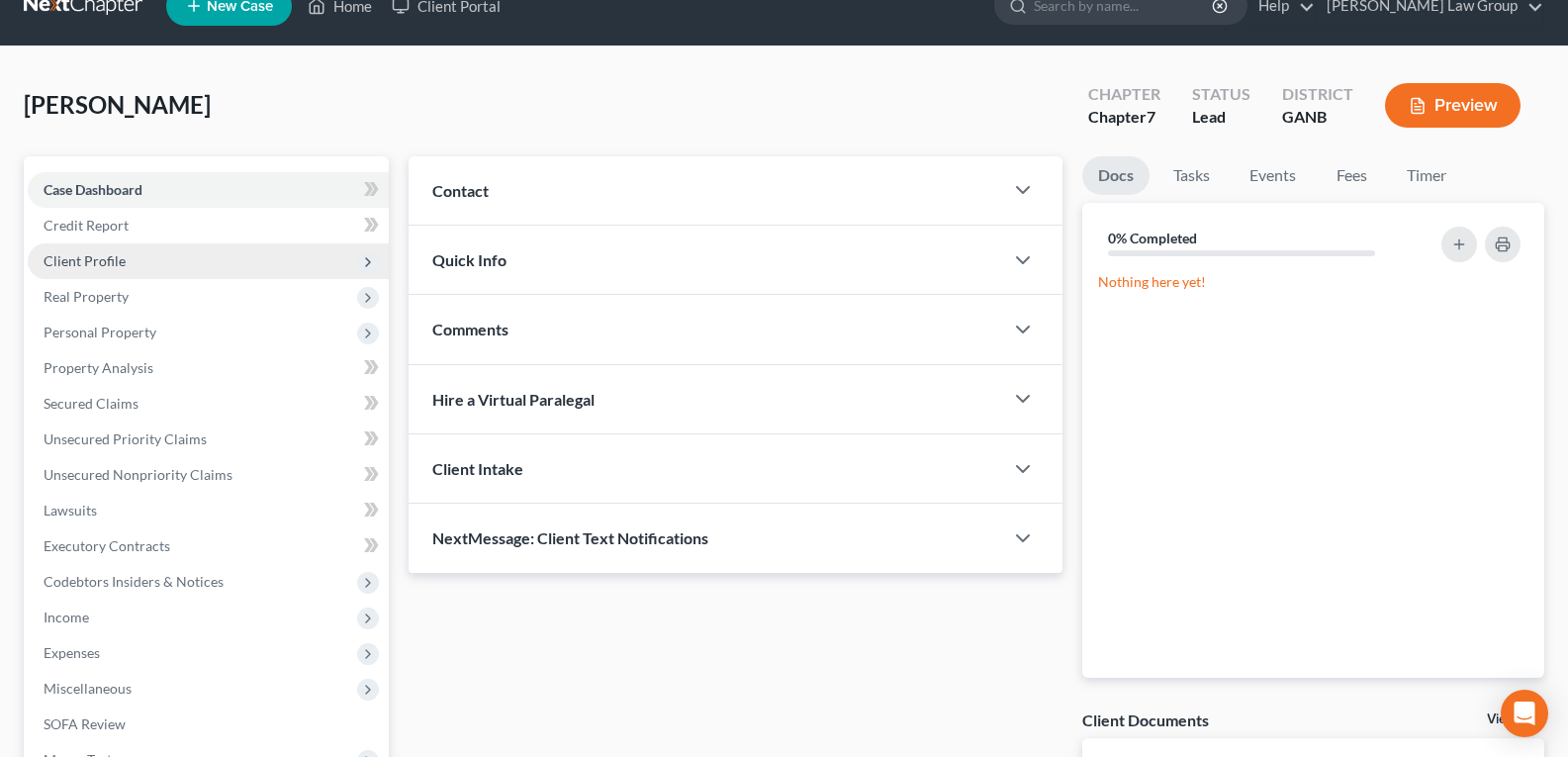
click at [107, 269] on span "Client Profile" at bounding box center [208, 261] width 361 height 36
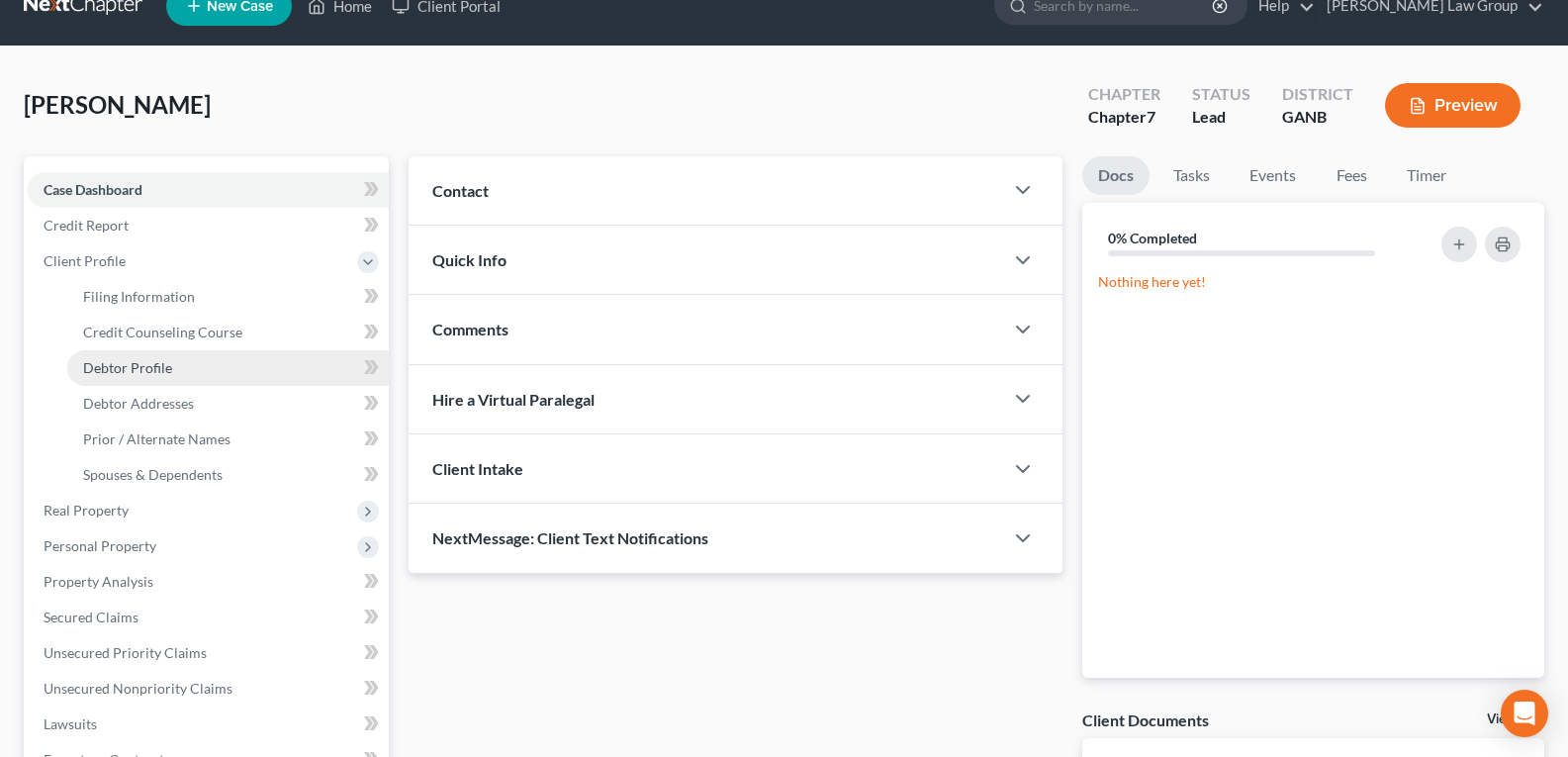
click at [135, 369] on span "Debtor Profile" at bounding box center [127, 367] width 89 height 17
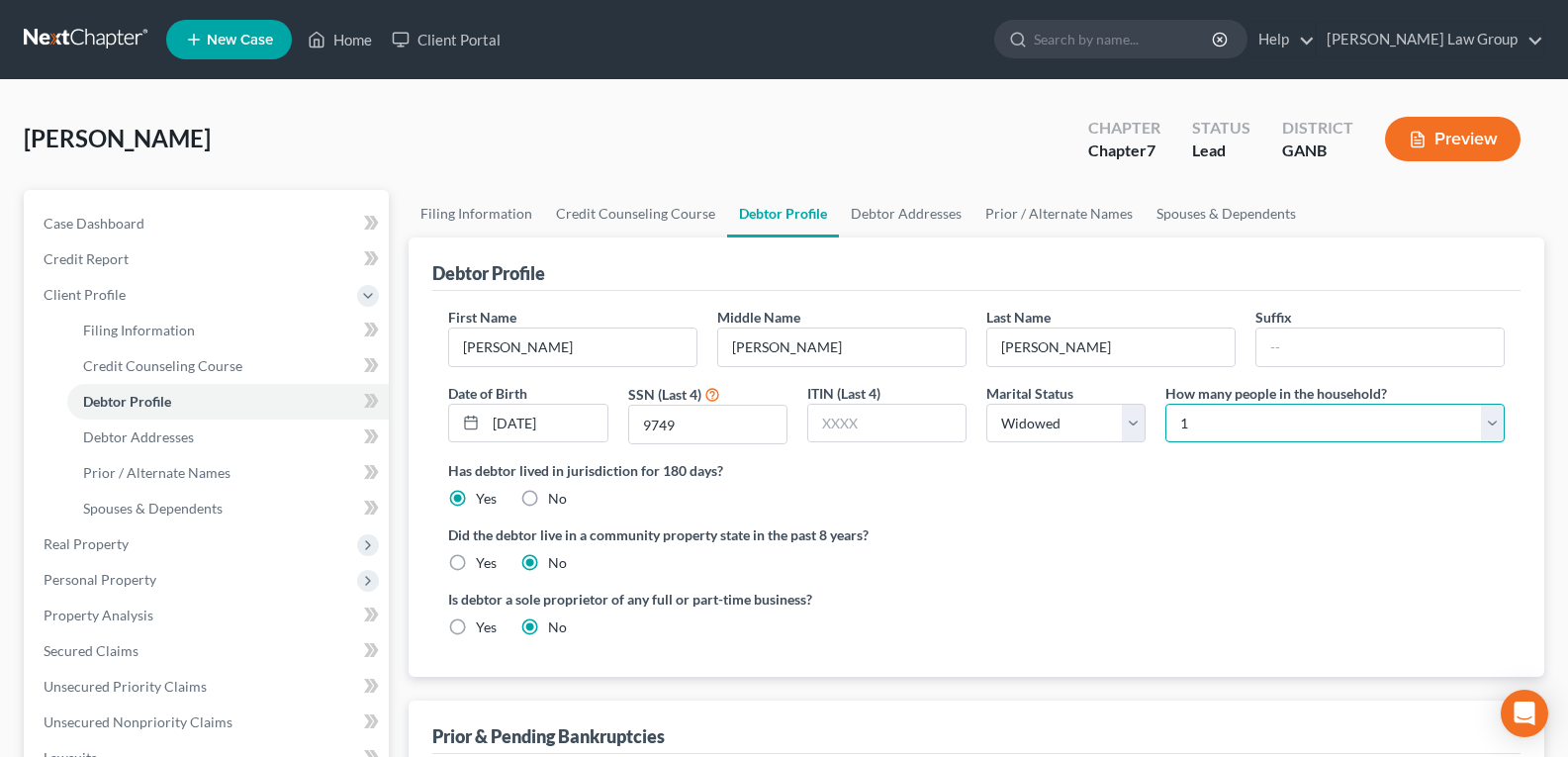
drag, startPoint x: 1247, startPoint y: 427, endPoint x: 1237, endPoint y: 408, distance: 21.5
click at [1246, 426] on select "Select 1 2 3 4 5 6 7 8 9 10 11 12 13 14 15 16 17 18 19 20" at bounding box center [1335, 424] width 339 height 40
click at [1165, 404] on select "Select 1 2 3 4 5 6 7 8 9 10 11 12 13 14 15 16 17 18 19 20" at bounding box center [1335, 424] width 339 height 40
click at [1185, 530] on label "Did the debtor live in a community property state in the past 8 years?" at bounding box center [976, 535] width 1056 height 21
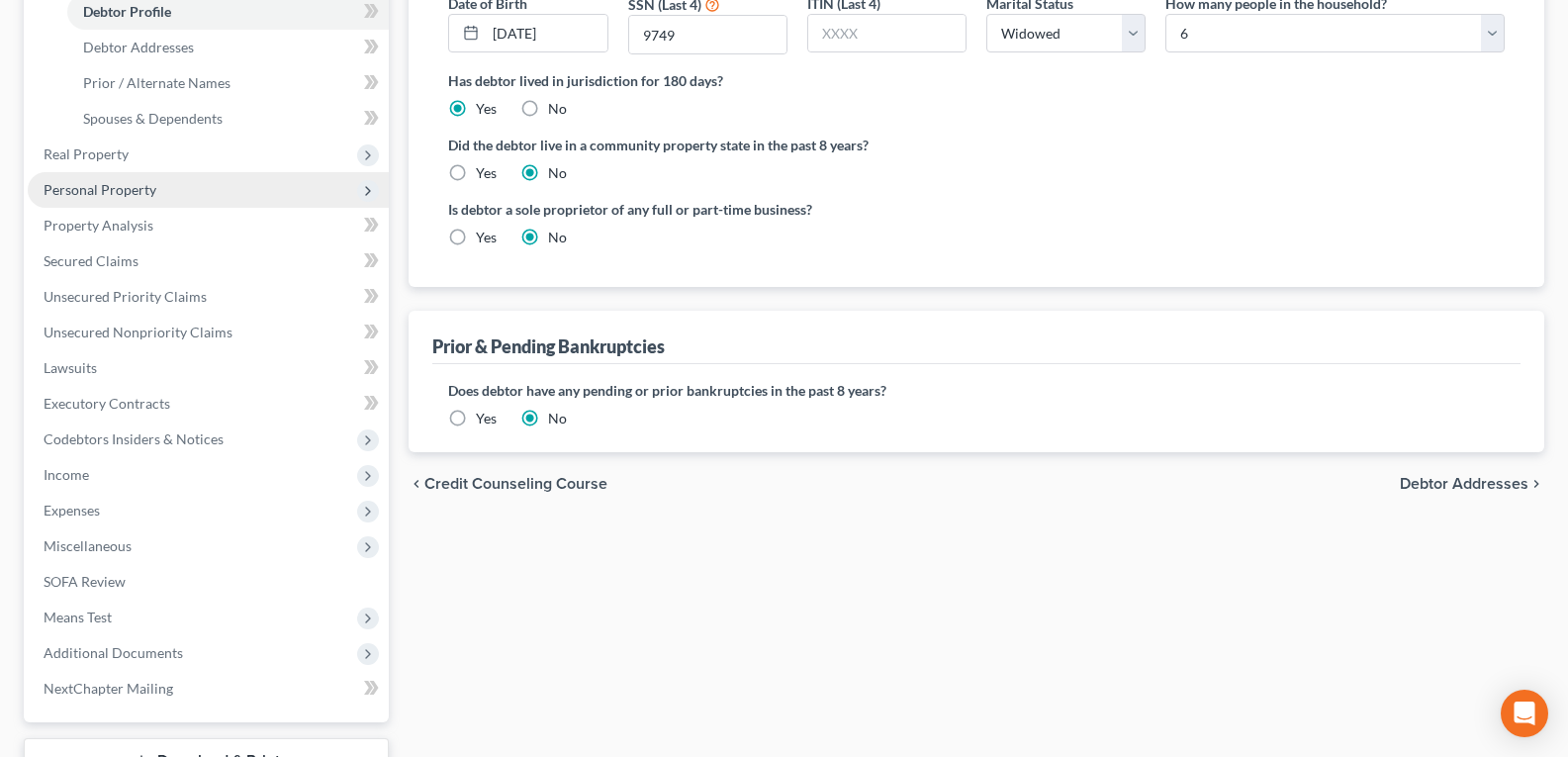
scroll to position [396, 0]
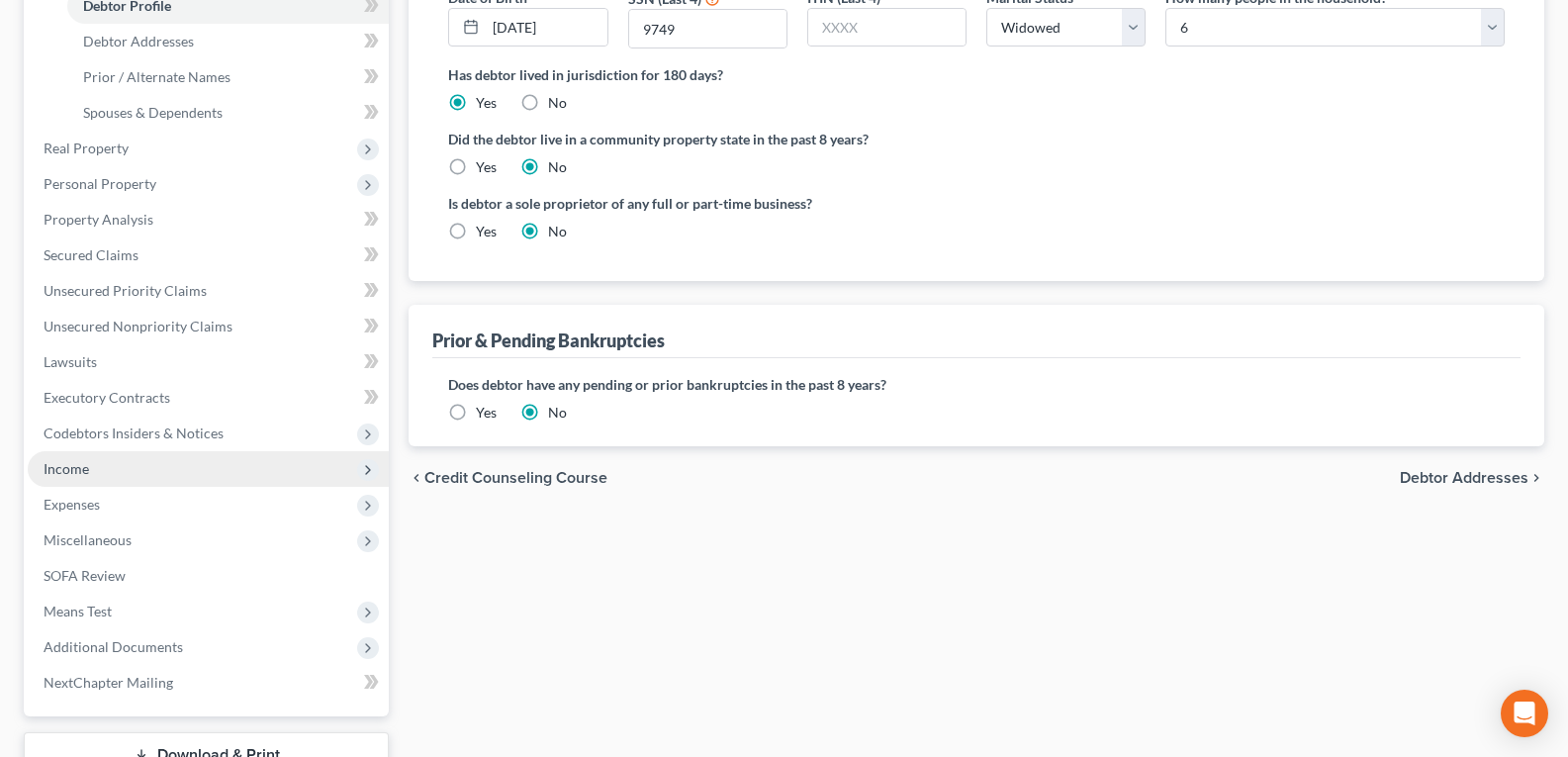
click at [81, 463] on span "Income" at bounding box center [67, 468] width 46 height 17
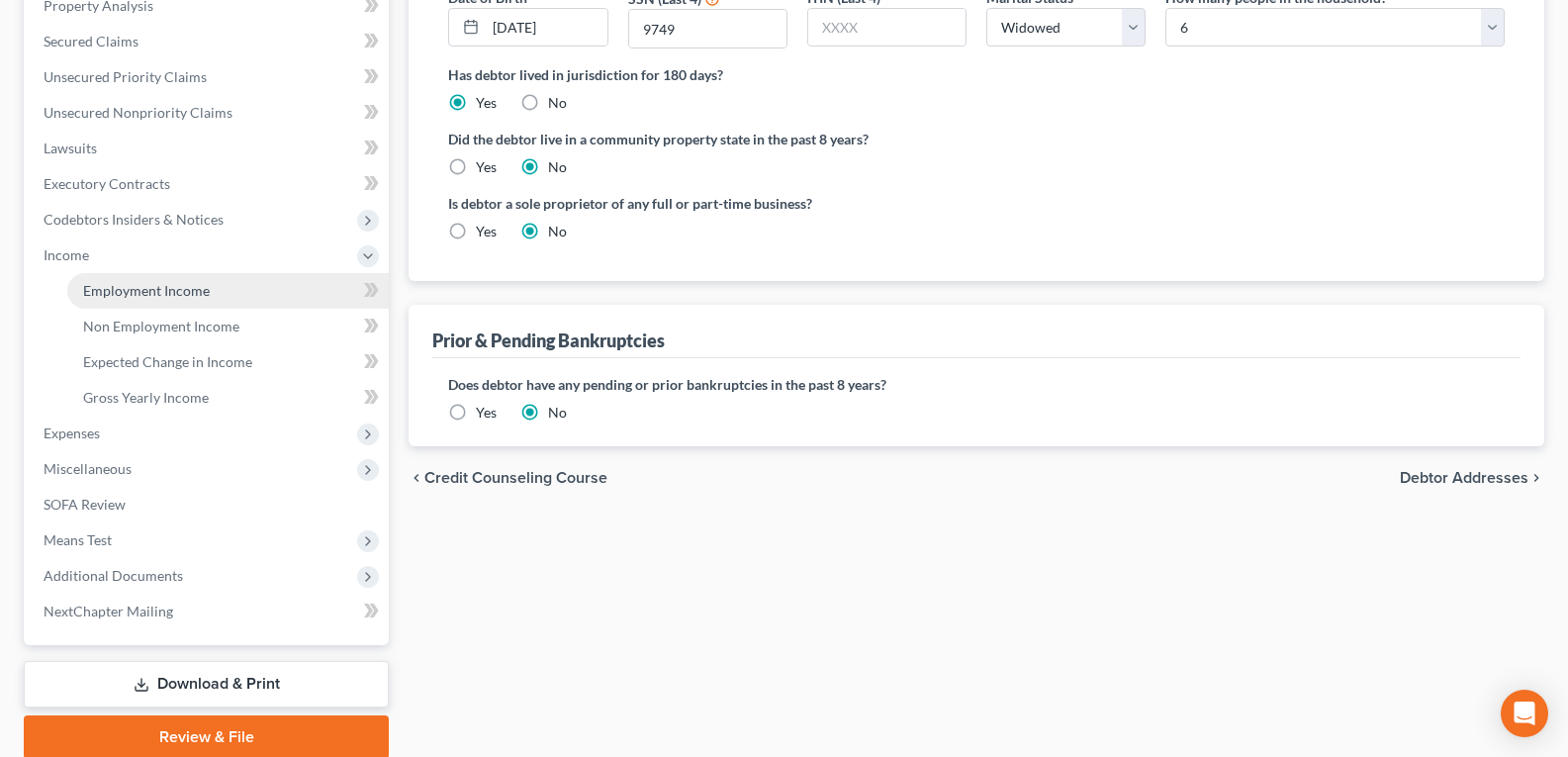
click at [191, 295] on span "Employment Income" at bounding box center [146, 290] width 127 height 17
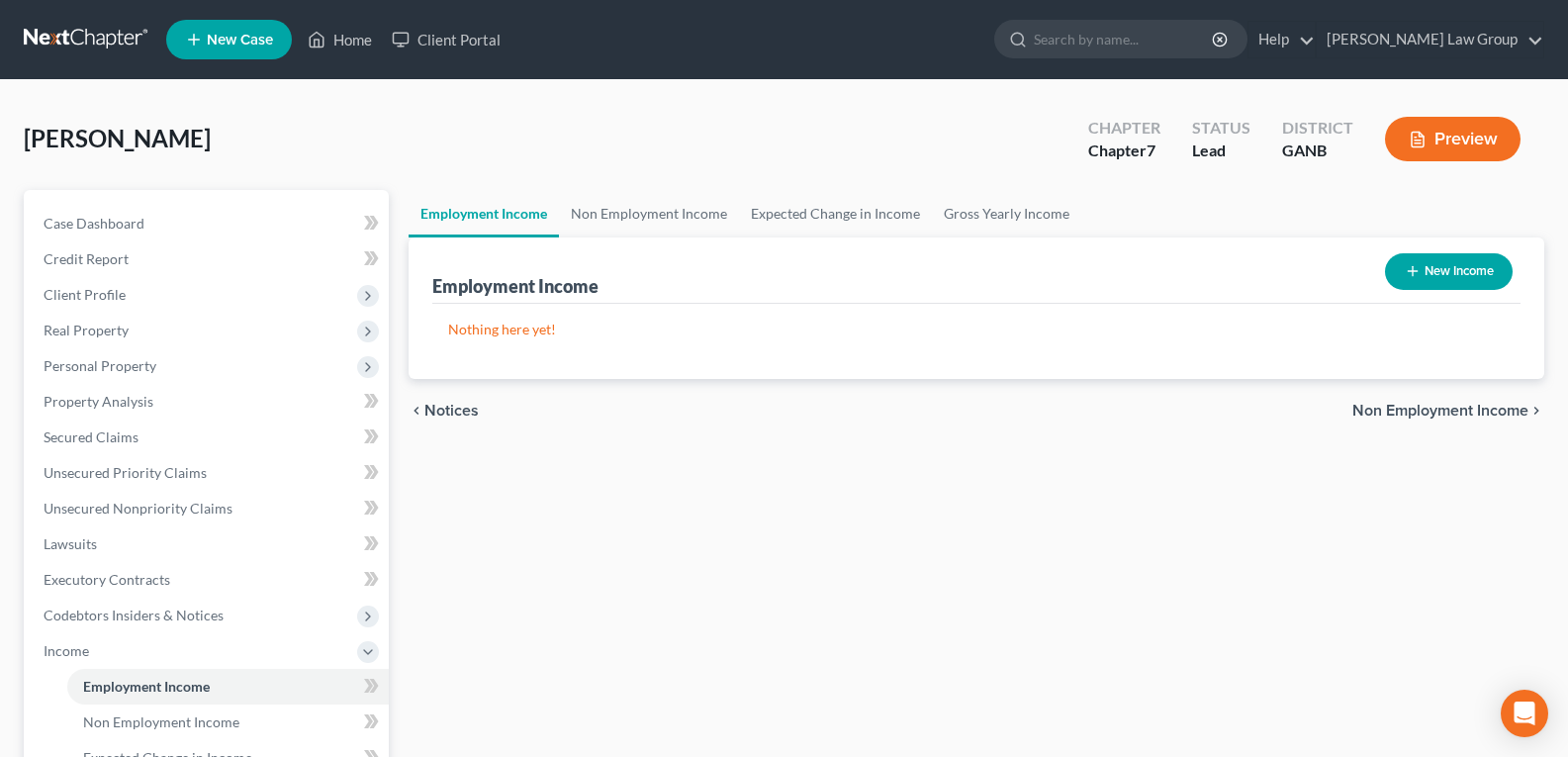
click at [1467, 275] on button "New Income" at bounding box center [1448, 271] width 128 height 37
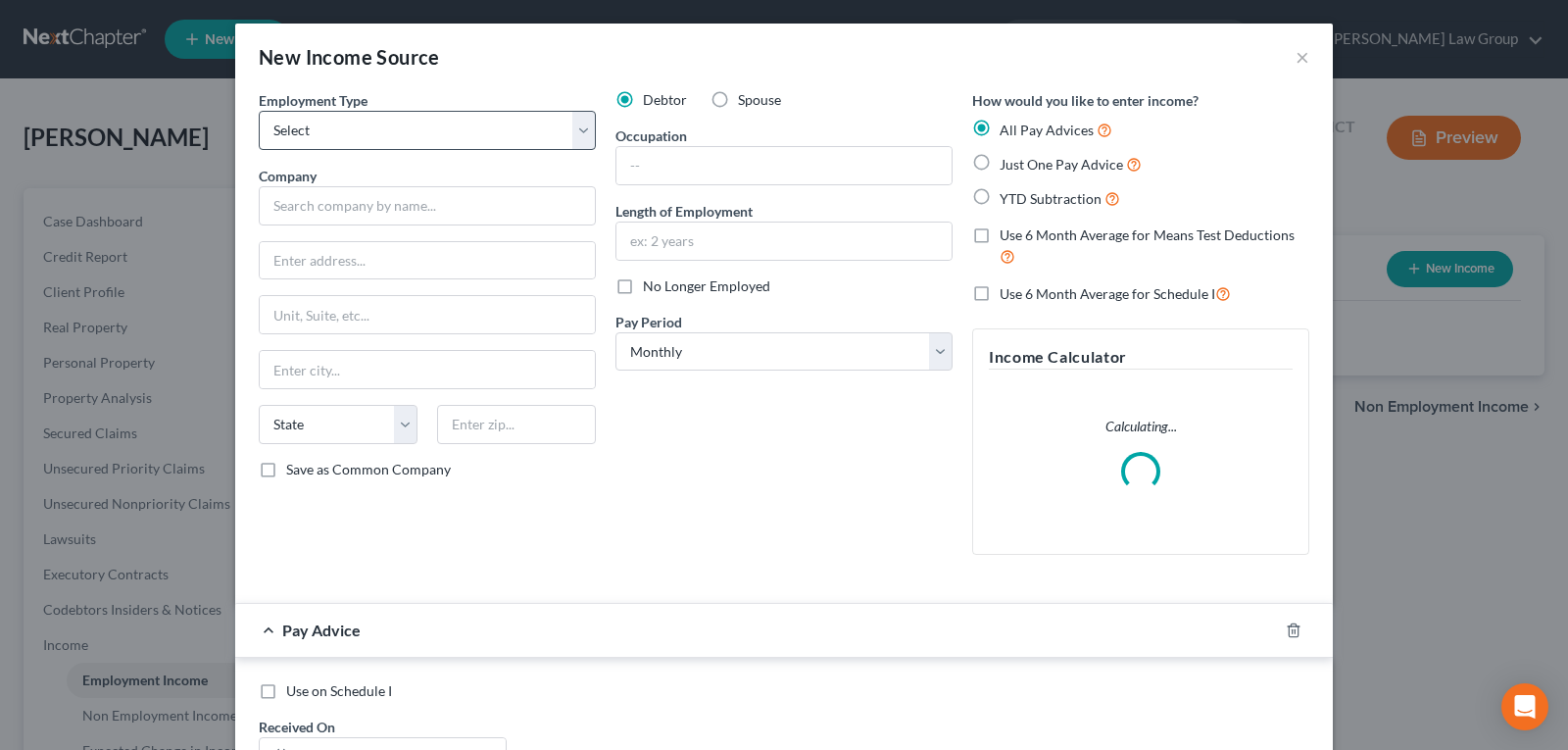
drag, startPoint x: 411, startPoint y: 156, endPoint x: 403, endPoint y: 133, distance: 24.4
click at [410, 151] on div "Employment Type * Select Full or [DEMOGRAPHIC_DATA] Employment Self Employment …" at bounding box center [427, 330] width 357 height 480
click at [403, 133] on select "Select Full or [DEMOGRAPHIC_DATA] Employment Self Employment" at bounding box center [427, 130] width 337 height 40
click at [259, 111] on select "Select Full or [DEMOGRAPHIC_DATA] Employment Self Employment" at bounding box center [427, 130] width 337 height 40
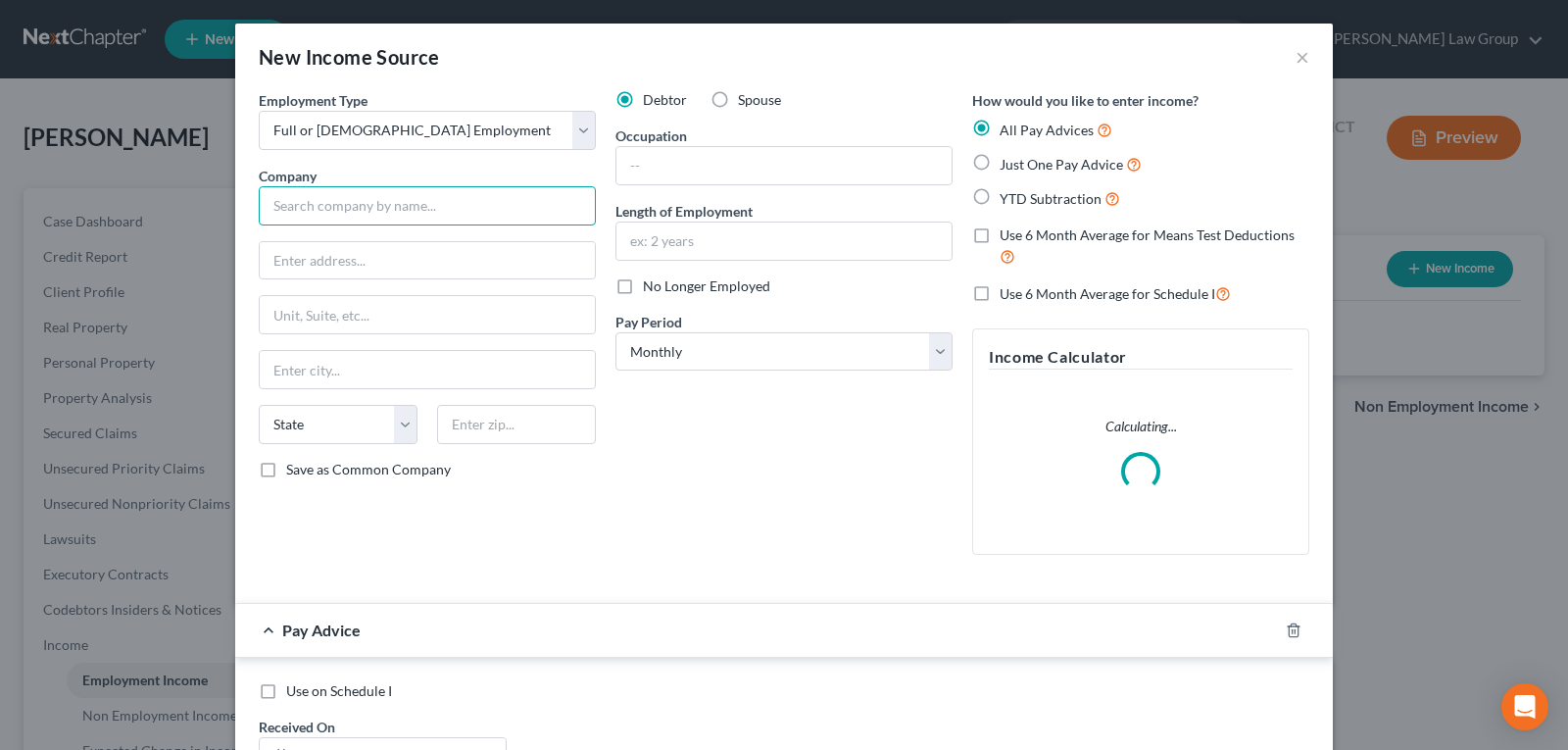
click at [363, 212] on input "text" at bounding box center [427, 206] width 337 height 40
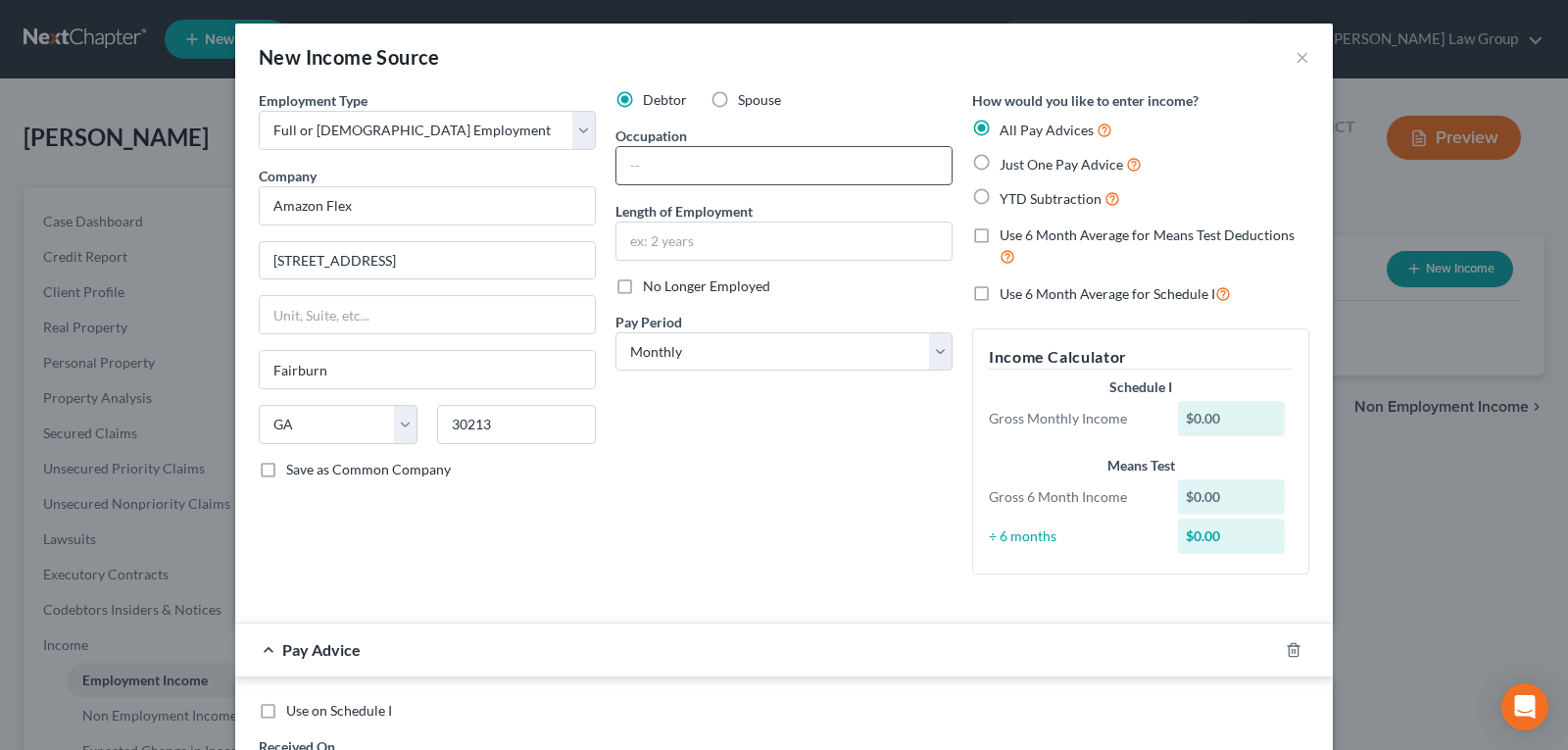
click at [723, 172] on input "text" at bounding box center [784, 166] width 335 height 38
click at [725, 172] on input "Driver" at bounding box center [784, 166] width 335 height 38
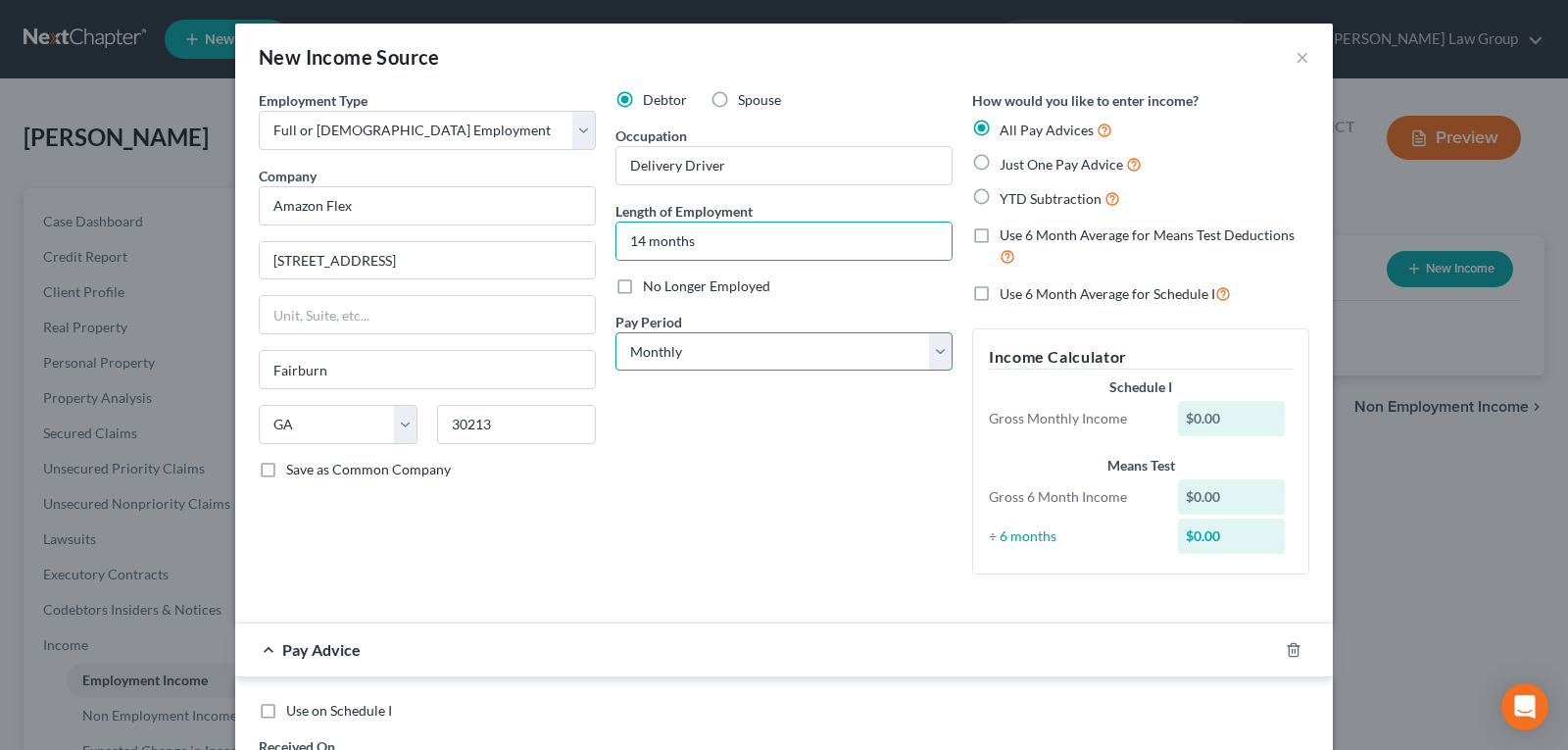
click at [730, 353] on select "Select Monthly Twice Monthly Every Other Week Weekly" at bounding box center [784, 352] width 337 height 40
click at [705, 547] on div "Debtor Spouse Occupation Delivery Driver Length of Employment 14 months No Long…" at bounding box center [784, 340] width 357 height 500
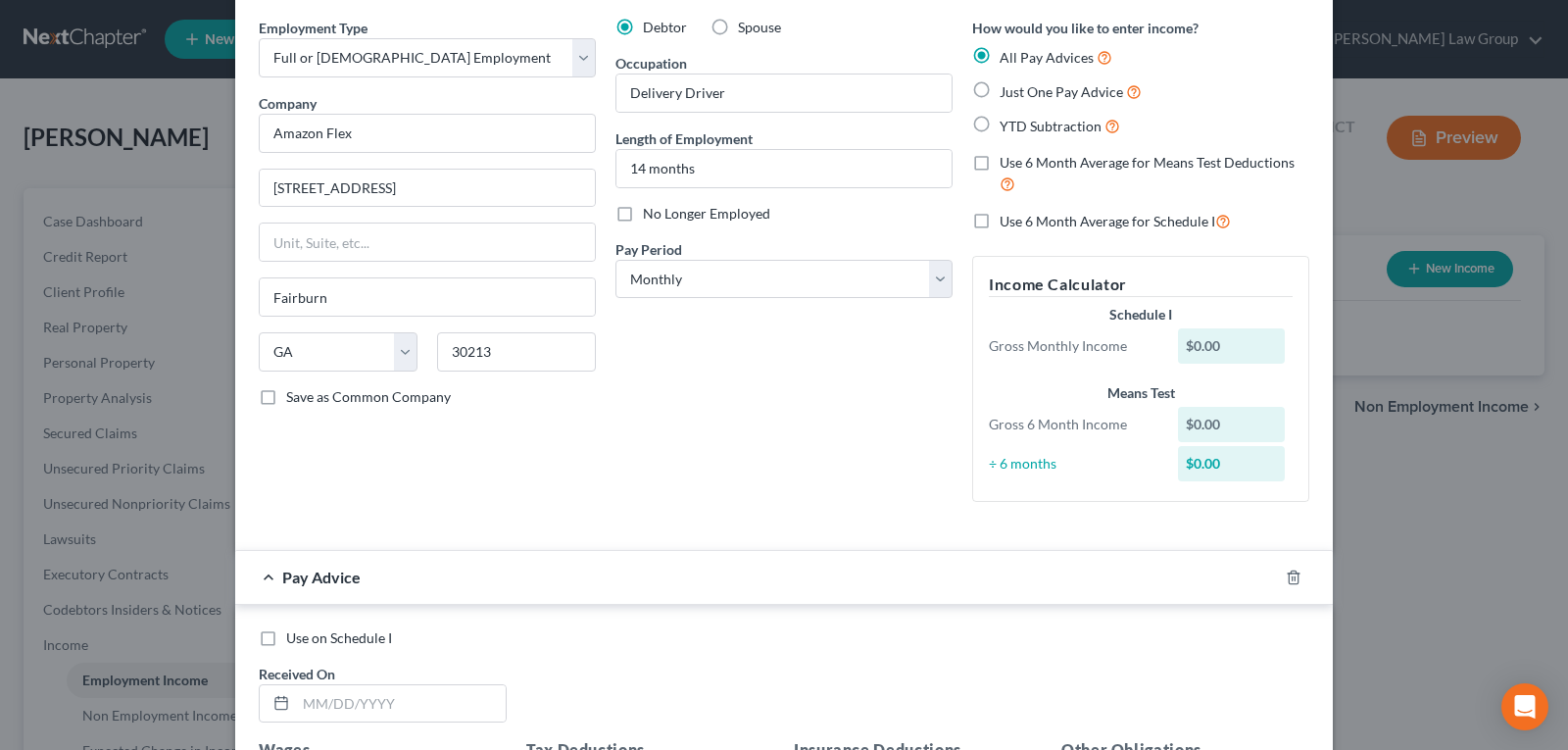
scroll to position [196, 0]
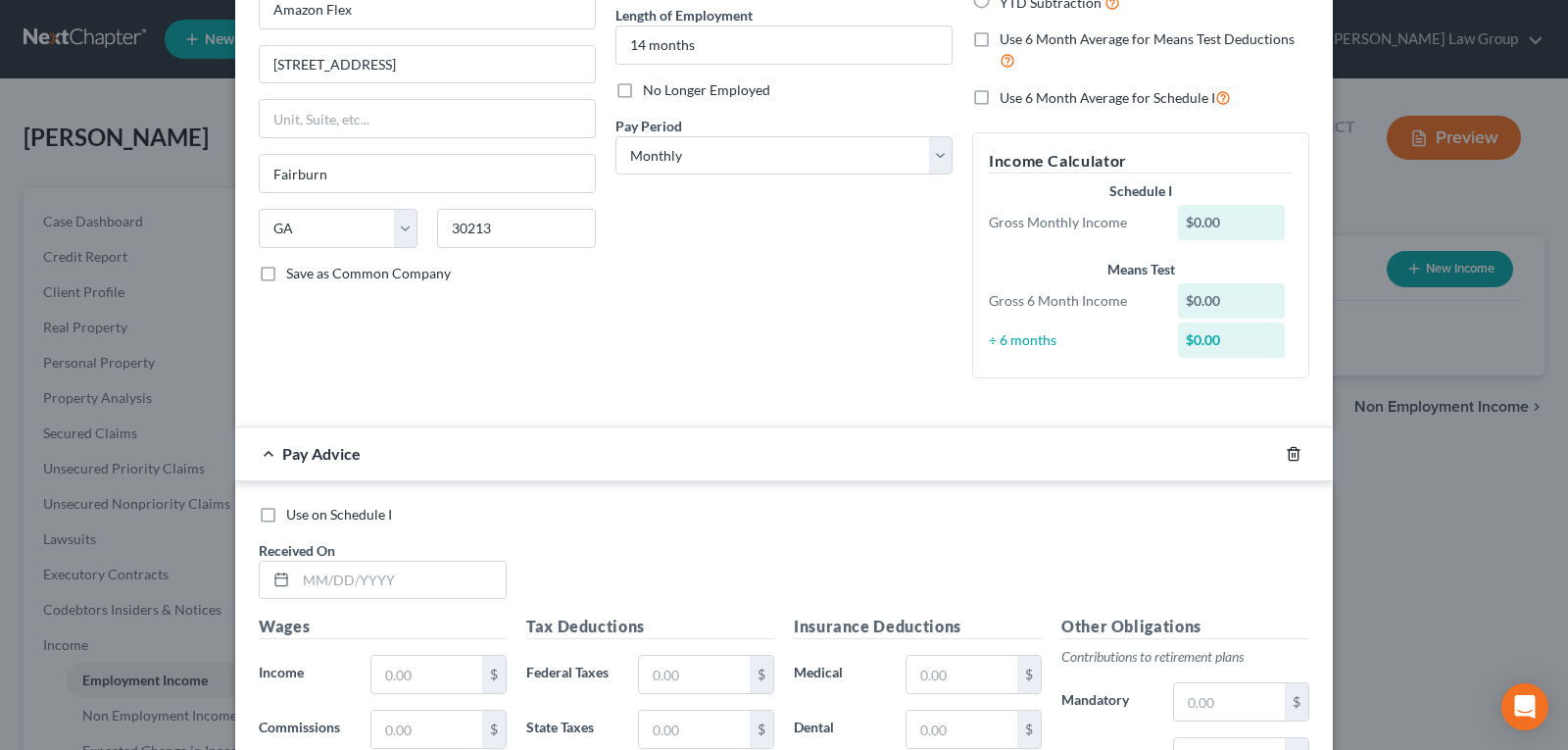
click at [1285, 456] on icon "button" at bounding box center [1293, 454] width 16 height 16
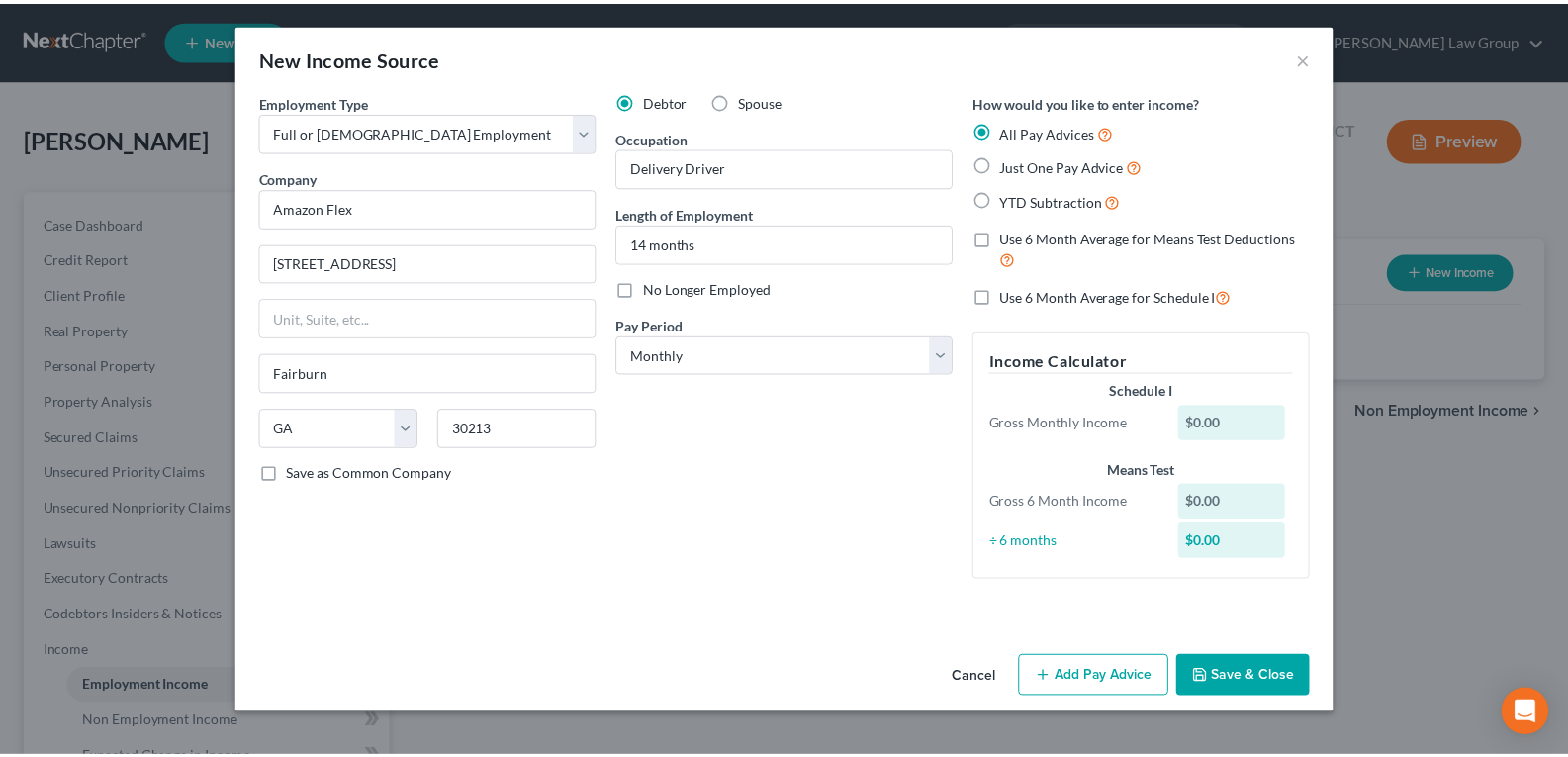
scroll to position [0, 0]
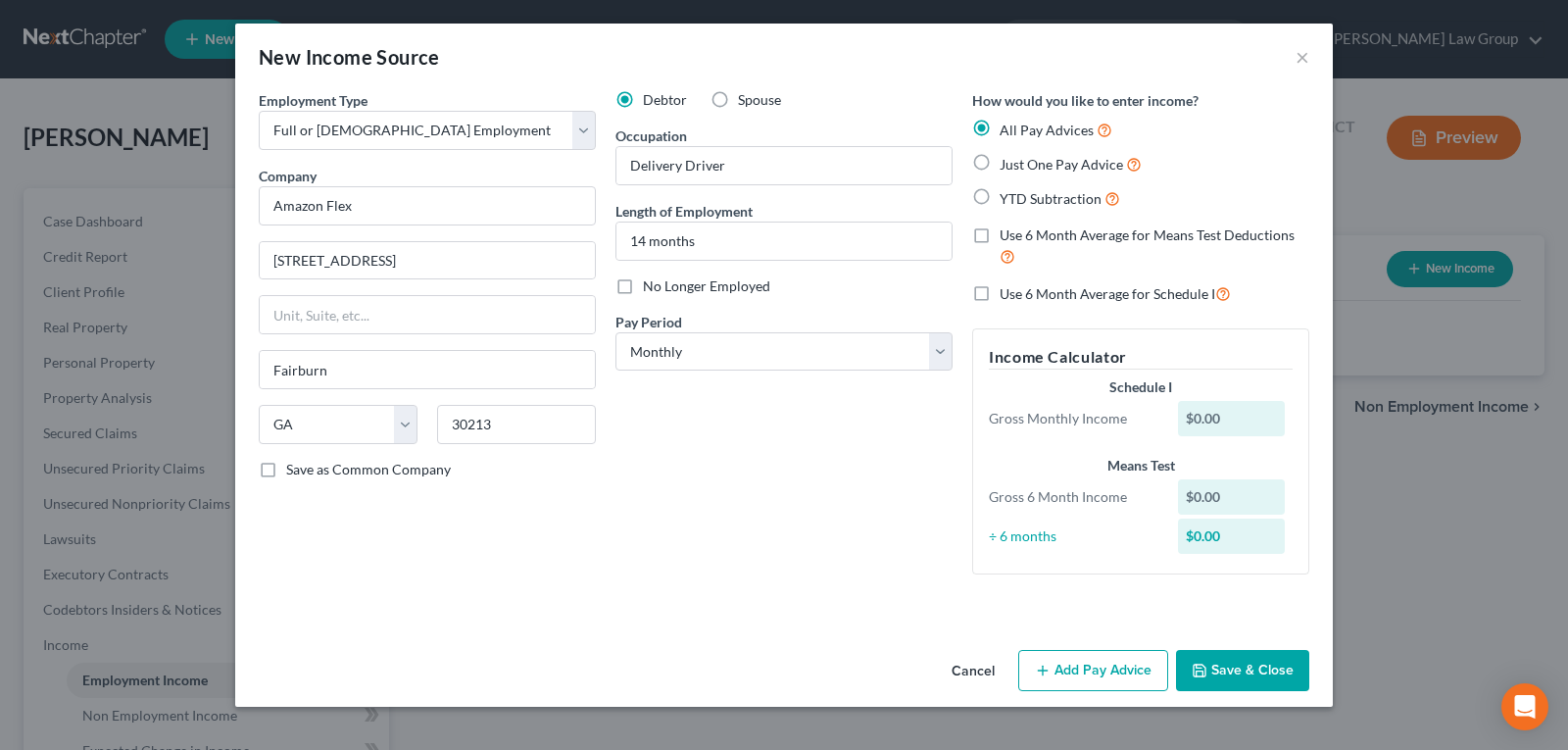
click at [1233, 659] on button "Save & Close" at bounding box center [1242, 670] width 133 height 42
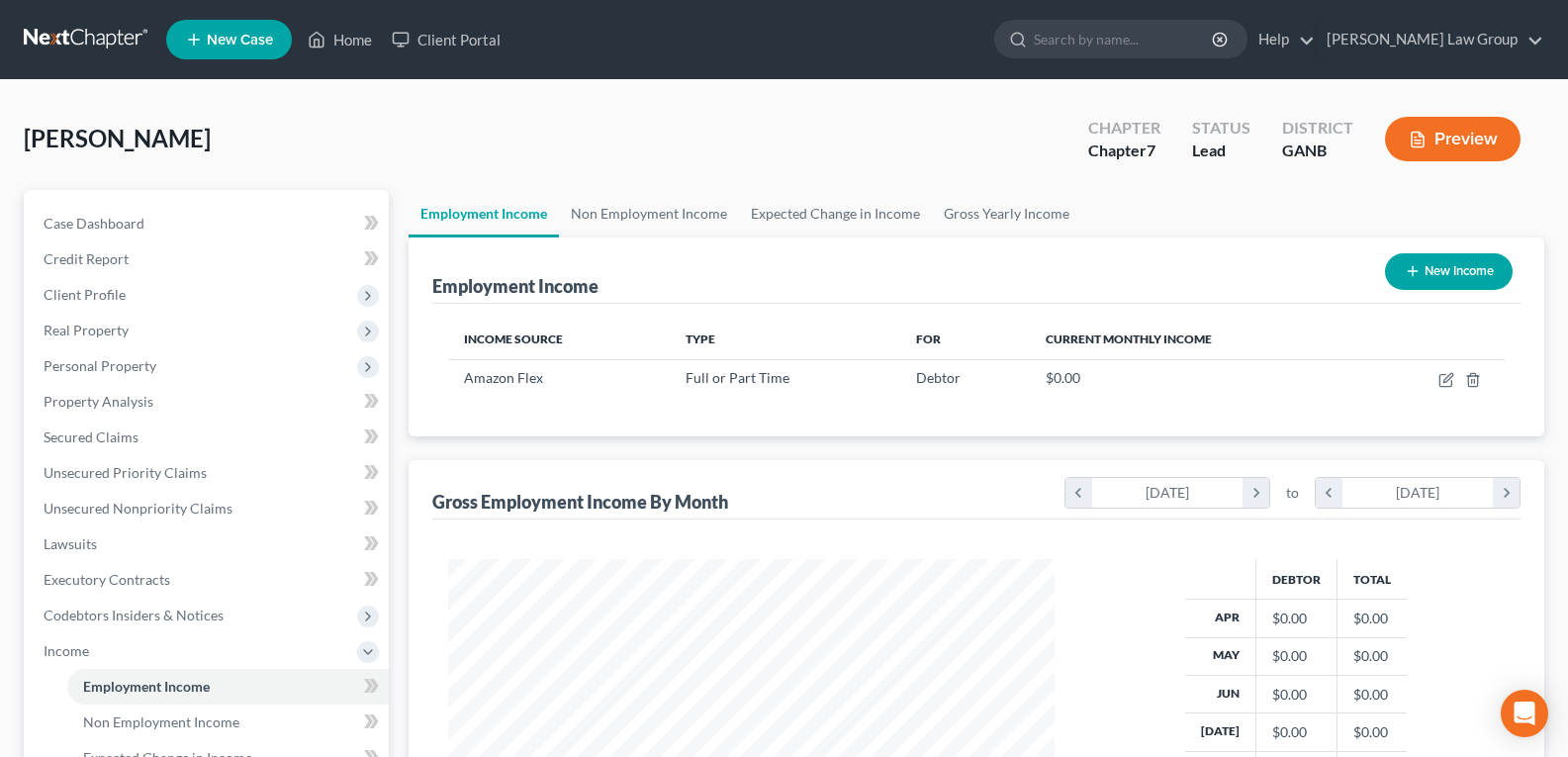
scroll to position [355, 639]
click at [615, 209] on link "Non Employment Income" at bounding box center [648, 213] width 180 height 48
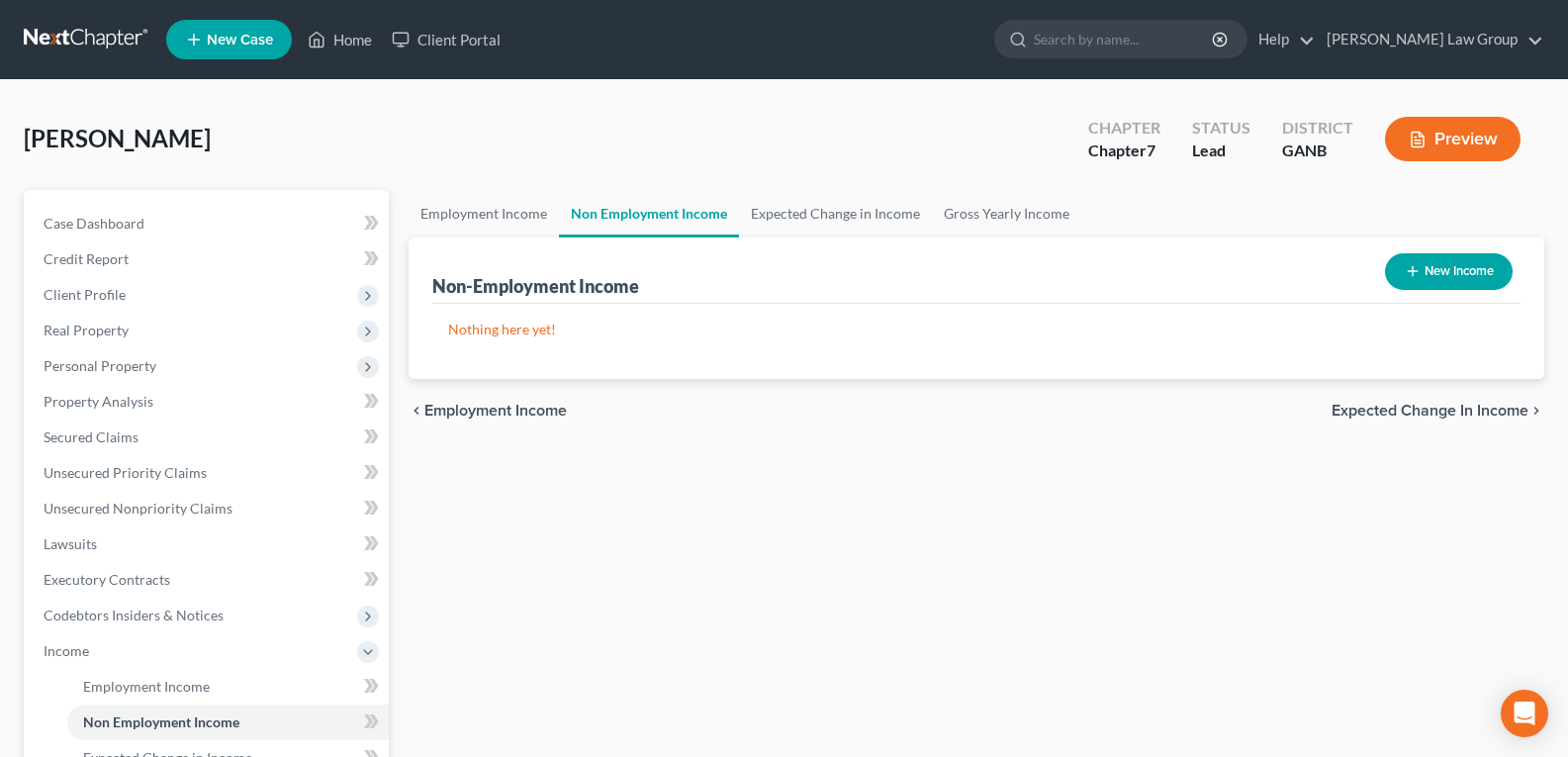
click at [1424, 267] on button "New Income" at bounding box center [1448, 271] width 128 height 37
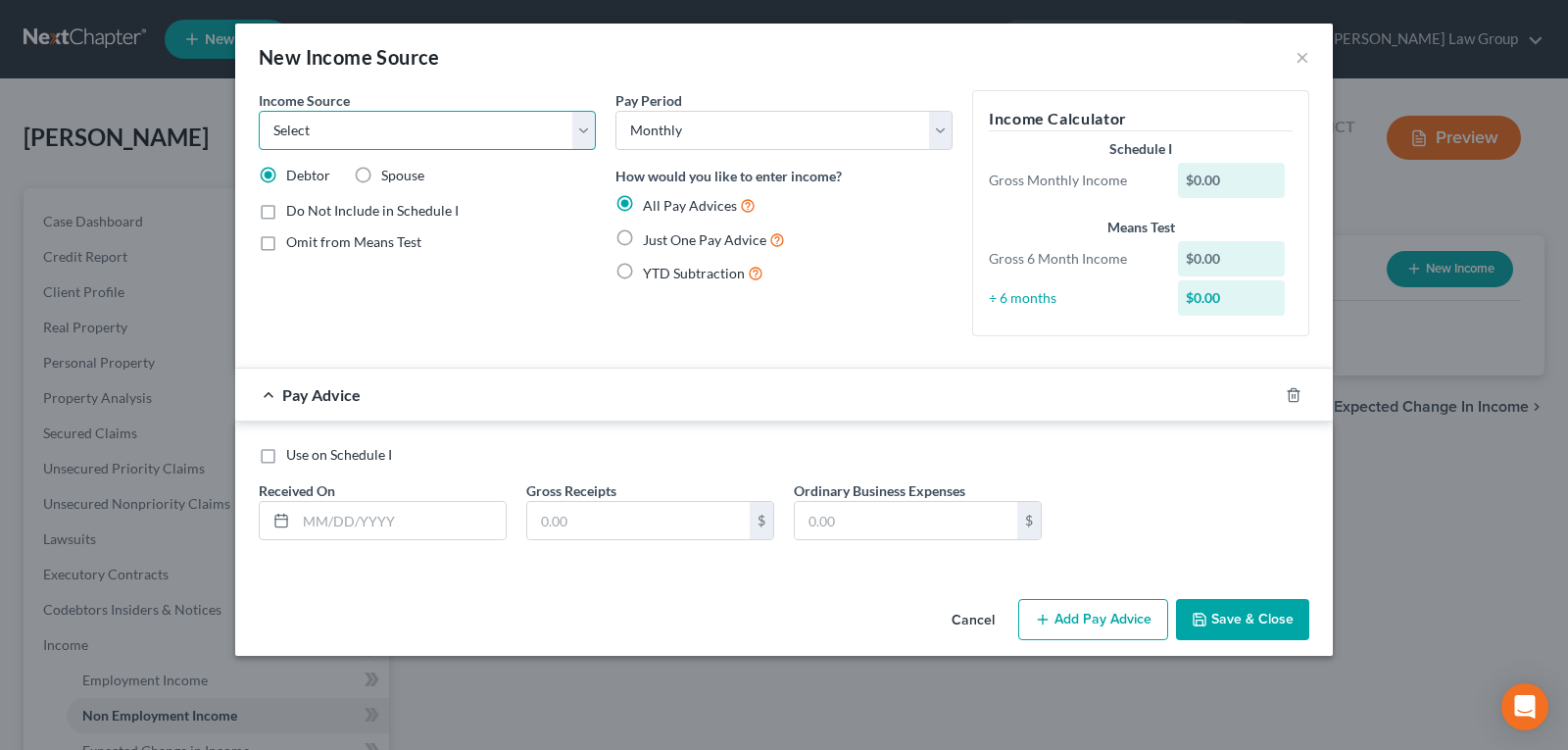
click at [342, 137] on select "Select Unemployment Disability (from employer) Pension Retirement Social Securi…" at bounding box center [427, 130] width 337 height 40
click at [259, 111] on select "Select Unemployment Disability (from employer) Pension Retirement Social Securi…" at bounding box center [427, 130] width 337 height 40
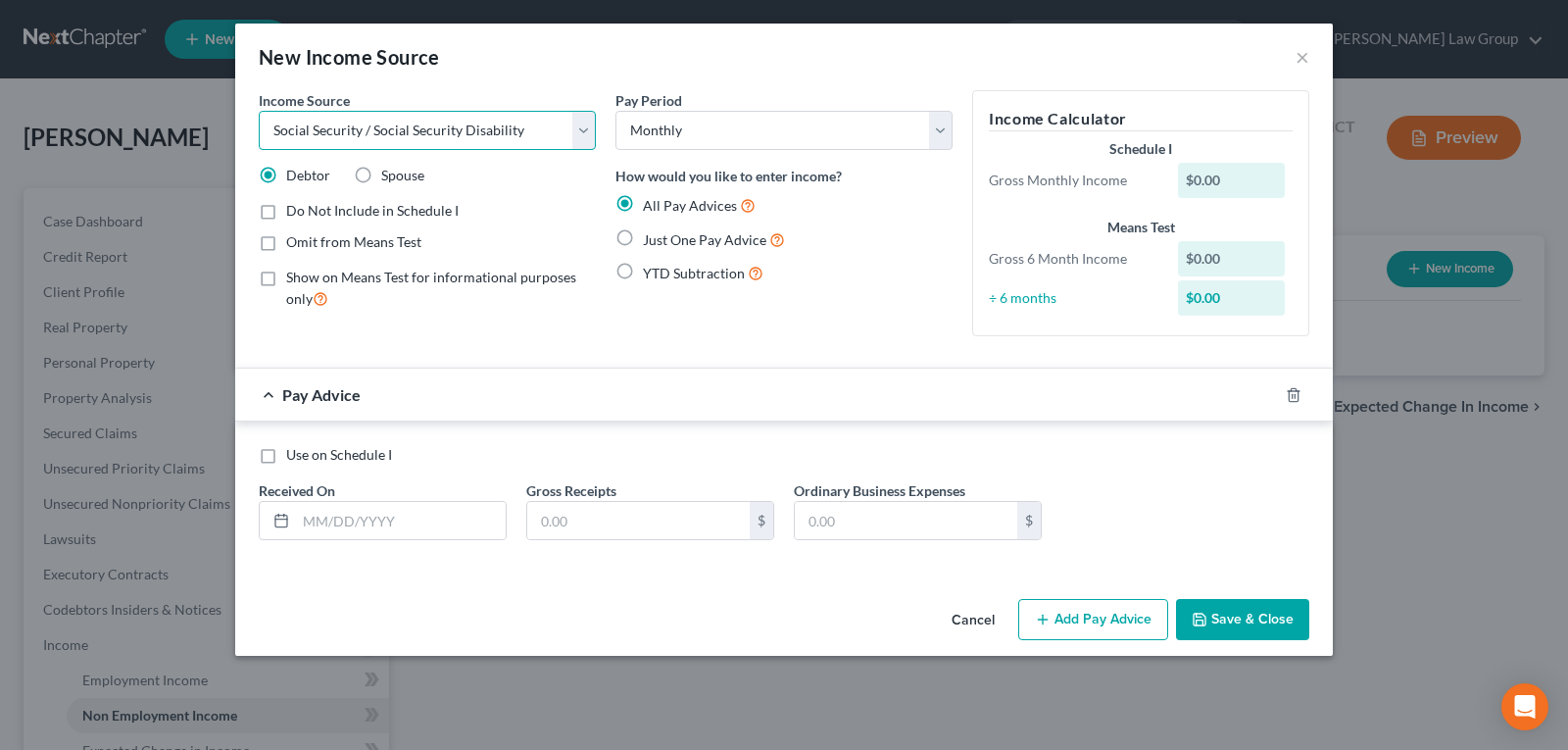
click at [416, 120] on select "Select Unemployment Disability (from employer) Pension Retirement Social Securi…" at bounding box center [427, 130] width 337 height 40
click at [259, 111] on select "Select Unemployment Disability (from employer) Pension Retirement Social Securi…" at bounding box center [427, 130] width 337 height 40
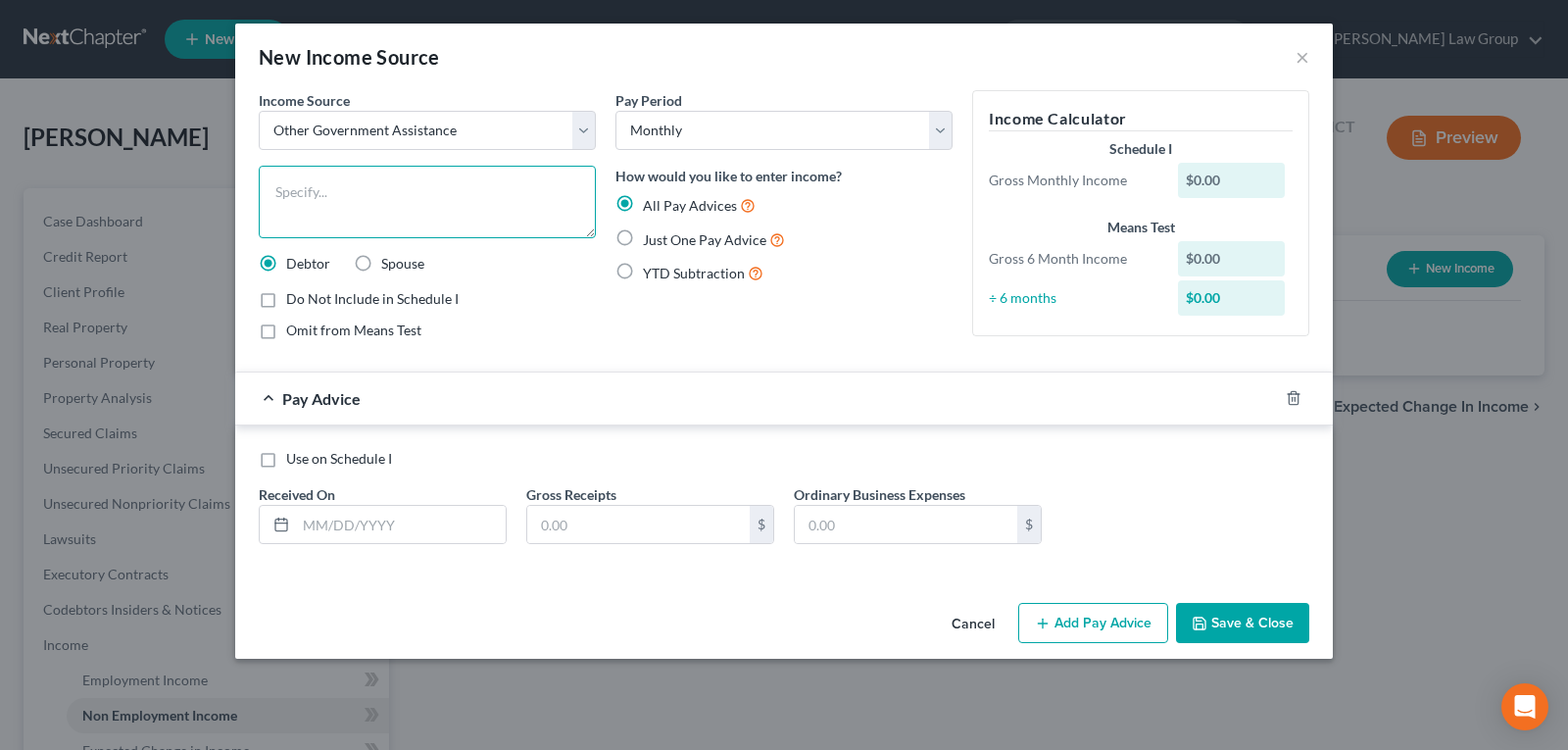
drag, startPoint x: 363, startPoint y: 192, endPoint x: 401, endPoint y: 193, distance: 38.0
click at [371, 191] on textarea at bounding box center [427, 202] width 337 height 72
click at [1304, 395] on div at bounding box center [1305, 398] width 55 height 32
click at [1295, 394] on polyline "button" at bounding box center [1293, 394] width 12 height 0
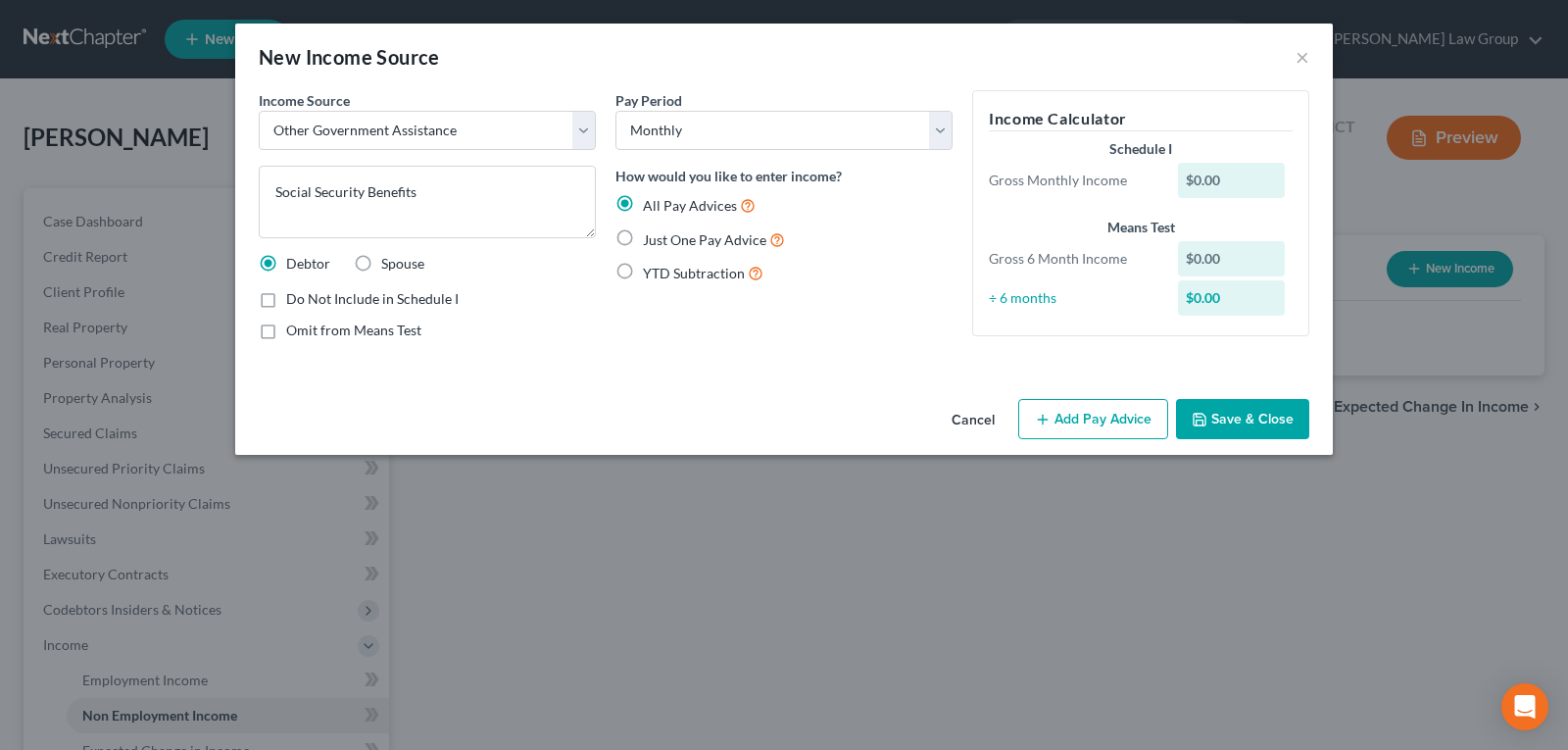
drag, startPoint x: 1264, startPoint y: 431, endPoint x: 1114, endPoint y: 405, distance: 152.2
click at [1265, 429] on button "Save & Close" at bounding box center [1242, 420] width 133 height 42
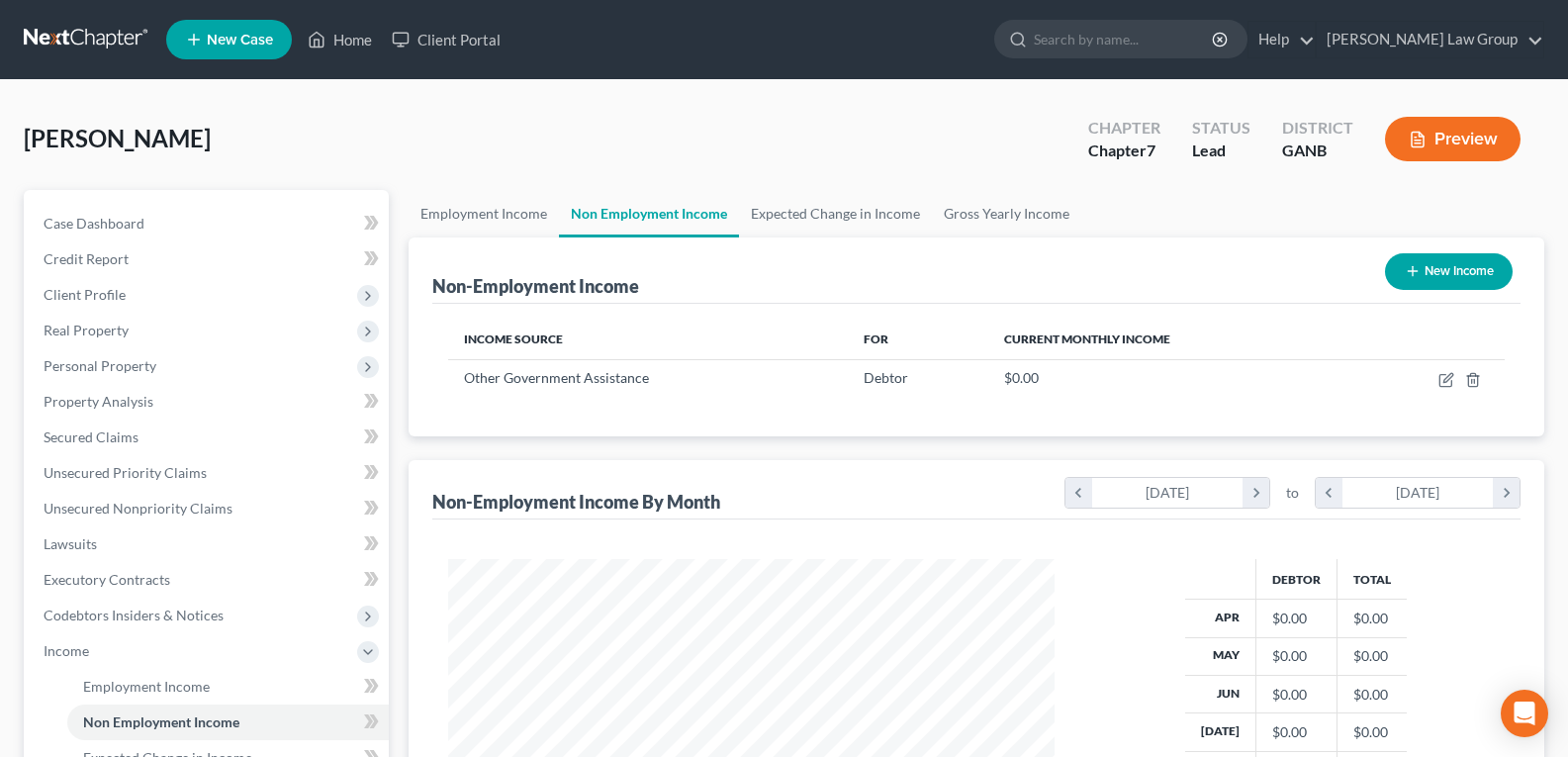
scroll to position [355, 639]
click at [965, 210] on link "Gross Yearly Income" at bounding box center [1006, 213] width 150 height 48
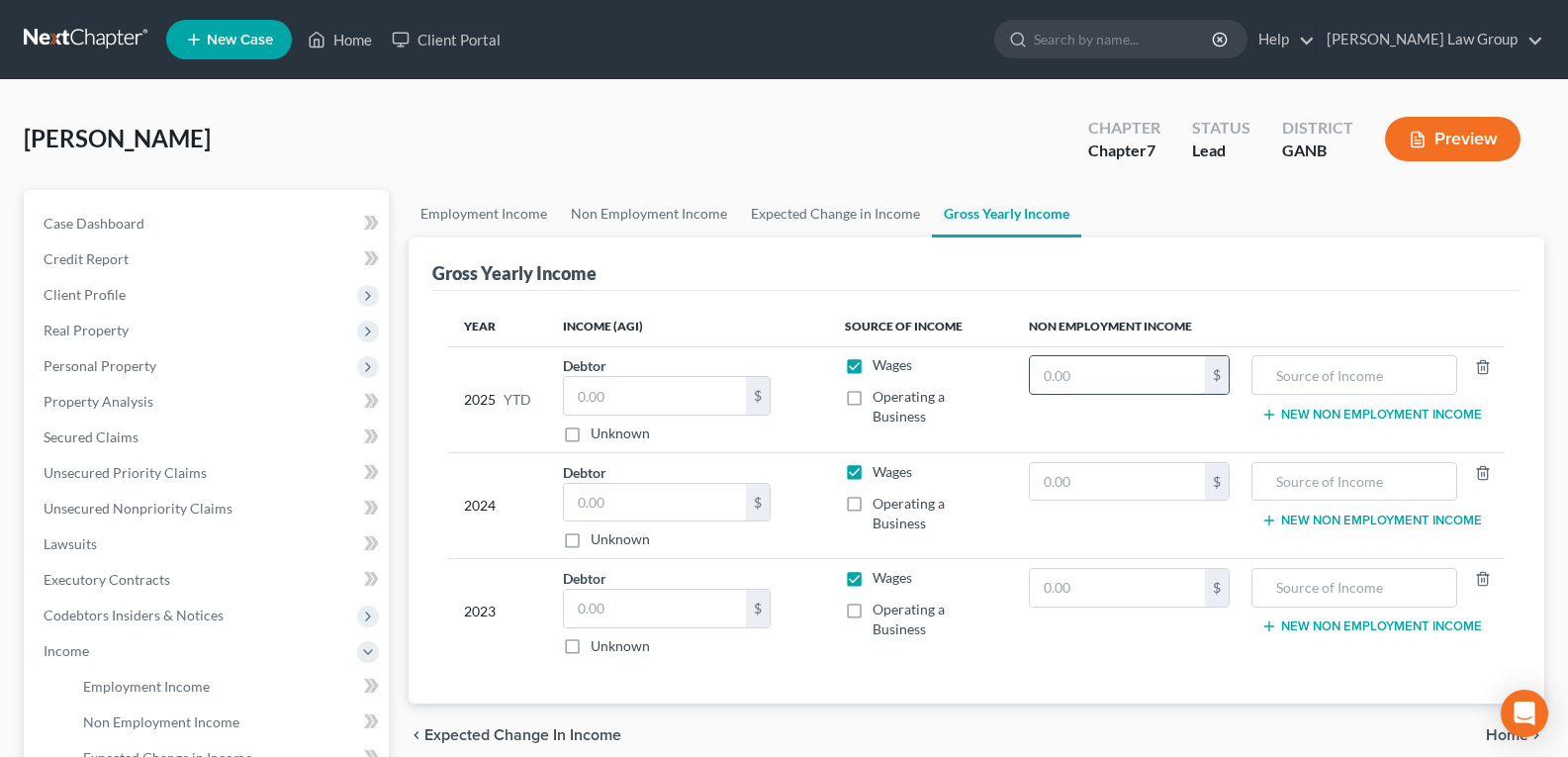
drag, startPoint x: 1133, startPoint y: 385, endPoint x: 1113, endPoint y: 391, distance: 20.9
click at [1130, 384] on input "text" at bounding box center [1117, 375] width 177 height 38
click at [1336, 361] on input "text" at bounding box center [1354, 375] width 184 height 38
click at [647, 395] on input "text" at bounding box center [654, 396] width 182 height 38
click at [625, 492] on input "text" at bounding box center [654, 503] width 182 height 38
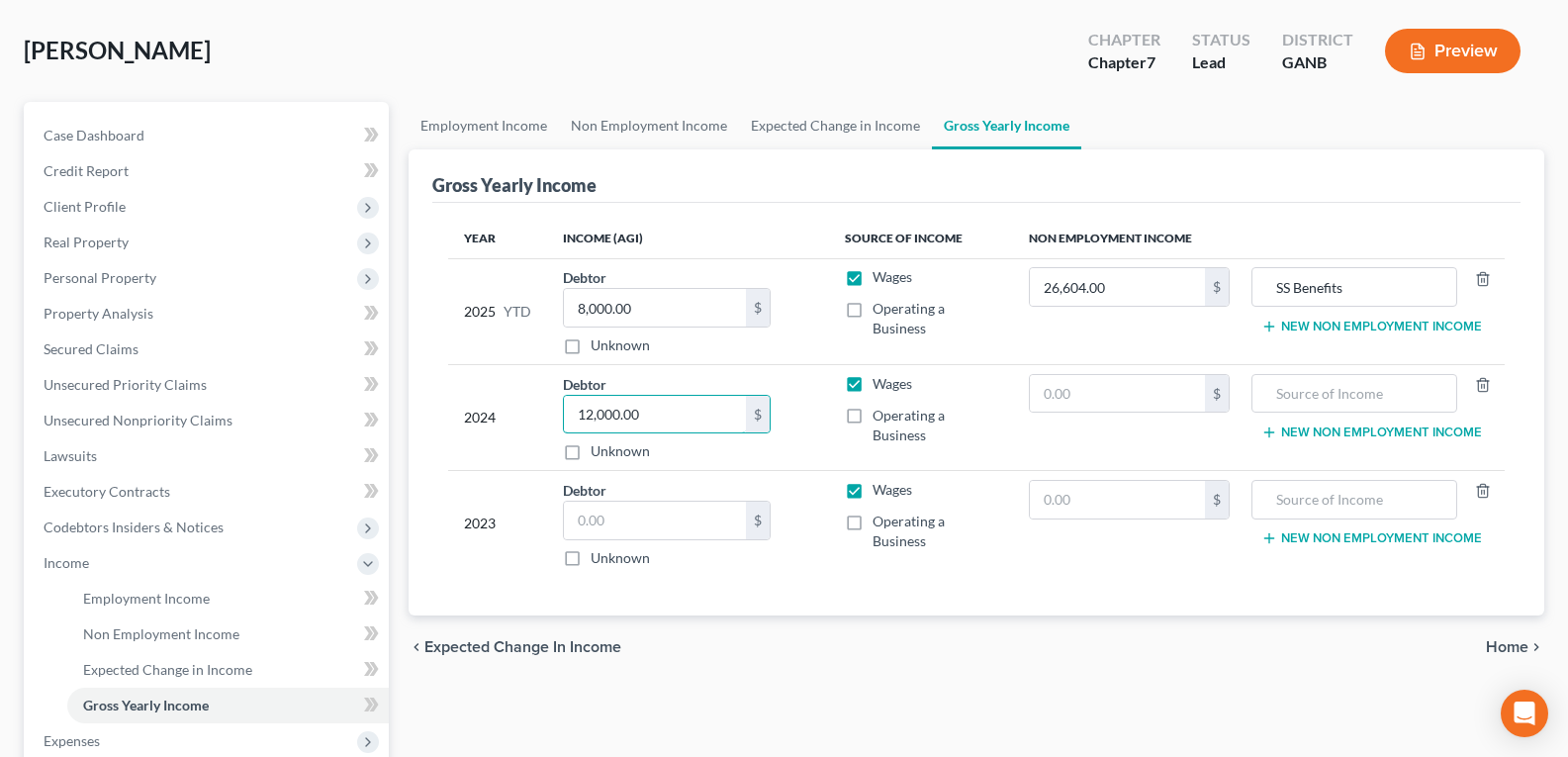
scroll to position [396, 0]
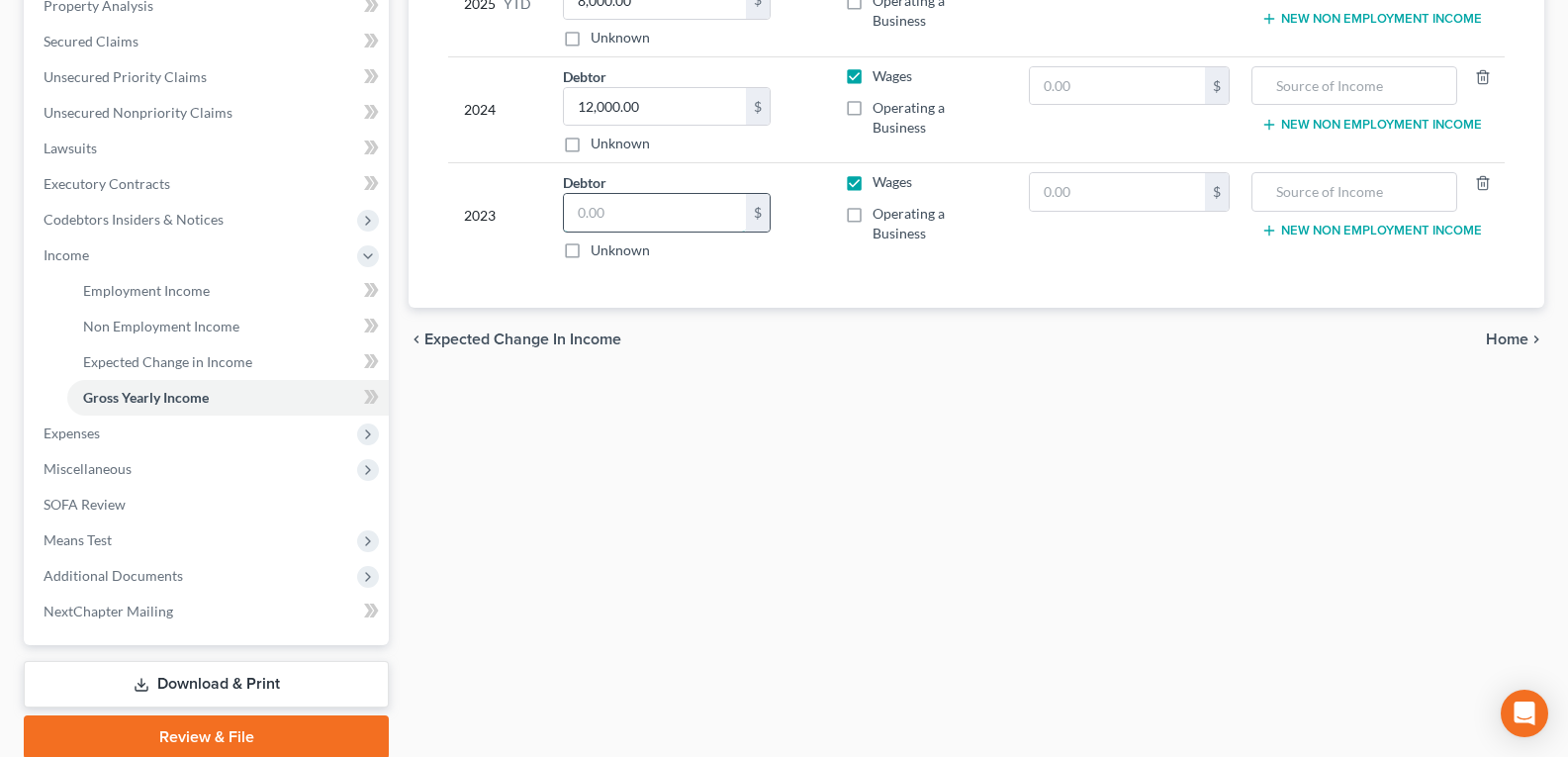
click at [638, 207] on input "text" at bounding box center [654, 212] width 182 height 38
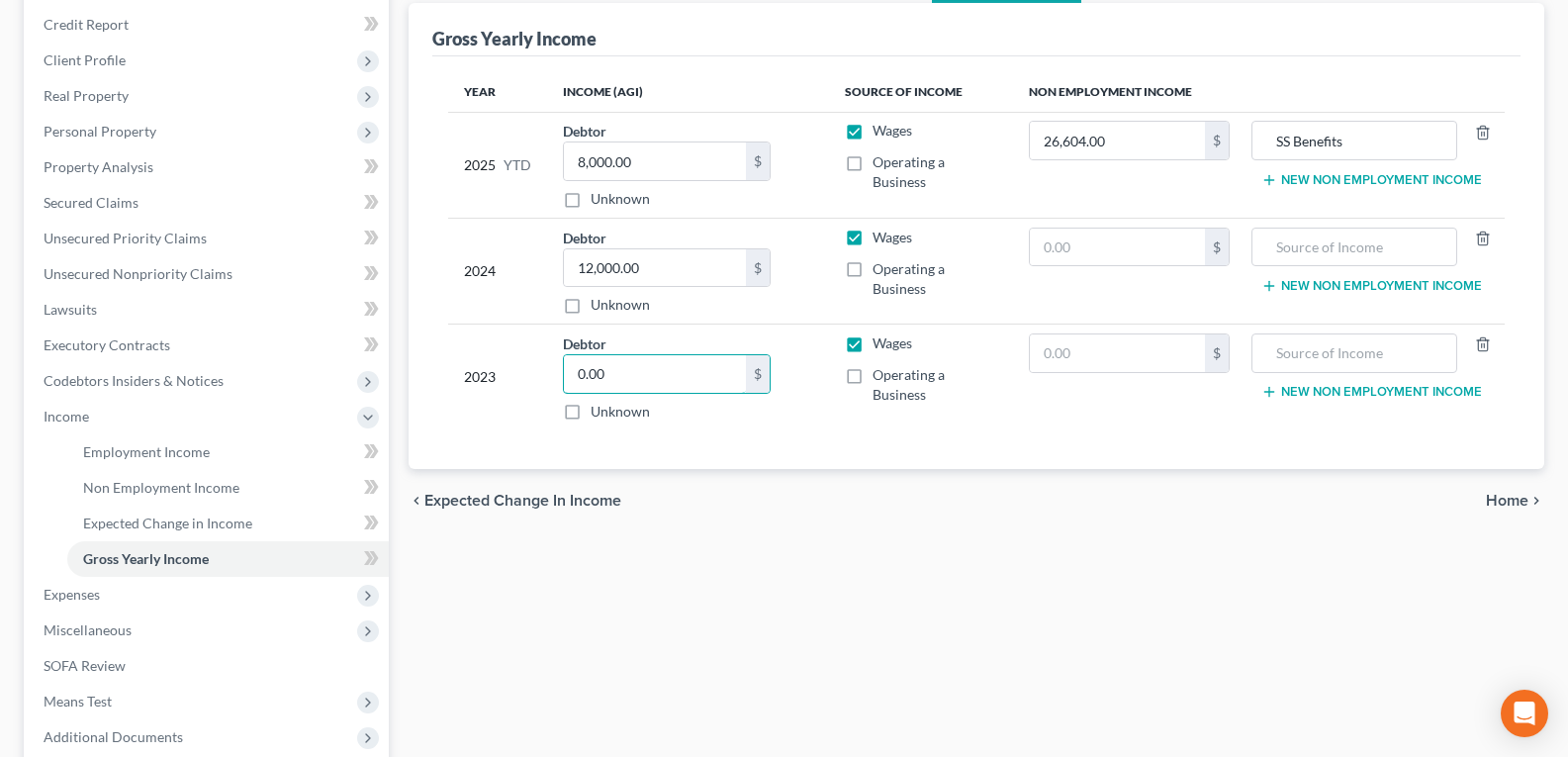
scroll to position [99, 0]
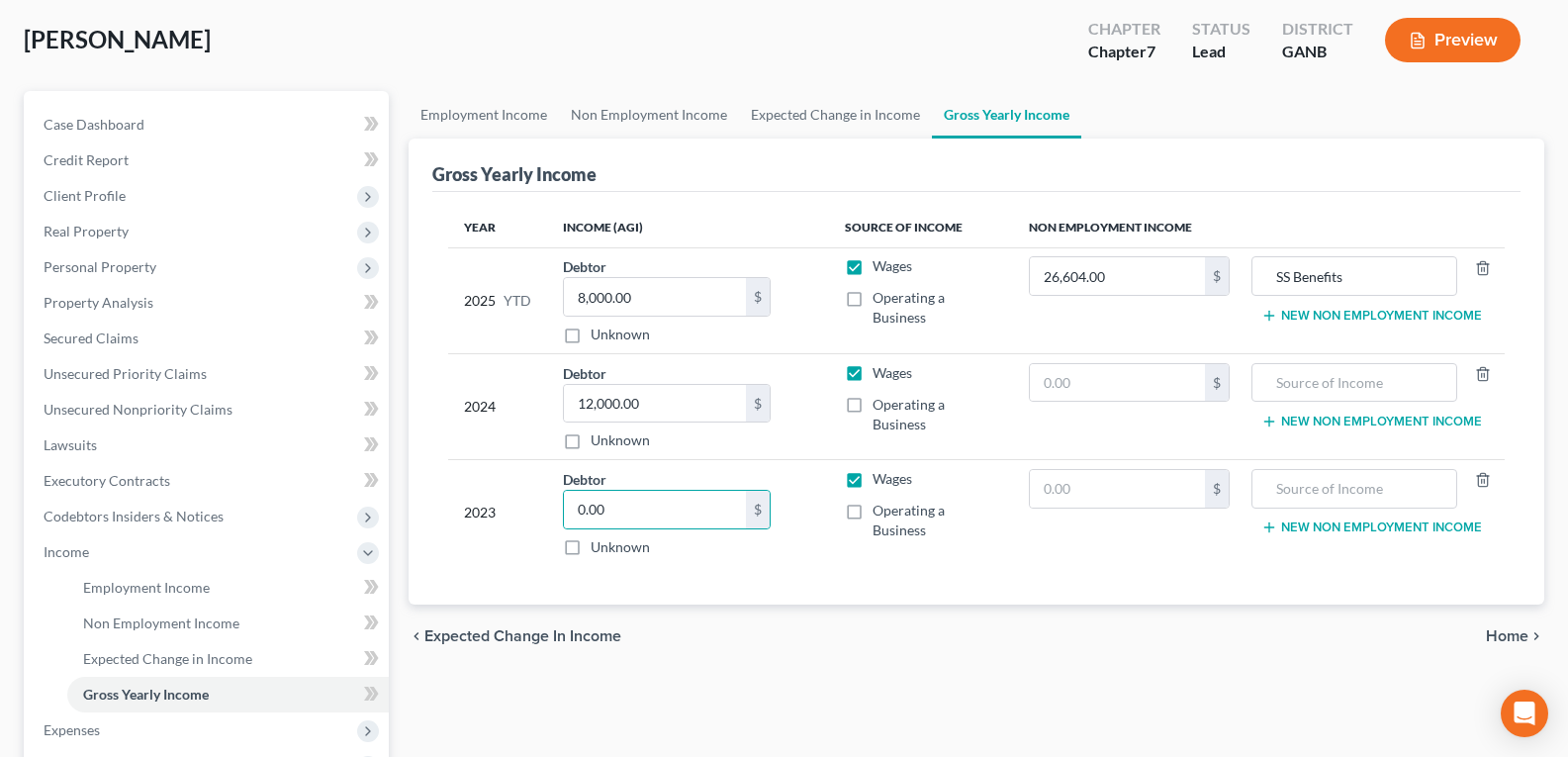
click at [878, 579] on div "Year Income (AGI) Source of Income Non Employment Income 2025 YTD Debtor 8,000.…" at bounding box center [976, 398] width 1088 height 414
click at [649, 302] on input "8,000.00" at bounding box center [654, 297] width 182 height 38
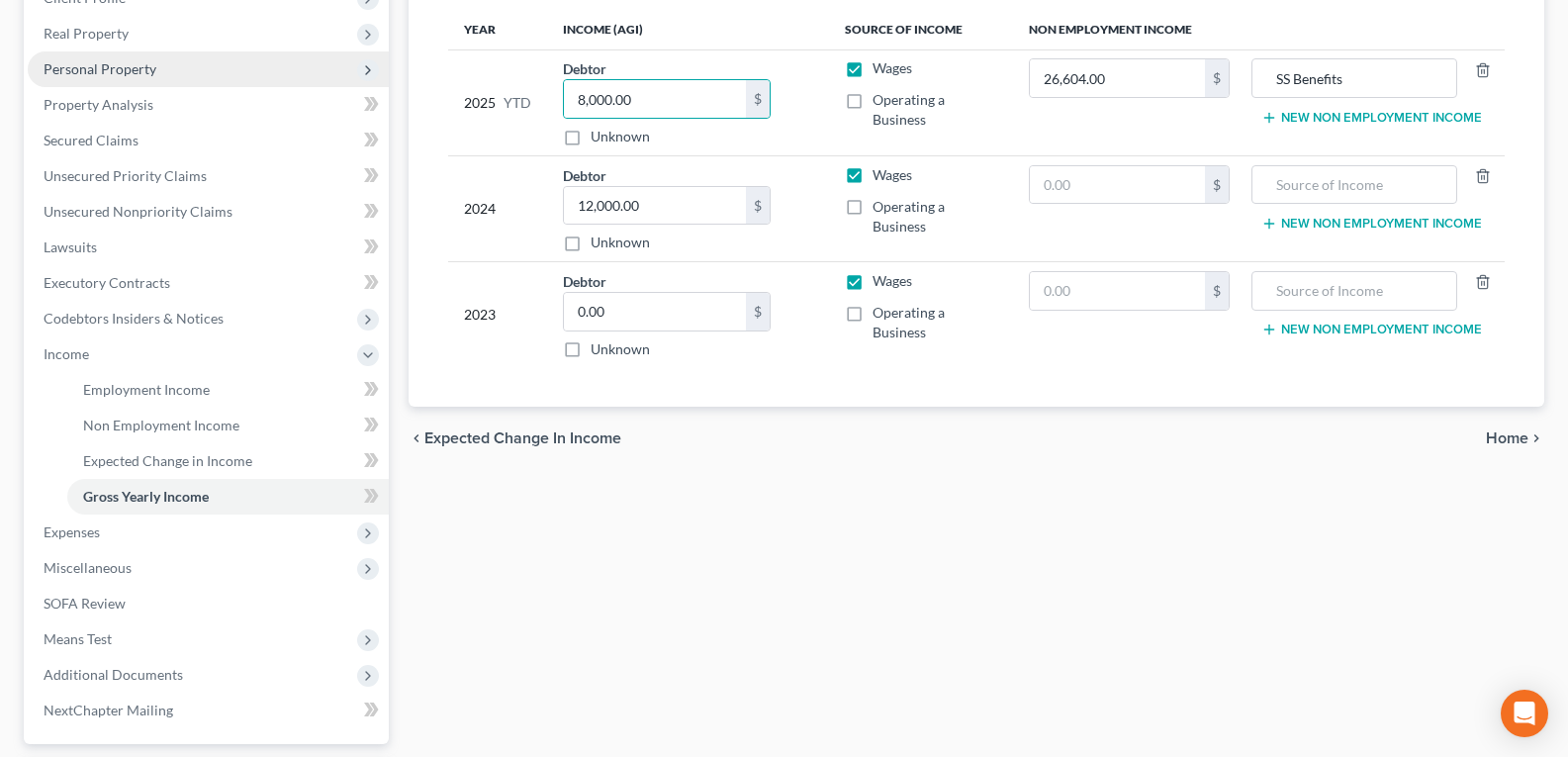
click at [88, 64] on span "Personal Property" at bounding box center [100, 68] width 113 height 17
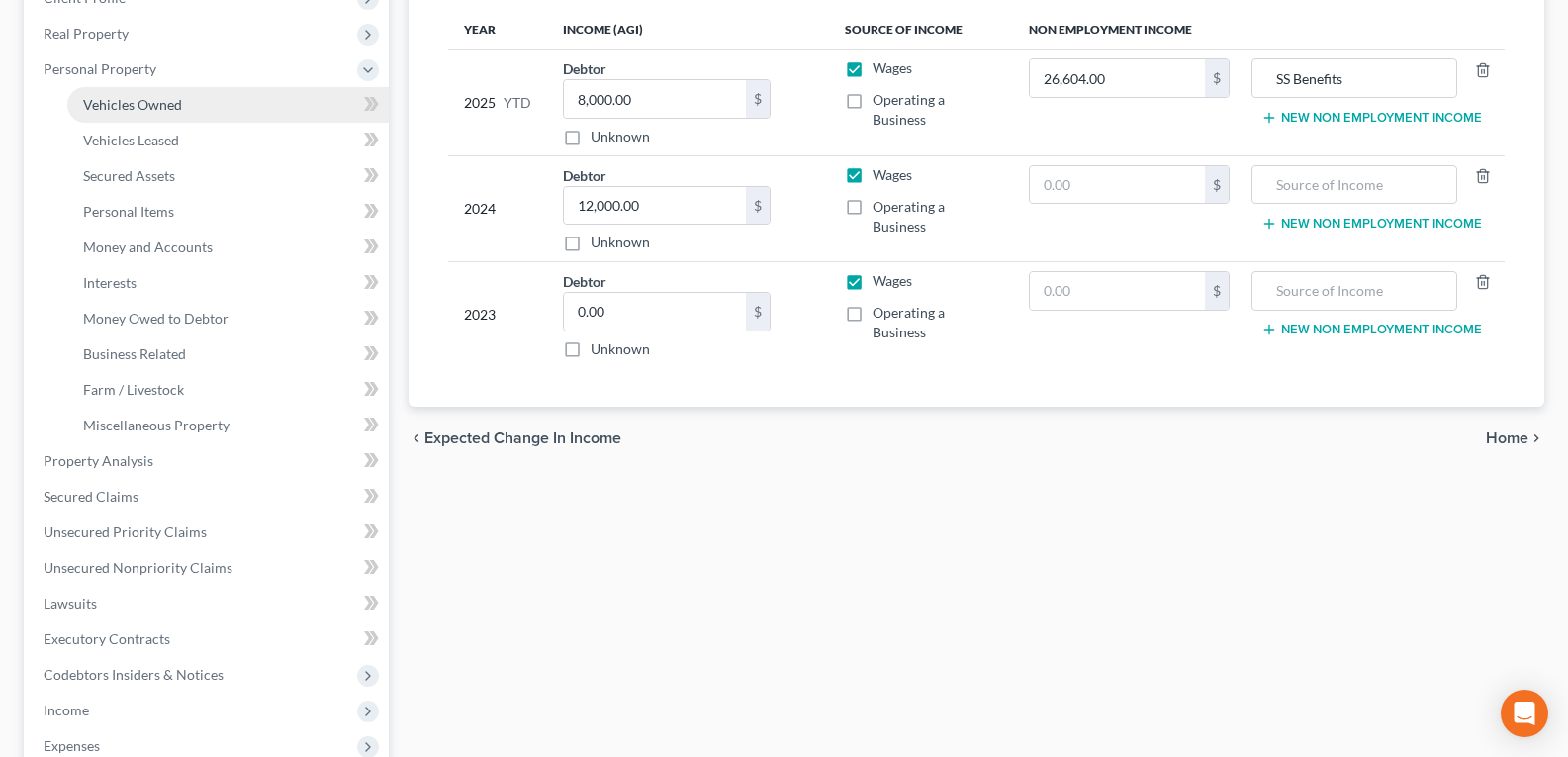
click at [120, 103] on span "Vehicles Owned" at bounding box center [132, 104] width 99 height 17
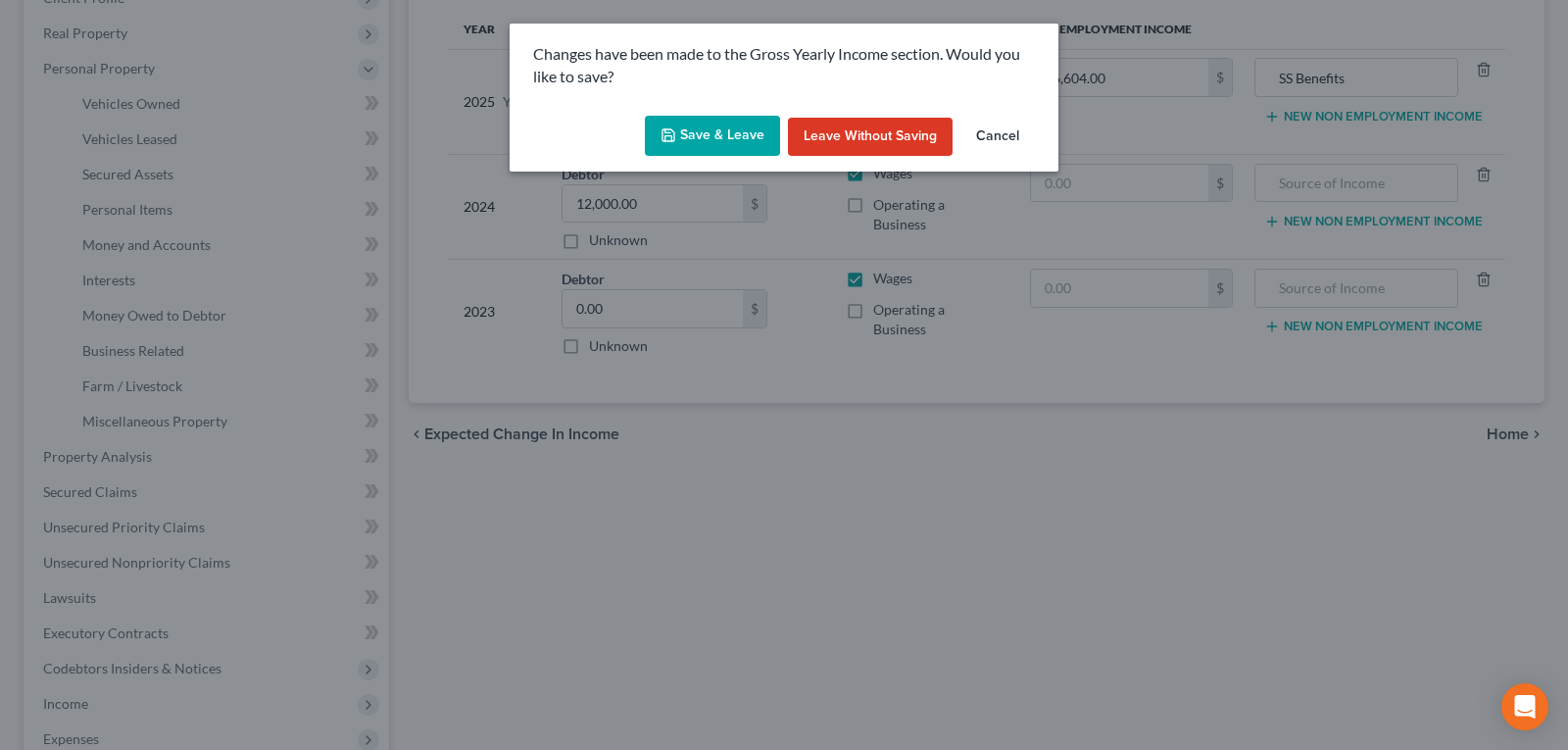
click at [676, 121] on button "Save & Leave" at bounding box center [712, 136] width 135 height 42
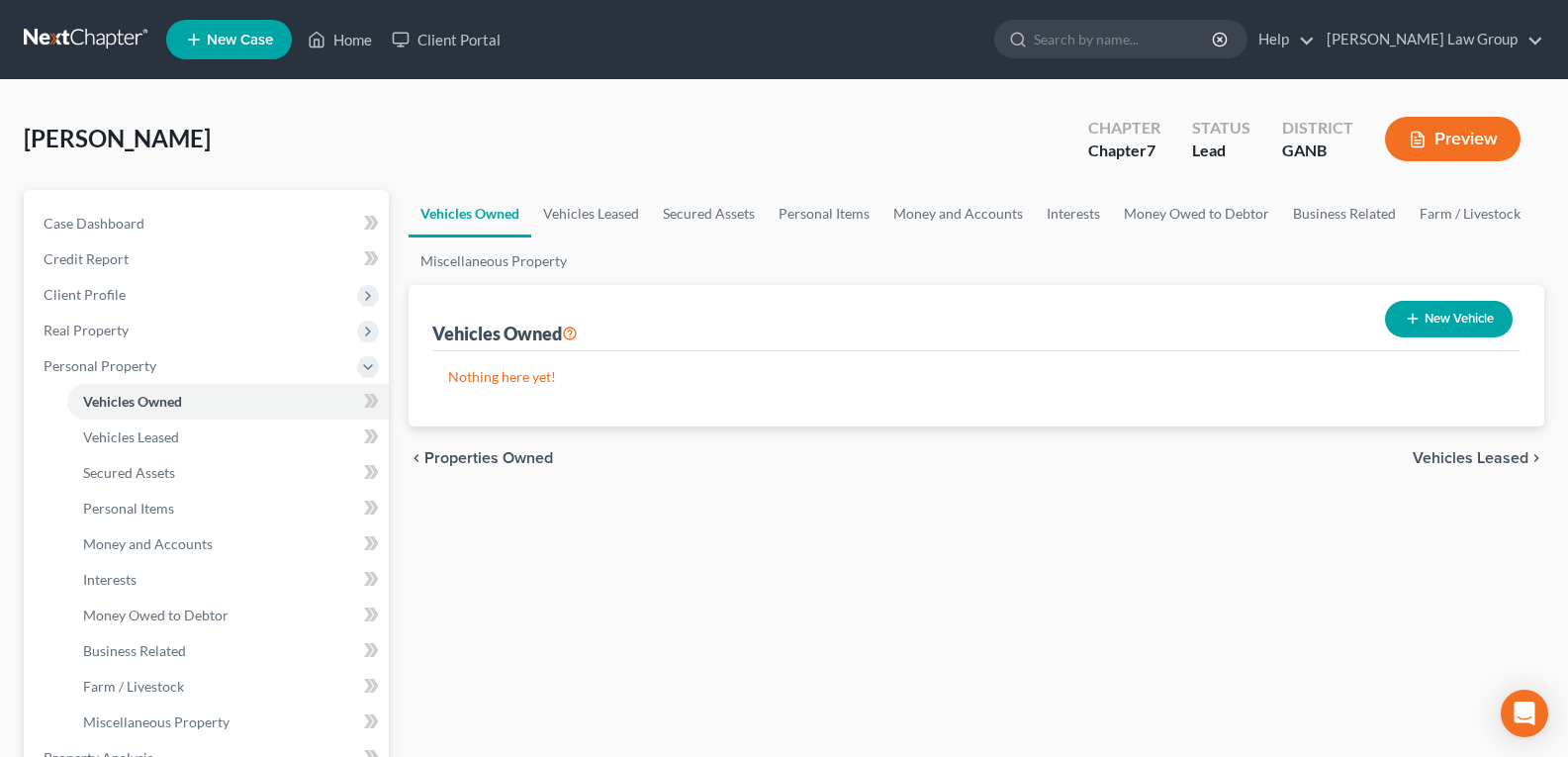
click at [1444, 328] on button "New Vehicle" at bounding box center [1448, 318] width 128 height 37
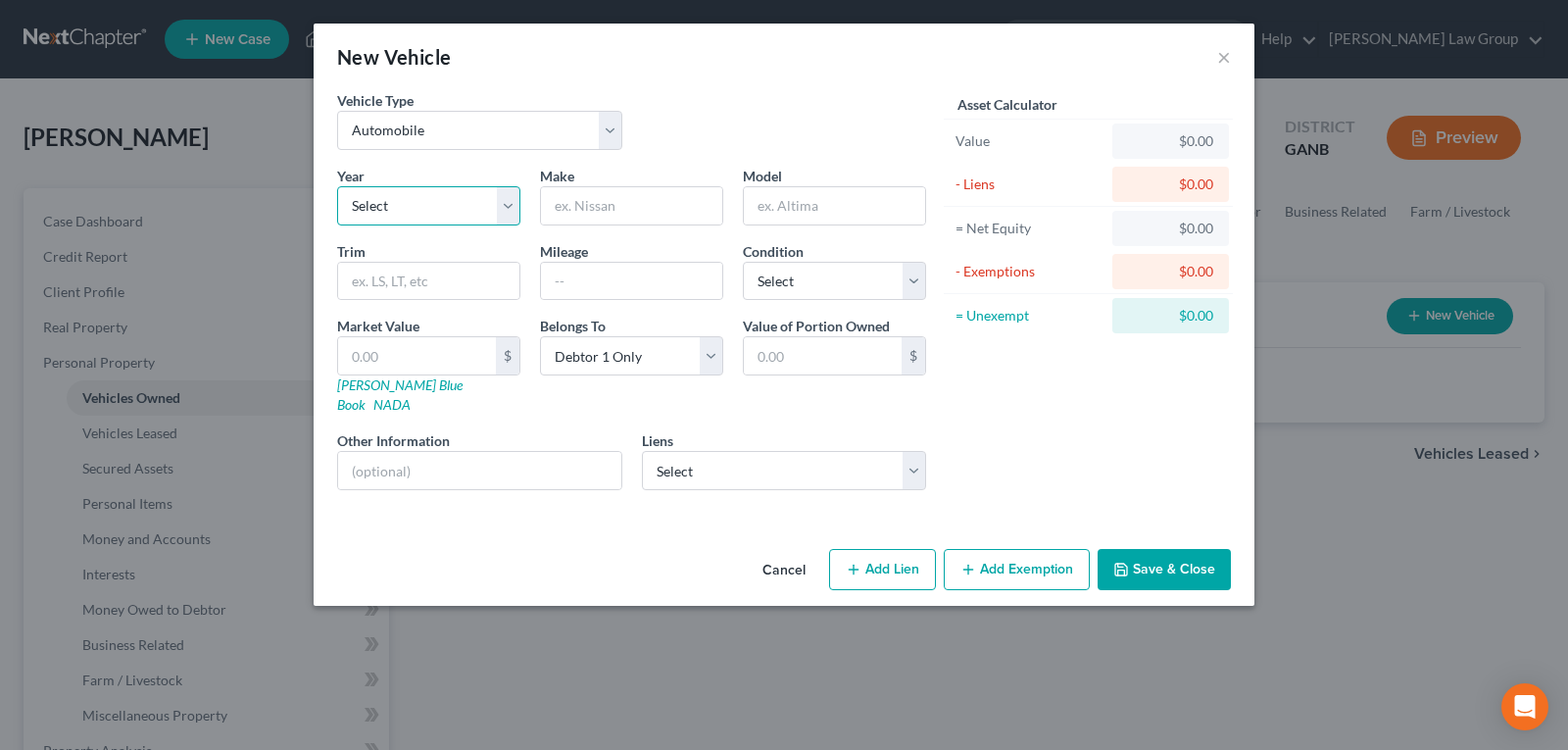
click at [410, 195] on select "Select 2026 2025 2024 2023 2022 2021 2020 2019 2018 2017 2016 2015 2014 2013 20…" at bounding box center [428, 206] width 183 height 40
click at [337, 186] on select "Select 2026 2025 2024 2023 2022 2021 2020 2019 2018 2017 2016 2015 2014 2013 20…" at bounding box center [428, 206] width 183 height 40
click at [594, 202] on input "text" at bounding box center [630, 206] width 181 height 38
click at [595, 277] on input "text" at bounding box center [630, 282] width 181 height 38
drag, startPoint x: 447, startPoint y: 380, endPoint x: 456, endPoint y: 390, distance: 13.5
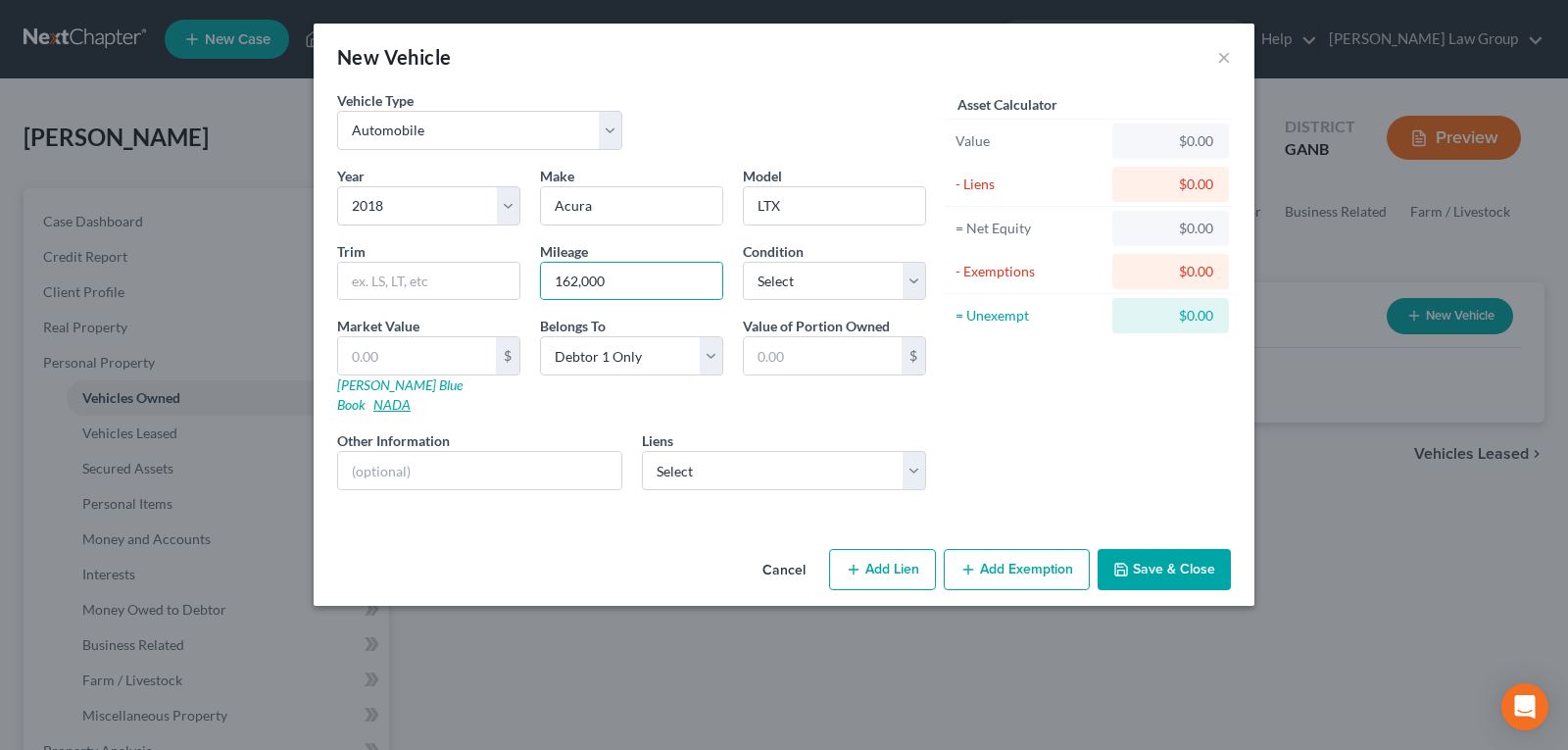
click at [411, 396] on link "NADA" at bounding box center [392, 404] width 38 height 17
click at [387, 352] on input "text" at bounding box center [417, 356] width 158 height 38
drag, startPoint x: 1171, startPoint y: 539, endPoint x: 635, endPoint y: 519, distance: 536.4
click at [1170, 548] on button "Save & Close" at bounding box center [1164, 569] width 133 height 42
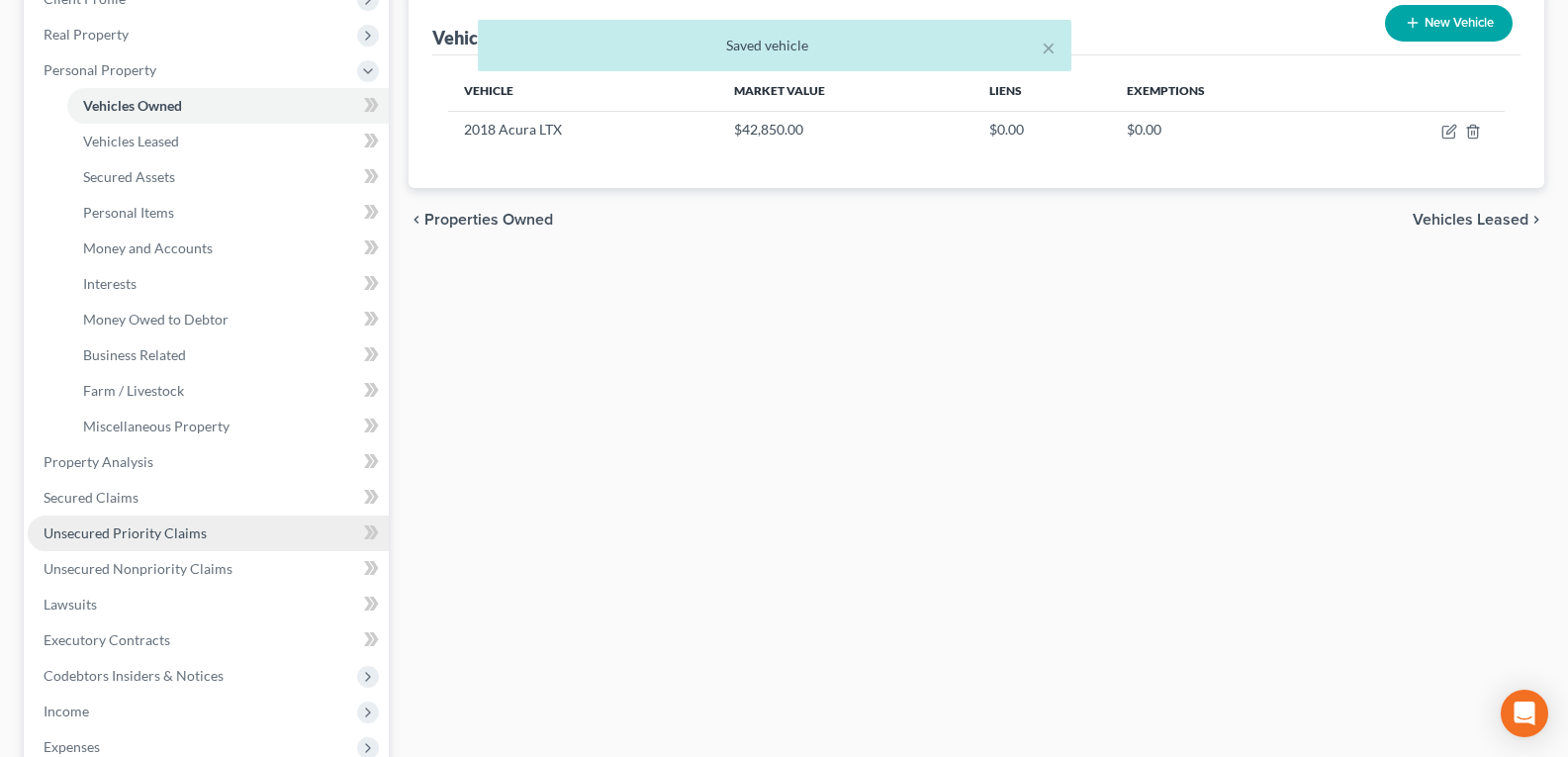
scroll to position [296, 0]
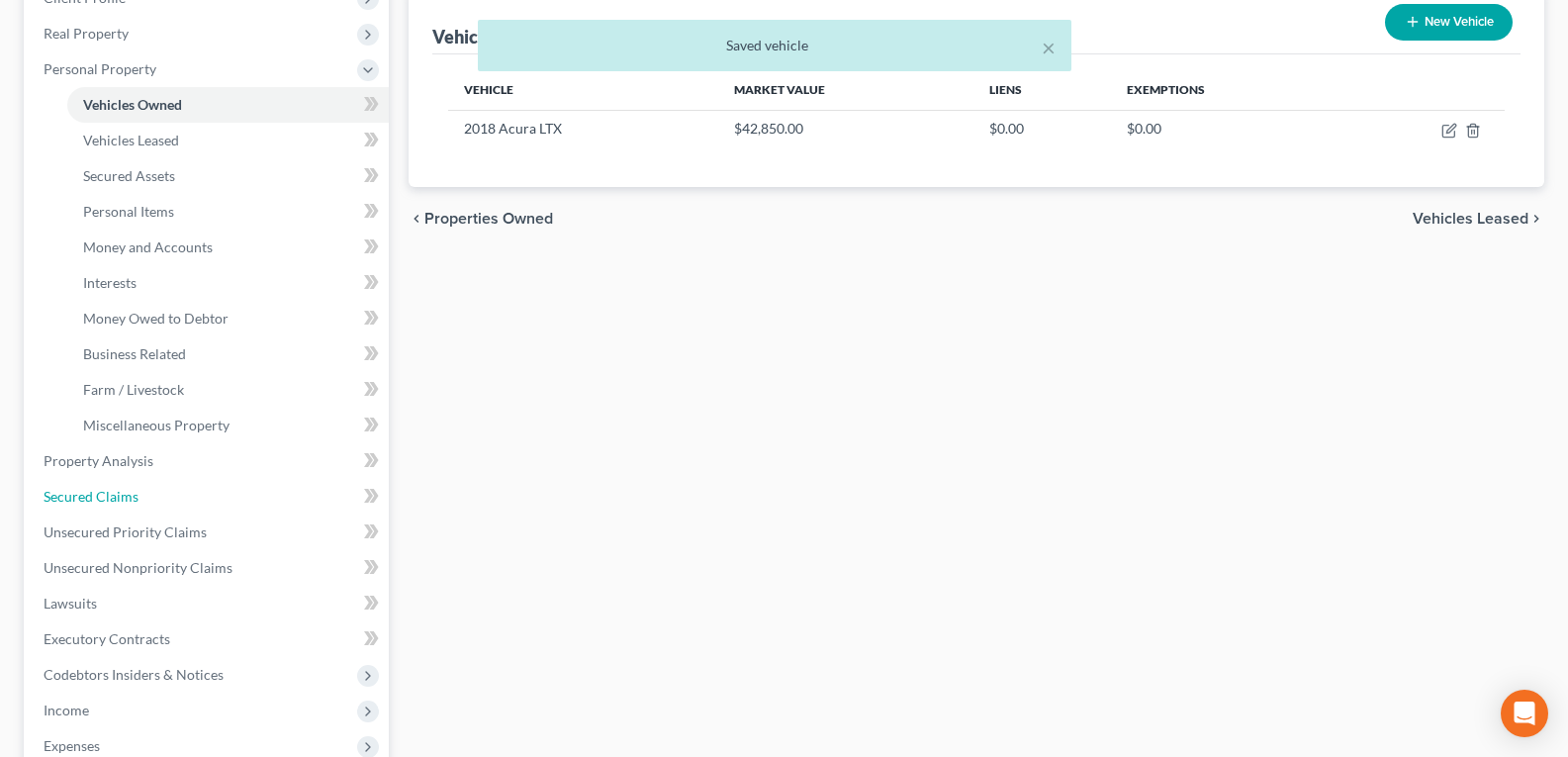
drag, startPoint x: 77, startPoint y: 500, endPoint x: 649, endPoint y: 499, distance: 572.0
click at [77, 500] on span "Secured Claims" at bounding box center [91, 496] width 95 height 17
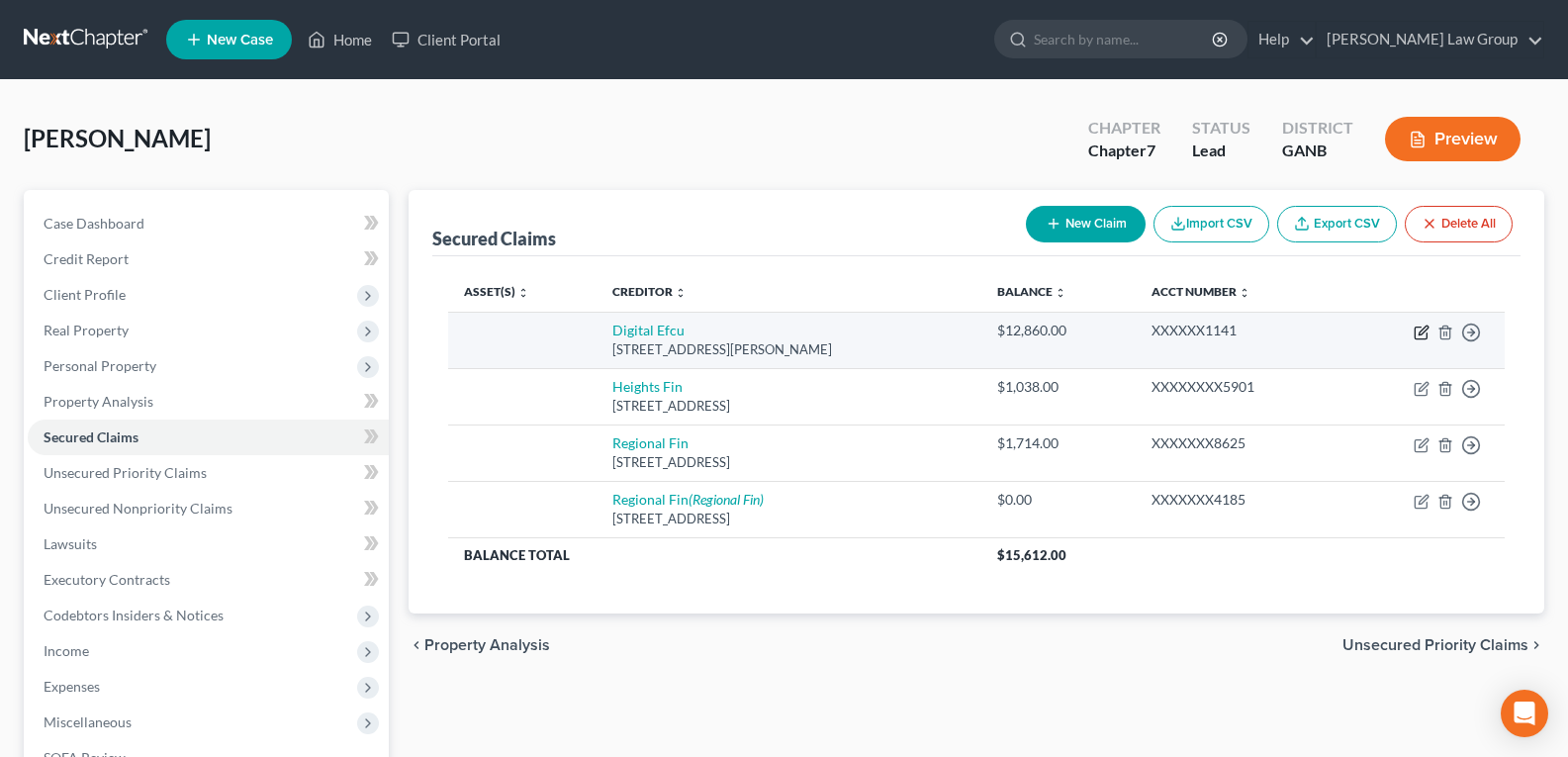
click at [1418, 333] on icon "button" at bounding box center [1421, 332] width 16 height 16
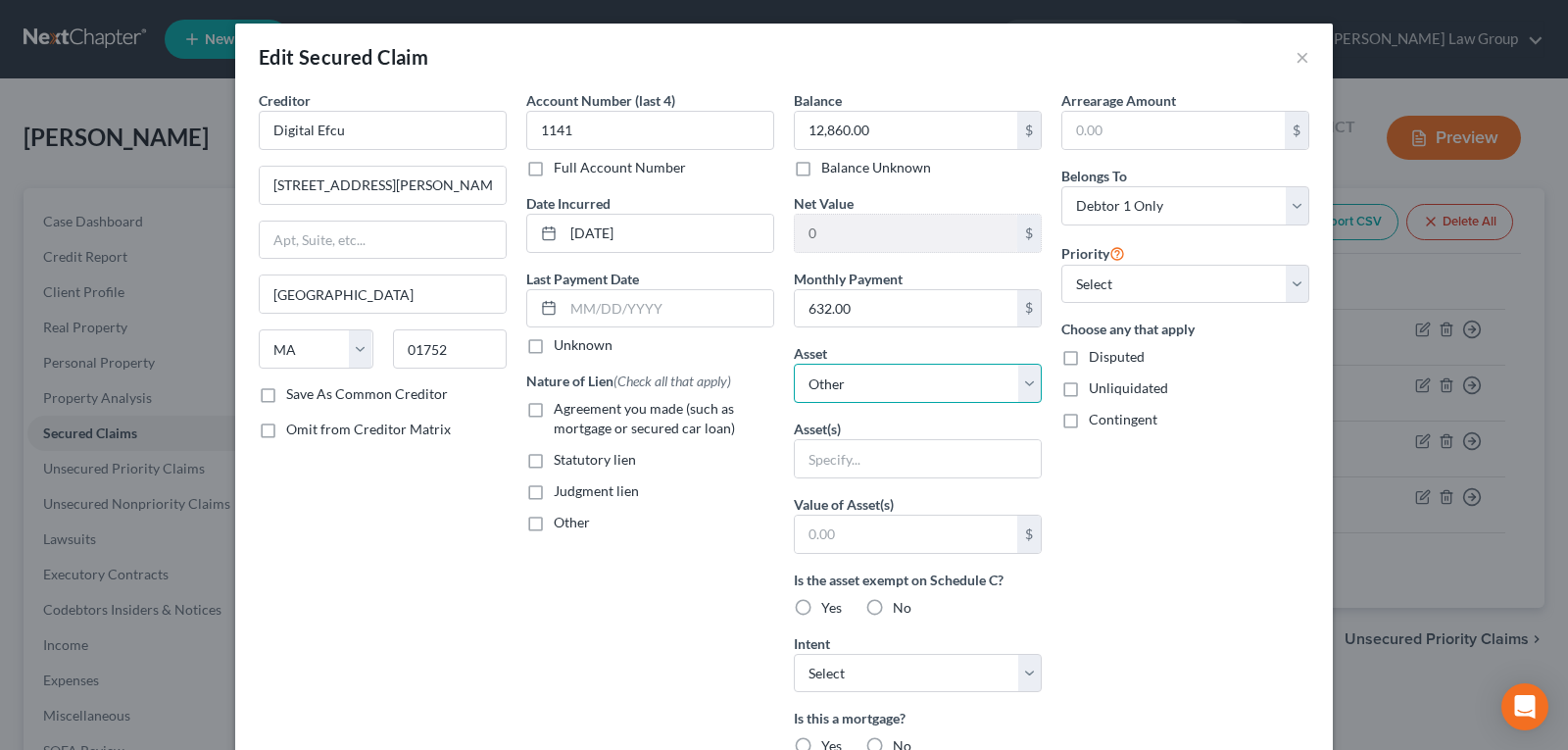
click at [849, 374] on select "Select Other Multiple Assets 2018 Acura LTX - $42850.0" at bounding box center [917, 383] width 248 height 40
click at [793, 364] on select "Select Other Multiple Assets 2018 Acura LTX - $42850.0" at bounding box center [917, 383] width 248 height 40
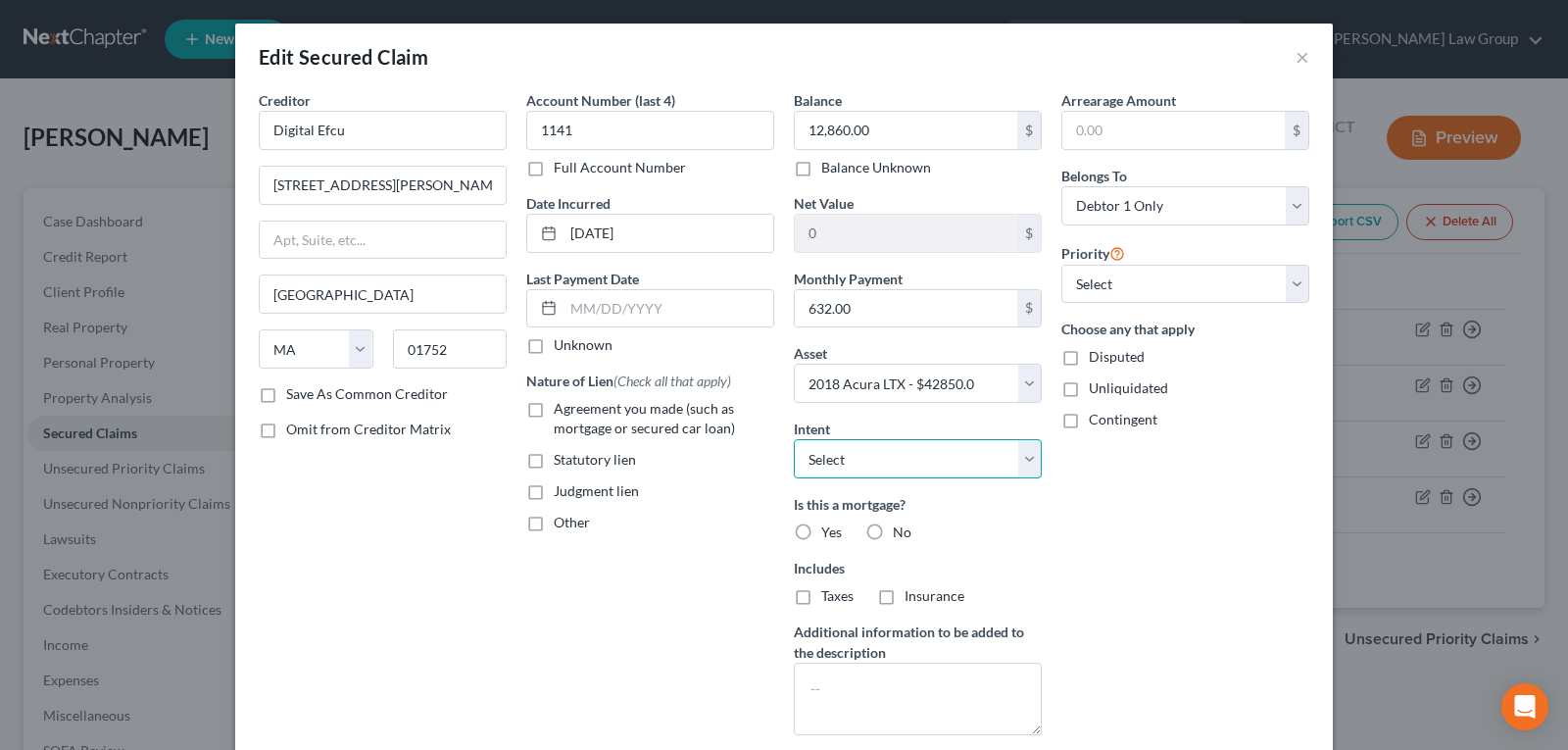
click at [849, 449] on select "Select Surrender Redeem Reaffirm Avoid Other" at bounding box center [917, 458] width 248 height 40
drag, startPoint x: 848, startPoint y: 448, endPoint x: 1260, endPoint y: 494, distance: 414.6
click at [848, 448] on select "Select Surrender Redeem Reaffirm Avoid Other" at bounding box center [917, 458] width 248 height 40
drag, startPoint x: 856, startPoint y: 453, endPoint x: 861, endPoint y: 476, distance: 23.5
click at [856, 454] on select "Select Surrender Redeem Reaffirm Avoid Other" at bounding box center [917, 458] width 248 height 40
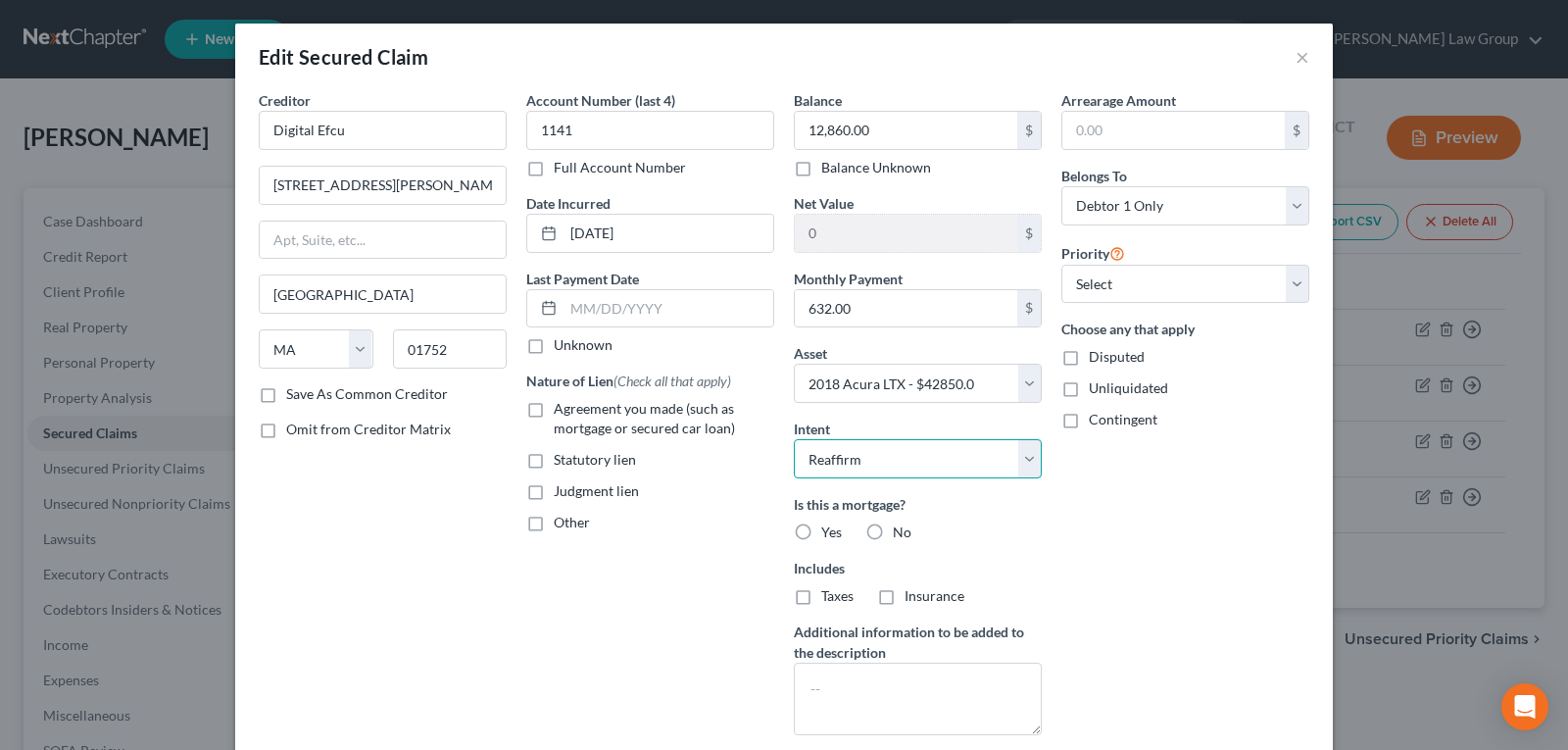
click at [793, 439] on select "Select Surrender Redeem Reaffirm Avoid Other" at bounding box center [917, 458] width 248 height 40
click at [892, 525] on label "No" at bounding box center [901, 533] width 19 height 20
click at [900, 525] on input "No" at bounding box center [906, 529] width 13 height 13
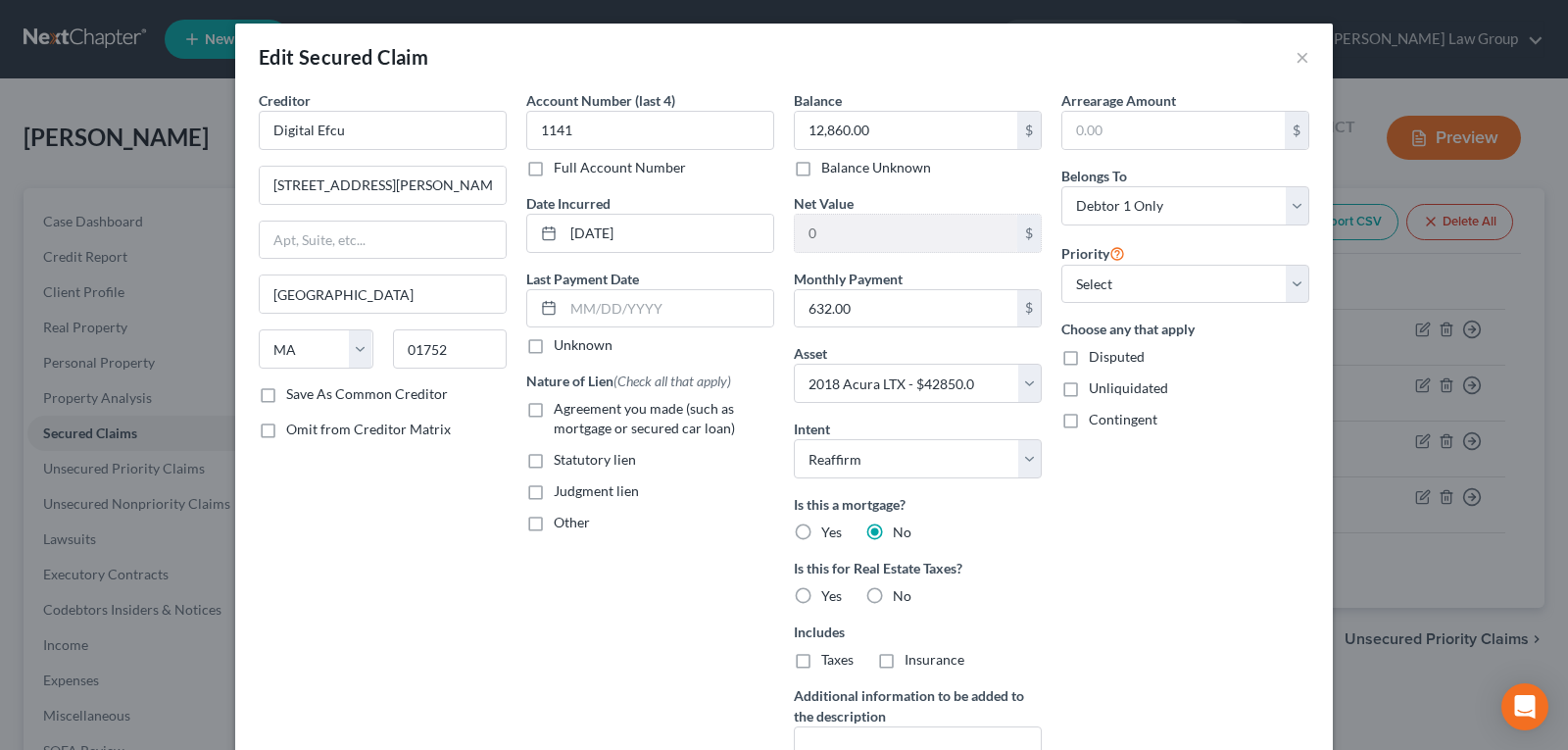
click at [553, 408] on label "Agreement you made (such as mortgage or secured car loan)" at bounding box center [663, 419] width 220 height 40
click at [561, 408] on input "Agreement you made (such as mortgage or secured car loan)" at bounding box center [567, 405] width 13 height 13
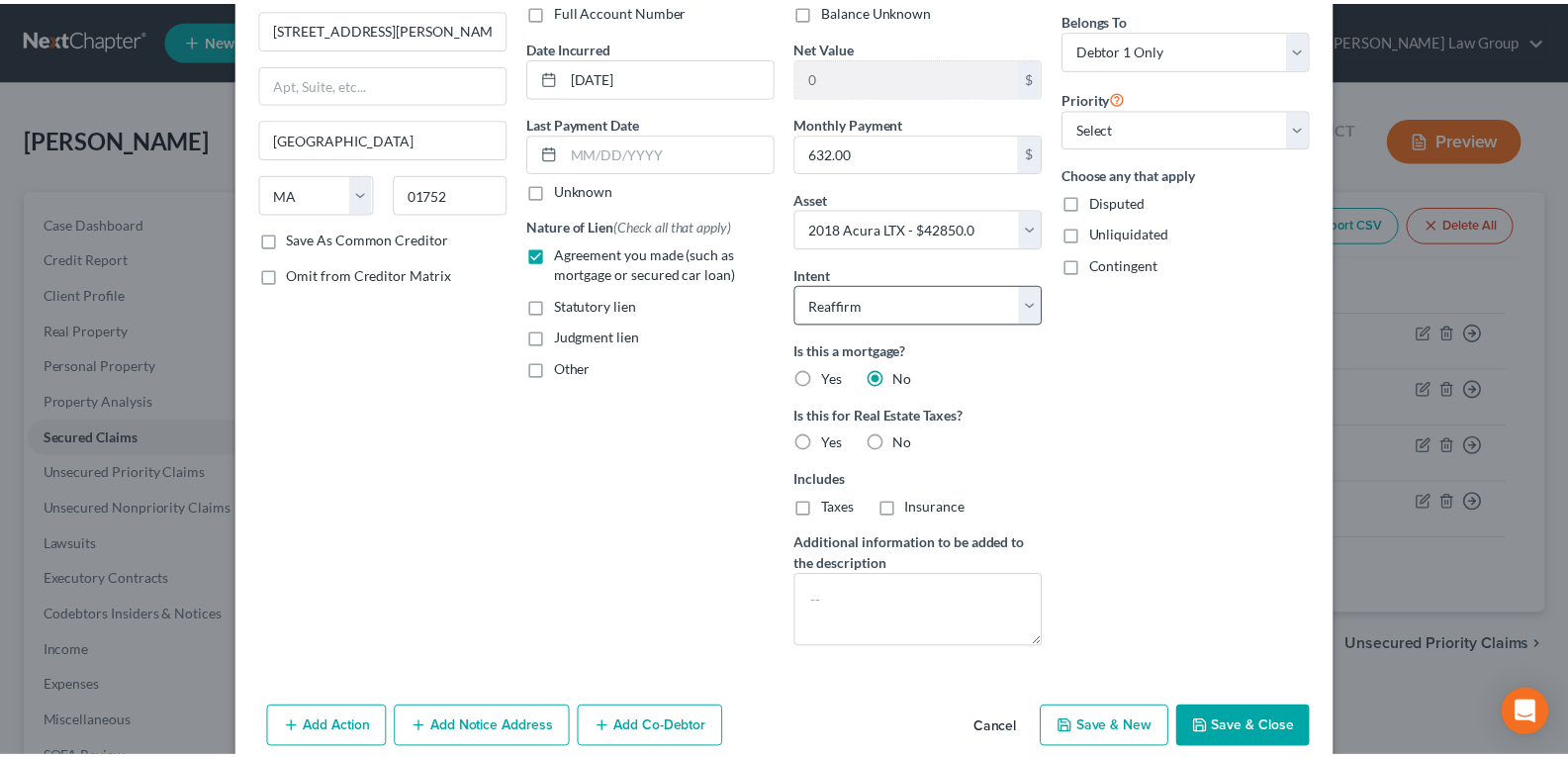
scroll to position [197, 0]
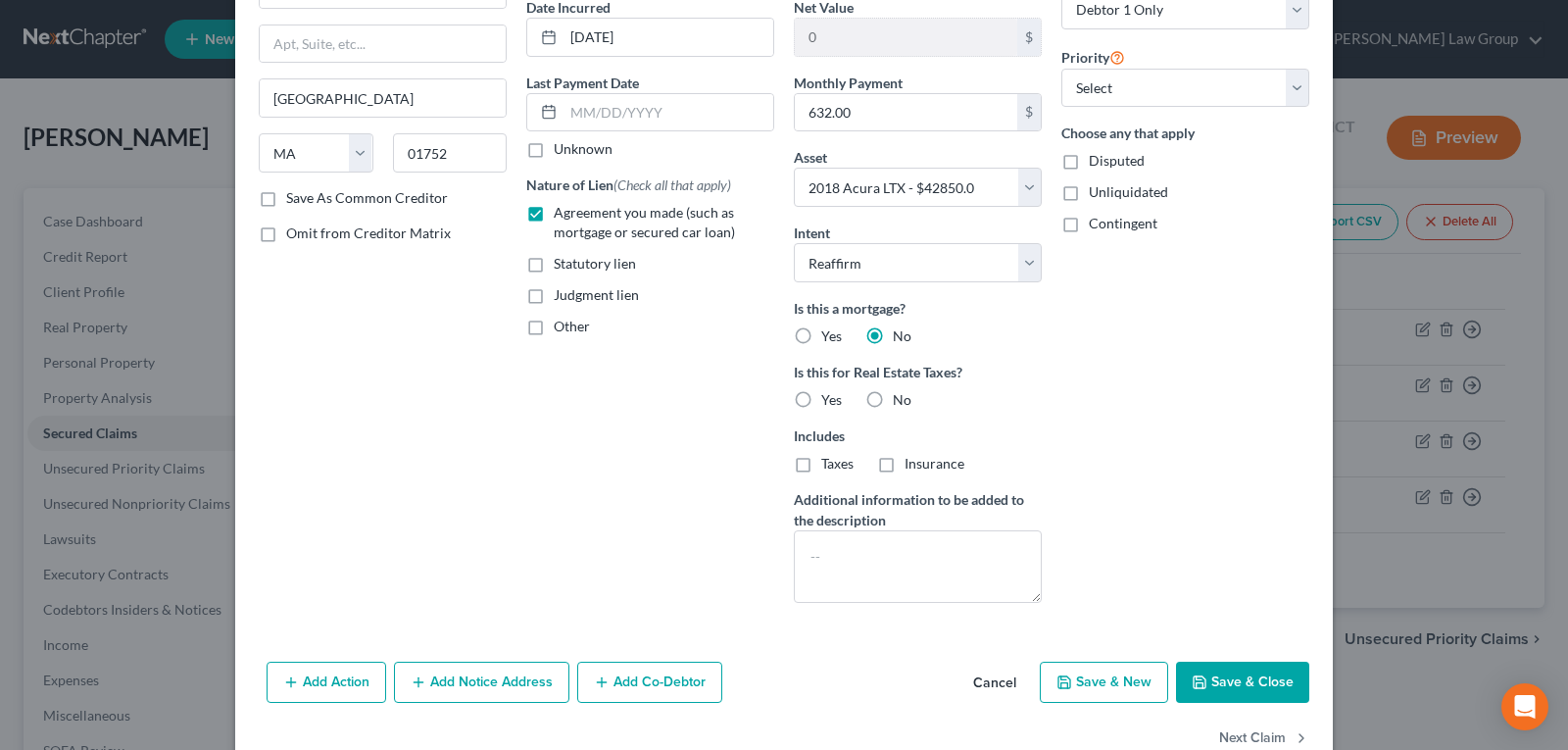
click at [892, 400] on label "No" at bounding box center [901, 400] width 19 height 20
click at [900, 400] on input "No" at bounding box center [906, 396] width 13 height 13
drag, startPoint x: 1197, startPoint y: 667, endPoint x: 936, endPoint y: 299, distance: 451.2
click at [1197, 668] on button "Save & Close" at bounding box center [1242, 682] width 133 height 42
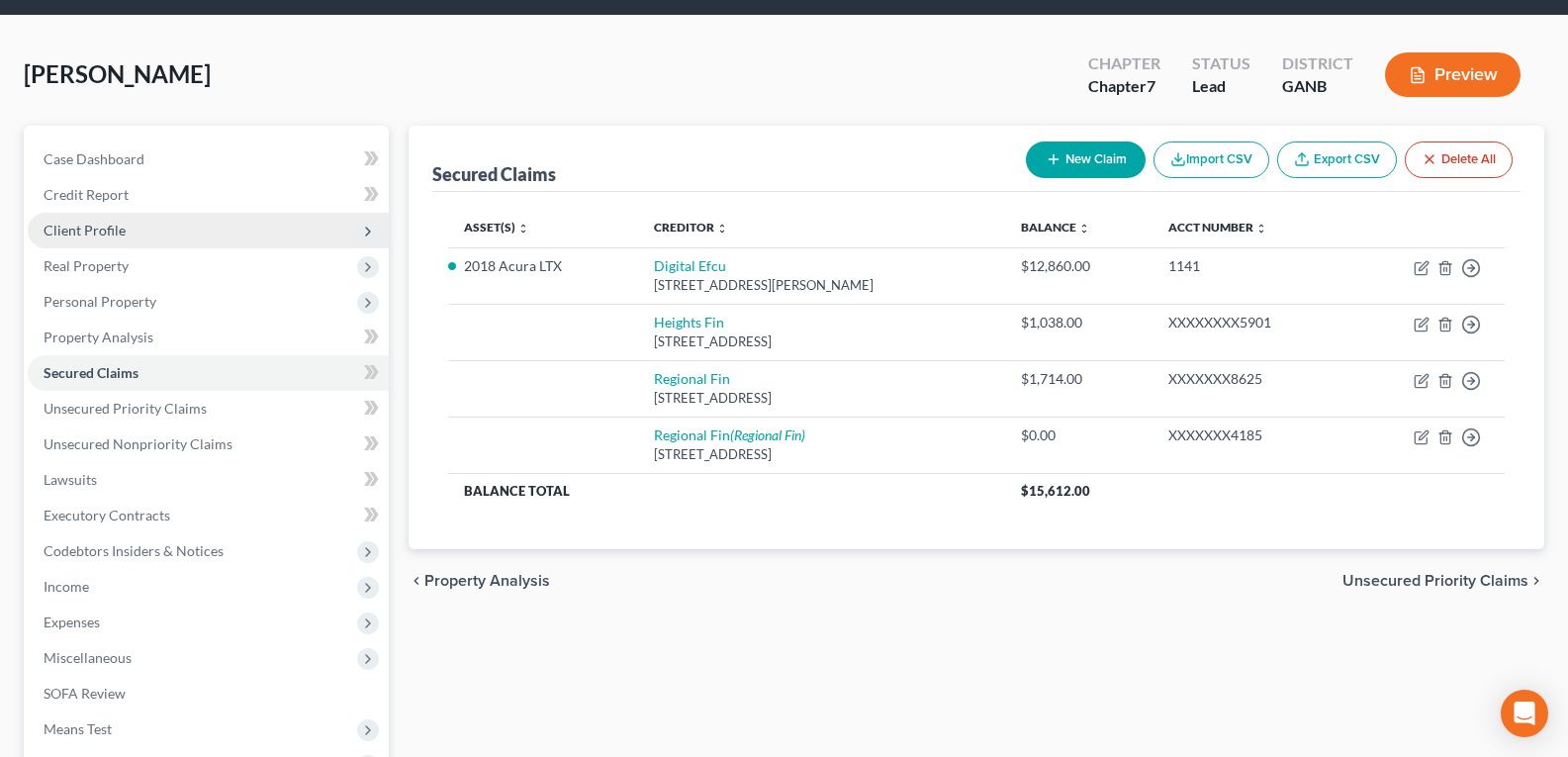
scroll to position [99, 0]
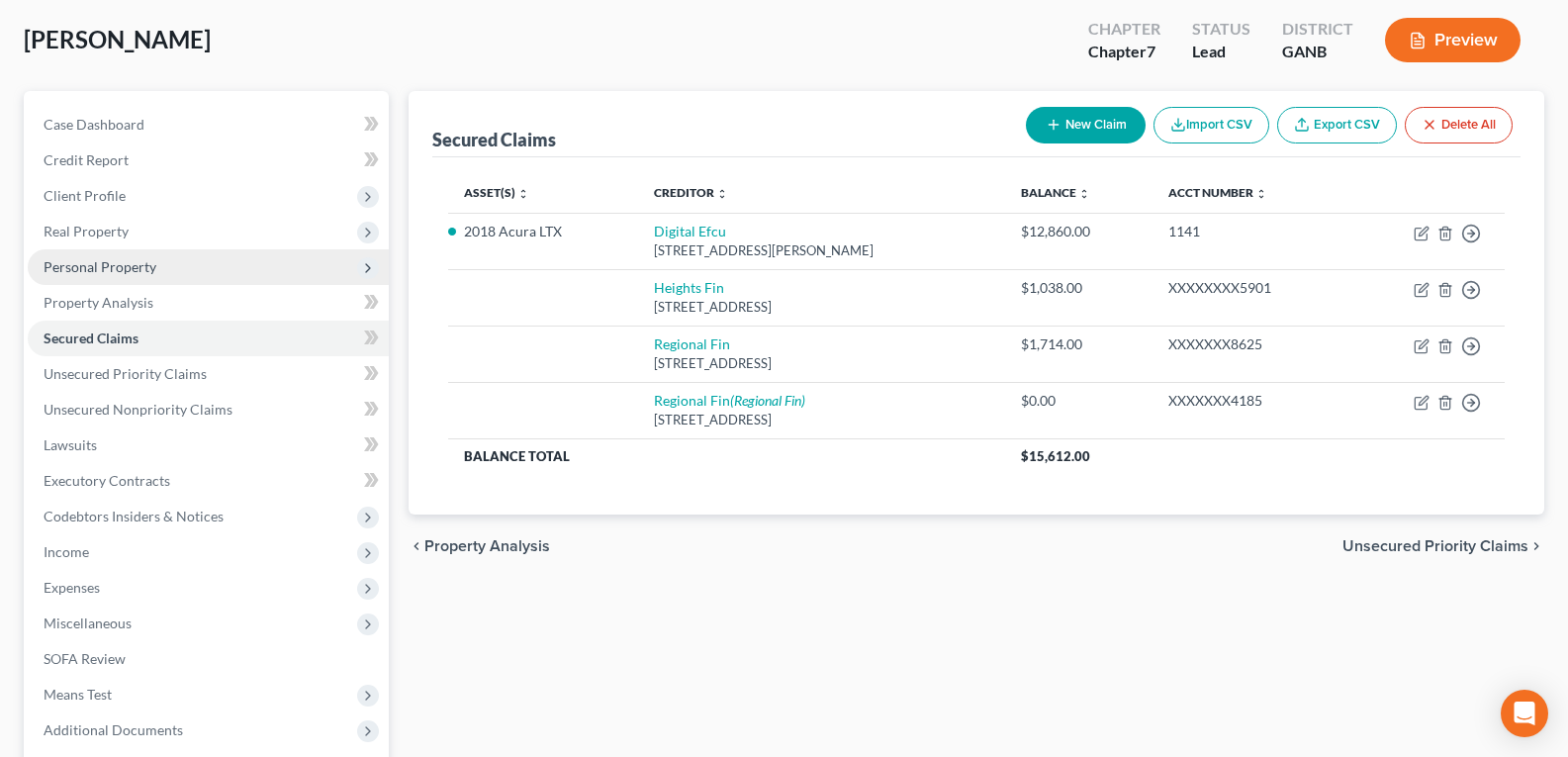
click at [97, 258] on span "Personal Property" at bounding box center [100, 266] width 113 height 17
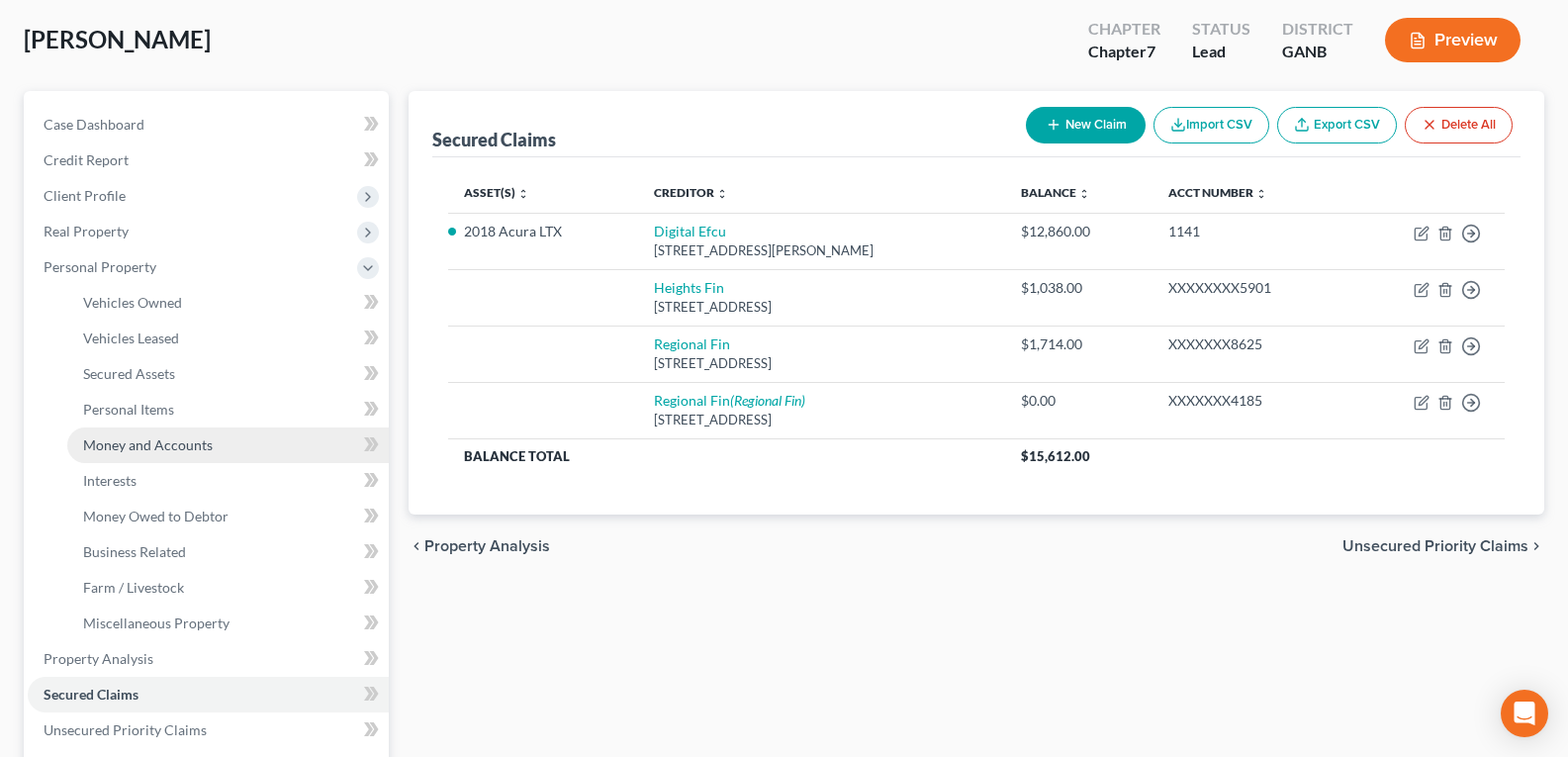
click at [132, 441] on span "Money and Accounts" at bounding box center [148, 444] width 130 height 17
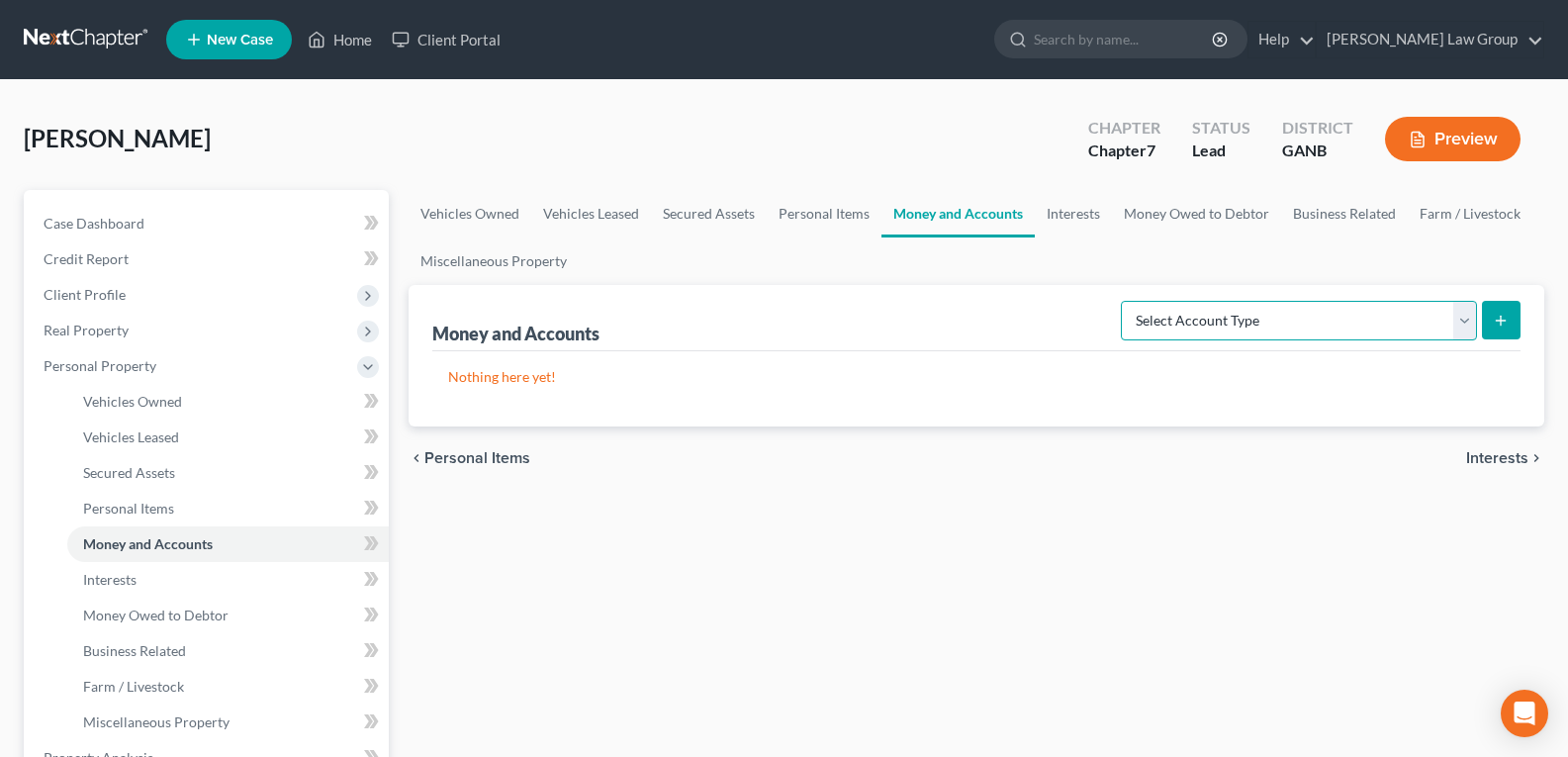
click at [1205, 319] on select "Select Account Type Brokerage Cash on Hand Certificates of Deposit Checking Acc…" at bounding box center [1299, 320] width 356 height 40
click at [1125, 300] on select "Select Account Type Brokerage Cash on Hand Certificates of Deposit Checking Acc…" at bounding box center [1299, 320] width 356 height 40
click at [1482, 309] on button "submit" at bounding box center [1501, 319] width 39 height 39
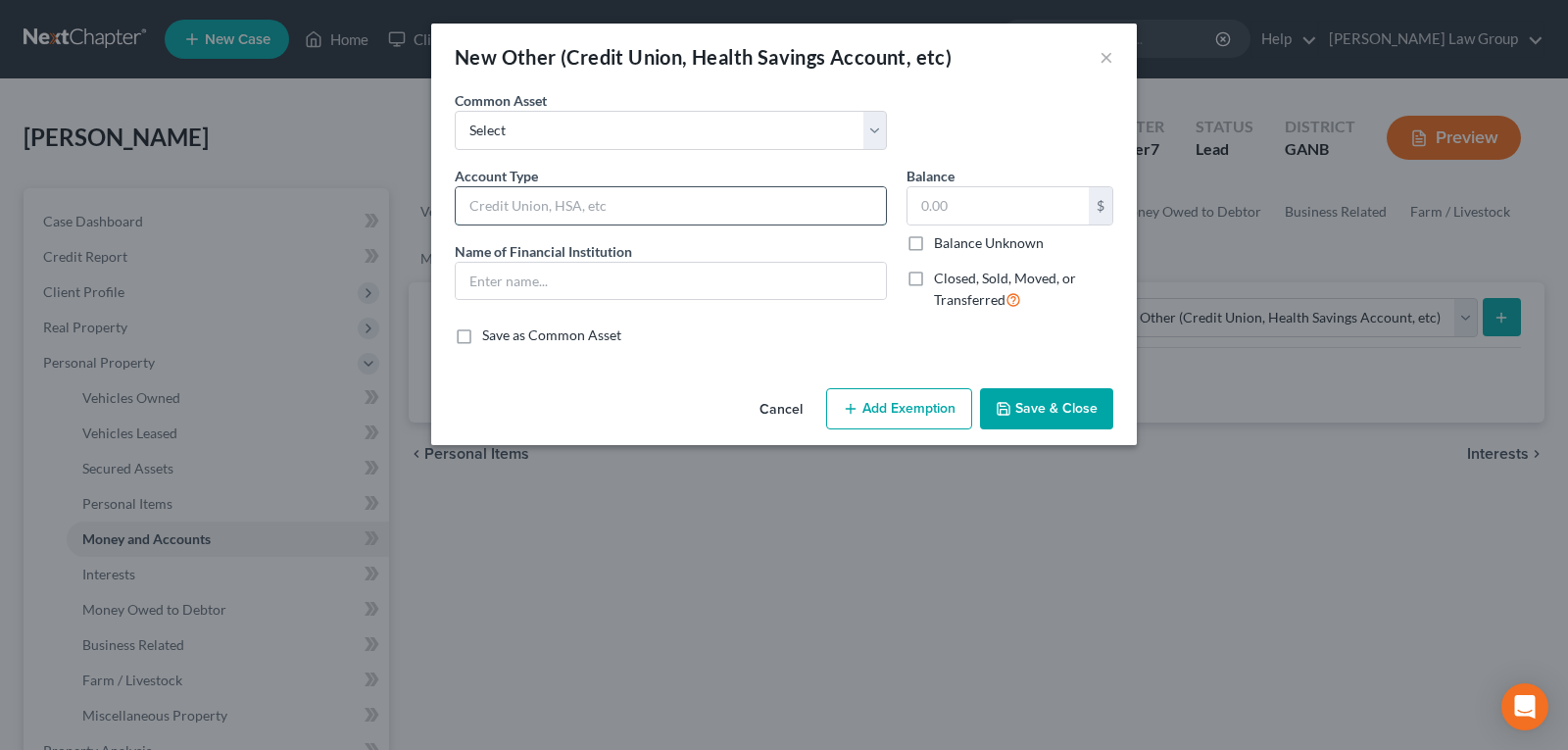
click at [521, 208] on input "text" at bounding box center [670, 206] width 430 height 38
click at [583, 293] on input "text" at bounding box center [670, 282] width 430 height 38
click at [585, 281] on input "text" at bounding box center [670, 282] width 430 height 38
drag, startPoint x: 960, startPoint y: 189, endPoint x: 954, endPoint y: 224, distance: 35.5
click at [959, 197] on input "text" at bounding box center [997, 206] width 181 height 38
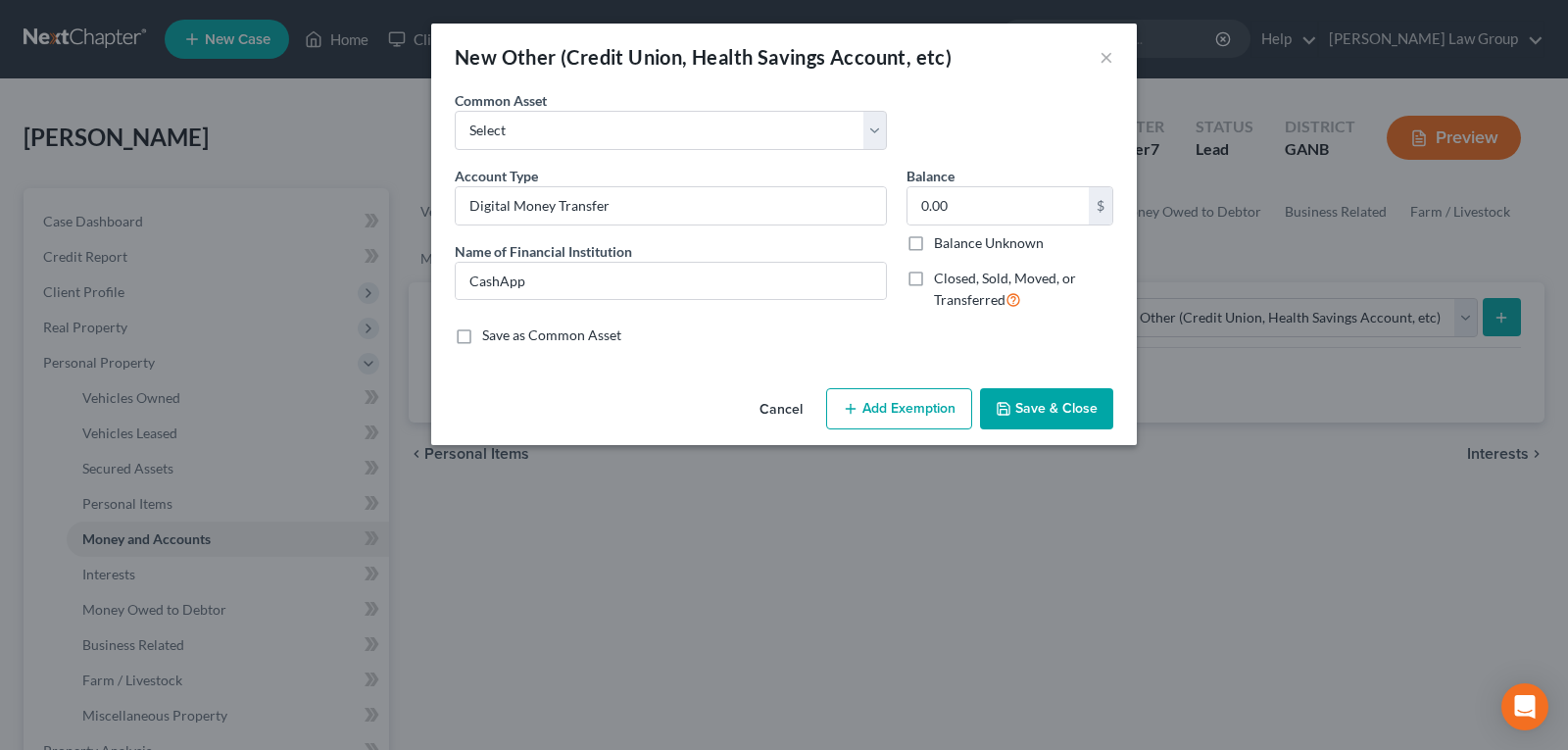
click at [1055, 414] on button "Save & Close" at bounding box center [1046, 409] width 133 height 42
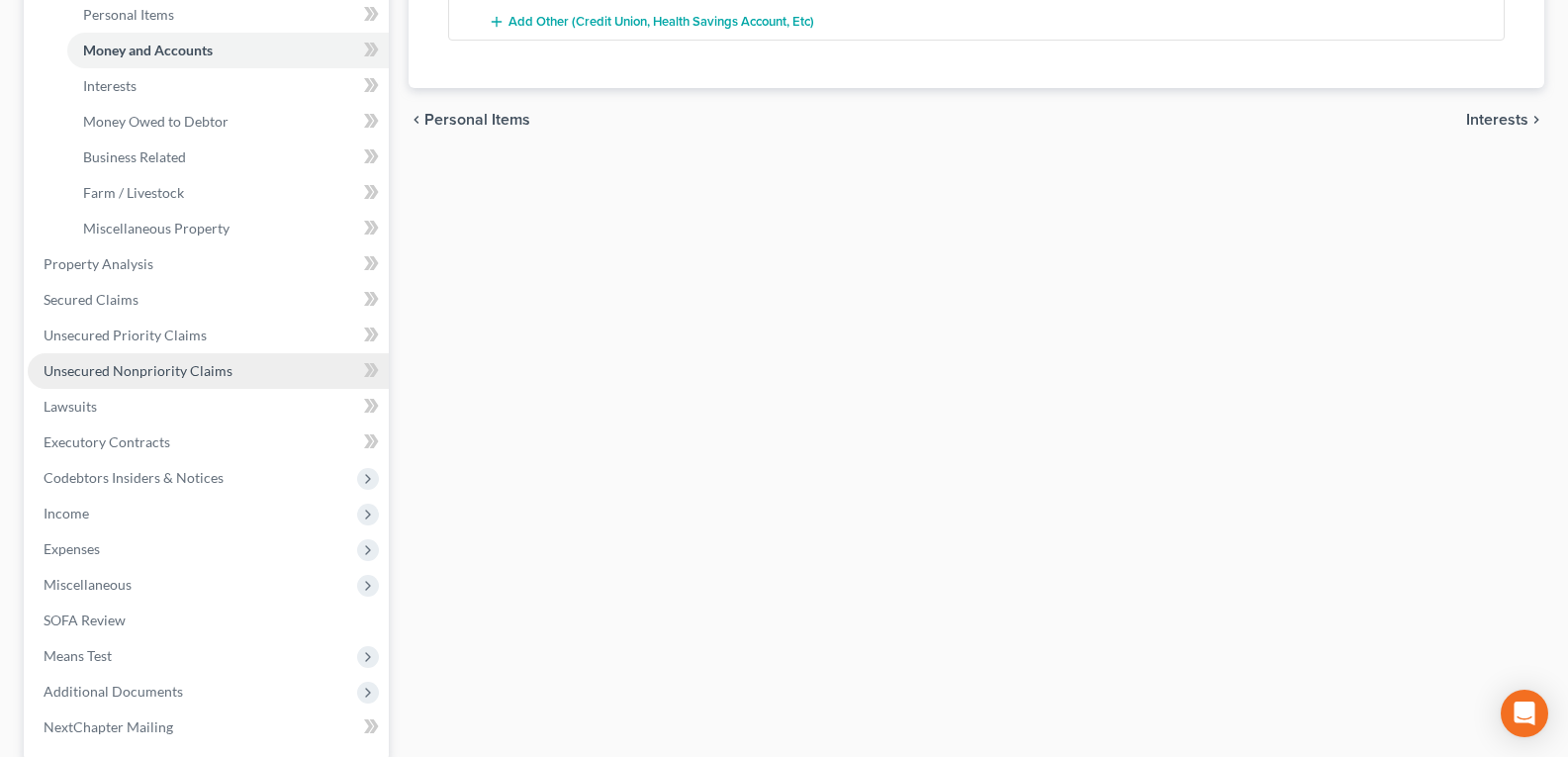
scroll to position [495, 0]
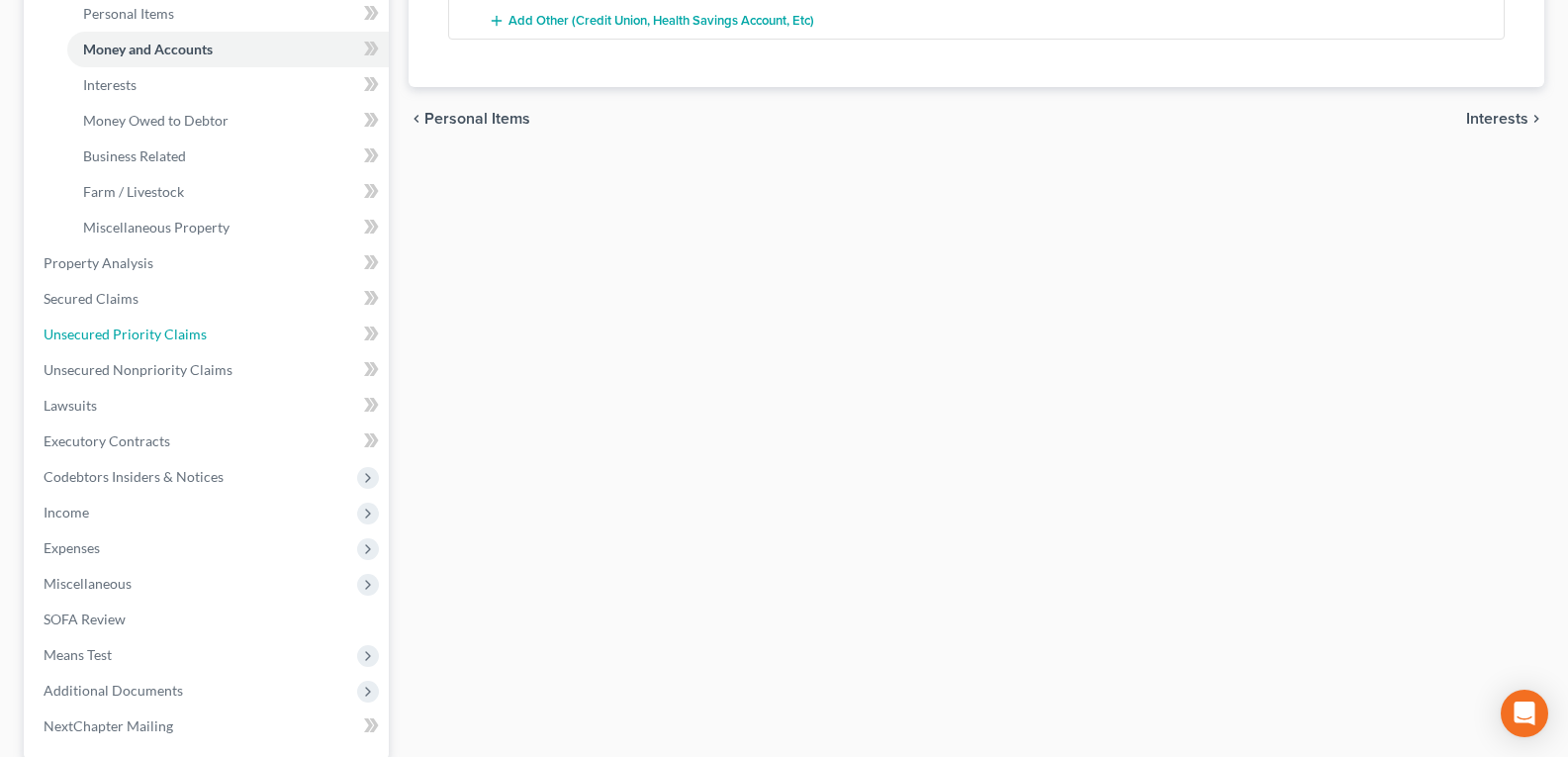
drag, startPoint x: 113, startPoint y: 335, endPoint x: 868, endPoint y: 392, distance: 757.1
click at [112, 336] on span "Unsecured Priority Claims" at bounding box center [126, 333] width 164 height 17
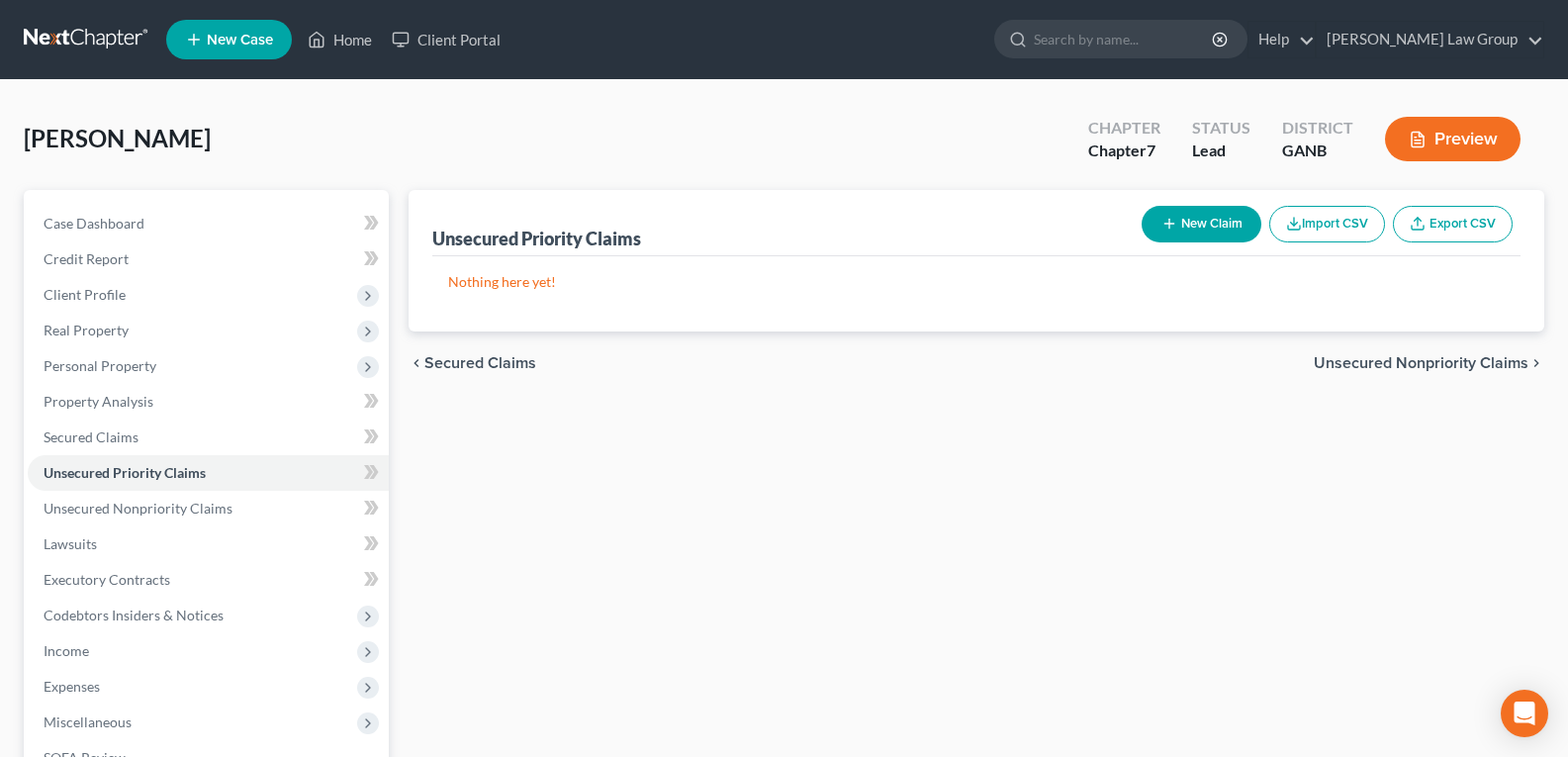
click at [1198, 209] on button "New Claim" at bounding box center [1201, 223] width 120 height 37
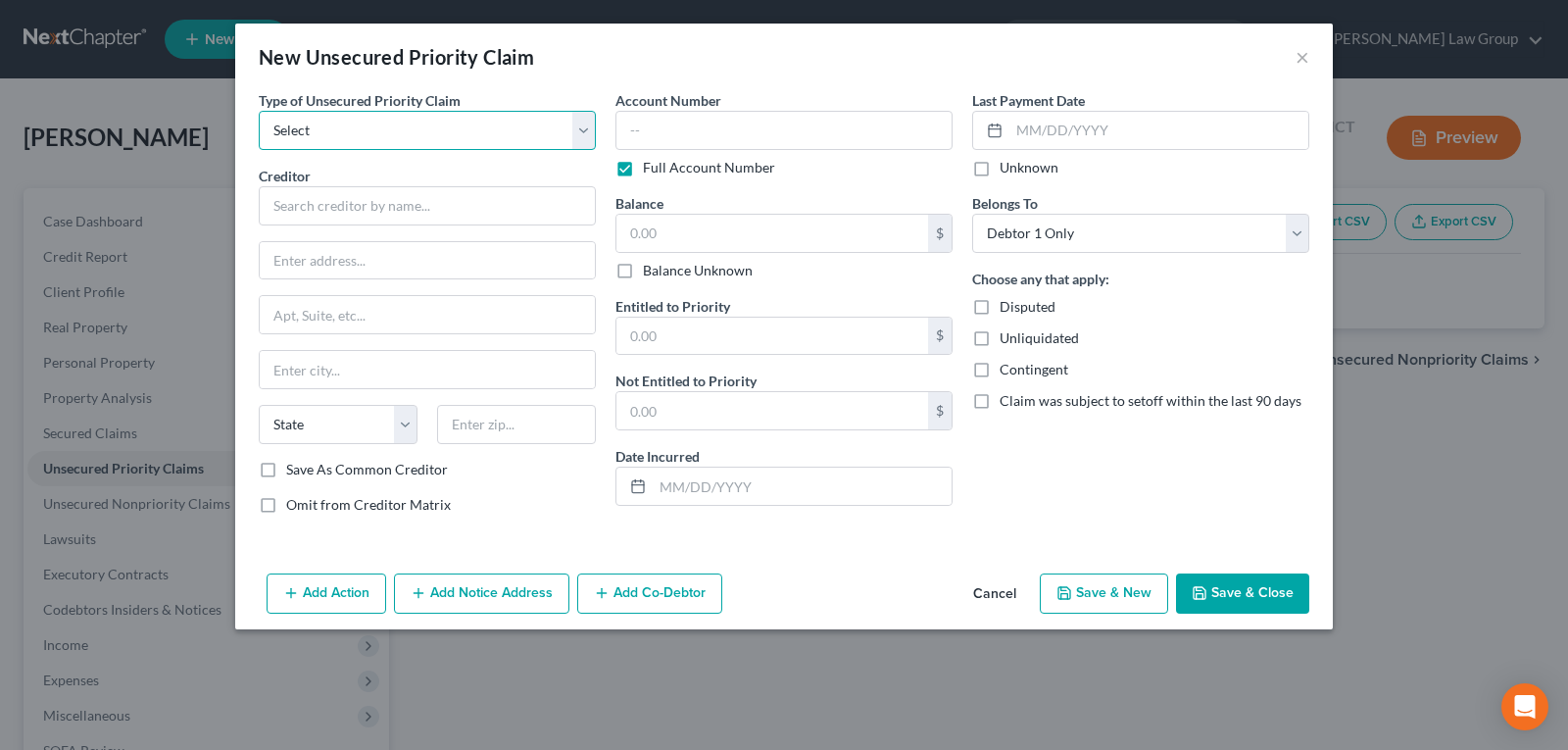
drag, startPoint x: 411, startPoint y: 127, endPoint x: 414, endPoint y: 148, distance: 21.2
click at [411, 127] on select "Select Taxes & Other Government Units Domestic Support Obligations Extensions o…" at bounding box center [427, 130] width 337 height 40
click at [259, 111] on select "Select Taxes & Other Government Units Domestic Support Obligations Extensions o…" at bounding box center [427, 130] width 337 height 40
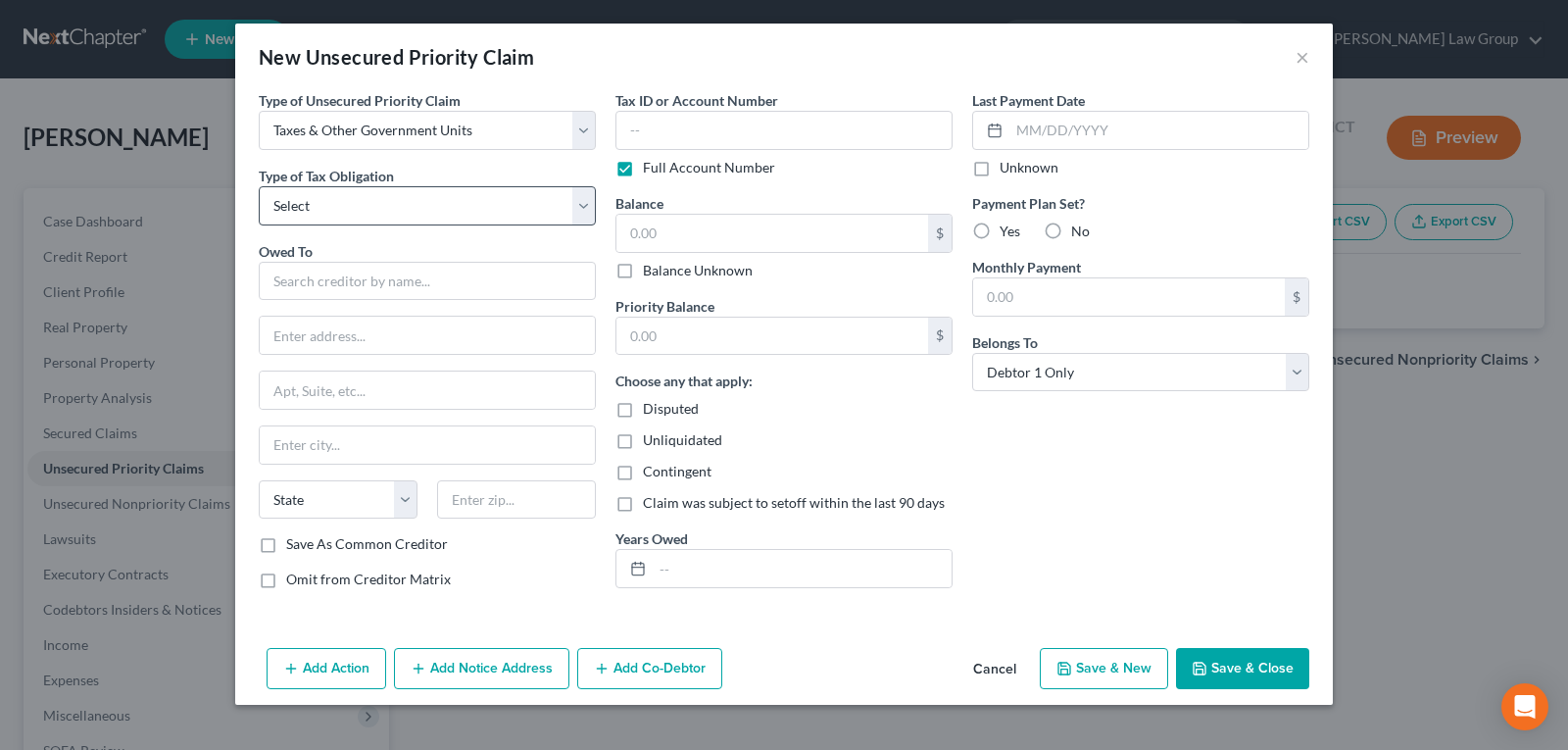
click at [409, 204] on select "Select Federal City State Franchise Tax Board Other" at bounding box center [427, 206] width 337 height 40
click at [259, 186] on select "Select Federal City State Franchise Tax Board Other" at bounding box center [427, 206] width 337 height 40
click at [405, 283] on input "text" at bounding box center [427, 282] width 337 height 40
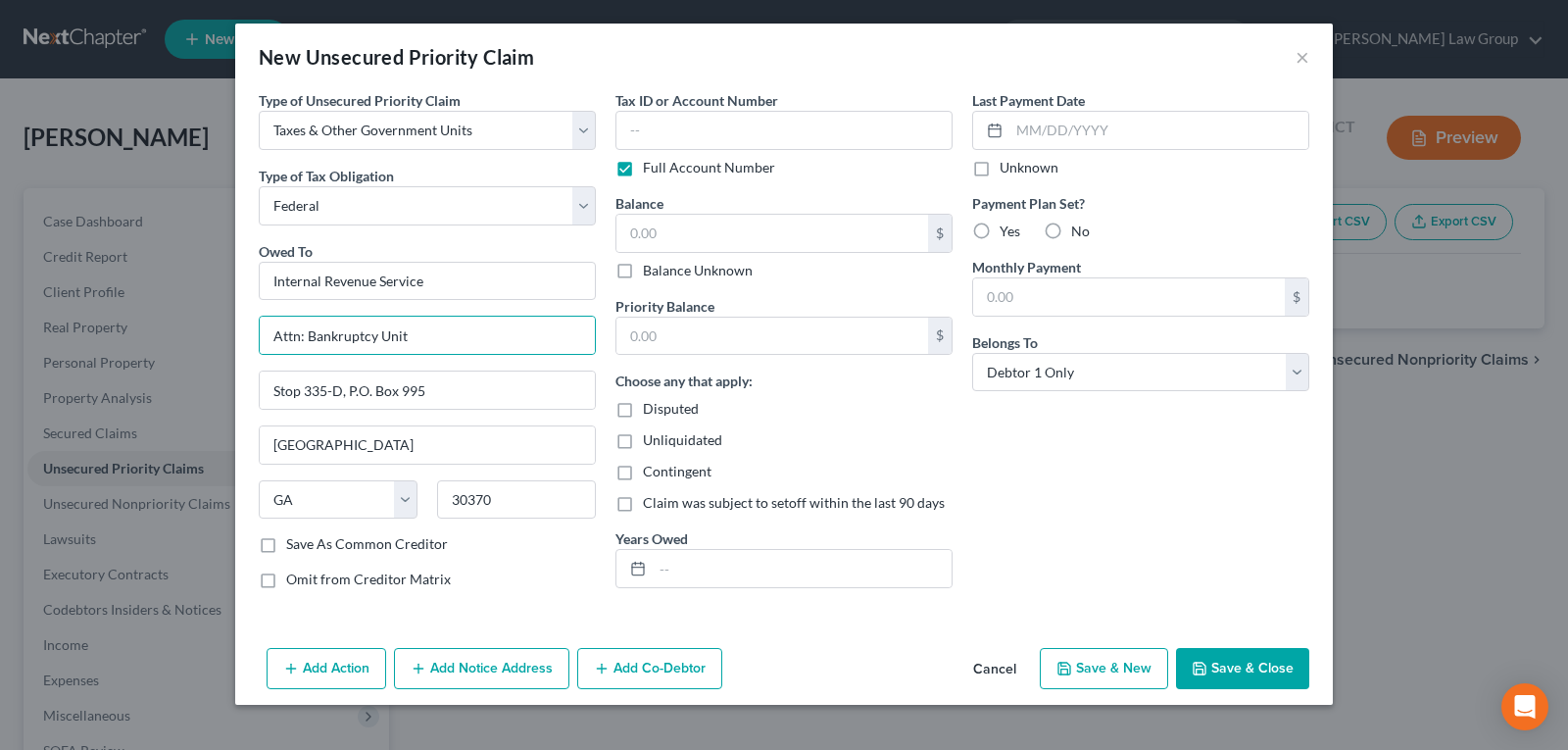
click at [1065, 668] on icon "button" at bounding box center [1064, 668] width 16 height 16
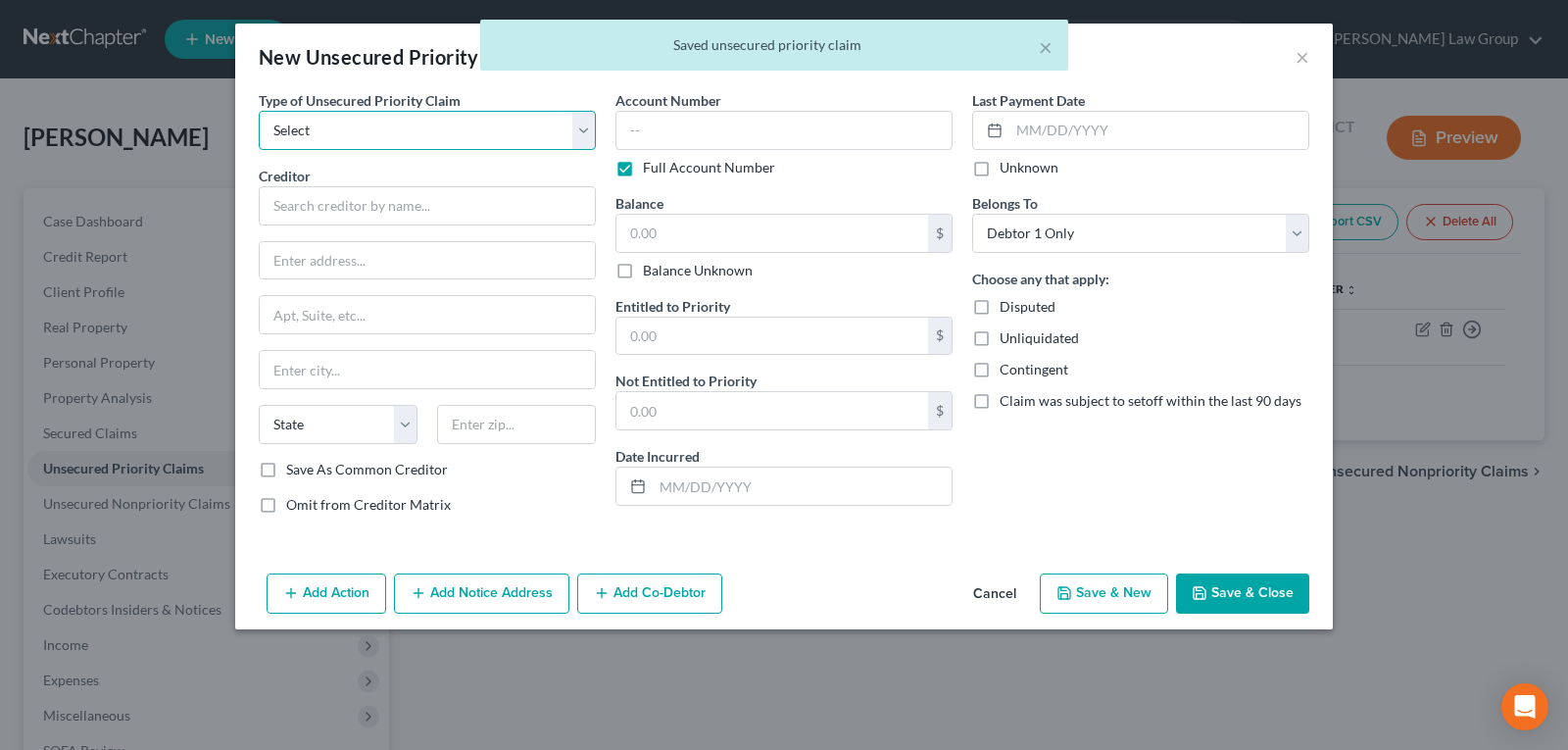
drag, startPoint x: 460, startPoint y: 129, endPoint x: 453, endPoint y: 146, distance: 18.4
click at [460, 129] on select "Select Taxes & Other Government Units Domestic Support Obligations Extensions o…" at bounding box center [427, 130] width 337 height 40
click at [259, 111] on select "Select Taxes & Other Government Units Domestic Support Obligations Extensions o…" at bounding box center [427, 130] width 337 height 40
drag, startPoint x: 407, startPoint y: 114, endPoint x: 406, endPoint y: 149, distance: 35.0
click at [406, 116] on select "Select Taxes & Other Government Units Domestic Support Obligations Extensions o…" at bounding box center [427, 130] width 337 height 40
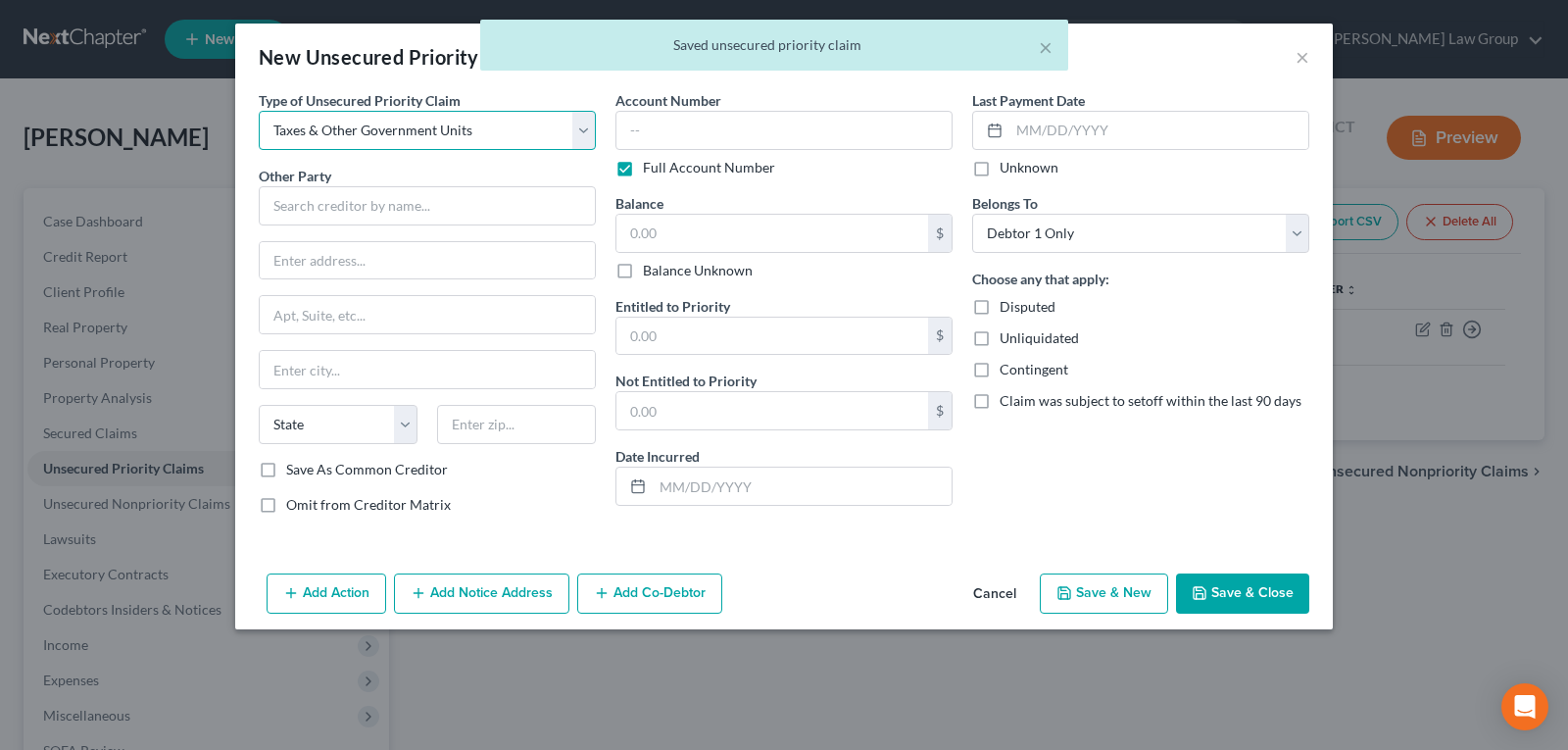
click at [259, 111] on select "Select Taxes & Other Government Units Domestic Support Obligations Extensions o…" at bounding box center [427, 130] width 337 height 40
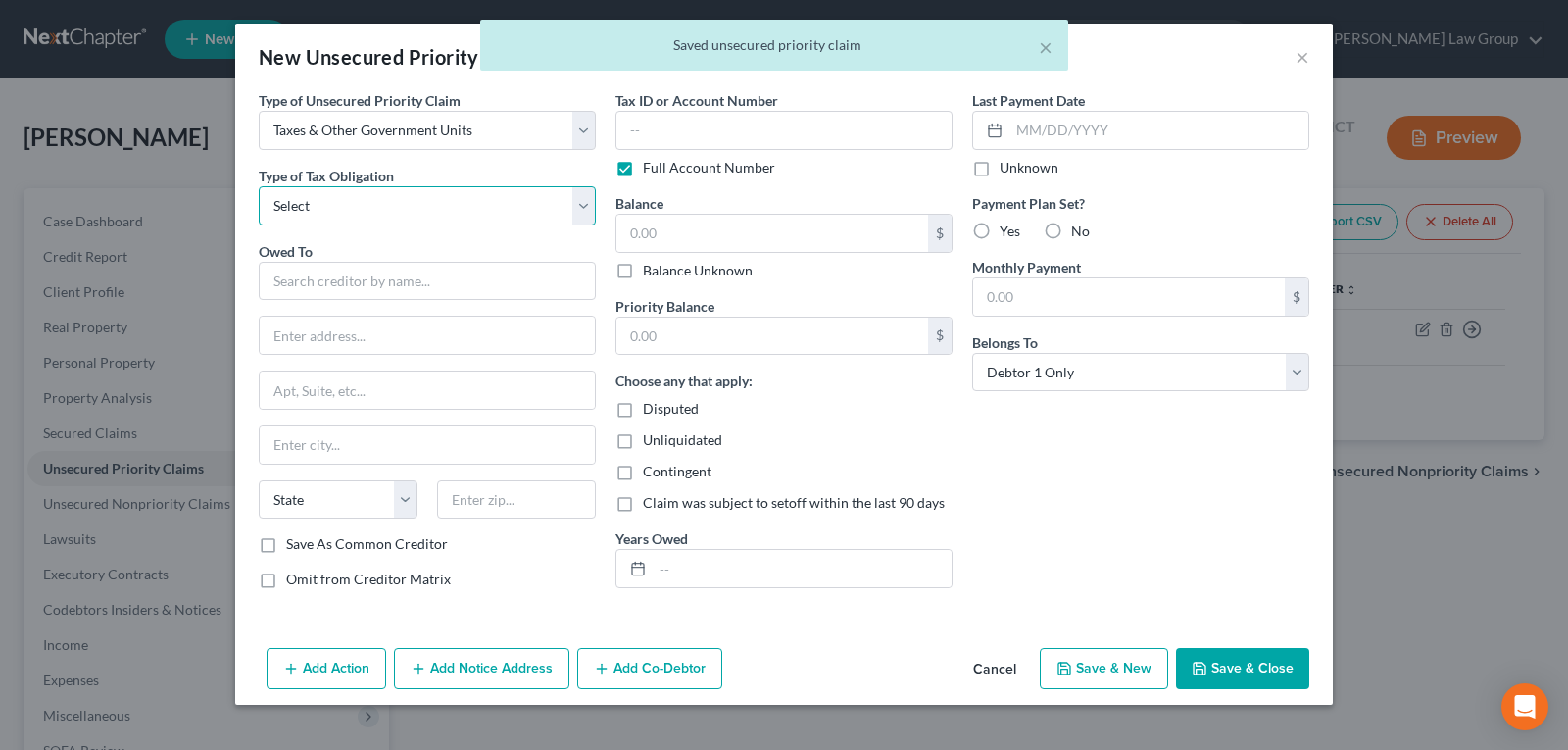
click at [377, 207] on select "Select Federal City State Franchise Tax Board Other" at bounding box center [427, 206] width 337 height 40
click at [259, 186] on select "Select Federal City State Franchise Tax Board Other" at bounding box center [427, 206] width 337 height 40
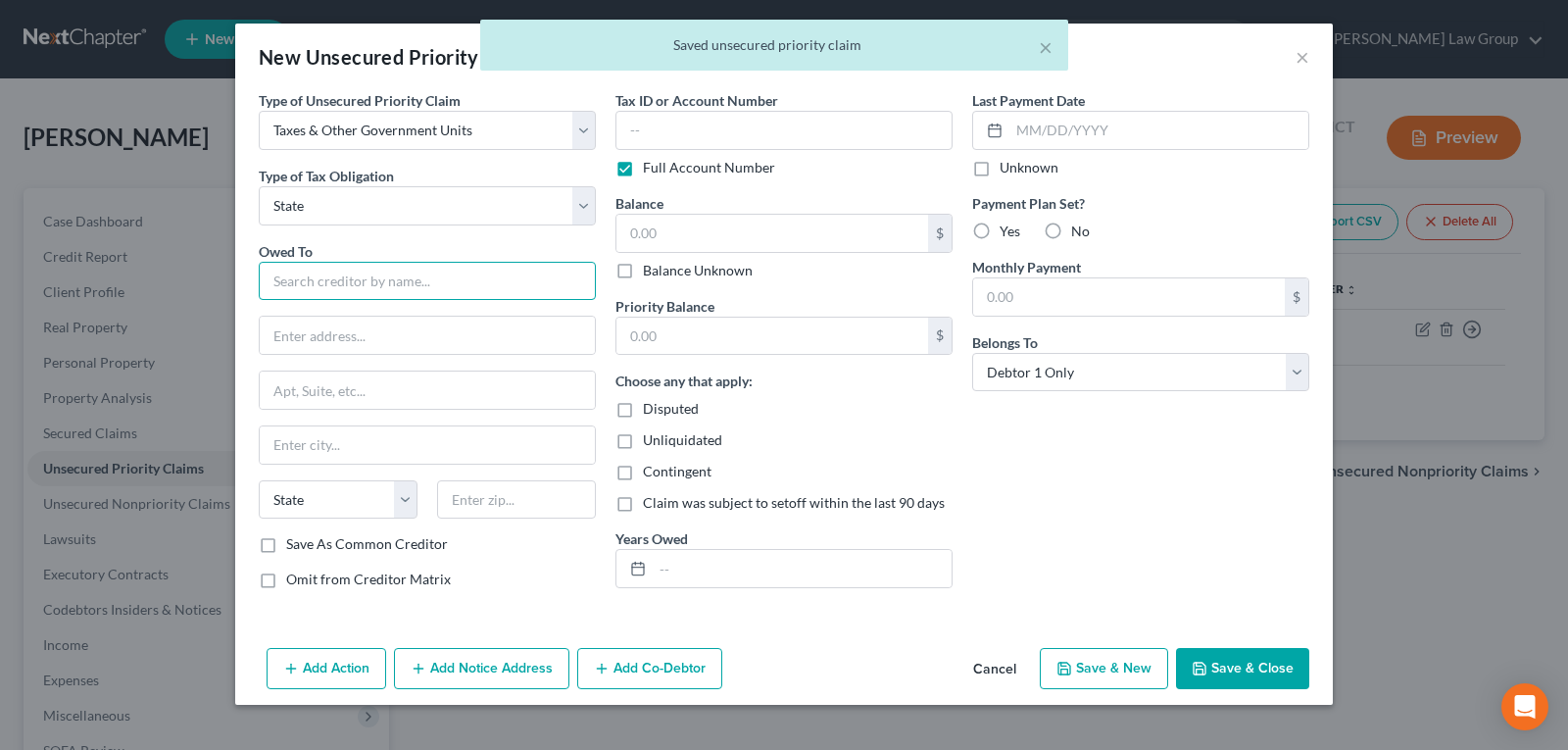
click at [344, 281] on input "text" at bounding box center [427, 282] width 337 height 40
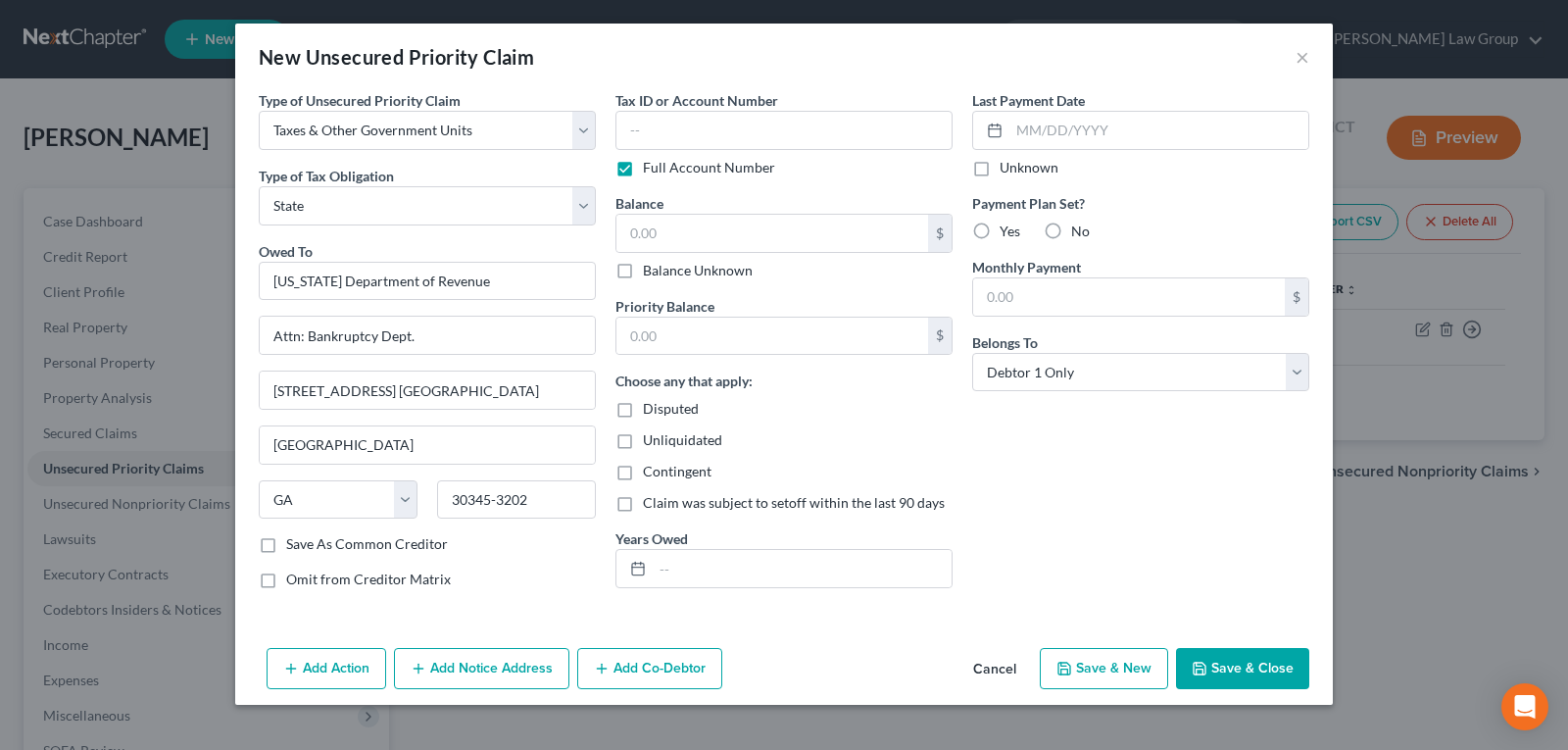
click at [1197, 664] on polyline "button" at bounding box center [1198, 663] width 5 height 3
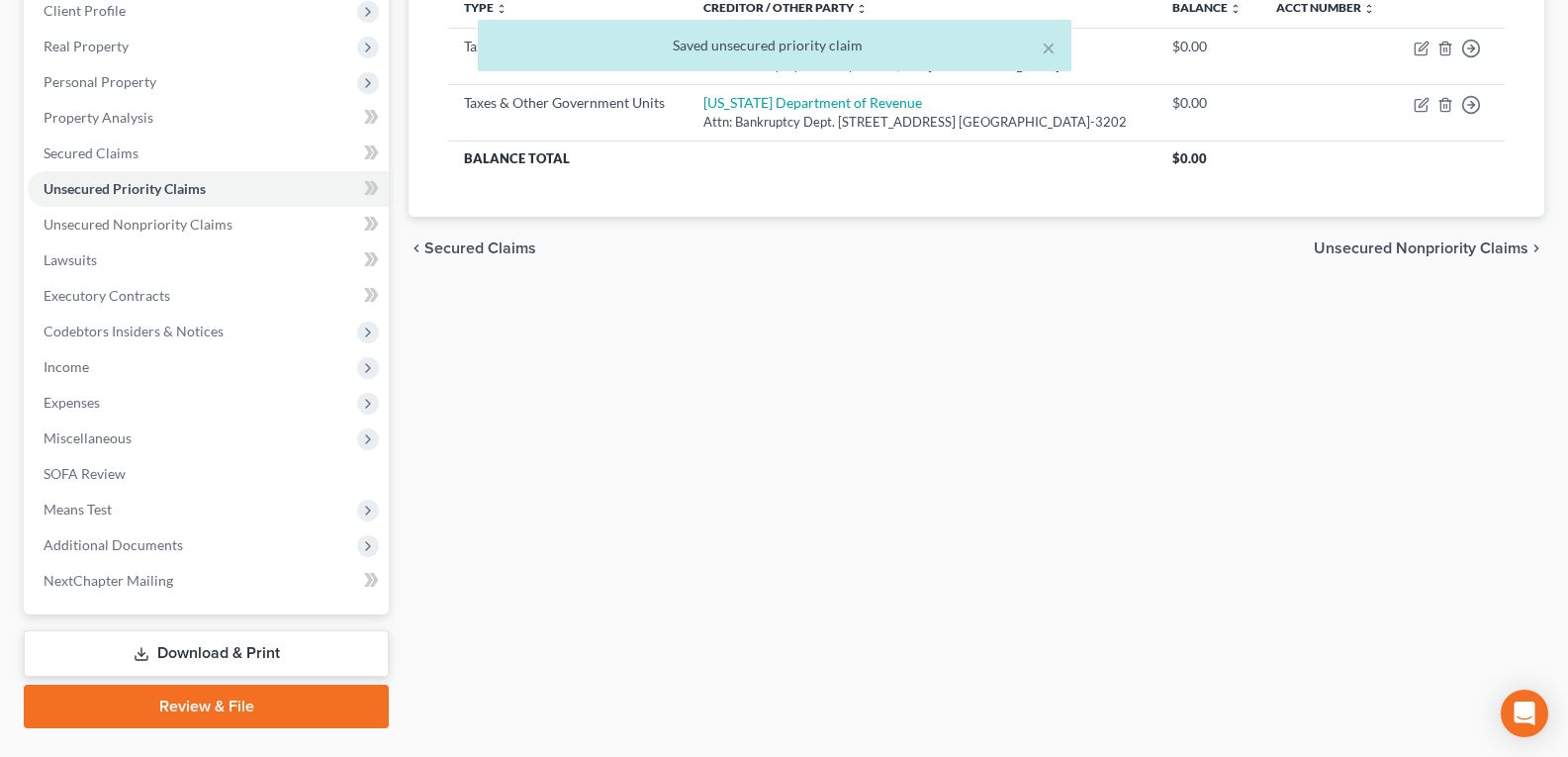
scroll to position [330, 0]
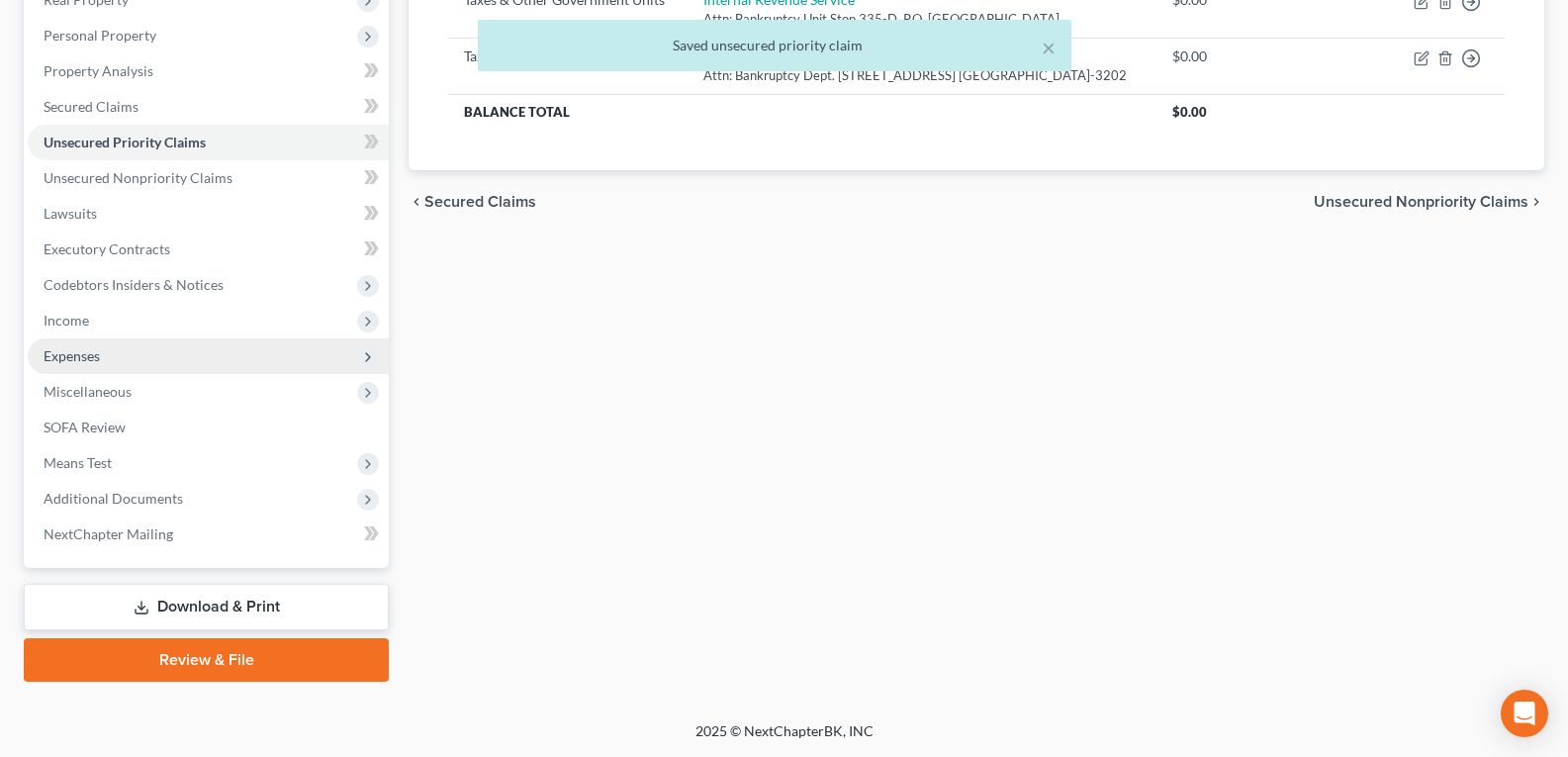
click at [64, 362] on span "Expenses" at bounding box center [72, 355] width 57 height 17
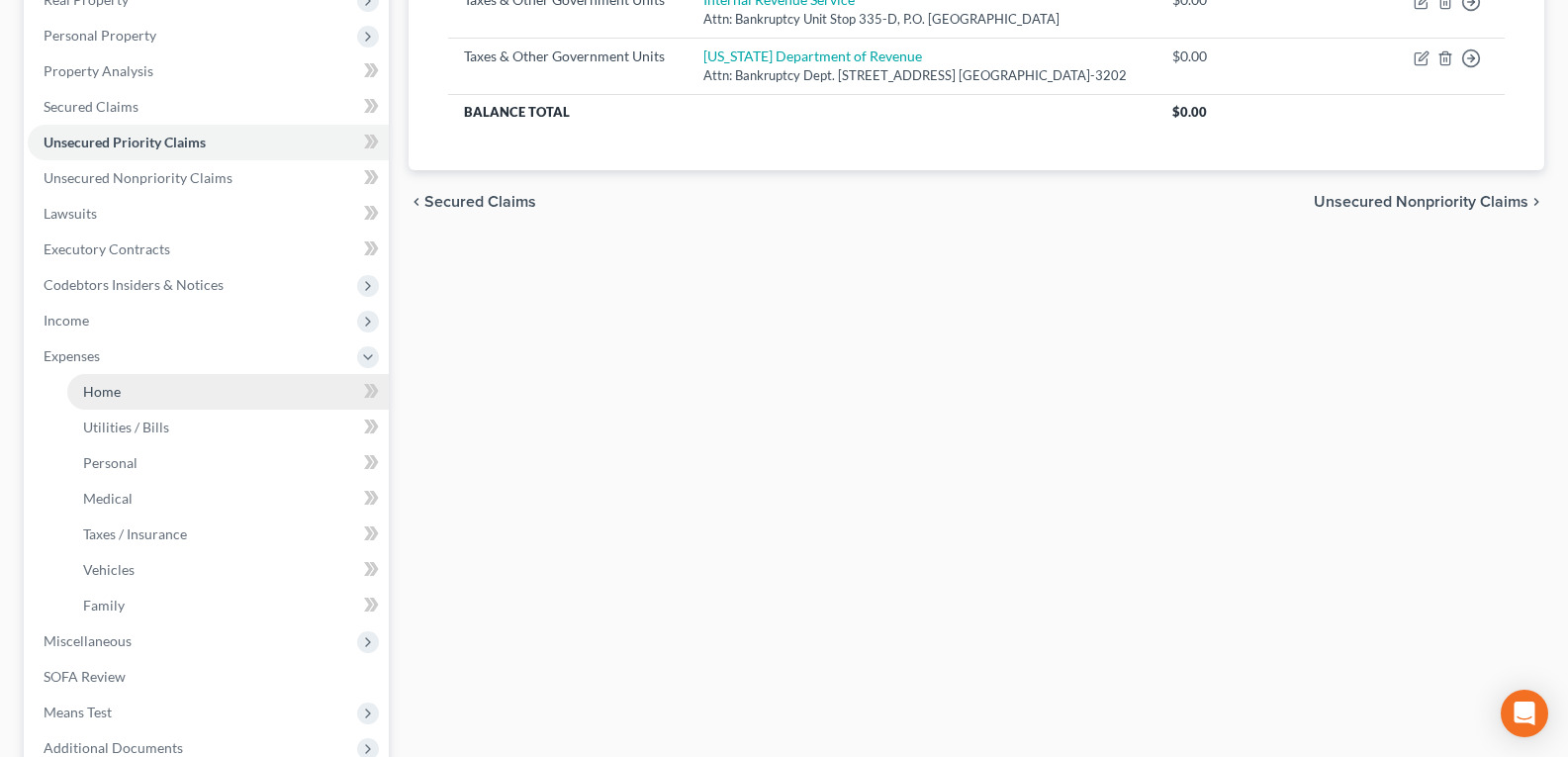
click at [99, 399] on span "Home" at bounding box center [102, 391] width 38 height 17
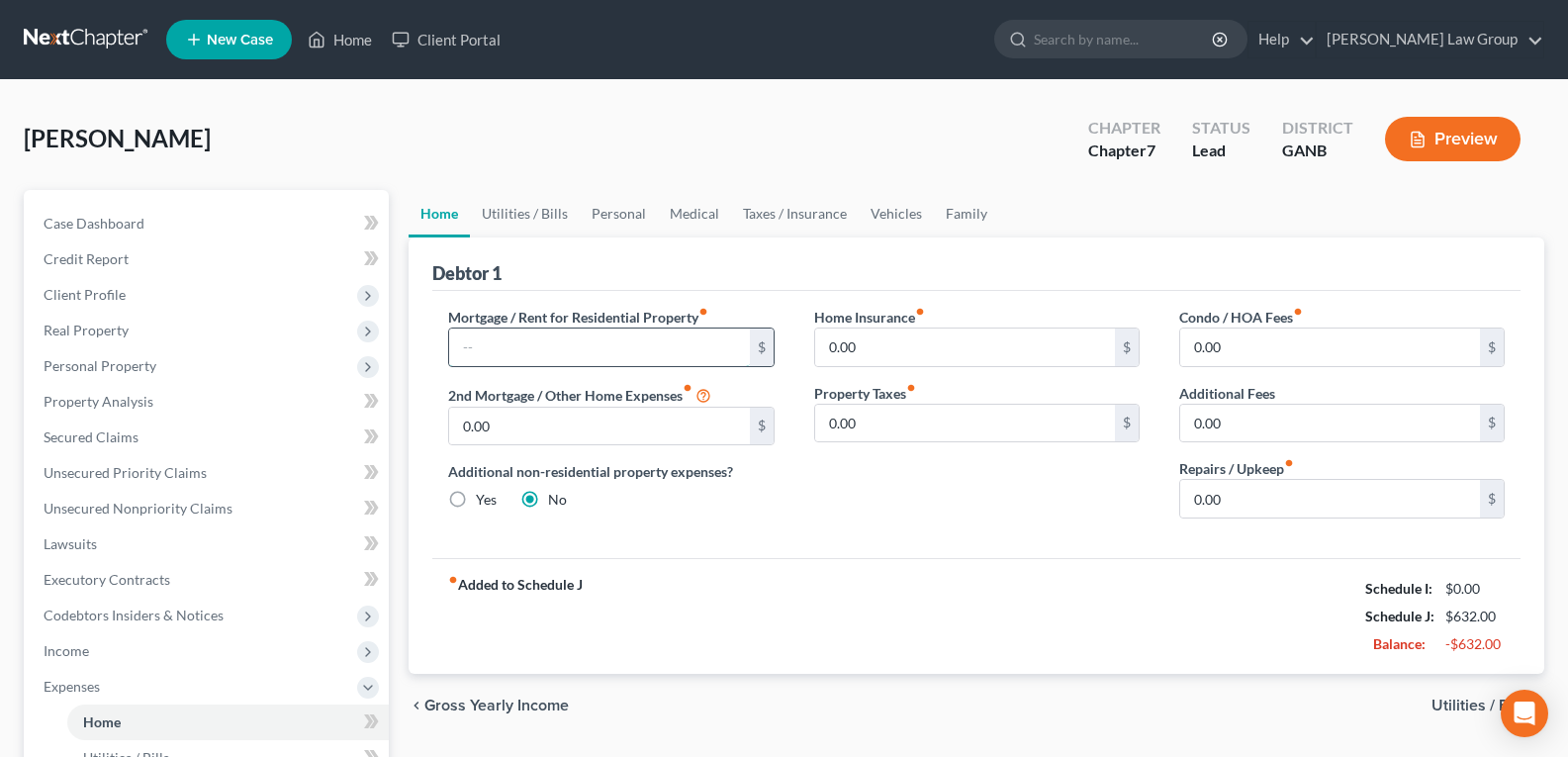
drag, startPoint x: 534, startPoint y: 327, endPoint x: 530, endPoint y: 342, distance: 15.5
click at [533, 330] on input "text" at bounding box center [598, 347] width 299 height 38
click at [529, 211] on link "Utilities / Bills" at bounding box center [525, 213] width 110 height 48
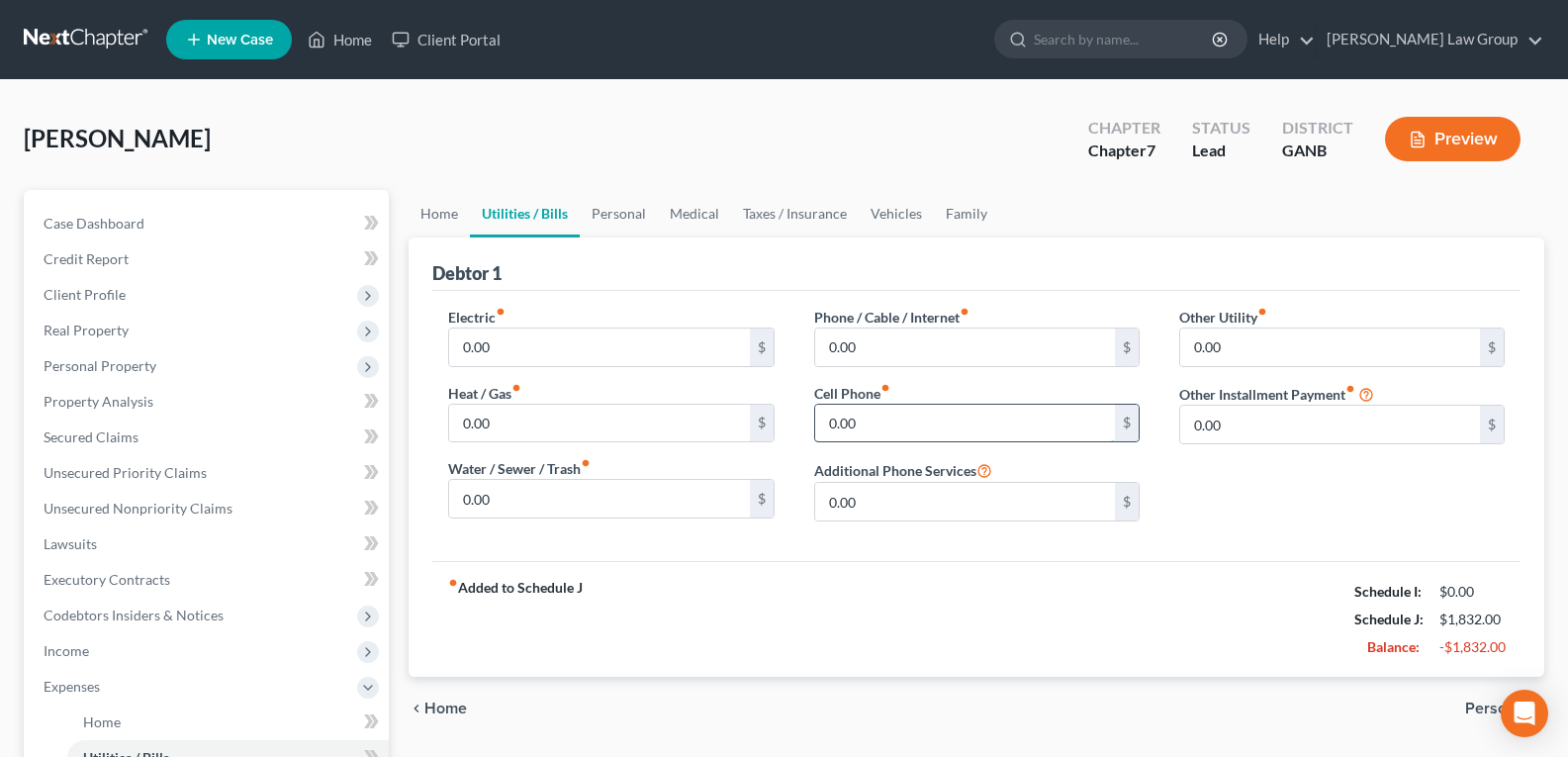
click at [881, 422] on input "0.00" at bounding box center [965, 424] width 299 height 38
click at [632, 220] on link "Personal" at bounding box center [618, 213] width 78 height 48
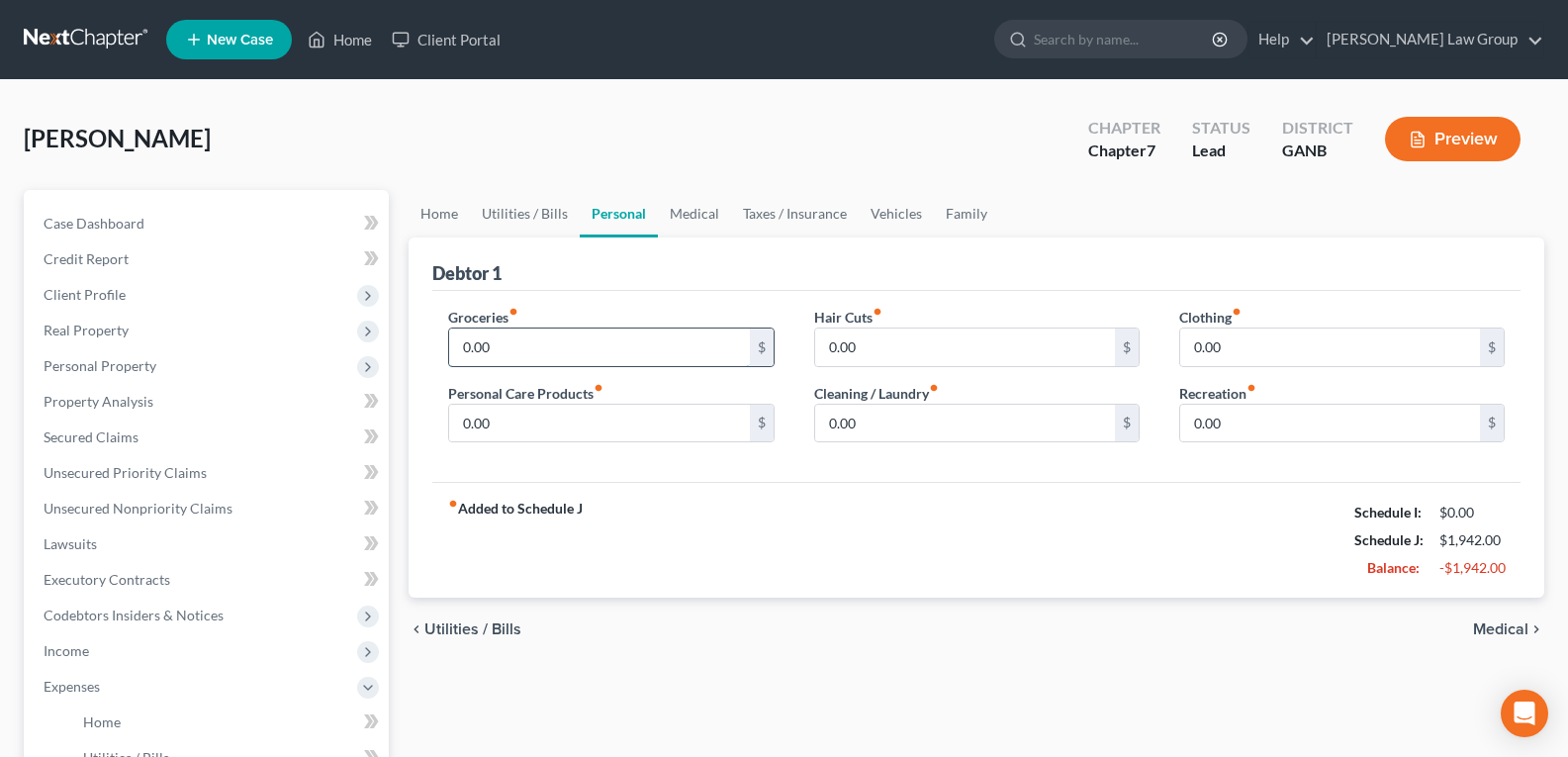
click at [514, 351] on input "0.00" at bounding box center [598, 347] width 299 height 38
click at [886, 201] on link "Vehicles" at bounding box center [896, 213] width 75 height 48
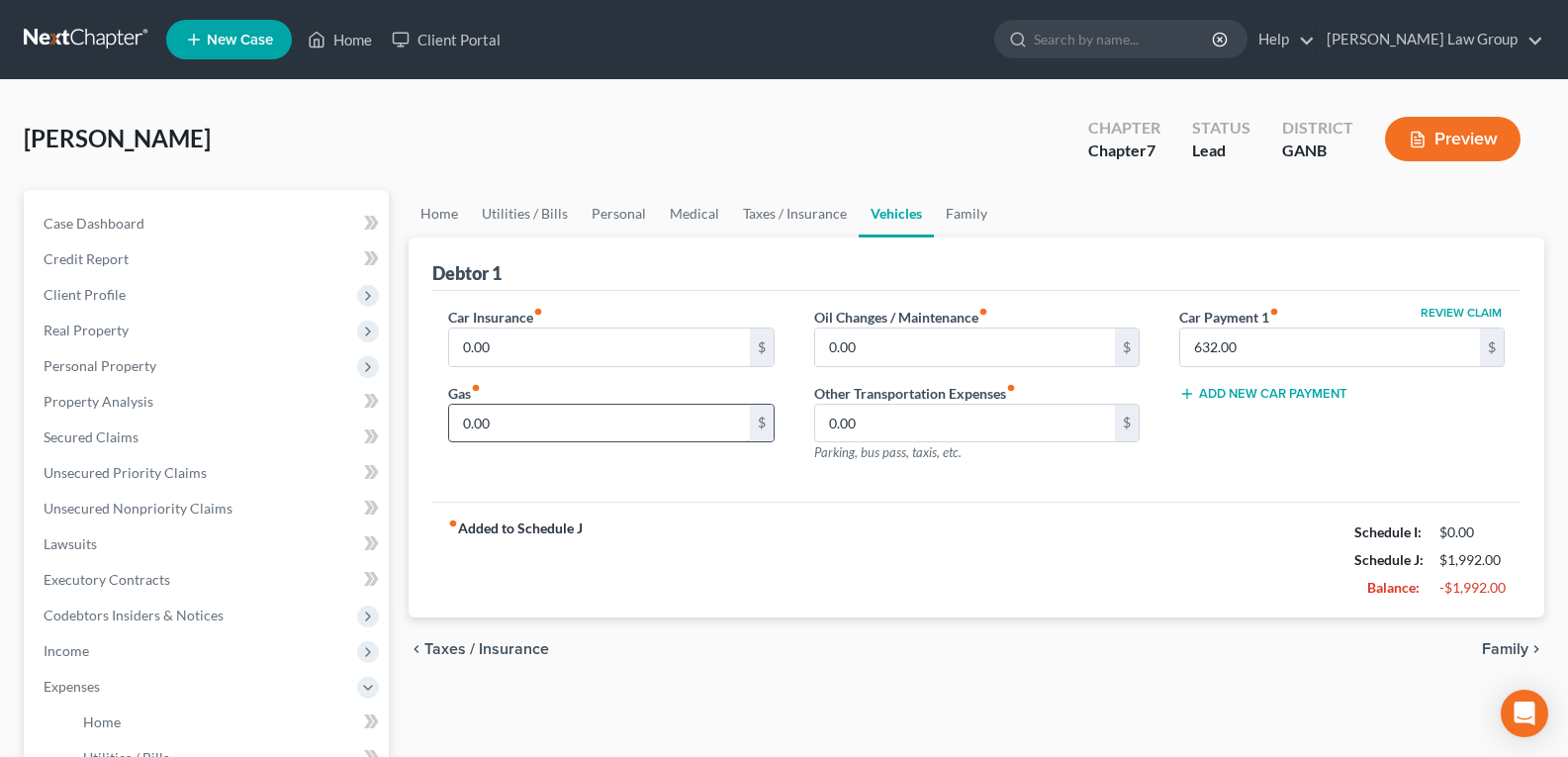
drag, startPoint x: 503, startPoint y: 397, endPoint x: 504, endPoint y: 426, distance: 29.0
click at [503, 407] on div "Gas fiber_manual_record 0.00 $" at bounding box center [610, 413] width 325 height 60
click at [504, 426] on input "0.00" at bounding box center [598, 424] width 299 height 38
click at [580, 348] on input "0.00" at bounding box center [598, 347] width 299 height 38
click at [886, 554] on div "fiber_manual_record Added to Schedule J Schedule I: $0.00 Schedule J: $2,383.00…" at bounding box center [976, 560] width 1088 height 116
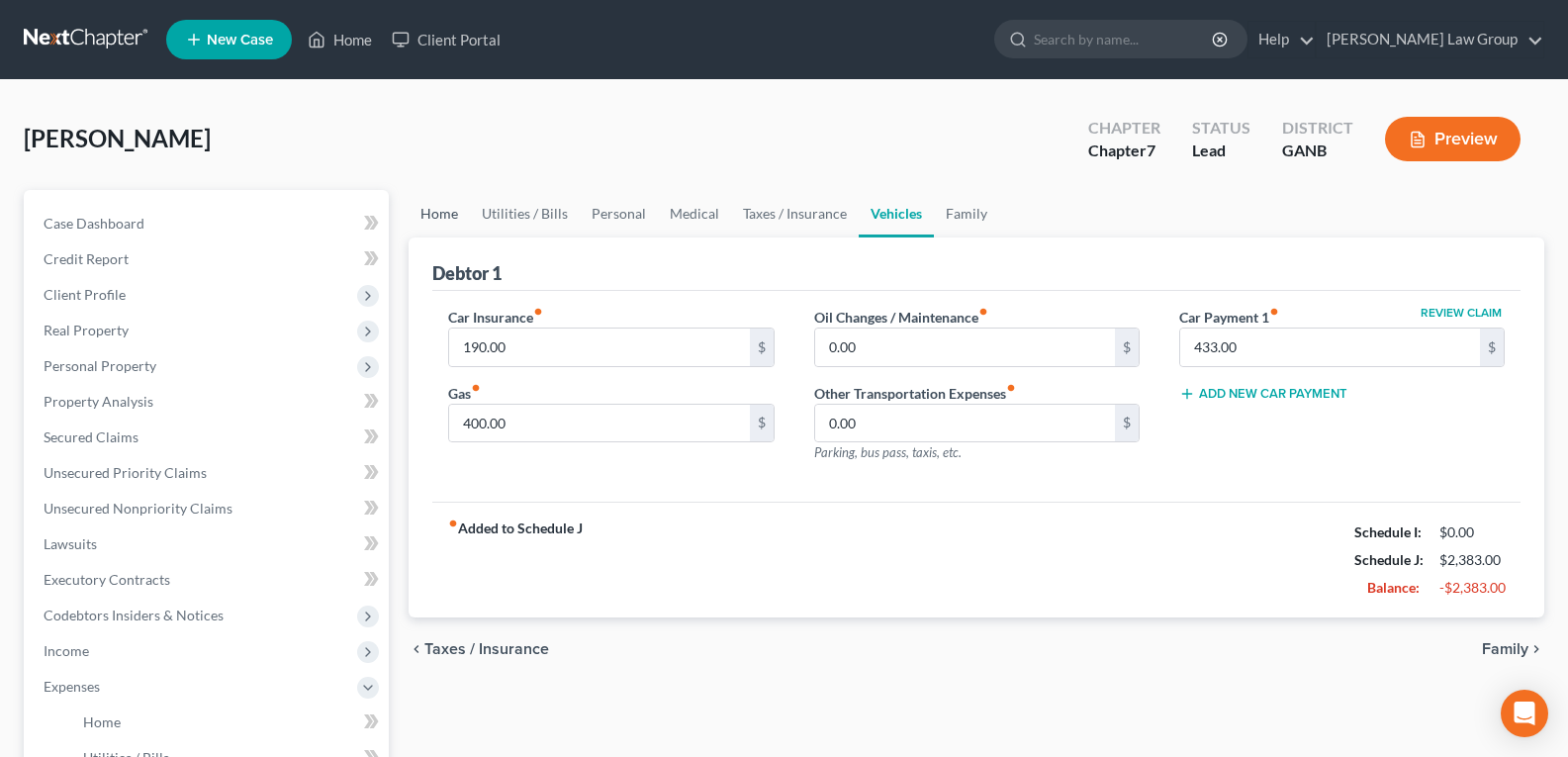
drag, startPoint x: 448, startPoint y: 211, endPoint x: 570, endPoint y: 469, distance: 285.4
click at [447, 210] on link "Home" at bounding box center [439, 213] width 61 height 48
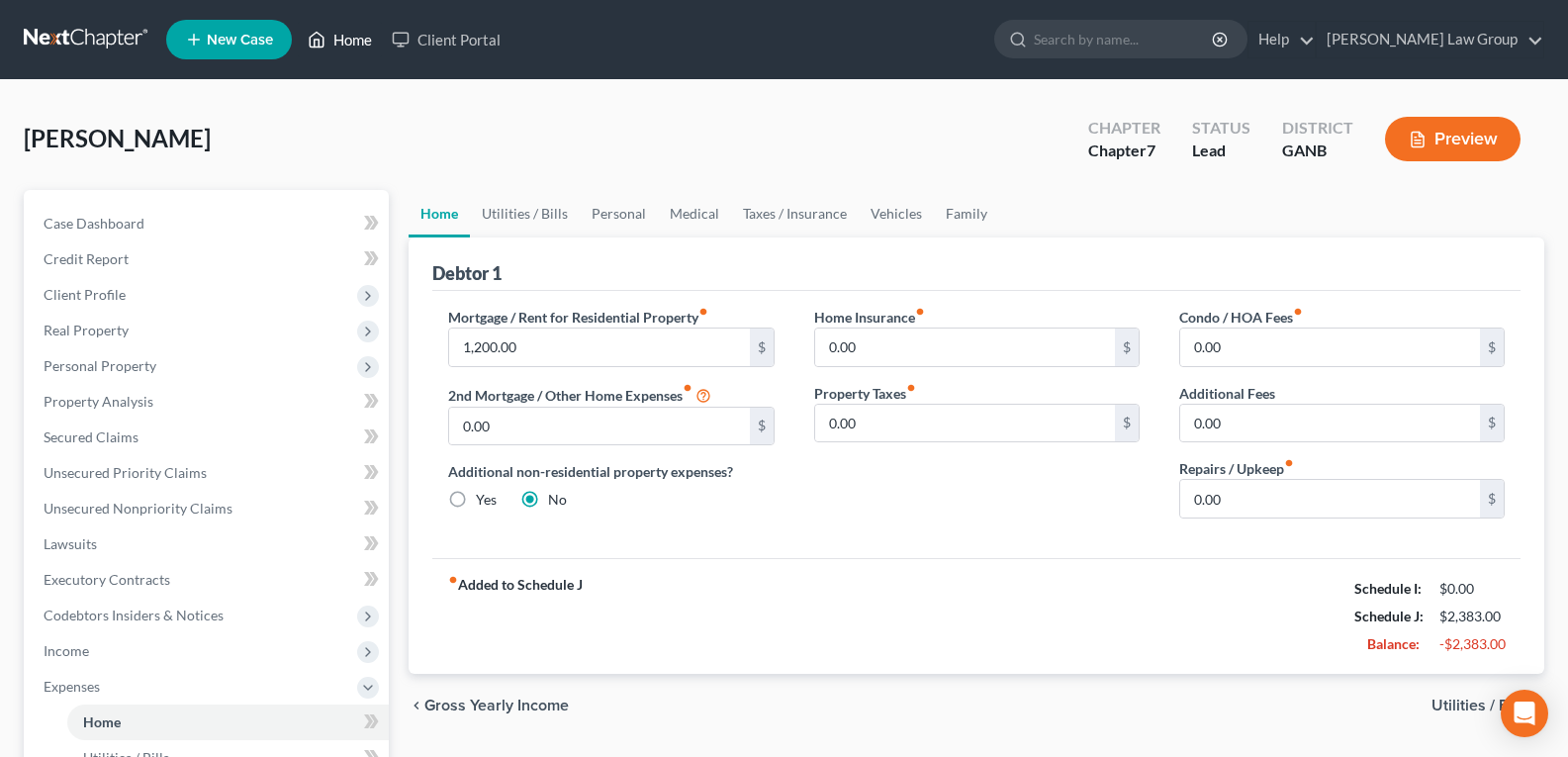
click at [355, 41] on link "Home" at bounding box center [339, 40] width 84 height 36
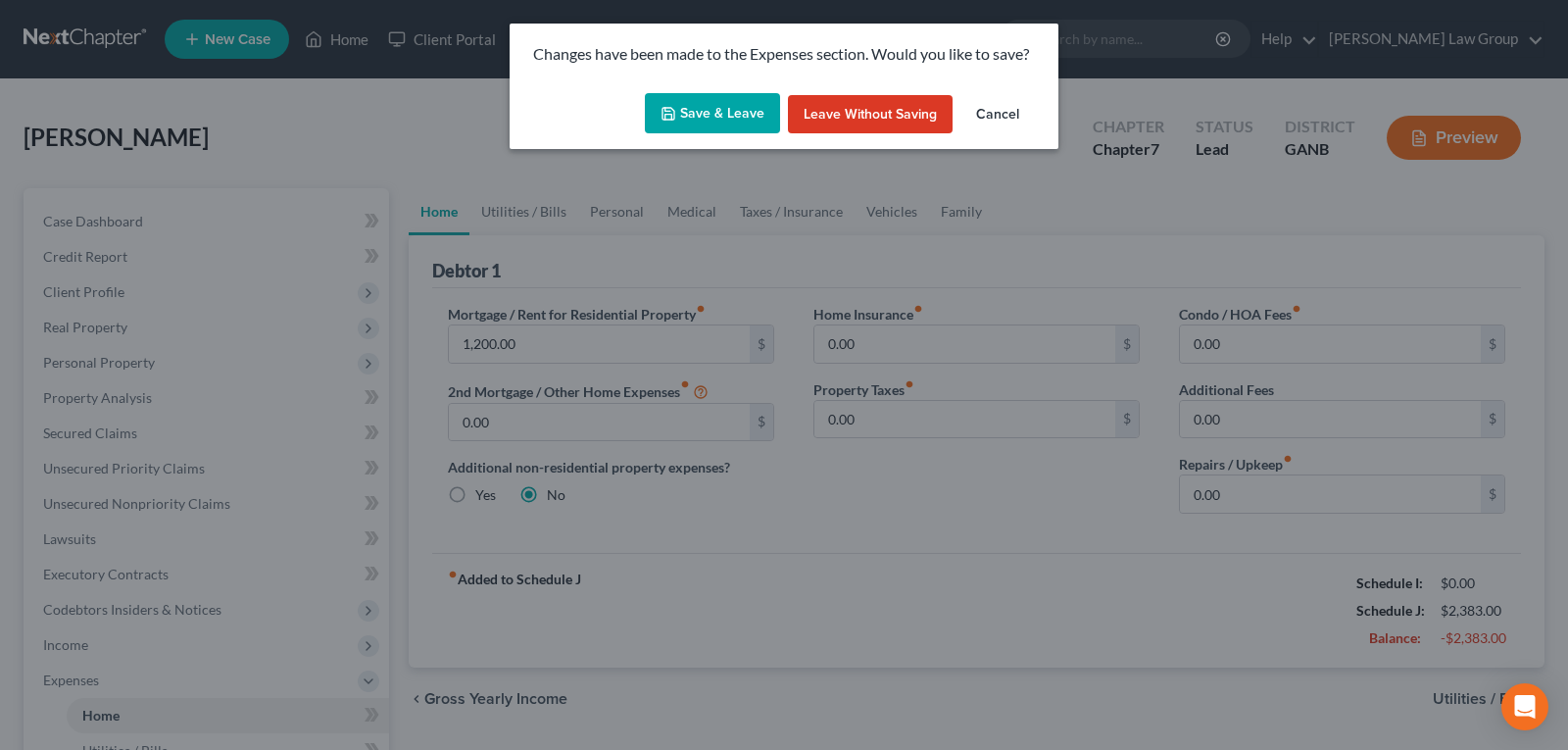
click at [718, 107] on button "Save & Leave" at bounding box center [712, 114] width 135 height 42
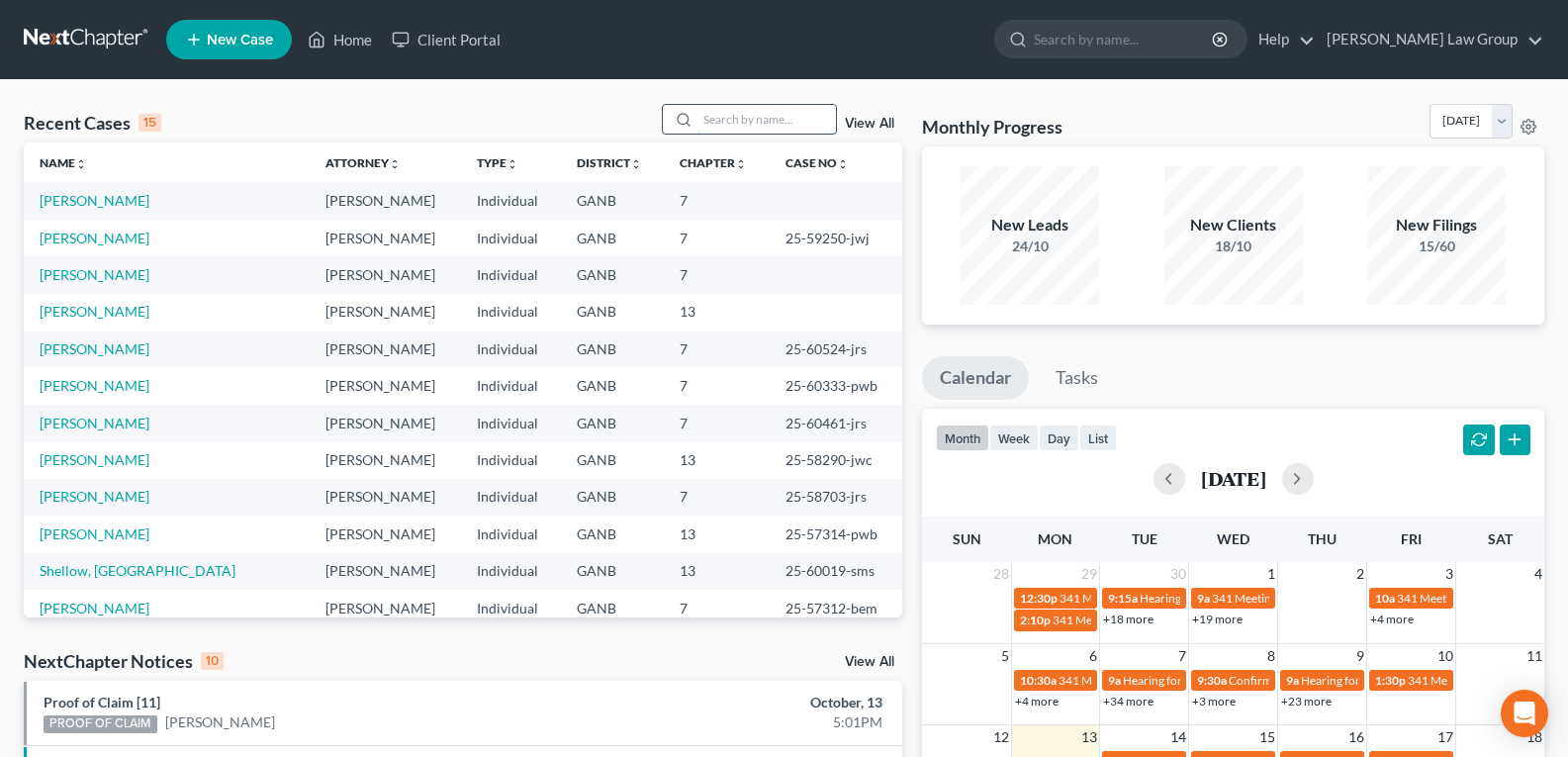
click at [733, 127] on input "search" at bounding box center [766, 119] width 139 height 29
click at [734, 118] on input "search" at bounding box center [766, 119] width 139 height 29
